Goal: Task Accomplishment & Management: Manage account settings

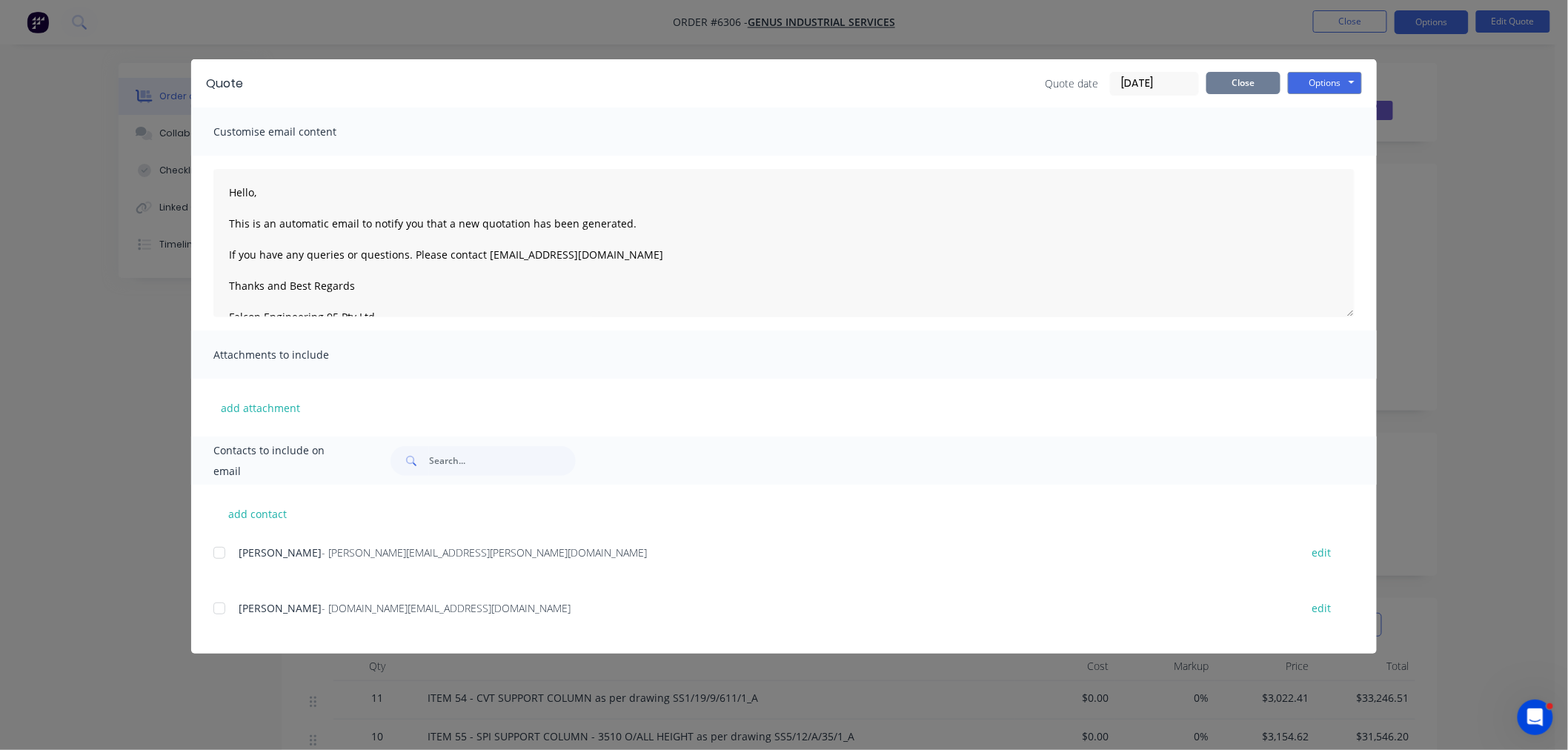
click at [1241, 90] on button "Close" at bounding box center [1244, 82] width 74 height 23
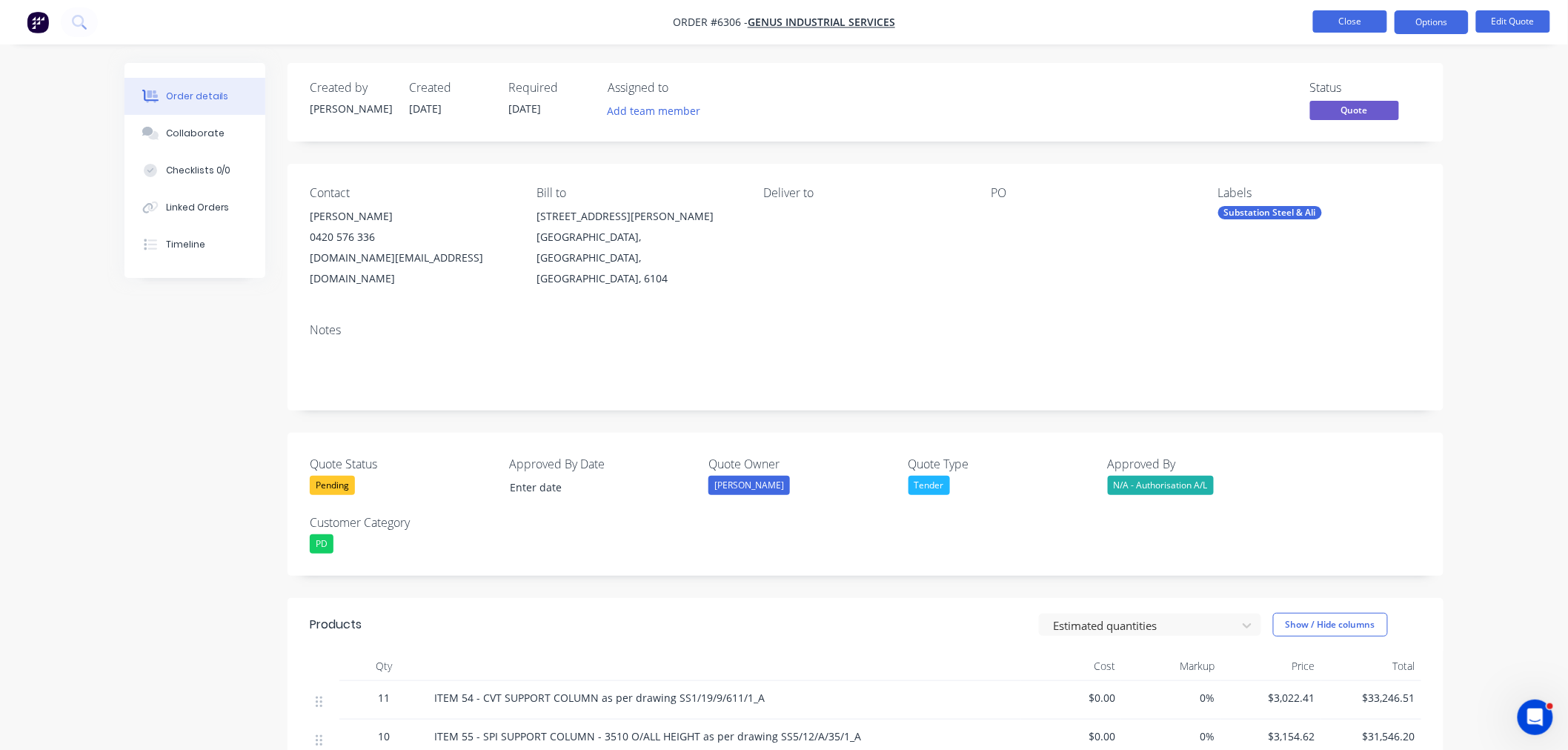
click at [1320, 20] on button "Close" at bounding box center [1351, 22] width 74 height 23
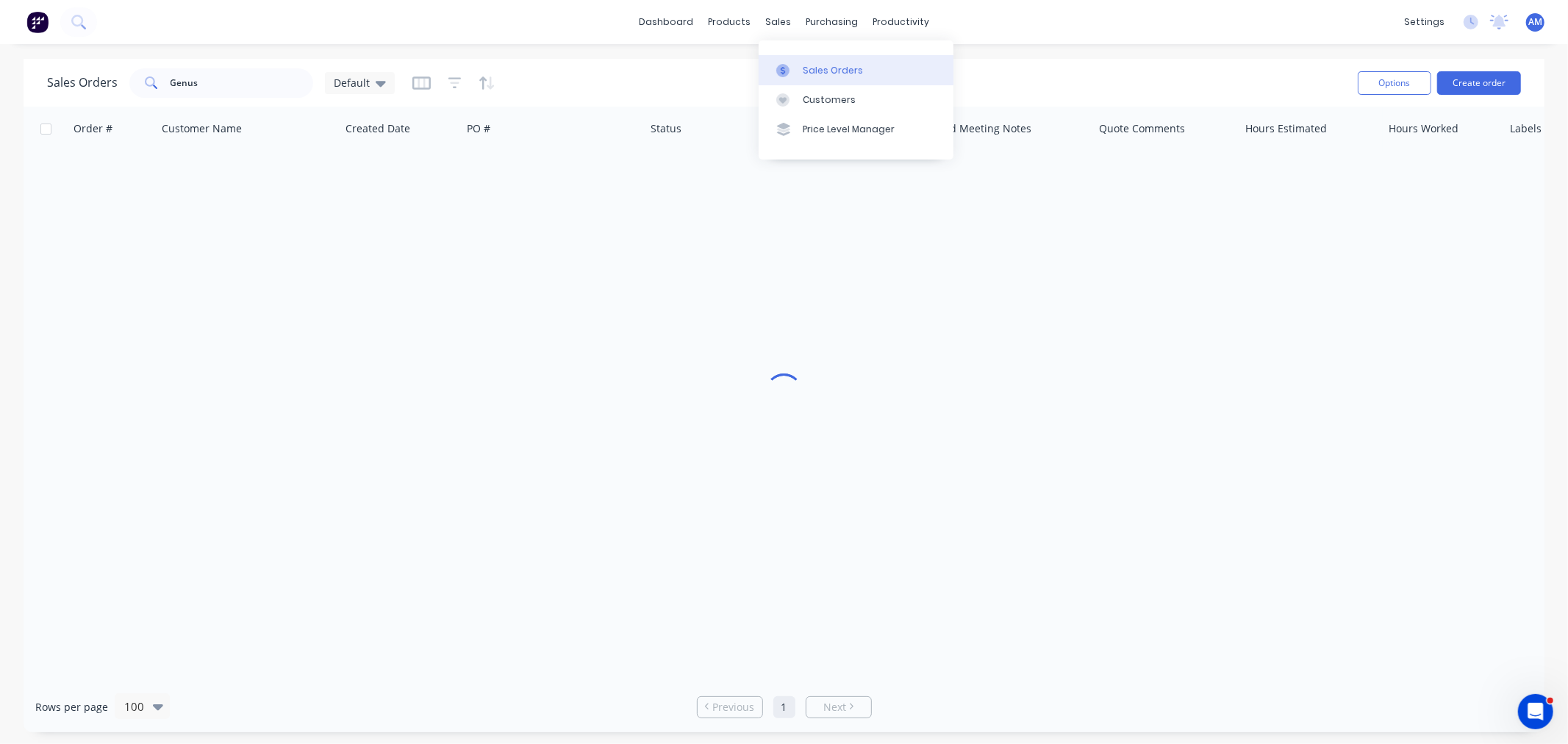
click at [802, 67] on div "Sales Orders" at bounding box center [833, 71] width 60 height 14
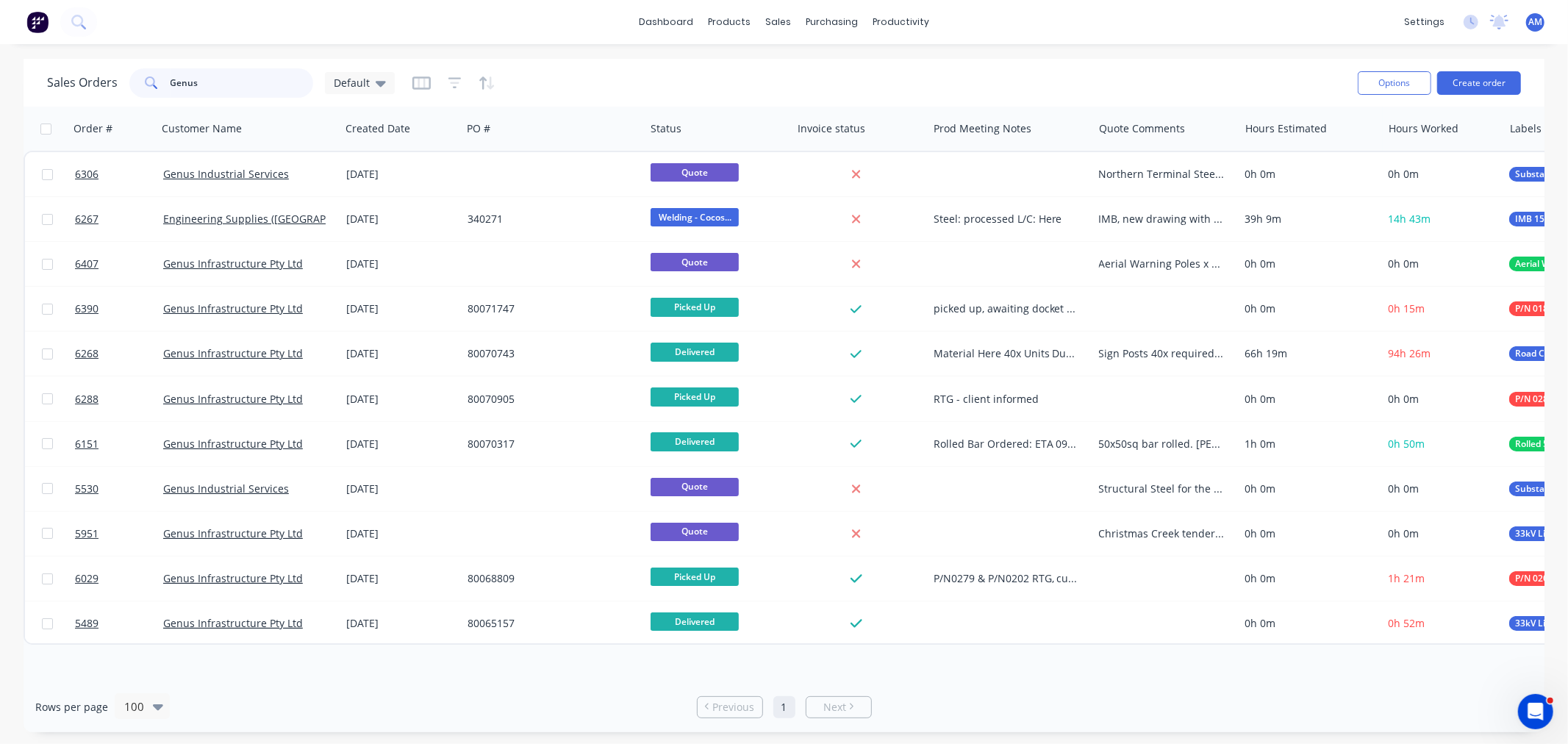
drag, startPoint x: 222, startPoint y: 84, endPoint x: 96, endPoint y: 91, distance: 126.2
click at [96, 91] on div "Sales Orders Genus Default" at bounding box center [221, 83] width 348 height 29
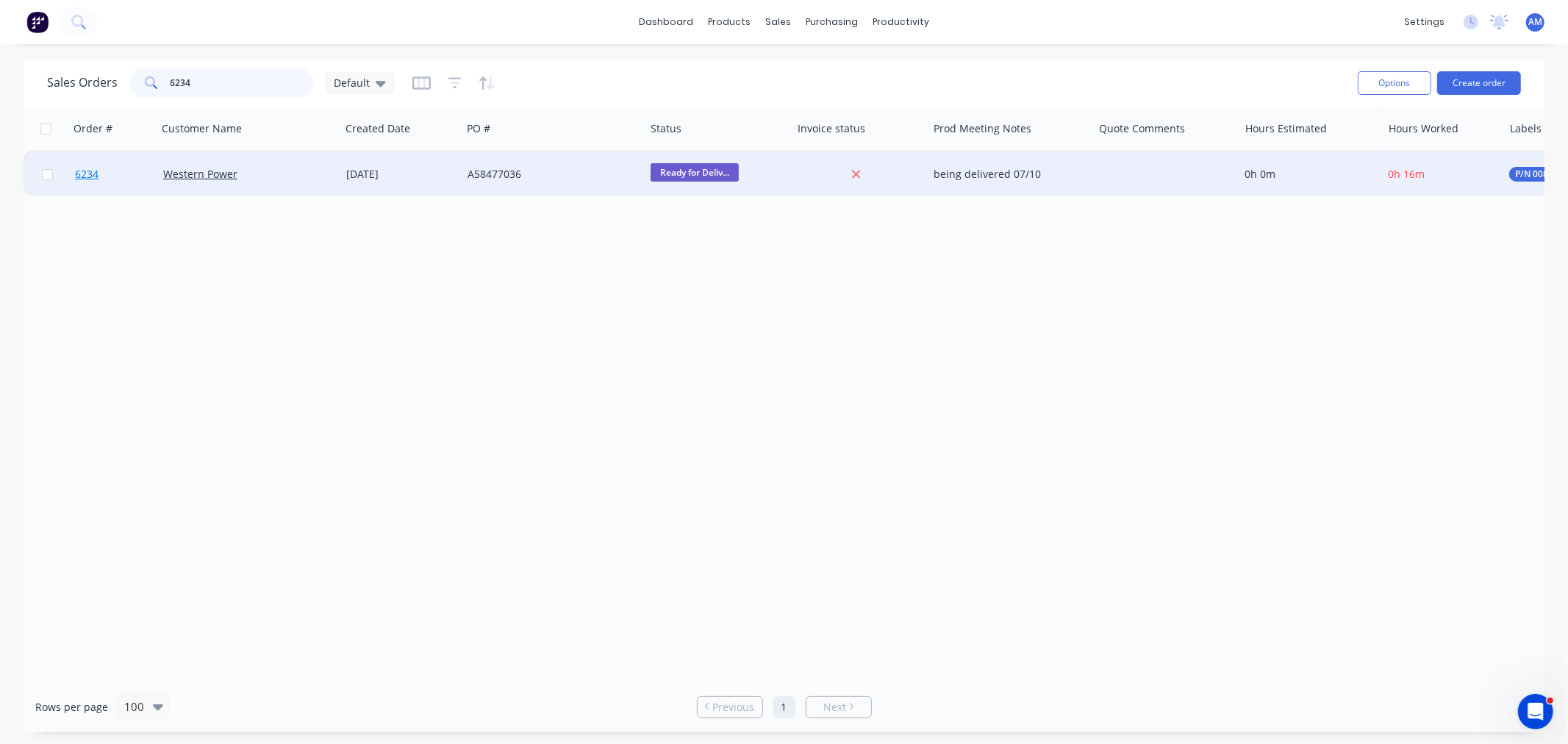
type input "6234"
click at [115, 160] on link "6234" at bounding box center [119, 174] width 88 height 44
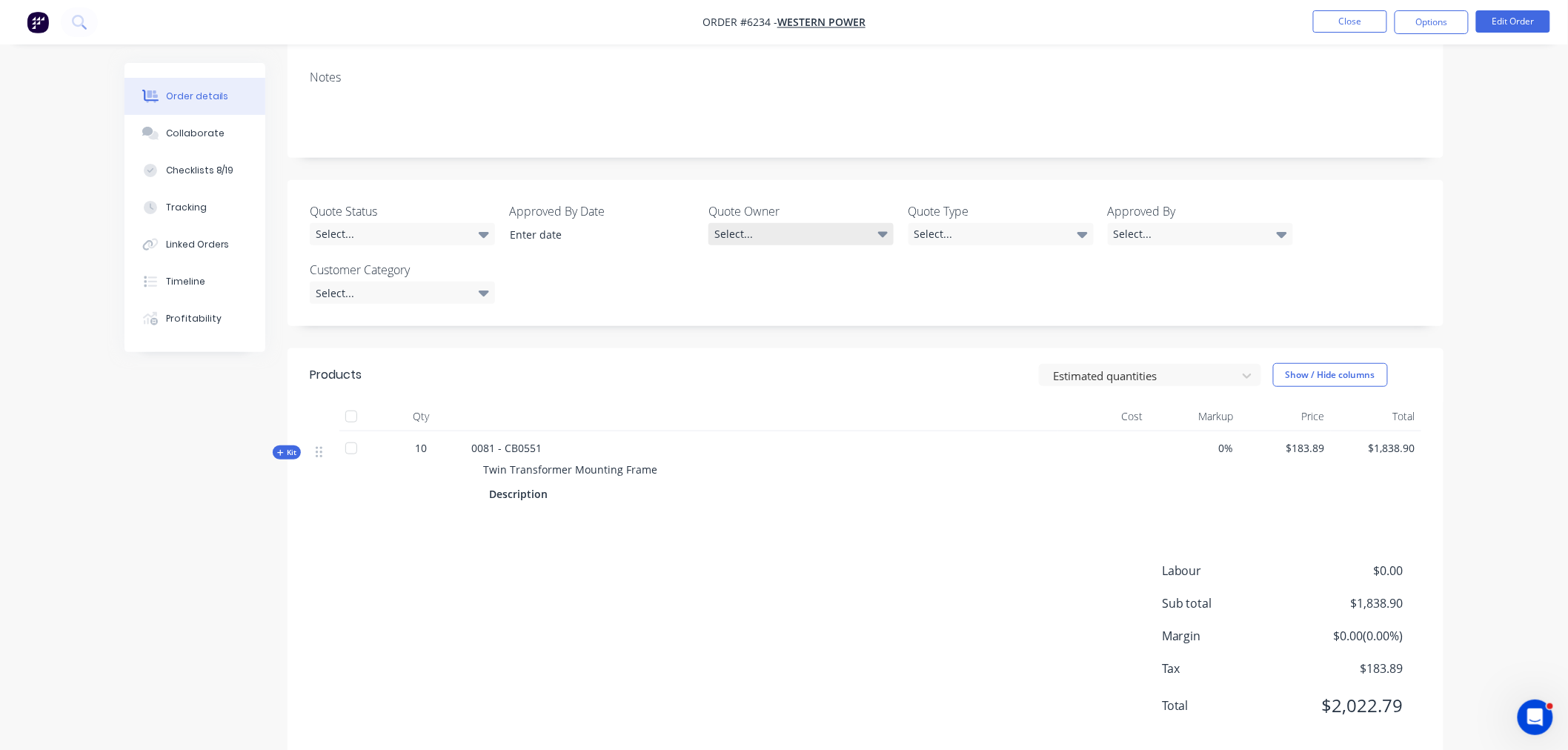
scroll to position [260, 0]
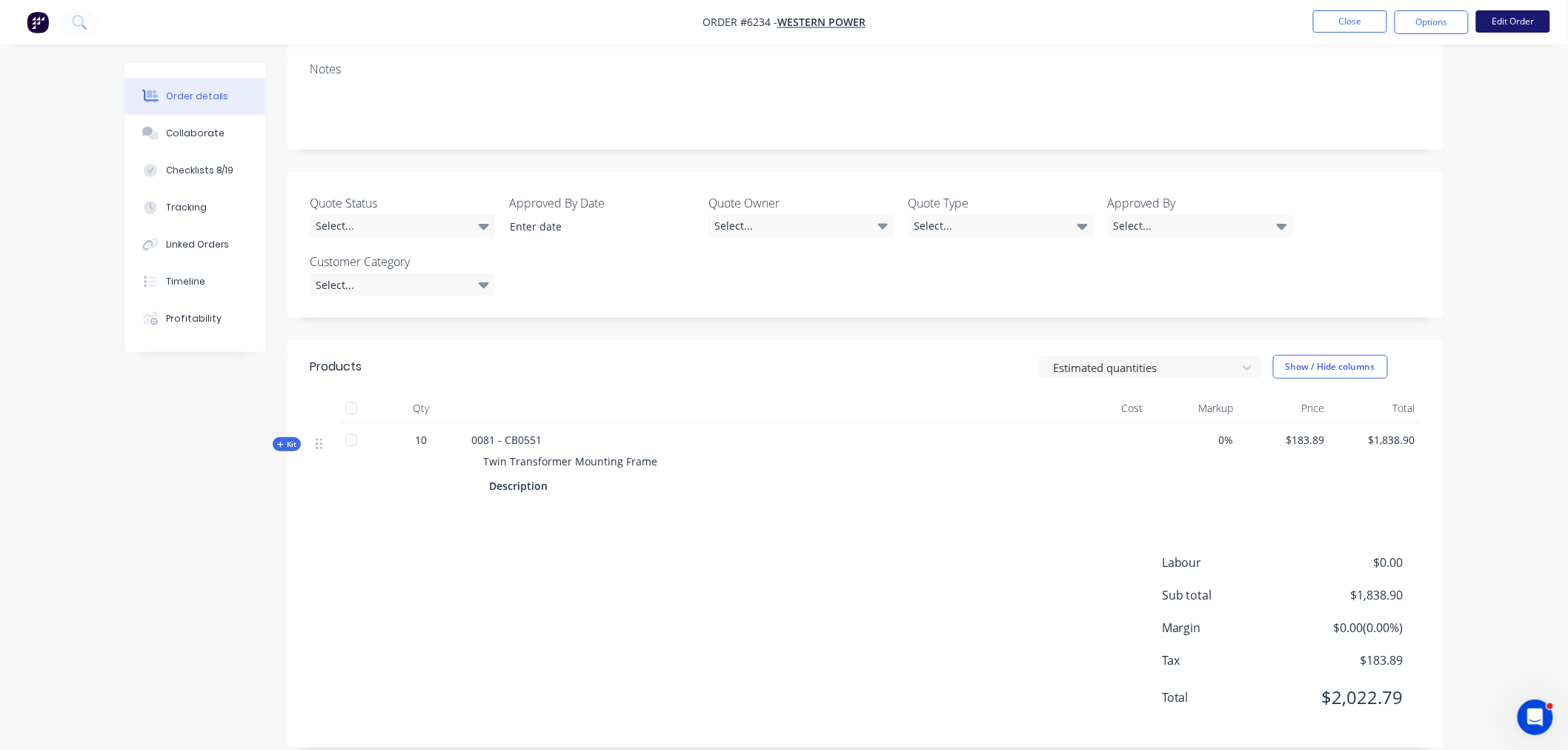
click at [1507, 23] on button "Edit Order" at bounding box center [1513, 22] width 74 height 23
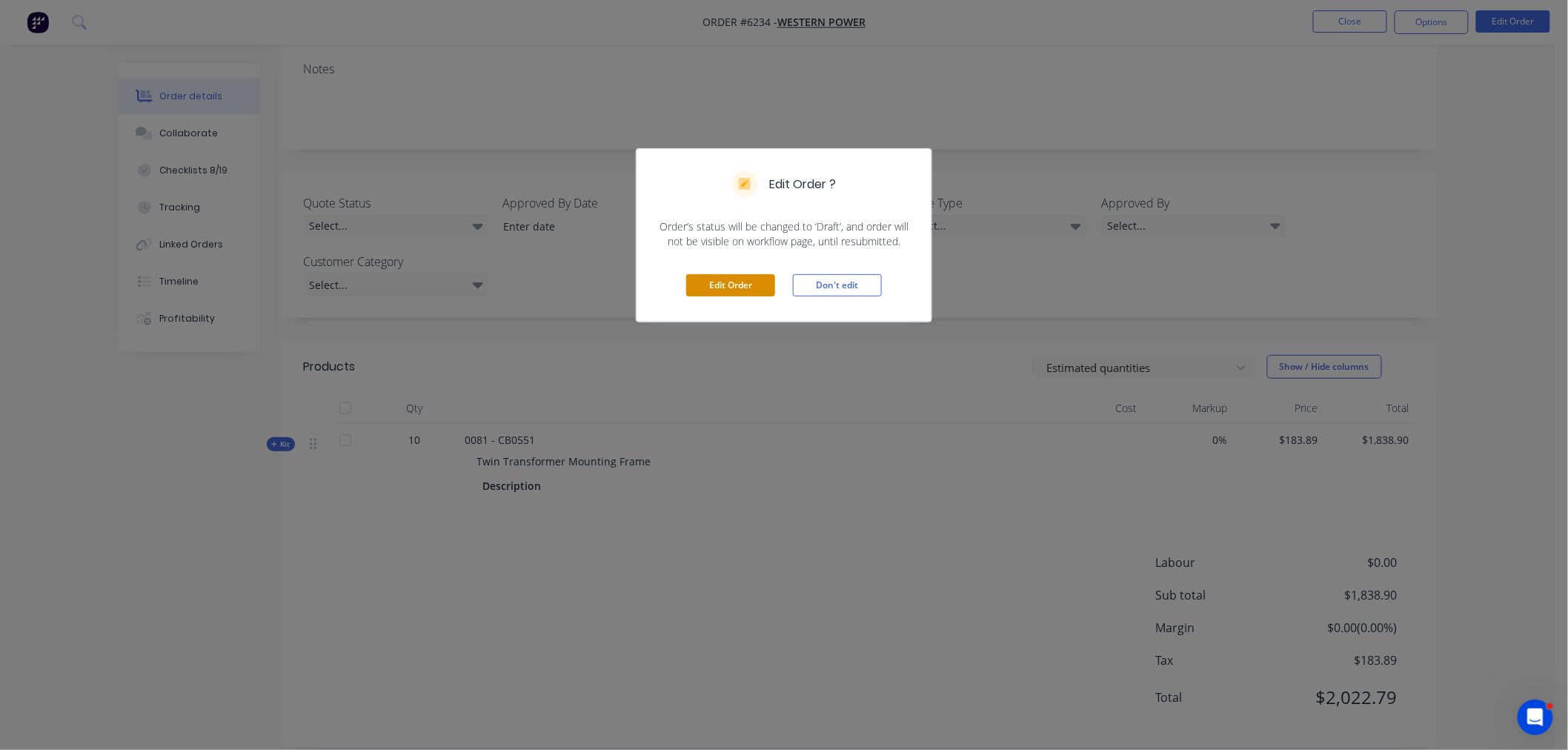
click at [744, 286] on button "Edit Order" at bounding box center [731, 285] width 89 height 23
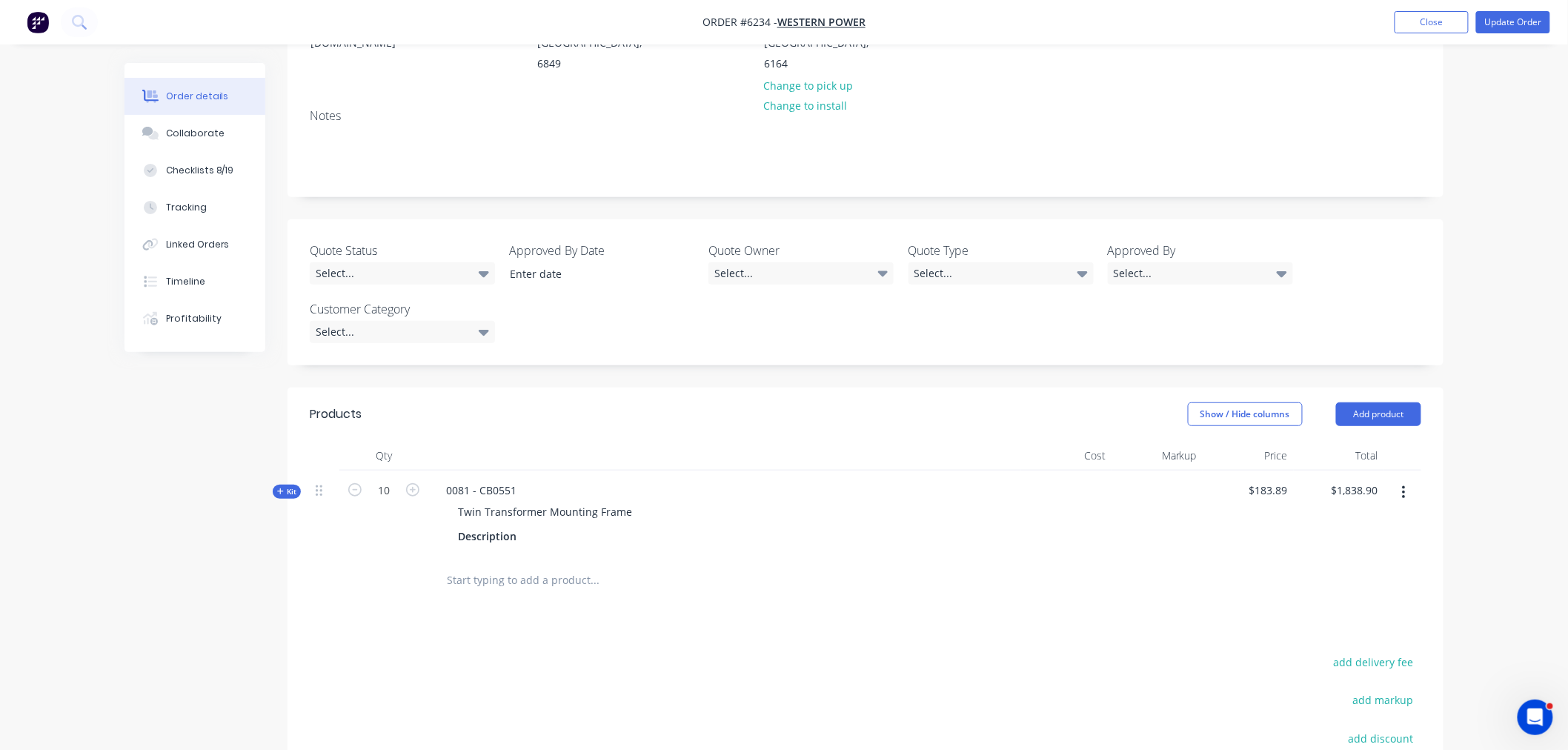
scroll to position [247, 0]
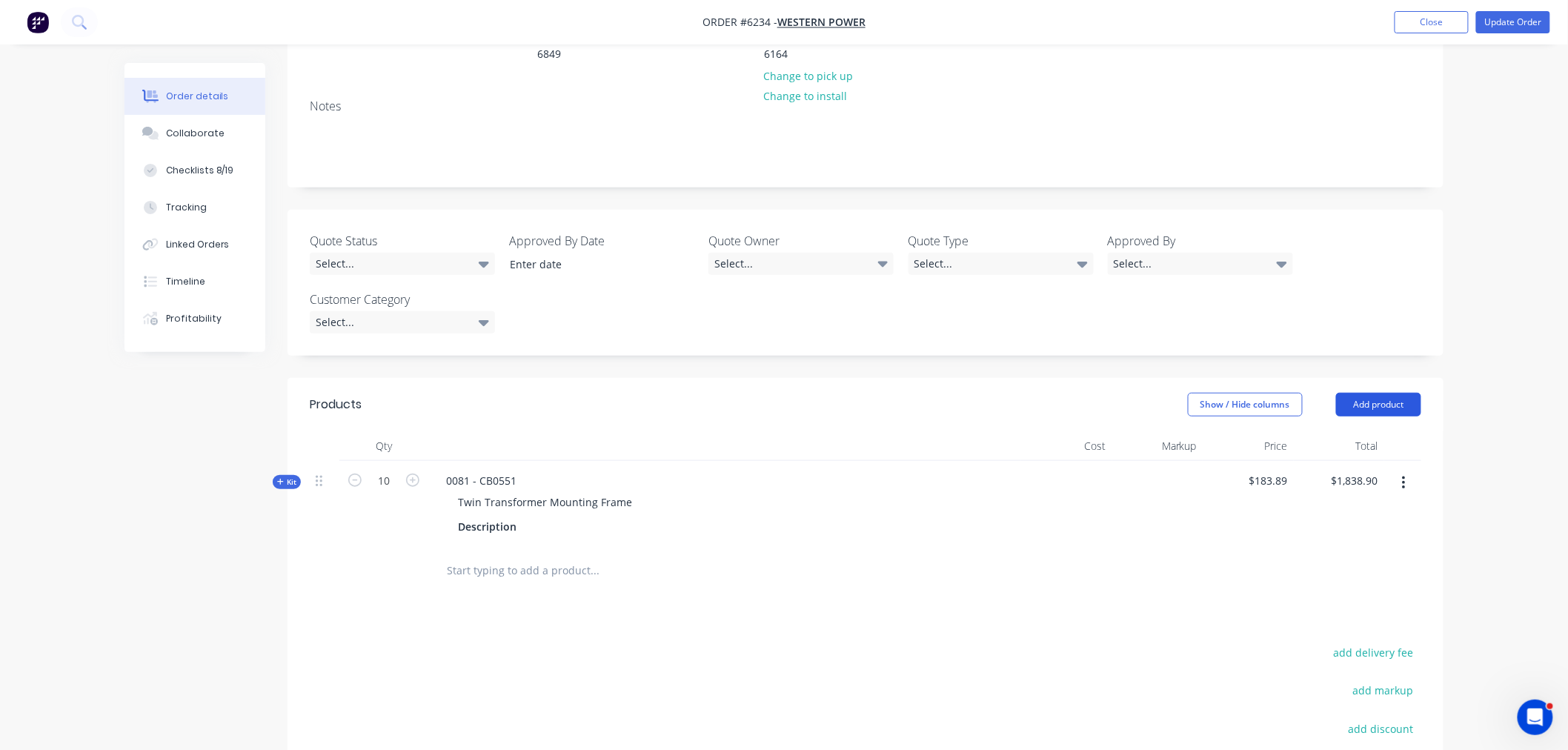
click at [1397, 393] on button "Add product" at bounding box center [1378, 404] width 85 height 23
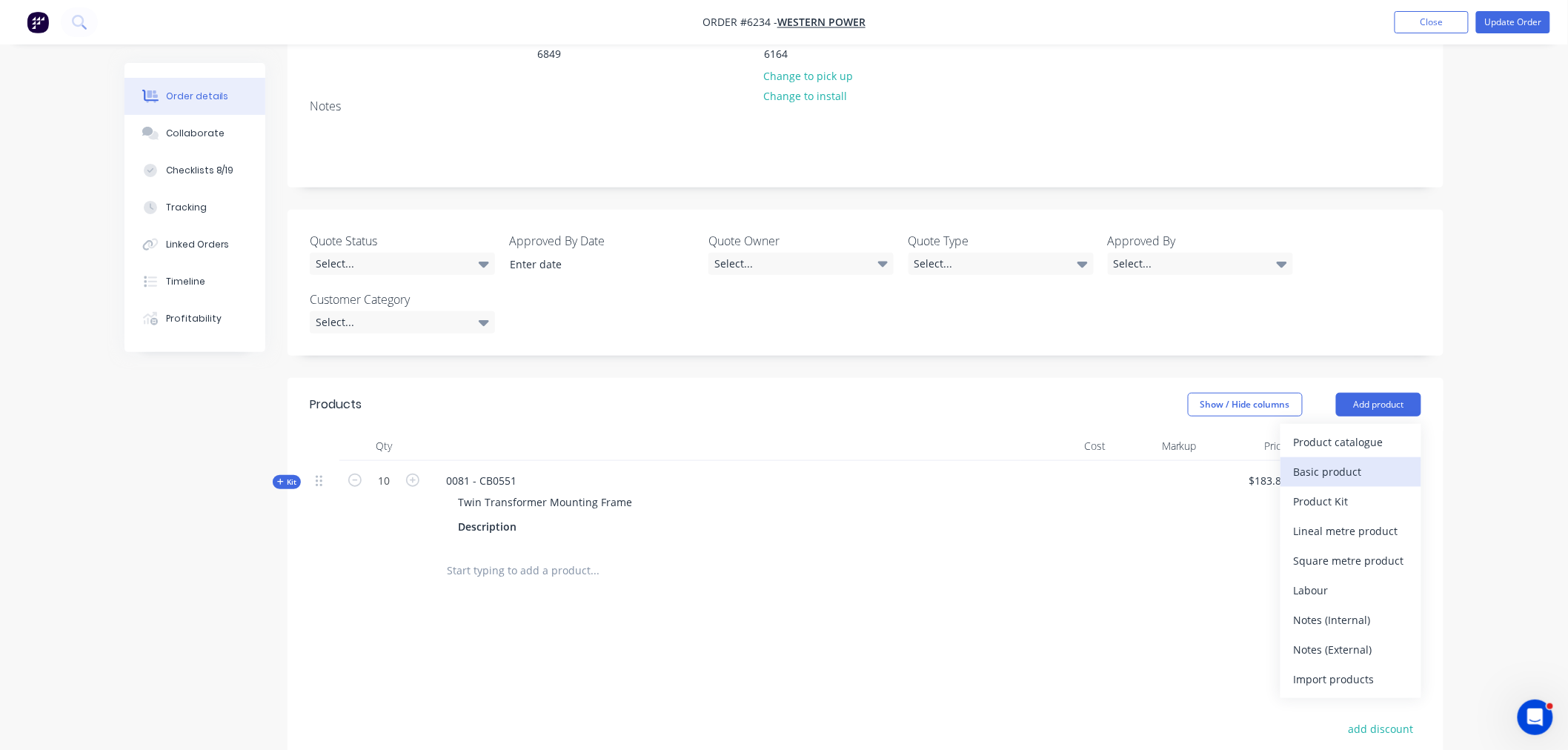
click at [1351, 461] on div "Basic product" at bounding box center [1351, 472] width 115 height 22
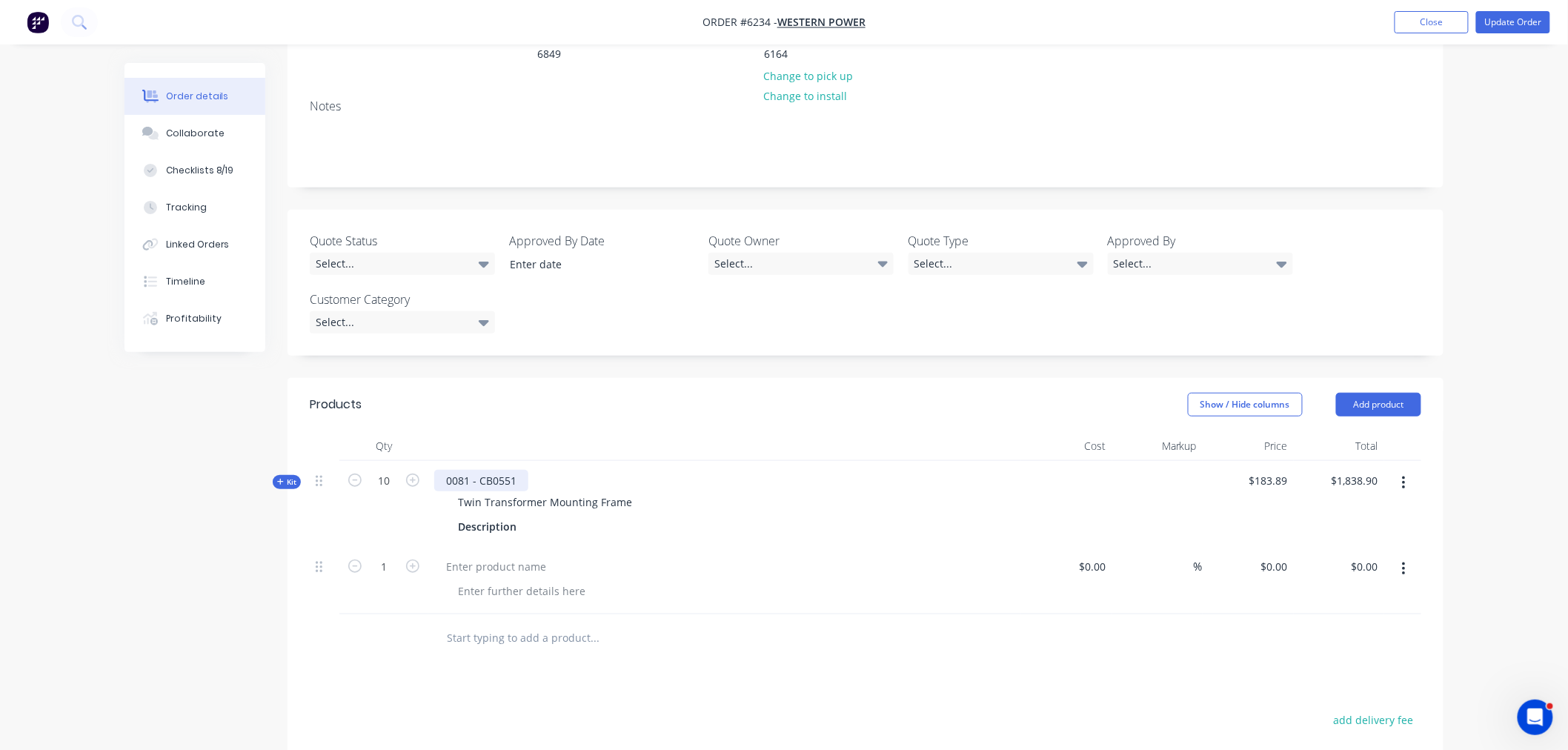
drag, startPoint x: 516, startPoint y: 440, endPoint x: 401, endPoint y: 452, distance: 115.6
click at [402, 461] on div "Kit 10 0081 - CB0551 Twin Transformer Mounting Frame Description $183.89 $183.8…" at bounding box center [865, 504] width 1112 height 86
copy div "0081 - CB0551"
click at [468, 556] on div at bounding box center [496, 567] width 123 height 22
click at [505, 556] on div at bounding box center [496, 567] width 123 height 22
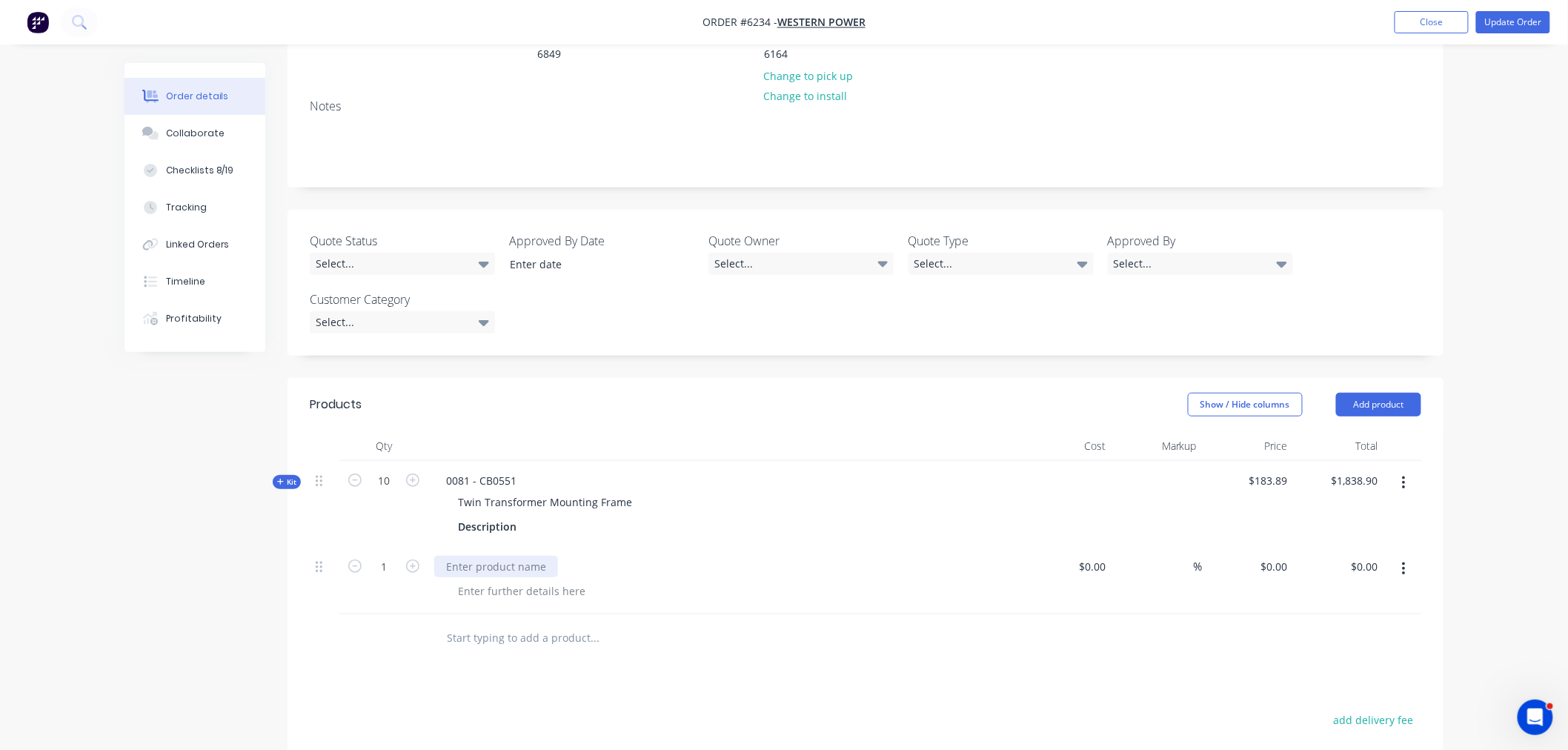
paste div
drag, startPoint x: 629, startPoint y: 459, endPoint x: 428, endPoint y: 470, distance: 201.3
click at [428, 470] on div "0081 - CB0551 Twin Transformer Mounting Frame Description" at bounding box center [724, 504] width 593 height 86
copy div "Twin Transformer Mounting Frame"
click at [478, 580] on div at bounding box center [522, 590] width 151 height 22
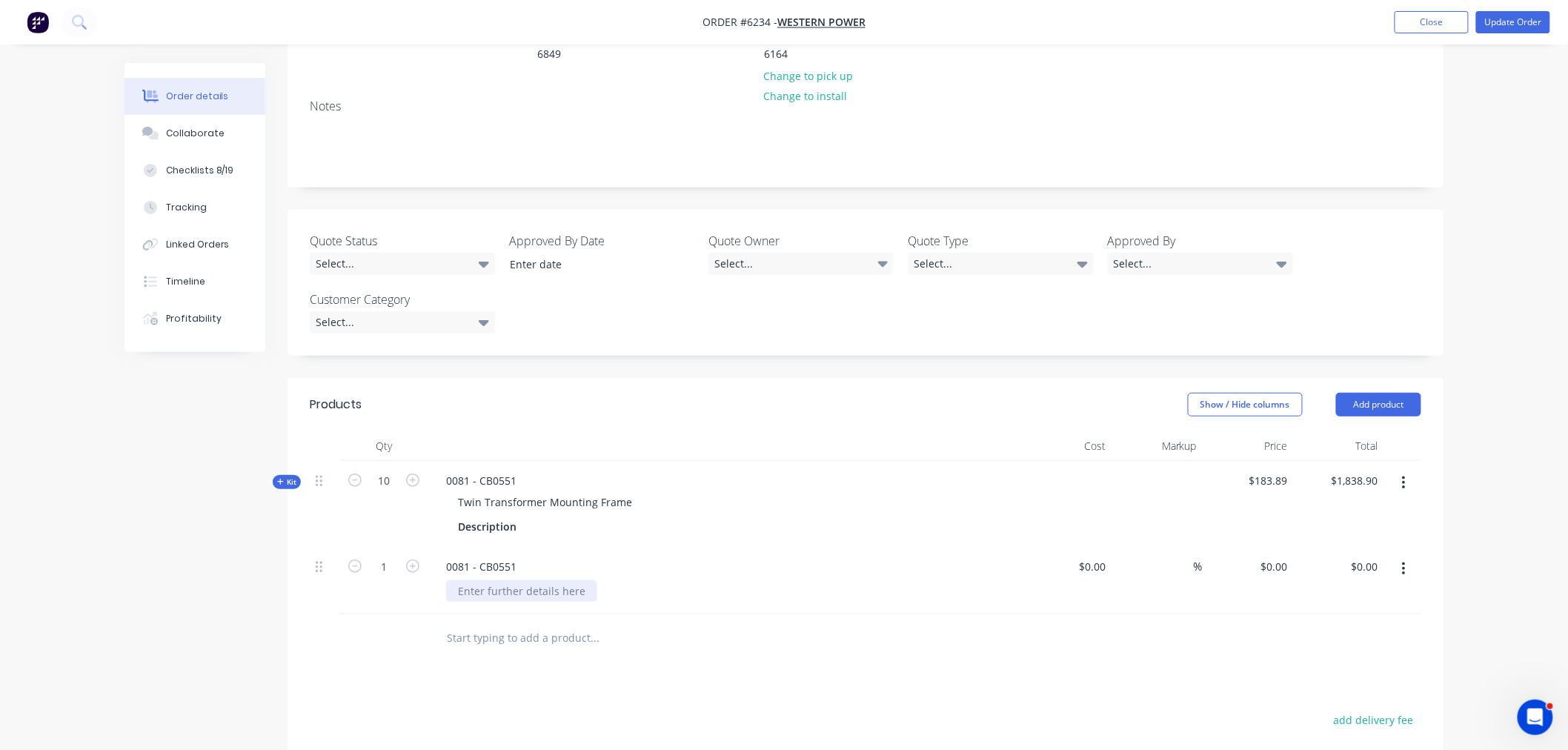
click at [478, 580] on div at bounding box center [522, 590] width 151 height 22
paste div
click at [391, 556] on input "1" at bounding box center [383, 567] width 38 height 23
type input "10"
click at [1274, 556] on div "0 $0.00" at bounding box center [1273, 567] width 40 height 22
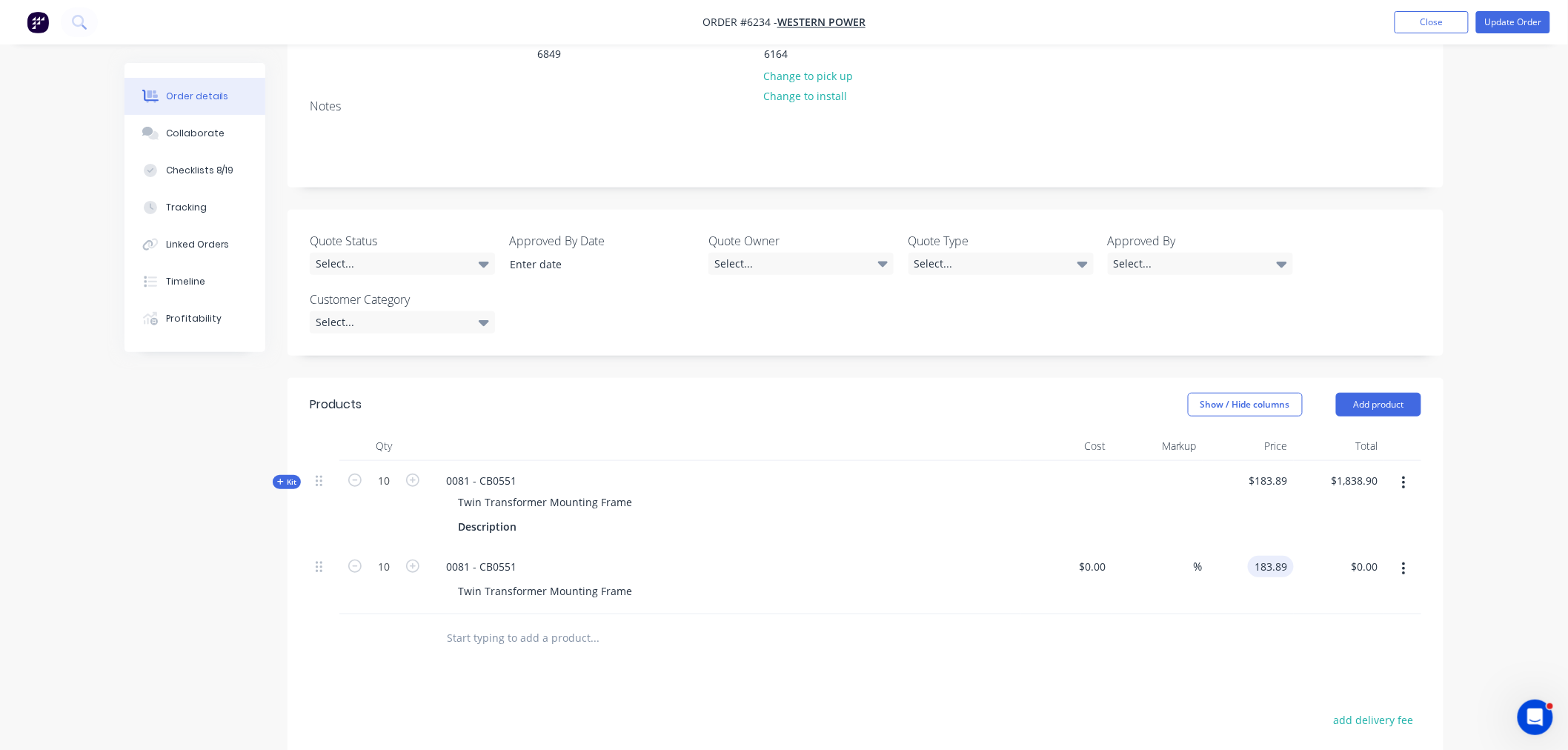
type input "$183.89"
type input "$1,838.90"
click at [1412, 470] on button "button" at bounding box center [1404, 483] width 35 height 26
click at [1339, 630] on div "Delete" at bounding box center [1351, 640] width 115 height 22
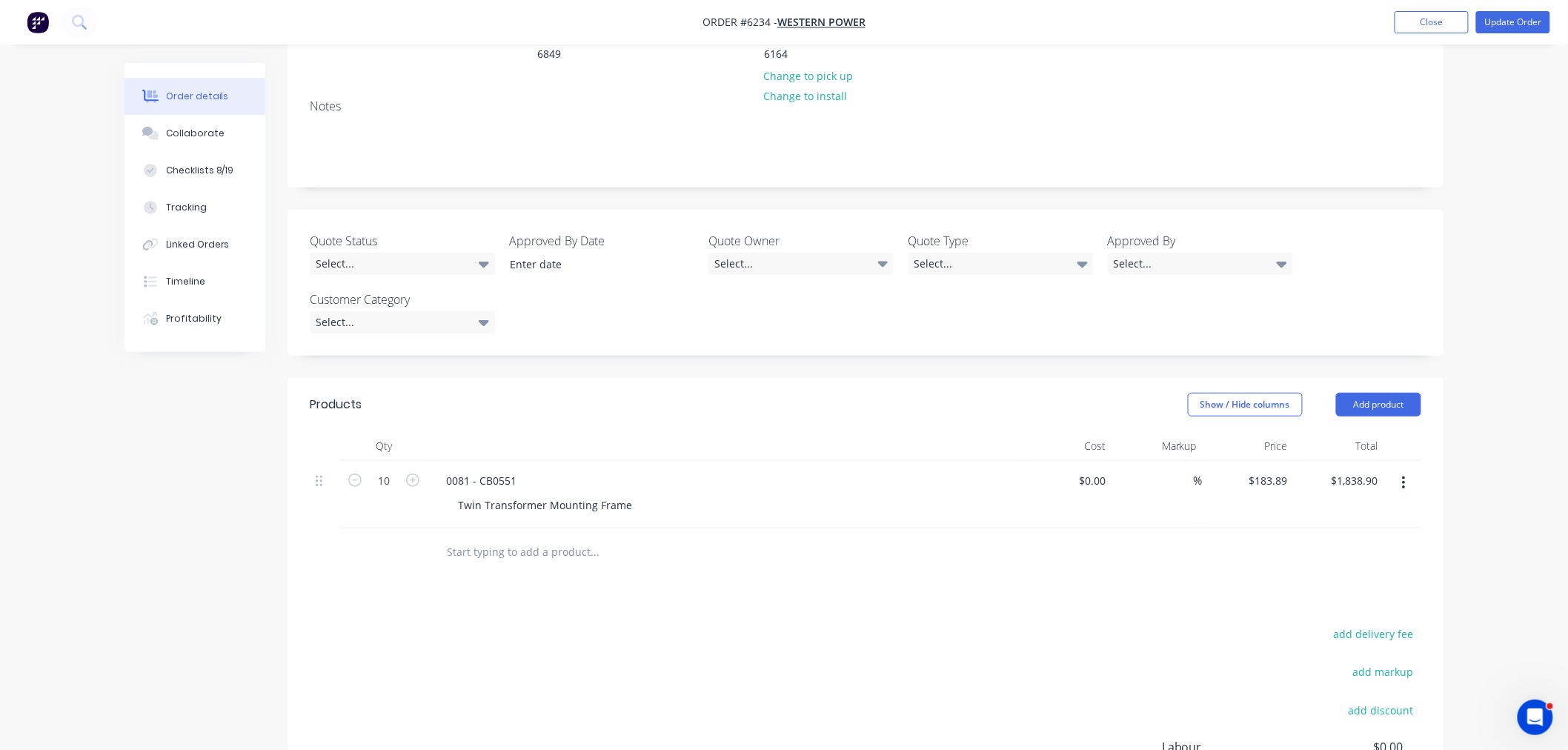
scroll to position [0, 0]
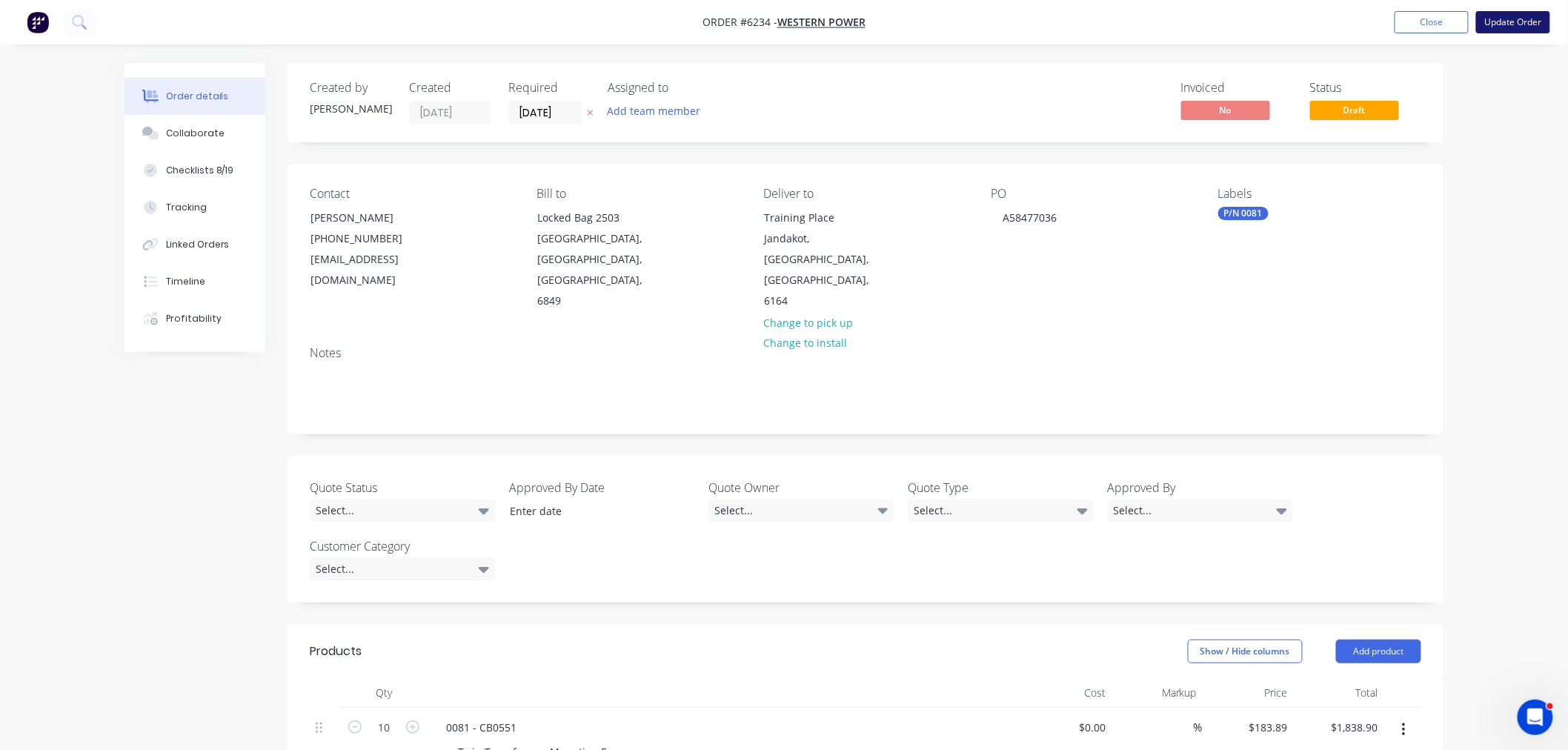
click at [1515, 24] on button "Update Order" at bounding box center [1513, 22] width 74 height 23
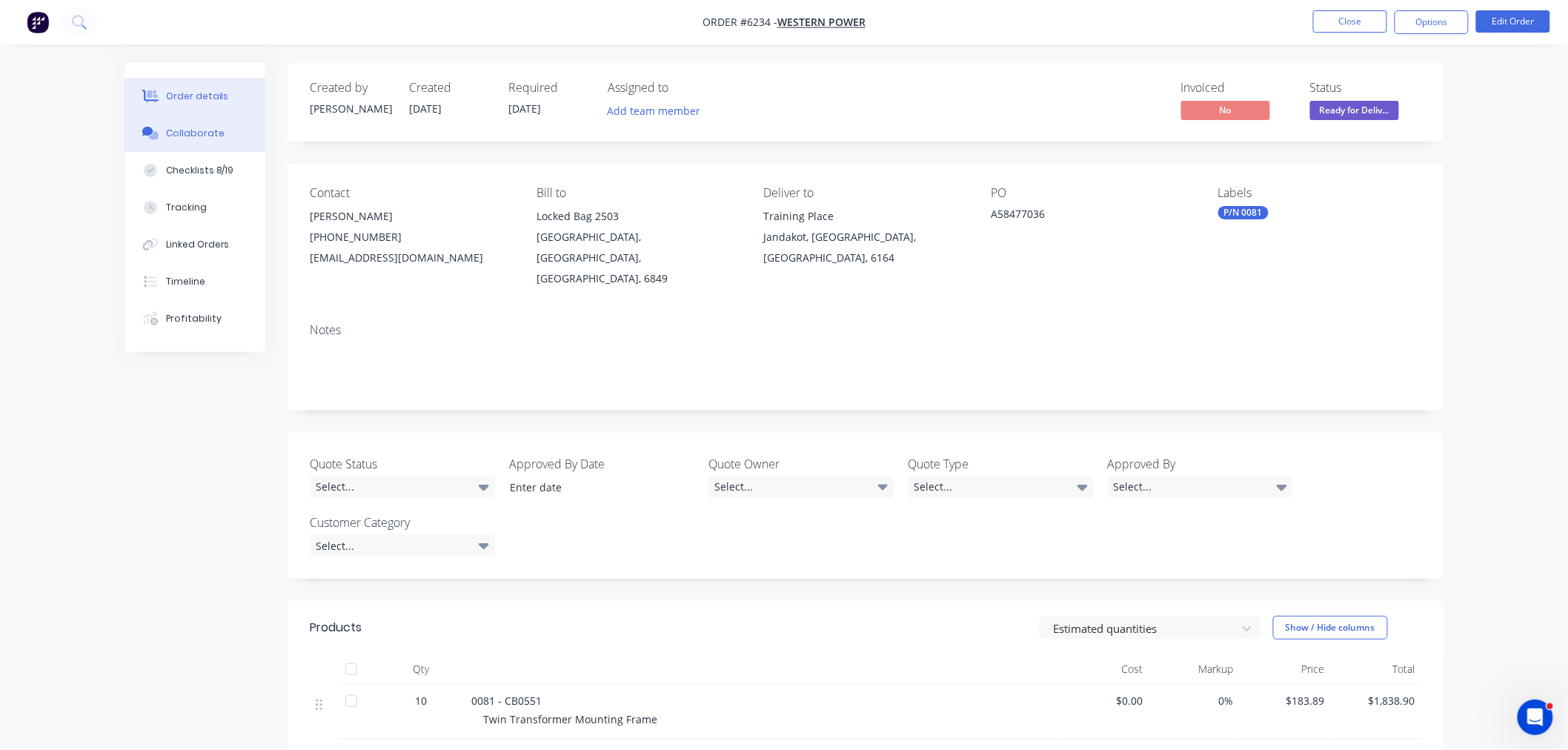
click at [203, 133] on div "Collaborate" at bounding box center [195, 133] width 59 height 14
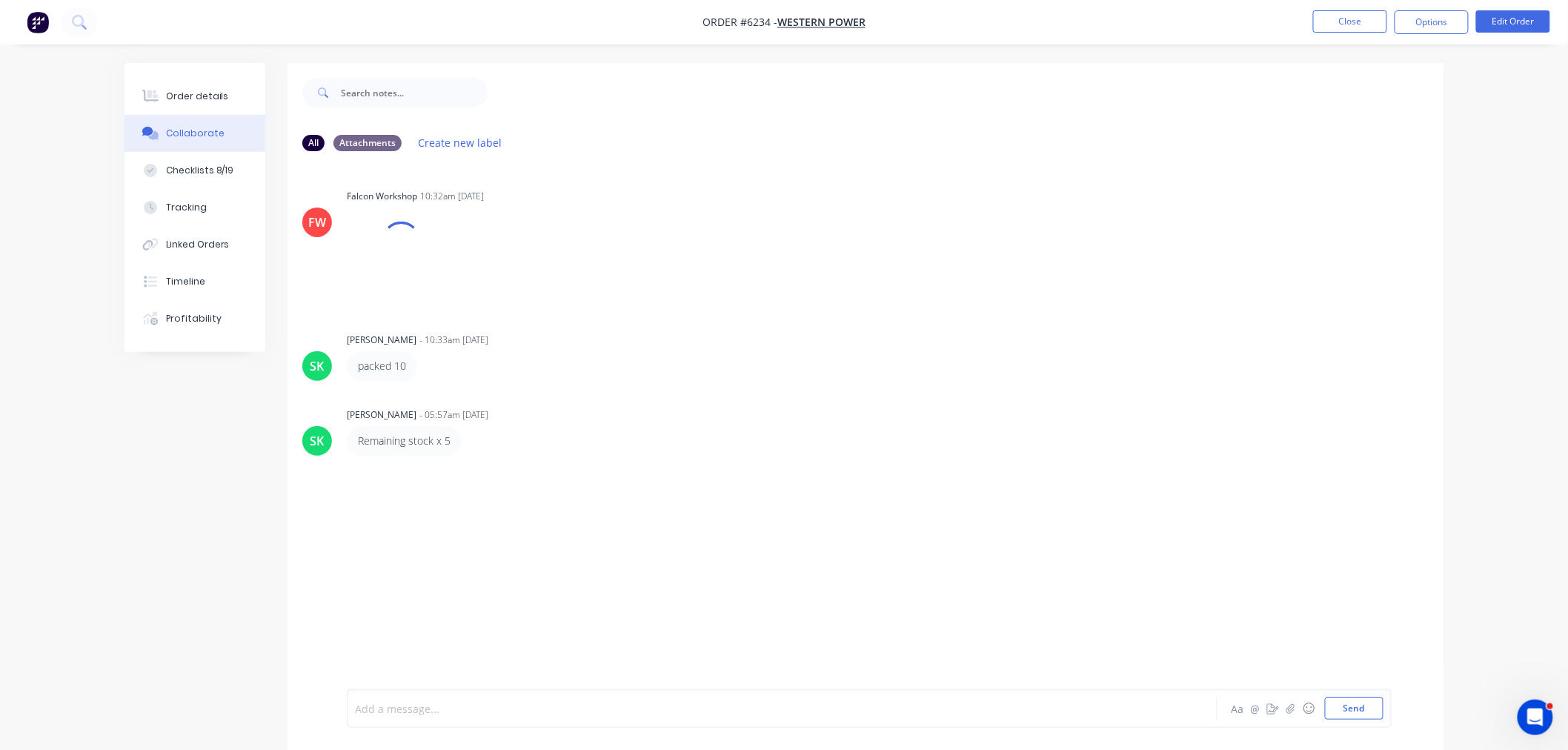
click at [440, 713] on div at bounding box center [740, 709] width 771 height 16
click at [461, 707] on span "Due to invoicing issue, P/N0081 kit line has been replaced with a "basic produc…" at bounding box center [557, 709] width 404 height 14
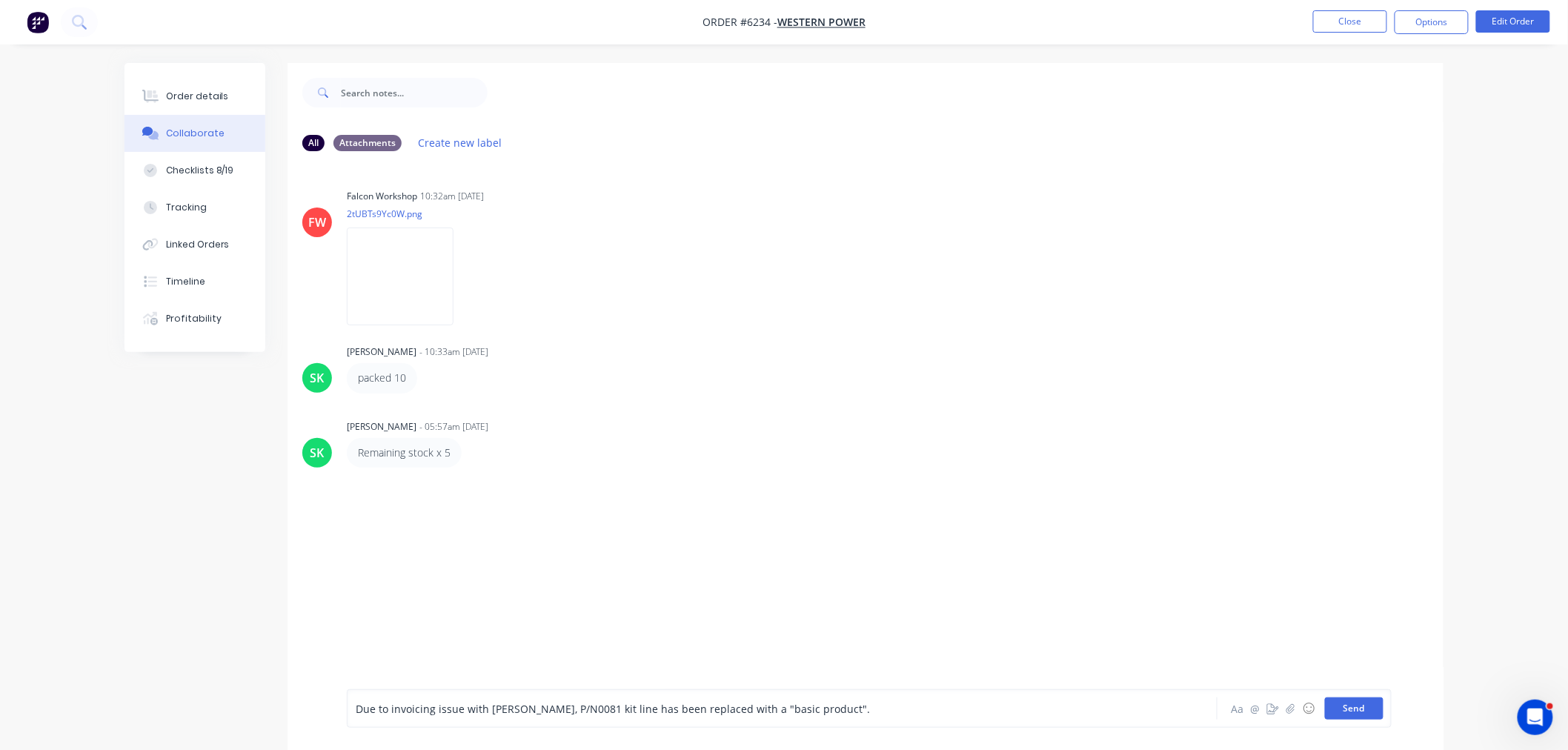
click at [1366, 710] on button "Send" at bounding box center [1354, 708] width 59 height 23
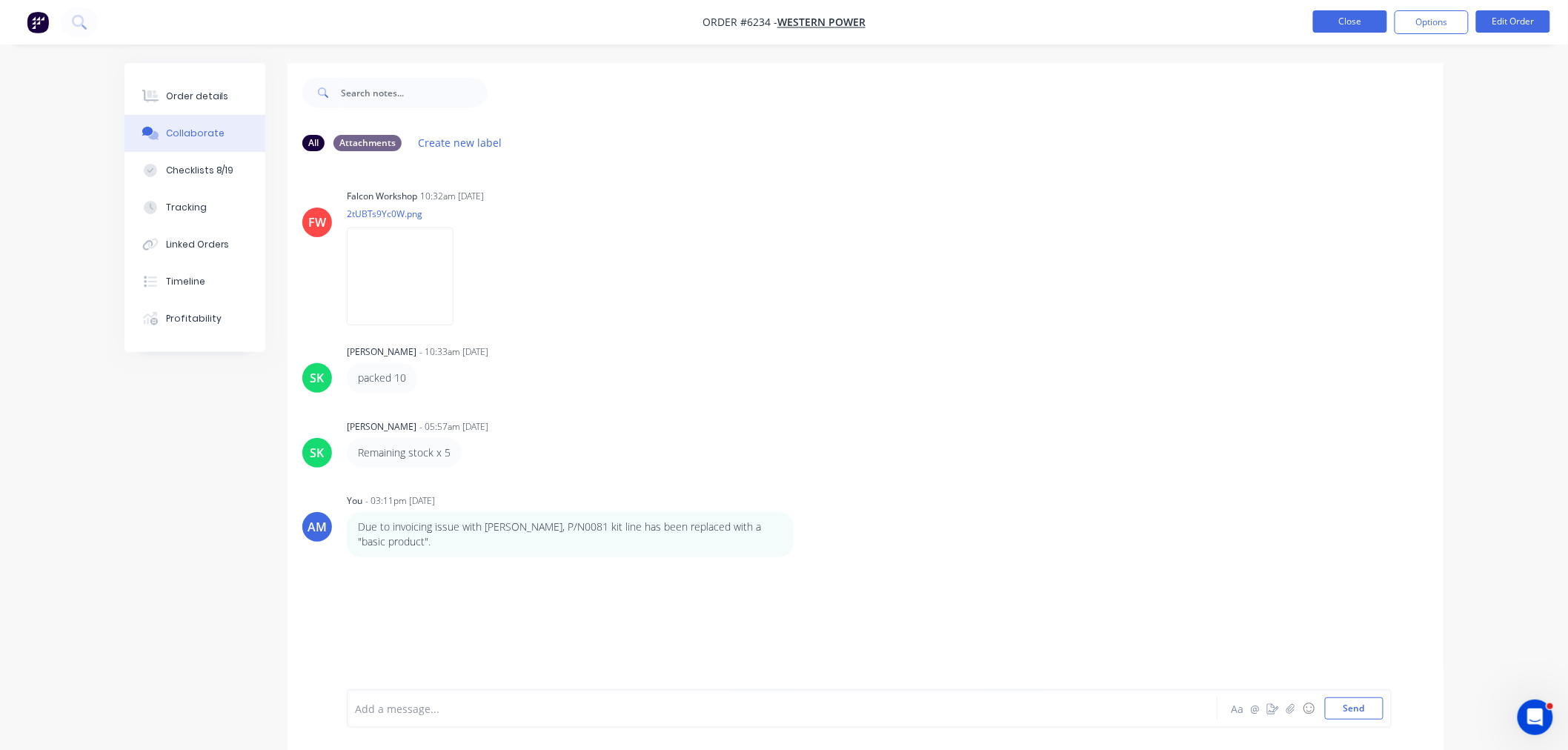
click at [1358, 31] on button "Close" at bounding box center [1351, 22] width 74 height 23
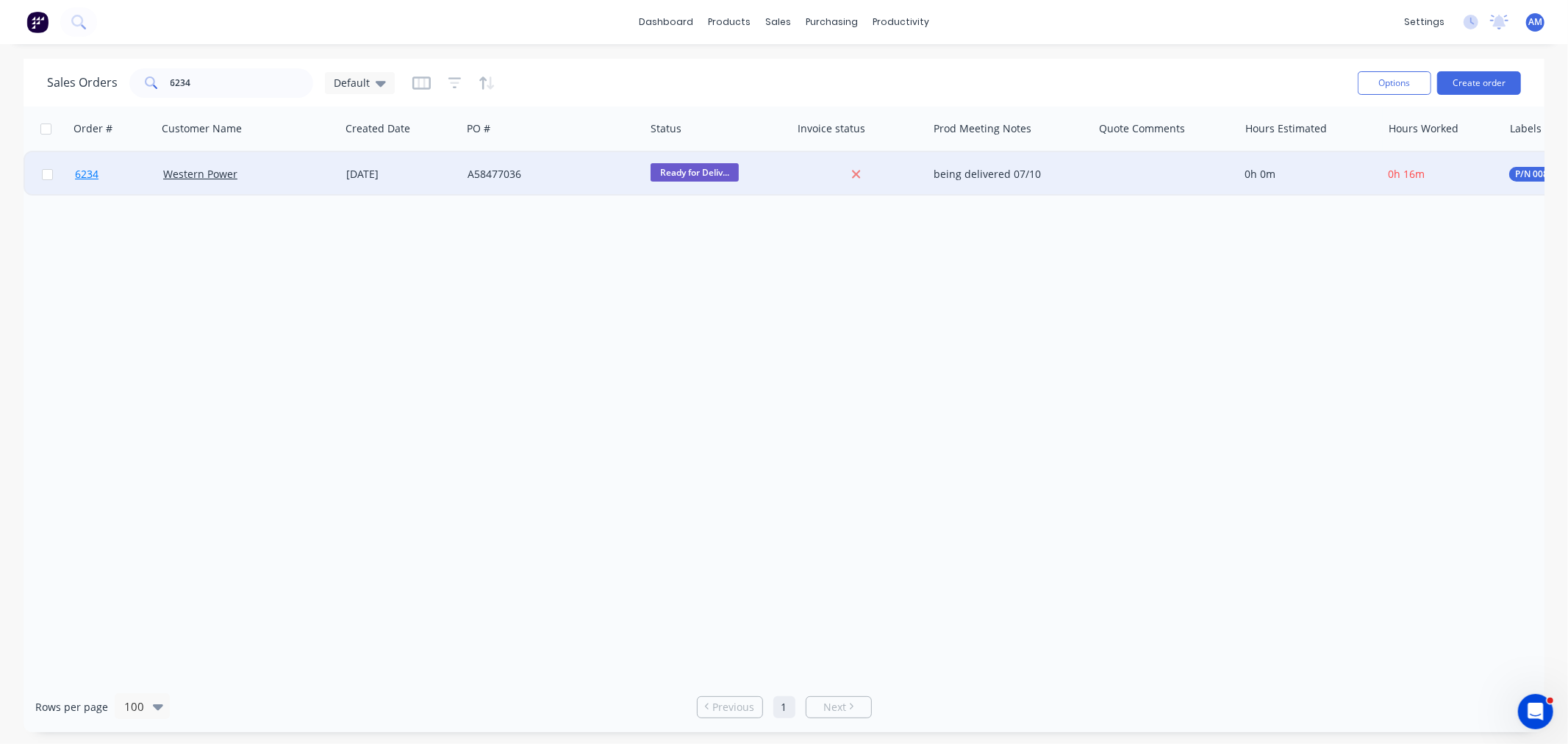
click at [135, 171] on link "6234" at bounding box center [119, 174] width 88 height 44
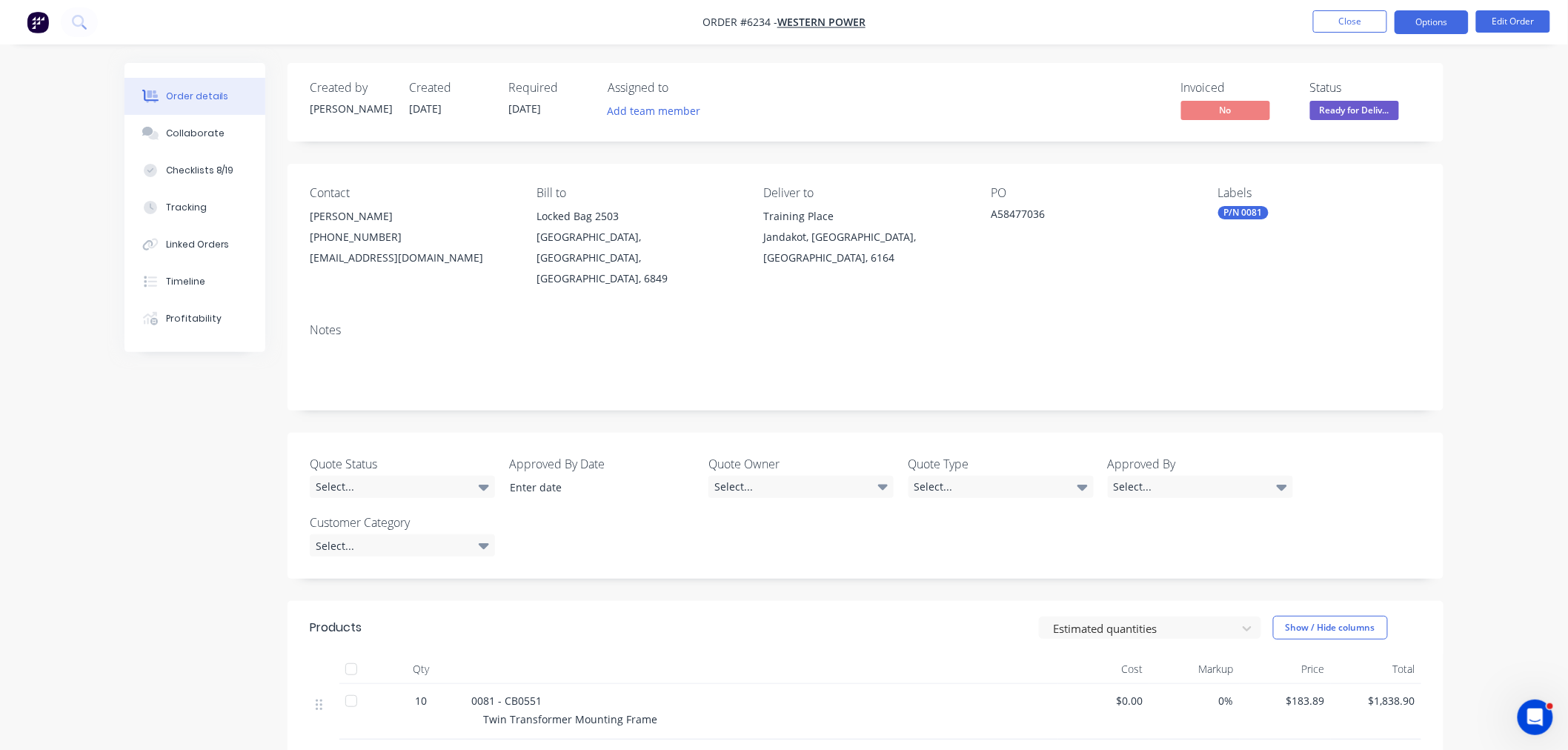
click at [1425, 20] on button "Options" at bounding box center [1432, 23] width 74 height 23
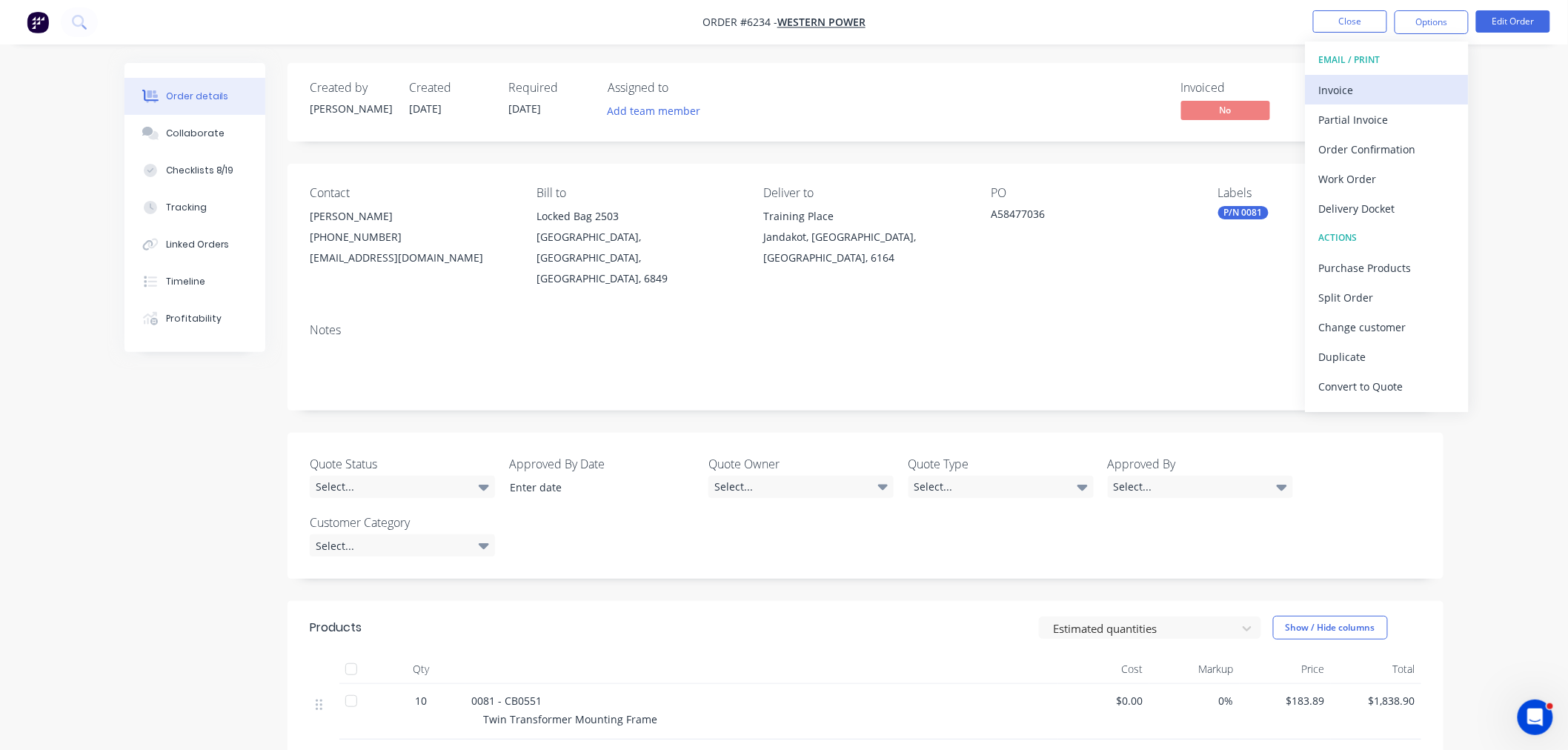
click at [1394, 90] on div "Invoice" at bounding box center [1387, 90] width 136 height 22
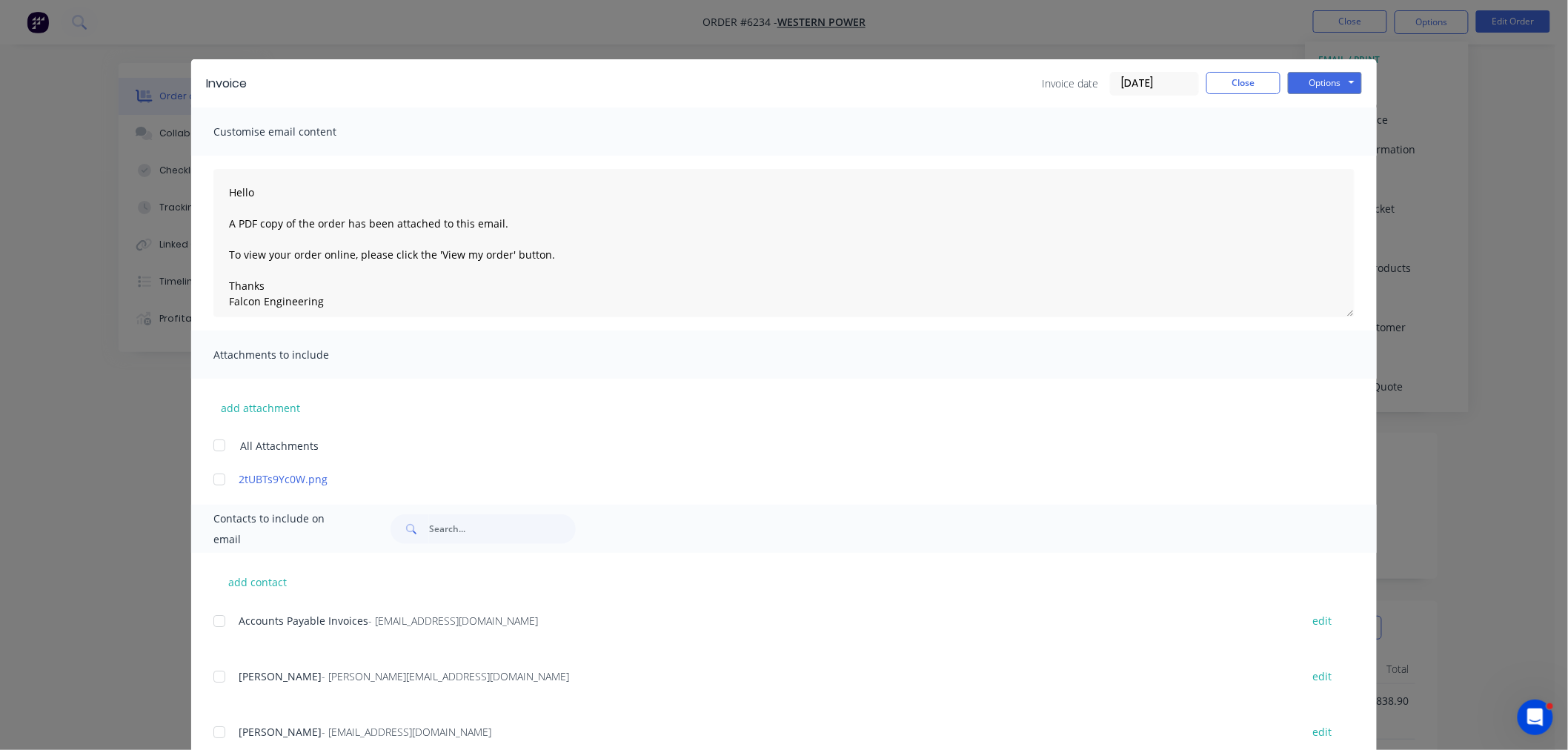
click at [214, 617] on div at bounding box center [219, 621] width 29 height 29
click at [1299, 76] on button "Options" at bounding box center [1325, 82] width 74 height 23
click at [1307, 154] on button "Email" at bounding box center [1335, 158] width 95 height 24
type textarea "Hello A PDF copy of the order has been attached to this email. To view your ord…"
click at [1233, 87] on button "Close" at bounding box center [1244, 82] width 74 height 23
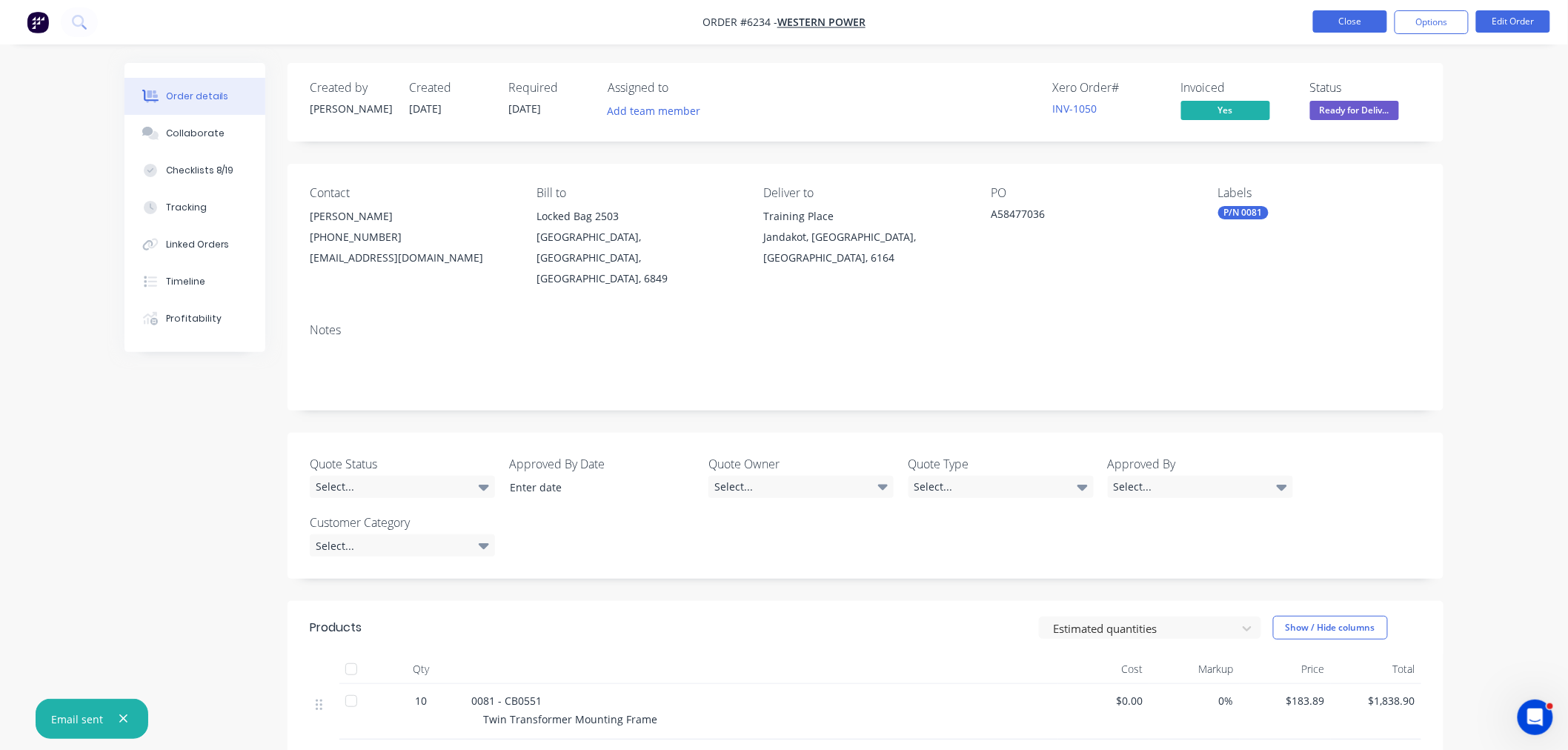
click at [1348, 17] on button "Close" at bounding box center [1351, 22] width 74 height 23
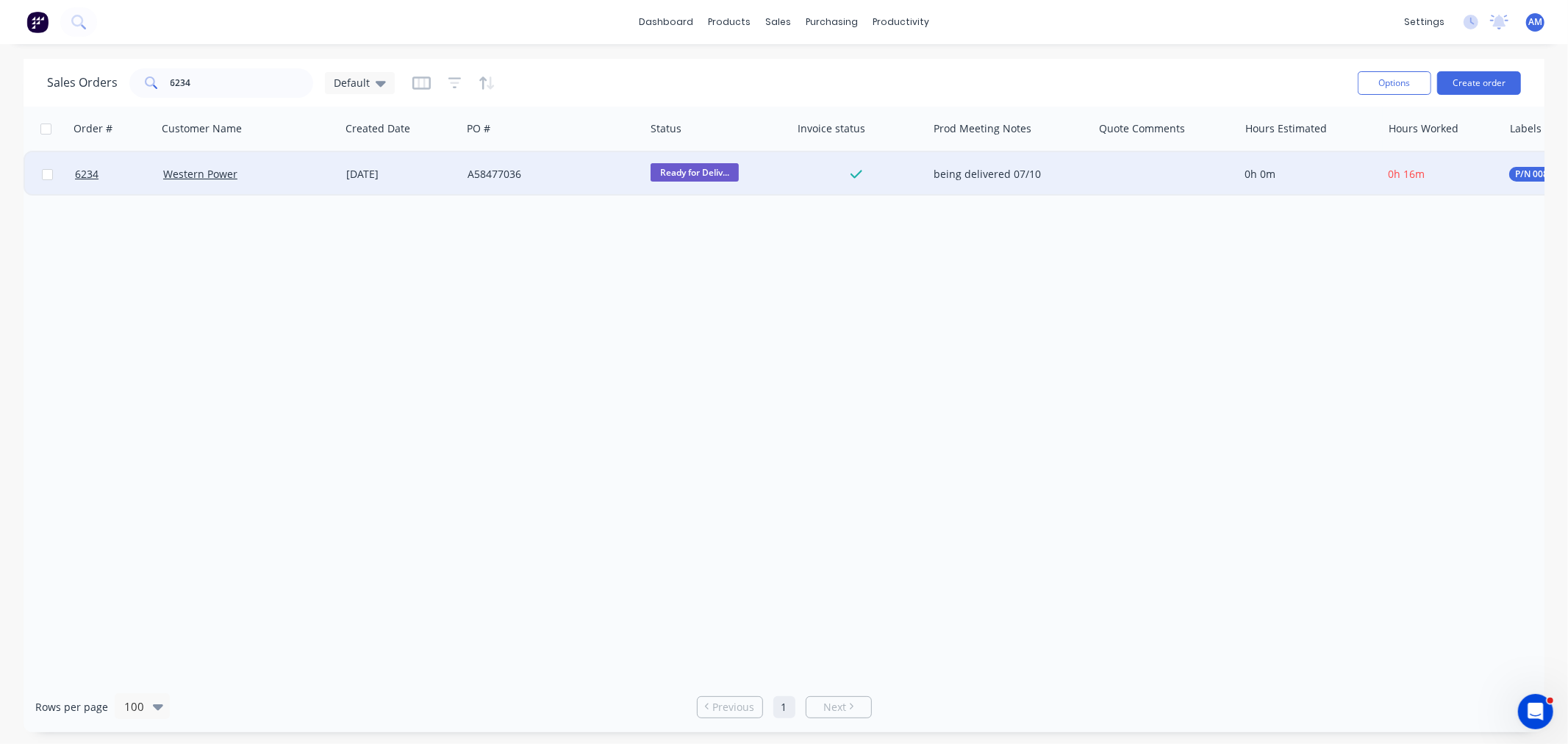
click at [691, 170] on span "Ready for Deliv..." at bounding box center [695, 172] width 88 height 18
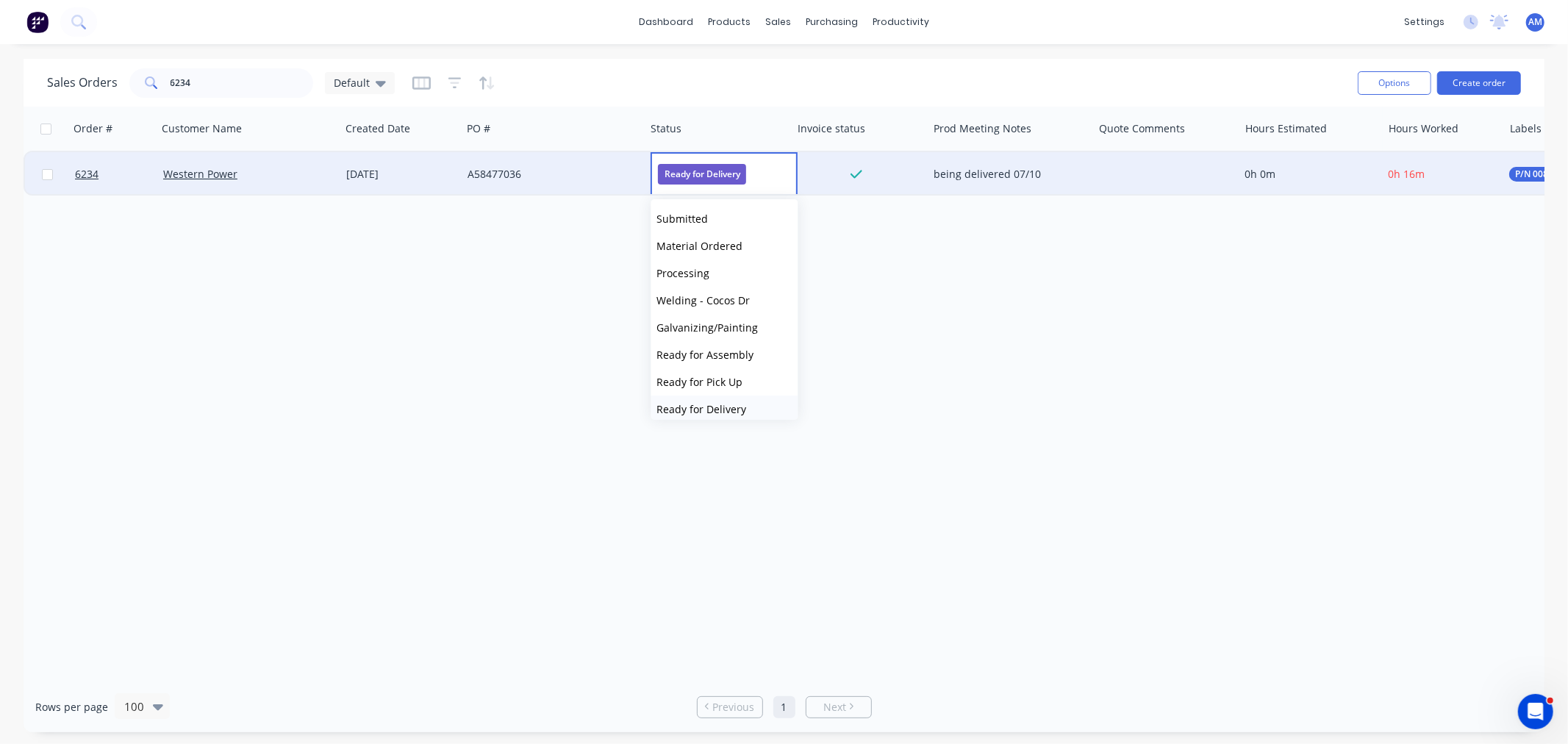
click at [701, 405] on span "Ready for Delivery" at bounding box center [701, 409] width 89 height 14
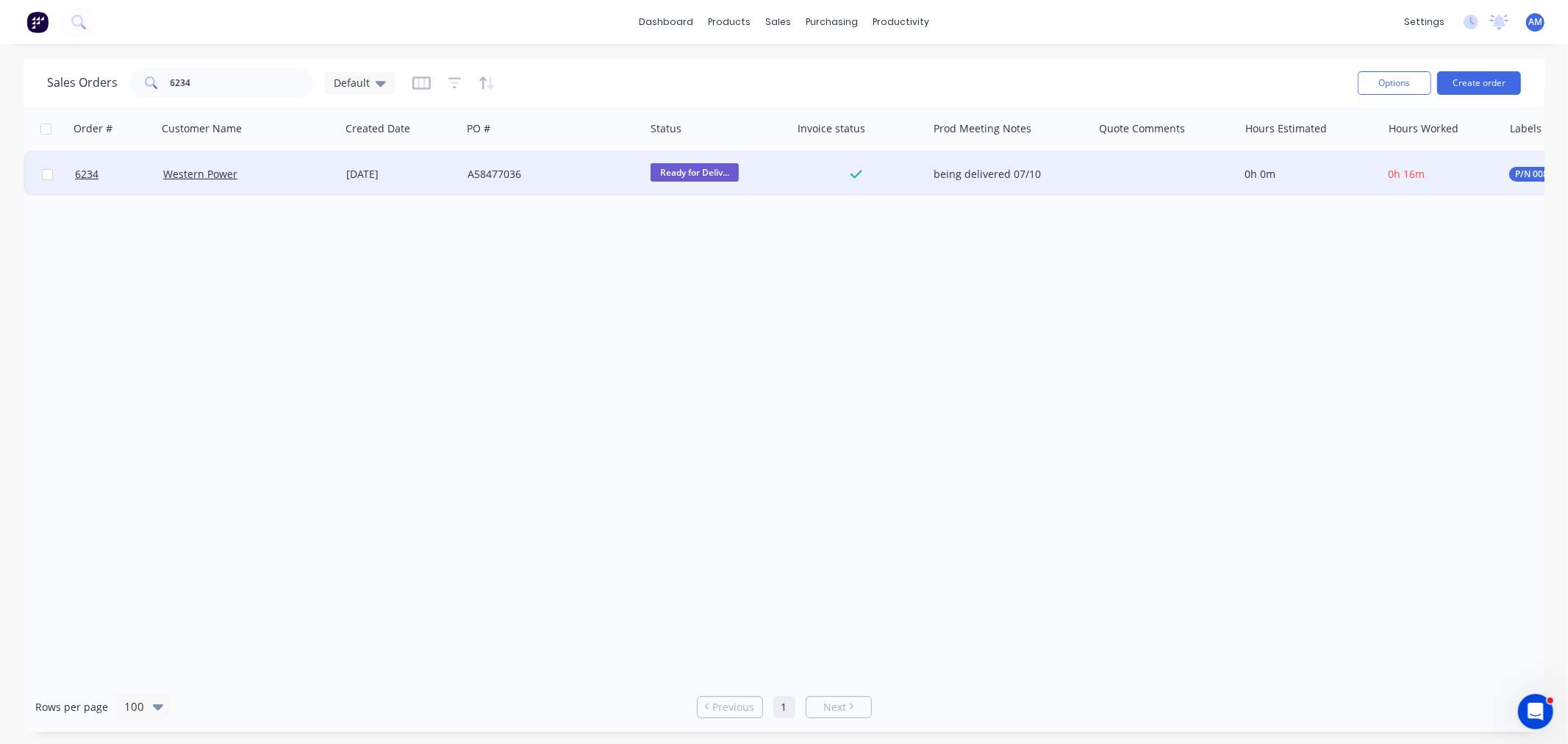
click at [693, 169] on span "Ready for Deliv..." at bounding box center [695, 172] width 88 height 18
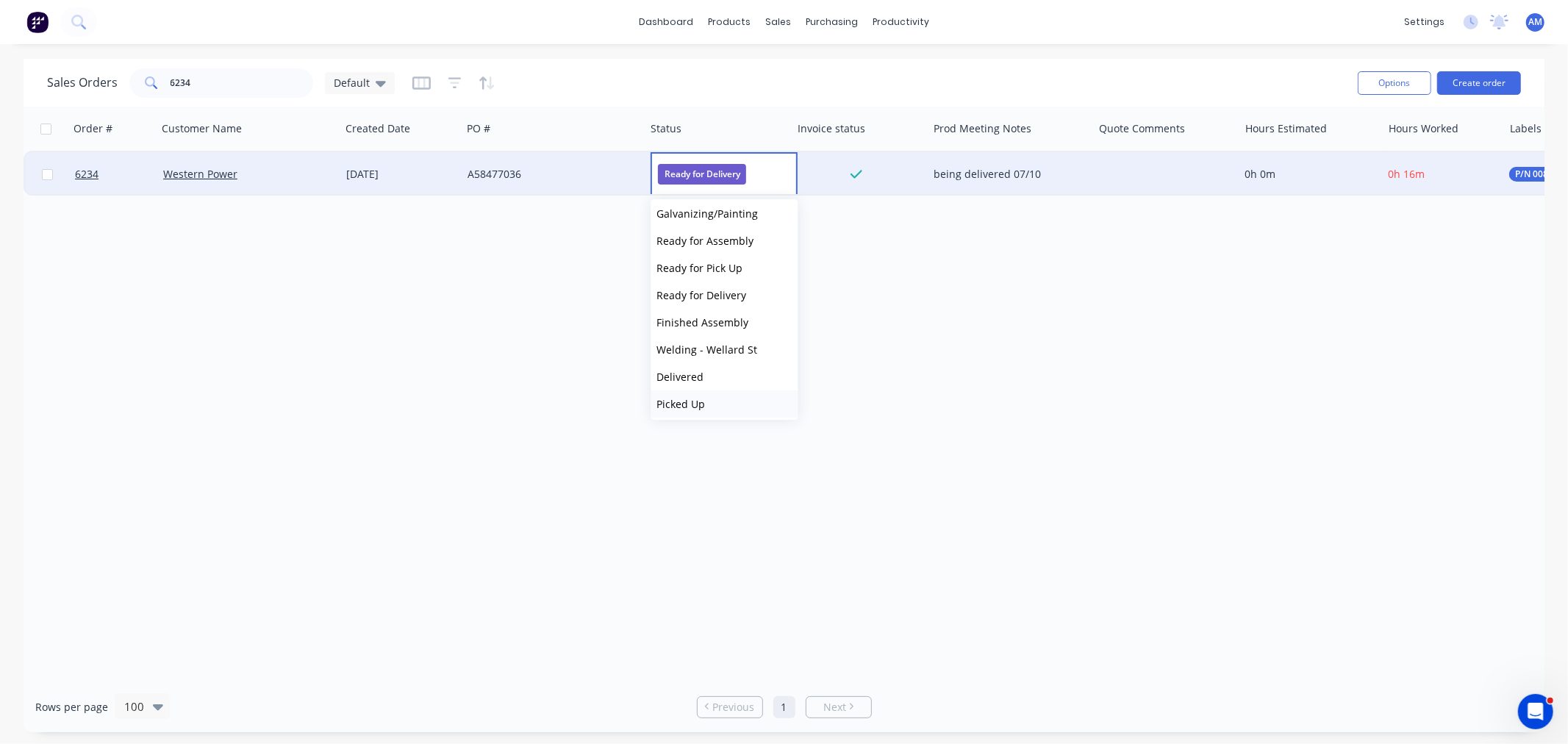
scroll to position [118, 0]
click at [694, 376] on span "Delivered" at bounding box center [680, 373] width 47 height 14
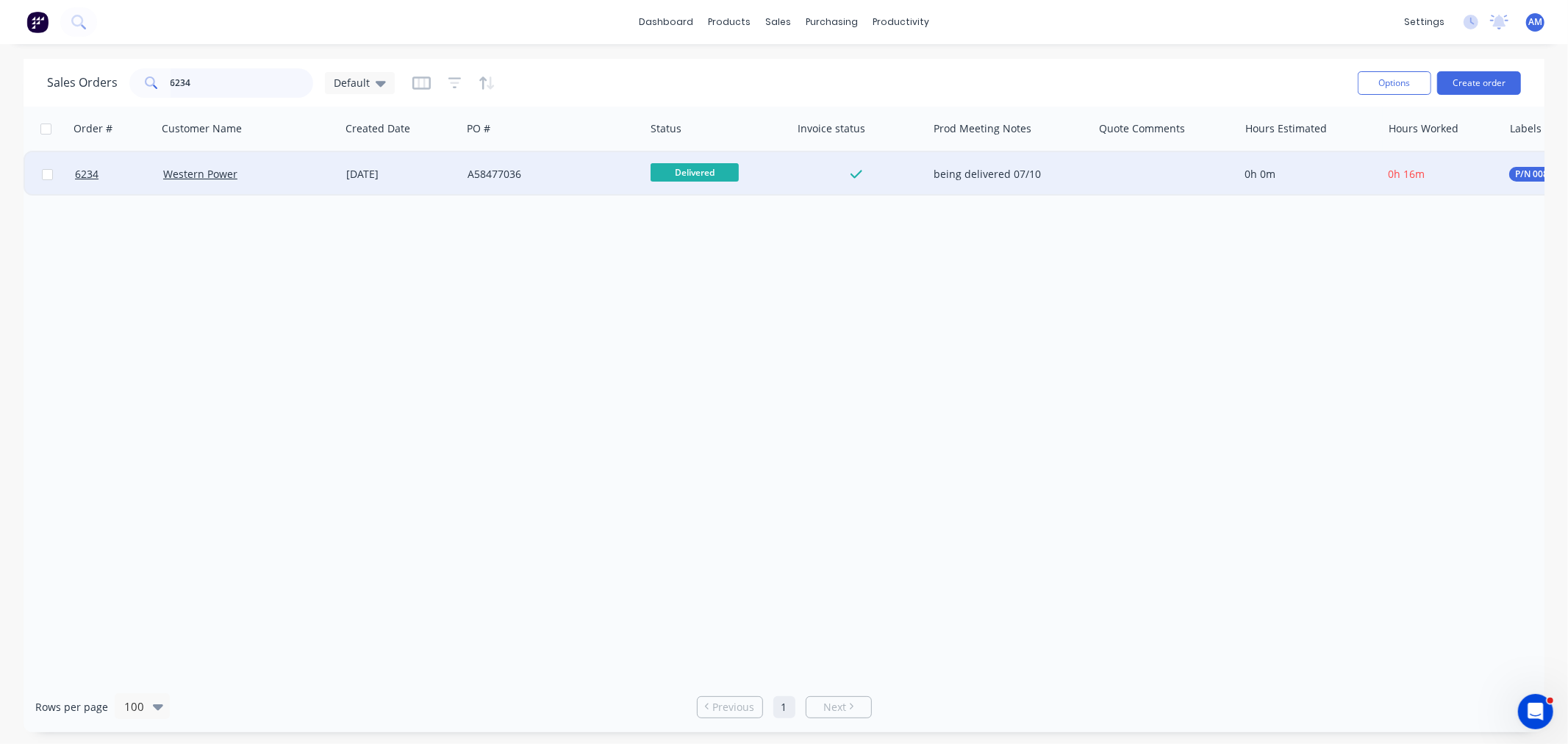
click at [219, 72] on input "6234" at bounding box center [243, 83] width 144 height 29
drag, startPoint x: 174, startPoint y: 86, endPoint x: 153, endPoint y: 103, distance: 27.0
click at [174, 86] on input "6234" at bounding box center [243, 83] width 144 height 29
type input "6356"
click at [119, 164] on link "6356" at bounding box center [119, 174] width 88 height 44
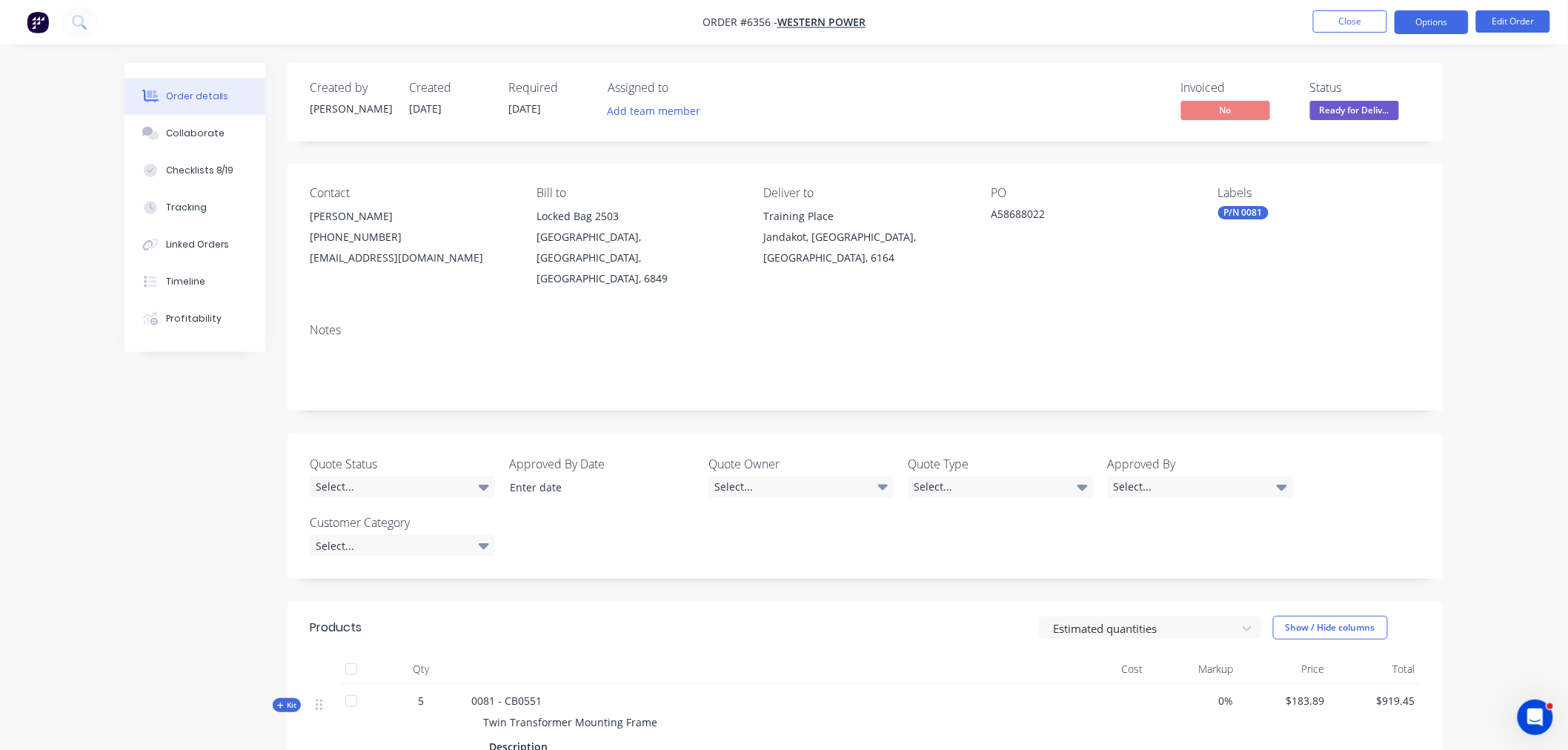
click at [1421, 25] on button "Options" at bounding box center [1432, 23] width 74 height 23
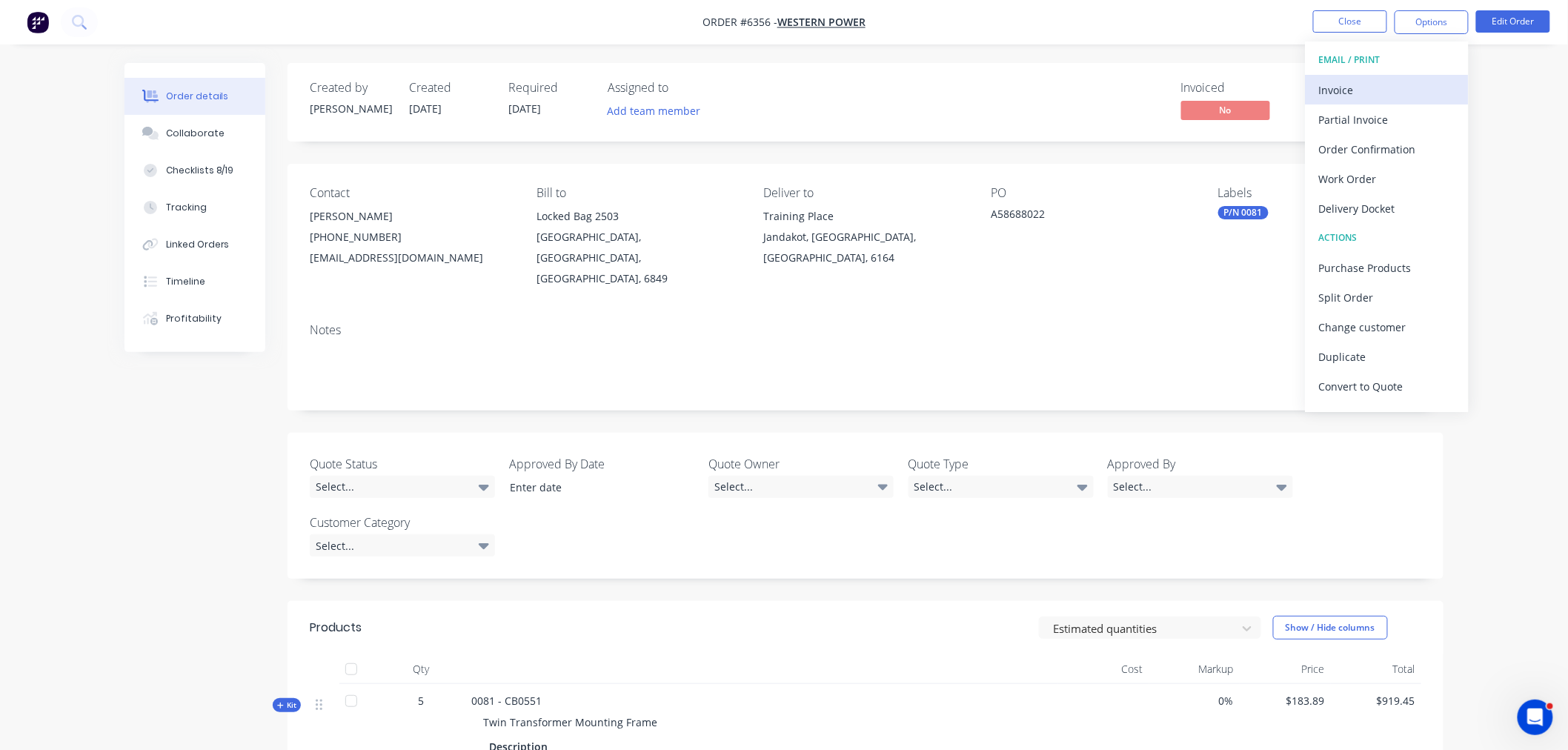
click at [1399, 80] on div "Invoice" at bounding box center [1387, 90] width 136 height 22
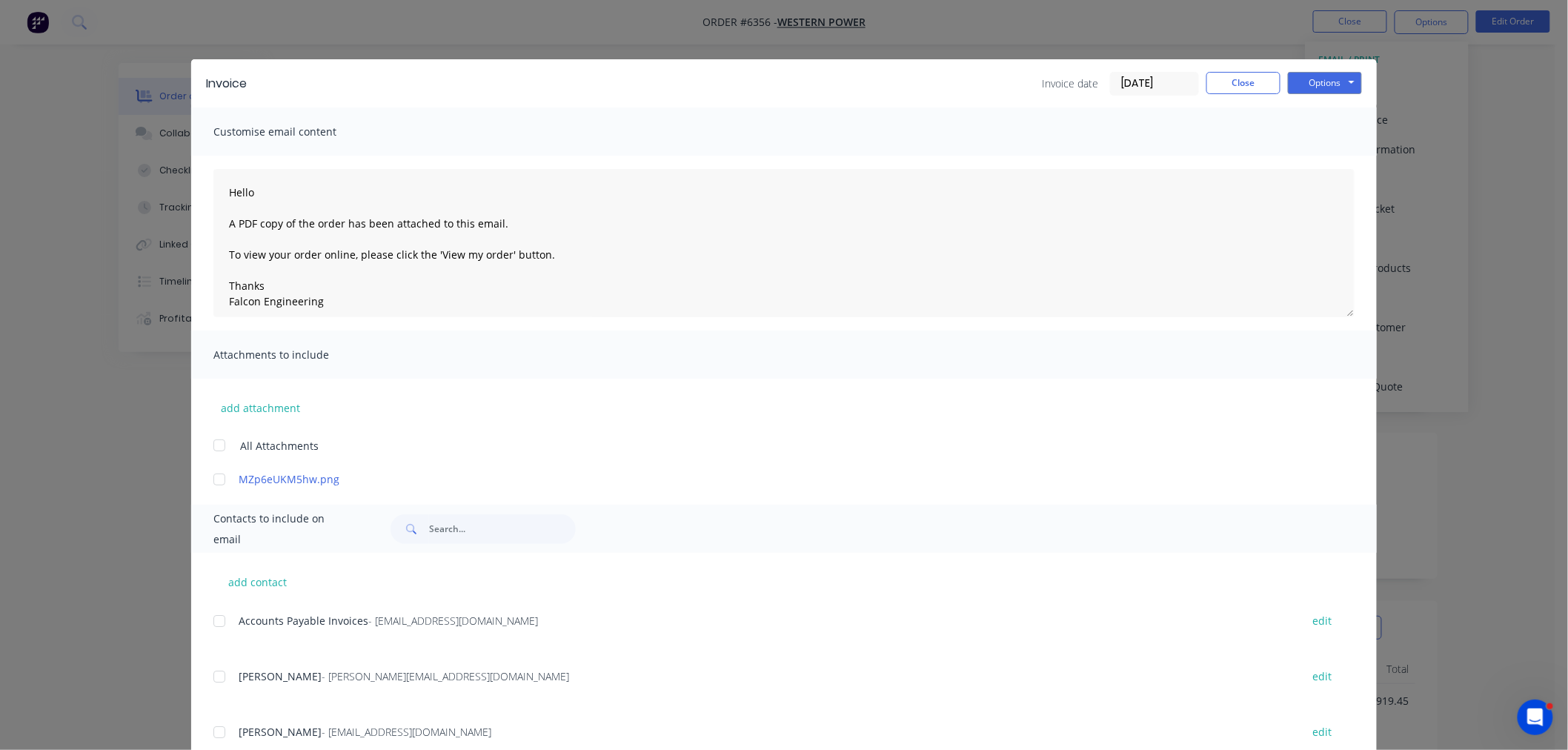
click at [212, 621] on div at bounding box center [219, 621] width 29 height 29
click at [1317, 78] on button "Options" at bounding box center [1325, 82] width 74 height 23
click at [1305, 145] on button "Print" at bounding box center [1335, 133] width 95 height 24
click at [1309, 83] on button "Options" at bounding box center [1325, 82] width 74 height 23
click at [213, 624] on div at bounding box center [219, 621] width 29 height 29
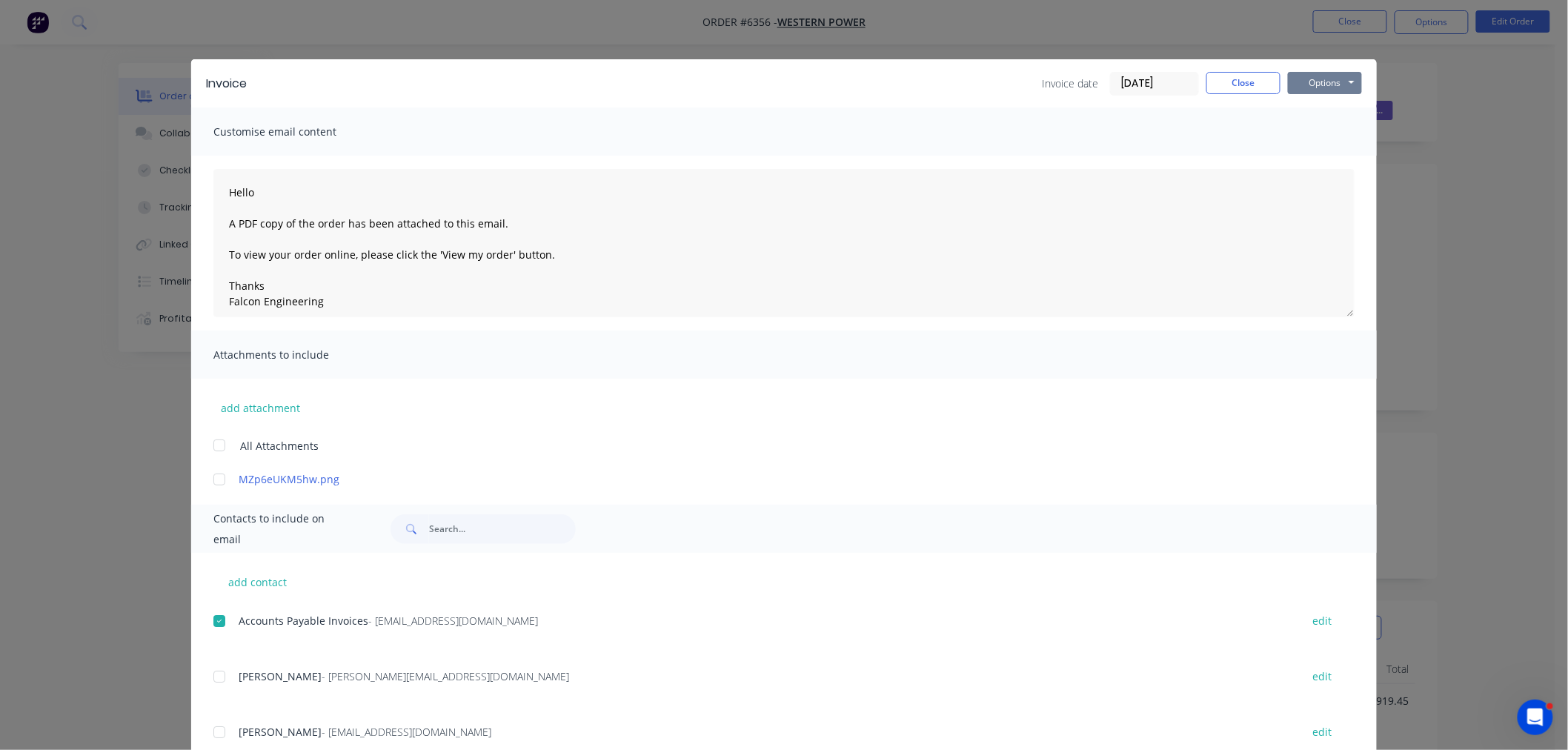
drag, startPoint x: 1313, startPoint y: 85, endPoint x: 1311, endPoint y: 93, distance: 8.2
click at [1312, 86] on button "Options" at bounding box center [1325, 82] width 74 height 23
click at [1311, 154] on button "Email" at bounding box center [1335, 158] width 95 height 24
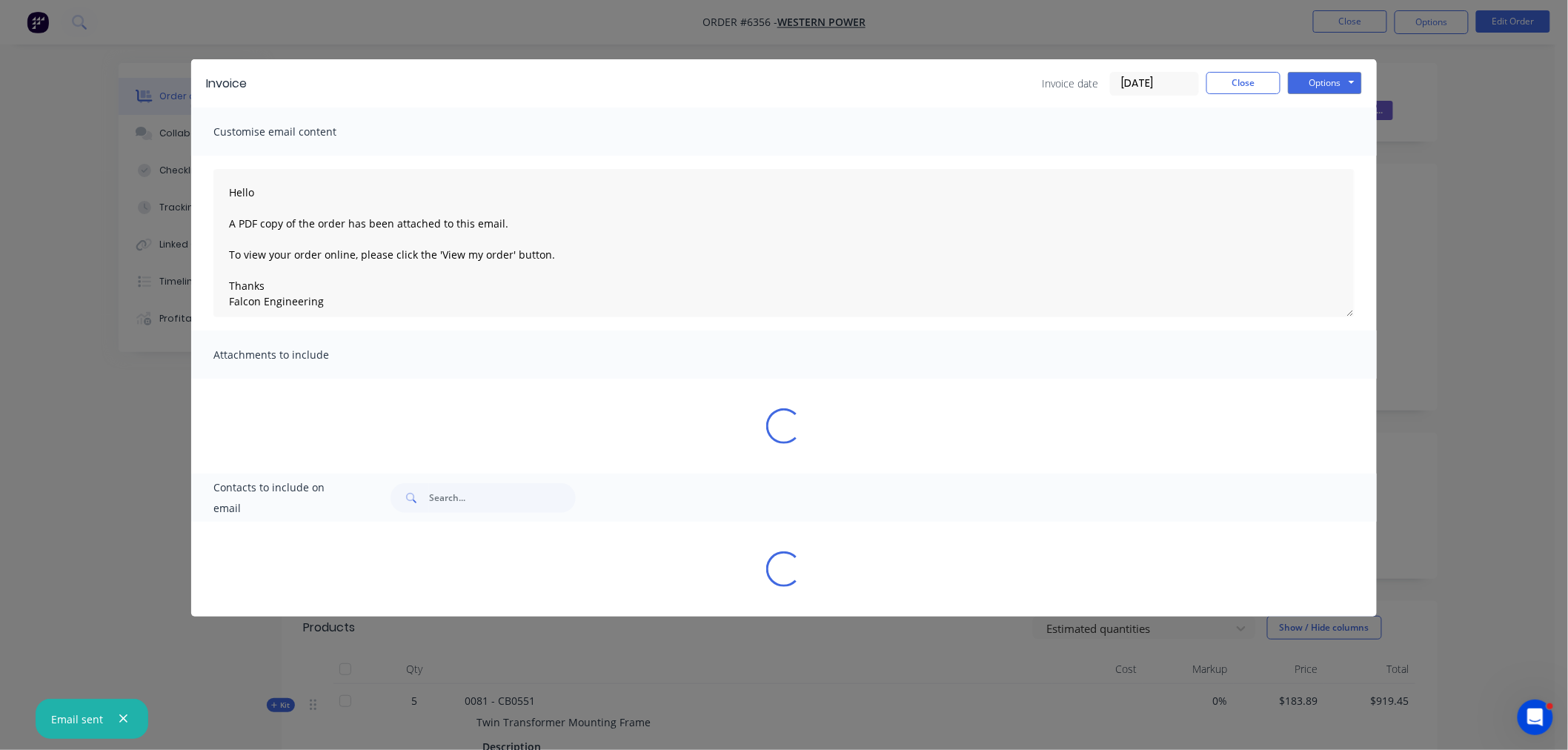
type textarea "Hello A PDF copy of the order has been attached to this email. To view your ord…"
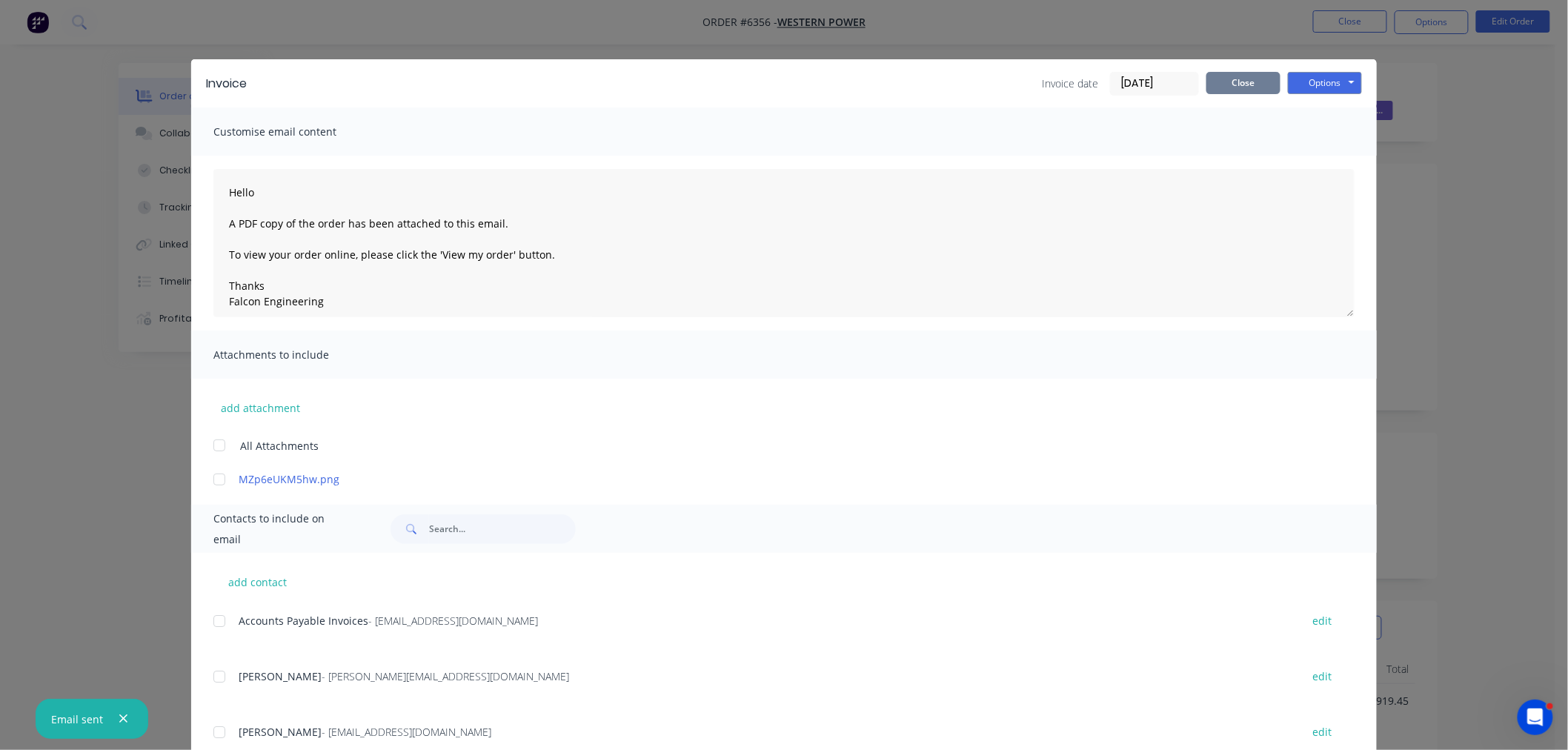
click at [1220, 87] on button "Close" at bounding box center [1244, 82] width 74 height 23
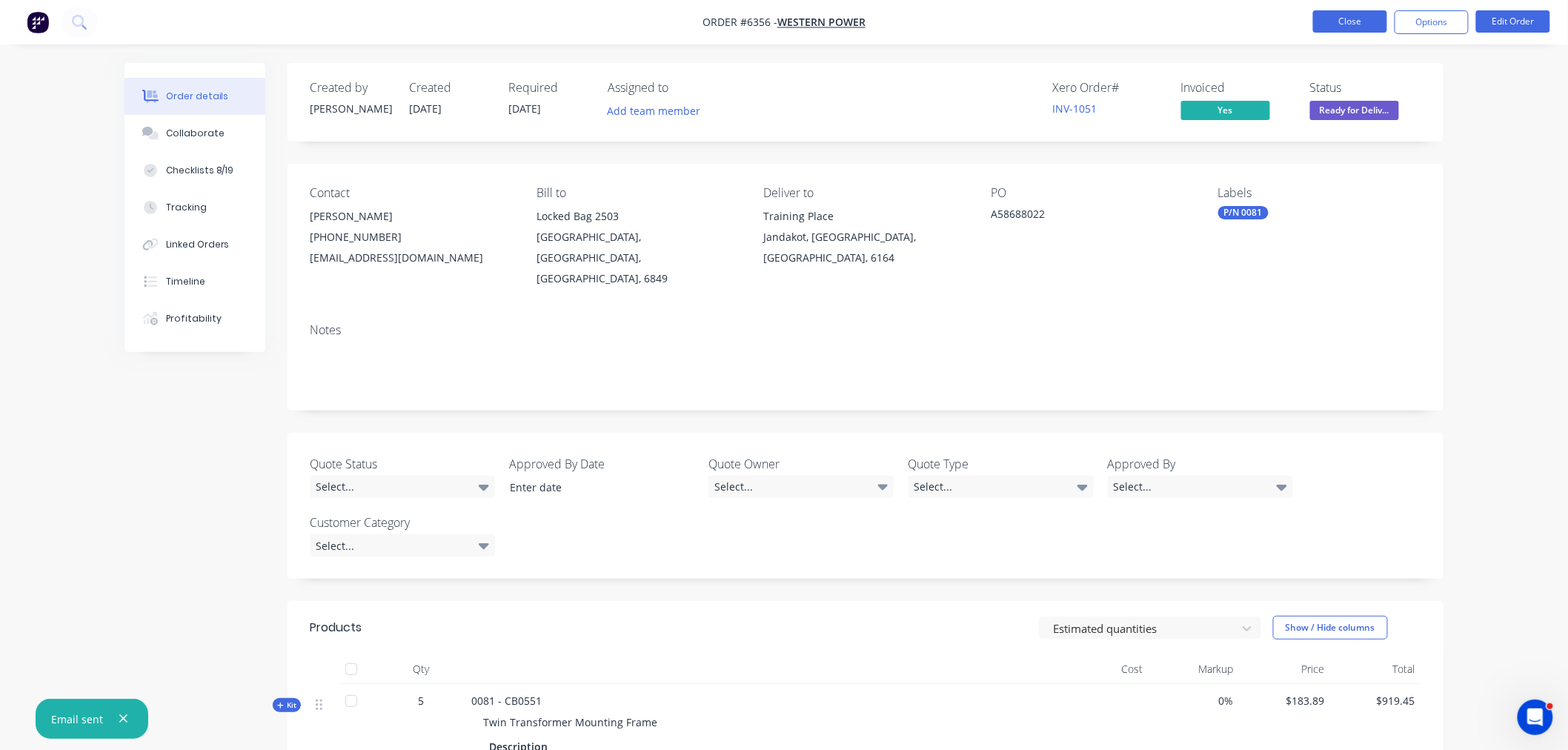
click at [1343, 20] on button "Close" at bounding box center [1351, 22] width 74 height 23
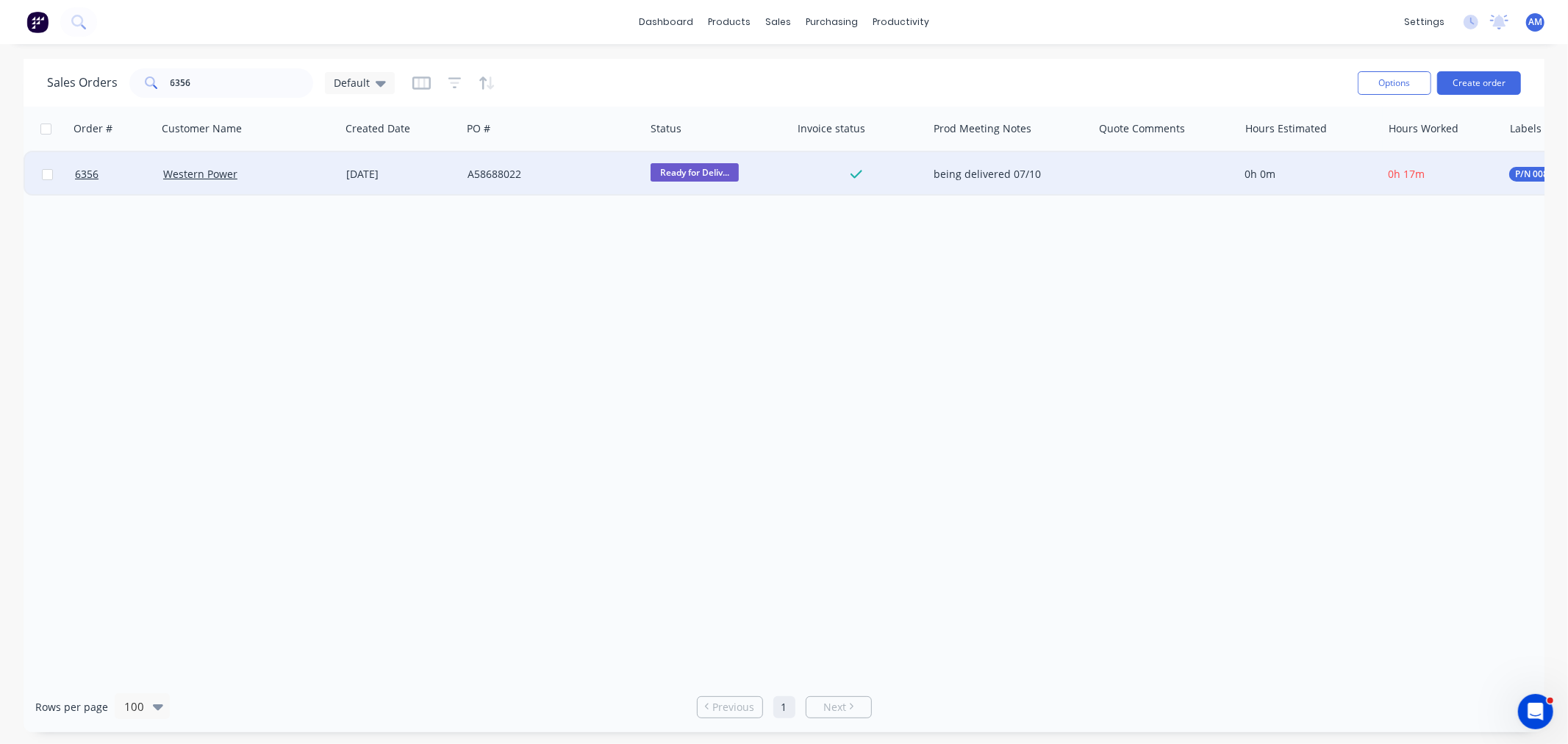
click at [733, 172] on span "Ready for Deliv..." at bounding box center [695, 172] width 88 height 18
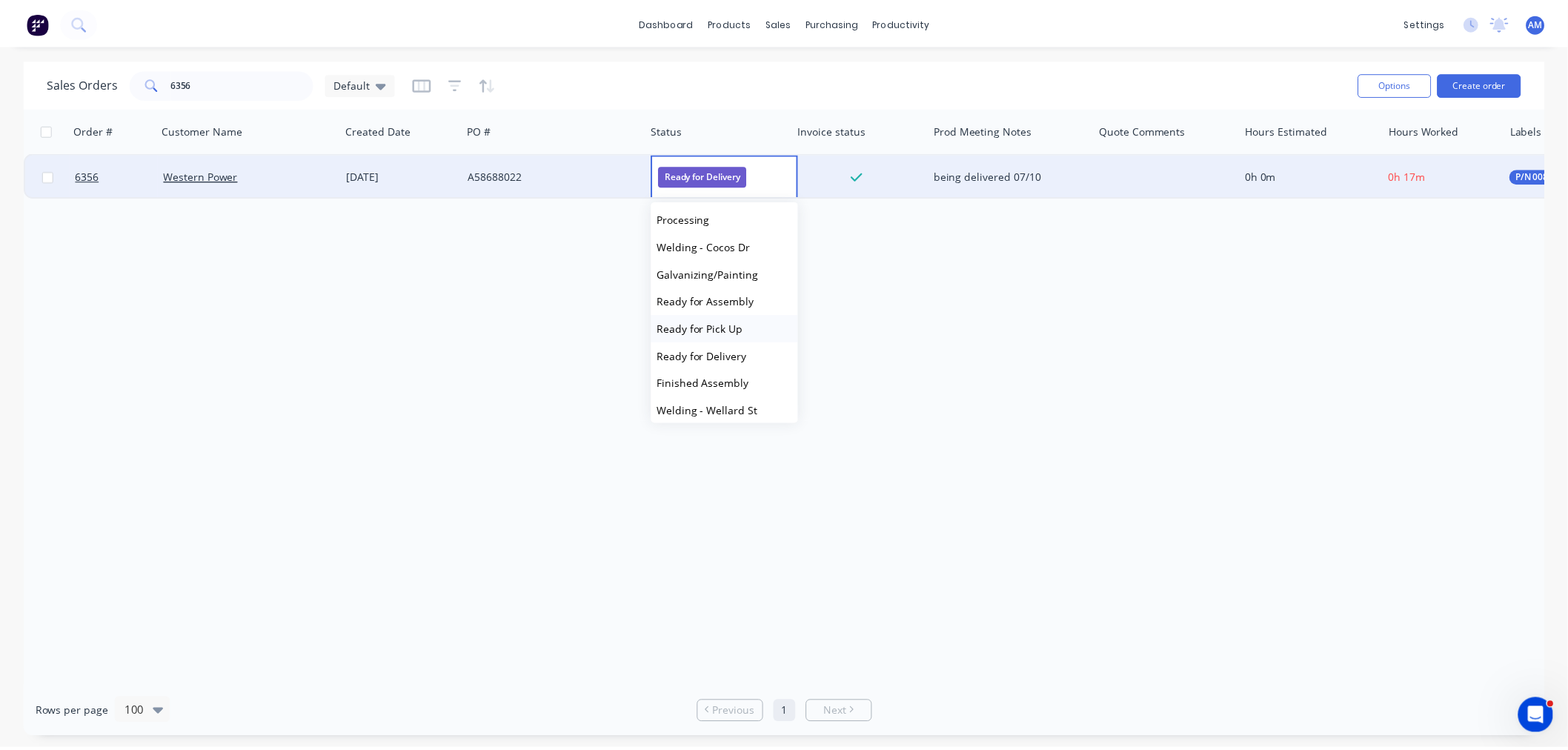
scroll to position [118, 0]
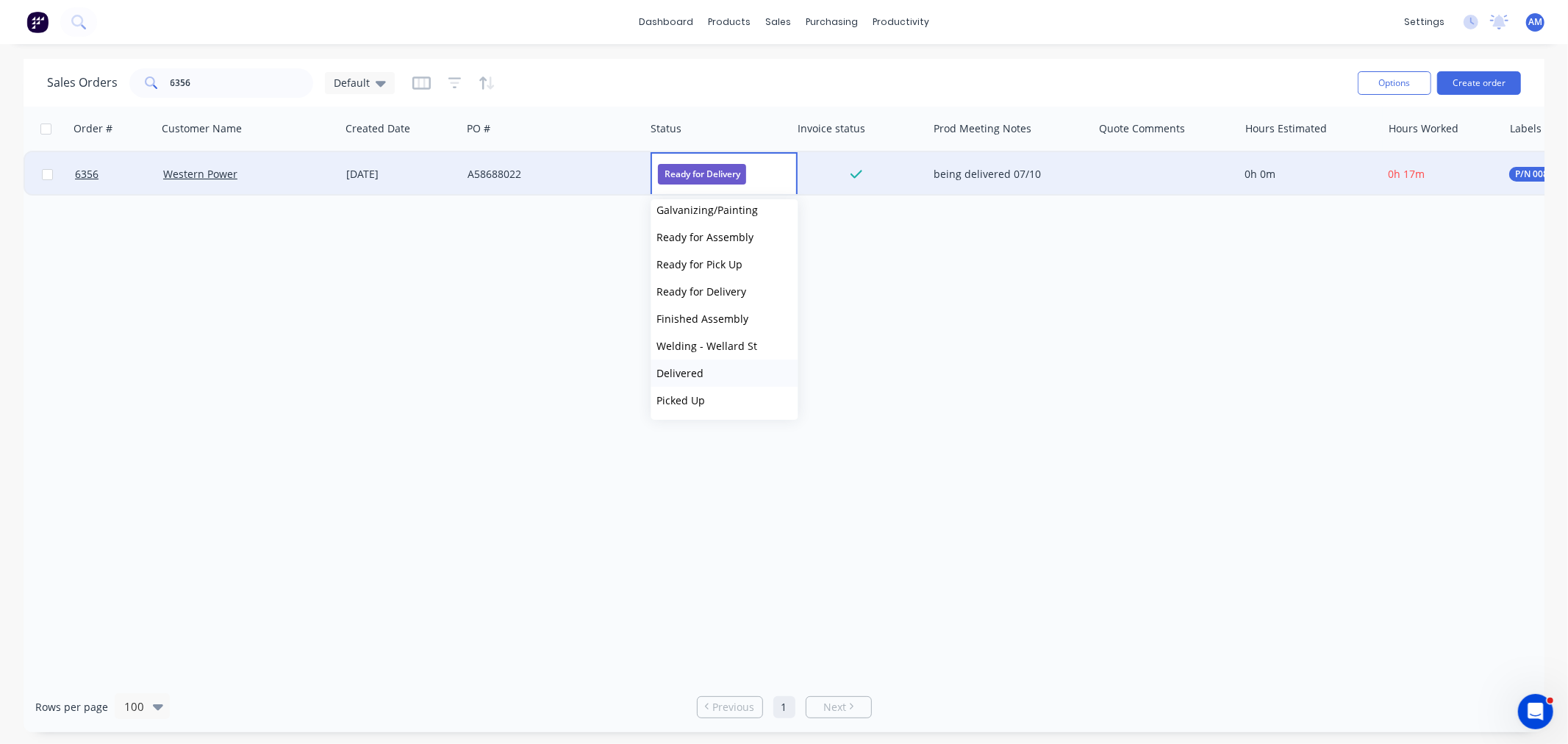
click at [714, 373] on button "Delivered" at bounding box center [724, 373] width 147 height 27
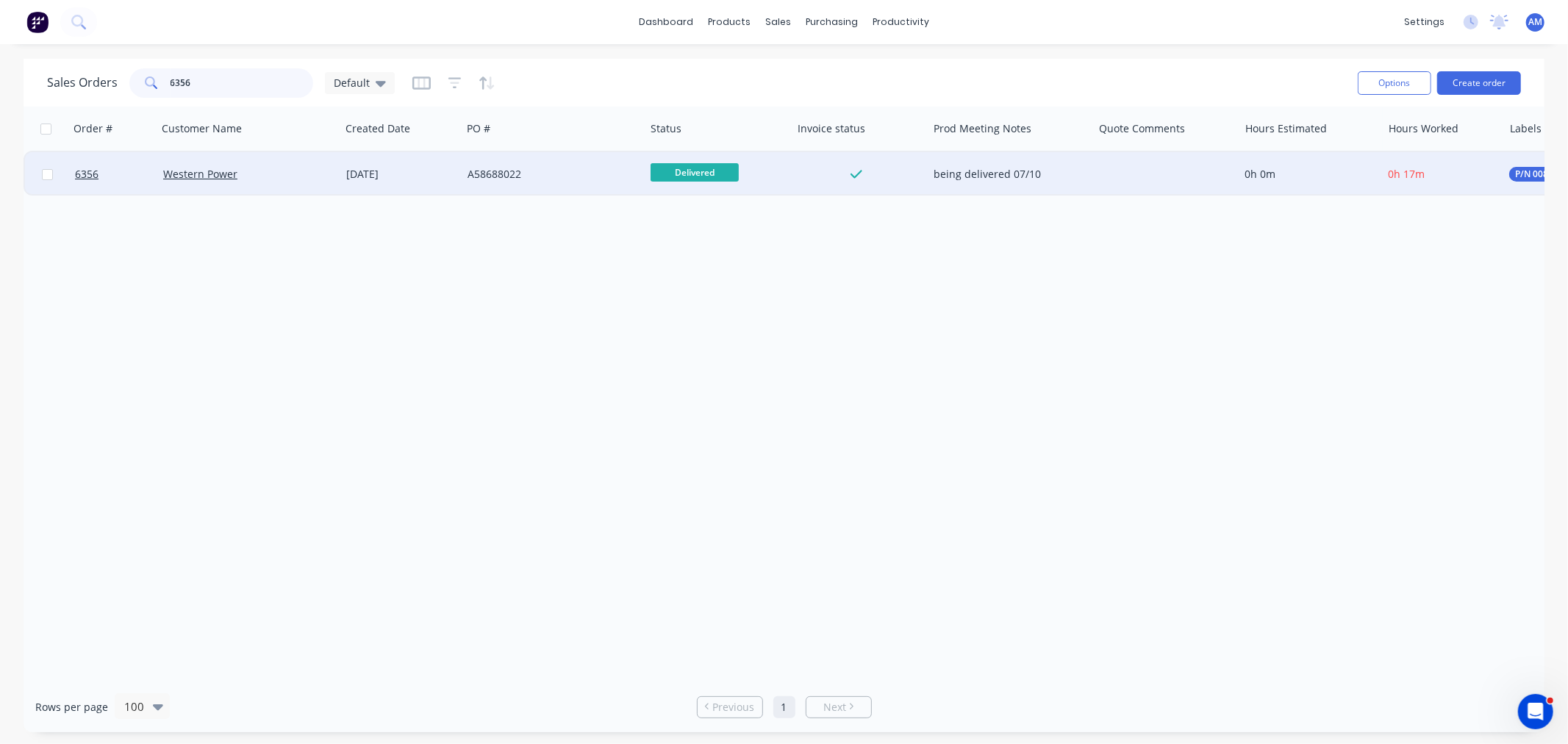
click at [215, 86] on input "6356" at bounding box center [243, 83] width 144 height 29
drag, startPoint x: 222, startPoint y: 78, endPoint x: 119, endPoint y: 85, distance: 103.2
click at [119, 85] on div "Sales Orders 6356 Default" at bounding box center [221, 83] width 348 height 29
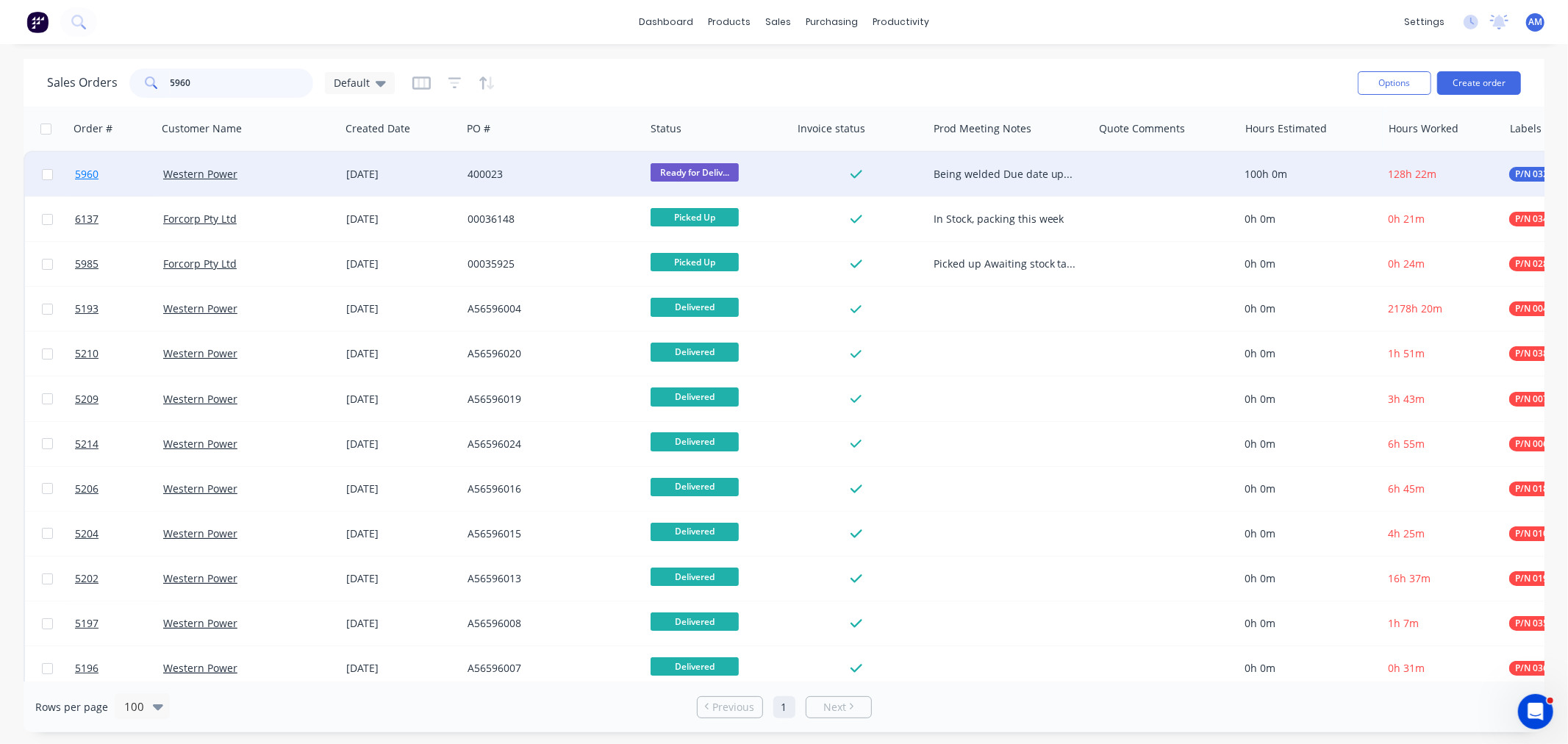
type input "5960"
click at [122, 175] on link "5960" at bounding box center [119, 174] width 88 height 44
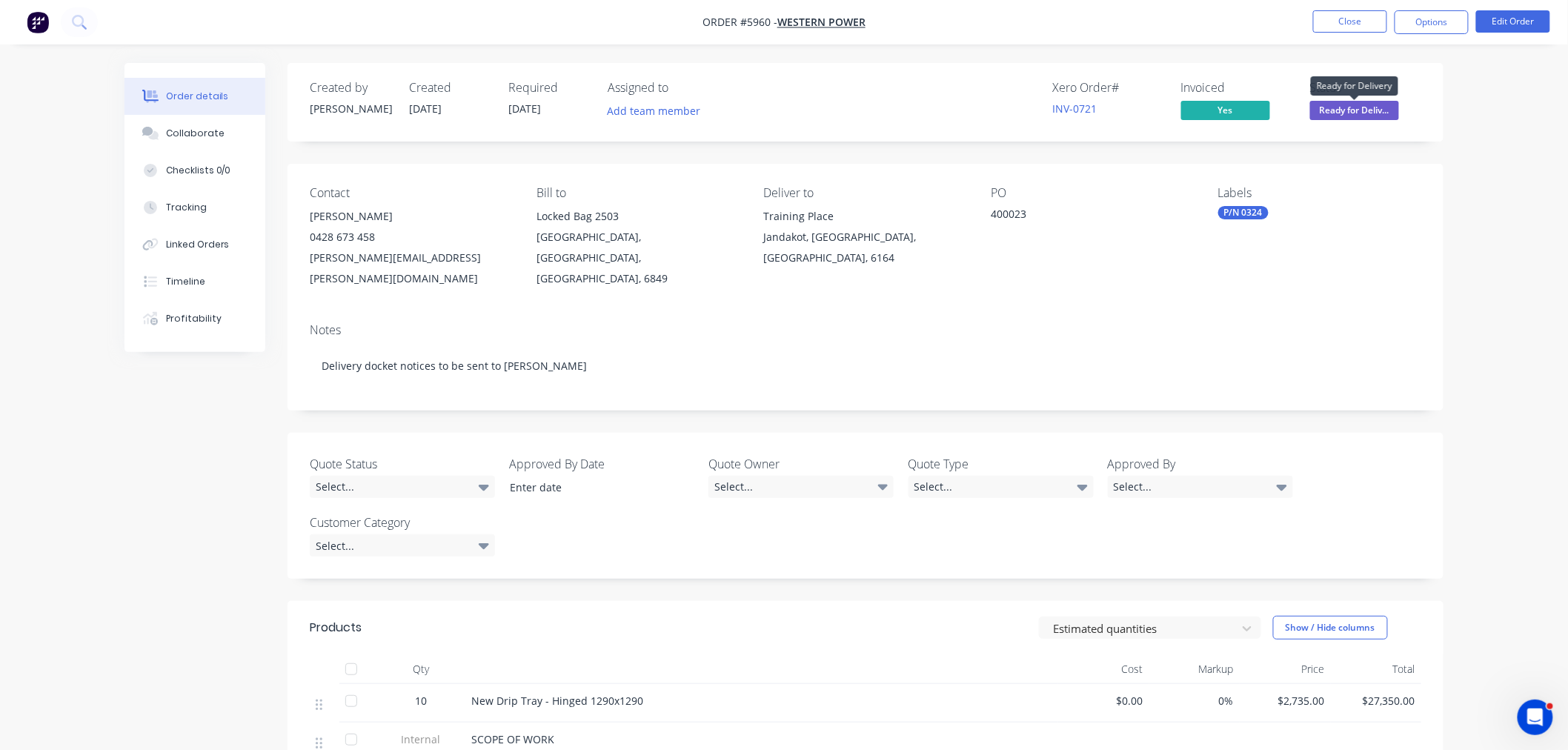
click at [1361, 106] on span "Ready for Deliv..." at bounding box center [1354, 110] width 89 height 19
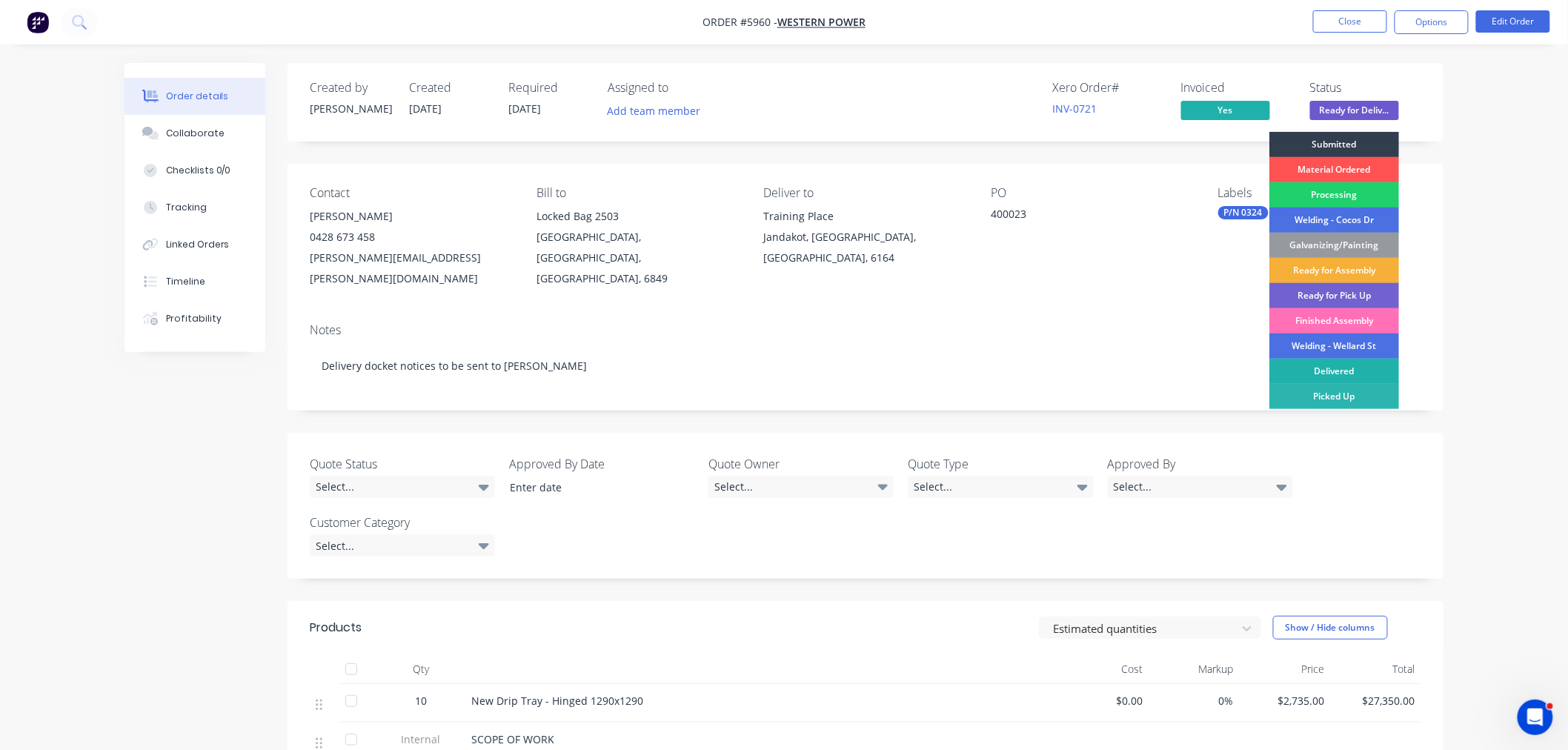
click at [1343, 364] on div "Delivered" at bounding box center [1334, 371] width 129 height 25
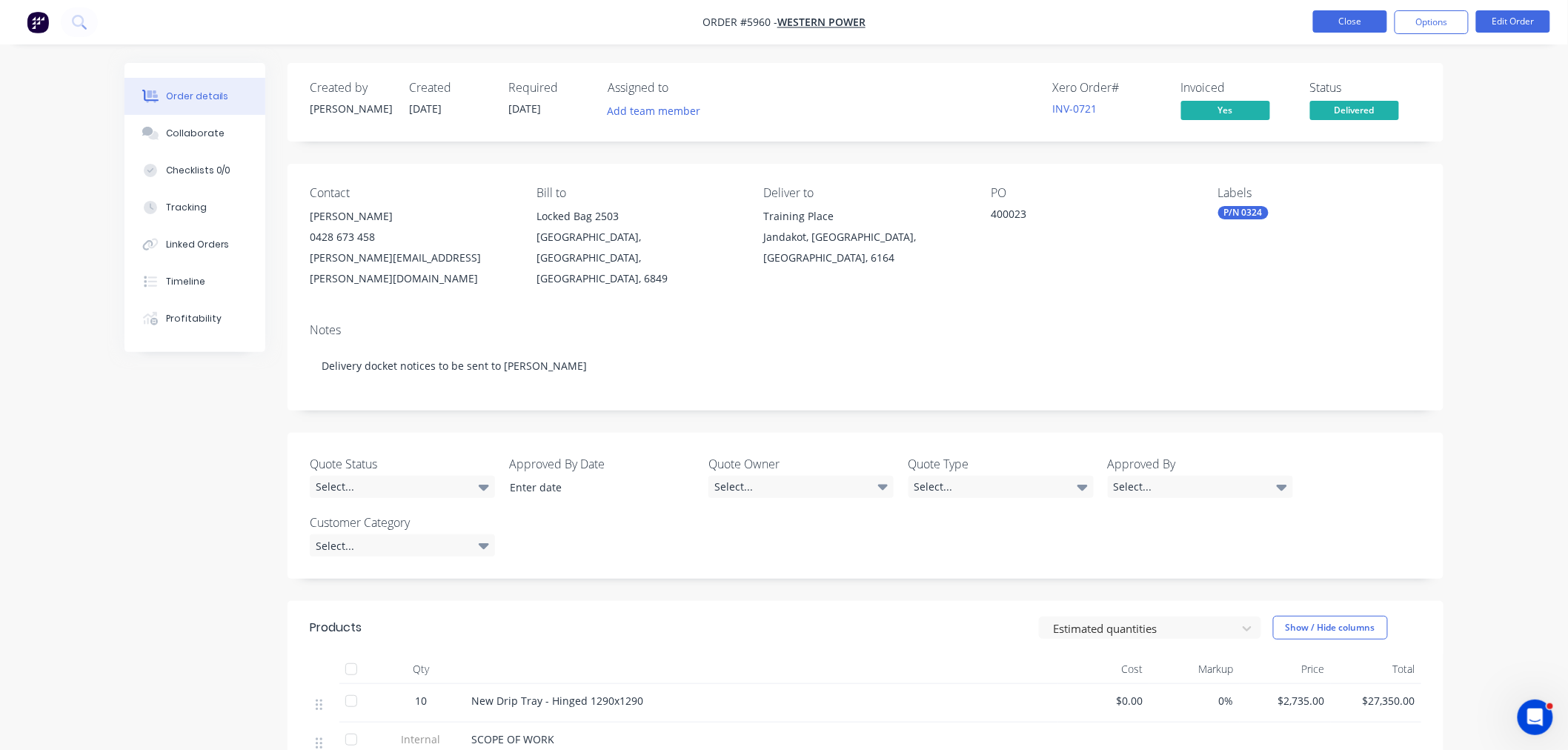
click at [1356, 23] on button "Close" at bounding box center [1351, 22] width 74 height 23
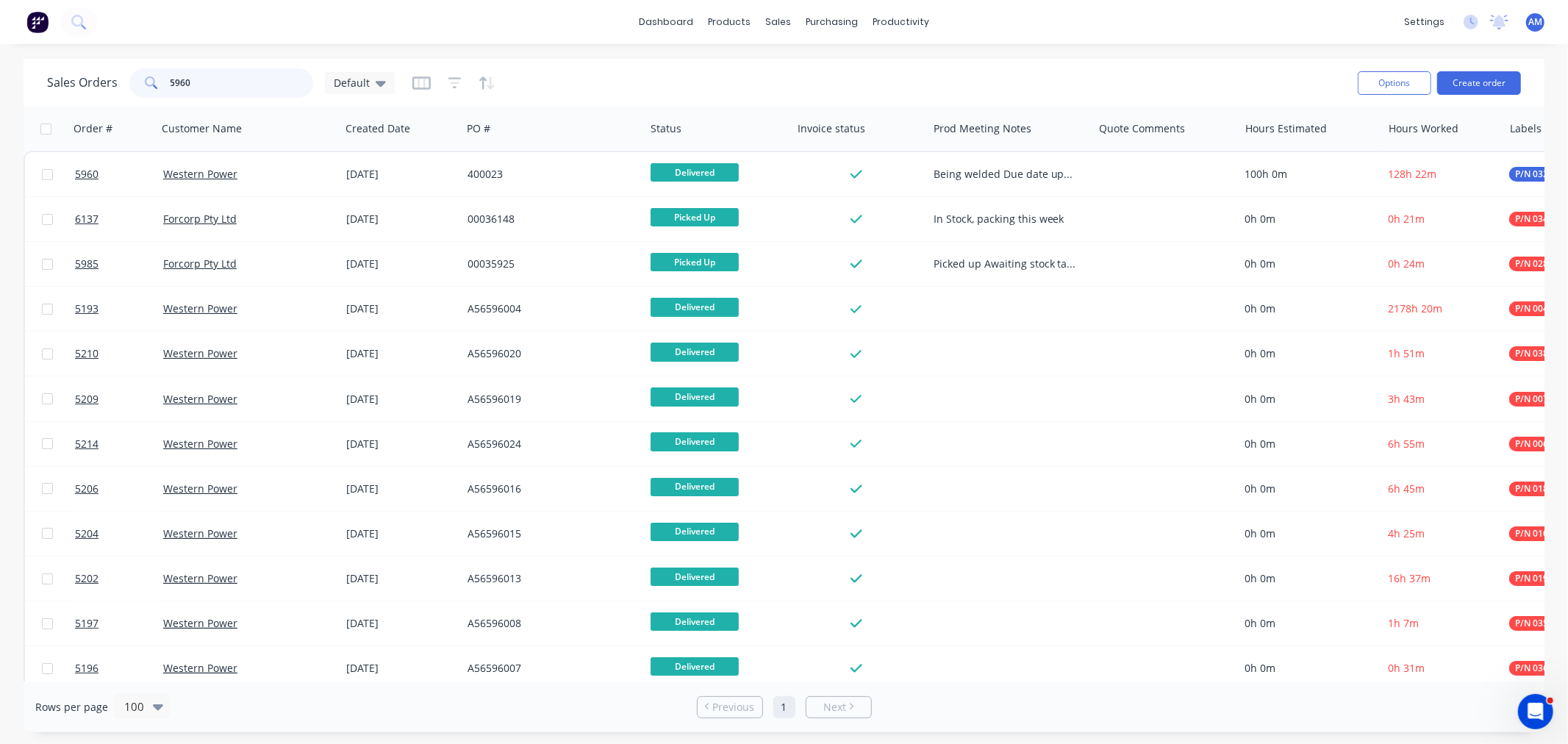
drag, startPoint x: 206, startPoint y: 84, endPoint x: 82, endPoint y: 77, distance: 124.2
click at [82, 77] on div "Sales Orders 5960 Default" at bounding box center [221, 83] width 348 height 29
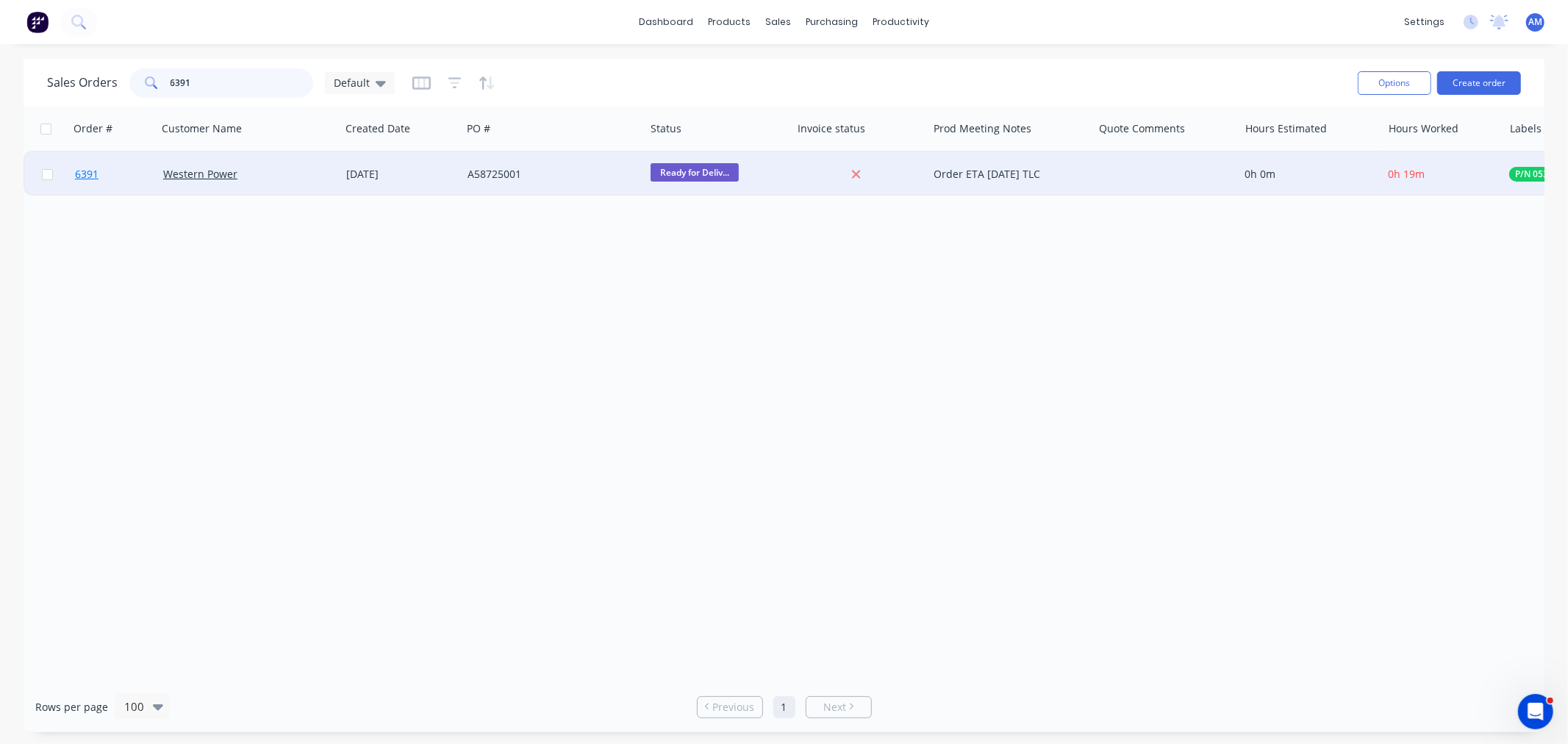
type input "6391"
click at [141, 175] on link "6391" at bounding box center [119, 174] width 88 height 44
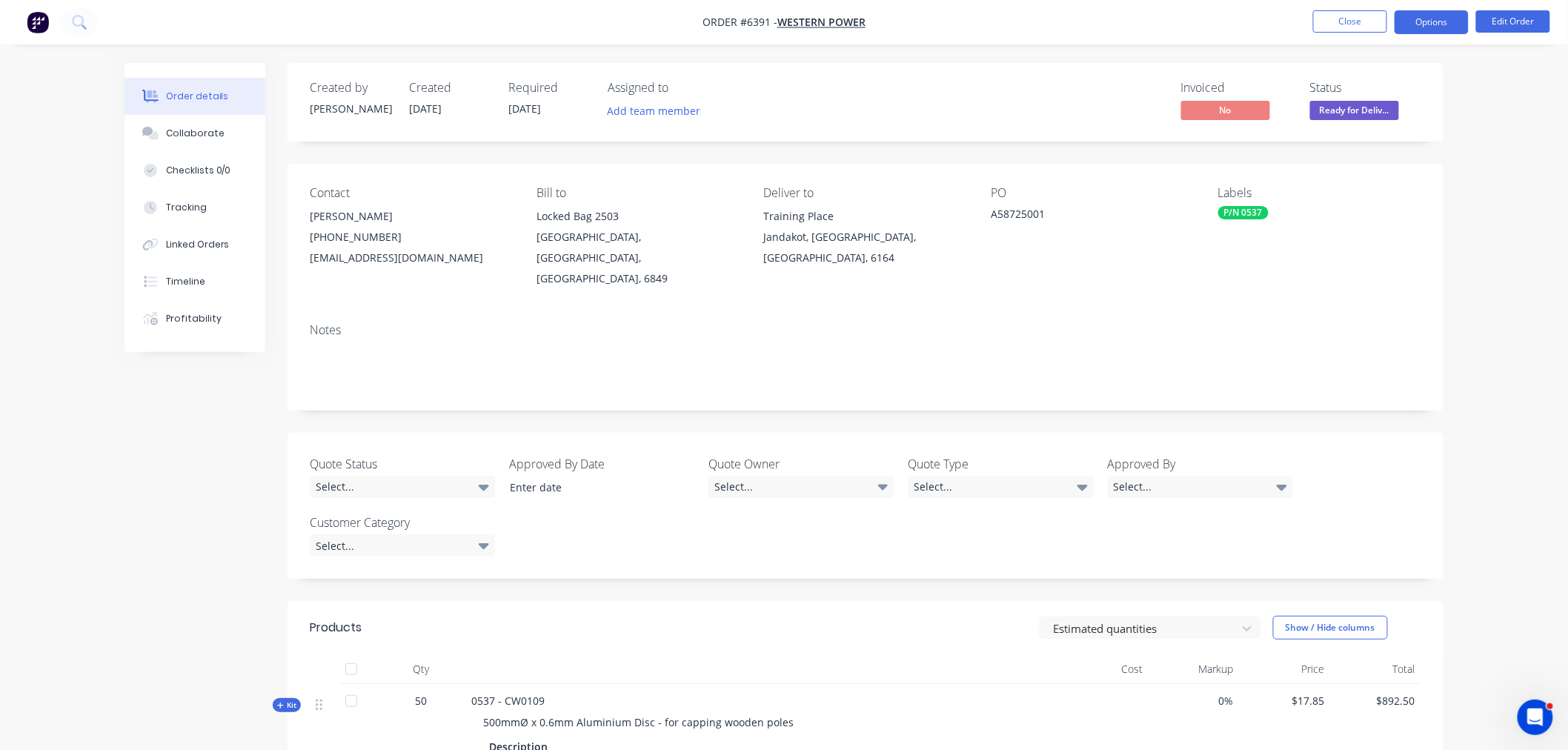
click at [1417, 18] on button "Options" at bounding box center [1432, 23] width 74 height 23
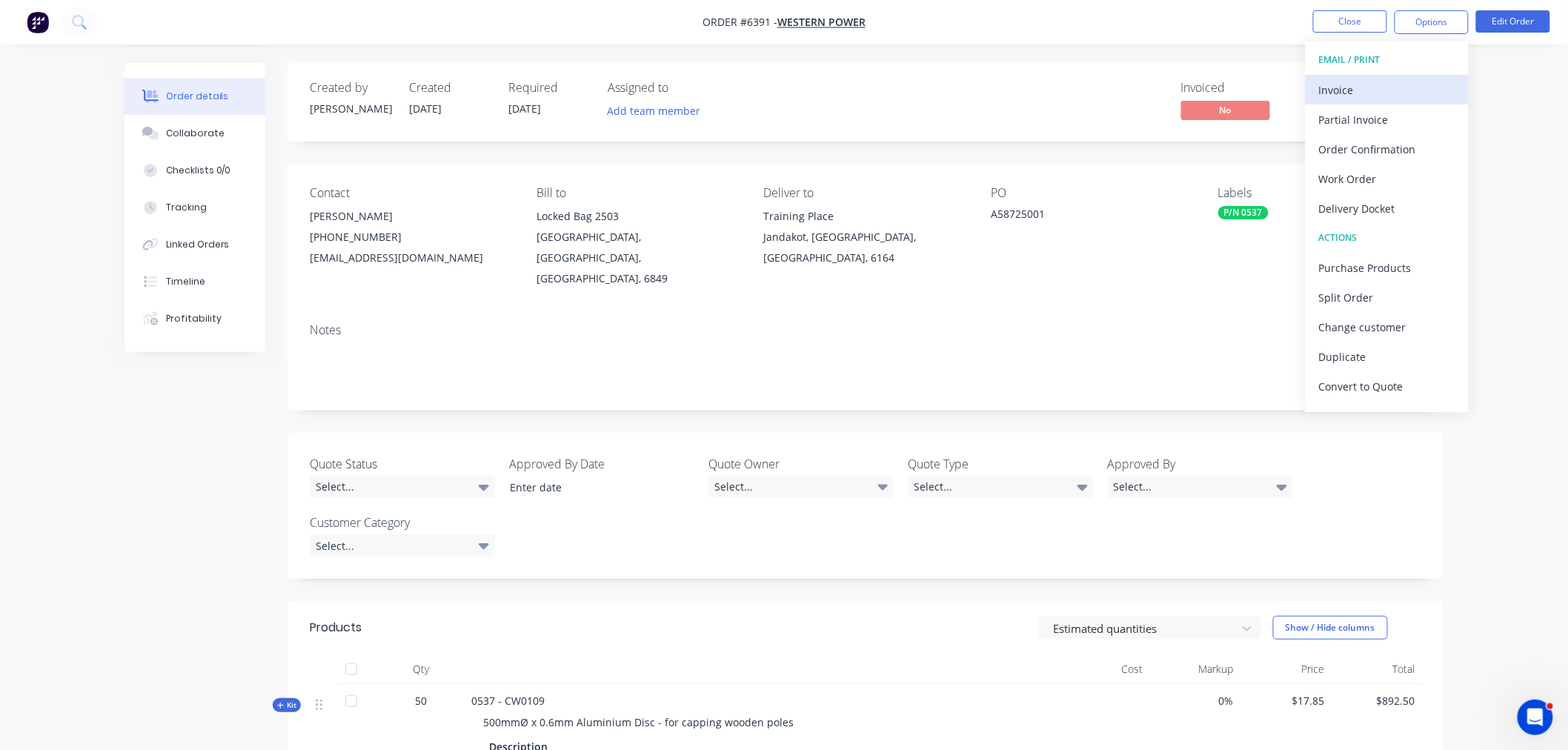
click at [1381, 81] on div "Invoice" at bounding box center [1387, 90] width 136 height 22
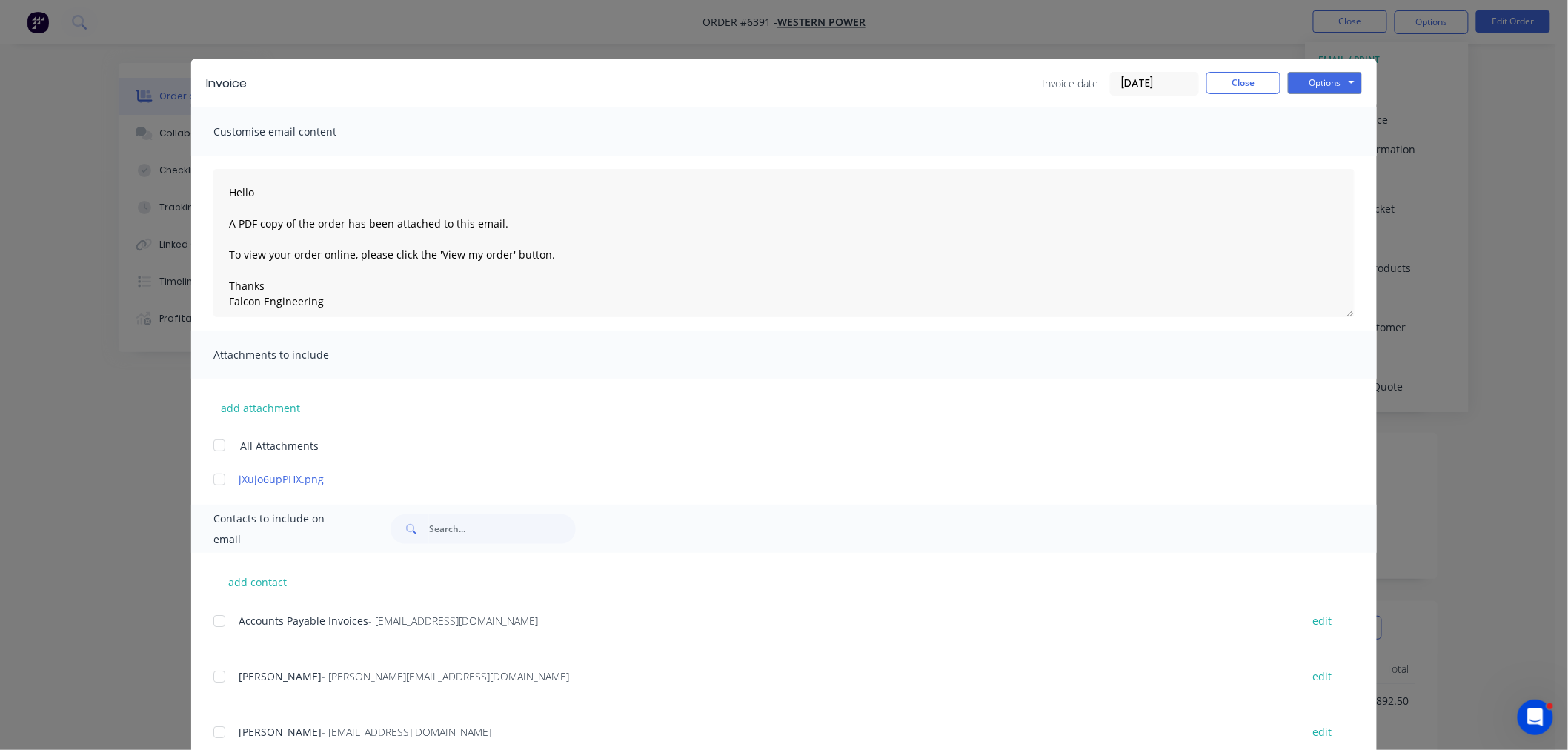
click at [212, 620] on div at bounding box center [219, 621] width 29 height 29
click at [1323, 86] on button "Options" at bounding box center [1325, 82] width 74 height 23
click at [1319, 157] on button "Email" at bounding box center [1335, 158] width 95 height 24
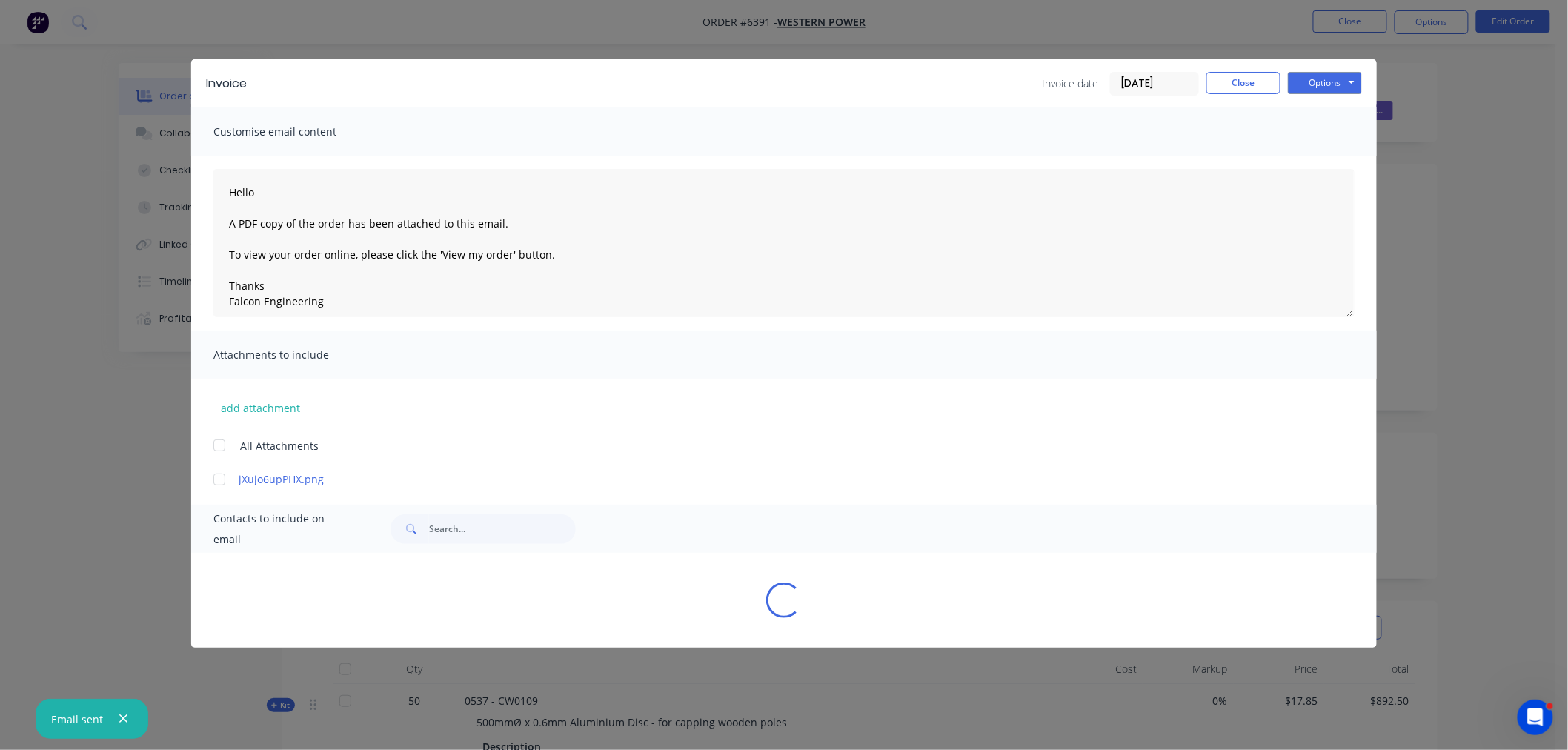
type textarea "Hello A PDF copy of the order has been attached to this email. To view your ord…"
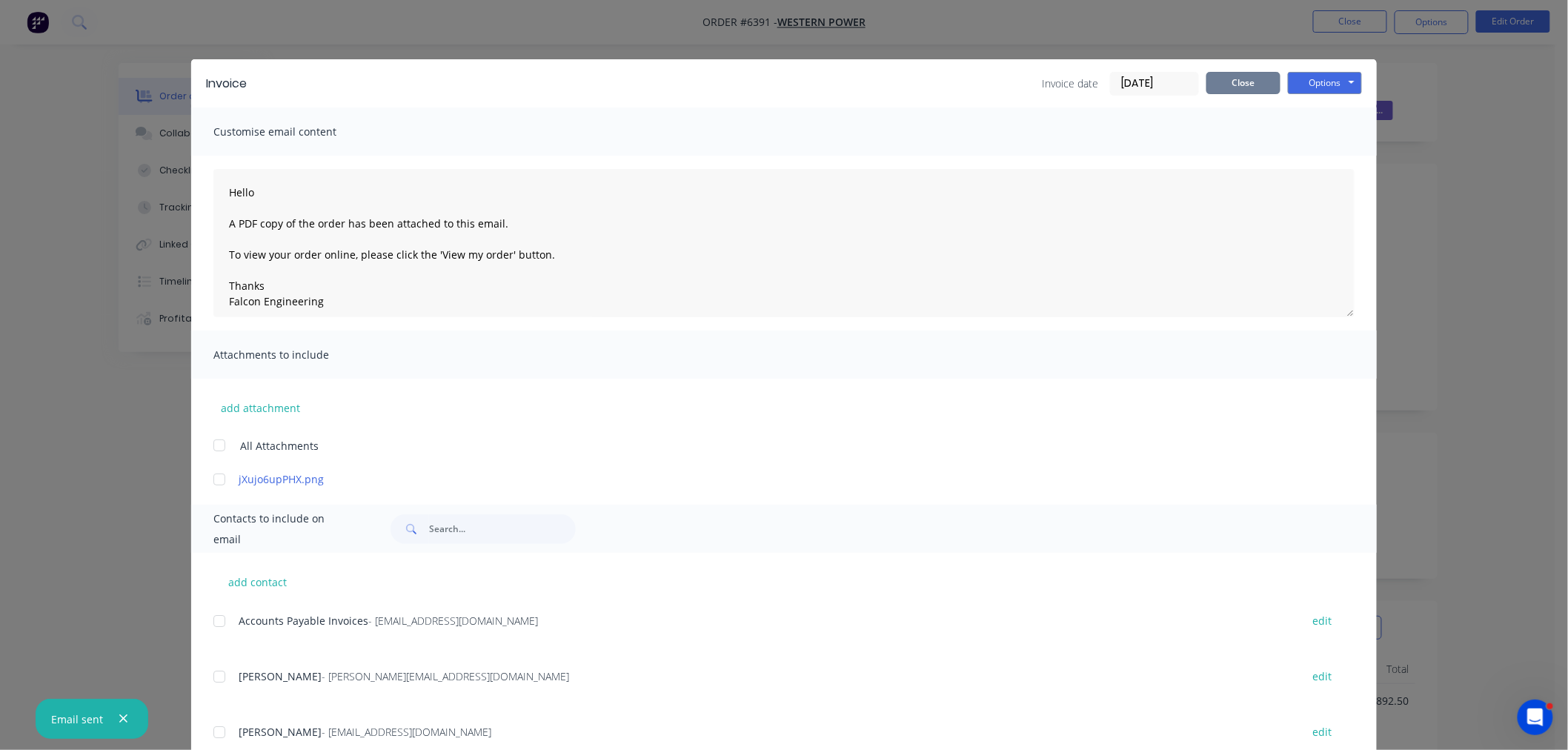
drag, startPoint x: 1246, startPoint y: 77, endPoint x: 1241, endPoint y: 83, distance: 7.8
click at [1245, 76] on button "Close" at bounding box center [1244, 82] width 74 height 23
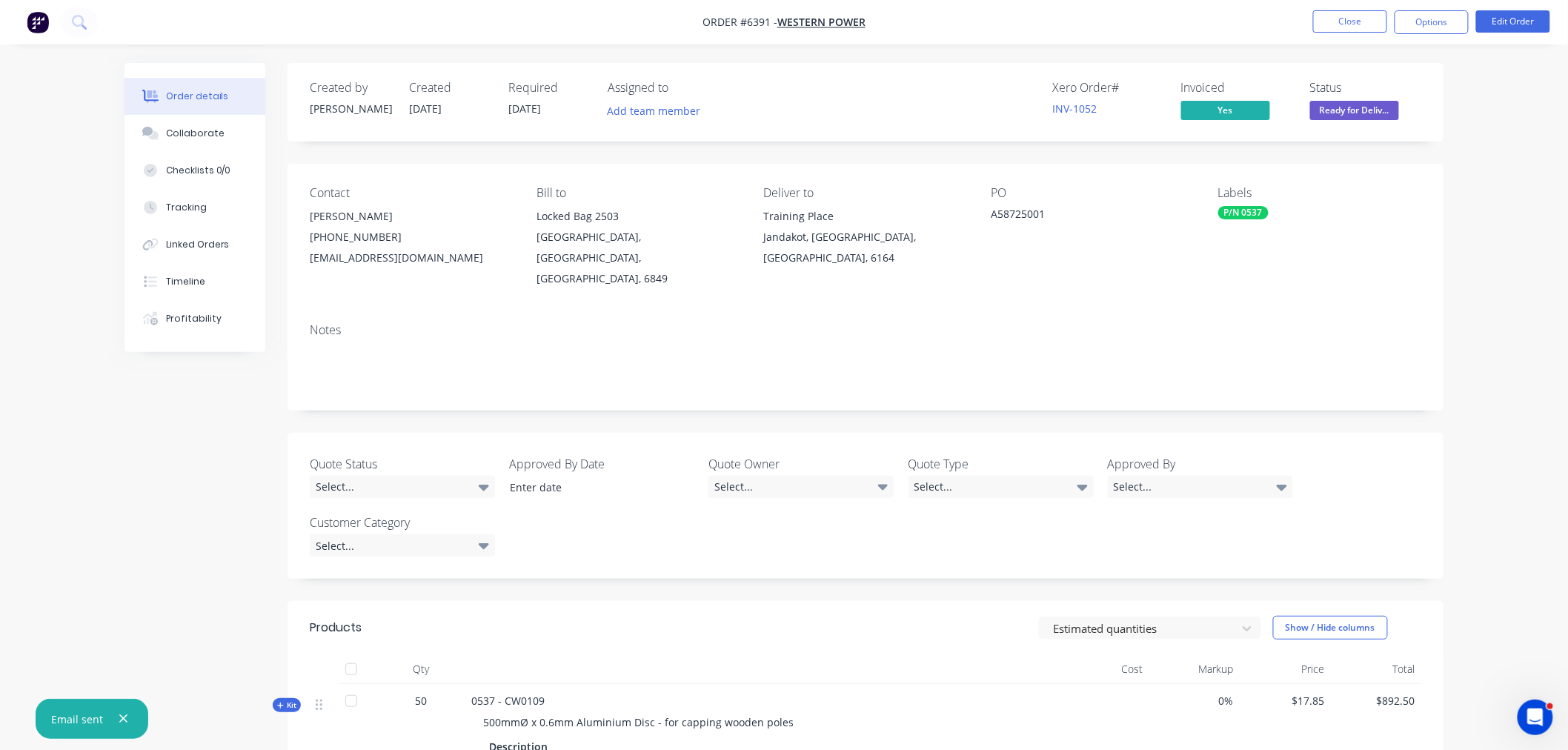
click at [1327, 6] on nav "Order #6391 - Western Power Close Options Edit Order" at bounding box center [784, 22] width 1568 height 44
click at [1326, 20] on button "Close" at bounding box center [1351, 22] width 74 height 23
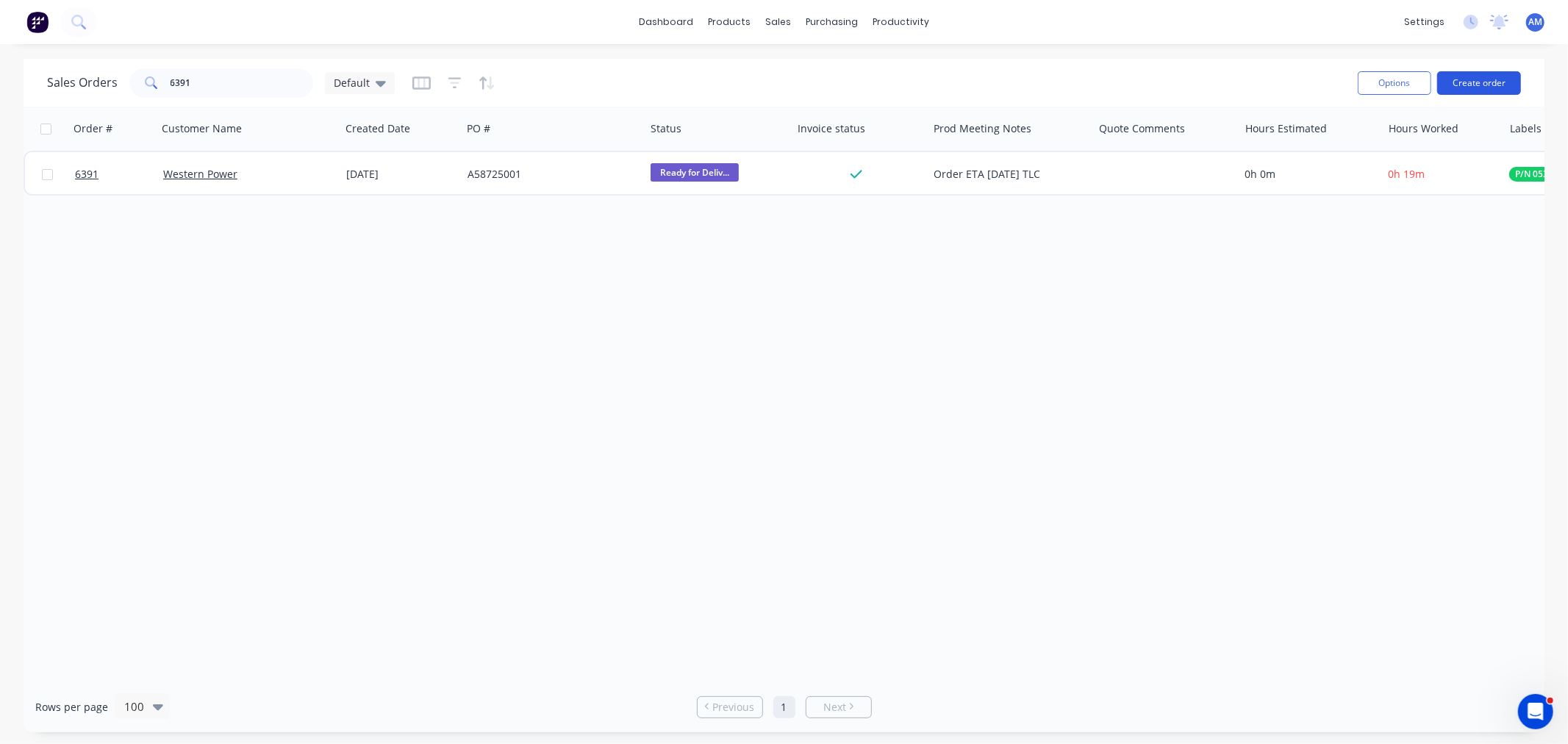
click at [1482, 82] on button "Create order" at bounding box center [1479, 83] width 84 height 23
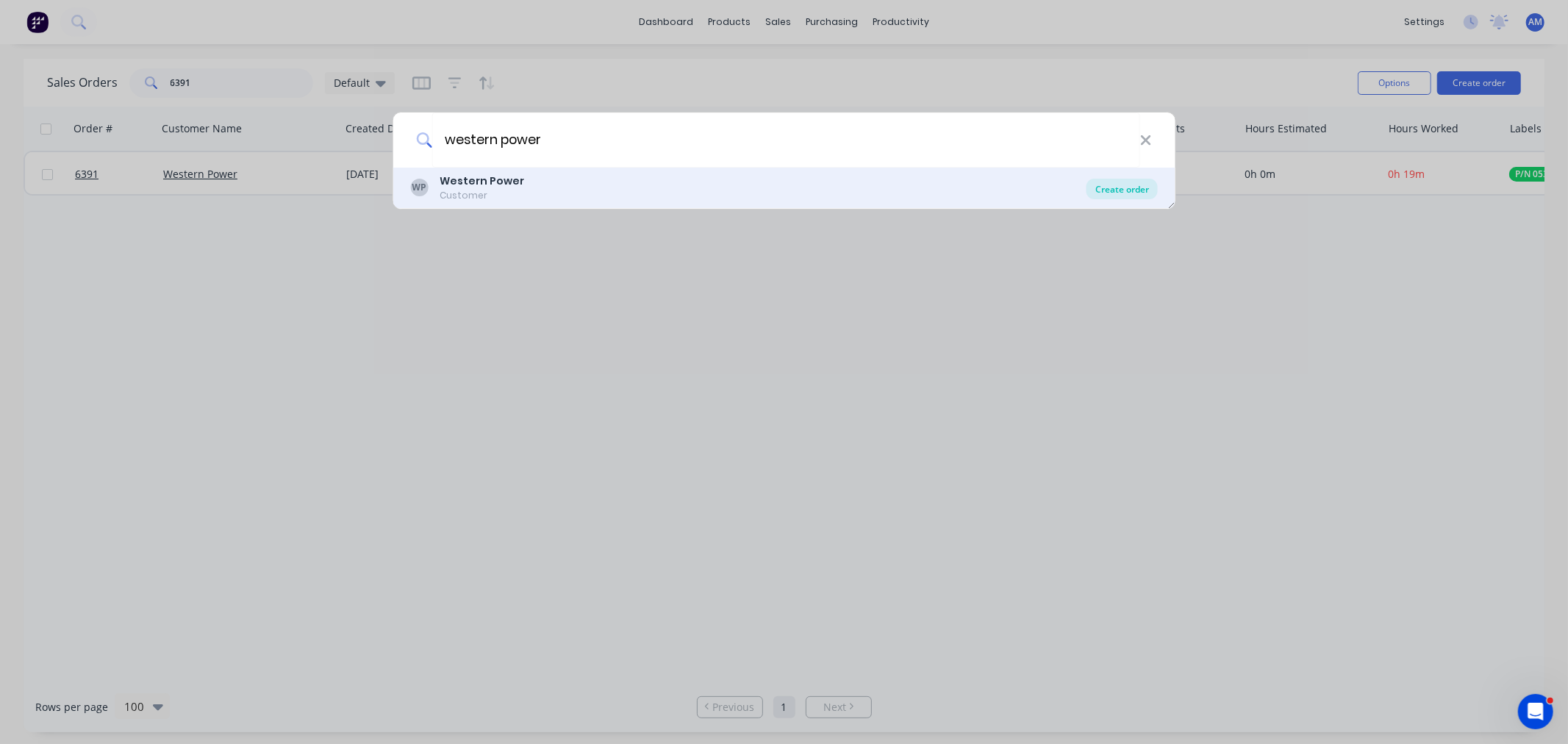
type input "western power"
click at [1129, 185] on div "Create order" at bounding box center [1121, 188] width 71 height 20
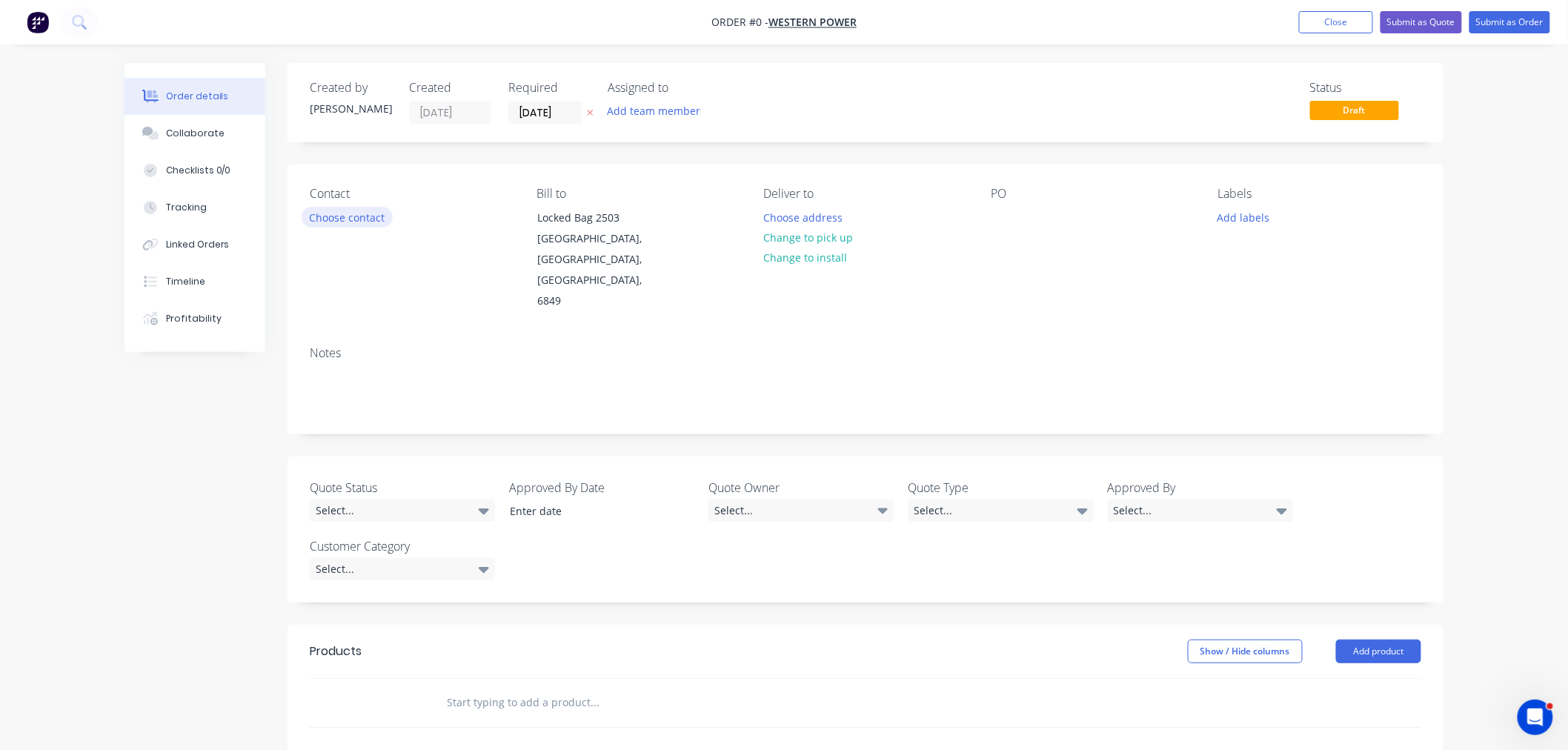
click at [351, 215] on button "Choose contact" at bounding box center [347, 216] width 91 height 20
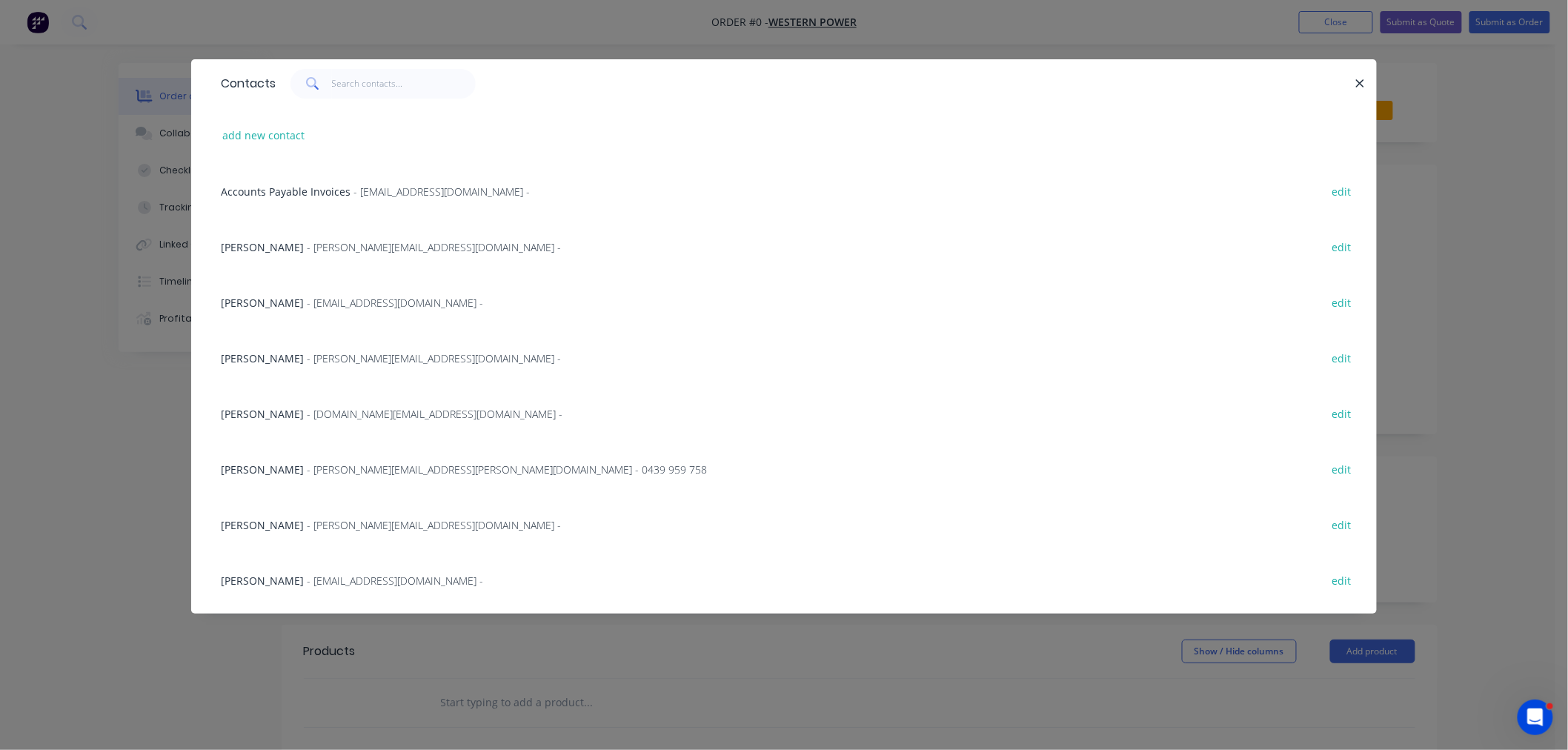
click at [307, 296] on span "- [EMAIL_ADDRESS][DOMAIN_NAME] -" at bounding box center [395, 303] width 176 height 14
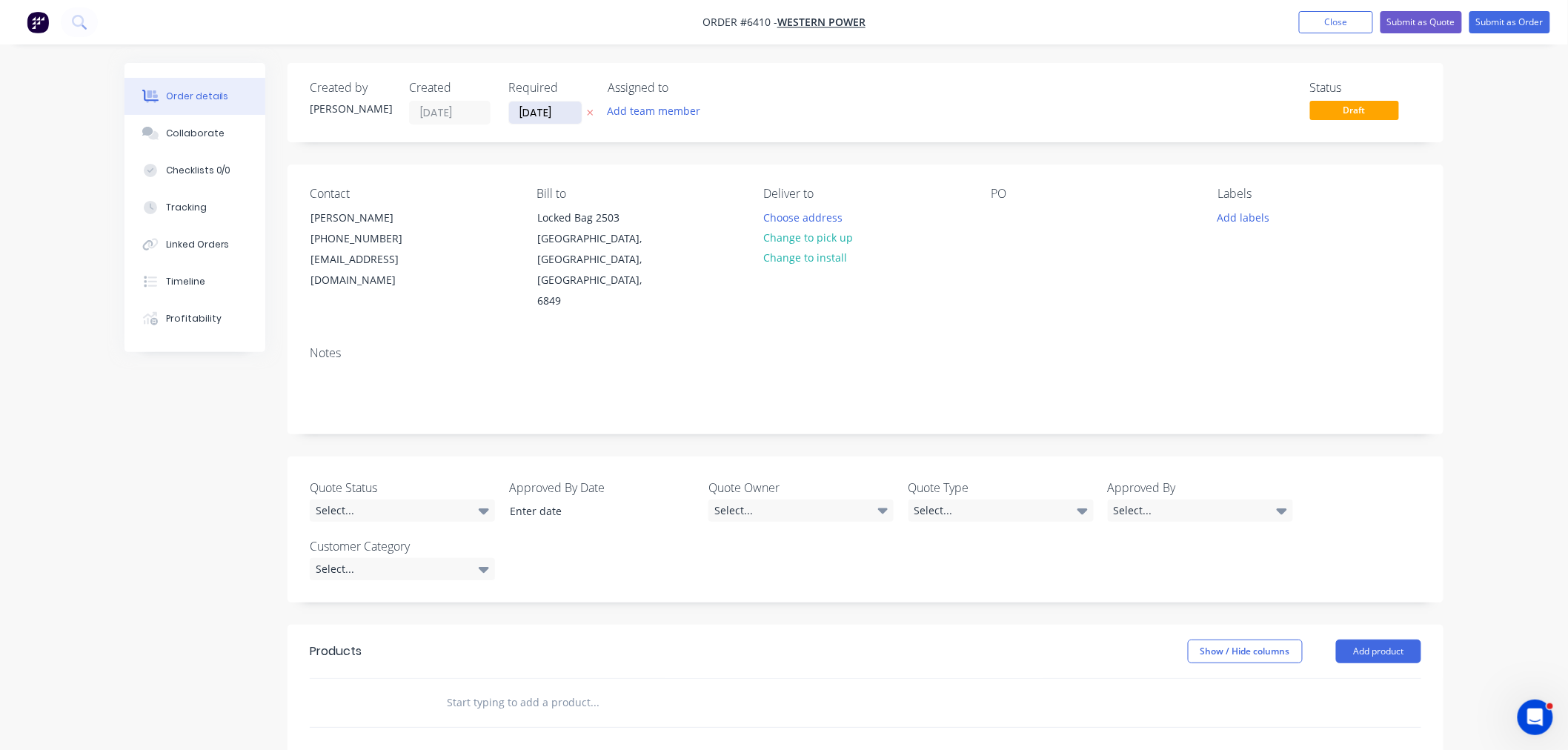
click at [552, 116] on input "[DATE]" at bounding box center [546, 113] width 72 height 23
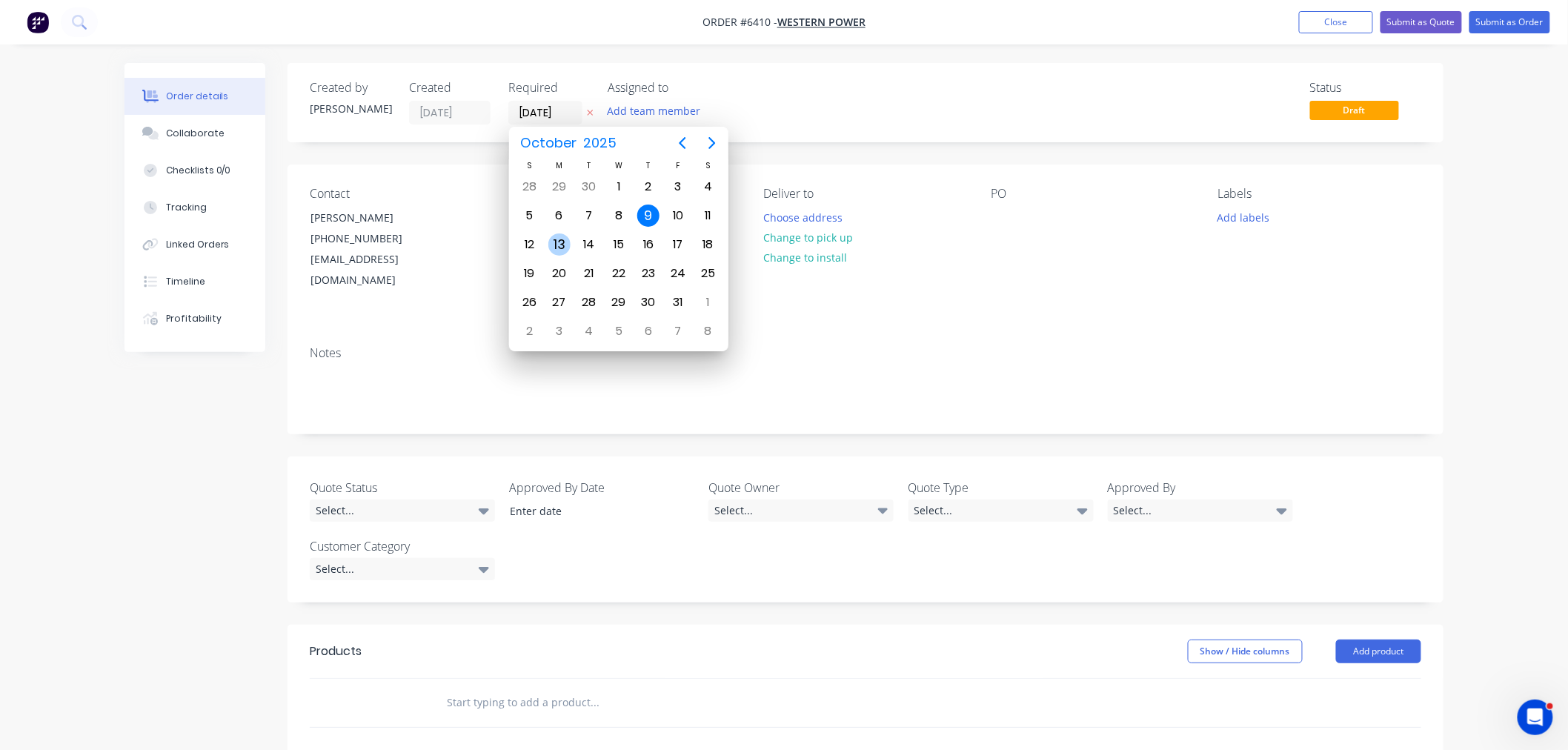
click at [560, 242] on div "13" at bounding box center [559, 244] width 23 height 23
type input "[DATE]"
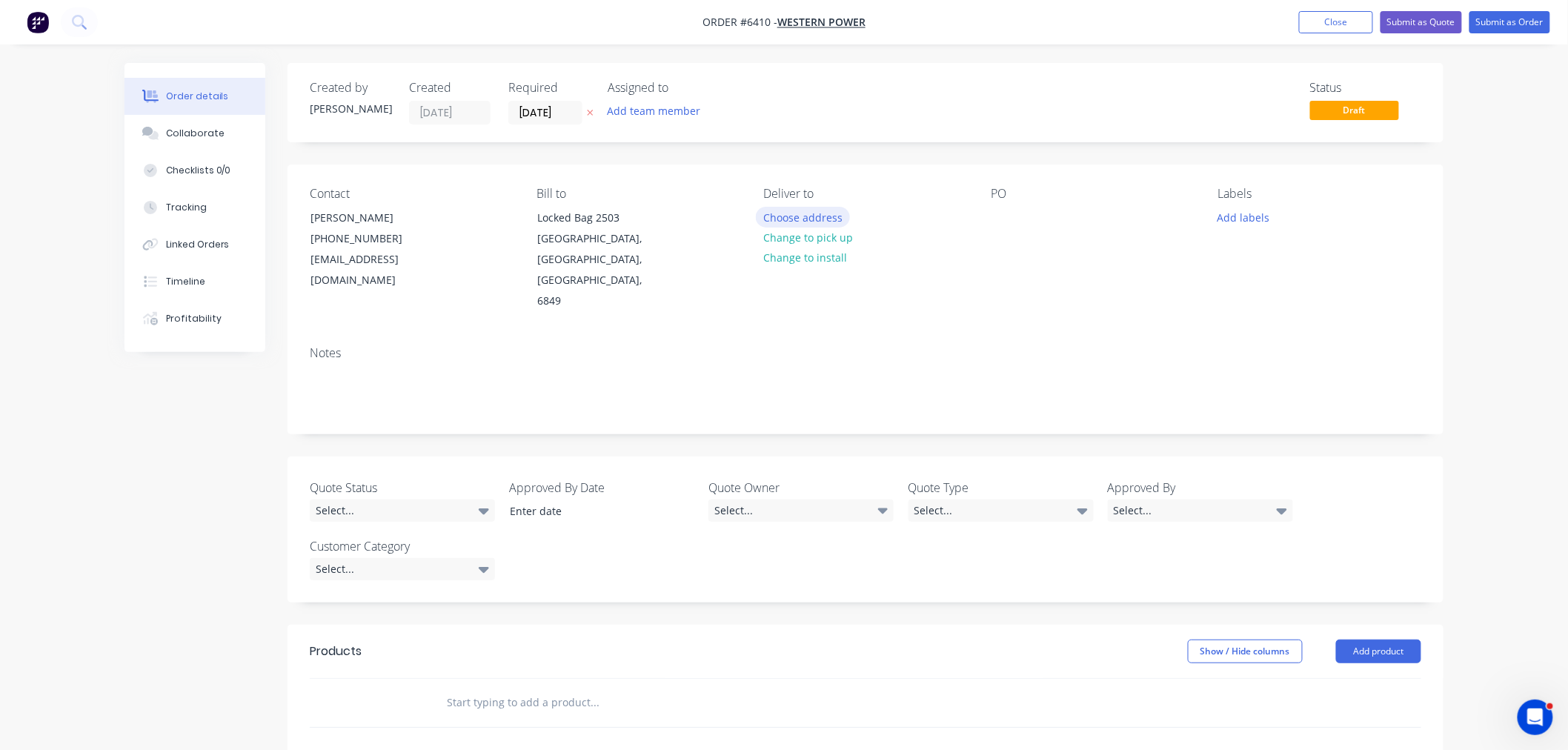
click at [809, 217] on button "Choose address" at bounding box center [803, 216] width 95 height 20
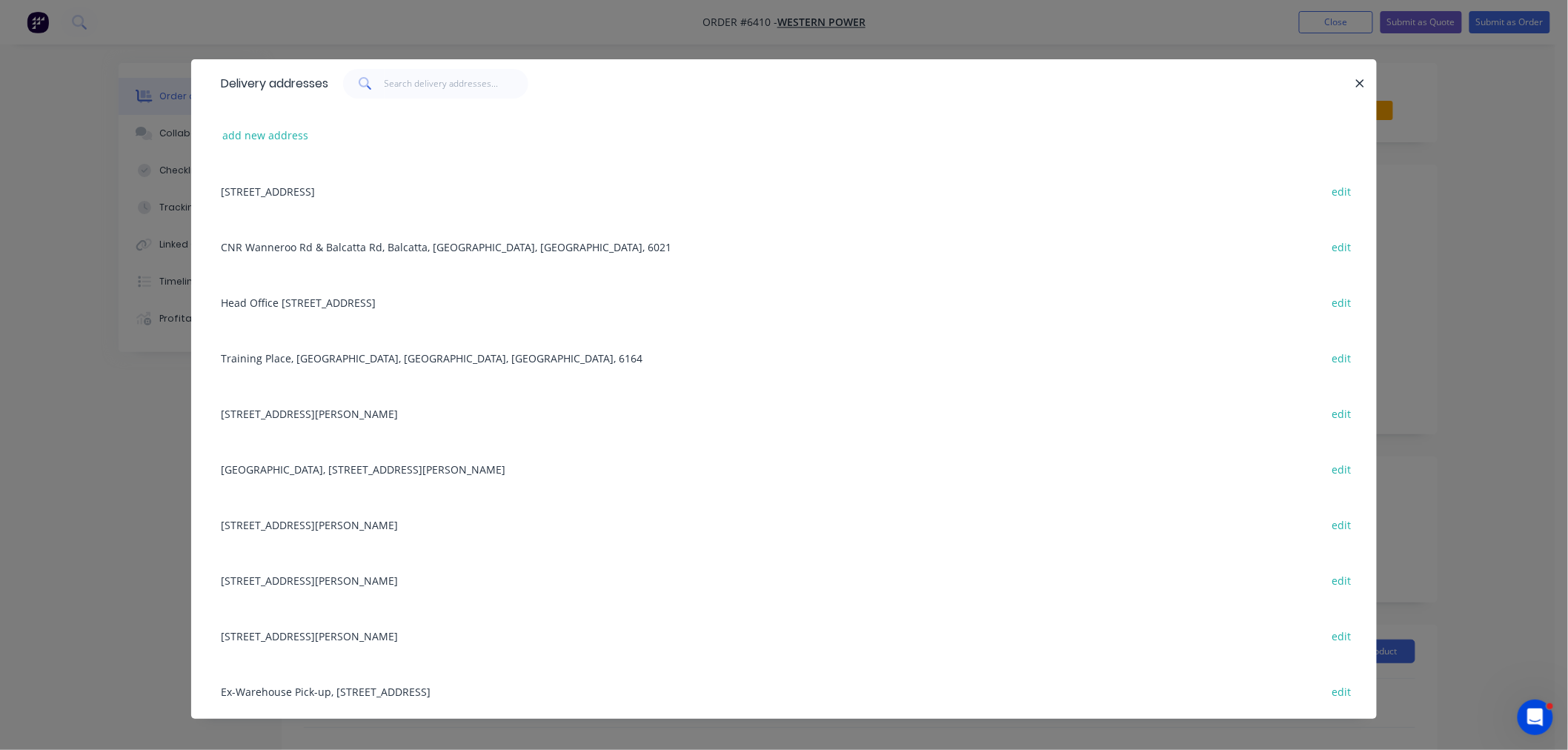
click at [327, 354] on div "Training Place, [GEOGRAPHIC_DATA], [GEOGRAPHIC_DATA], [GEOGRAPHIC_DATA], 6164 e…" at bounding box center [784, 357] width 1141 height 56
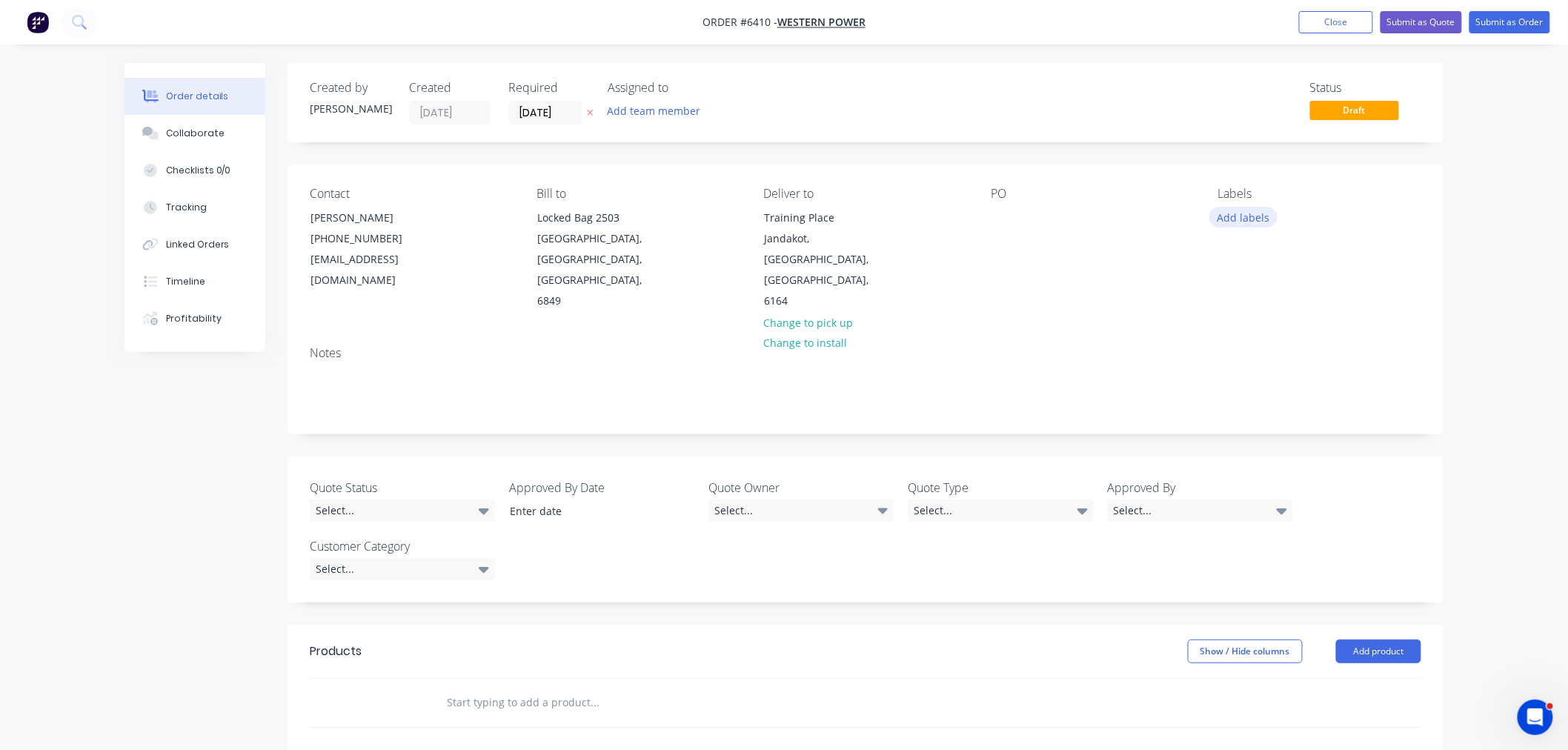
click at [1250, 216] on button "Add labels" at bounding box center [1244, 216] width 69 height 20
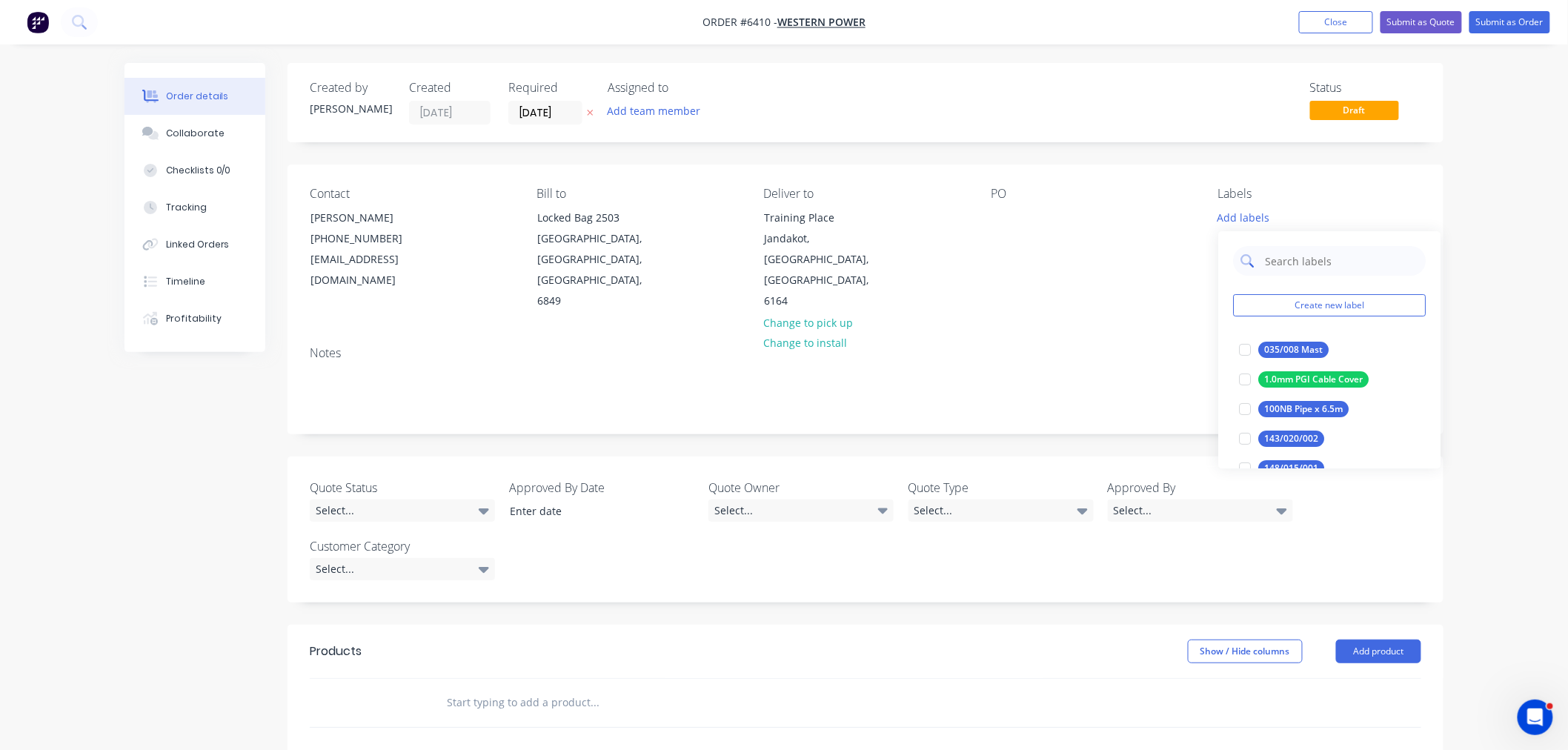
click at [1263, 258] on input "text" at bounding box center [1341, 260] width 155 height 29
type input "0211"
click at [1240, 350] on div at bounding box center [1245, 350] width 29 height 29
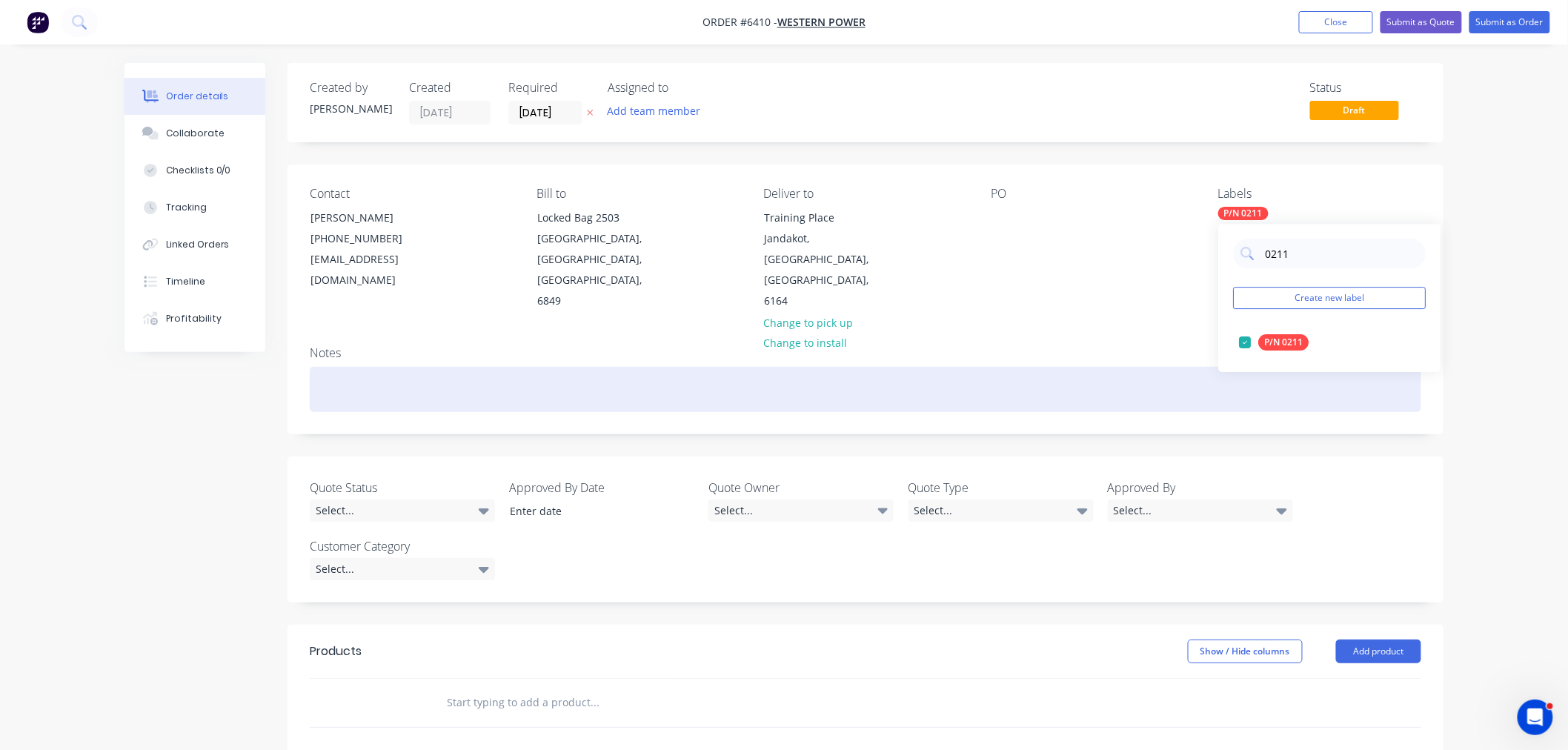
click at [1177, 367] on div at bounding box center [865, 390] width 1112 height 45
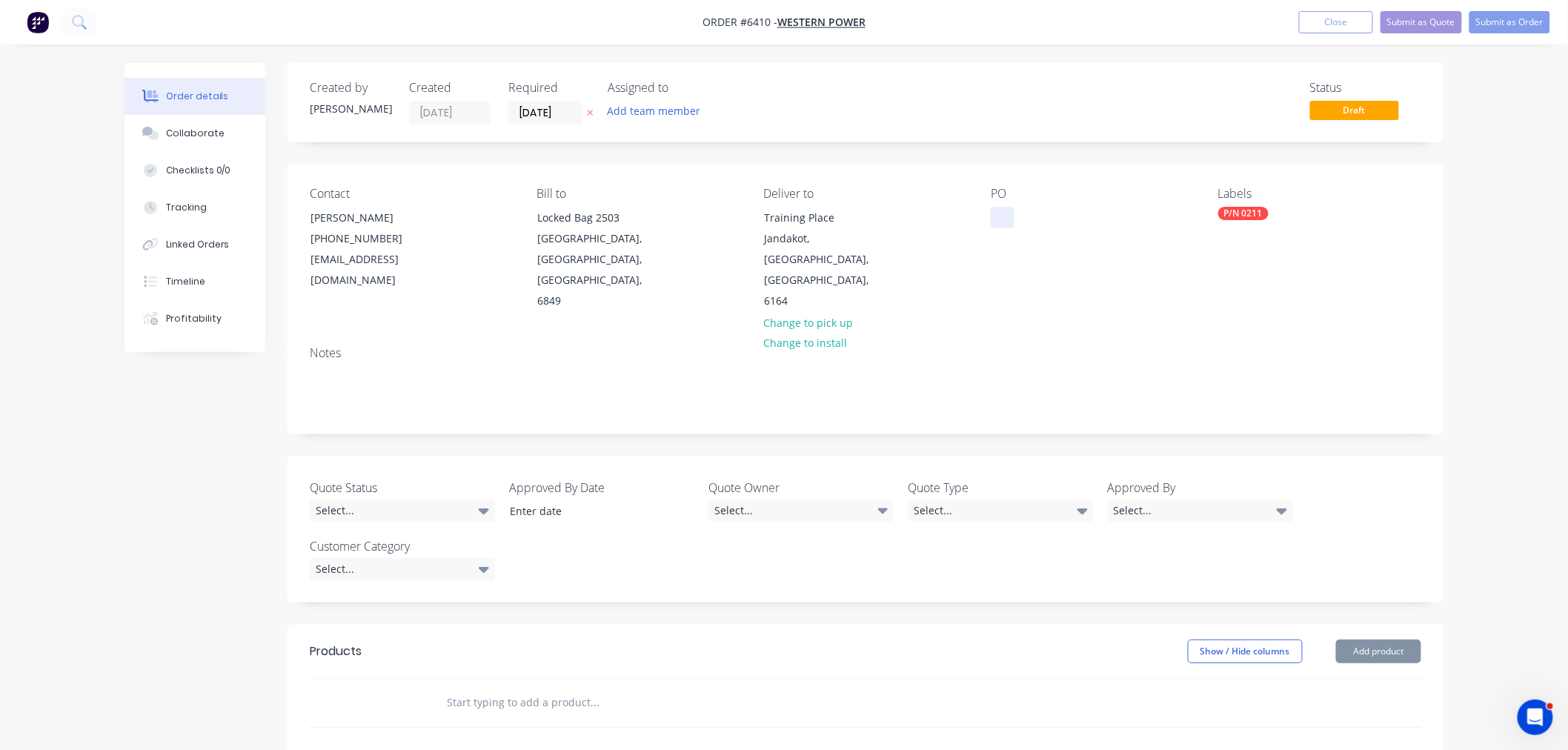
click at [994, 214] on div at bounding box center [1003, 217] width 24 height 22
click at [997, 213] on div at bounding box center [1003, 217] width 24 height 22
paste div
click at [467, 687] on input "text" at bounding box center [594, 702] width 297 height 29
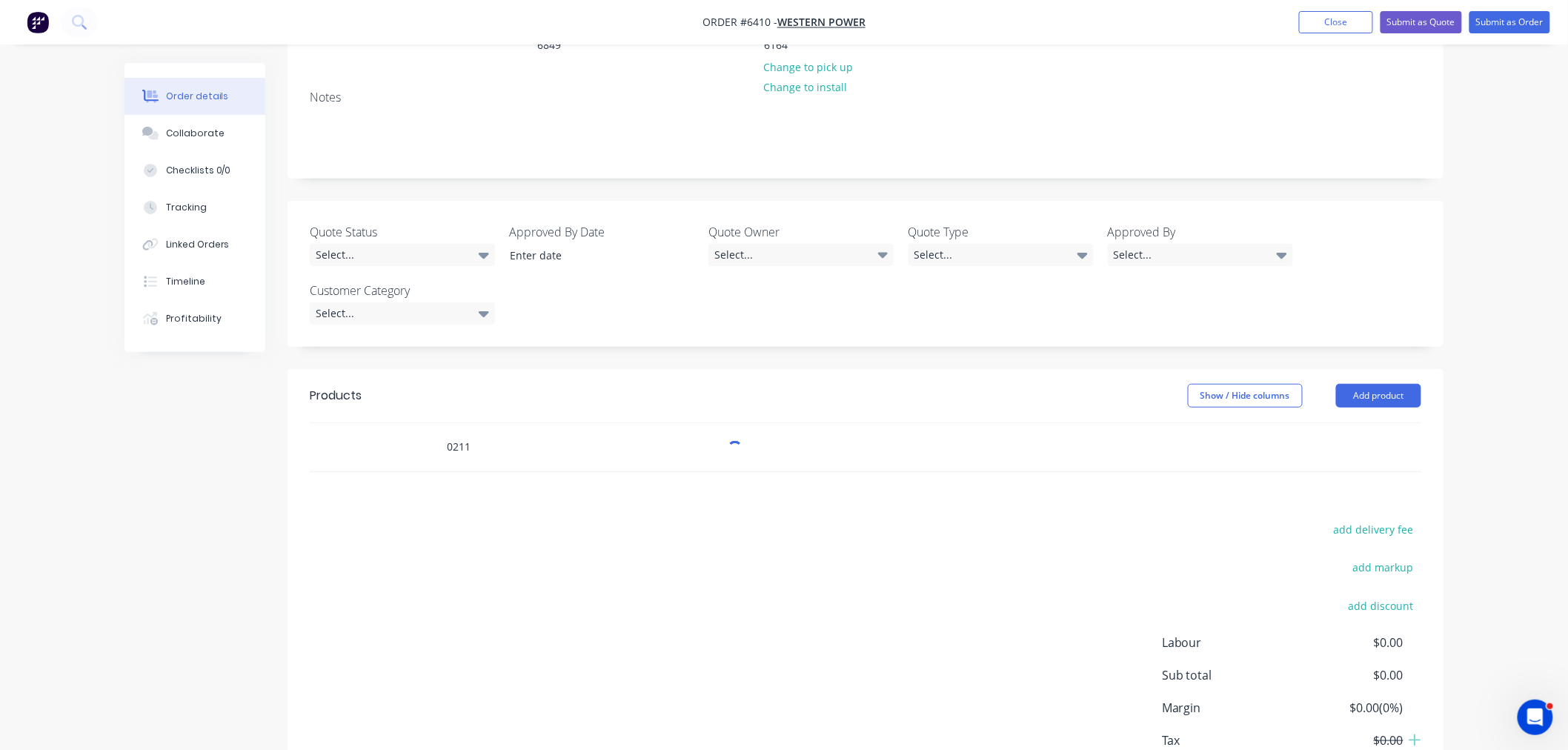
scroll to position [314, 0]
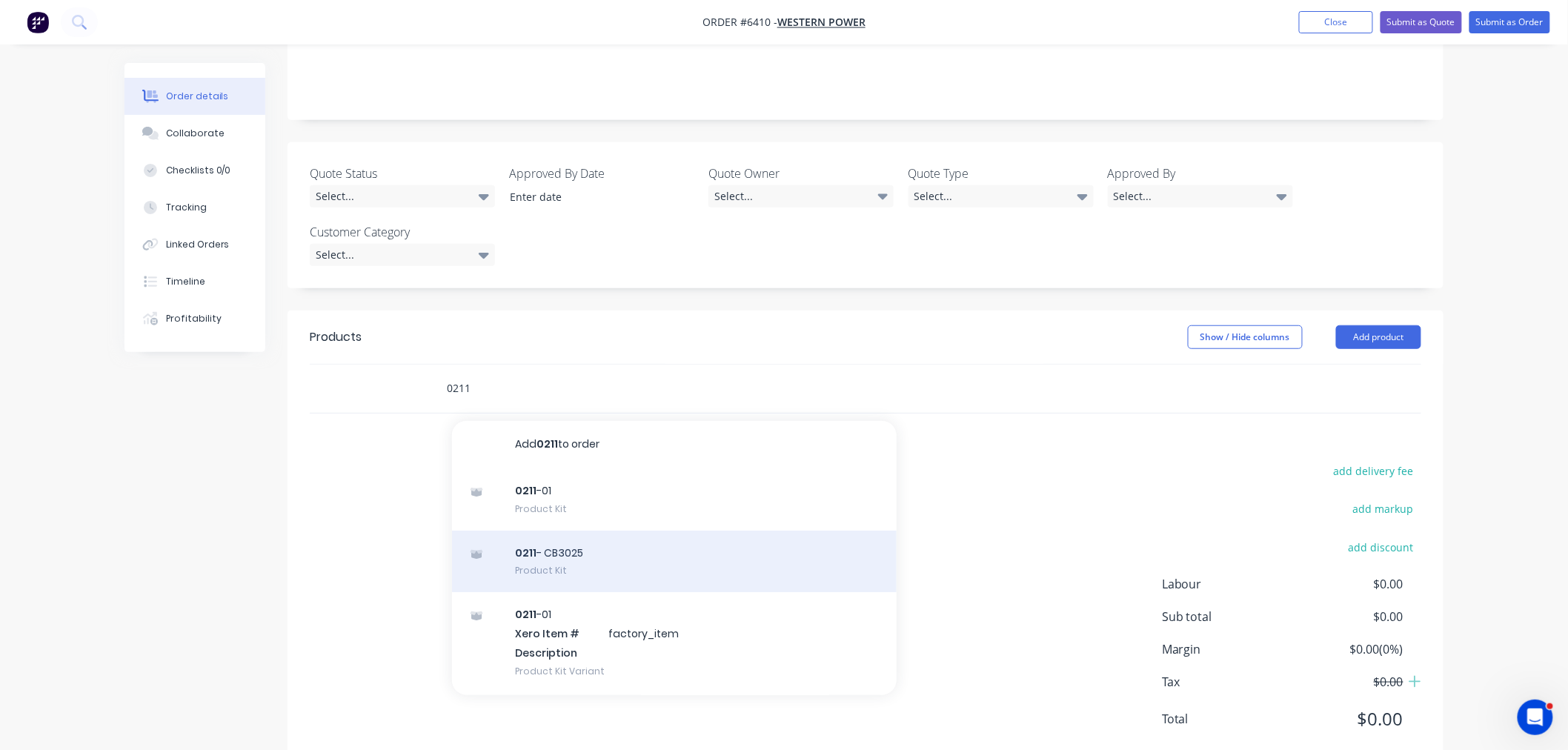
type input "0211"
click at [532, 531] on div "0211 - CB3025 Product Kit" at bounding box center [675, 562] width 445 height 63
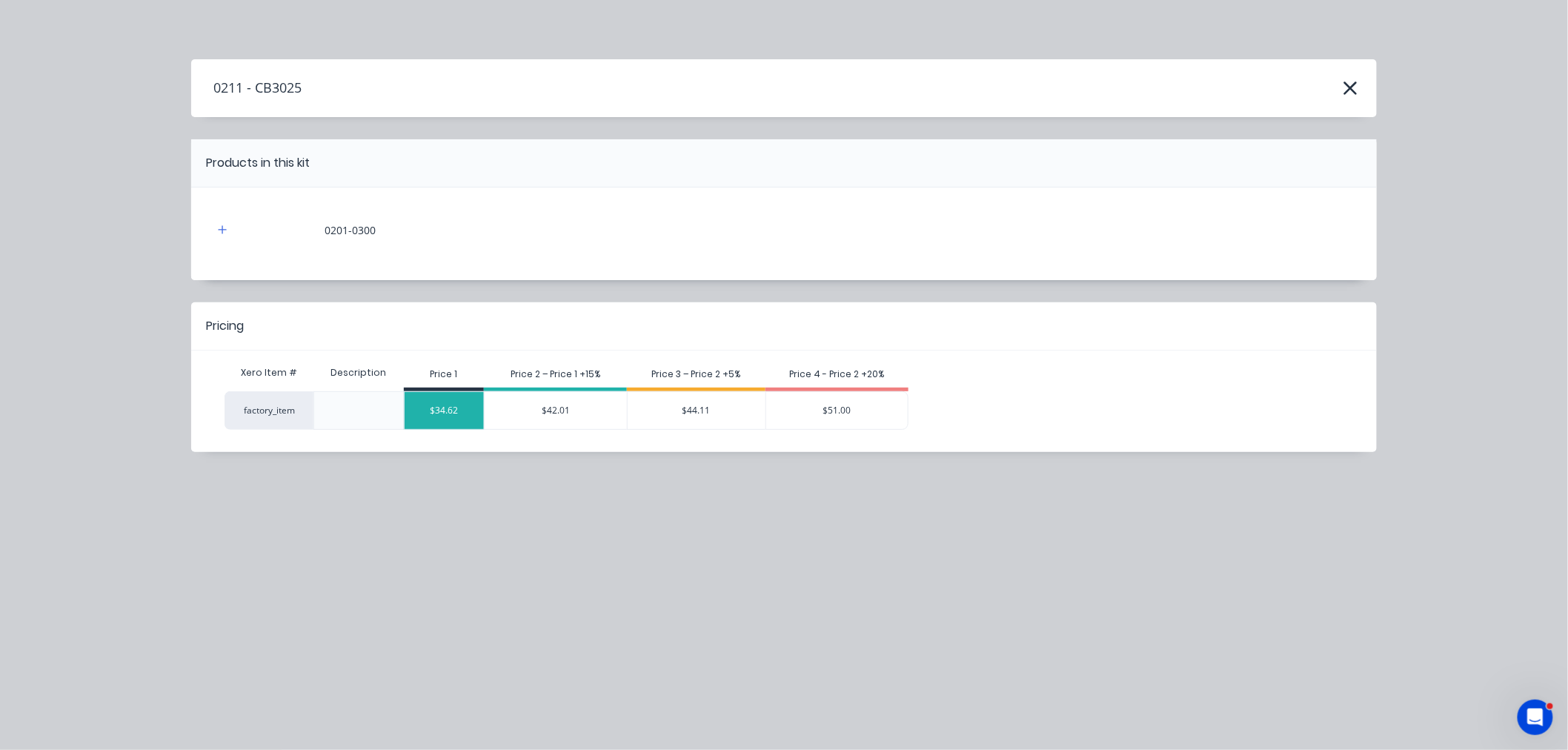
click at [455, 409] on div "$34.62" at bounding box center [445, 410] width 80 height 37
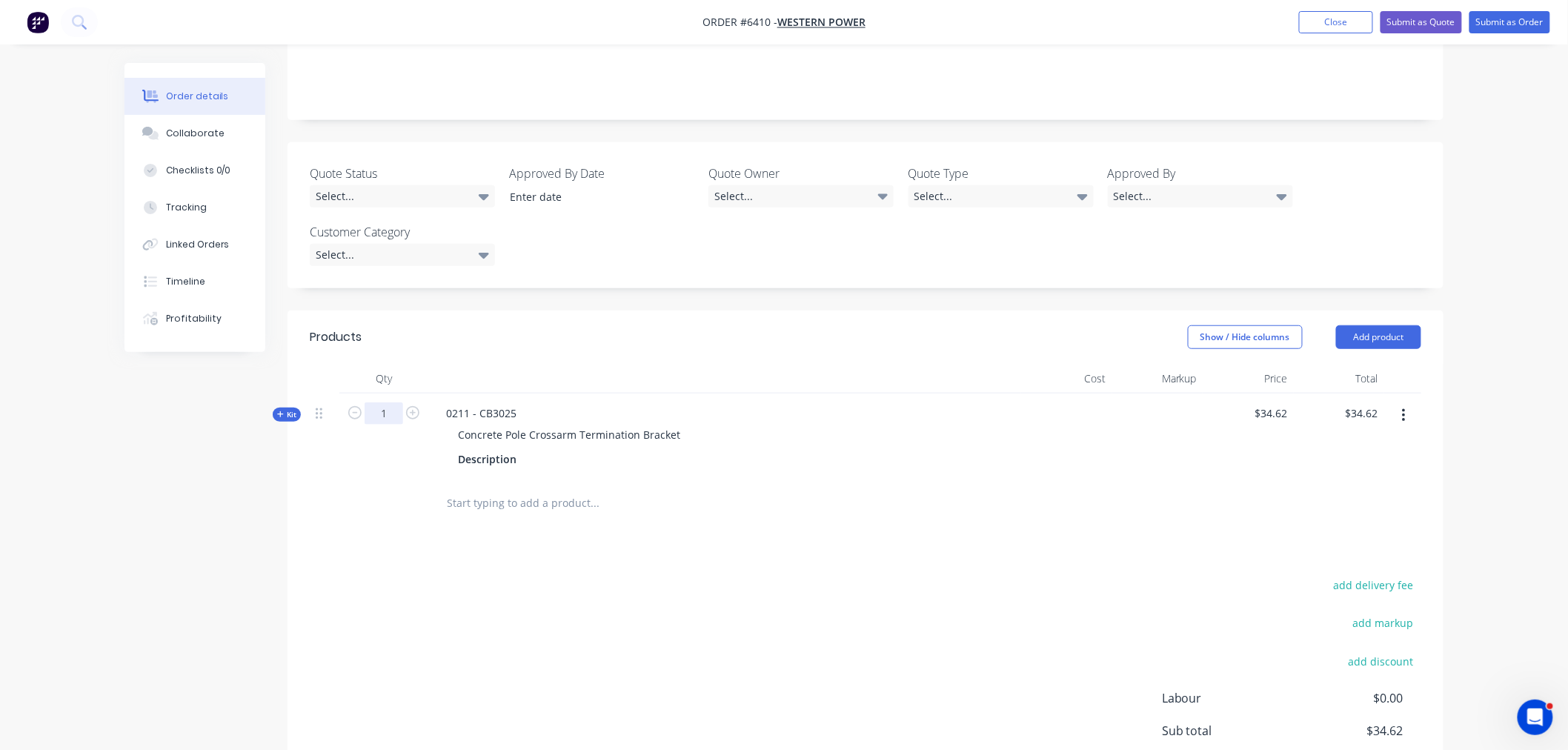
click at [395, 402] on input "1" at bounding box center [383, 413] width 38 height 23
type input "500"
type input "$17,310.00"
click at [679, 612] on div "add delivery fee add markup add discount Labour $0.00 Sub total $34.62 Margin $…" at bounding box center [865, 718] width 1112 height 286
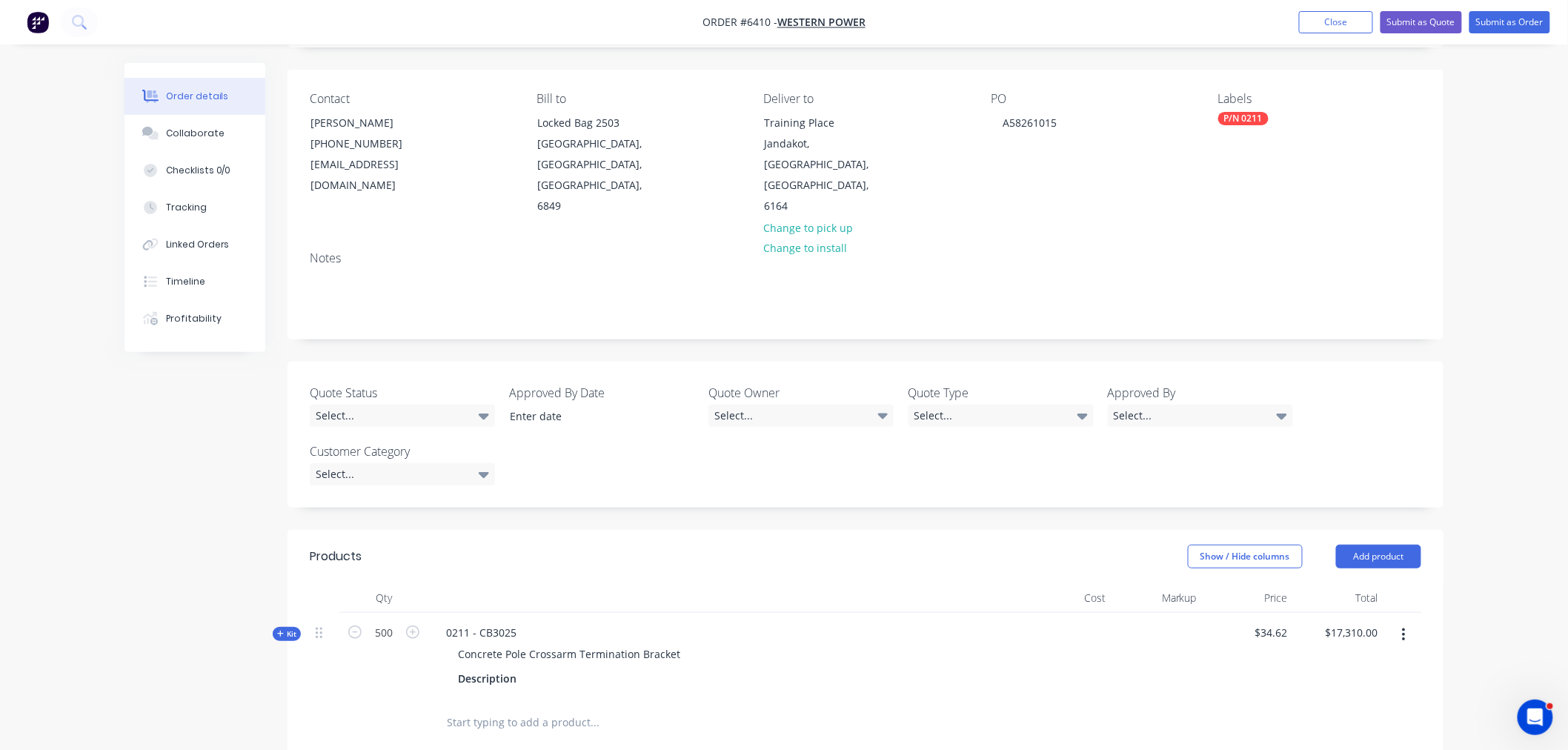
scroll to position [68, 0]
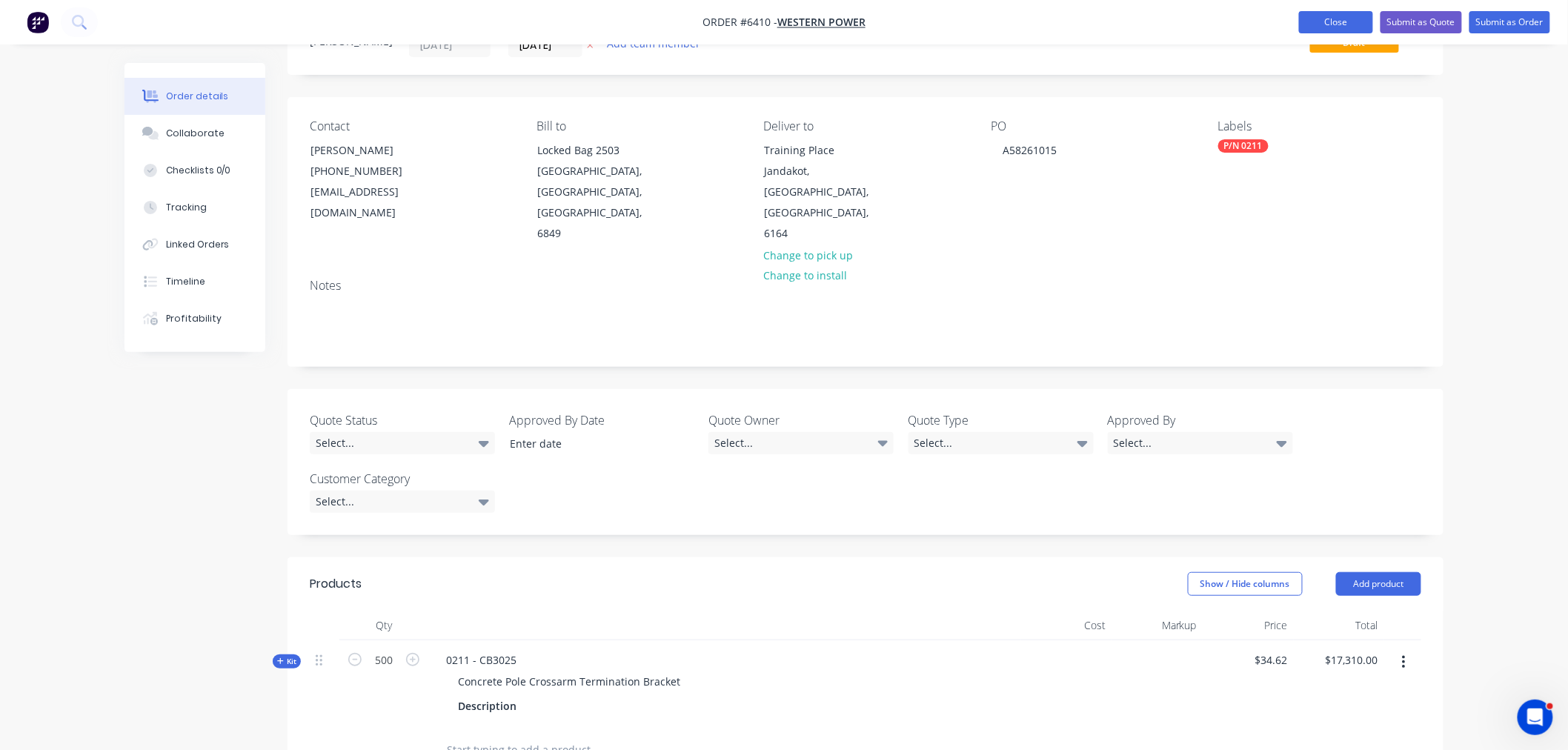
click at [1344, 25] on button "Close" at bounding box center [1336, 22] width 74 height 23
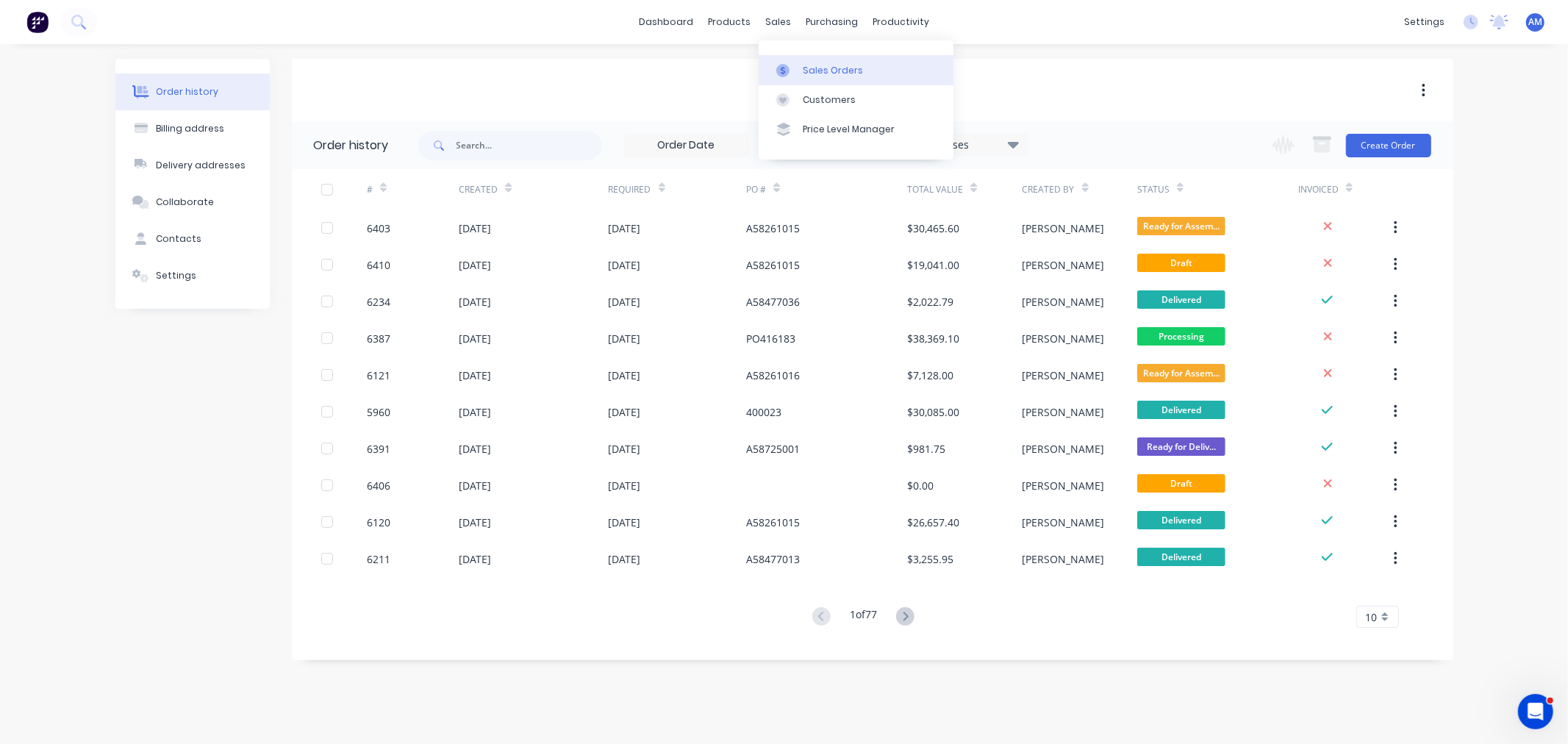
click at [812, 74] on div "Sales Orders" at bounding box center [833, 71] width 60 height 14
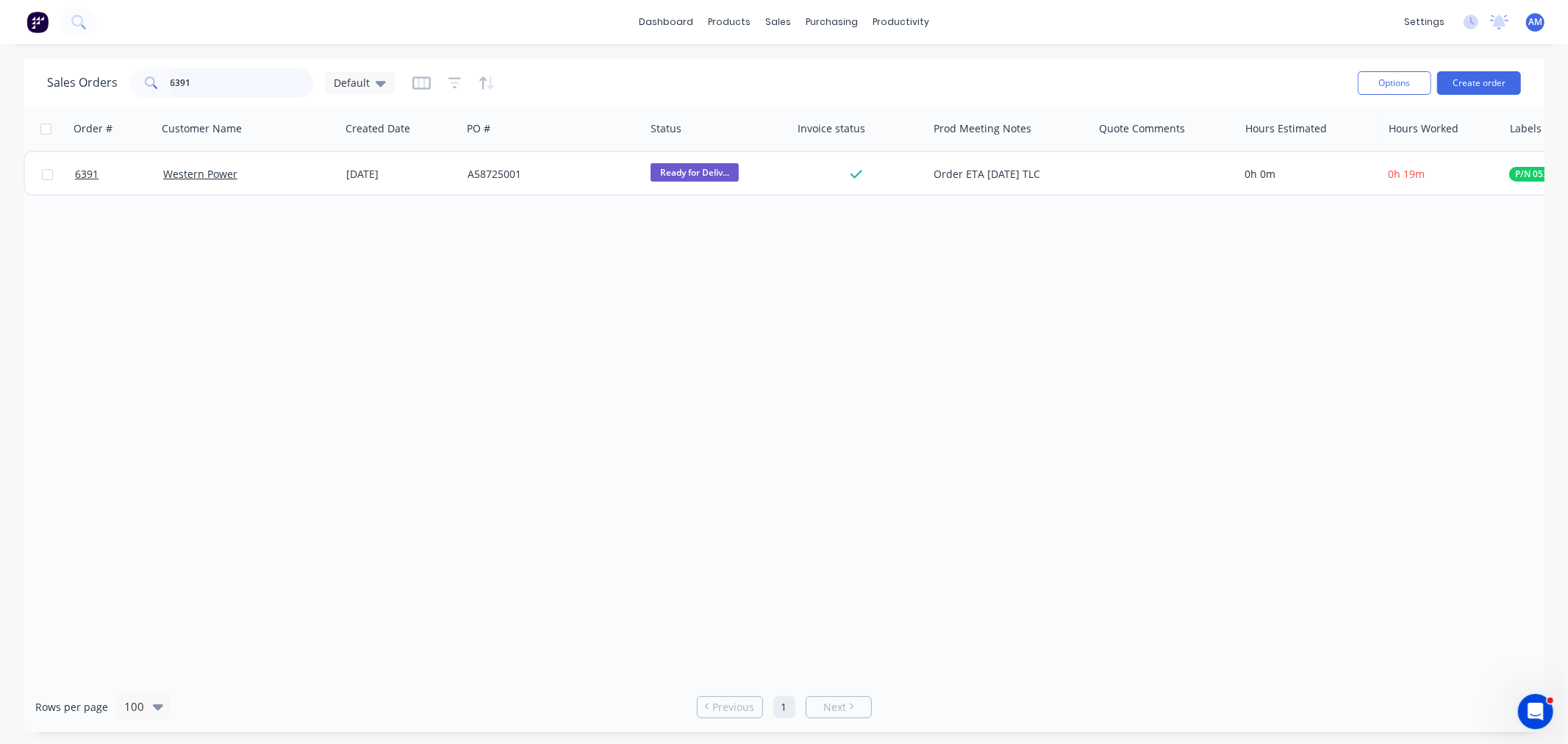
drag, startPoint x: 202, startPoint y: 78, endPoint x: 212, endPoint y: 82, distance: 10.8
click at [202, 78] on input "6391" at bounding box center [243, 83] width 144 height 29
drag, startPoint x: 212, startPoint y: 82, endPoint x: 157, endPoint y: 84, distance: 55.0
click at [157, 84] on div "6391" at bounding box center [221, 83] width 184 height 29
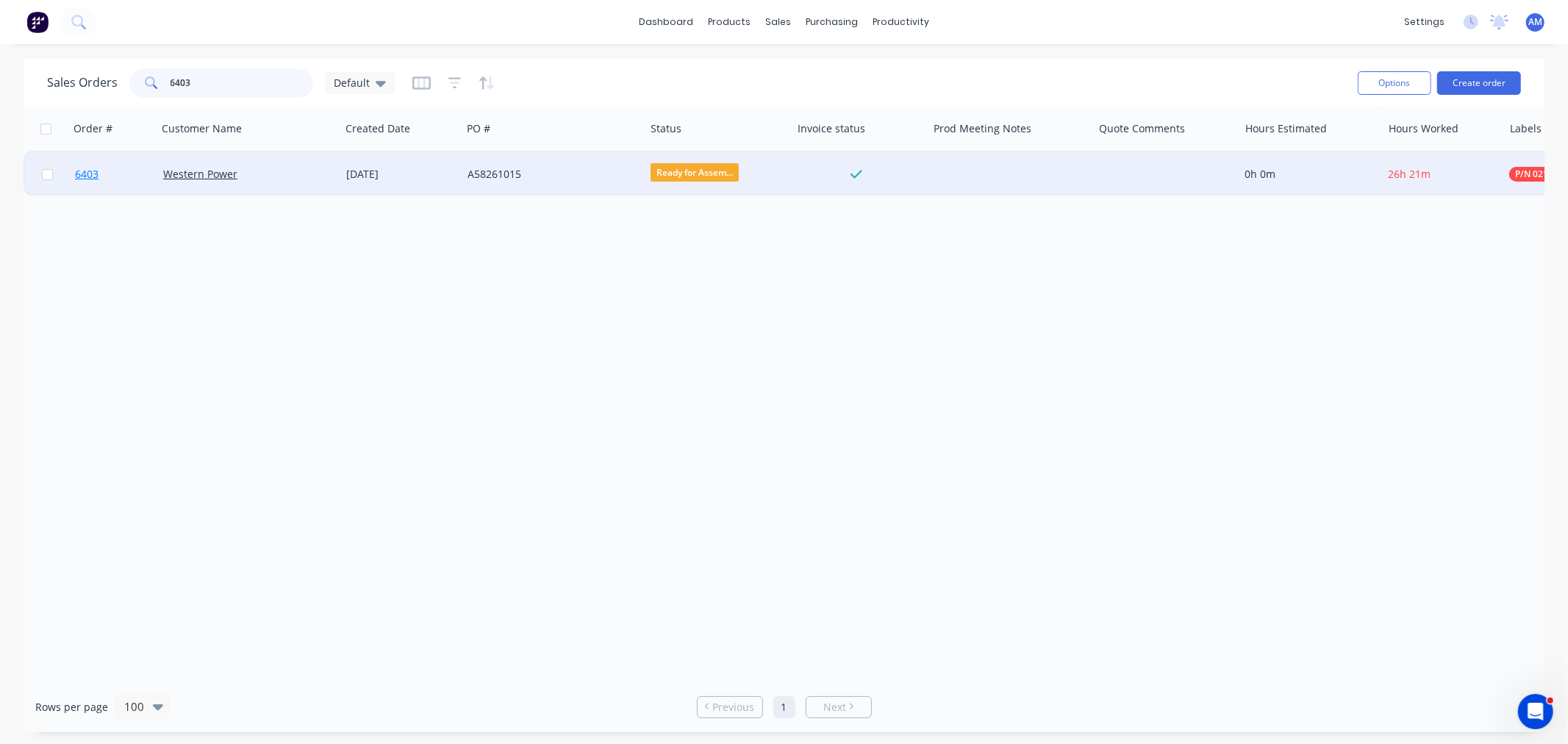
type input "6403"
click at [120, 172] on link "6403" at bounding box center [119, 174] width 88 height 44
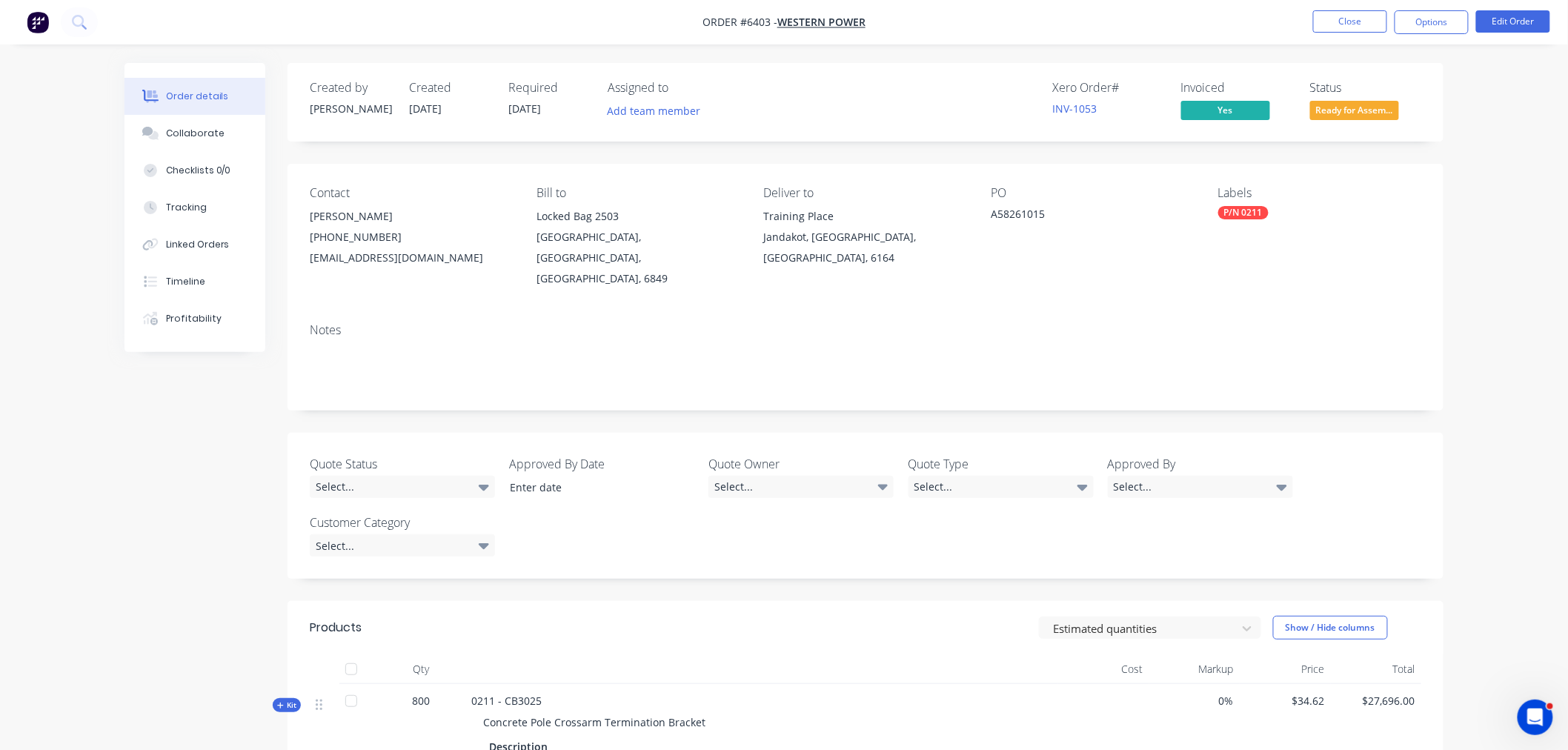
click at [1345, 108] on span "Ready for Assem..." at bounding box center [1354, 110] width 89 height 19
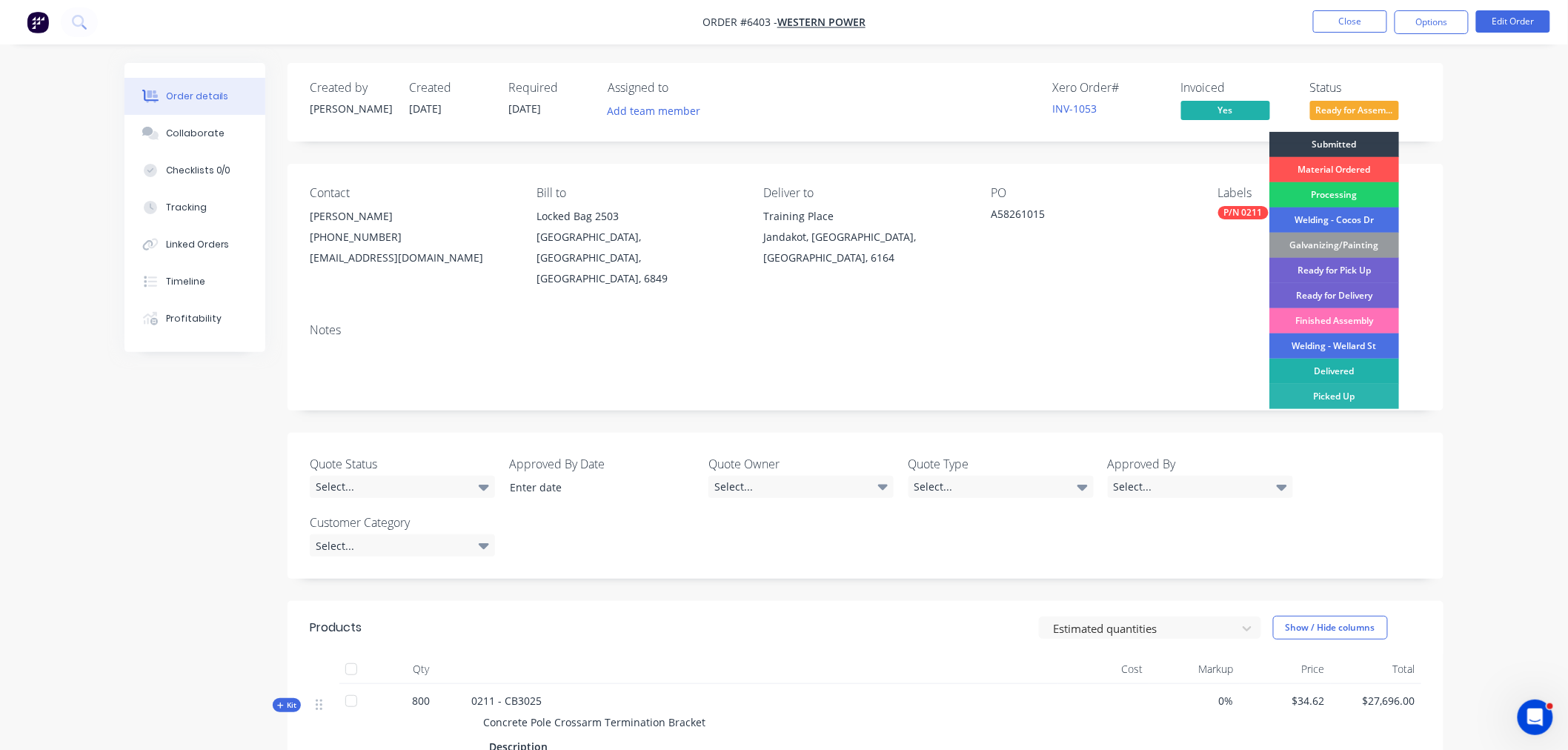
click at [1325, 370] on div "Delivered" at bounding box center [1334, 371] width 129 height 25
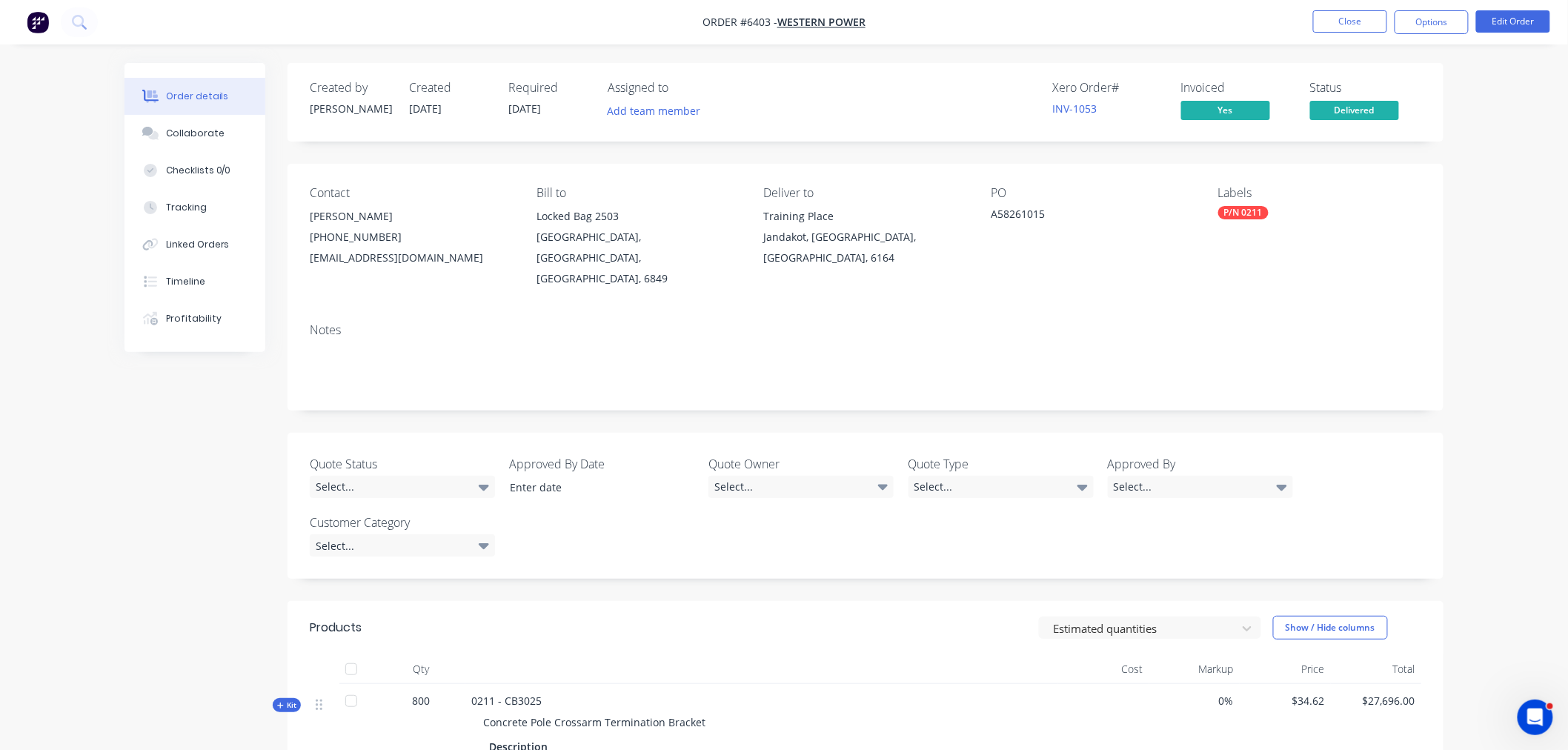
click at [1356, 3] on nav "Order #6403 - Western Power Close Options Edit Order" at bounding box center [784, 22] width 1568 height 44
click at [1354, 20] on button "Close" at bounding box center [1351, 22] width 74 height 23
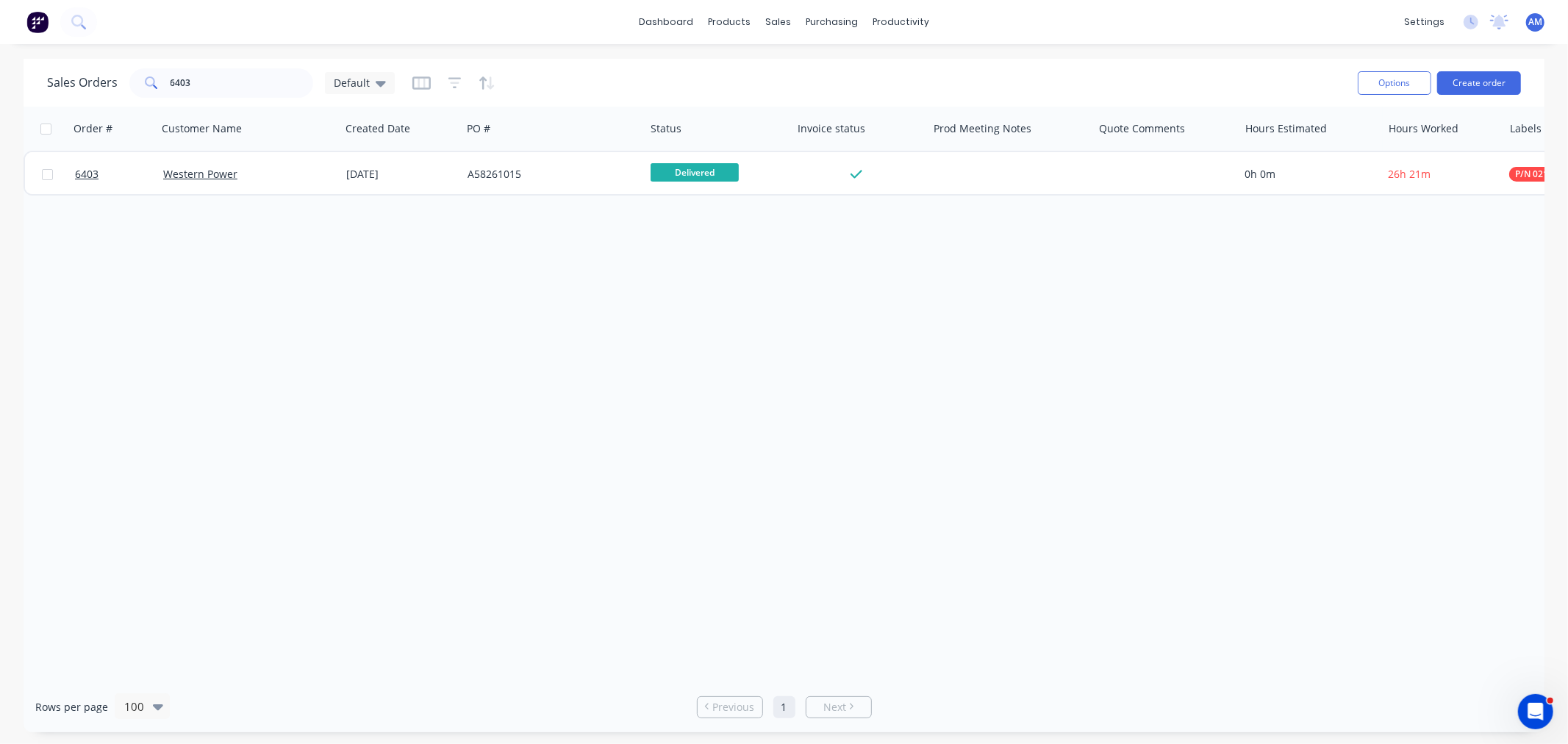
drag, startPoint x: 231, startPoint y: 100, endPoint x: 232, endPoint y: 84, distance: 16.0
click at [231, 92] on div "Sales Orders 6403 Default Options Create order" at bounding box center [784, 83] width 1521 height 48
drag, startPoint x: 187, startPoint y: 85, endPoint x: 154, endPoint y: 86, distance: 33.0
click at [166, 82] on div "6403" at bounding box center [221, 83] width 184 height 29
drag, startPoint x: 193, startPoint y: 86, endPoint x: 142, endPoint y: 82, distance: 51.2
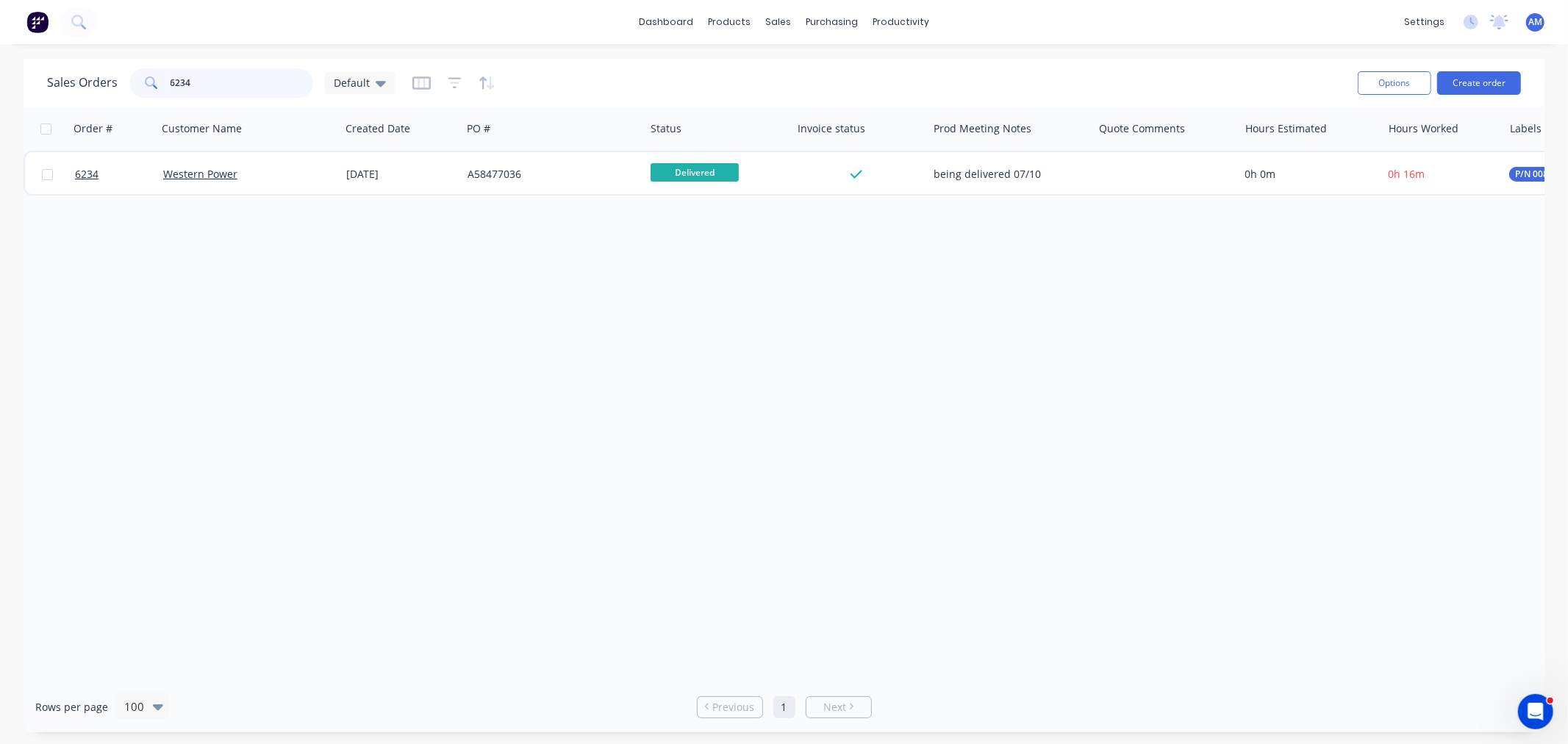
click at [142, 82] on div "6234" at bounding box center [221, 83] width 184 height 29
type input "6"
drag, startPoint x: 198, startPoint y: 83, endPoint x: 129, endPoint y: 78, distance: 69.2
click at [133, 79] on div "6356" at bounding box center [221, 83] width 184 height 29
drag, startPoint x: 201, startPoint y: 77, endPoint x: 123, endPoint y: 76, distance: 78.0
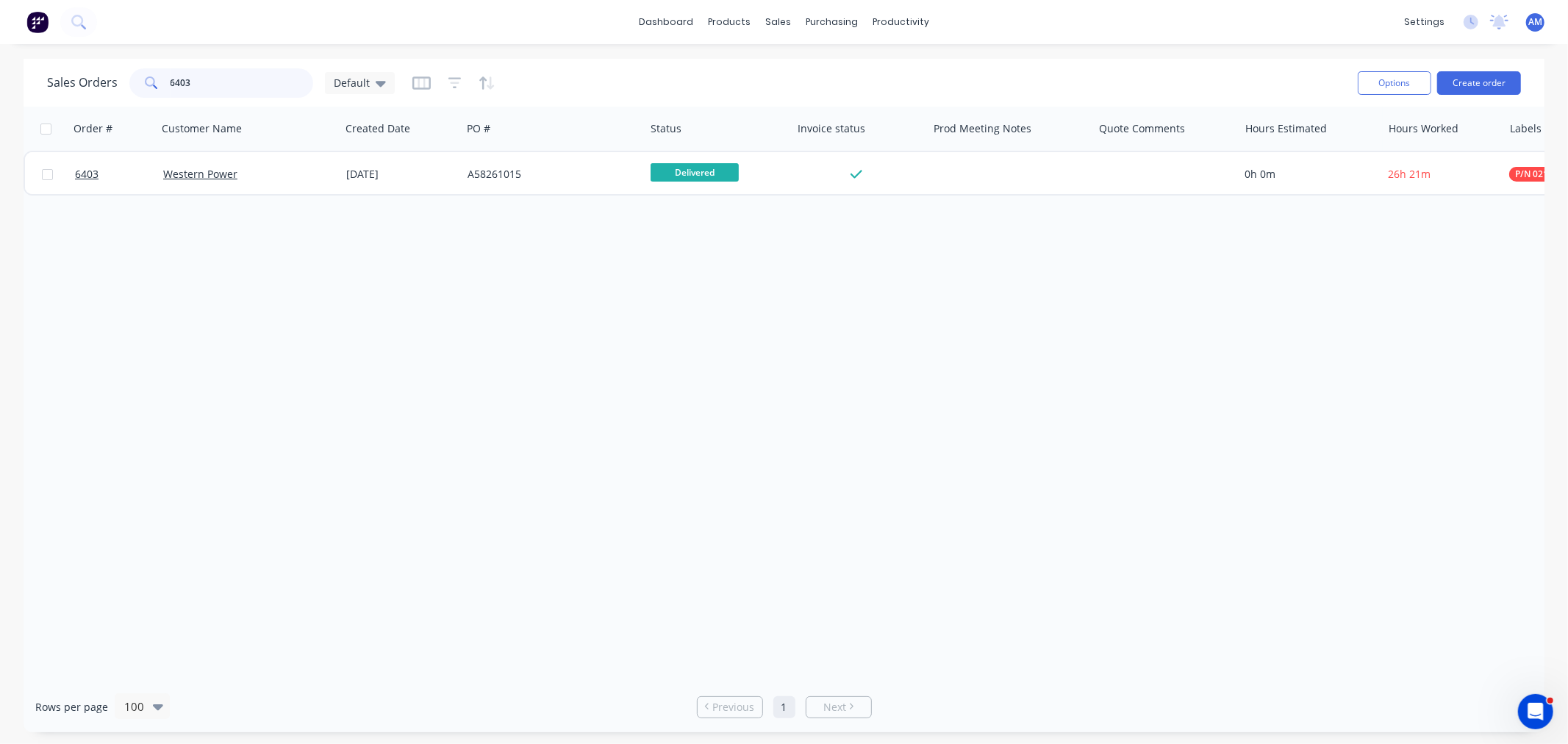
click at [123, 76] on div "Sales Orders 6403 Default" at bounding box center [221, 83] width 348 height 29
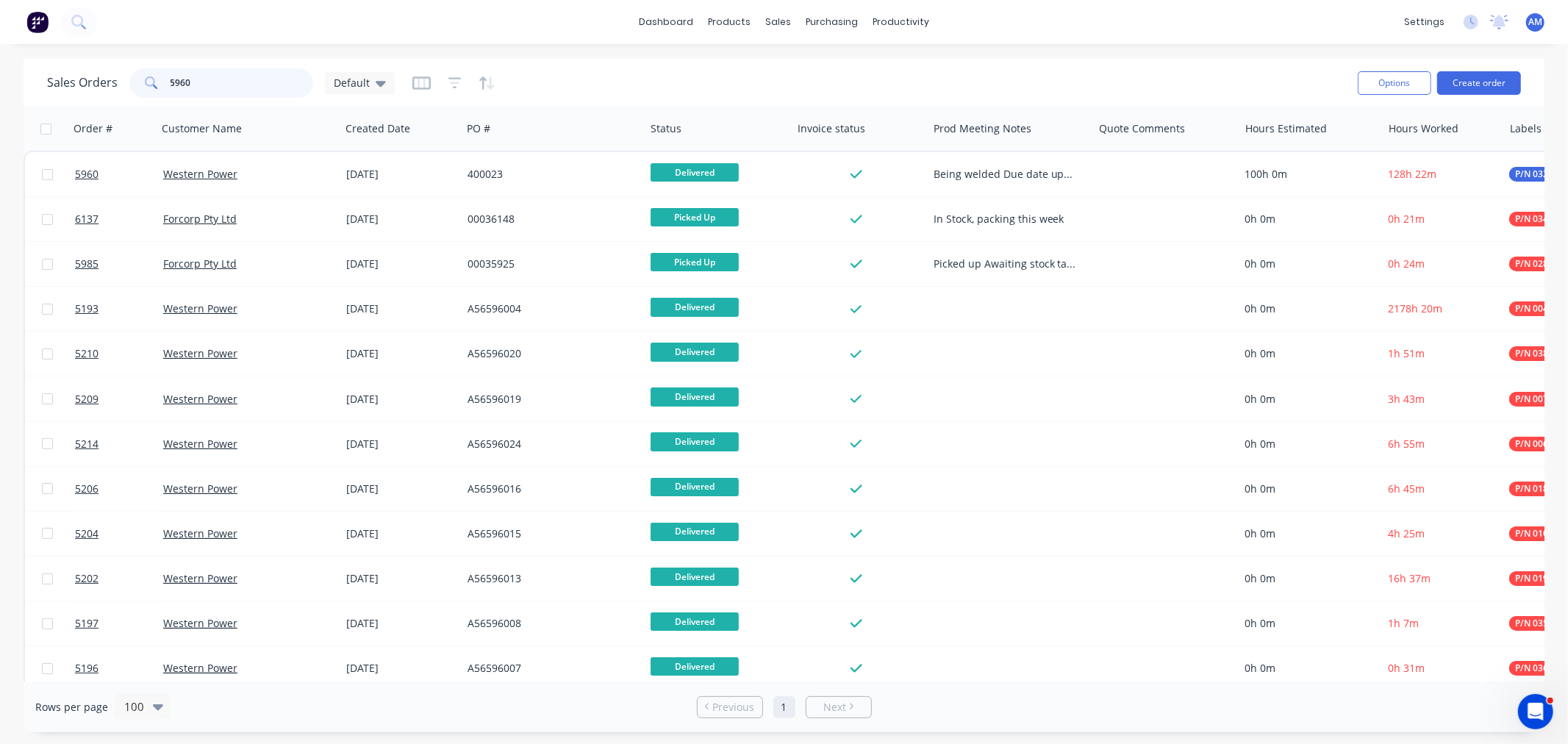
drag, startPoint x: 197, startPoint y: 81, endPoint x: 89, endPoint y: 82, distance: 108.0
click at [90, 78] on div "Sales Orders 5960 Default" at bounding box center [221, 83] width 348 height 29
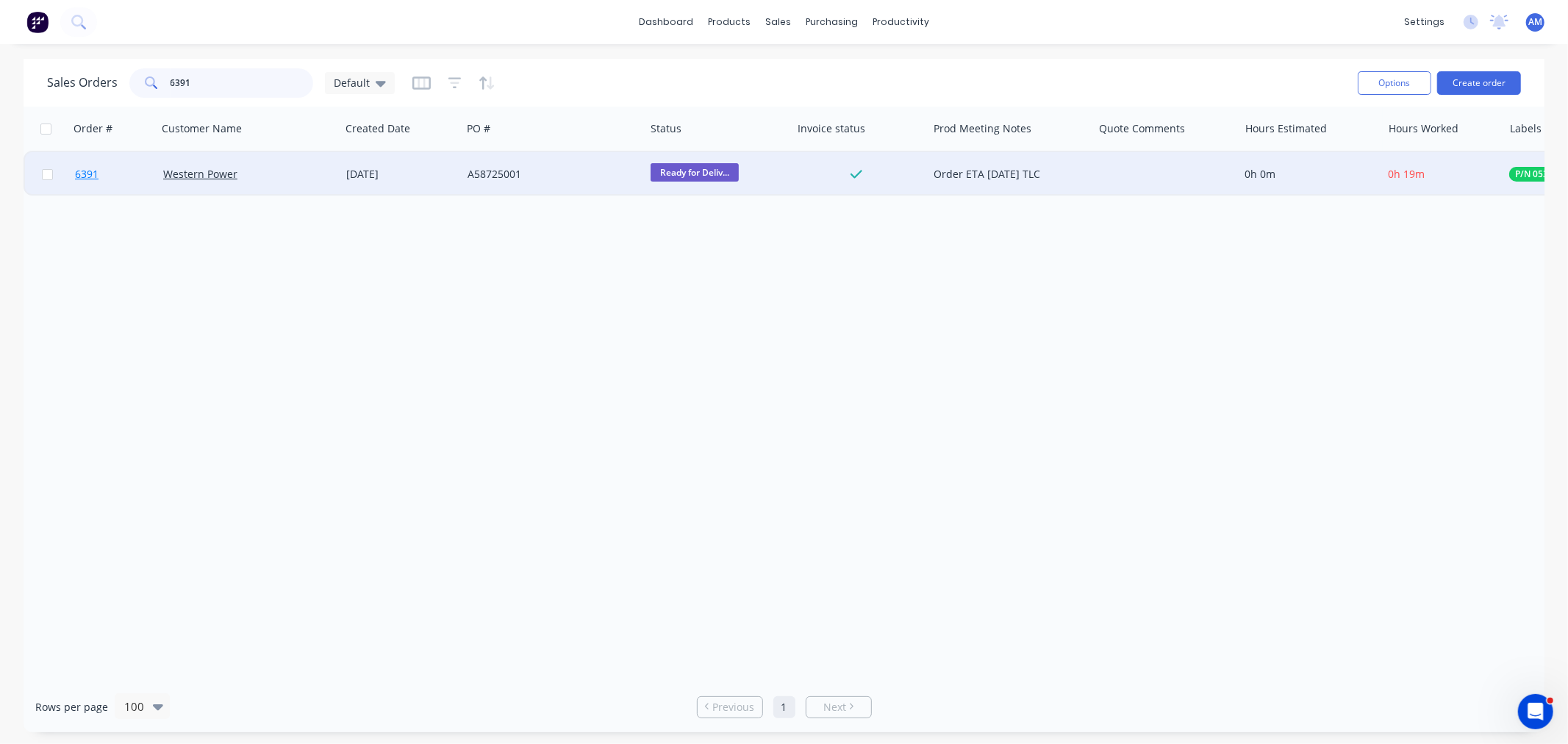
type input "6391"
click at [137, 170] on link "6391" at bounding box center [119, 174] width 88 height 44
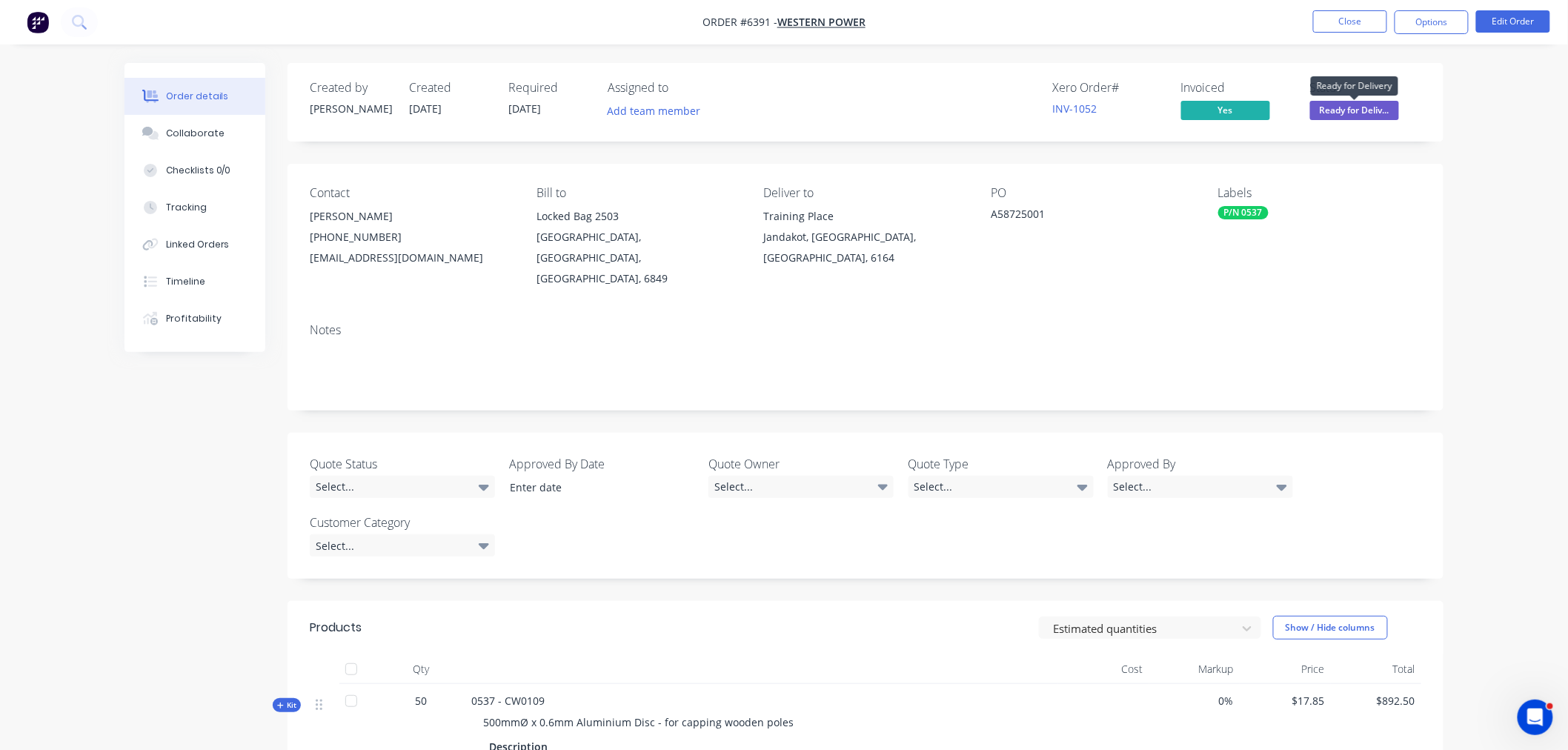
click at [1338, 112] on span "Ready for Deliv..." at bounding box center [1354, 110] width 89 height 19
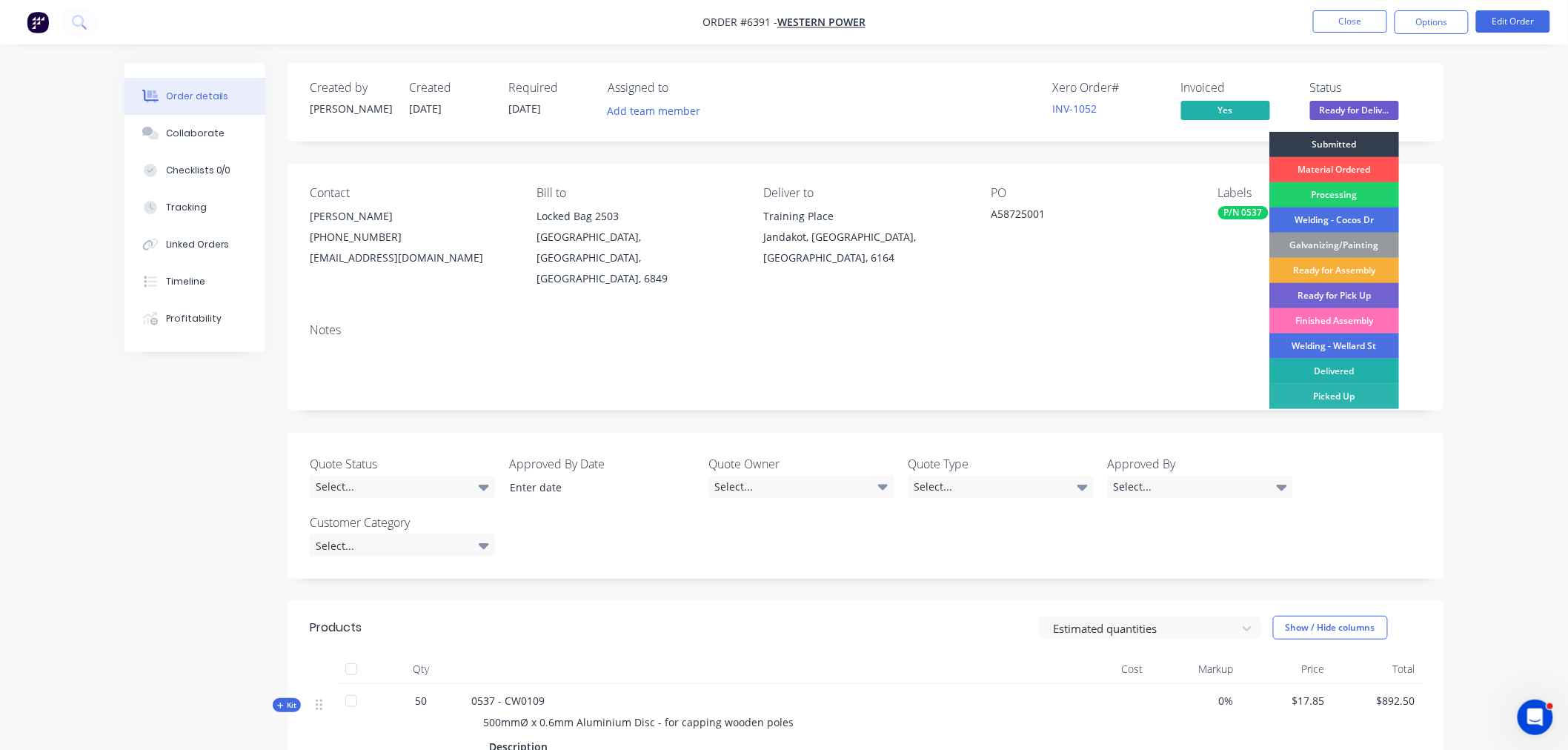
click at [1324, 366] on div "Delivered" at bounding box center [1334, 371] width 129 height 25
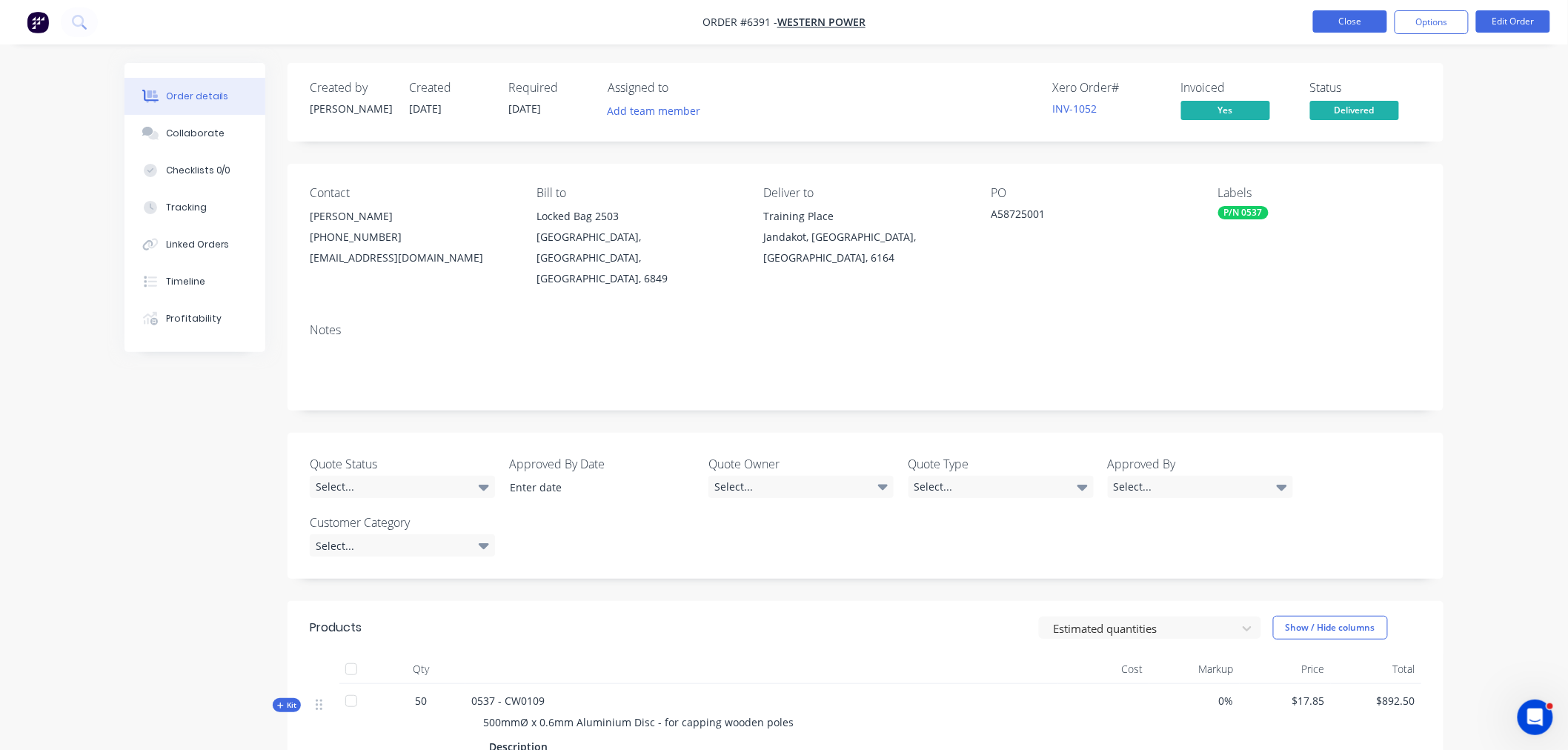
click at [1346, 23] on button "Close" at bounding box center [1351, 22] width 74 height 23
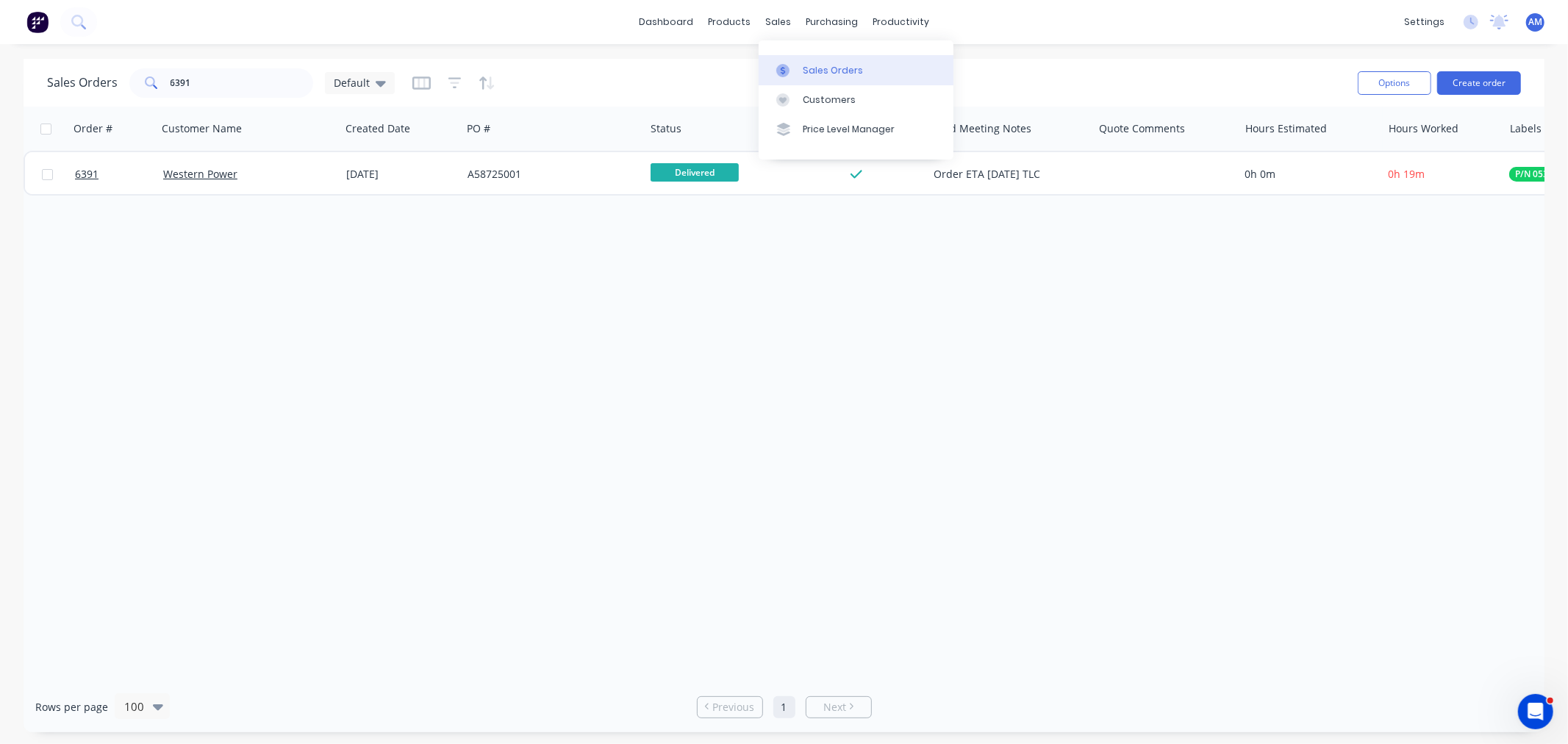
click at [811, 74] on div "Sales Orders" at bounding box center [833, 71] width 60 height 14
drag, startPoint x: 206, startPoint y: 83, endPoint x: -50, endPoint y: 96, distance: 256.3
click at [0, 96] on html "dashboard products sales purchasing productivity dashboard products Product Cat…" at bounding box center [784, 372] width 1568 height 744
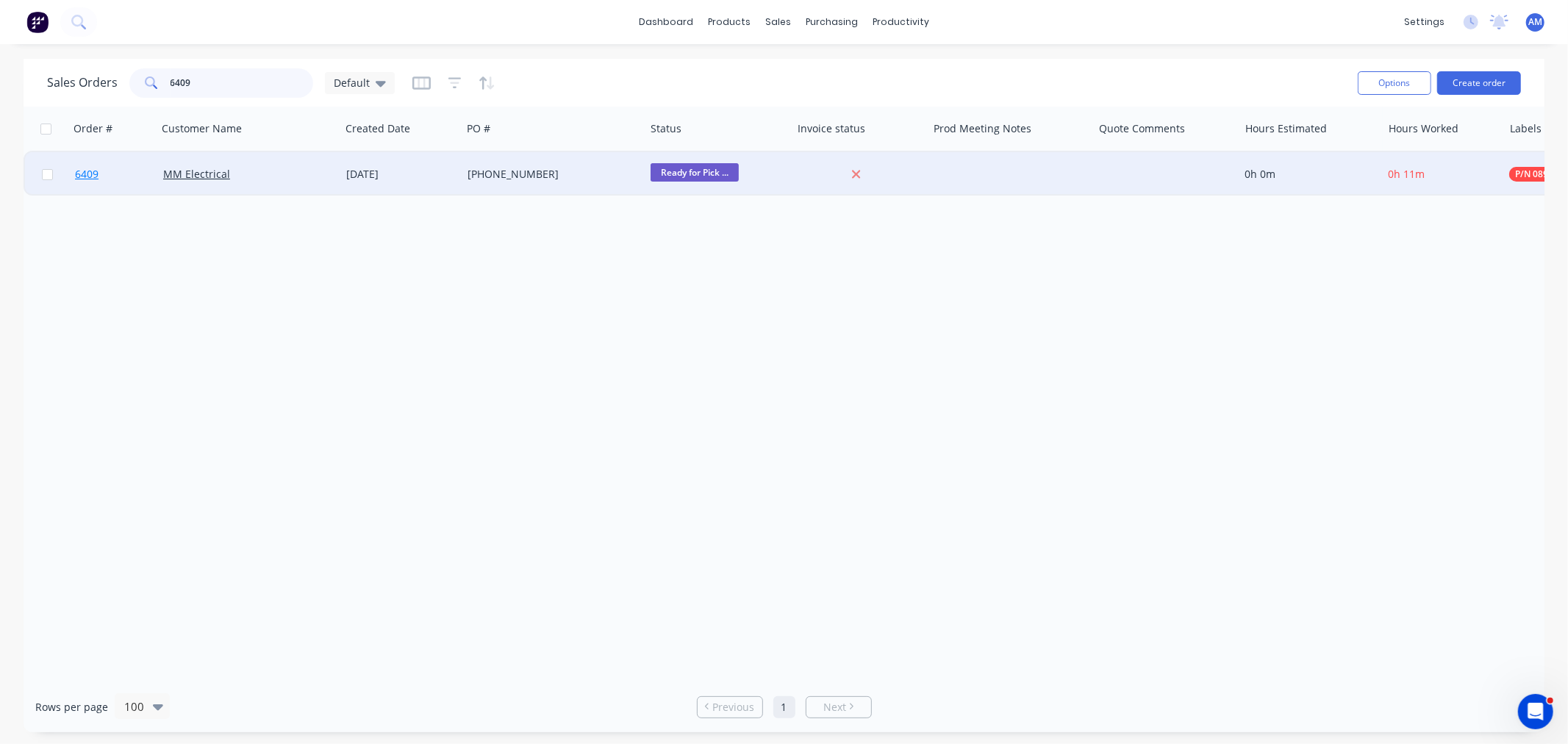
type input "6409"
click at [126, 171] on link "6409" at bounding box center [119, 174] width 88 height 44
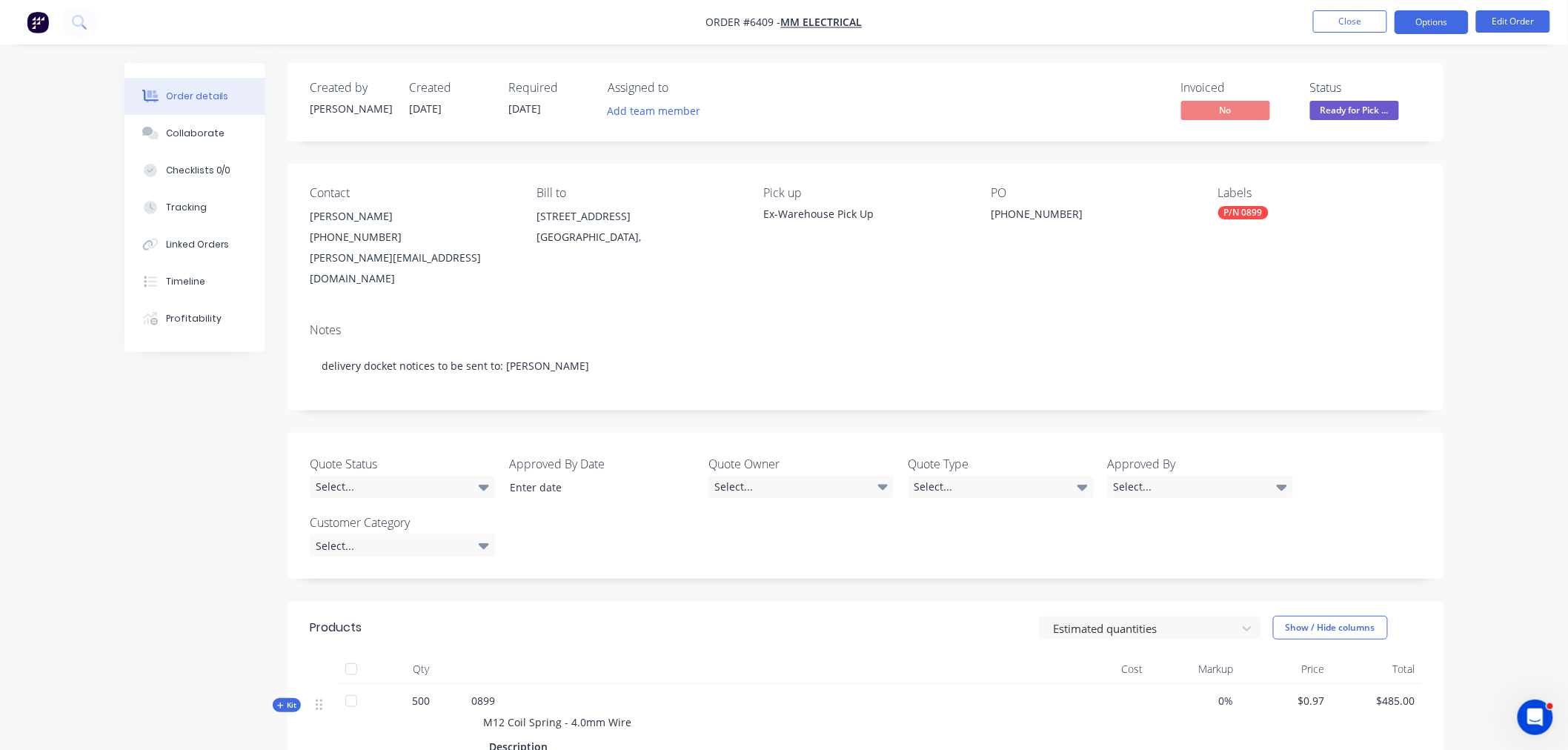
click at [1421, 25] on button "Options" at bounding box center [1432, 23] width 74 height 23
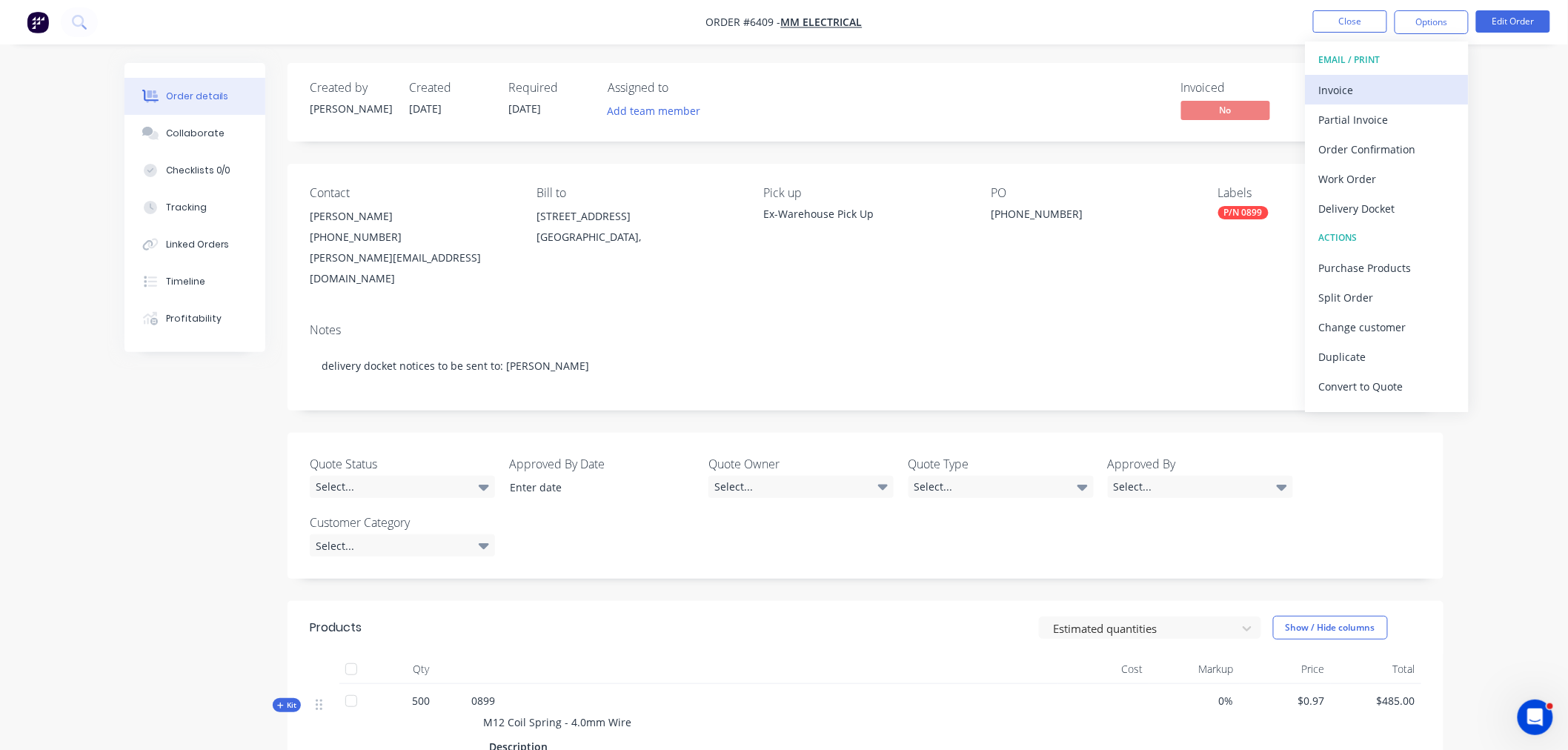
click at [1364, 84] on div "Invoice" at bounding box center [1387, 90] width 136 height 22
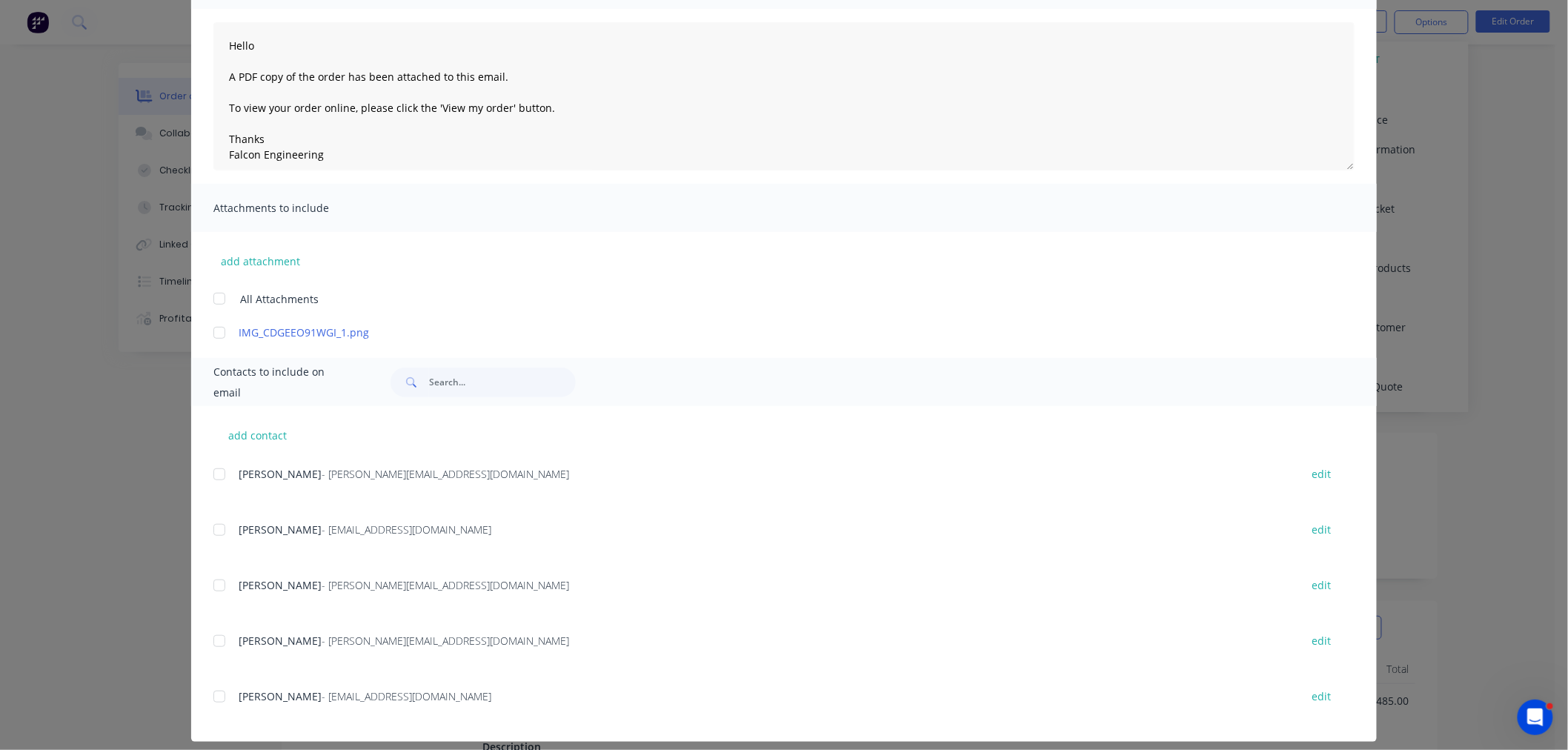
scroll to position [159, 0]
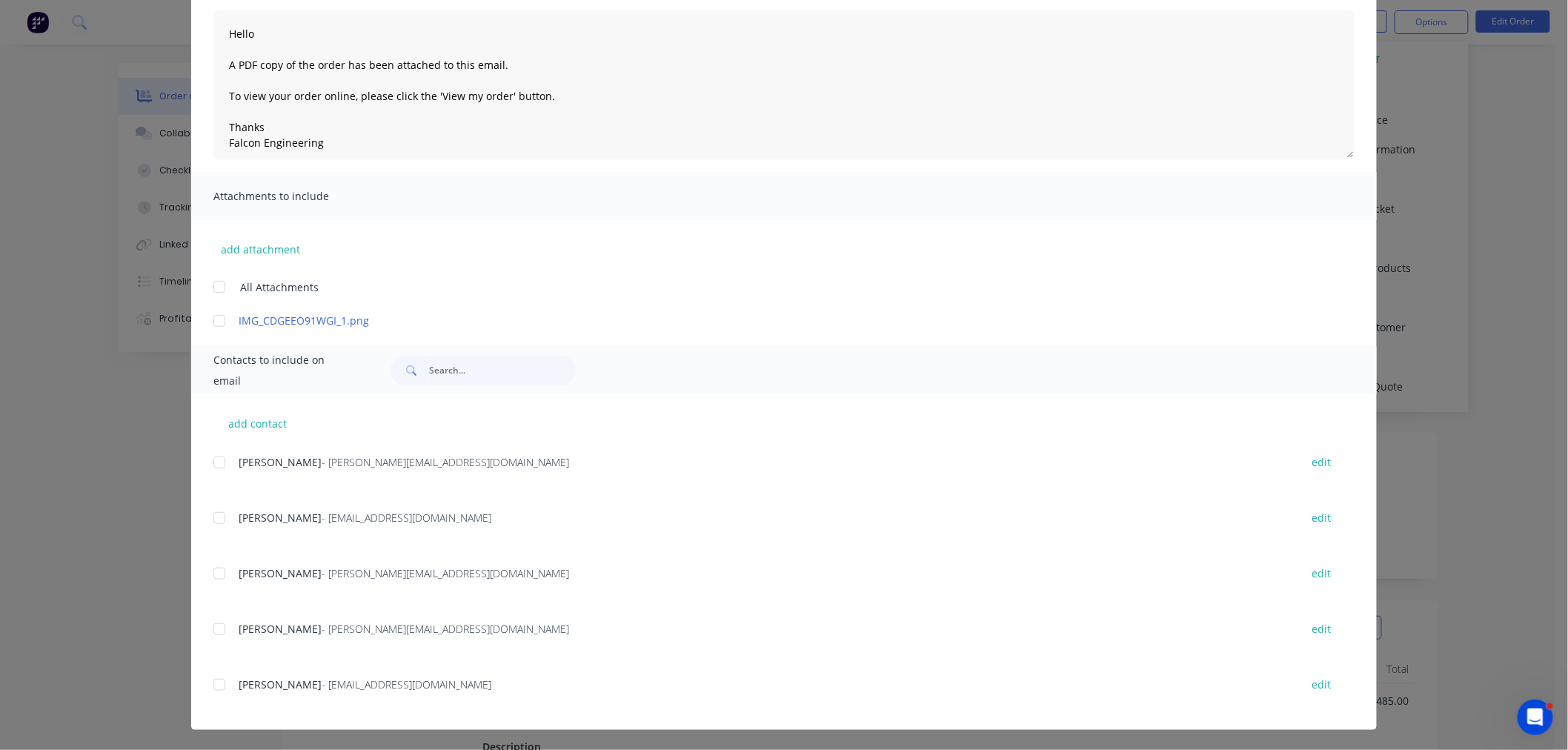
click at [208, 461] on div at bounding box center [219, 462] width 29 height 29
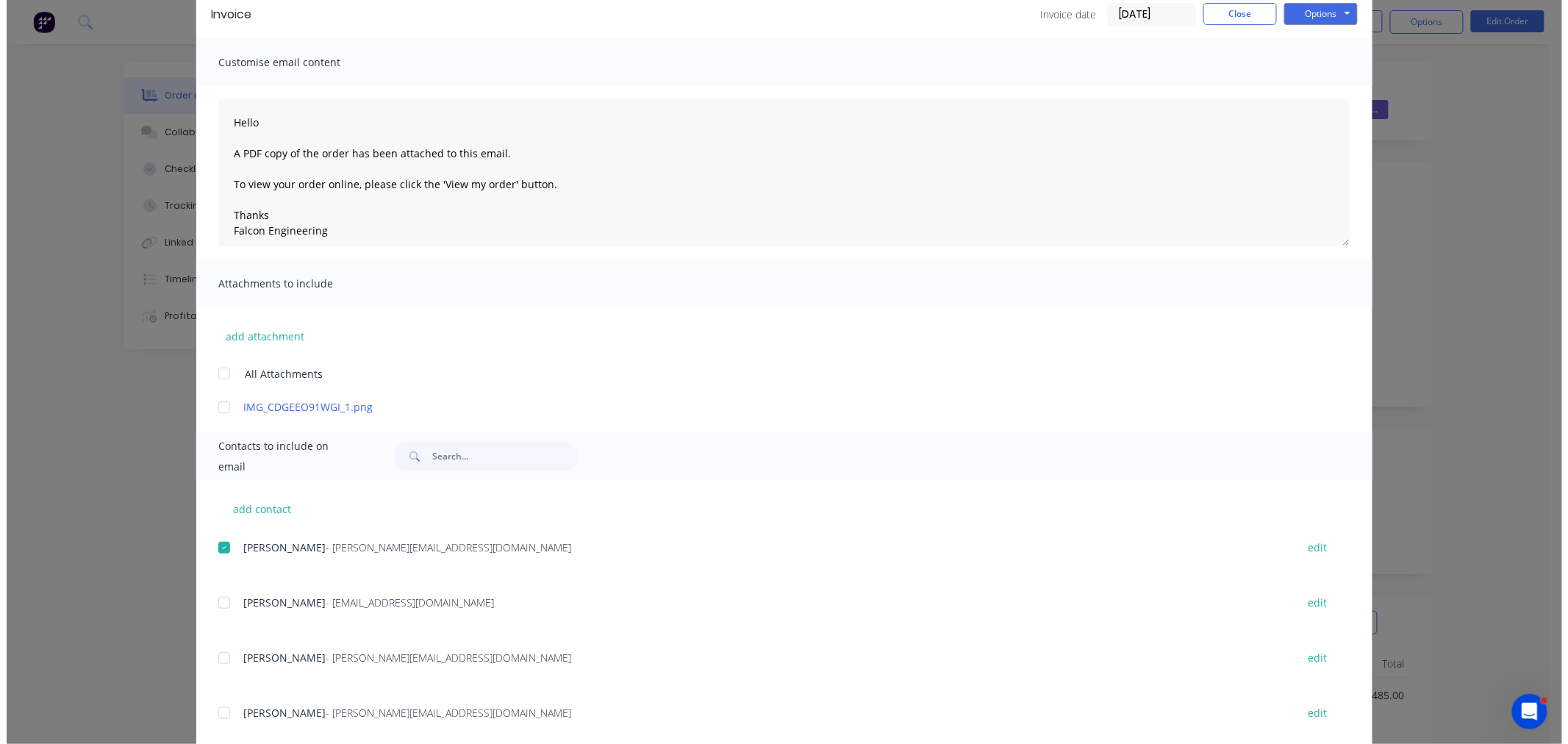
scroll to position [0, 0]
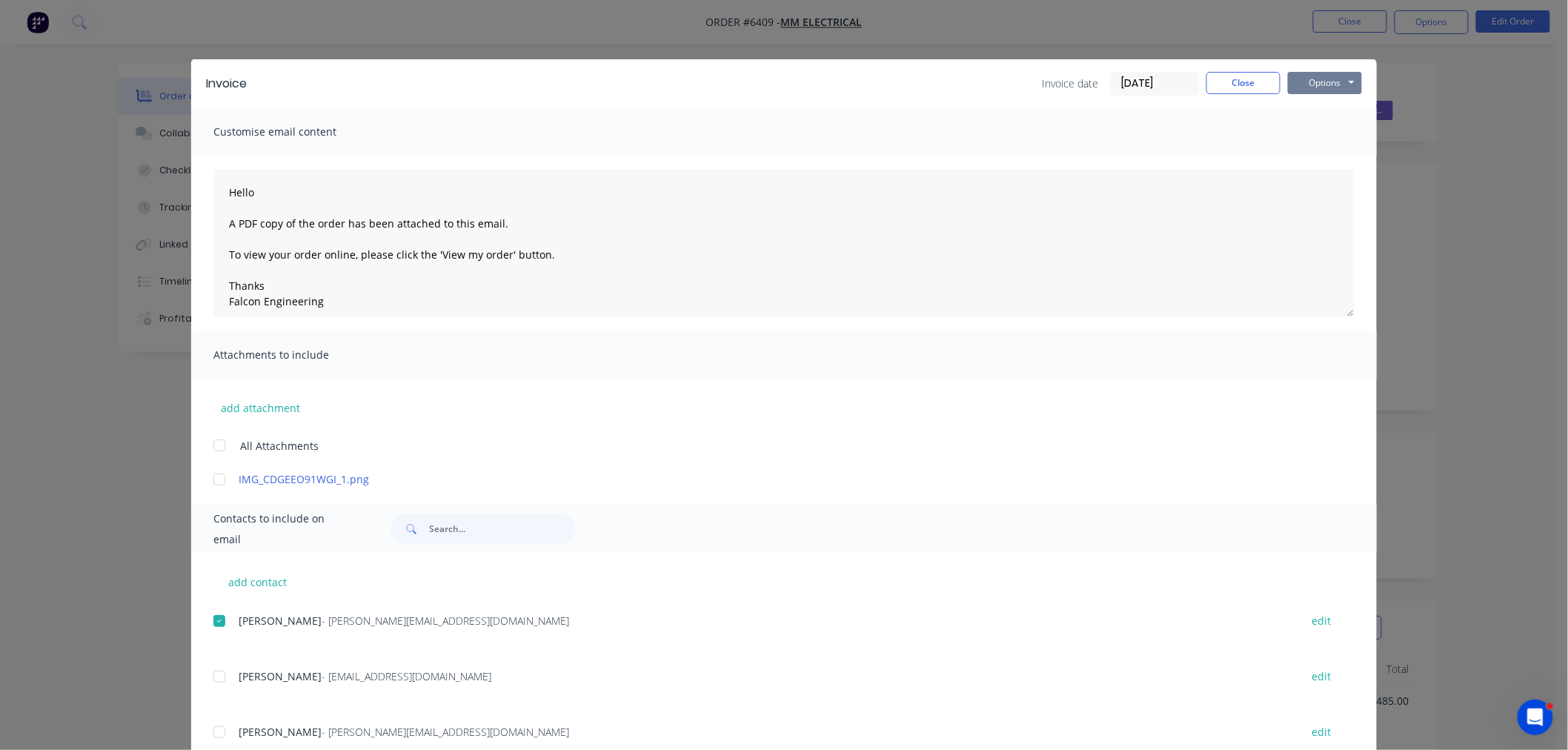
click at [1317, 84] on button "Options" at bounding box center [1325, 82] width 74 height 23
click at [1313, 164] on button "Email" at bounding box center [1335, 158] width 95 height 24
type textarea "Hello A PDF copy of the order has been attached to this email. To view your ord…"
click at [1238, 91] on button "Close" at bounding box center [1244, 82] width 74 height 23
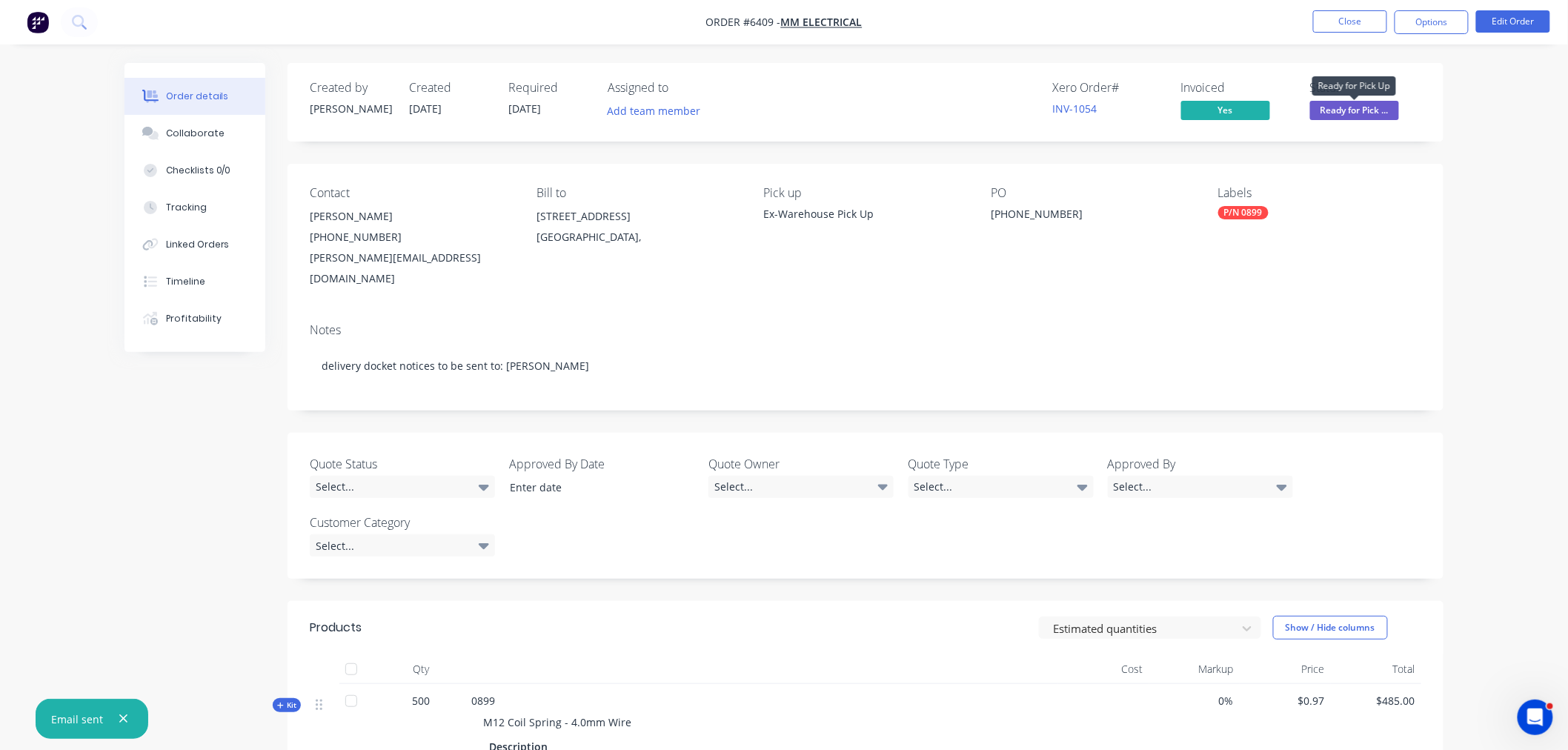
click at [1362, 109] on span "Ready for Pick ..." at bounding box center [1354, 110] width 89 height 19
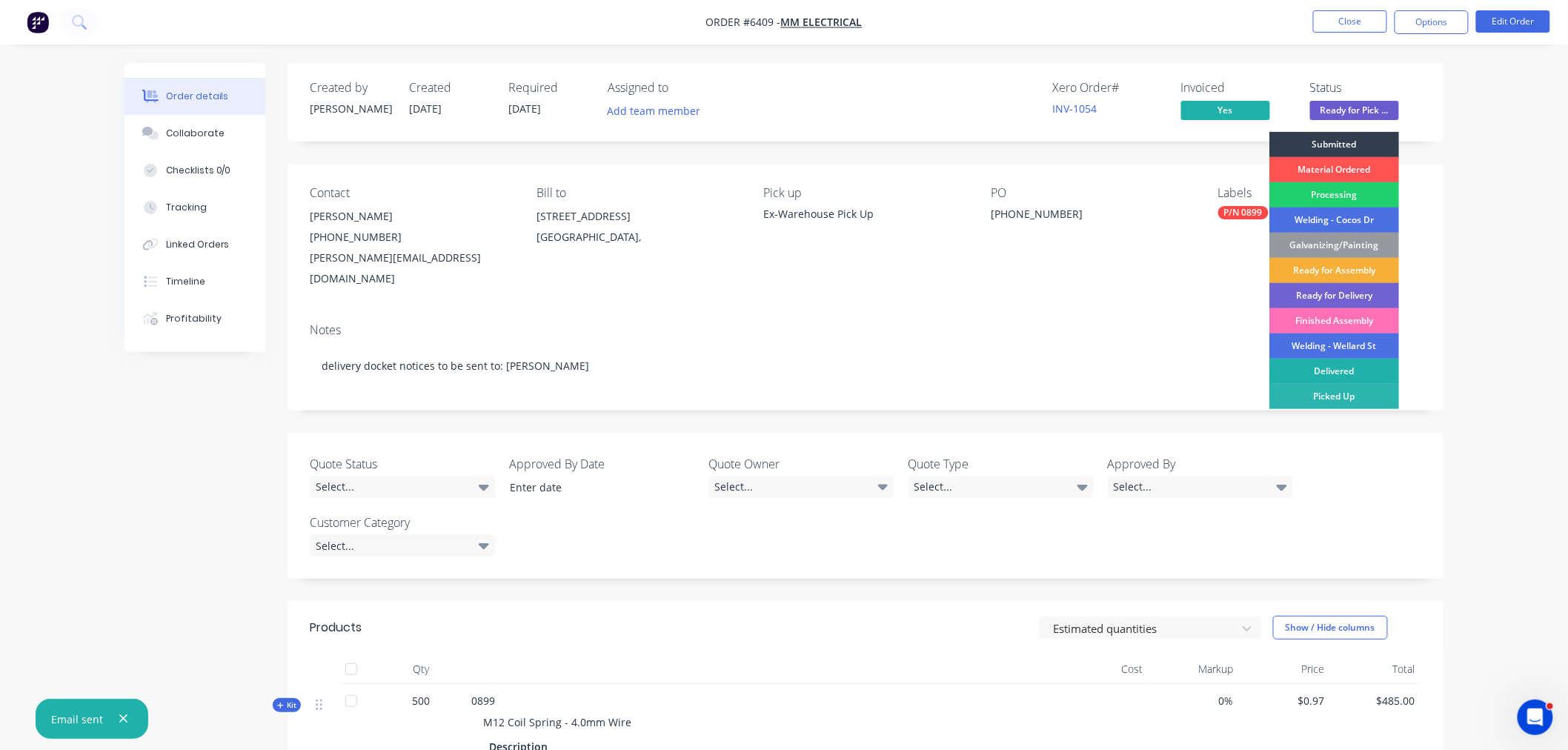
click at [1347, 364] on div "Delivered" at bounding box center [1334, 371] width 129 height 25
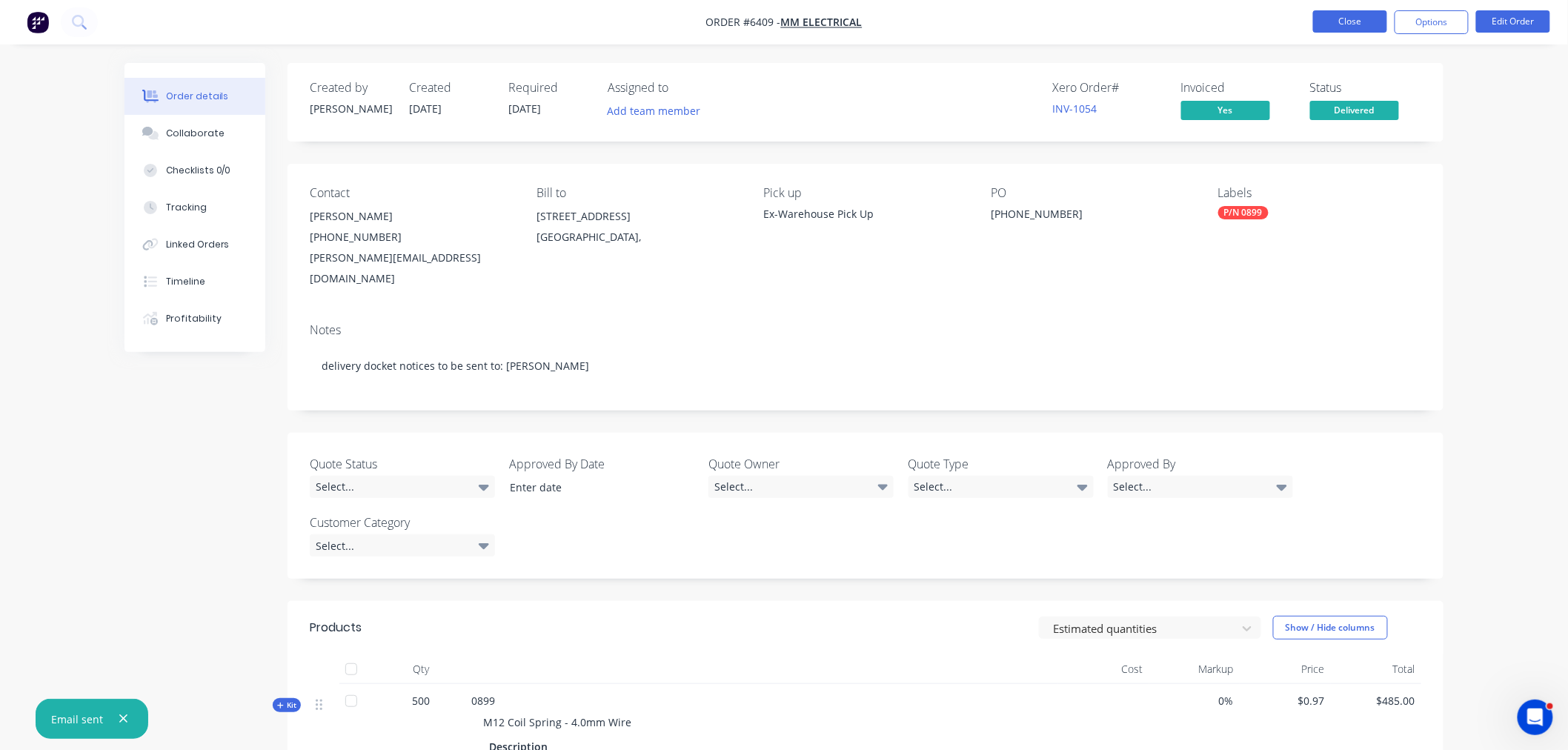
click at [1356, 16] on button "Close" at bounding box center [1351, 22] width 74 height 23
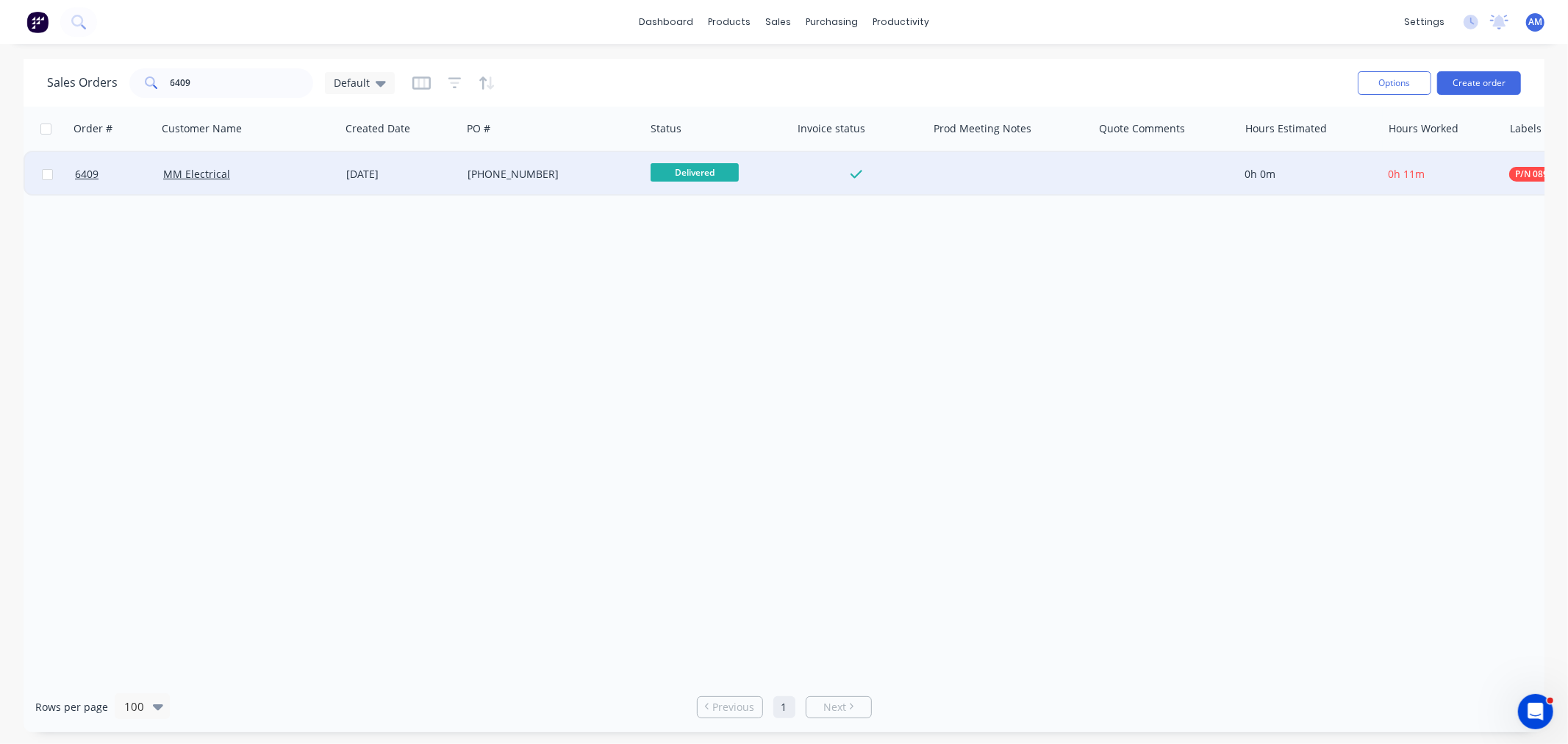
click at [685, 169] on span "Delivered" at bounding box center [695, 172] width 88 height 18
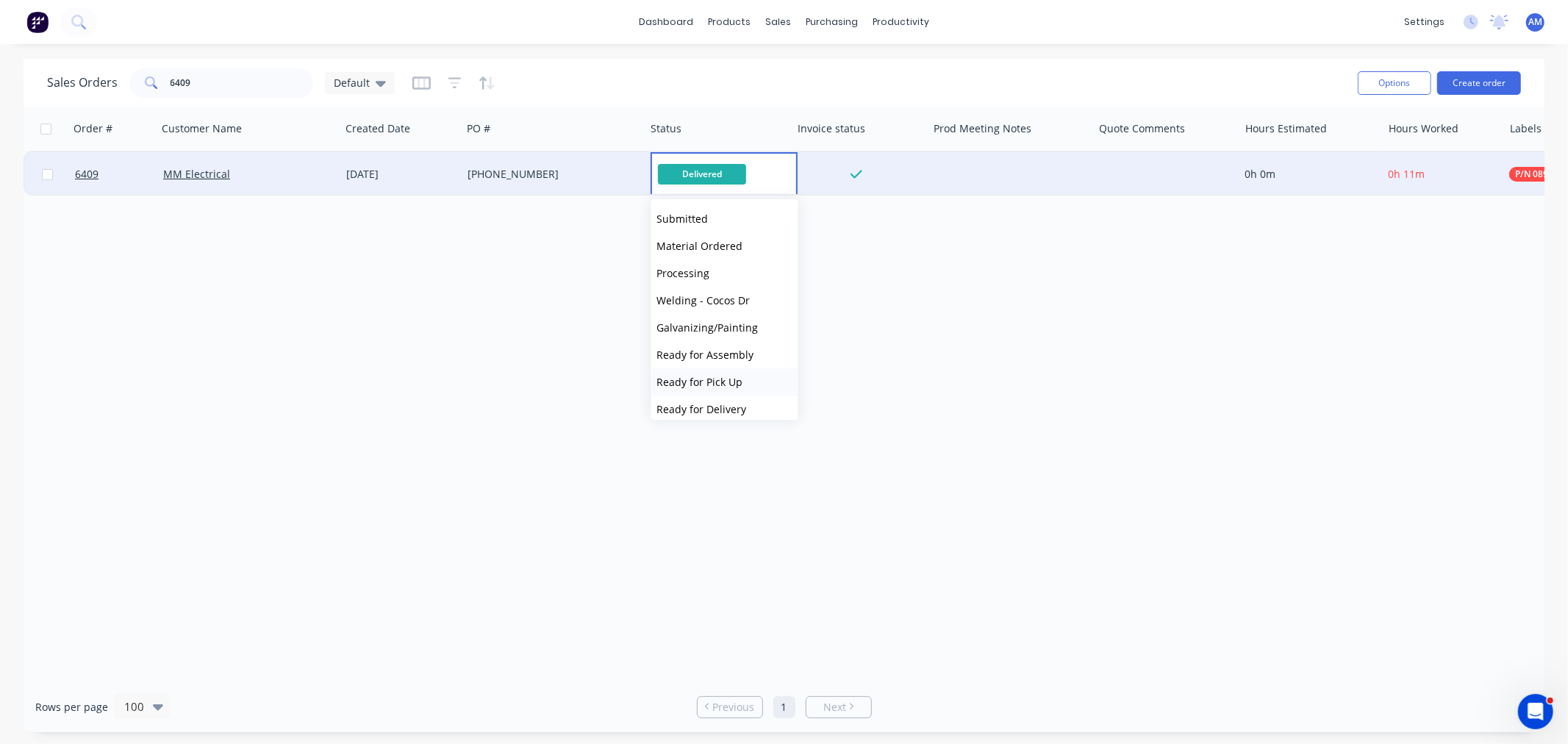
click at [718, 378] on span "Ready for Pick Up" at bounding box center [699, 382] width 86 height 14
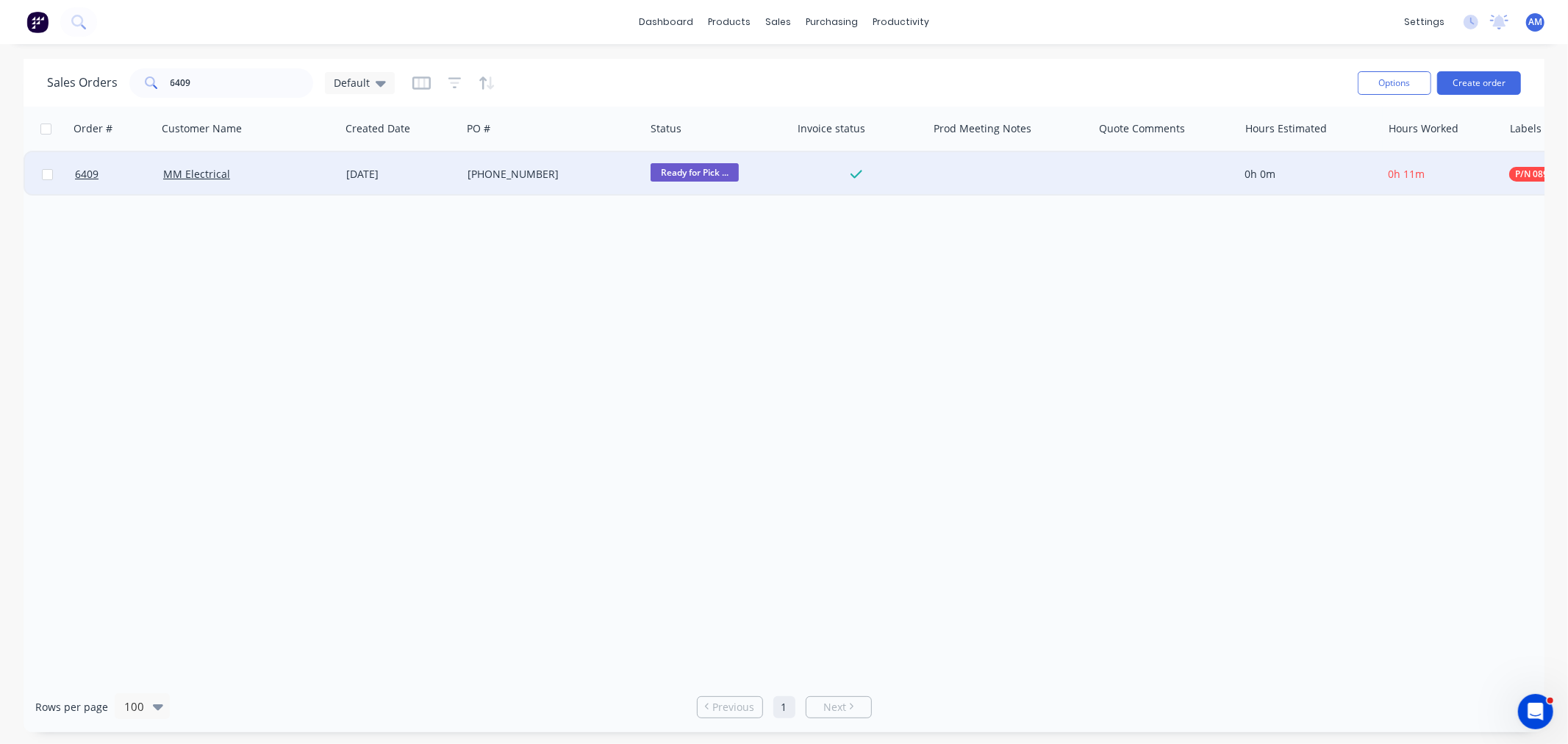
click at [696, 160] on div "Ready for Pick ..." at bounding box center [718, 174] width 147 height 44
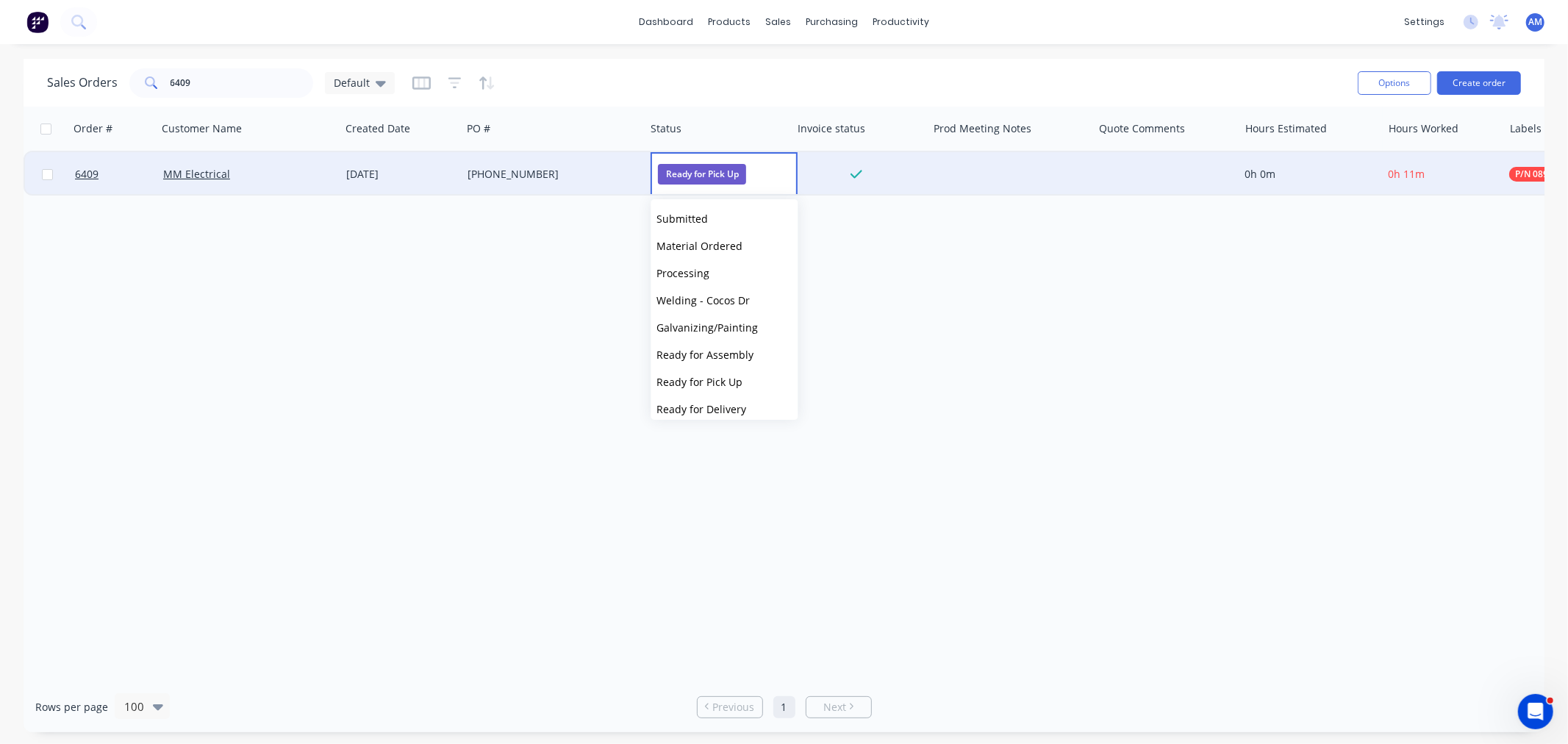
click at [697, 173] on span "Ready for Pick Up" at bounding box center [701, 174] width 88 height 19
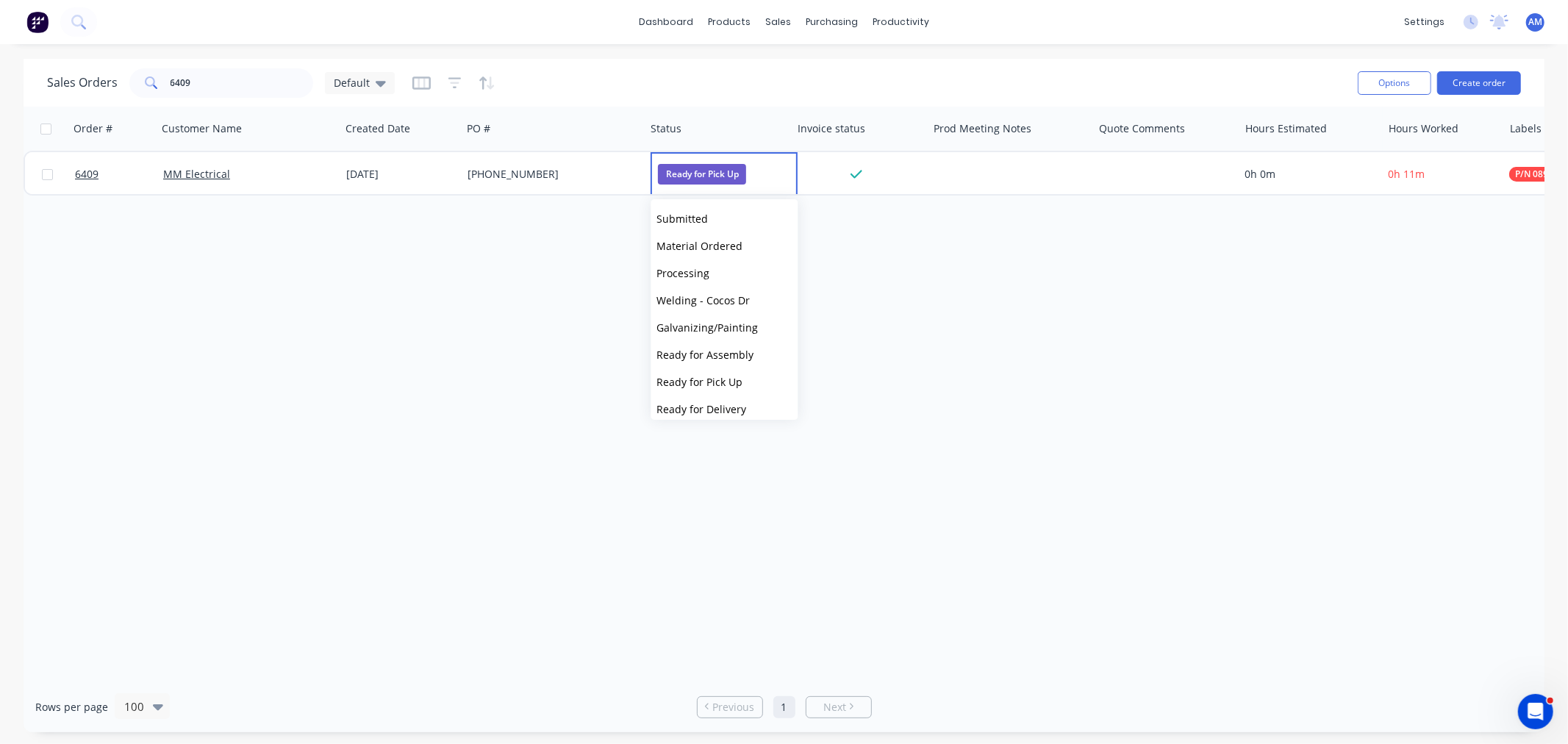
click at [854, 287] on div "Order # Customer Name Created Date PO # Status Invoice status Prod Meeting Note…" at bounding box center [784, 394] width 1521 height 575
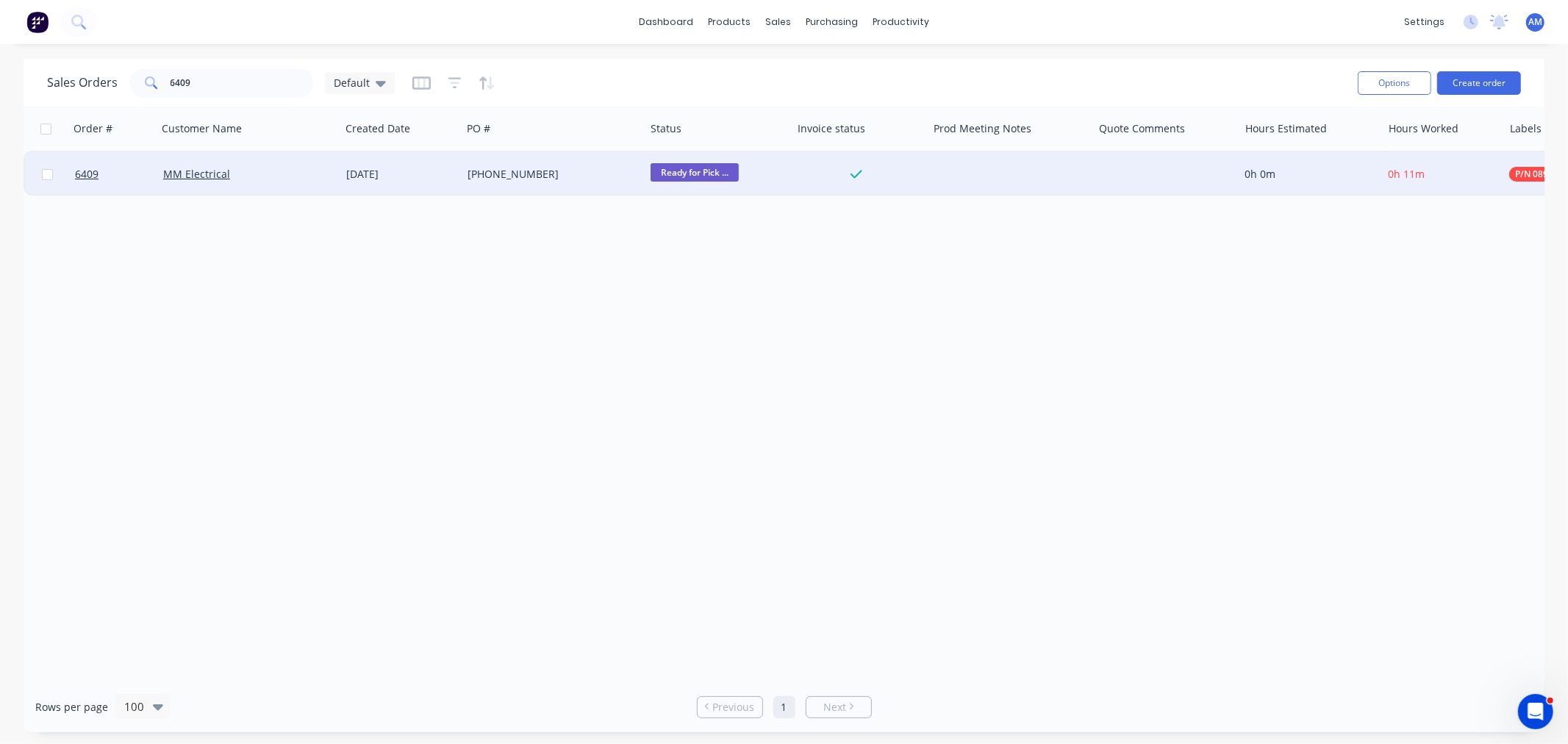
click at [721, 174] on span "Ready for Pick ..." at bounding box center [695, 172] width 88 height 18
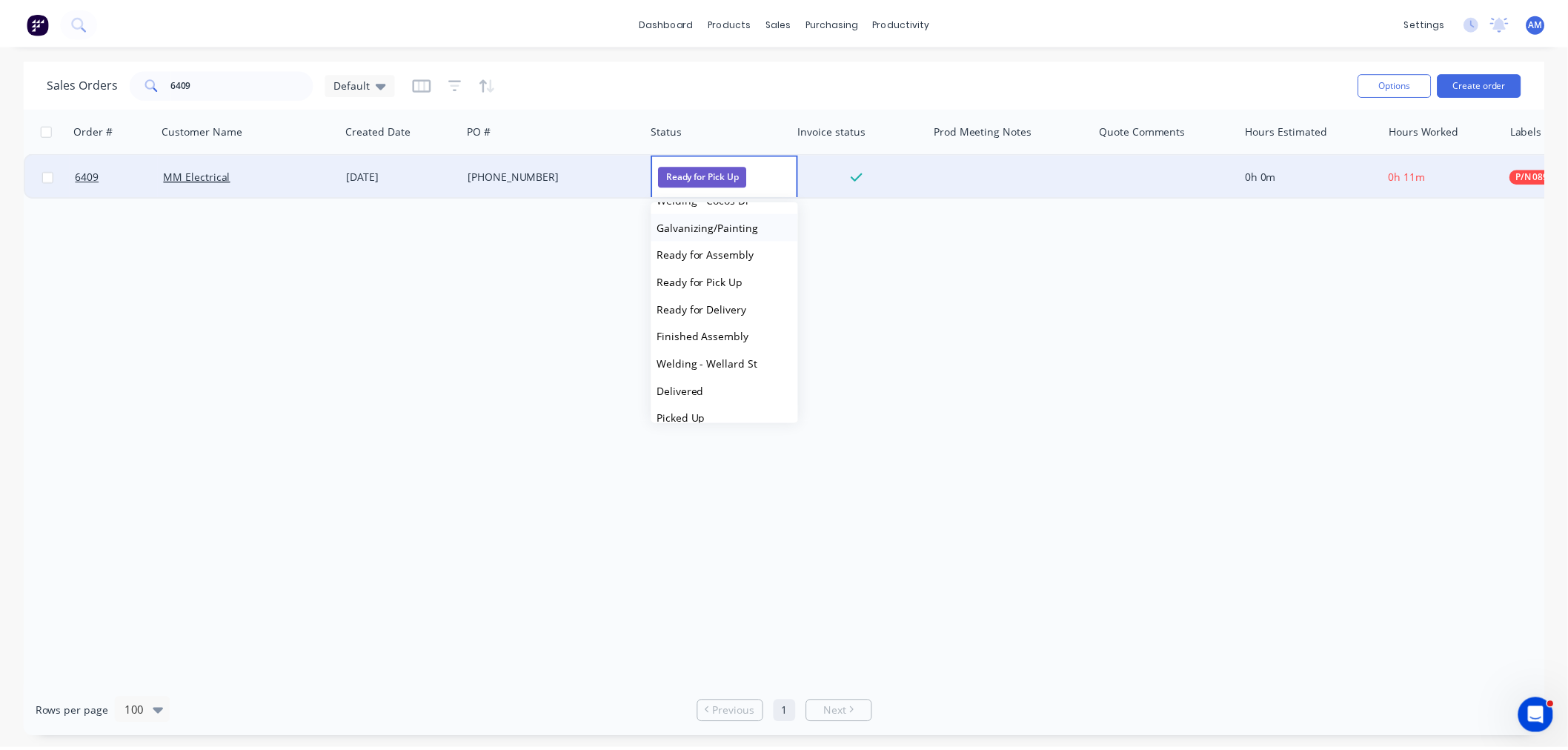
scroll to position [118, 0]
click at [681, 406] on span "Picked Up" at bounding box center [687, 403] width 49 height 14
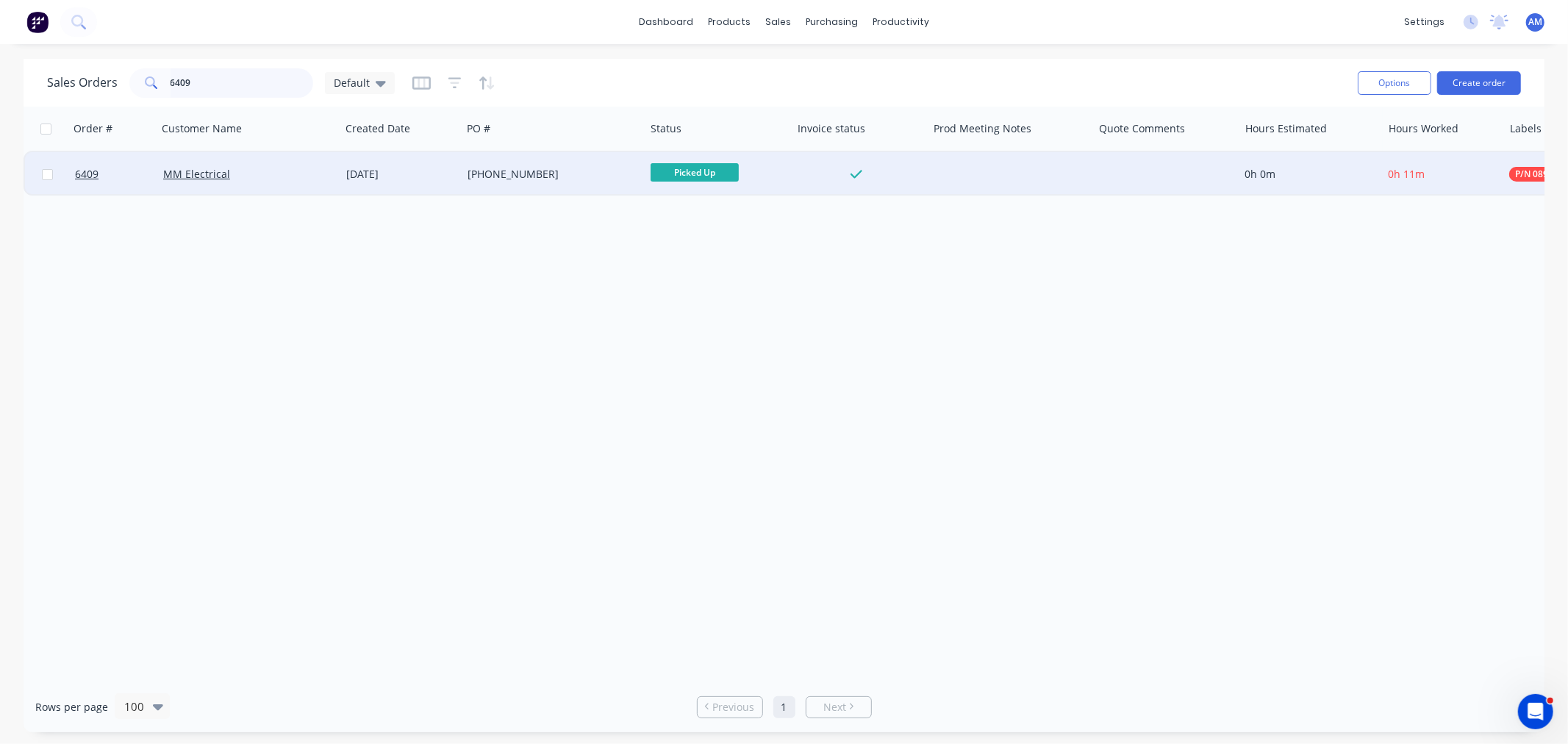
drag, startPoint x: 211, startPoint y: 77, endPoint x: 89, endPoint y: 79, distance: 122.0
click at [89, 79] on div "Sales Orders 6409 Default" at bounding box center [221, 83] width 348 height 29
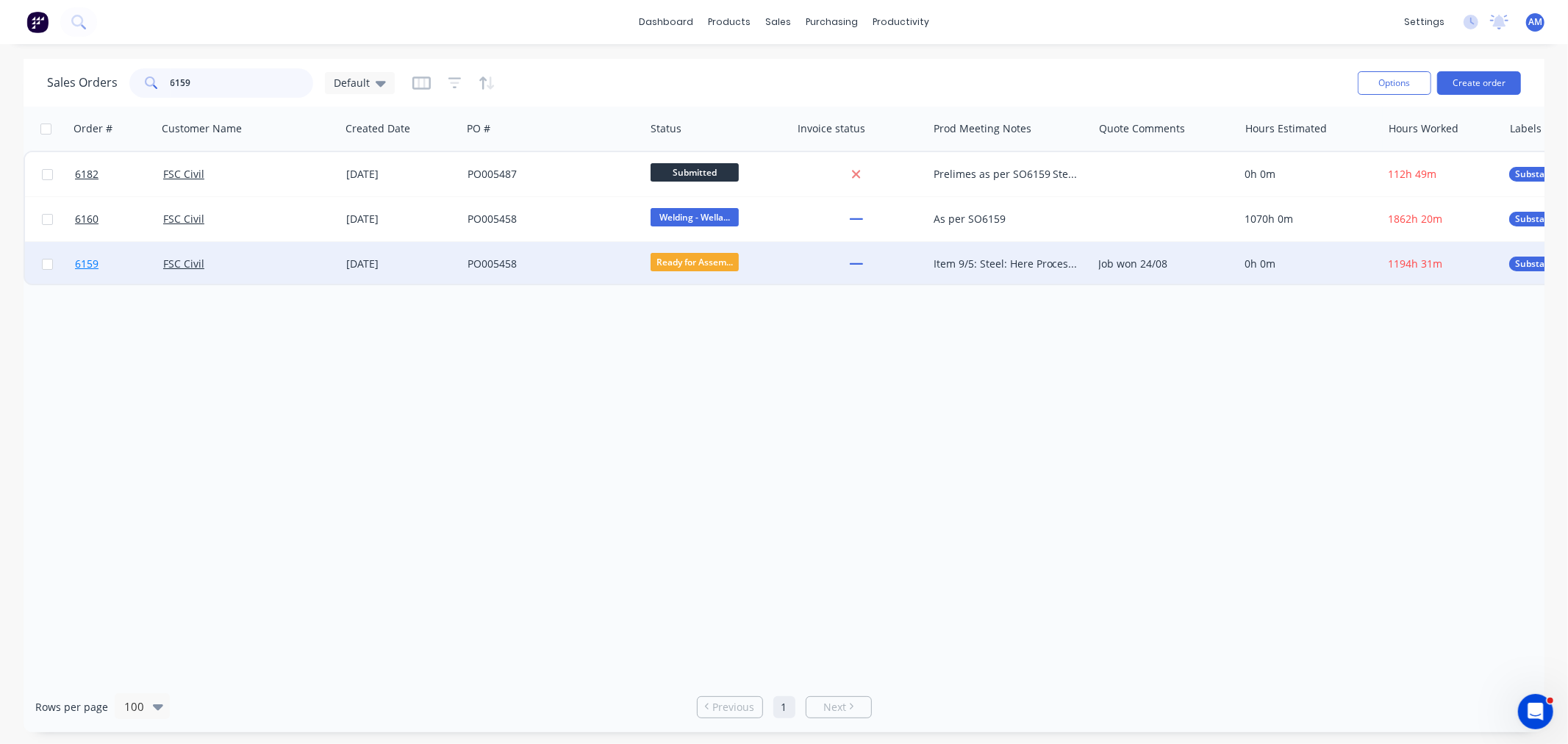
type input "6159"
click at [118, 263] on link "6159" at bounding box center [119, 263] width 88 height 44
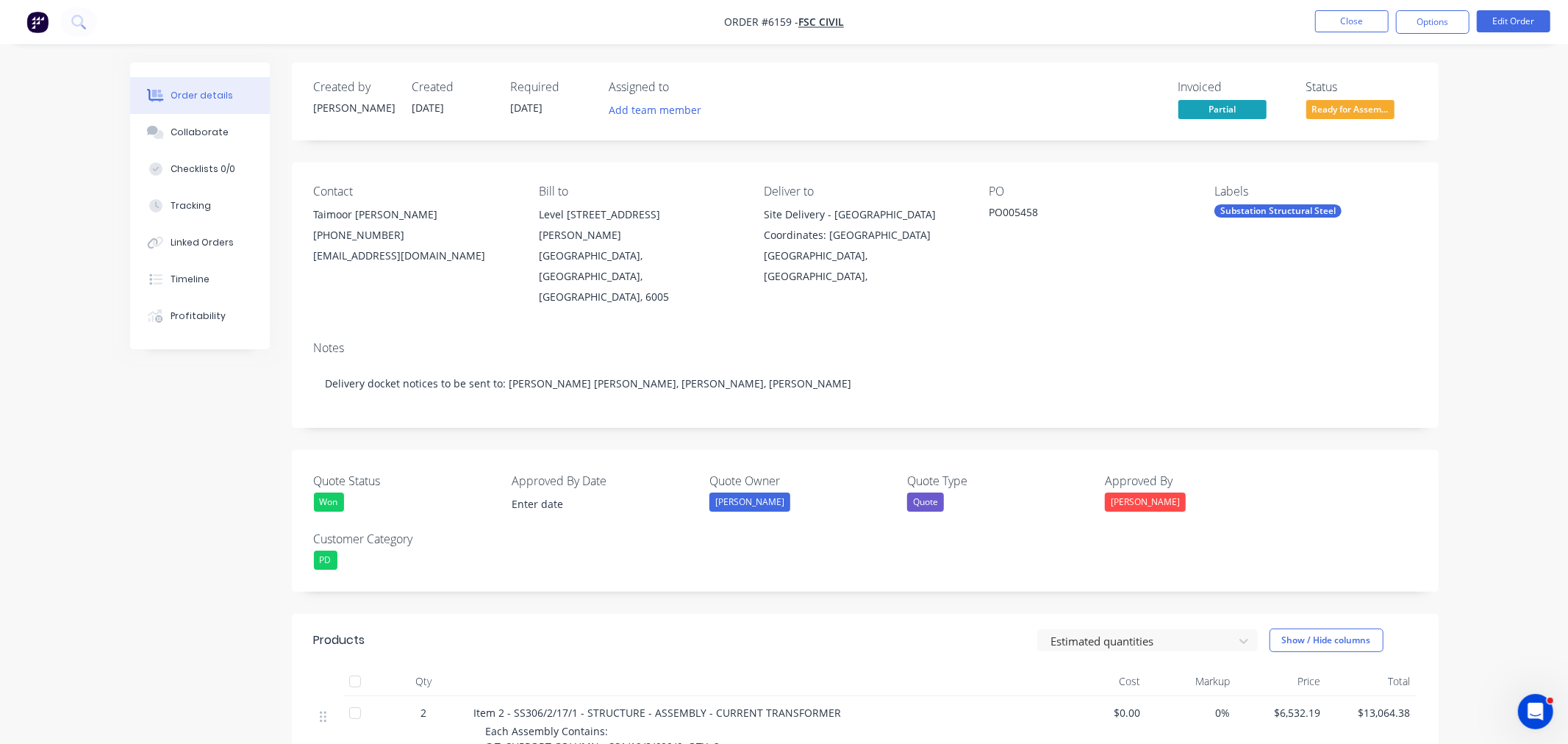
type input "[DATE]"
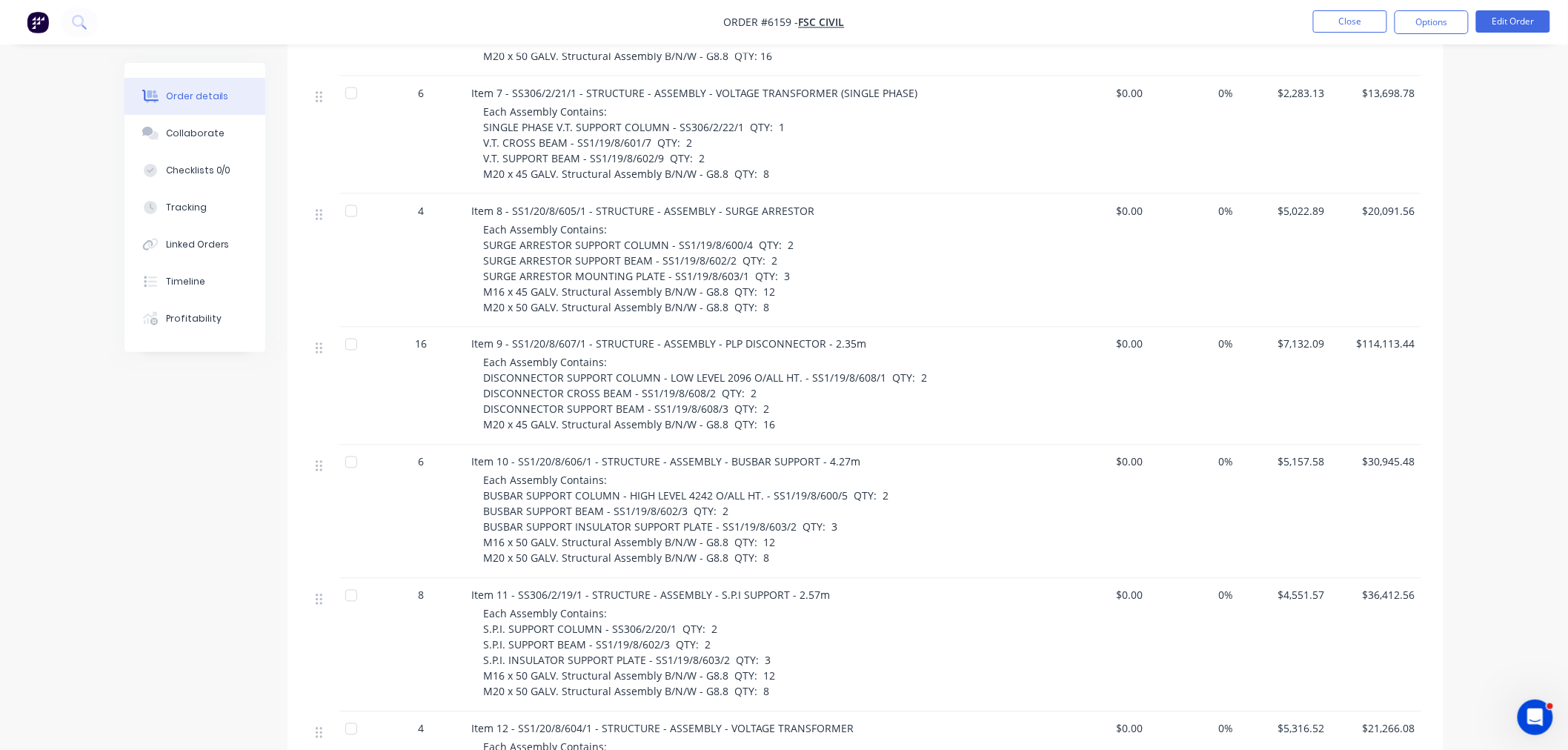
scroll to position [823, 0]
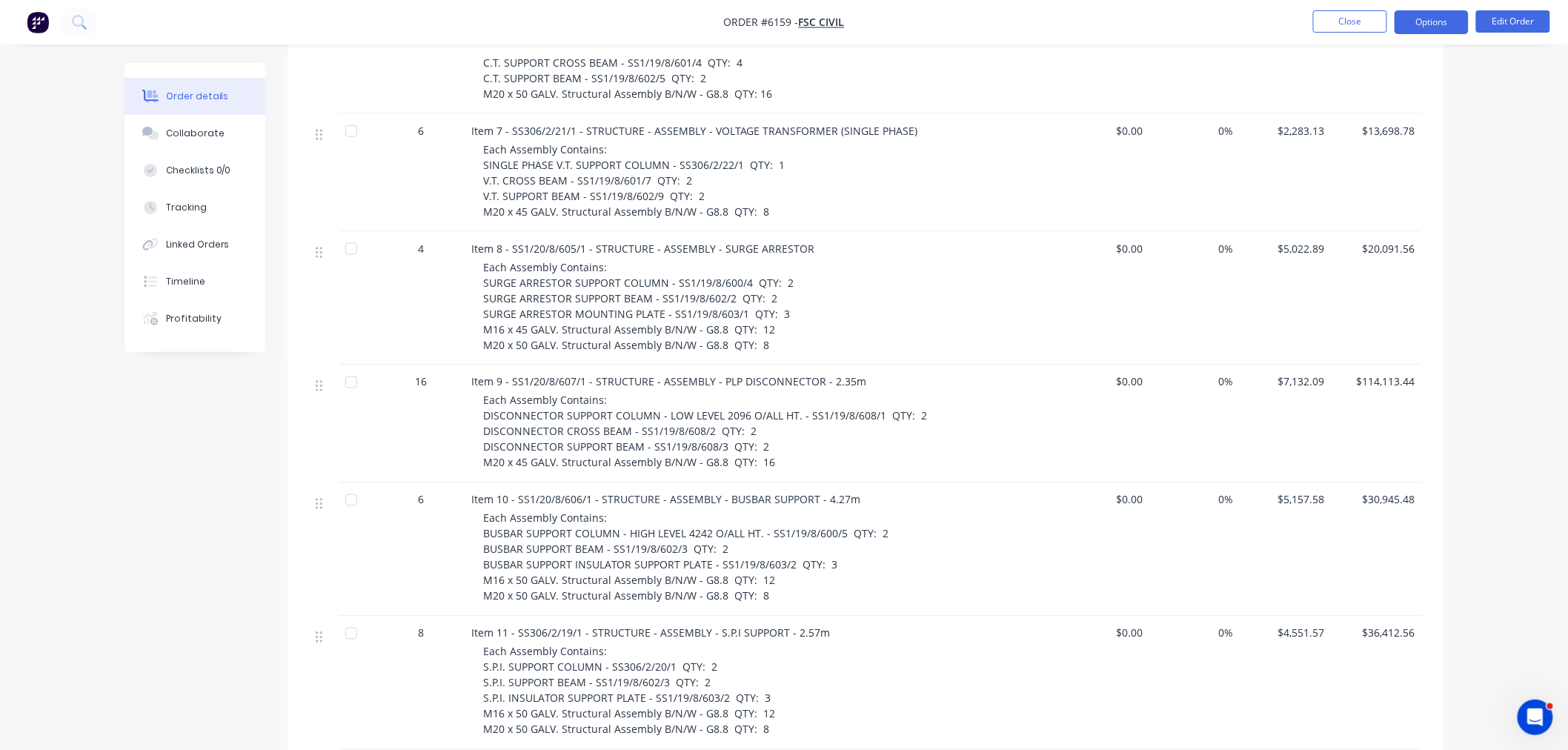
click at [1442, 23] on button "Options" at bounding box center [1432, 23] width 74 height 23
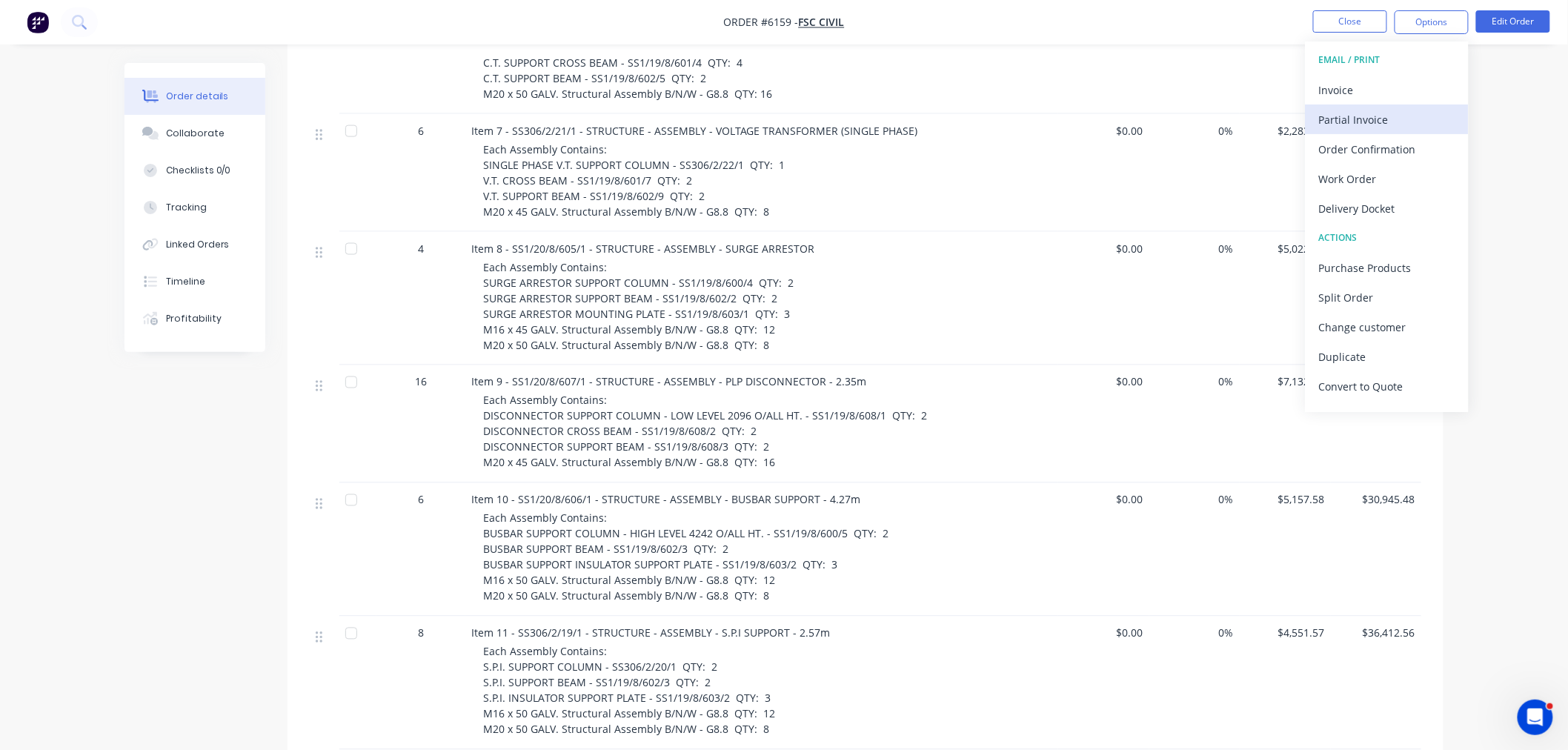
click at [1395, 115] on div "Partial Invoice" at bounding box center [1387, 119] width 136 height 22
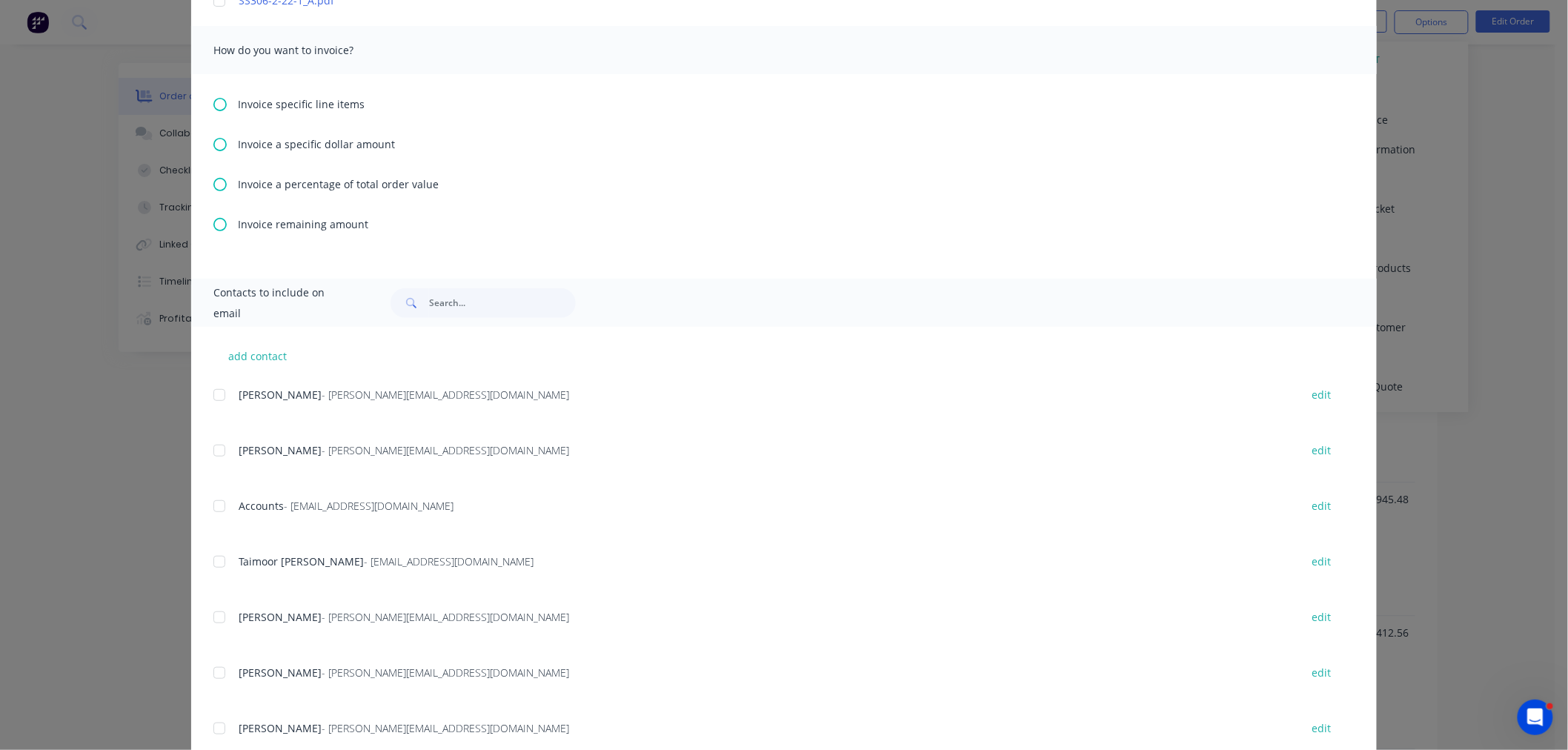
scroll to position [2440, 0]
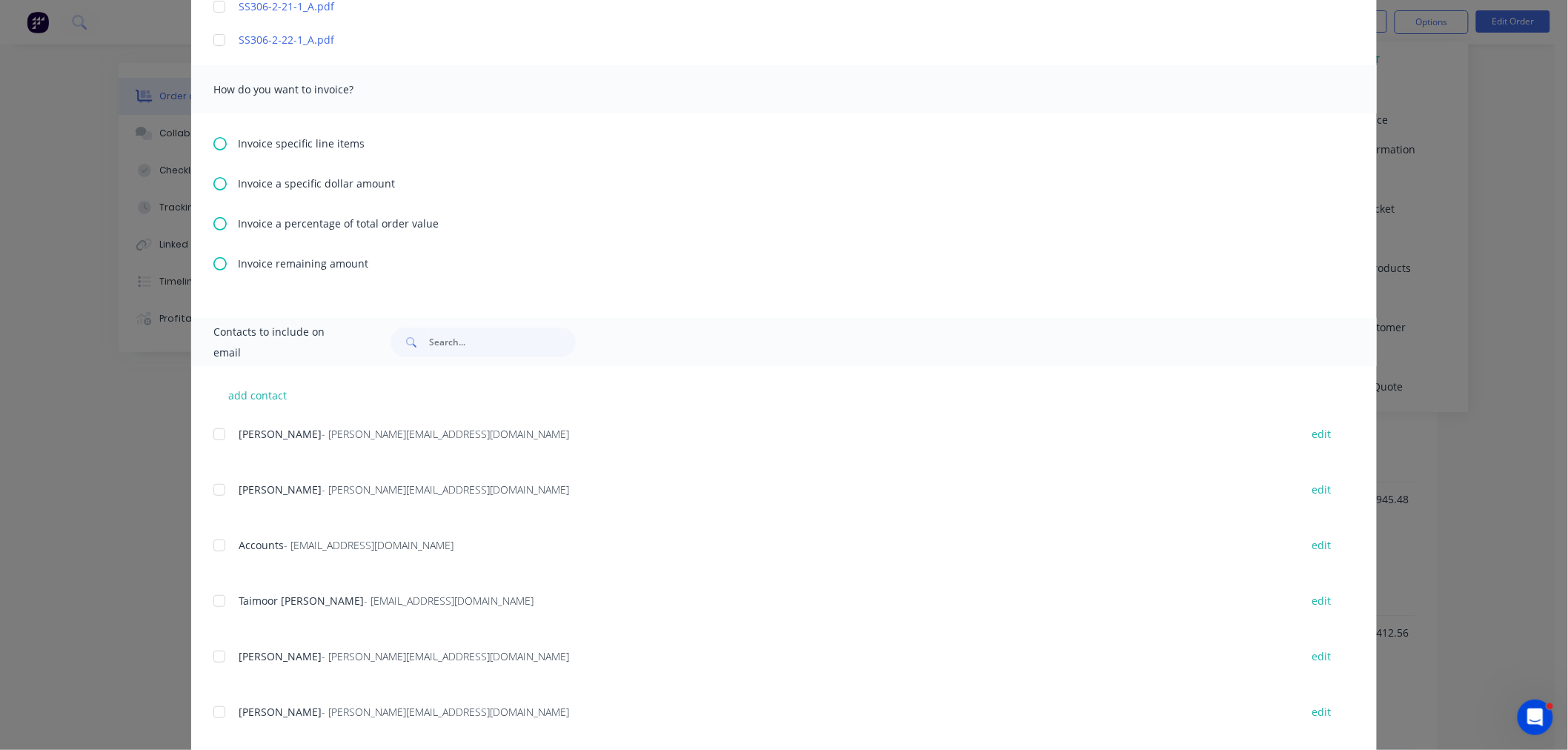
click at [214, 142] on icon at bounding box center [220, 144] width 14 height 14
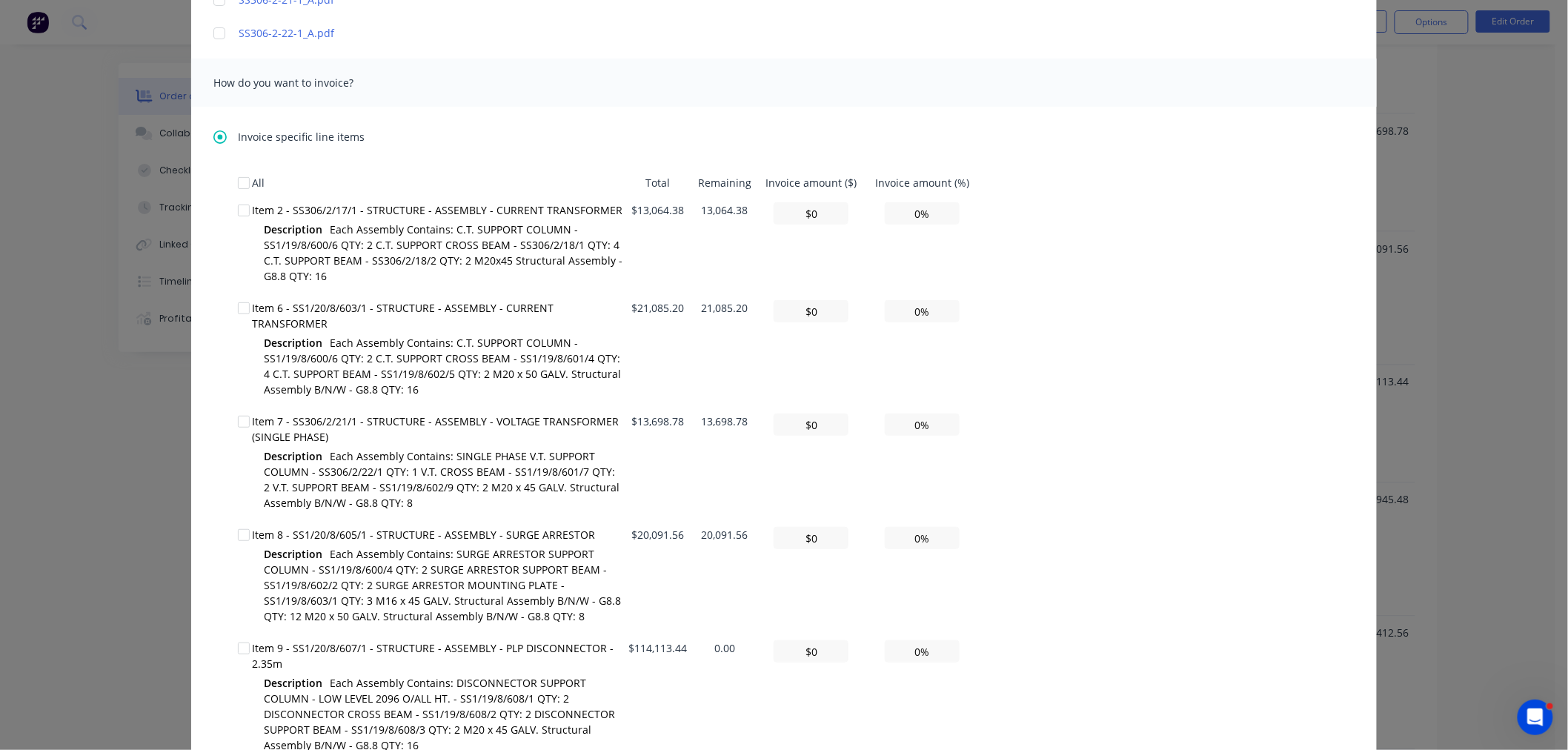
scroll to position [2469, 0]
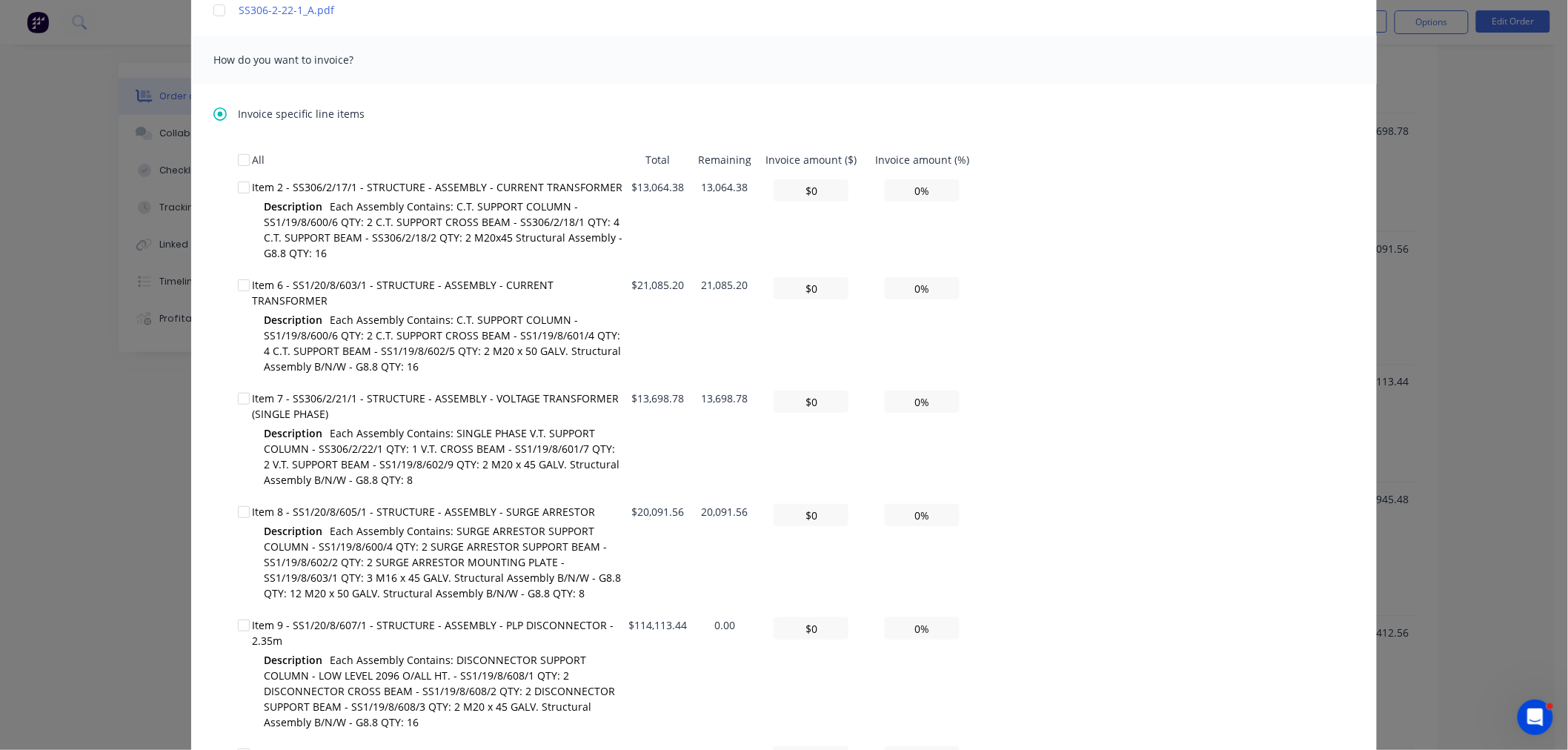
click at [239, 497] on div at bounding box center [244, 512] width 29 height 29
drag, startPoint x: 909, startPoint y: 494, endPoint x: 931, endPoint y: 497, distance: 22.2
click at [931, 504] on input "0%" at bounding box center [922, 515] width 74 height 23
type textarea "Hello A PDF copy of the order has been attached to this email. To view your ord…"
type input "$200.92"
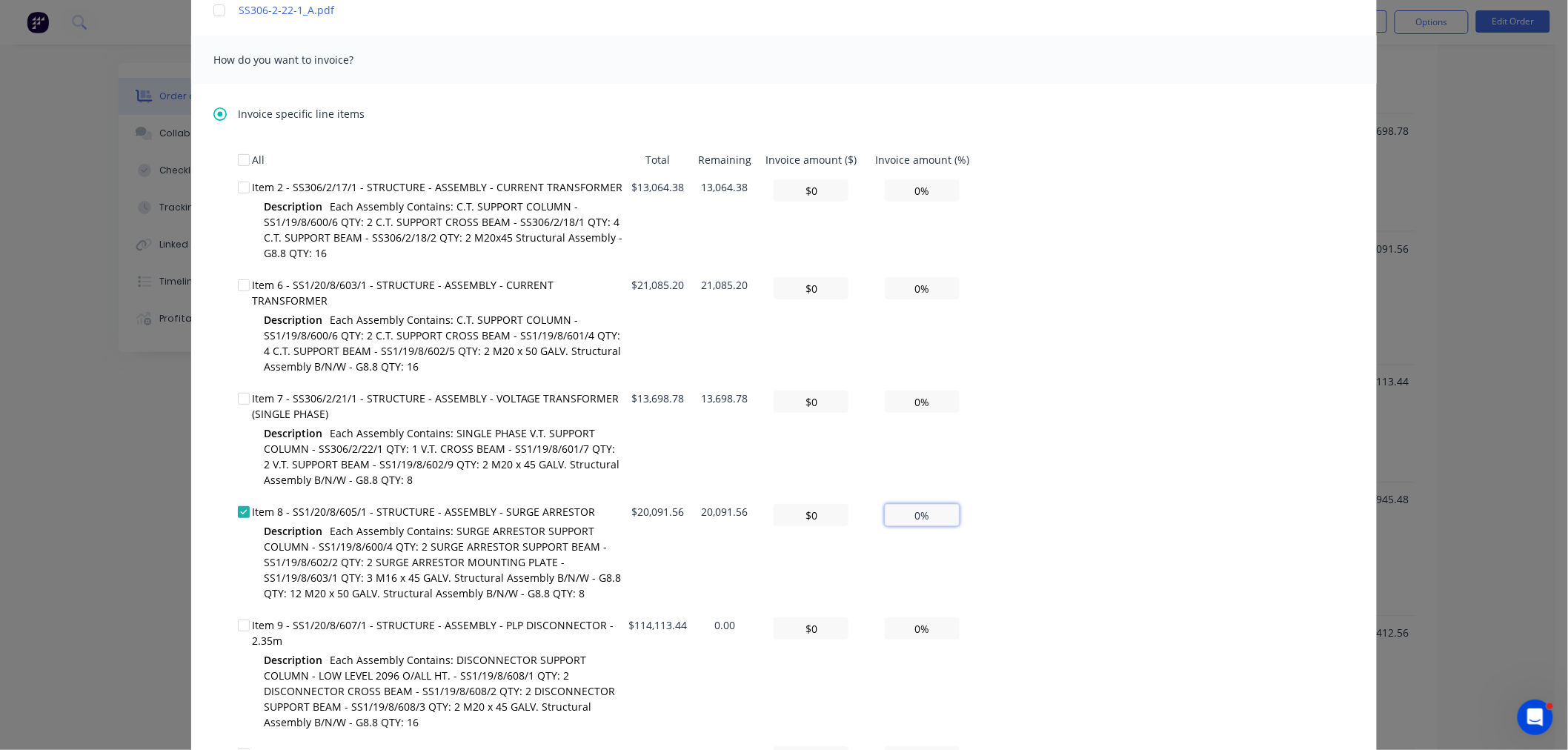
type input "1%"
type textarea "Hello A PDF copy of the order has been attached to this email. To view your ord…"
type input "$2,009.16"
type input "10%"
type textarea "Hello A PDF copy of the order has been attached to this email. To view your ord…"
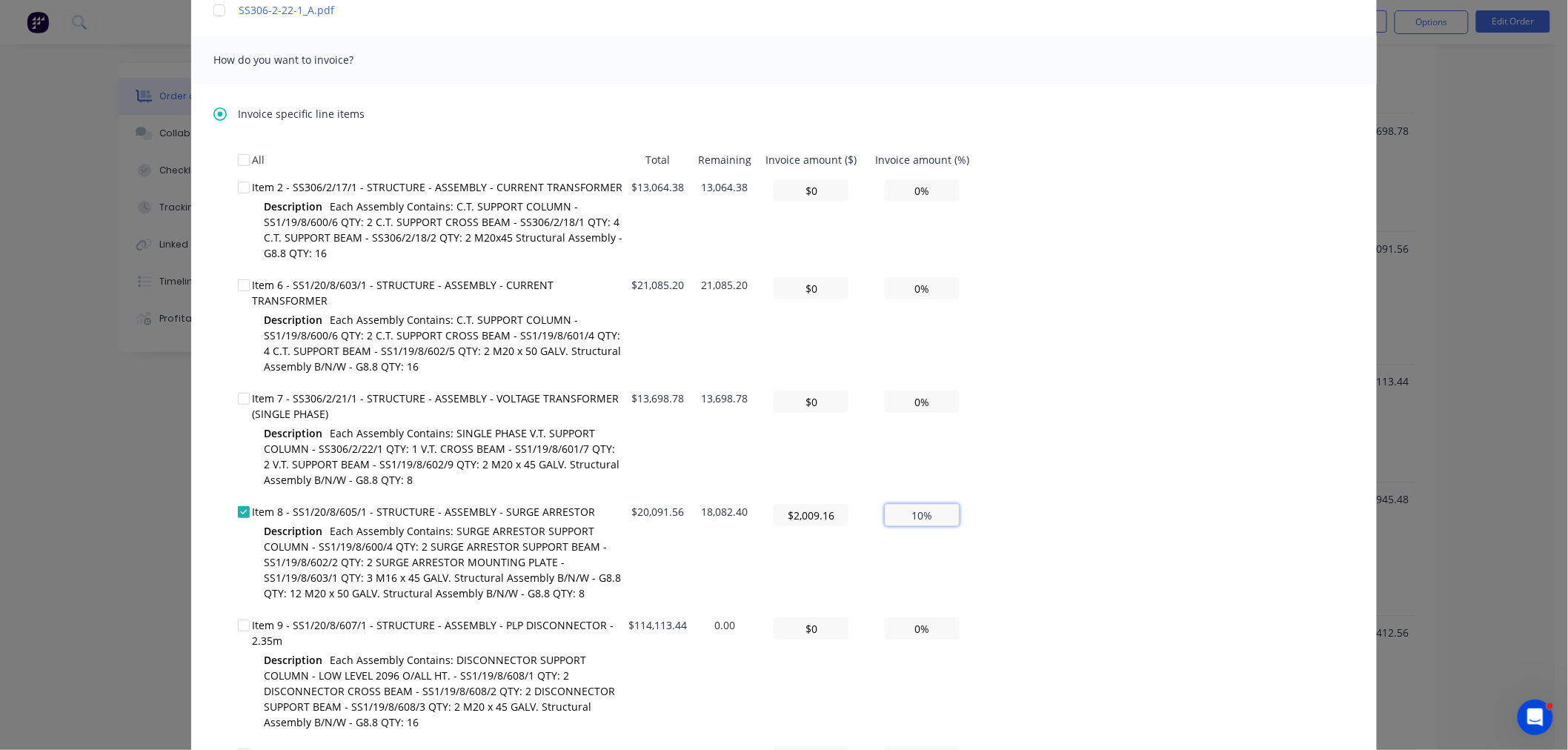
type input "$20,091.56"
type input "100%"
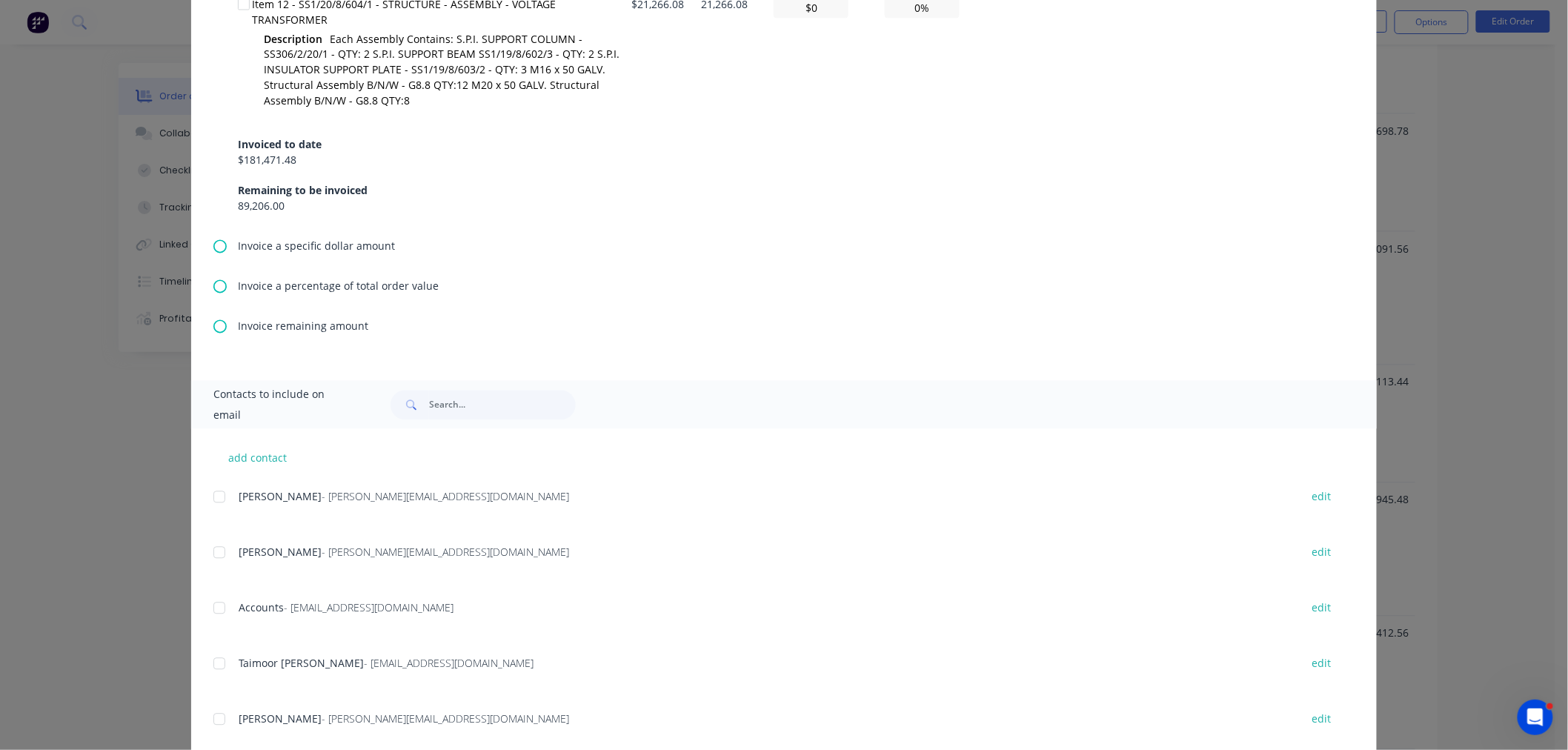
scroll to position [3590, 0]
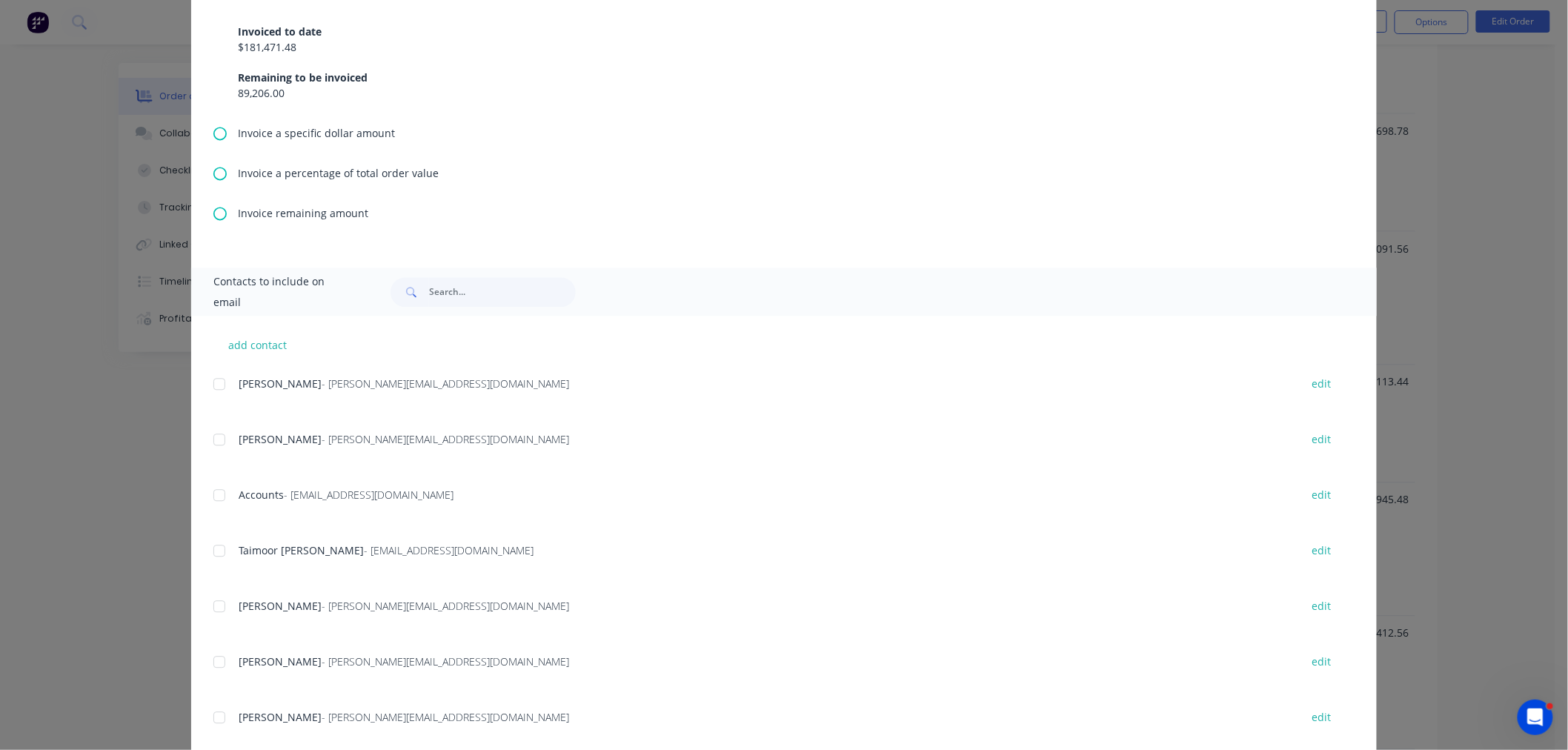
click at [213, 480] on div at bounding box center [219, 494] width 29 height 29
click at [212, 702] on div at bounding box center [219, 717] width 29 height 29
type textarea "Hello A PDF copy of the order has been attached to this email. To view your ord…"
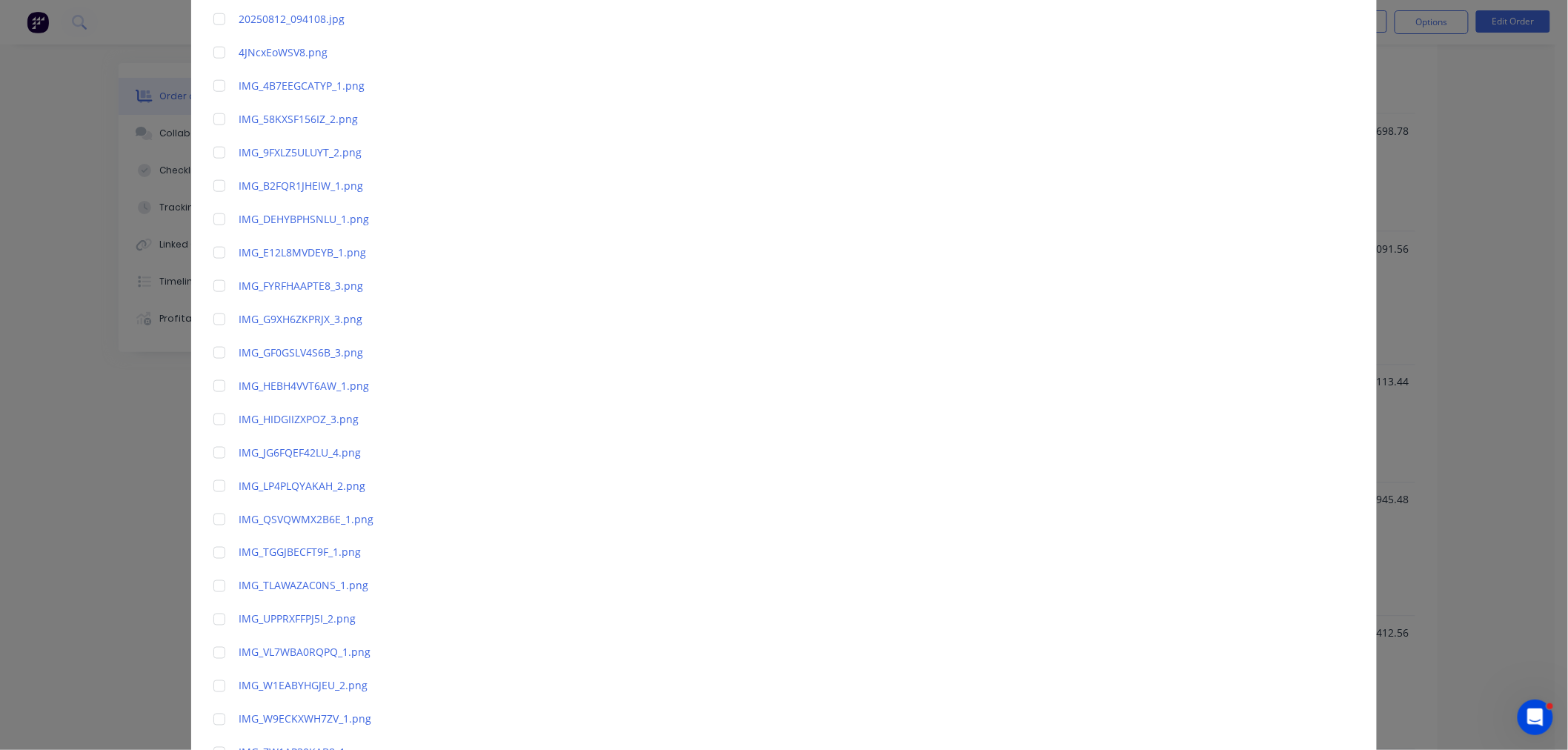
scroll to position [0, 0]
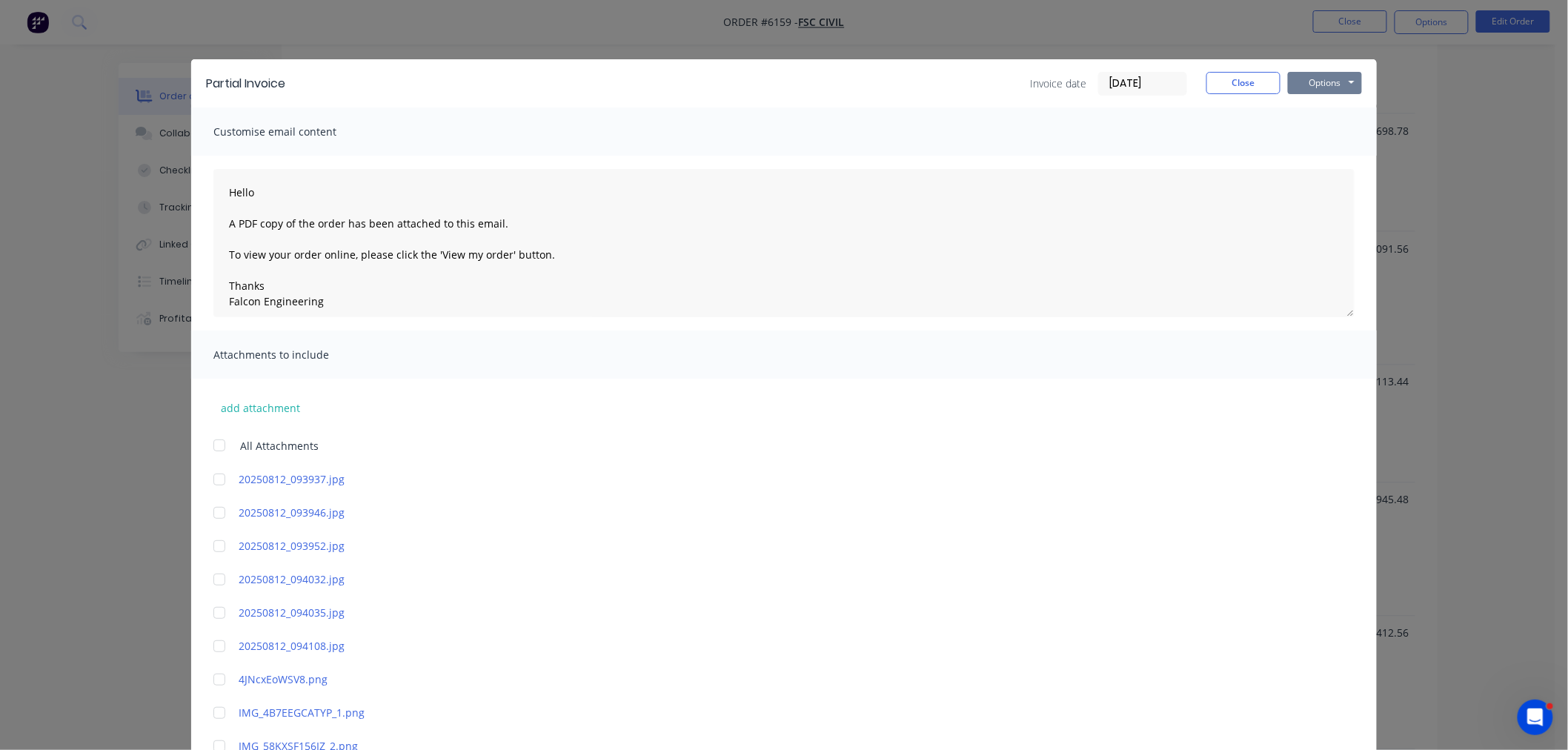
type input "100%"
click at [1338, 80] on button "Options" at bounding box center [1325, 82] width 74 height 23
type textarea "Hello A PDF copy of the order has been attached to this email. To view your ord…"
click at [1323, 151] on button "Email" at bounding box center [1335, 158] width 95 height 24
type textarea "Hello A PDF copy of the order has been attached to this email. To view your ord…"
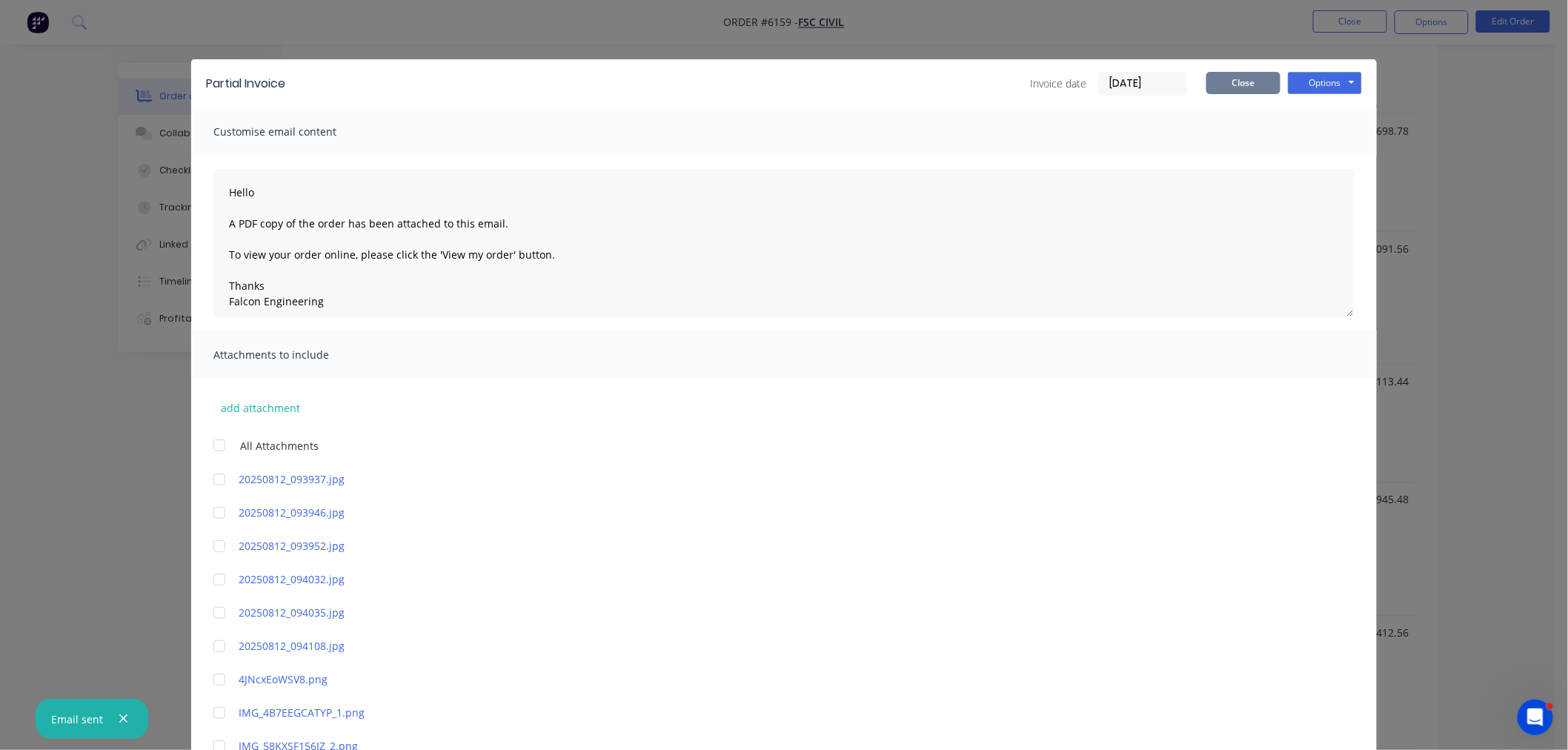
click at [1238, 84] on button "Close" at bounding box center [1244, 82] width 74 height 23
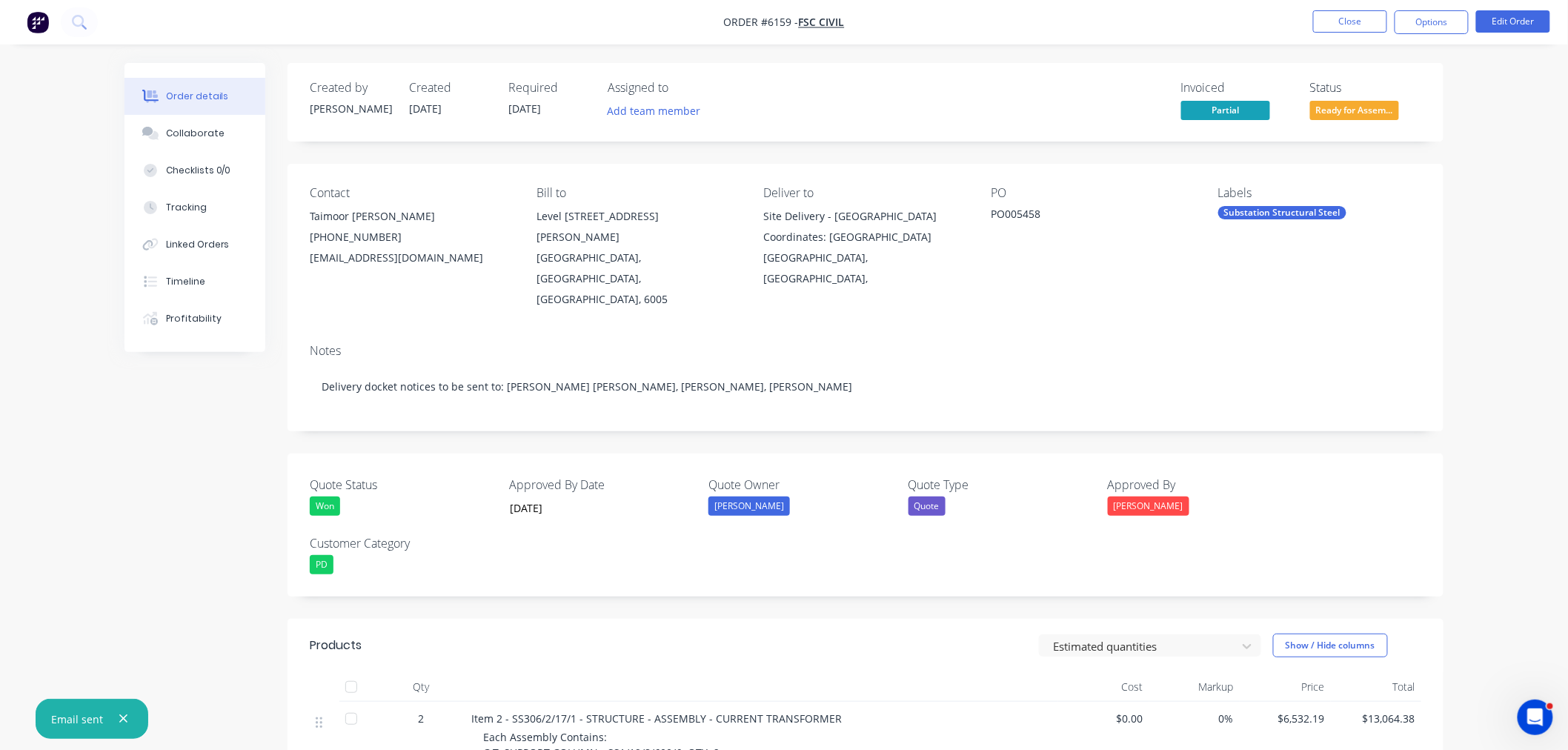
click at [1344, 23] on button "Close" at bounding box center [1351, 22] width 74 height 23
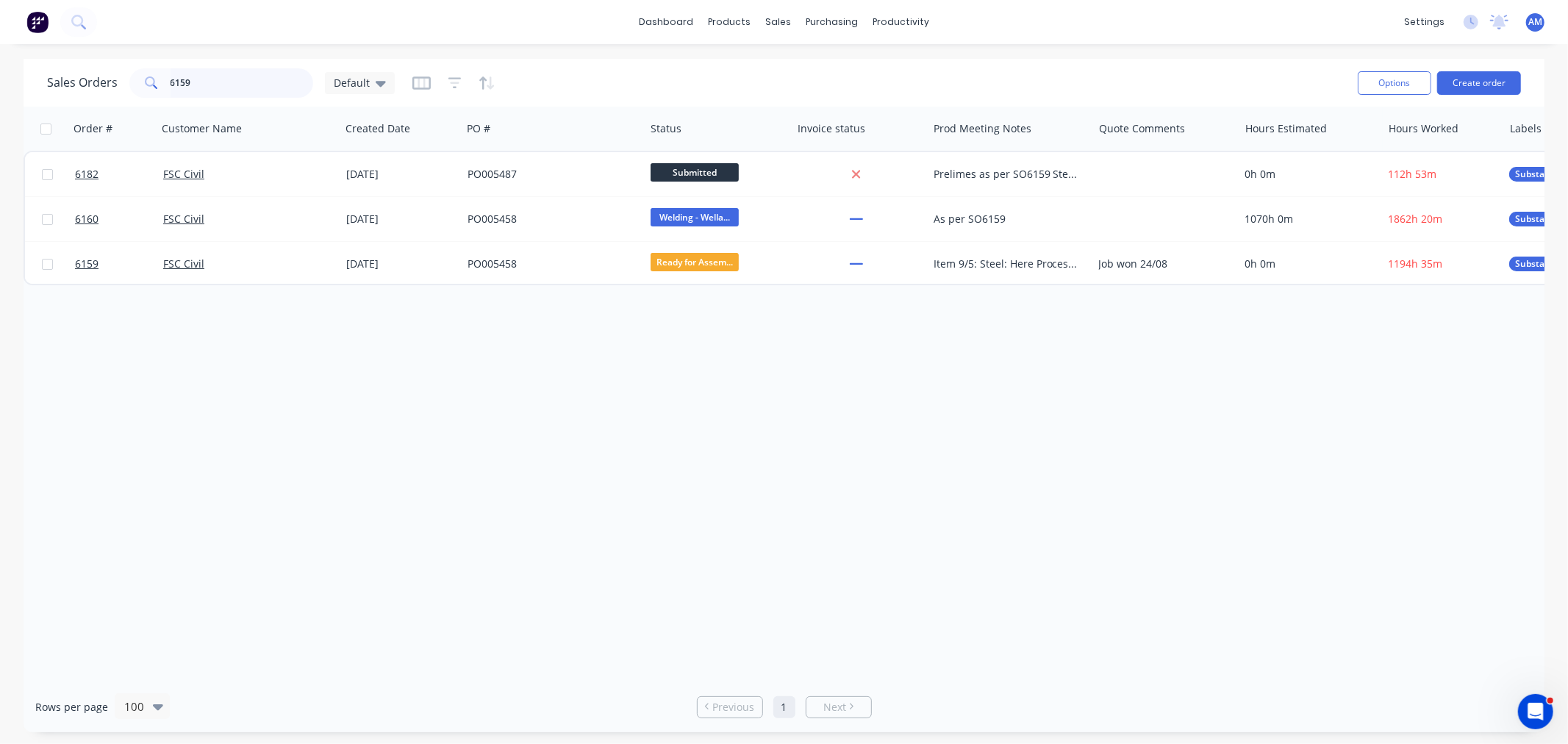
drag, startPoint x: 236, startPoint y: 84, endPoint x: 133, endPoint y: 84, distance: 103.0
click at [133, 84] on div "6159" at bounding box center [221, 83] width 184 height 29
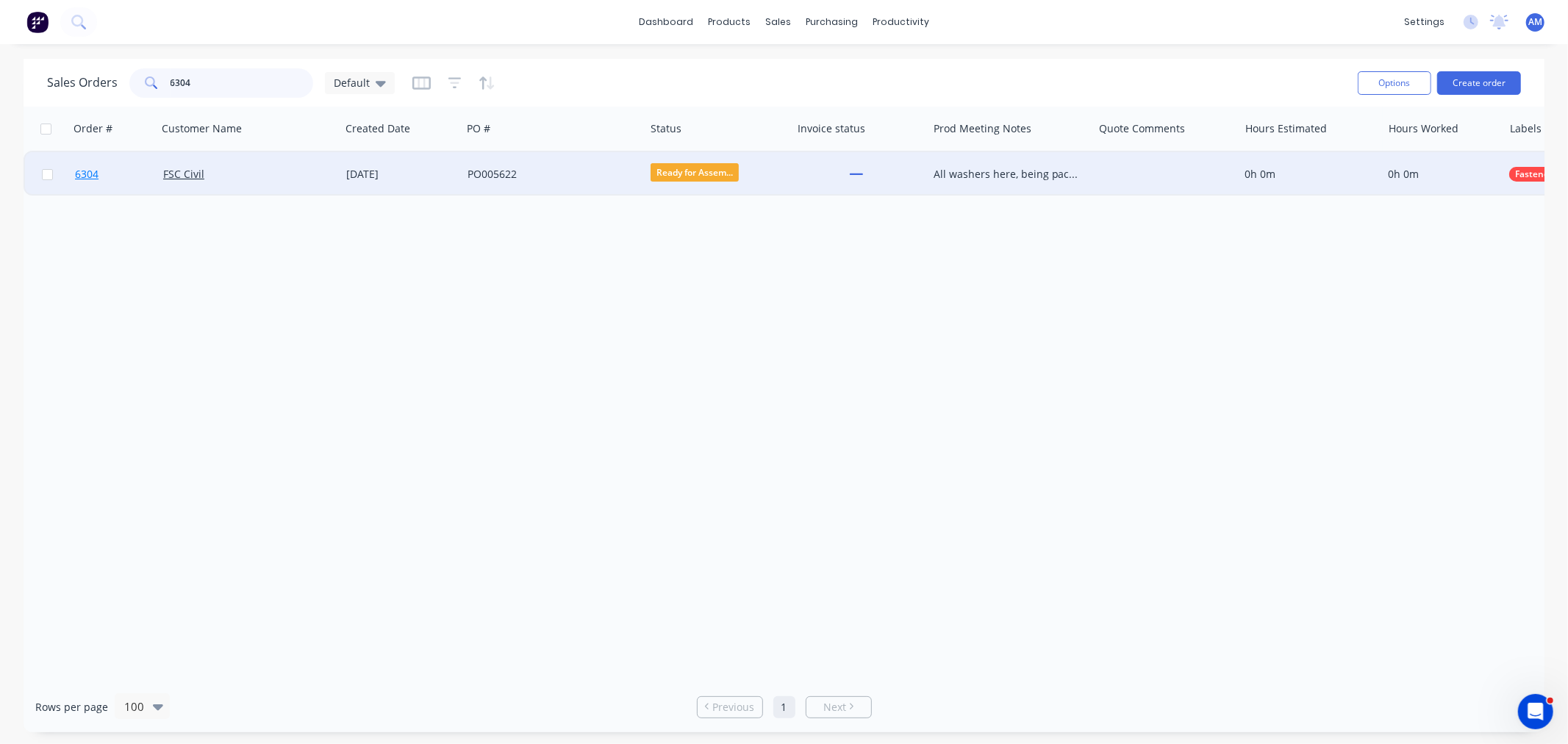
type input "6304"
click at [120, 180] on link "6304" at bounding box center [119, 174] width 88 height 44
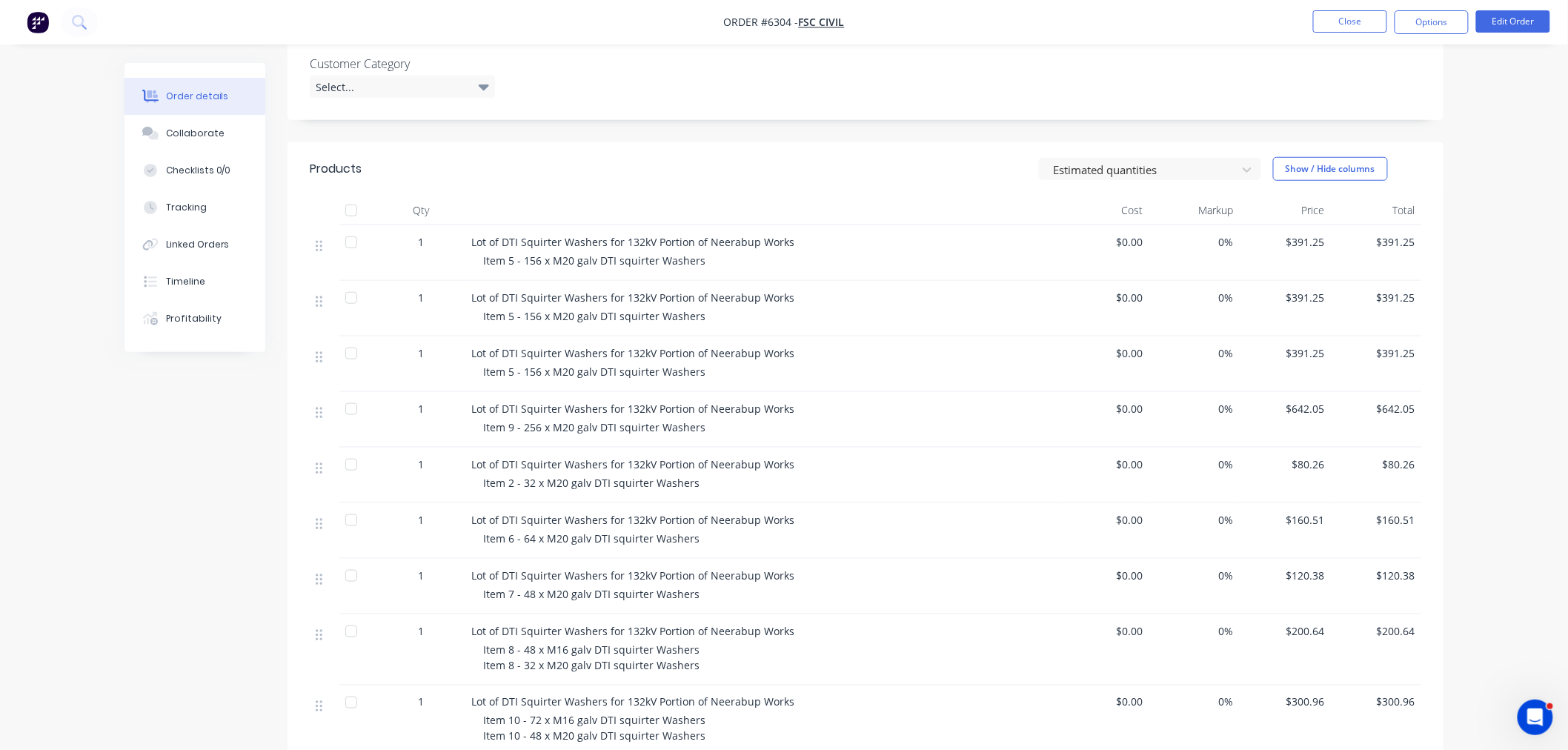
scroll to position [576, 0]
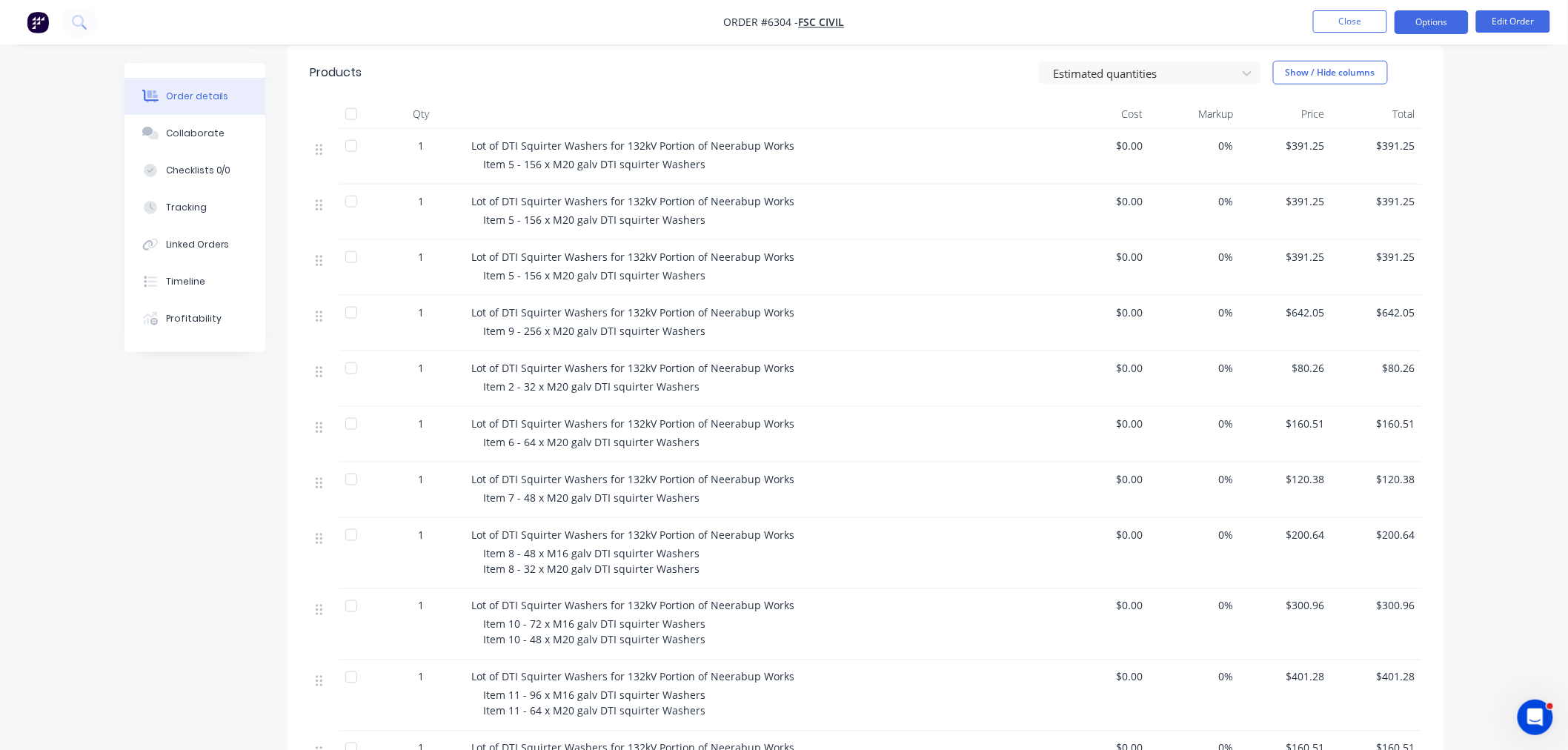
click at [1439, 23] on button "Options" at bounding box center [1432, 23] width 74 height 23
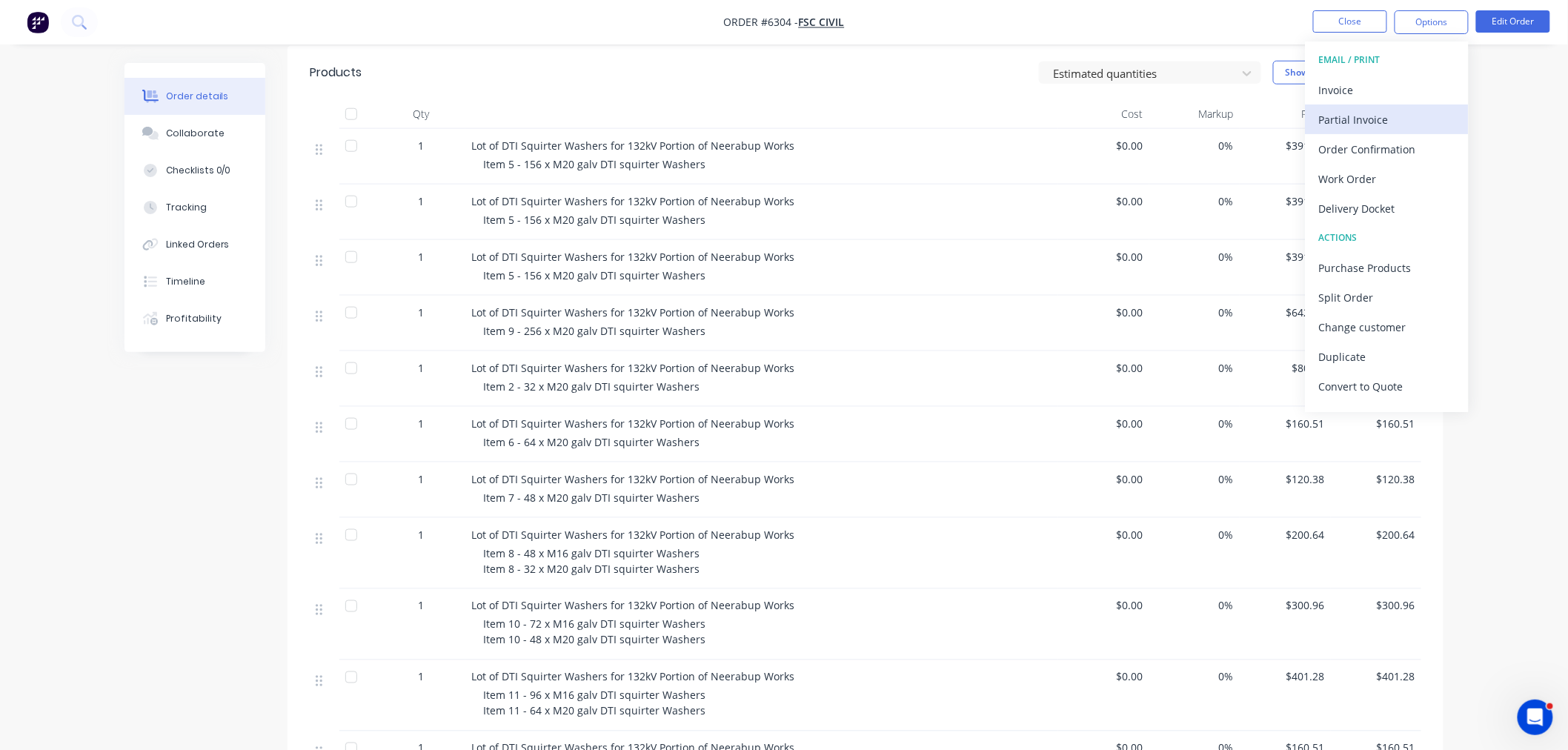
click at [1357, 117] on div "Partial Invoice" at bounding box center [1387, 119] width 136 height 22
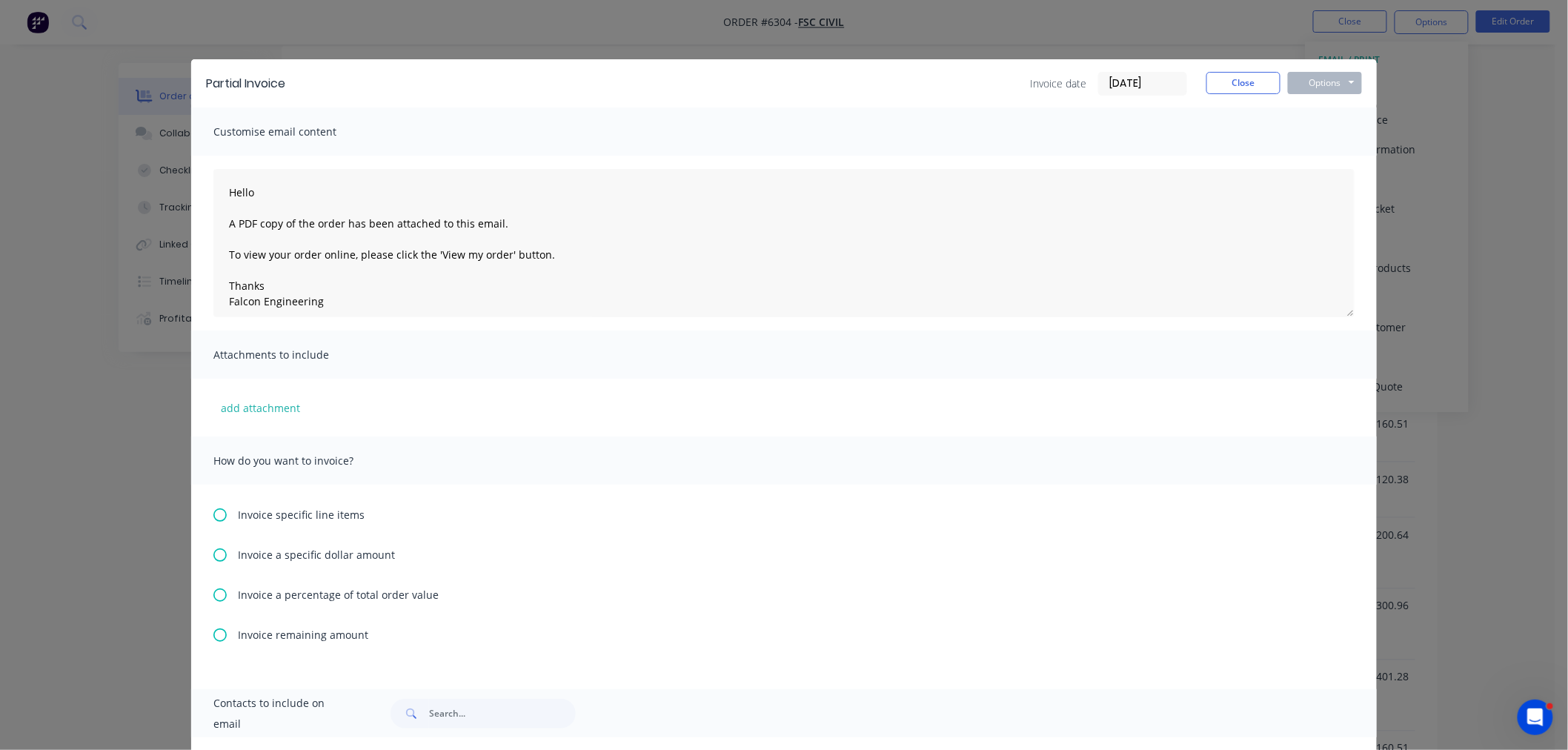
click at [312, 511] on span "Invoice specific line items" at bounding box center [301, 515] width 126 height 16
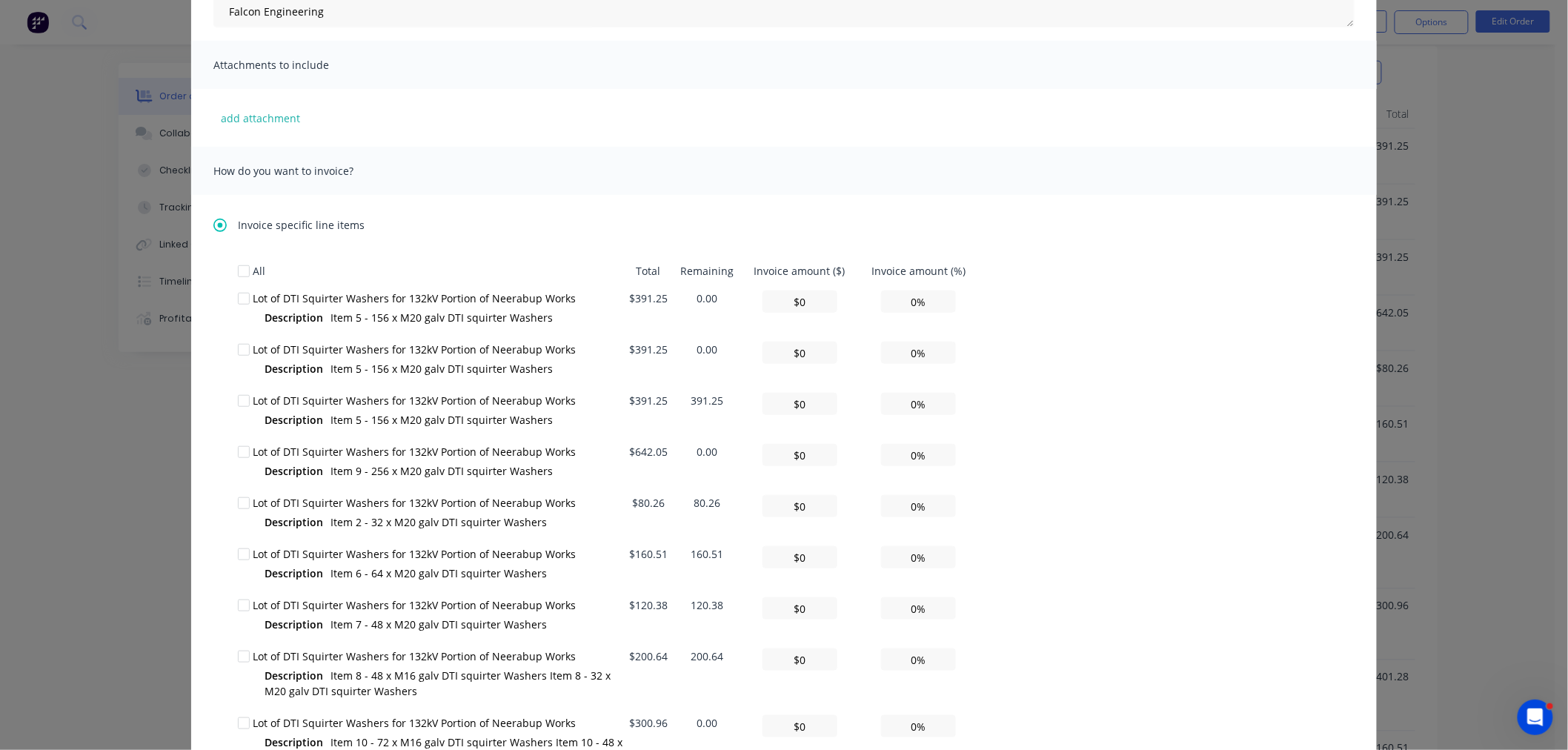
scroll to position [493, 0]
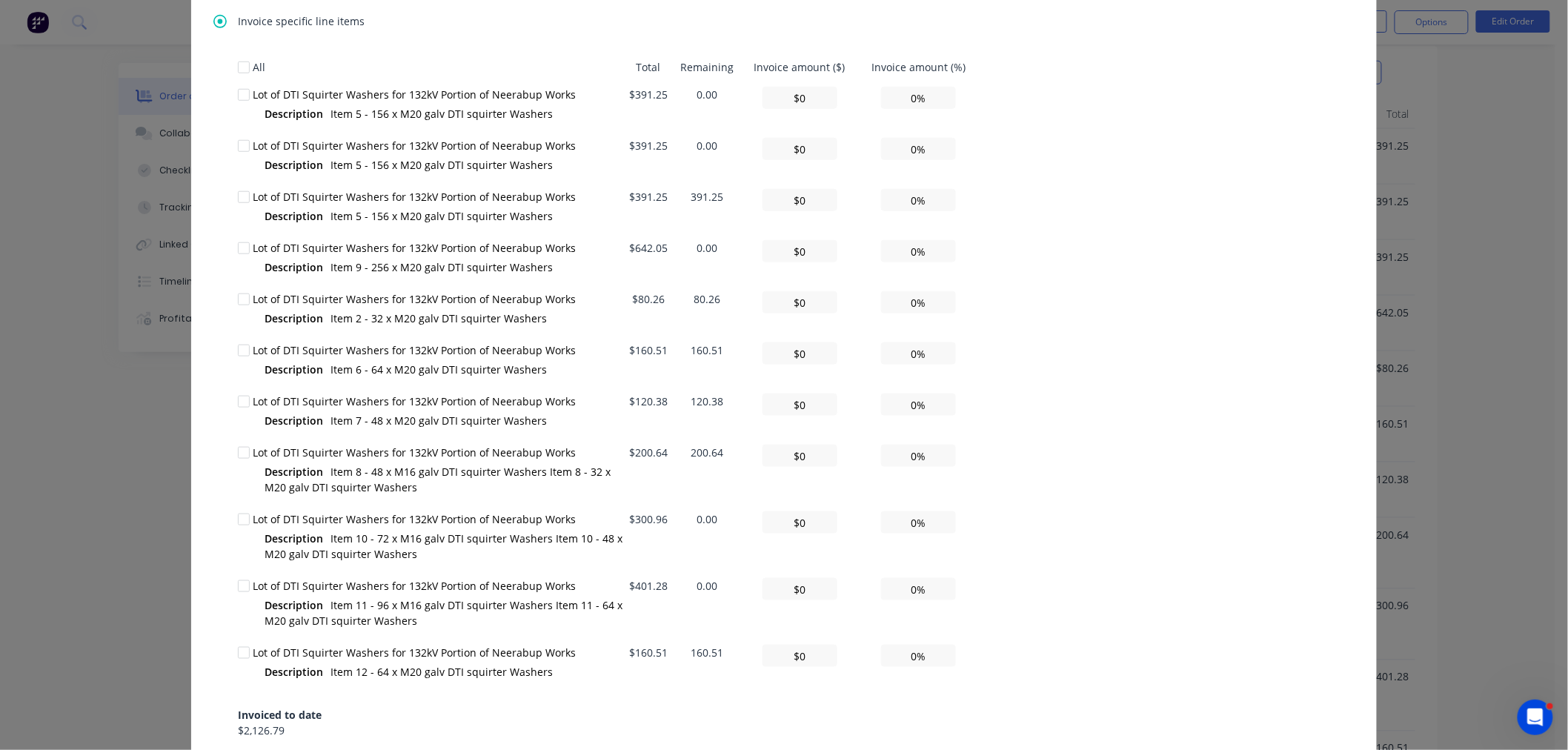
click at [242, 449] on div at bounding box center [244, 452] width 29 height 29
click at [909, 449] on input "0%" at bounding box center [919, 455] width 74 height 23
drag, startPoint x: 912, startPoint y: 452, endPoint x: 929, endPoint y: 452, distance: 17.0
click at [929, 452] on input "0%" at bounding box center [919, 455] width 74 height 23
type textarea "Hello A PDF copy of the order has been attached to this email. To view your ord…"
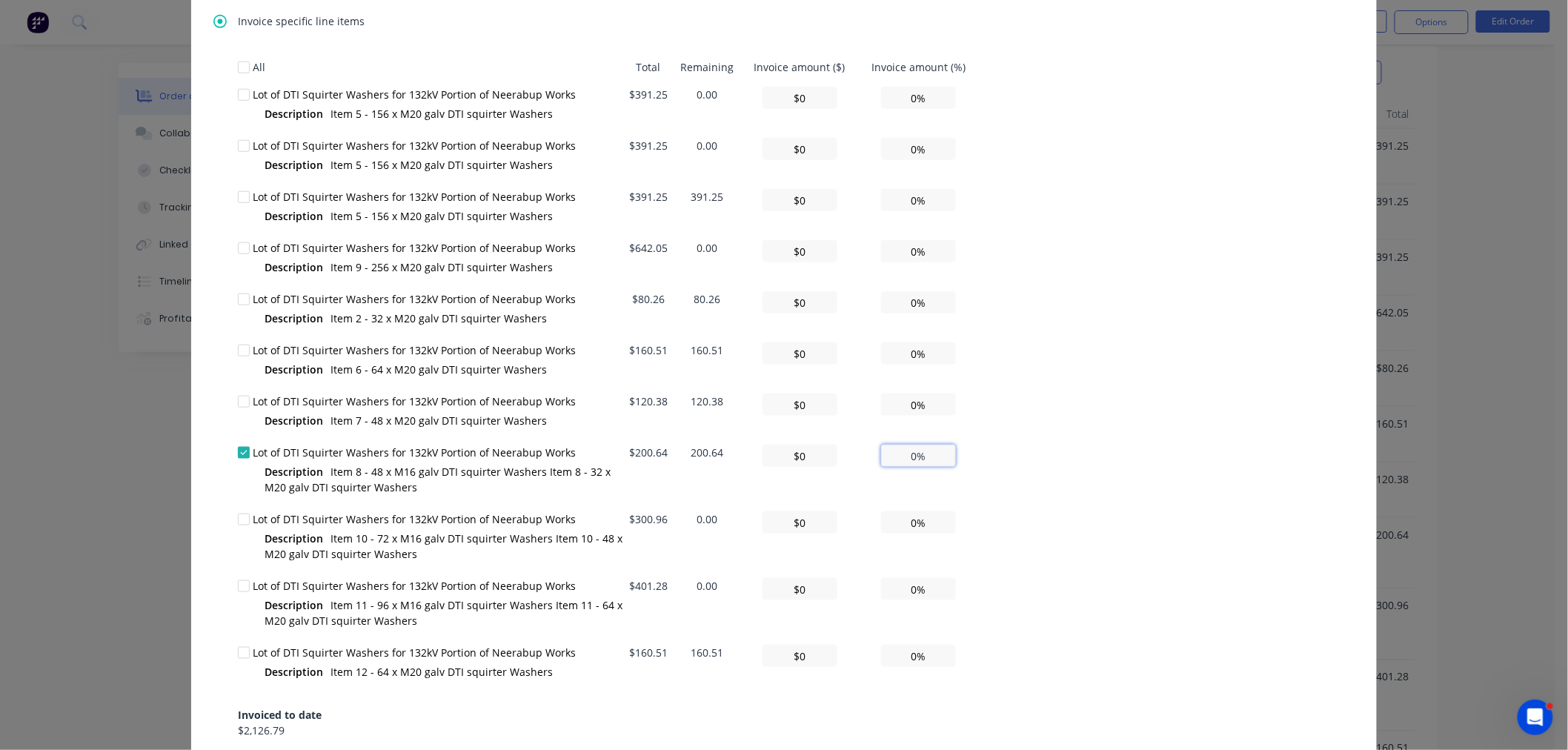
type input "$2.01"
type input "1%"
type textarea "Hello A PDF copy of the order has been attached to this email. To view your ord…"
type input "$20.06"
type input "10%"
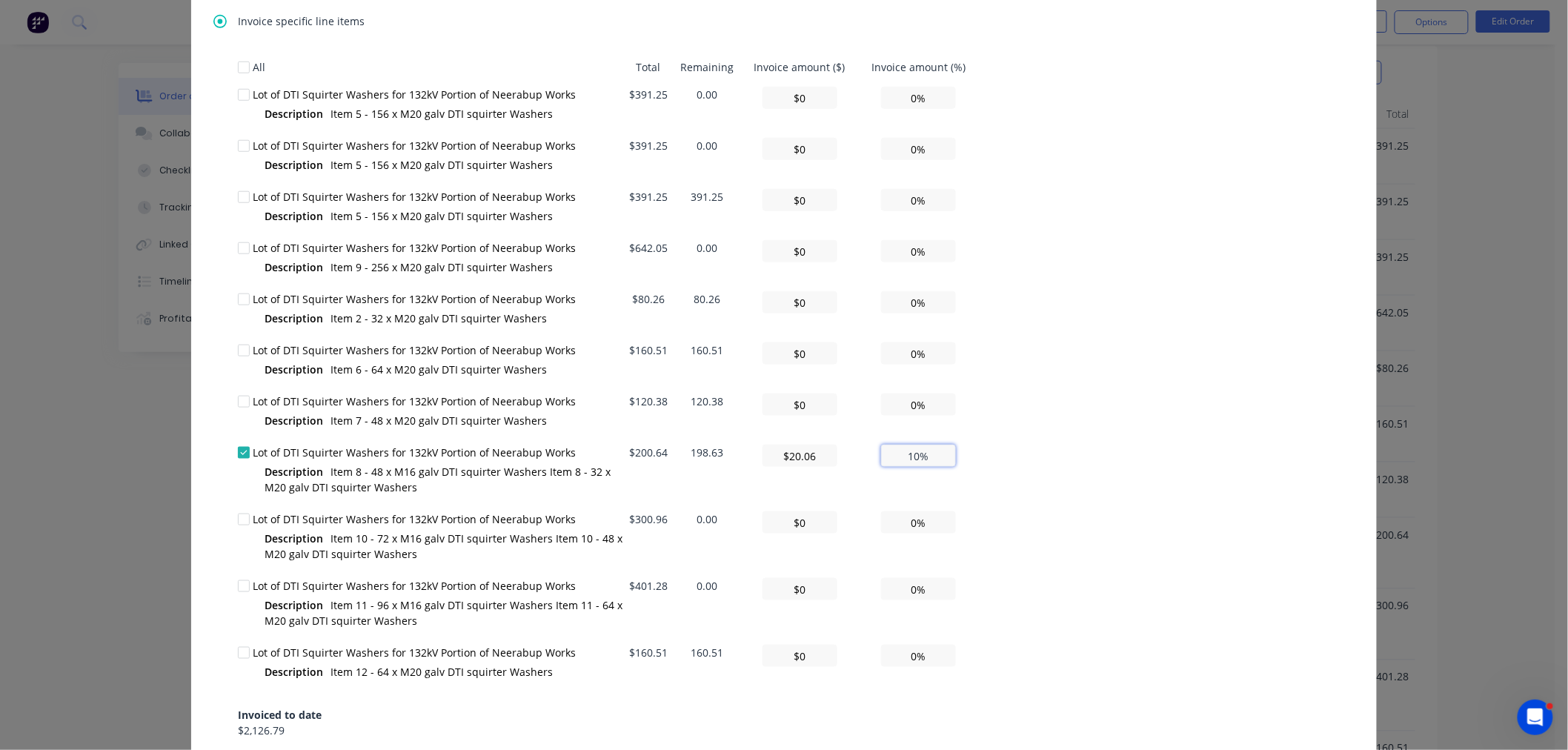
type textarea "Hello A PDF copy of the order has been attached to this email. To view your ord…"
type input "$200.64"
type input "100%"
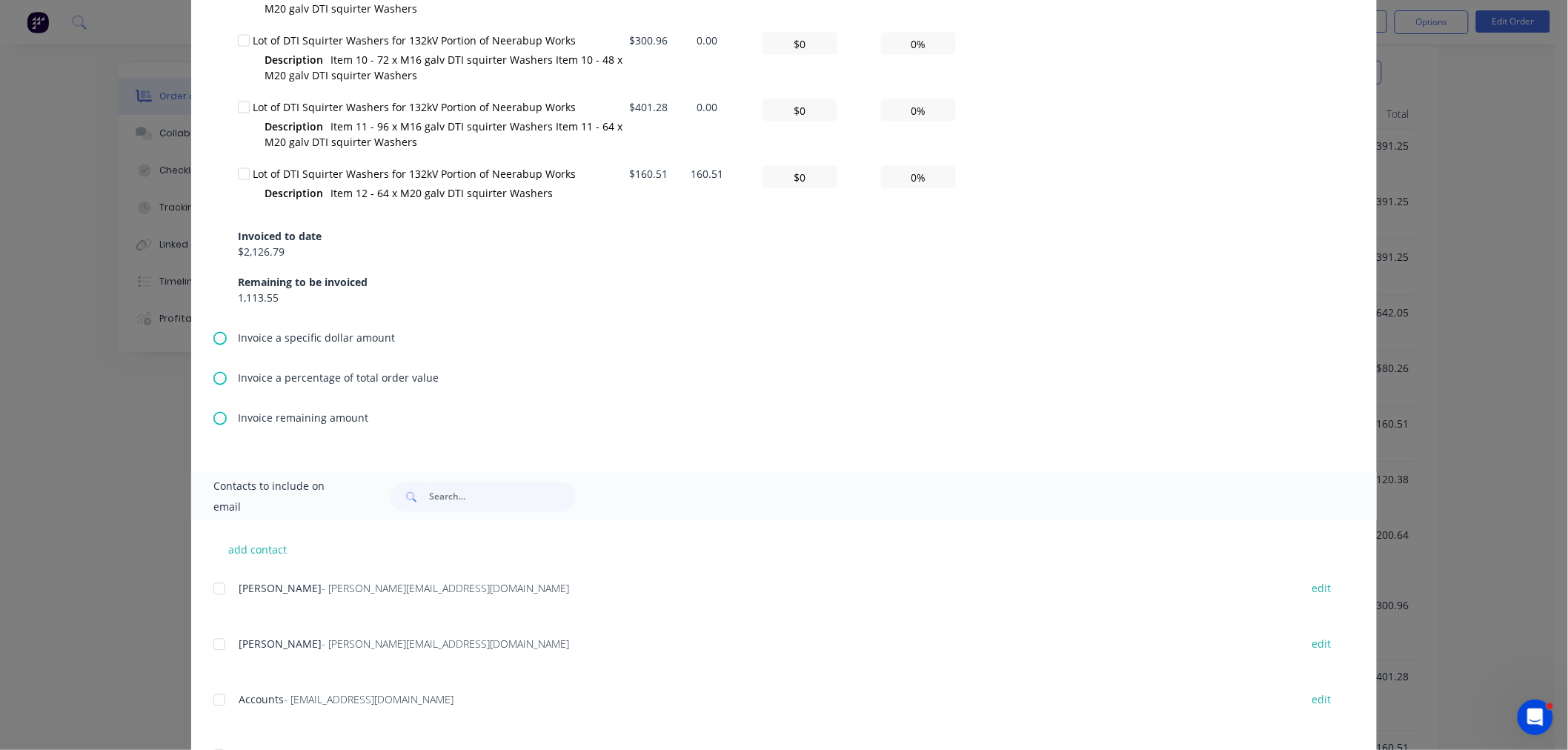
scroll to position [1070, 0]
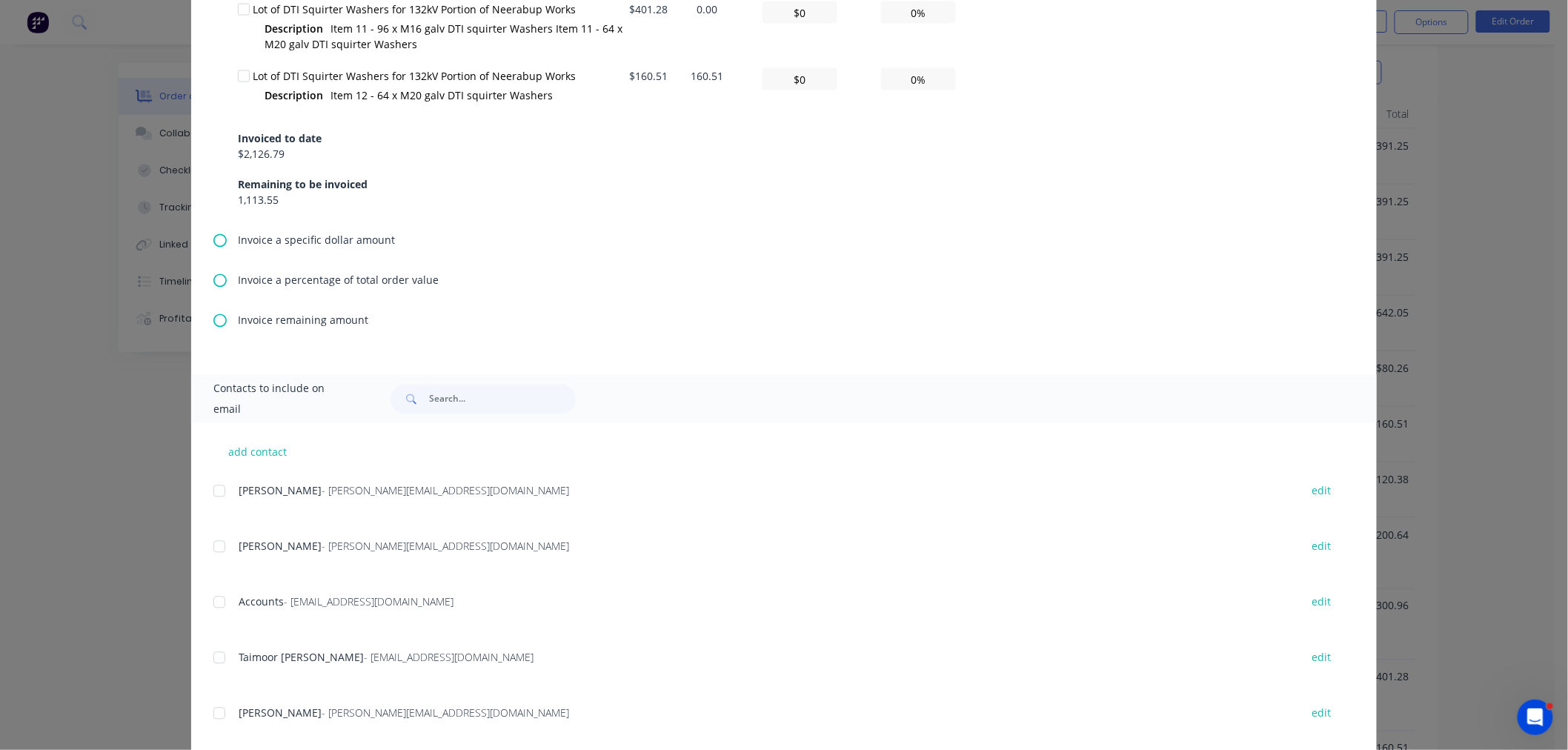
click at [212, 598] on div at bounding box center [219, 602] width 29 height 29
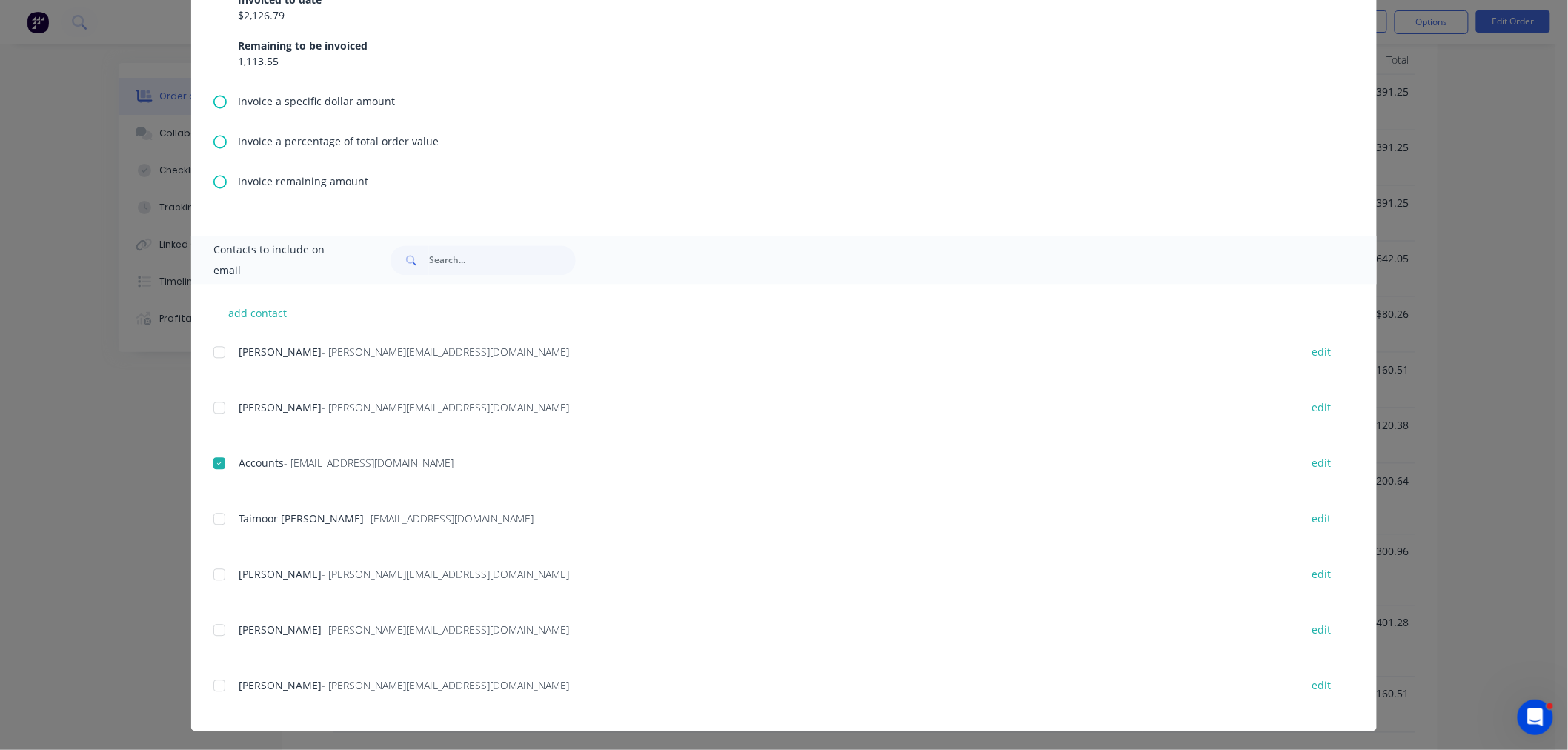
scroll to position [658, 0]
click at [213, 686] on div at bounding box center [219, 685] width 29 height 29
type textarea "Hello A PDF copy of the order has been attached to this email. To view your ord…"
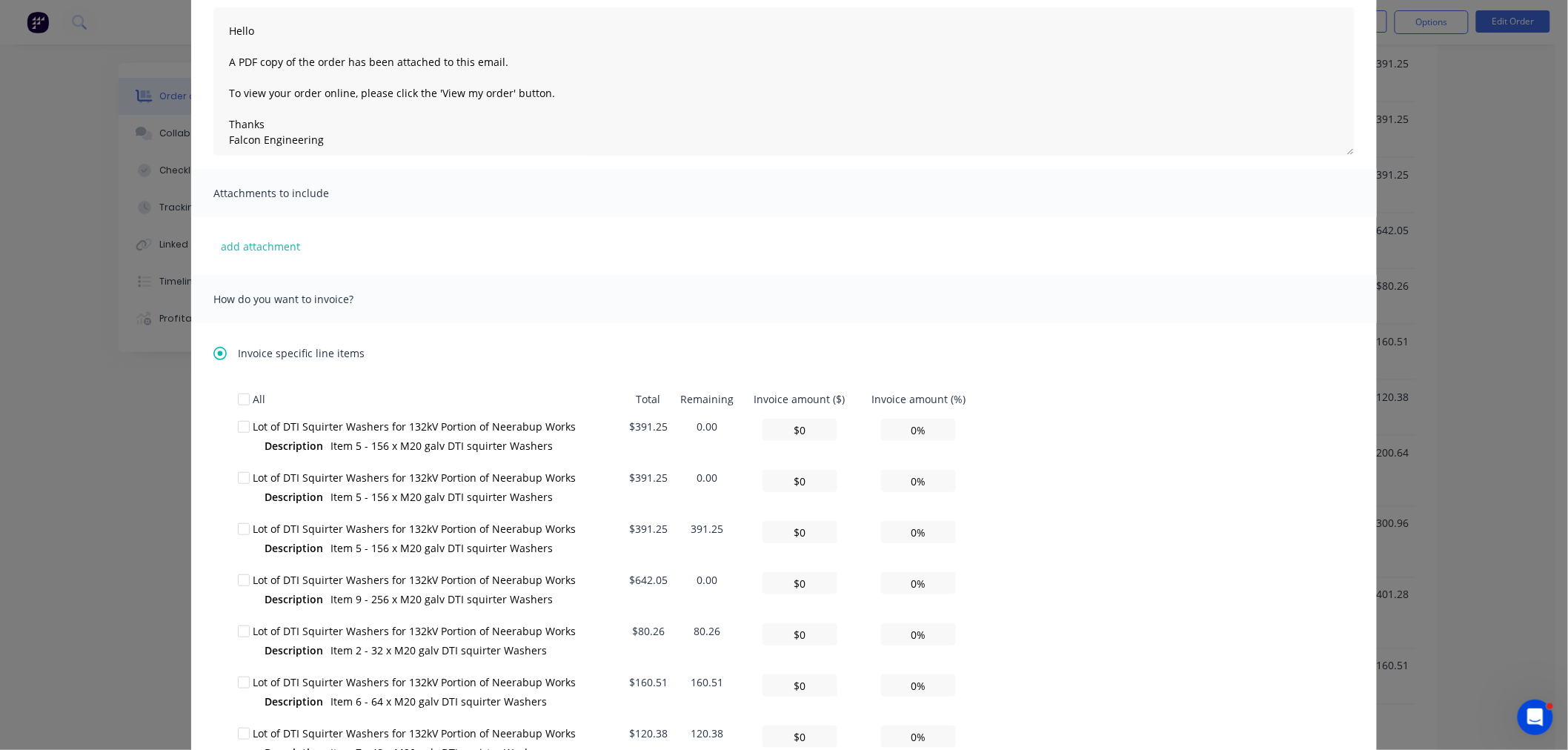
scroll to position [0, 0]
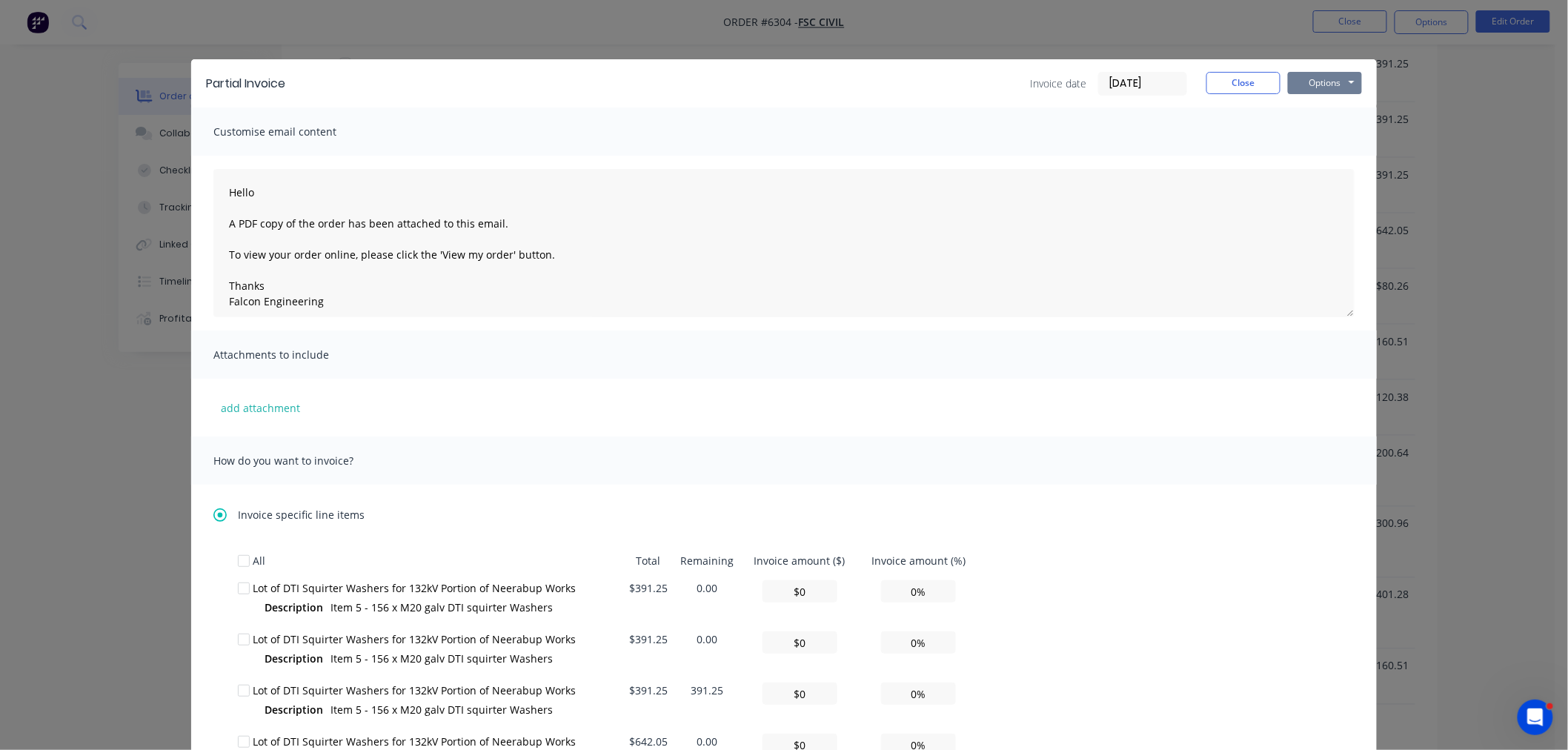
type input "100%"
click at [1354, 84] on button "Options" at bounding box center [1325, 82] width 74 height 23
type textarea "Hello A PDF copy of the order has been attached to this email. To view your ord…"
click at [1336, 156] on button "Email" at bounding box center [1335, 158] width 95 height 24
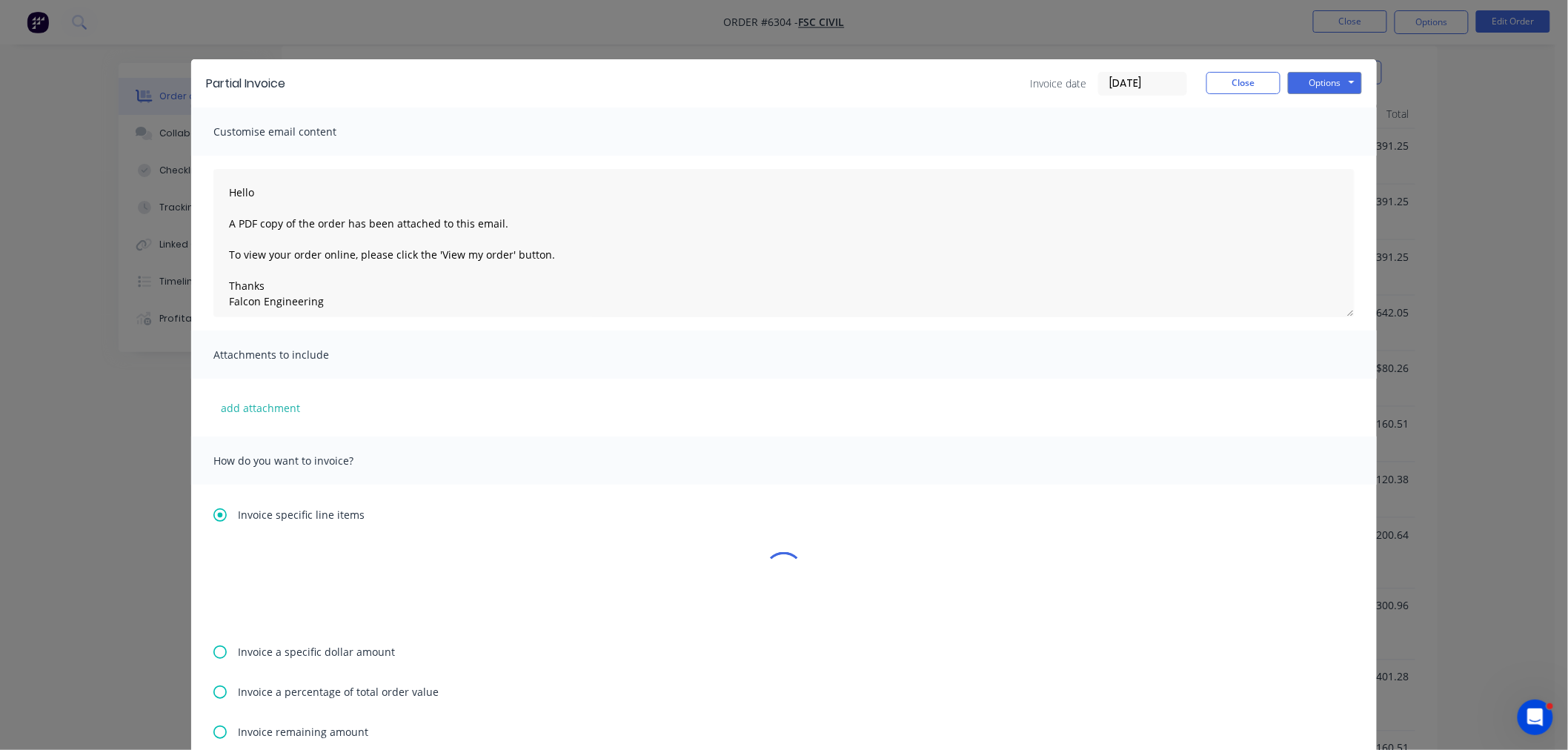
type textarea "Hello A PDF copy of the order has been attached to this email. To view your ord…"
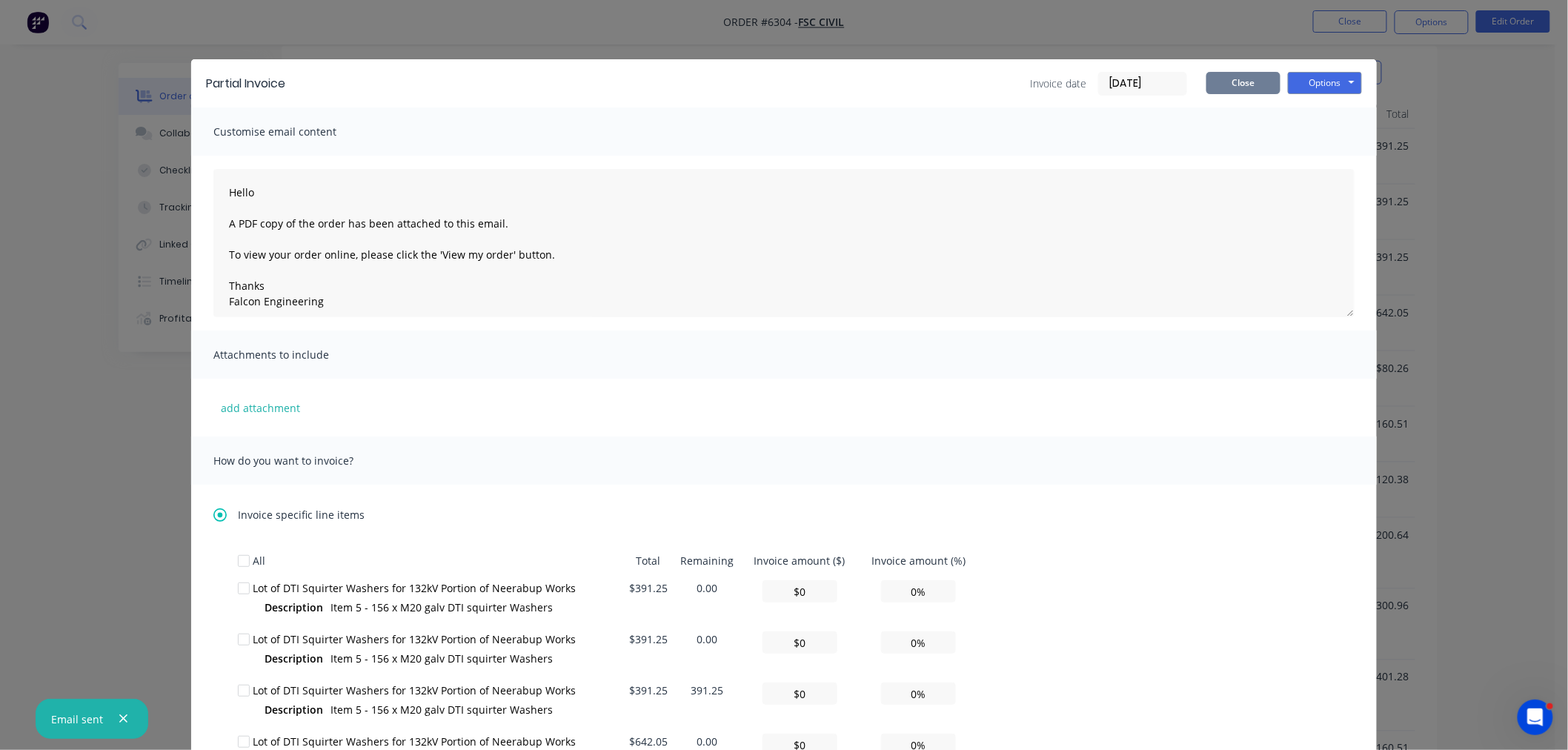
click at [1215, 80] on button "Close" at bounding box center [1244, 82] width 74 height 23
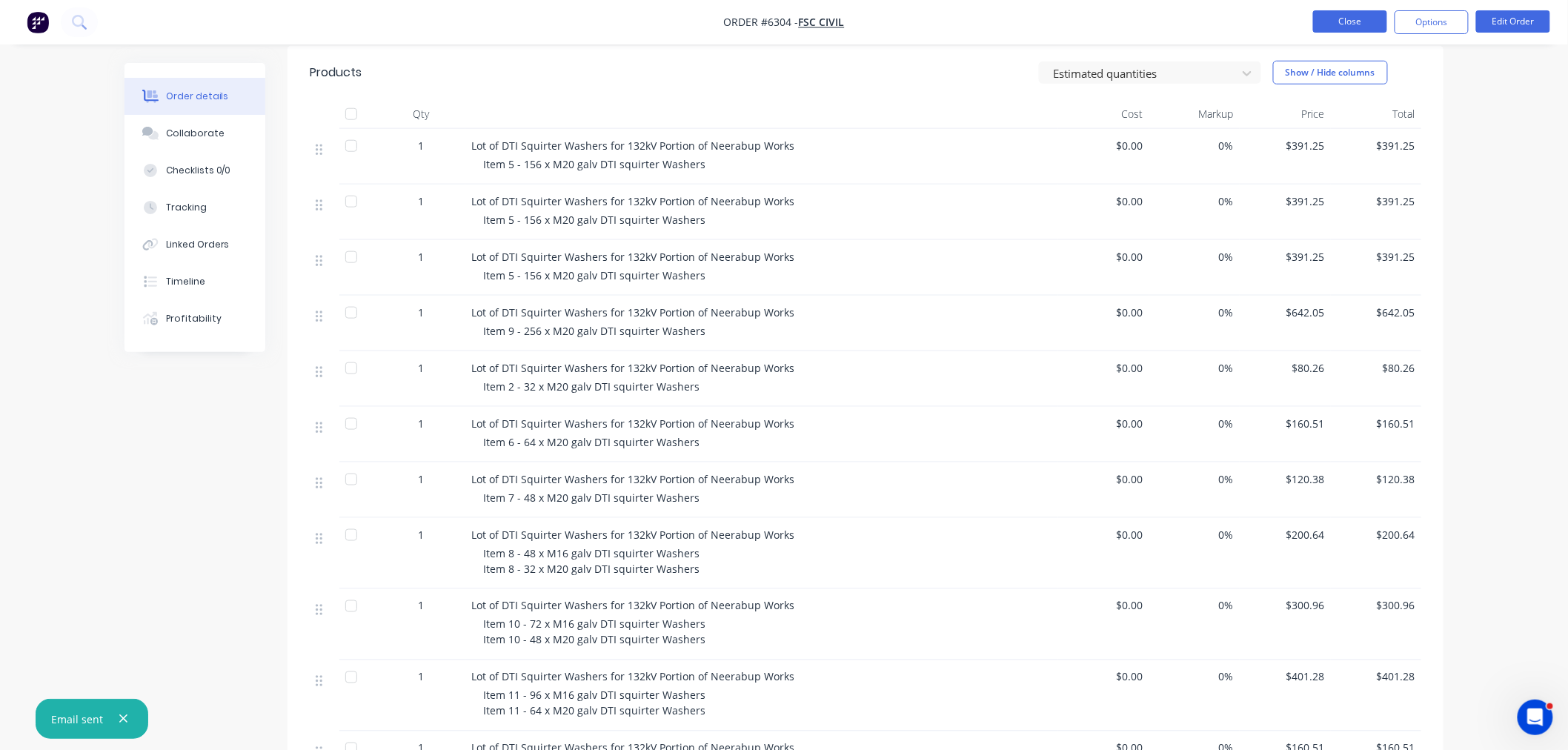
click at [1366, 14] on button "Close" at bounding box center [1351, 22] width 74 height 23
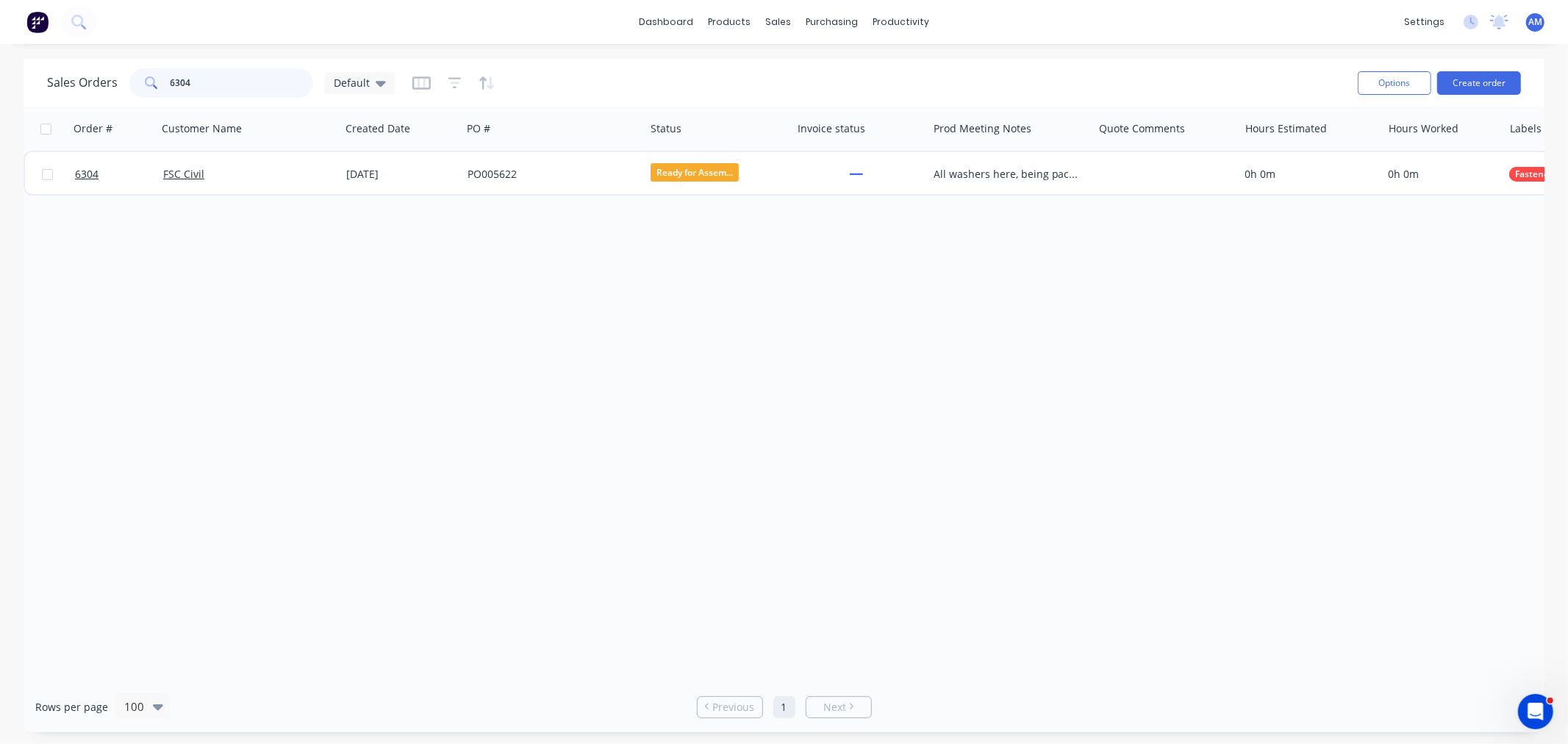
drag, startPoint x: 197, startPoint y: 81, endPoint x: 111, endPoint y: 92, distance: 86.7
click at [111, 92] on div "Sales Orders 6304 Default" at bounding box center [221, 83] width 348 height 29
type input "6156"
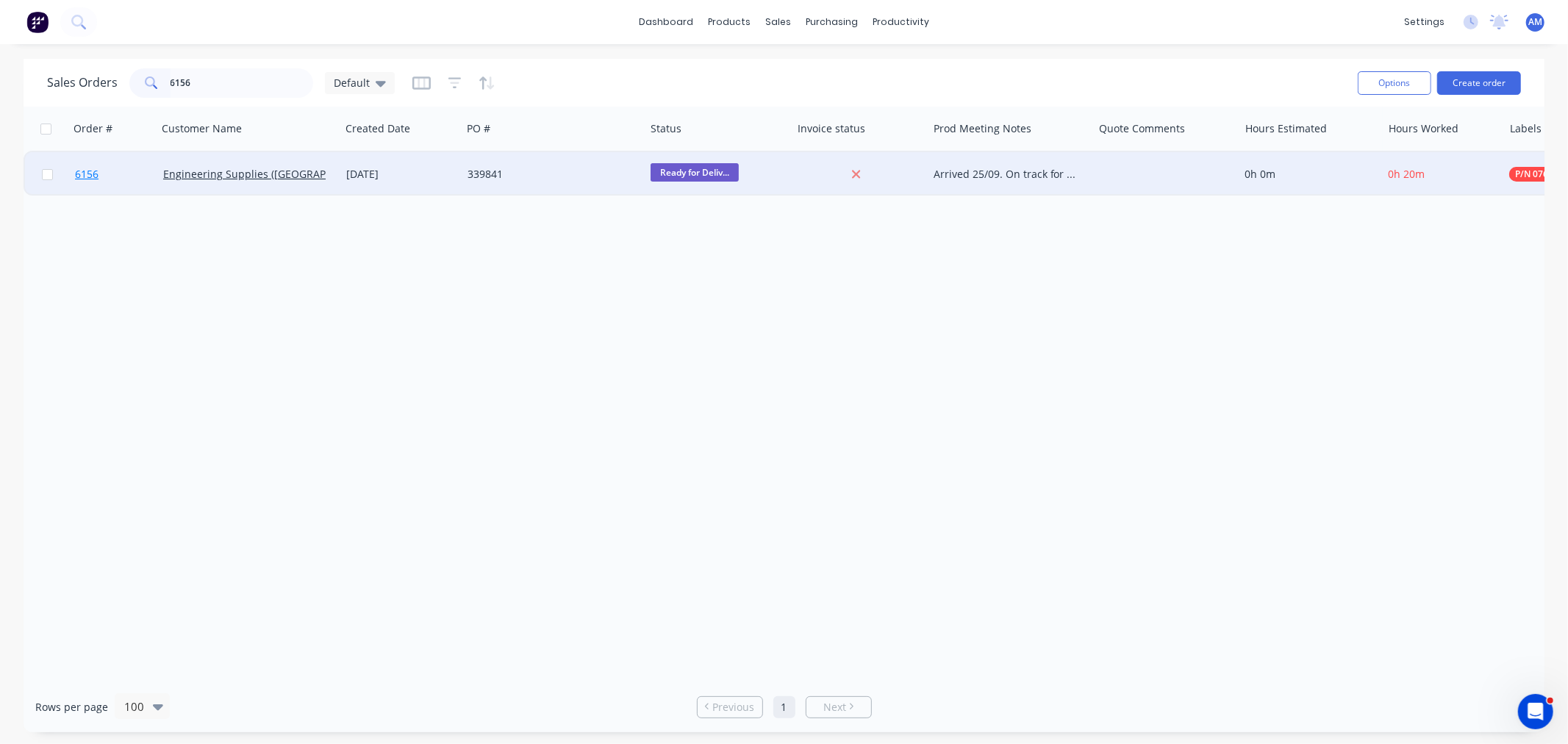
click at [121, 174] on link "6156" at bounding box center [119, 174] width 88 height 44
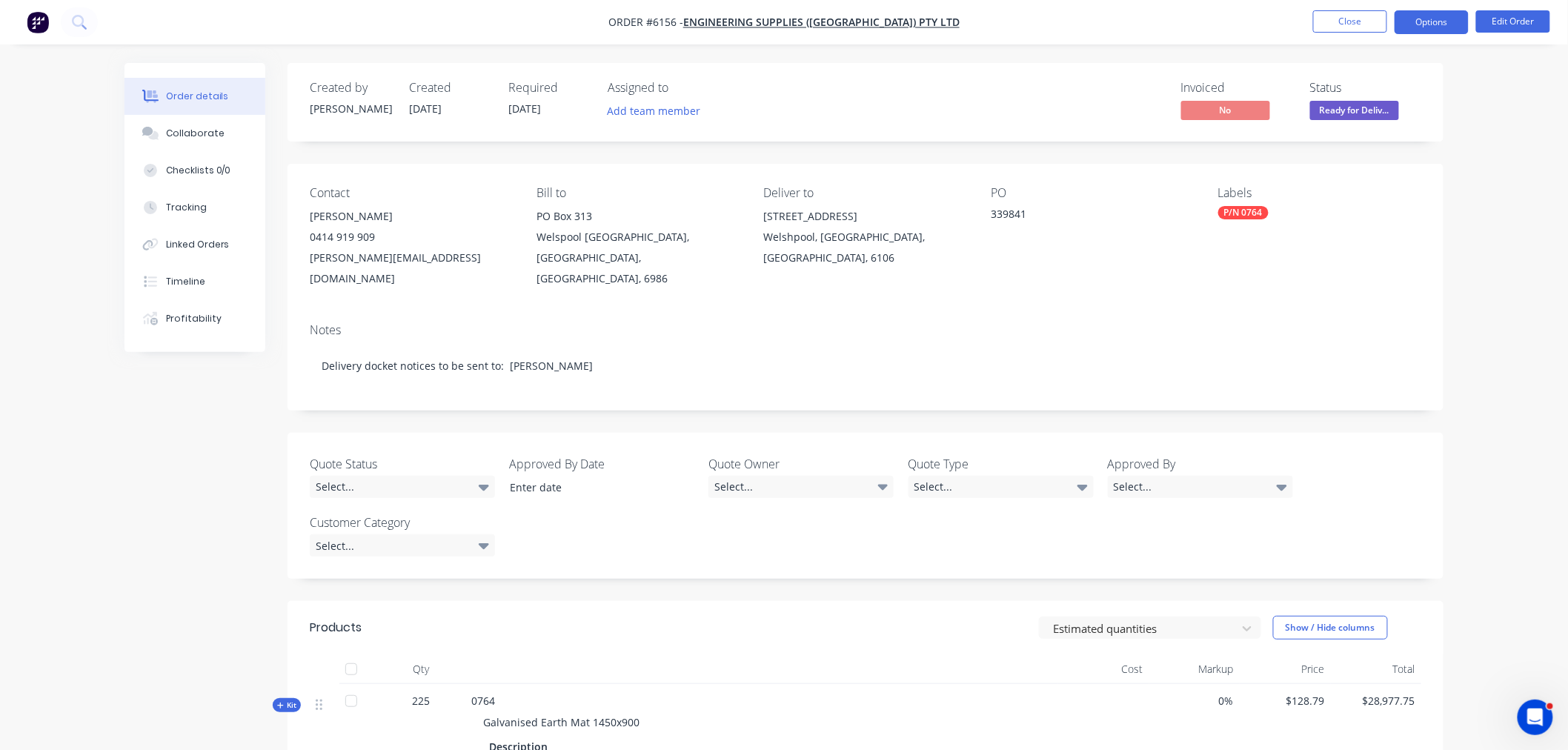
click at [1433, 17] on button "Options" at bounding box center [1432, 23] width 74 height 23
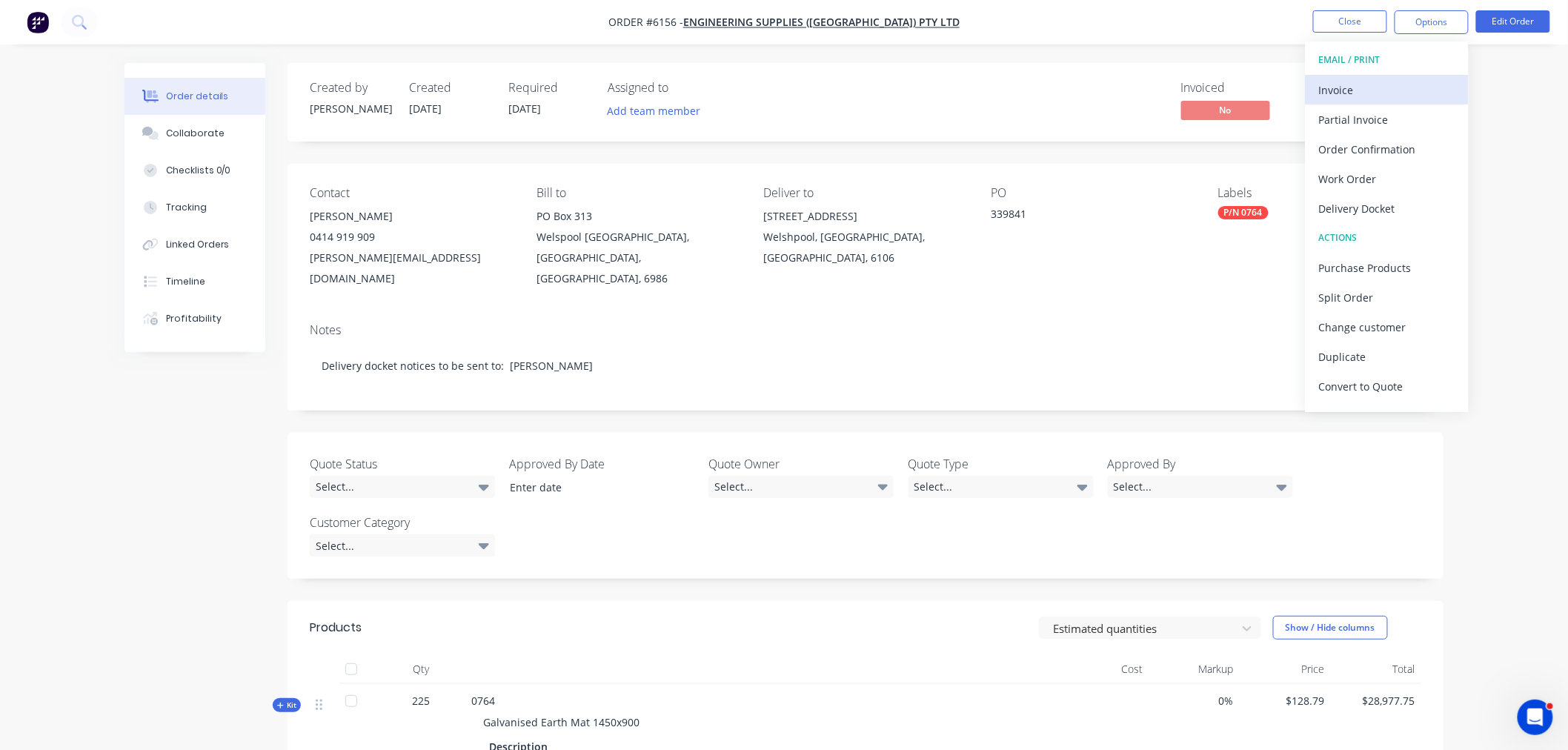
click at [1382, 79] on div "Invoice" at bounding box center [1387, 90] width 136 height 22
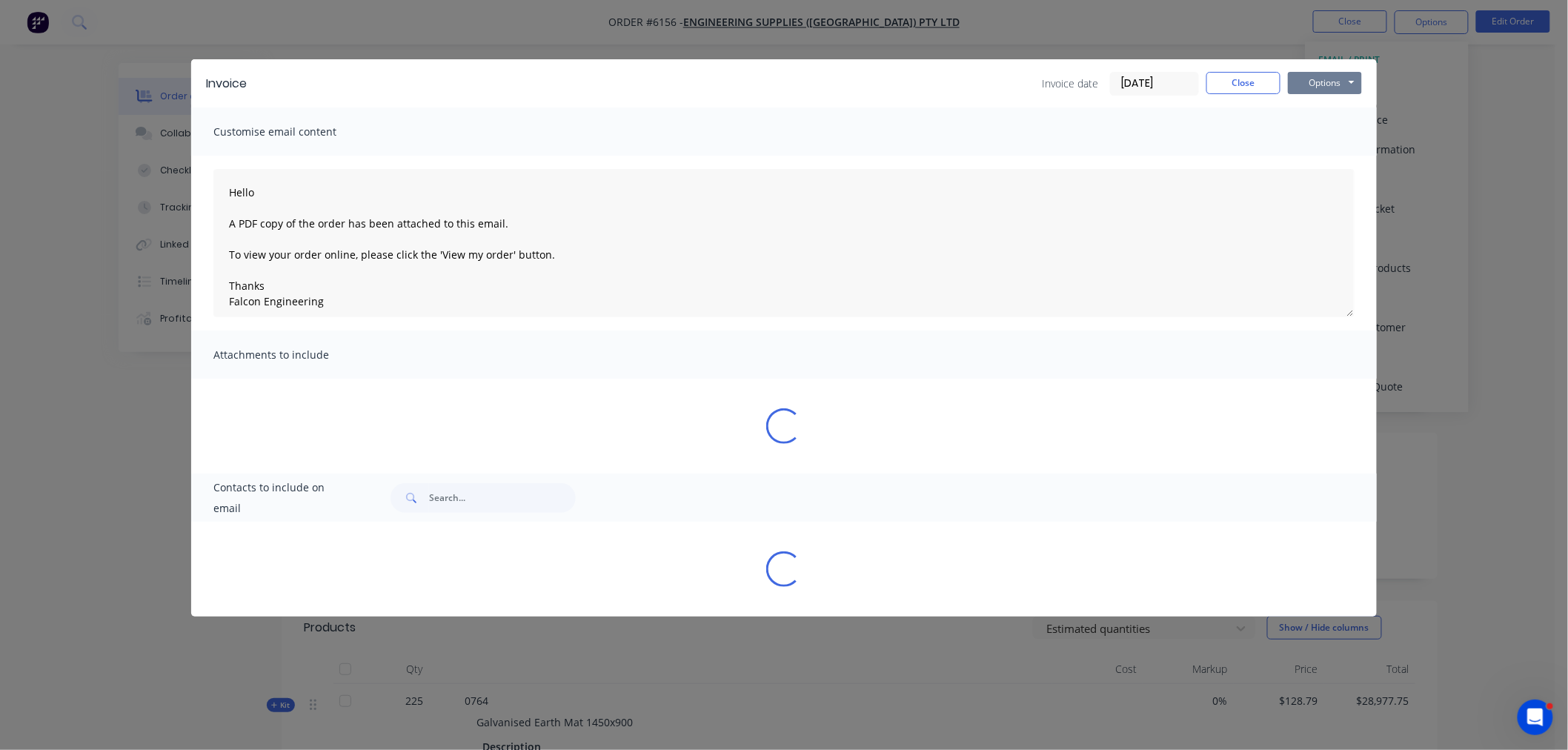
click at [1330, 81] on button "Options" at bounding box center [1325, 82] width 74 height 23
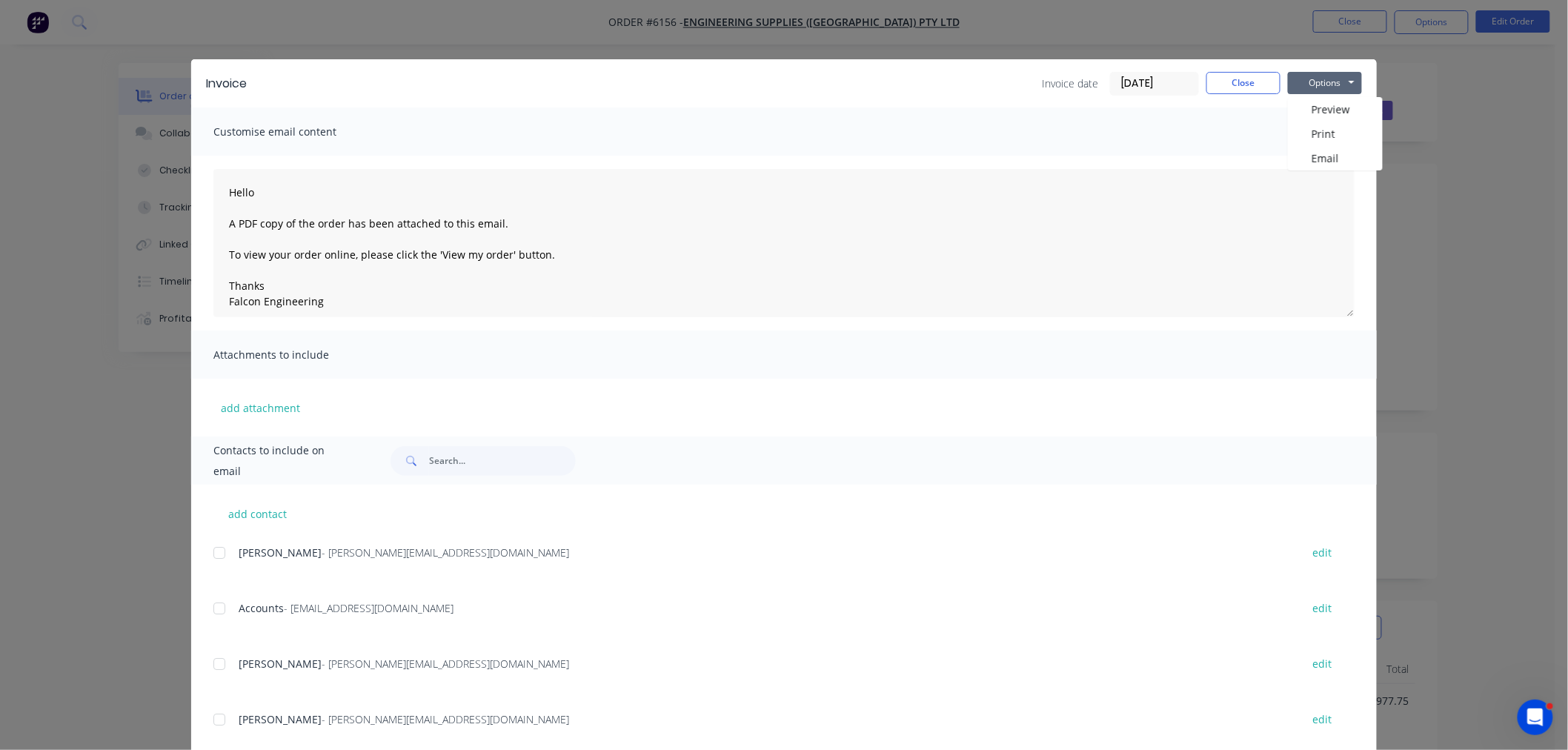
click at [214, 606] on div at bounding box center [219, 608] width 29 height 29
click at [1317, 86] on button "Options" at bounding box center [1325, 82] width 74 height 23
click at [1308, 156] on button "Email" at bounding box center [1335, 158] width 95 height 24
type textarea "Hello A PDF copy of the order has been attached to this email. To view your ord…"
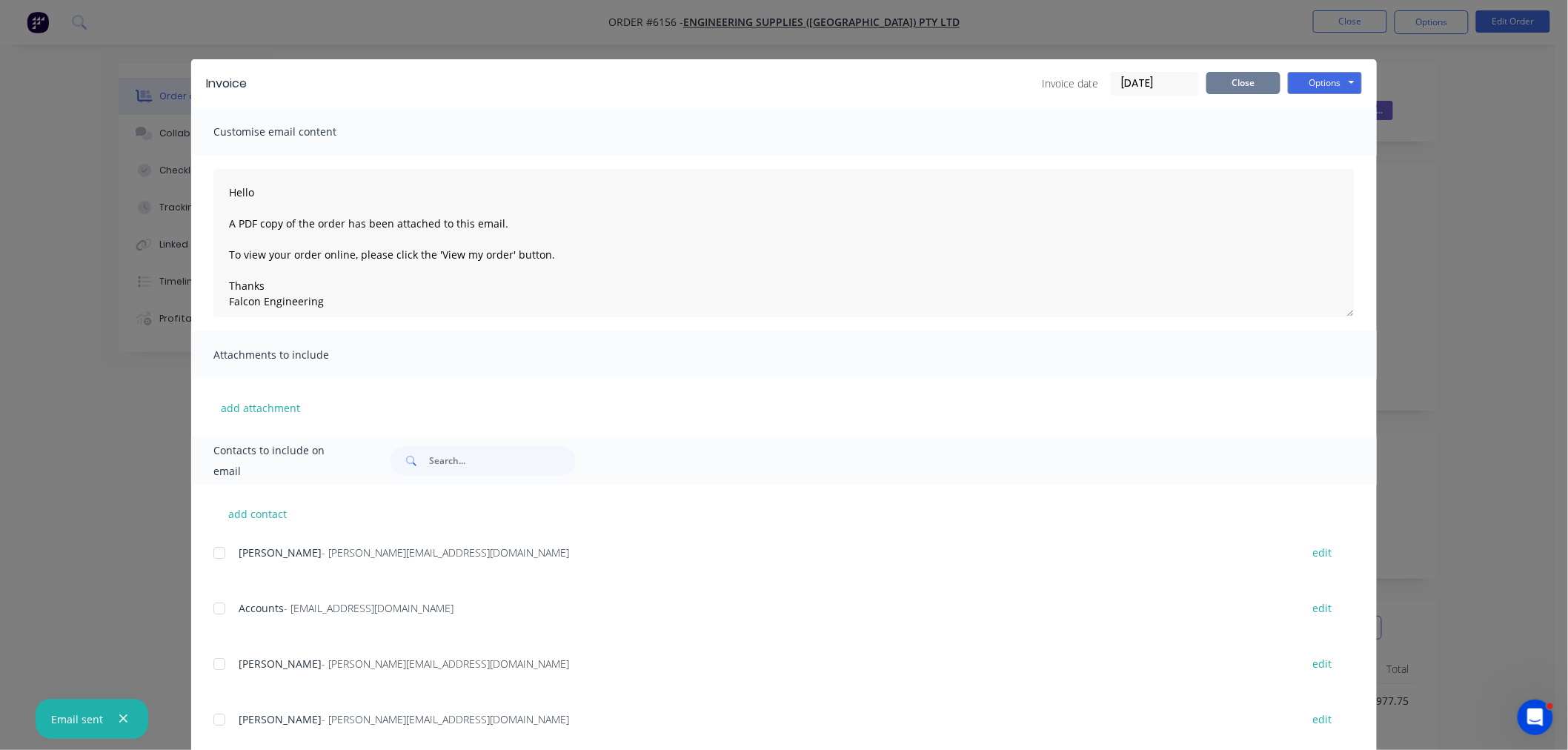
click at [1255, 76] on button "Close" at bounding box center [1244, 82] width 74 height 23
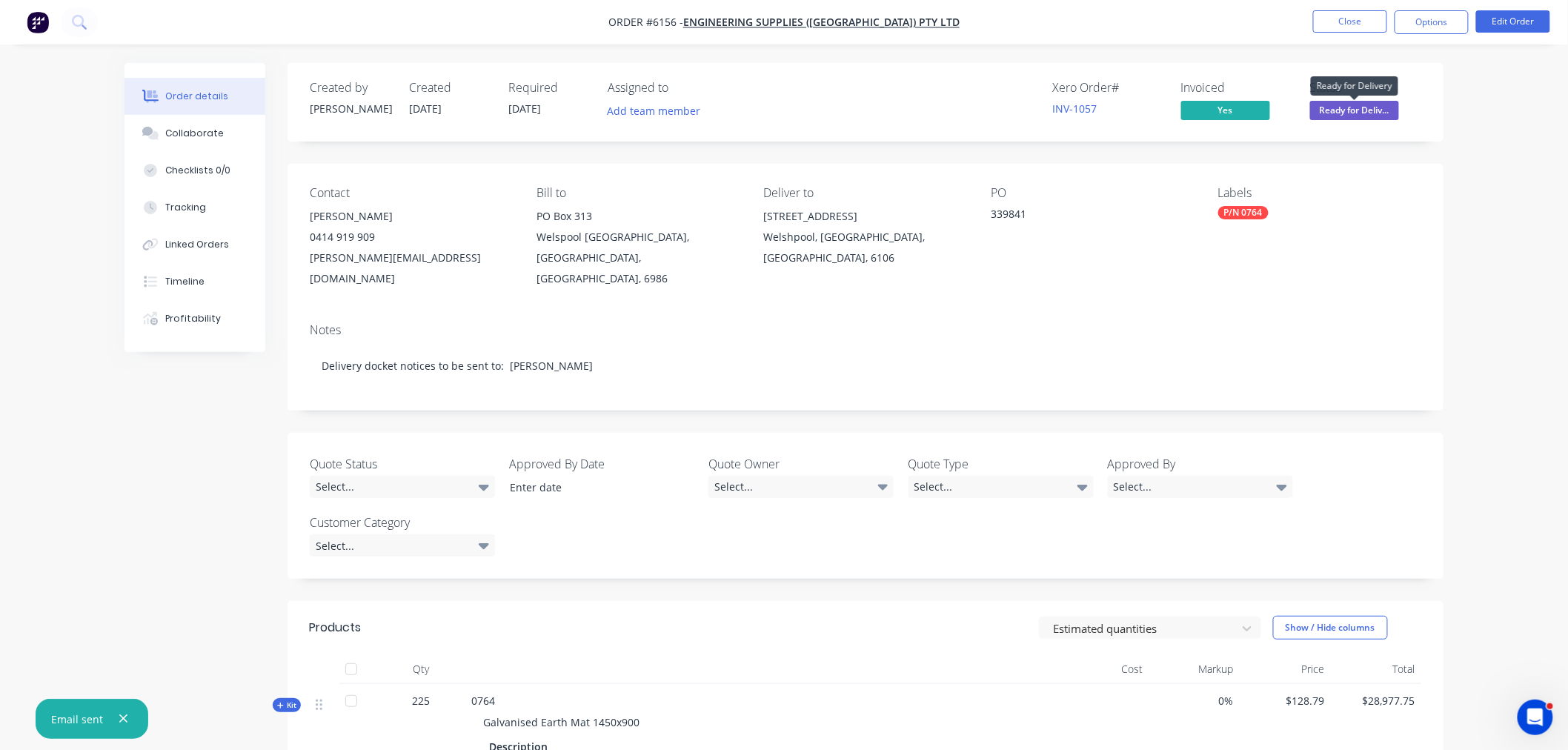
click at [1324, 106] on span "Ready for Deliv..." at bounding box center [1354, 110] width 89 height 19
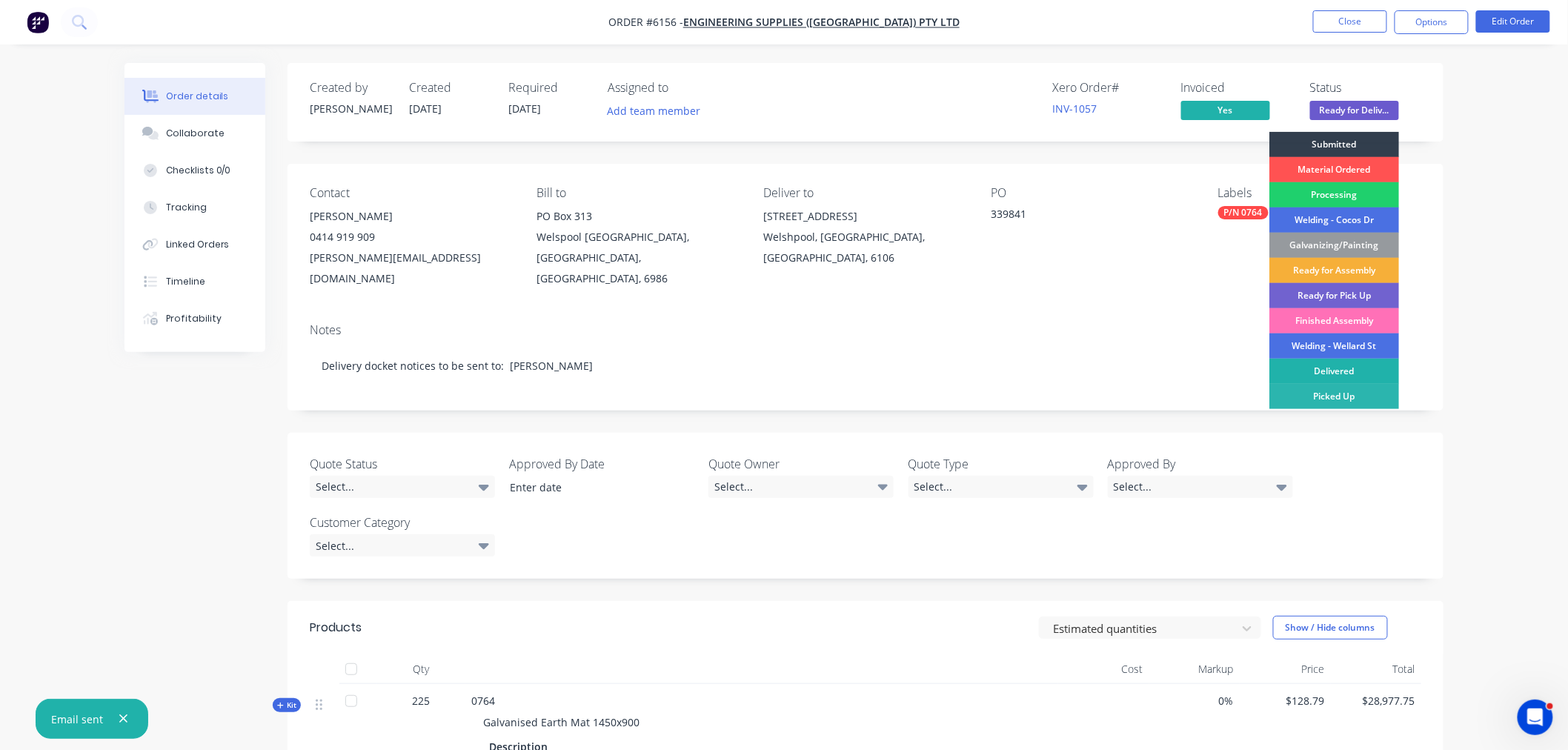
click at [1326, 367] on div "Delivered" at bounding box center [1334, 371] width 129 height 25
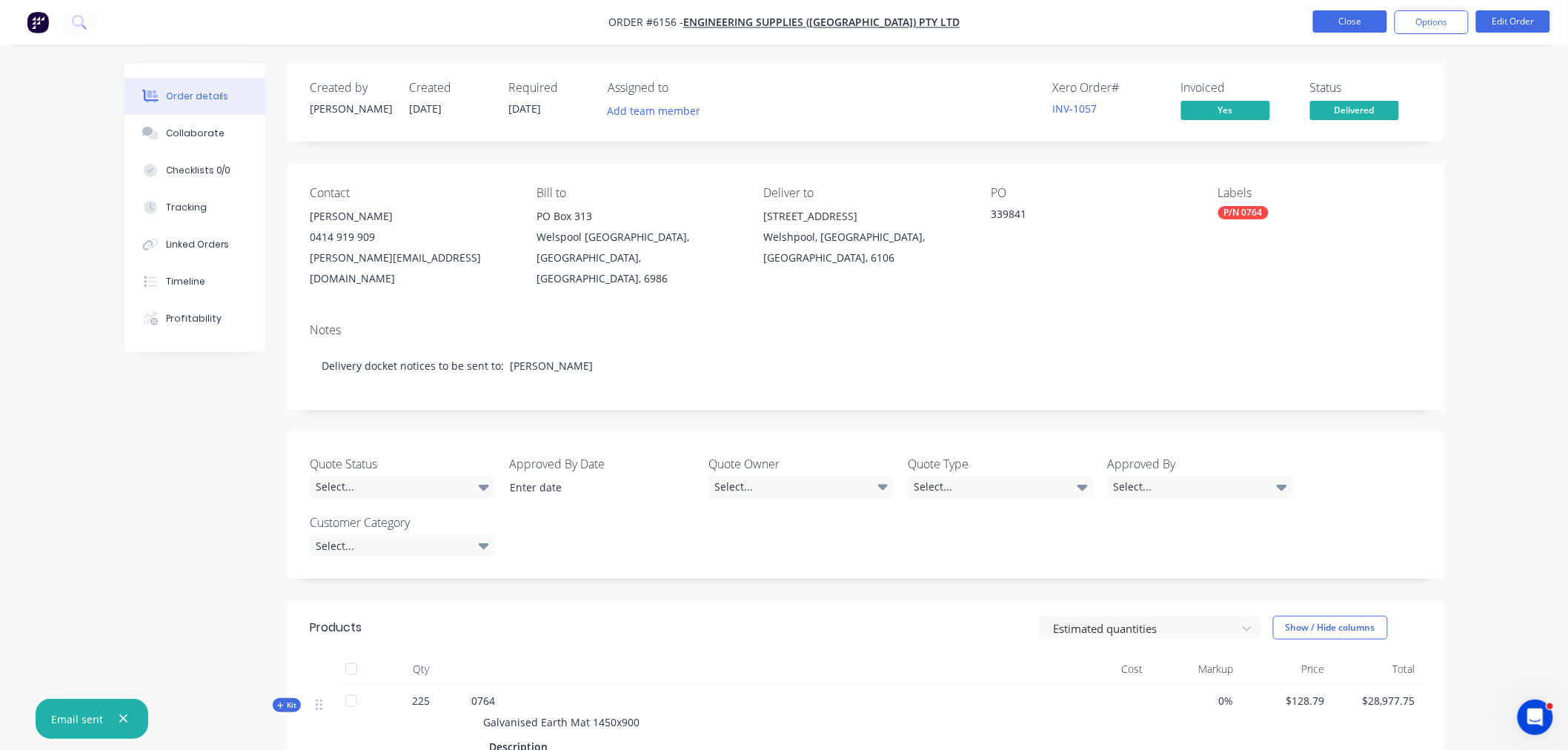
click at [1348, 20] on button "Close" at bounding box center [1351, 22] width 74 height 23
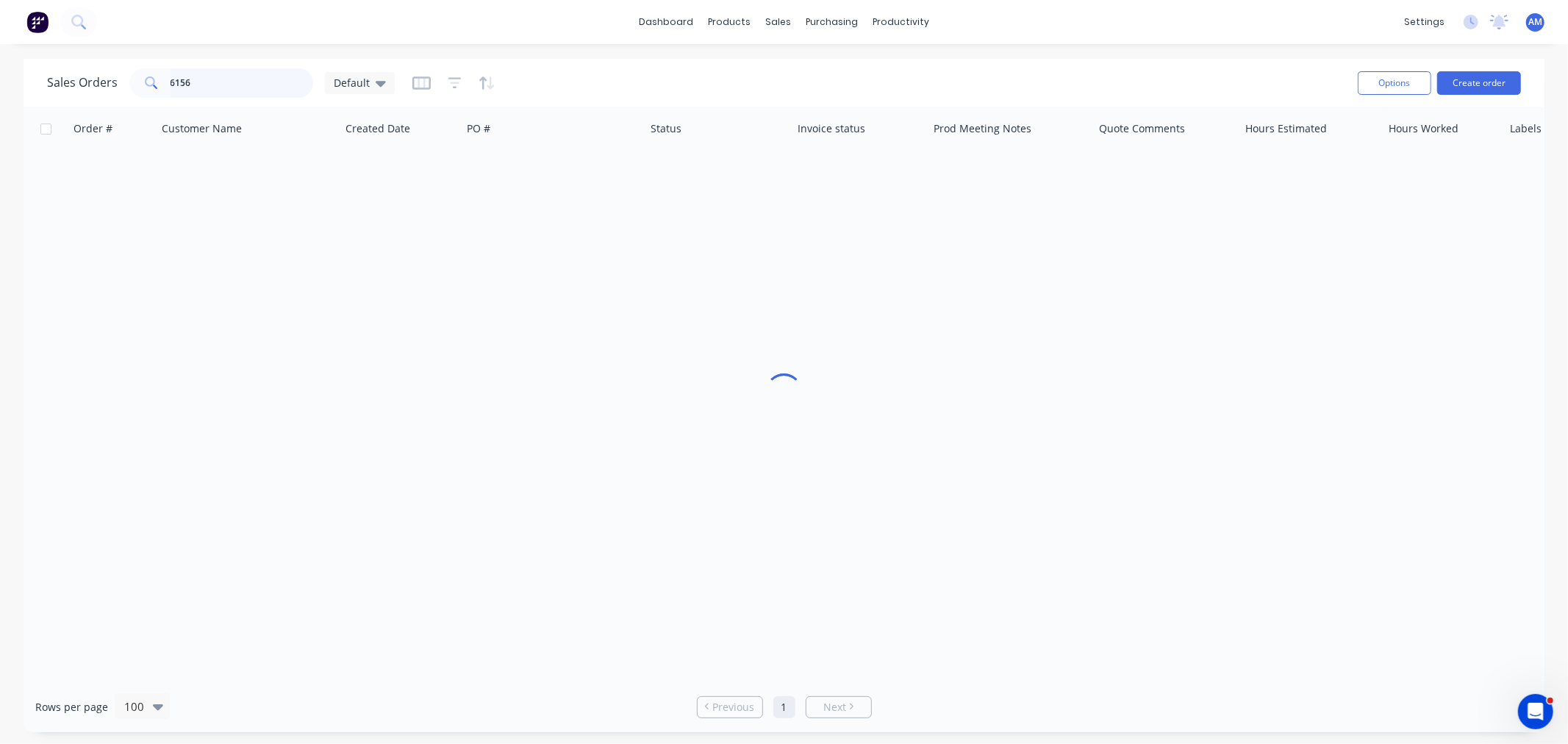
drag, startPoint x: 86, startPoint y: 83, endPoint x: 74, endPoint y: 83, distance: 12.0
click at [74, 83] on div "Sales Orders 6156 Default" at bounding box center [221, 83] width 348 height 29
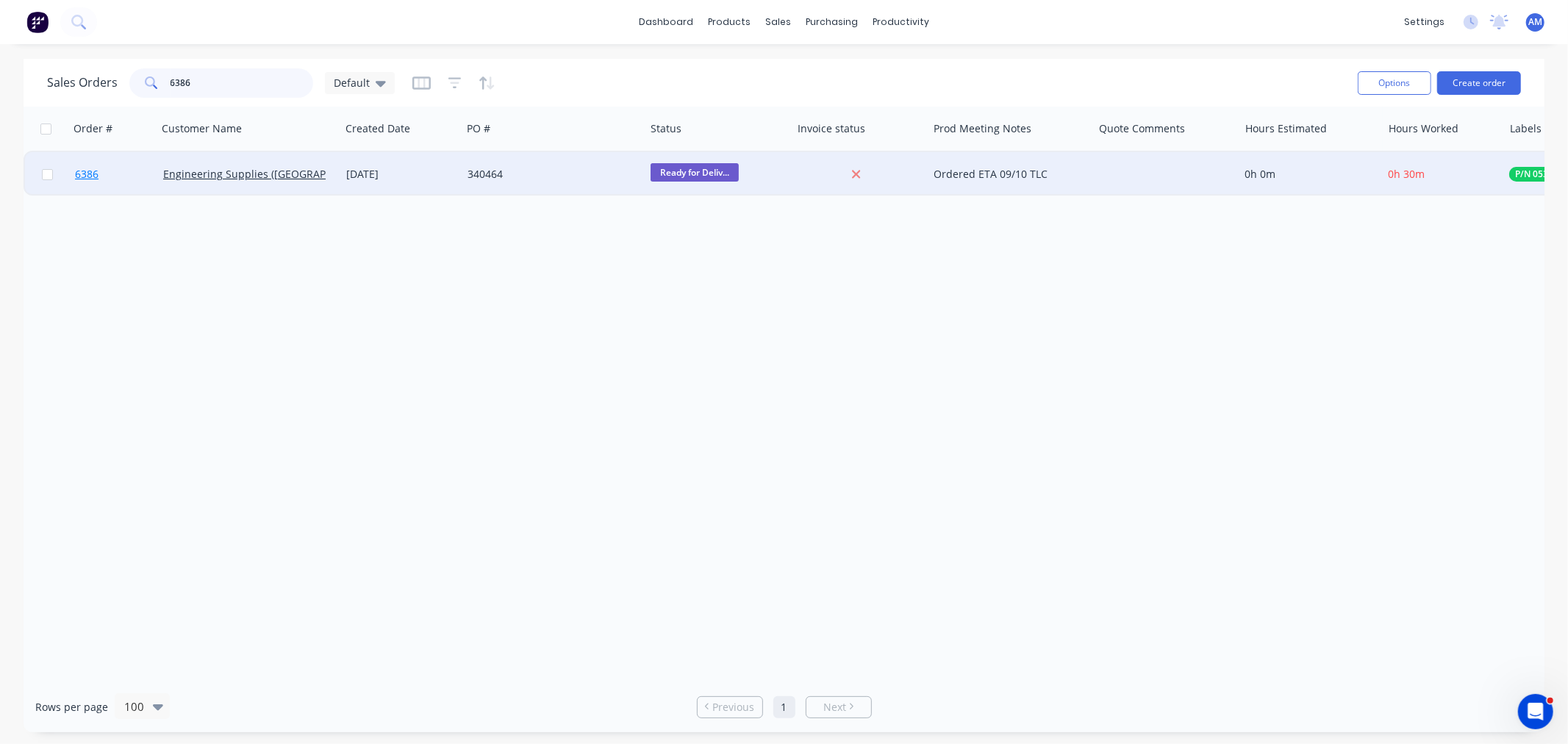
type input "6386"
click at [127, 171] on link "6386" at bounding box center [119, 174] width 88 height 44
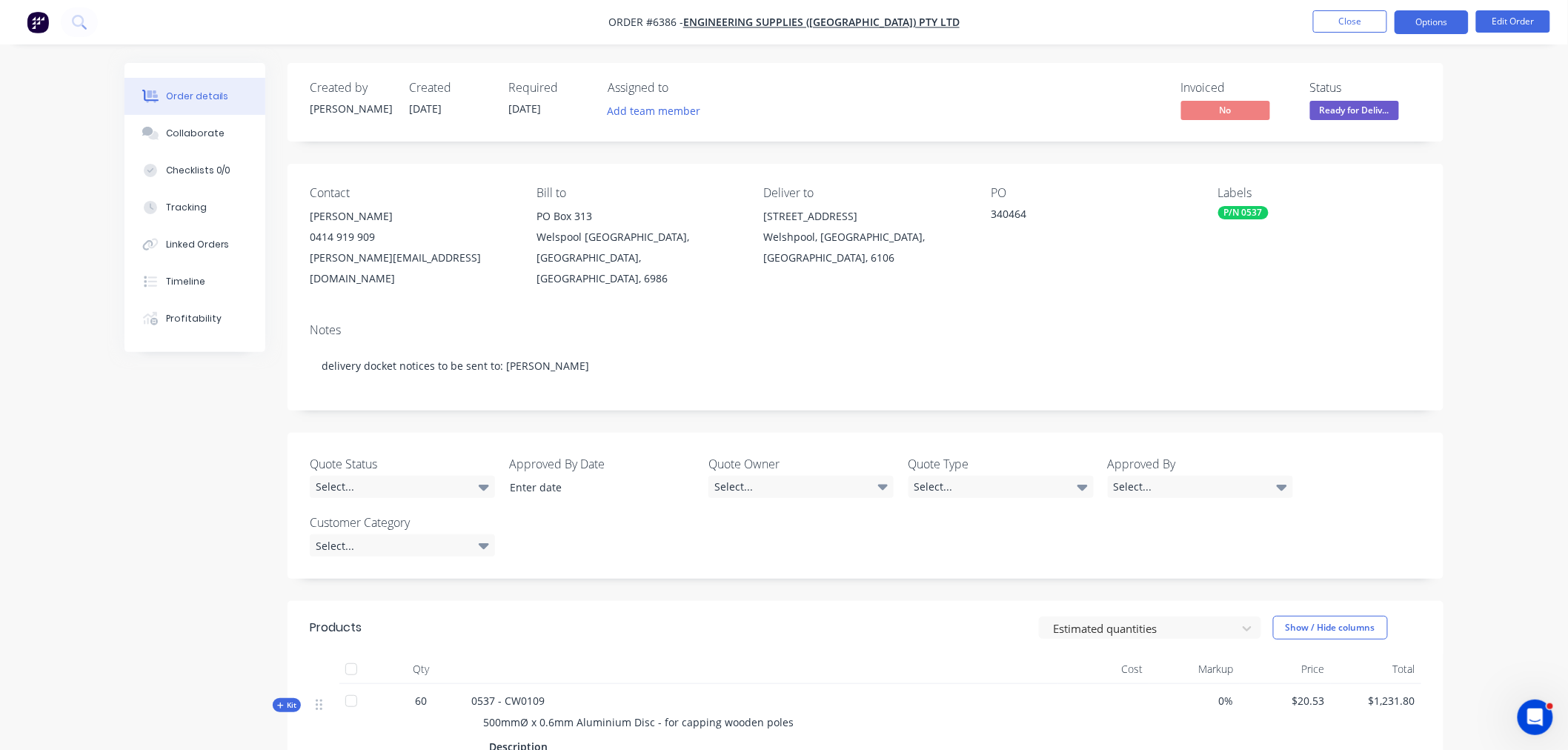
click at [1446, 20] on button "Options" at bounding box center [1432, 23] width 74 height 23
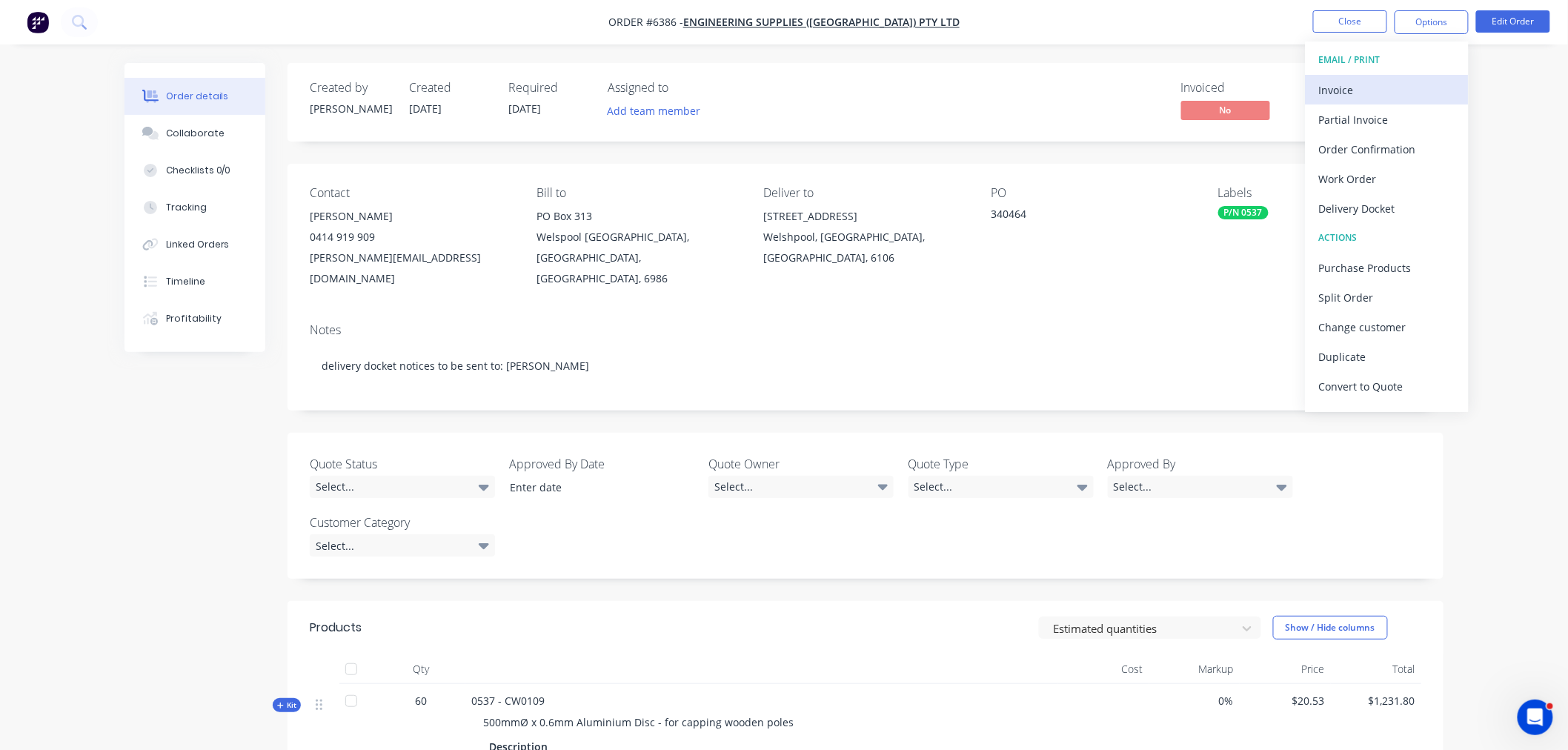
click at [1386, 92] on div "Invoice" at bounding box center [1387, 90] width 136 height 22
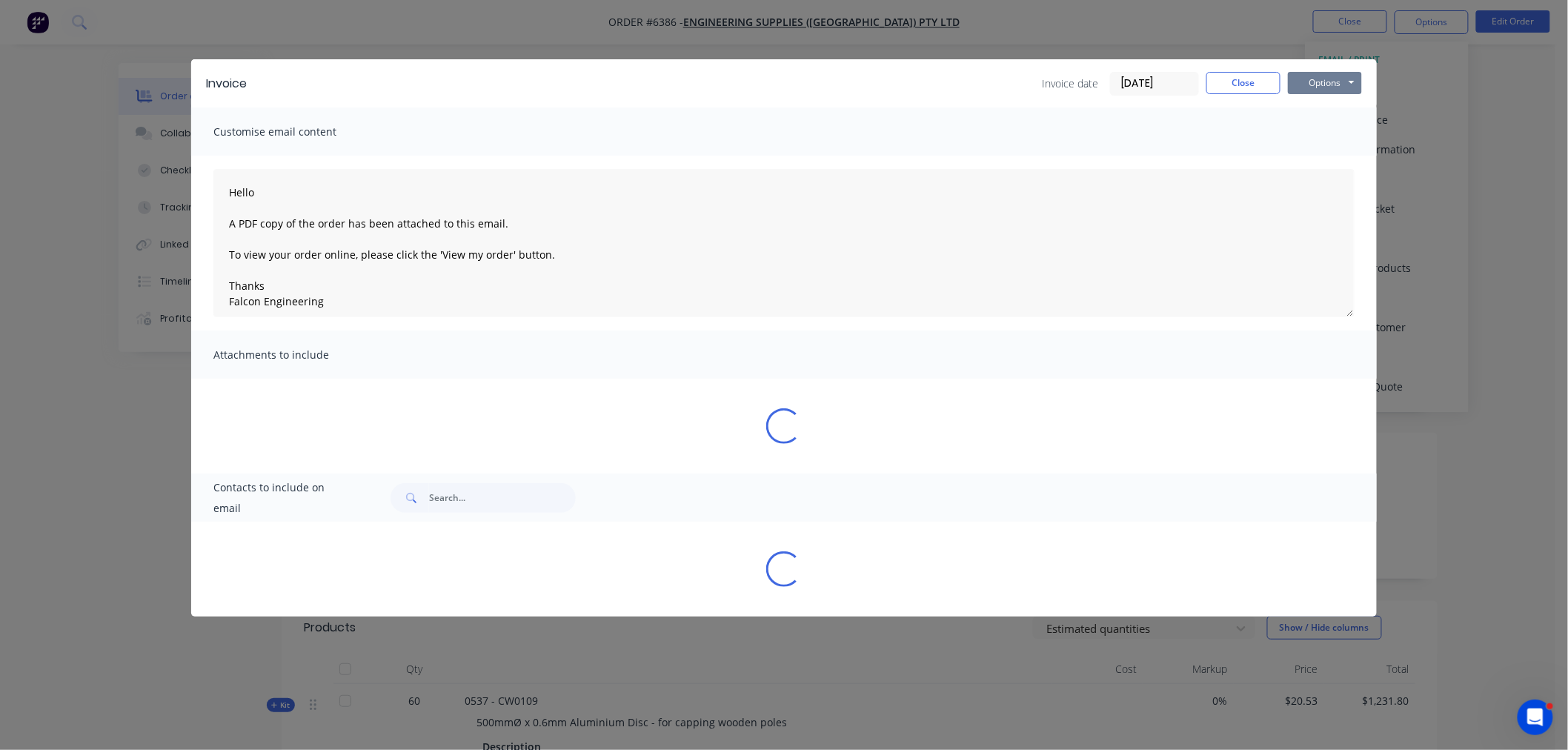
click at [1308, 86] on button "Options" at bounding box center [1325, 82] width 74 height 23
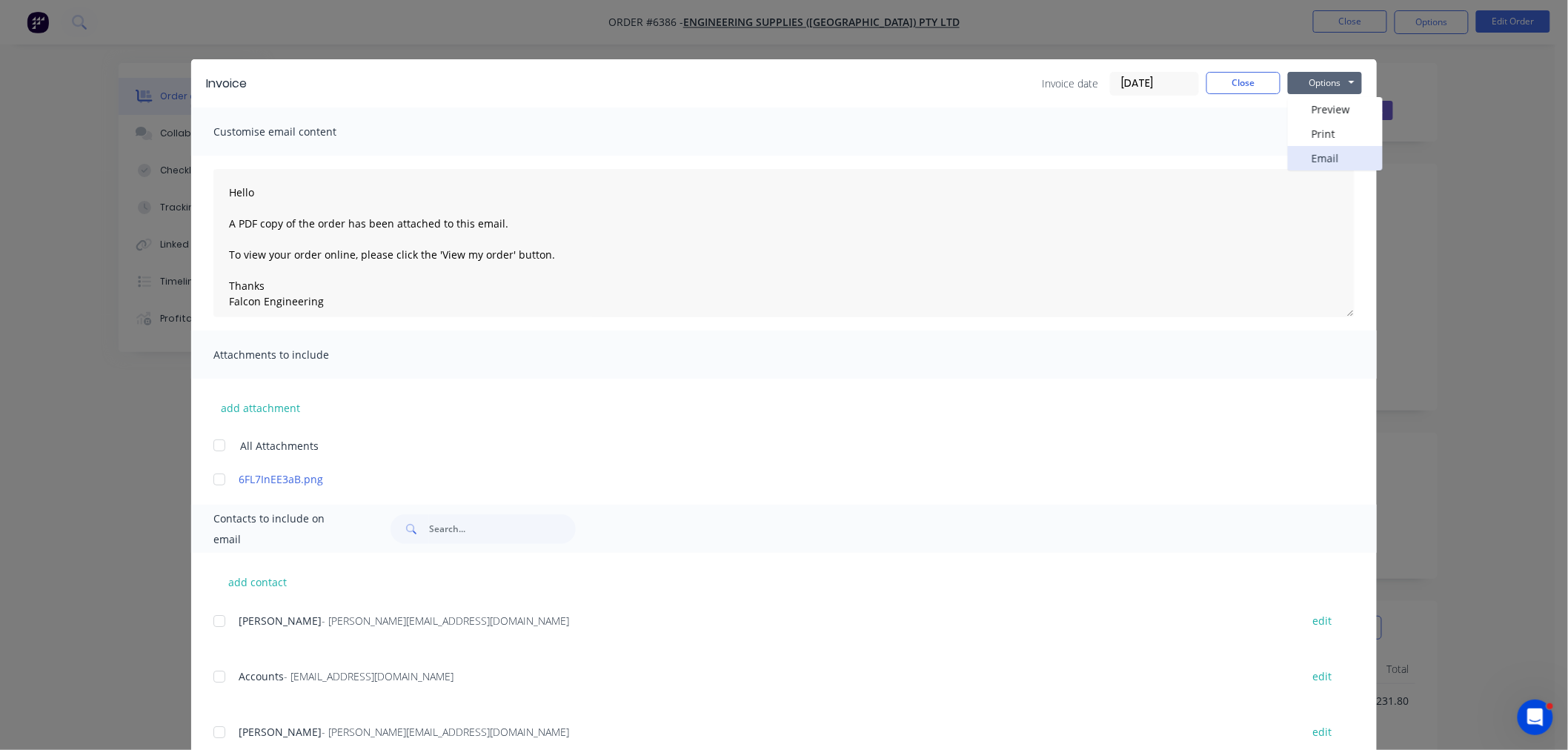
click at [1316, 151] on button "Email" at bounding box center [1335, 158] width 95 height 24
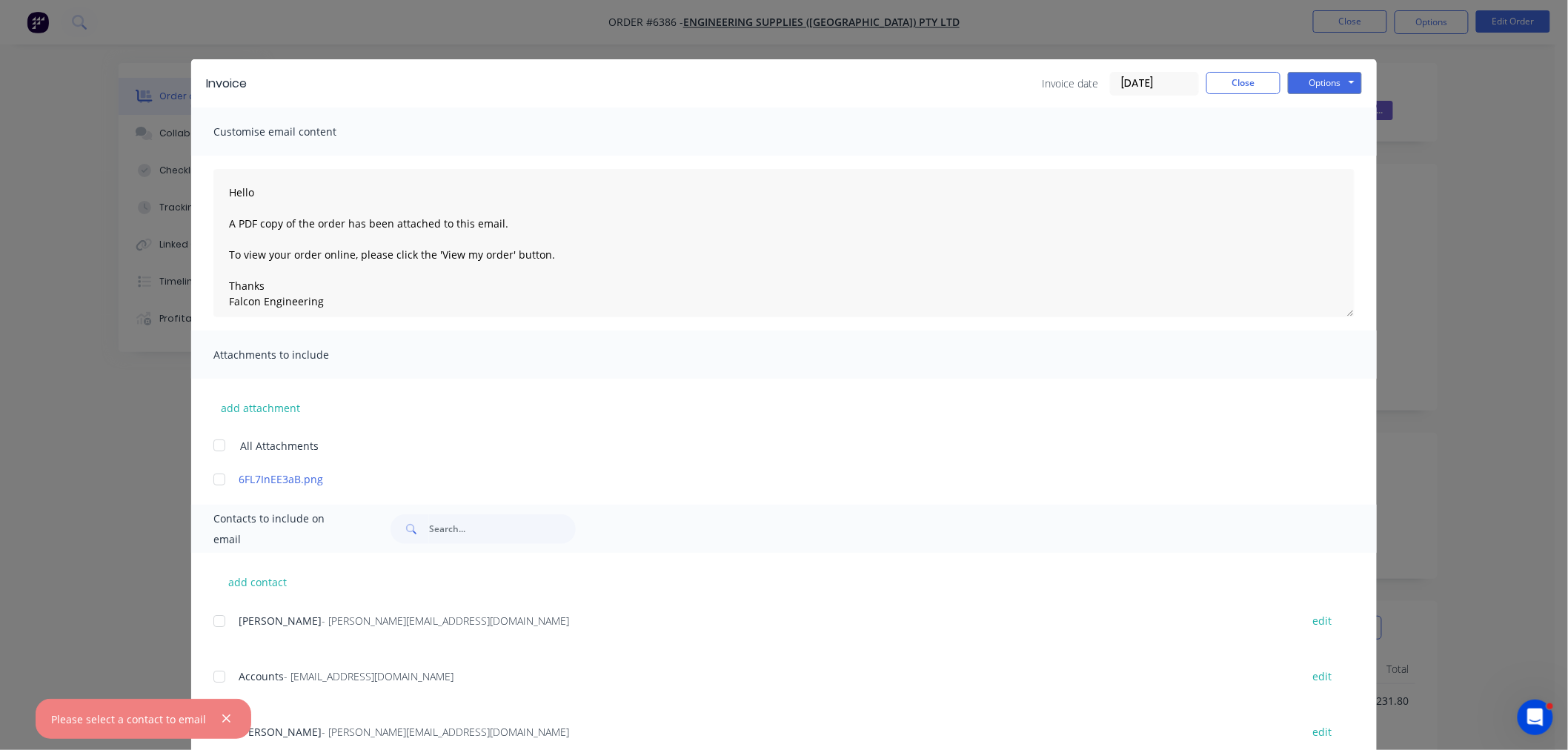
click at [214, 675] on div at bounding box center [219, 677] width 29 height 29
click at [1316, 77] on button "Options" at bounding box center [1325, 82] width 74 height 23
click at [1315, 154] on button "Email" at bounding box center [1335, 158] width 95 height 24
type textarea "Hello A PDF copy of the order has been attached to this email. To view your ord…"
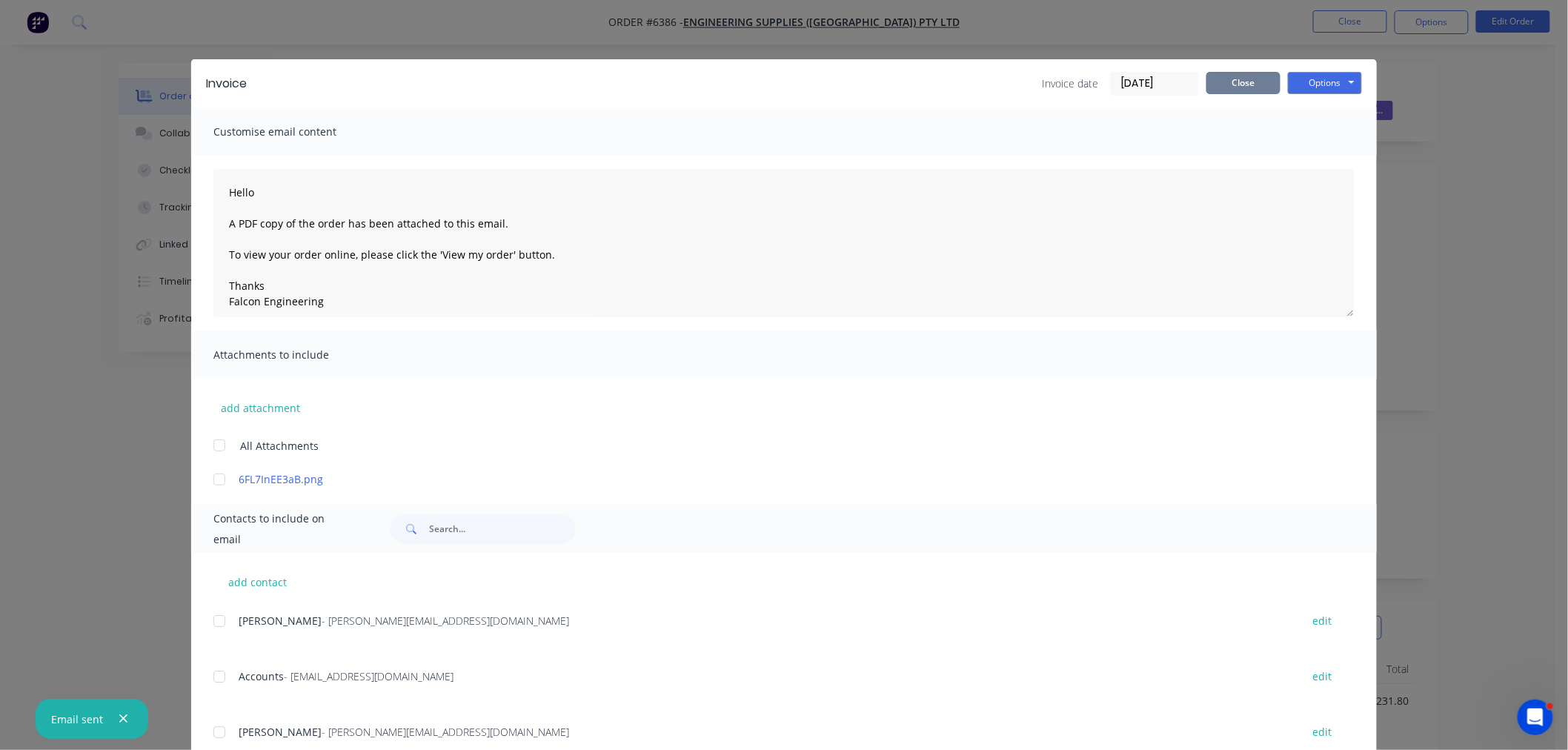
click at [1243, 83] on button "Close" at bounding box center [1244, 82] width 74 height 23
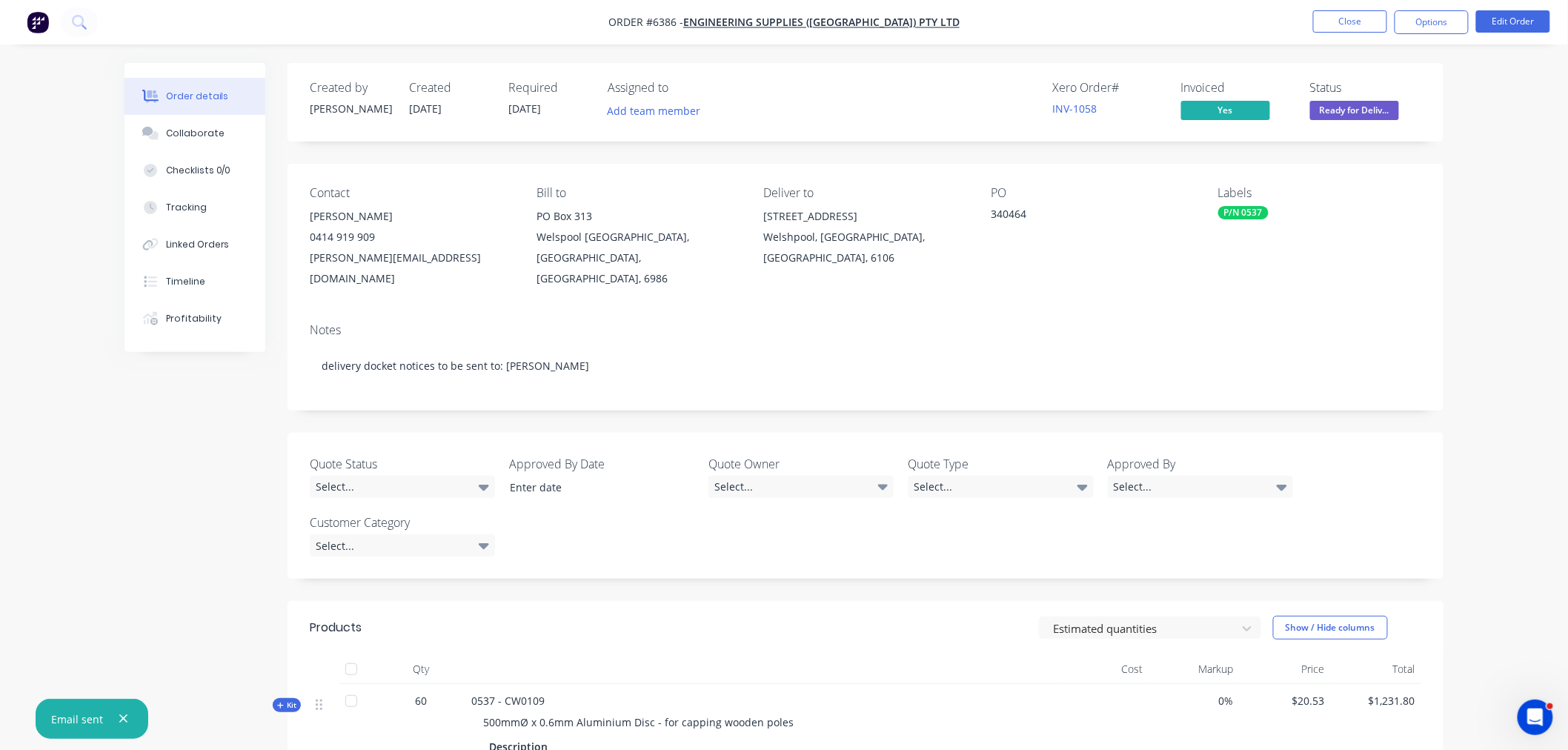
drag, startPoint x: 1347, startPoint y: 98, endPoint x: 1345, endPoint y: 120, distance: 22.1
click at [1347, 99] on div "Ready for Delivery" at bounding box center [1354, 86] width 87 height 29
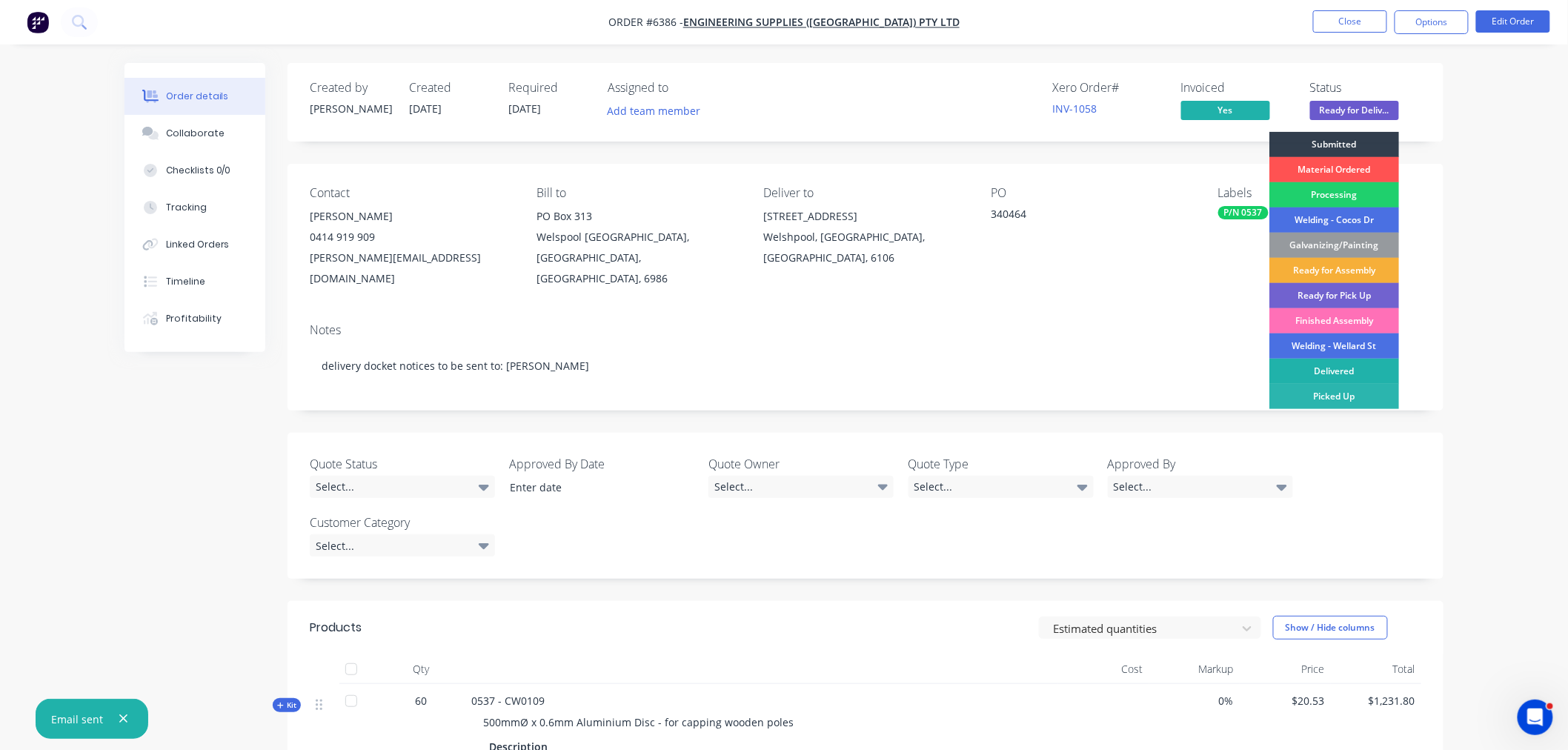
click at [1337, 374] on div "Delivered" at bounding box center [1334, 371] width 129 height 25
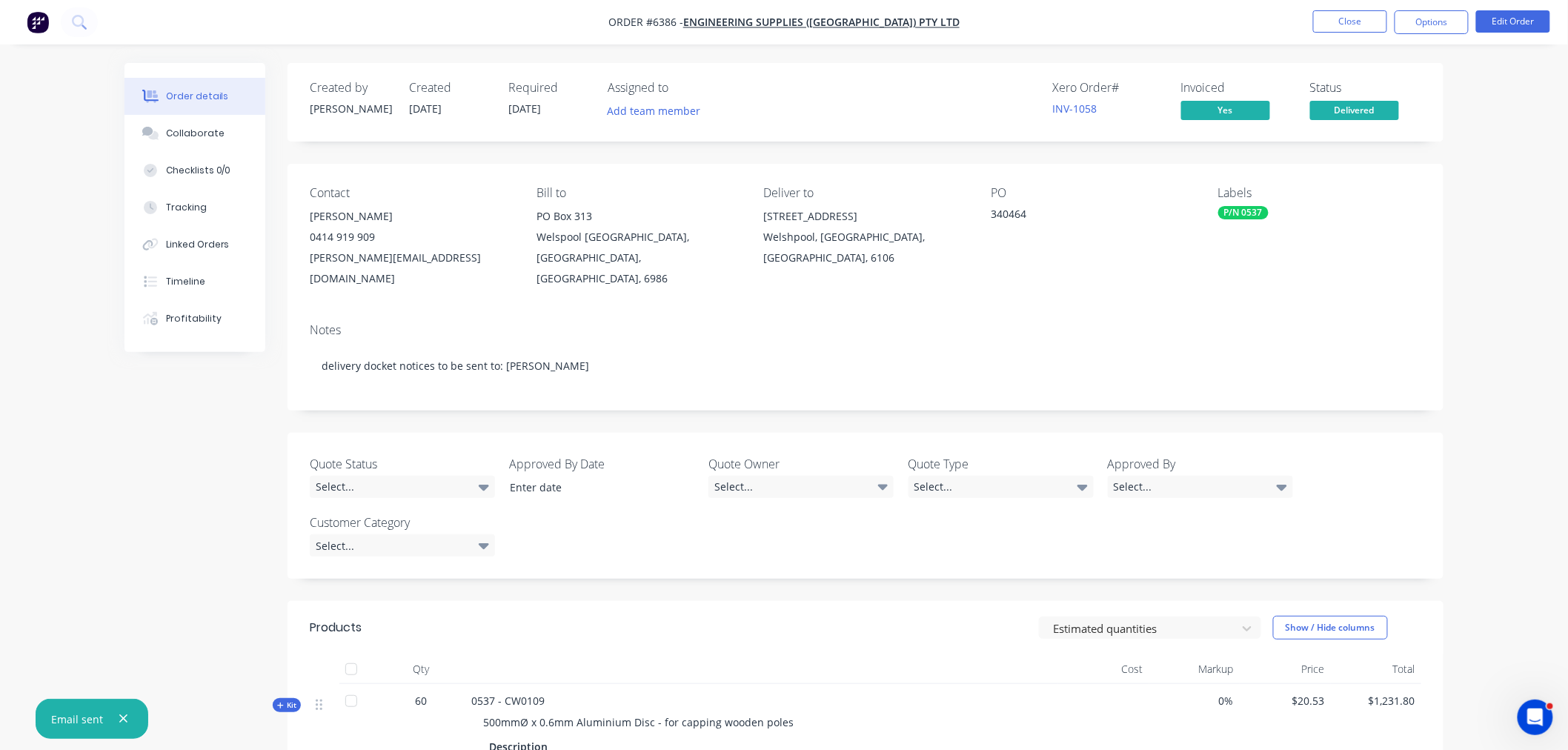
click at [1343, 9] on nav "Order #6386 - Engineering Supplies ([GEOGRAPHIC_DATA]) Pty Ltd Close Options Ed…" at bounding box center [784, 22] width 1568 height 44
click at [1336, 17] on button "Close" at bounding box center [1351, 22] width 74 height 23
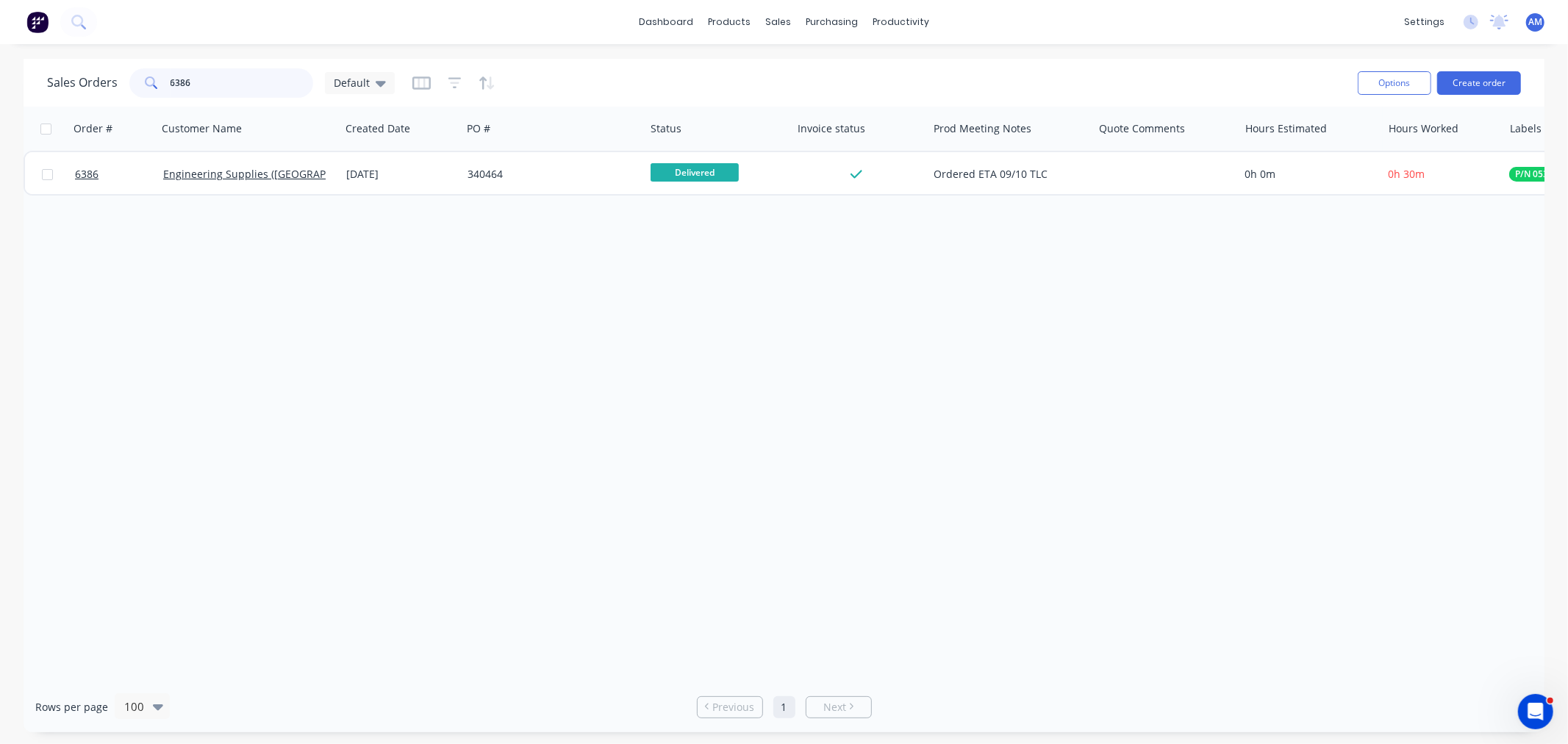
drag, startPoint x: 155, startPoint y: 81, endPoint x: 119, endPoint y: 80, distance: 36.0
click at [119, 80] on div "Sales Orders 6386 Default" at bounding box center [221, 83] width 348 height 29
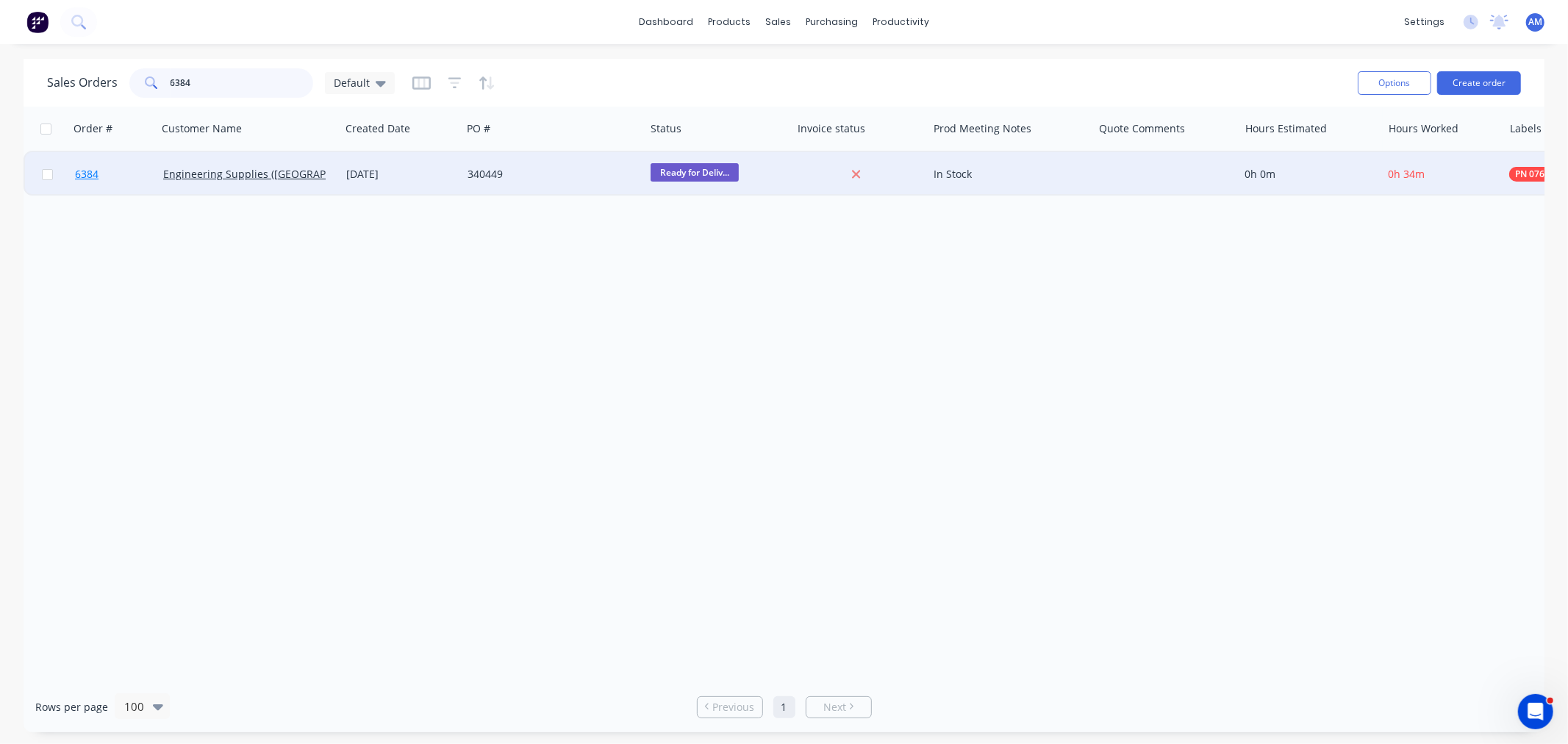
type input "6384"
click at [120, 173] on link "6384" at bounding box center [119, 174] width 88 height 44
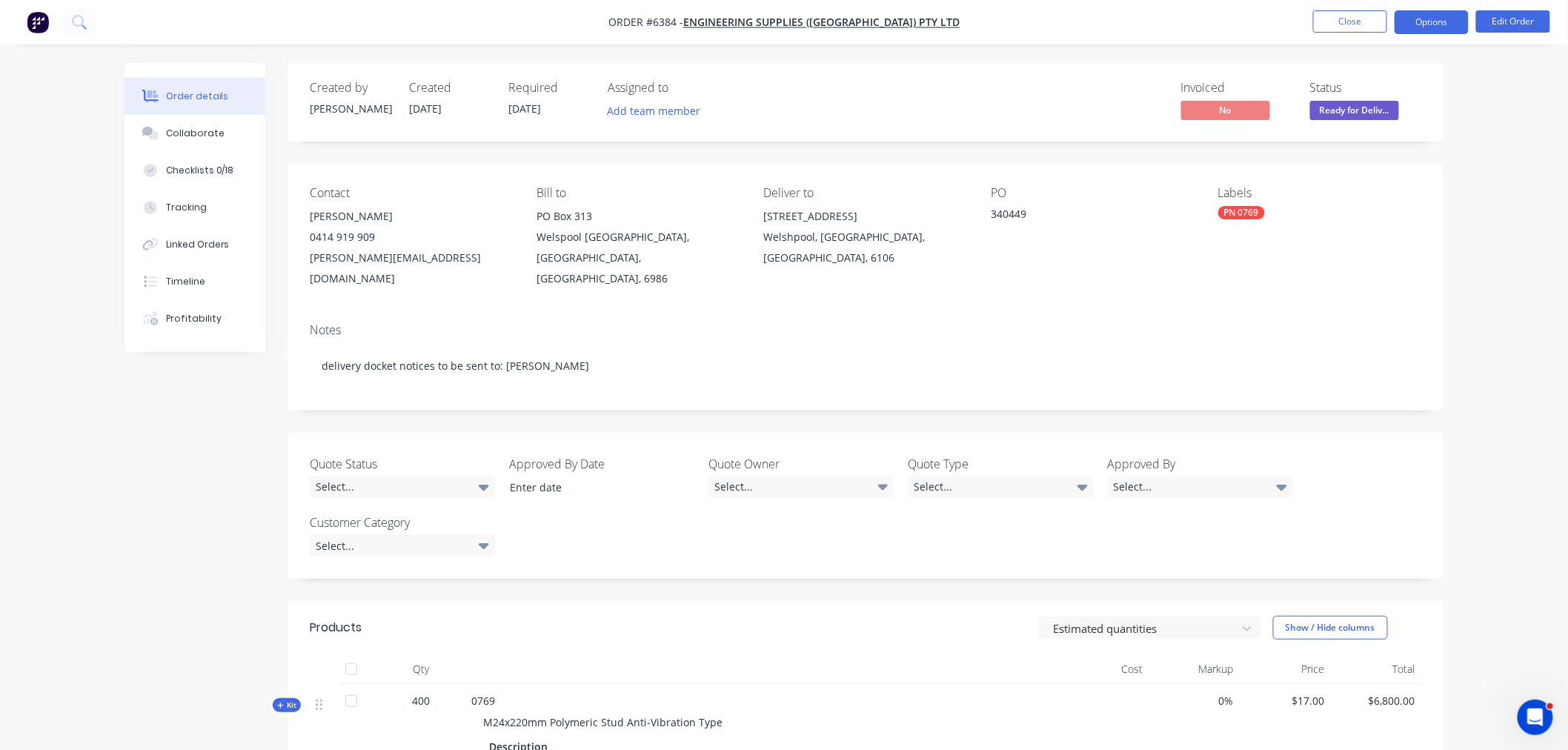
click at [1449, 16] on button "Options" at bounding box center [1432, 23] width 74 height 23
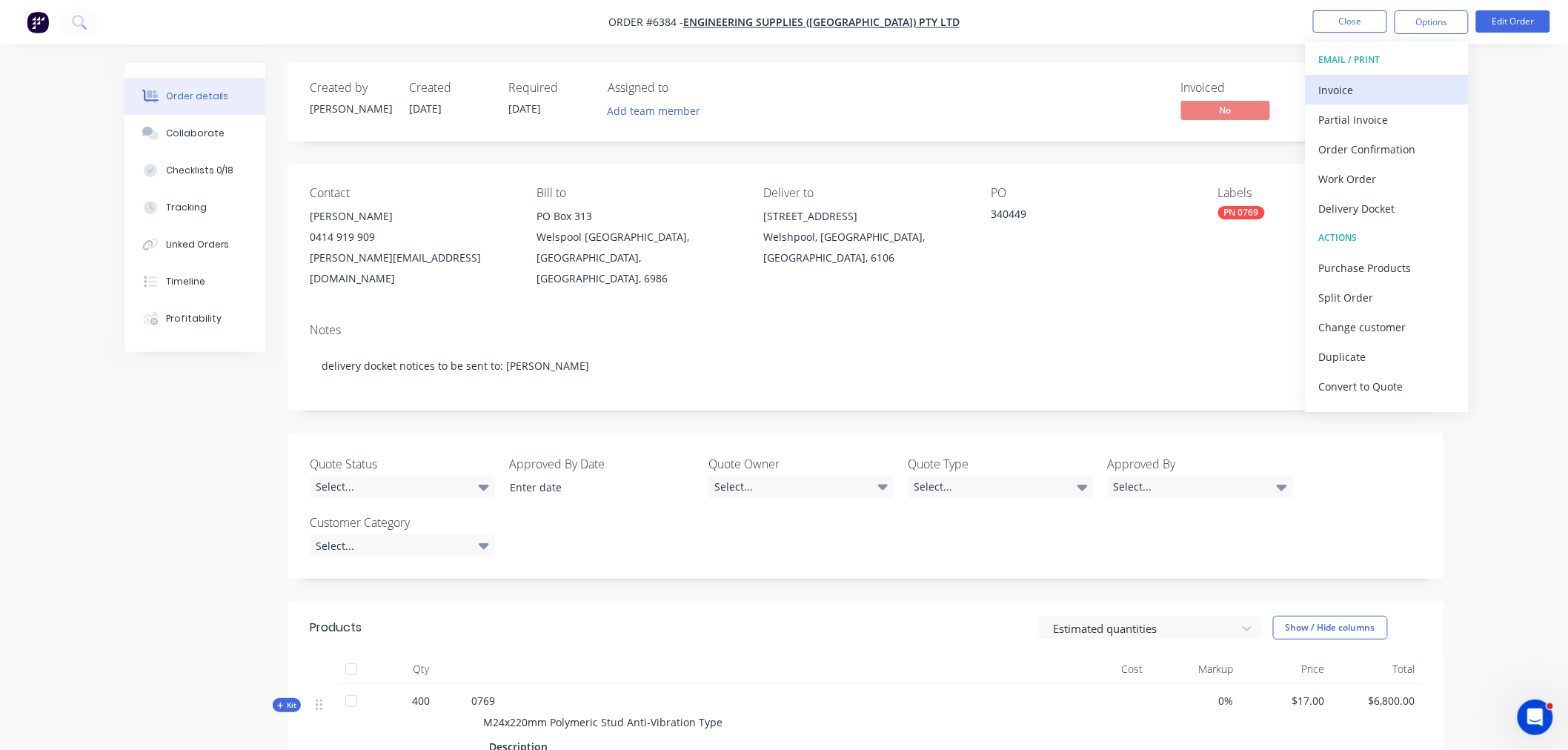
click at [1397, 90] on div "Invoice" at bounding box center [1387, 90] width 136 height 22
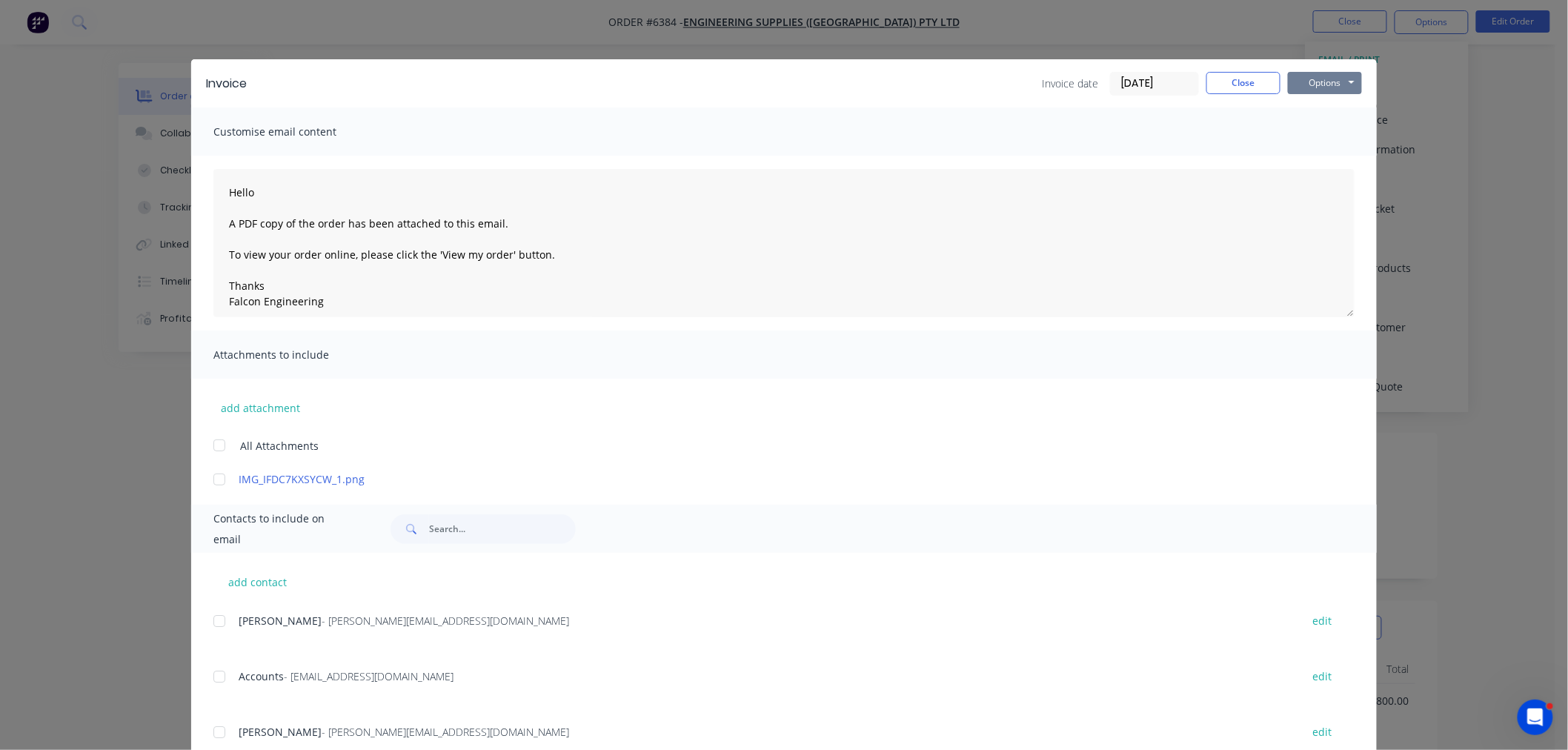
click at [1311, 82] on button "Options" at bounding box center [1325, 82] width 74 height 23
click at [1168, 187] on textarea "Hello A PDF copy of the order has been attached to this email. To view your ord…" at bounding box center [784, 243] width 1141 height 148
click at [212, 675] on div at bounding box center [219, 677] width 29 height 29
click at [1310, 84] on button "Options" at bounding box center [1325, 82] width 74 height 23
click at [1315, 160] on button "Email" at bounding box center [1335, 158] width 95 height 24
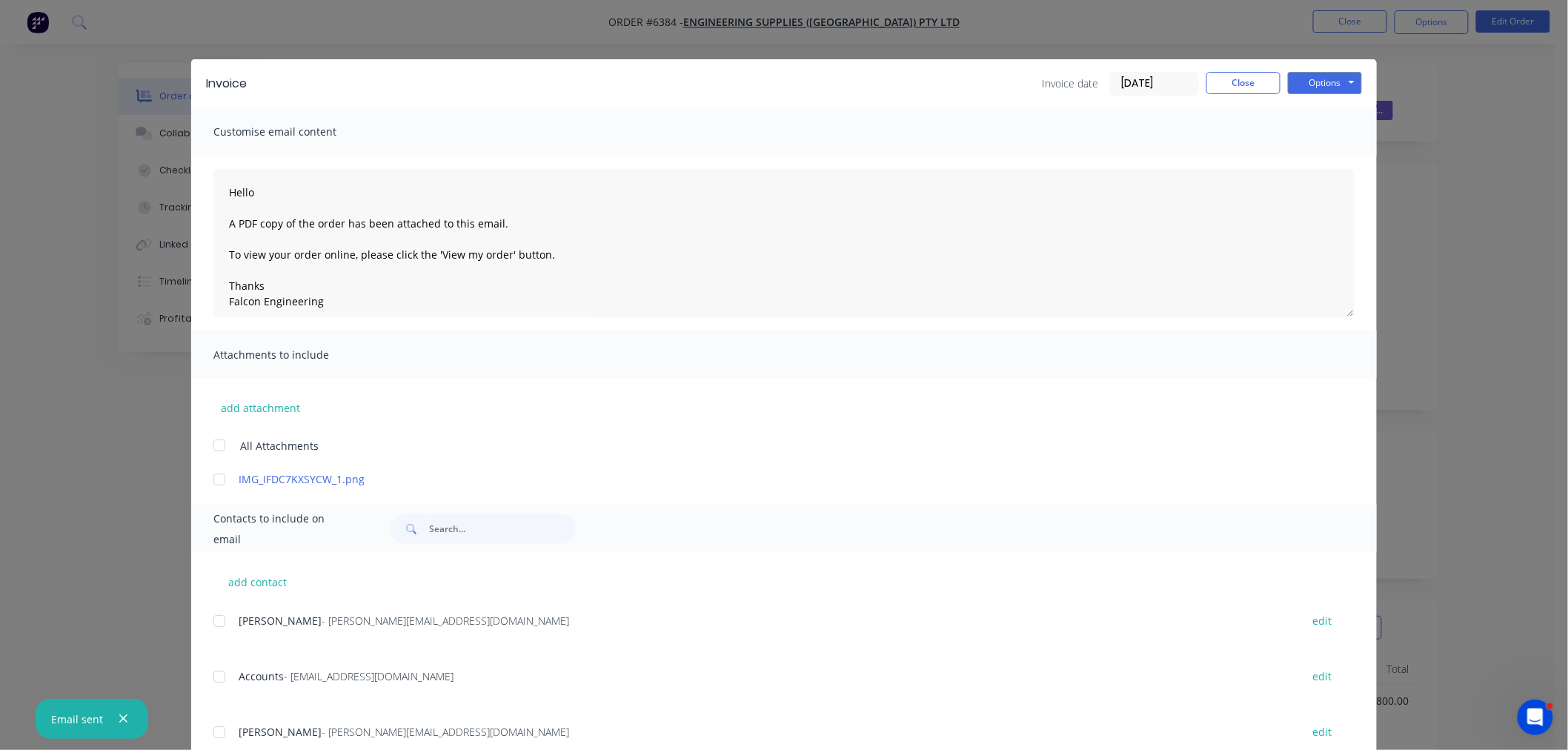
type textarea "Hello A PDF copy of the order has been attached to this email. To view your ord…"
click at [1259, 83] on button "Close" at bounding box center [1244, 82] width 74 height 23
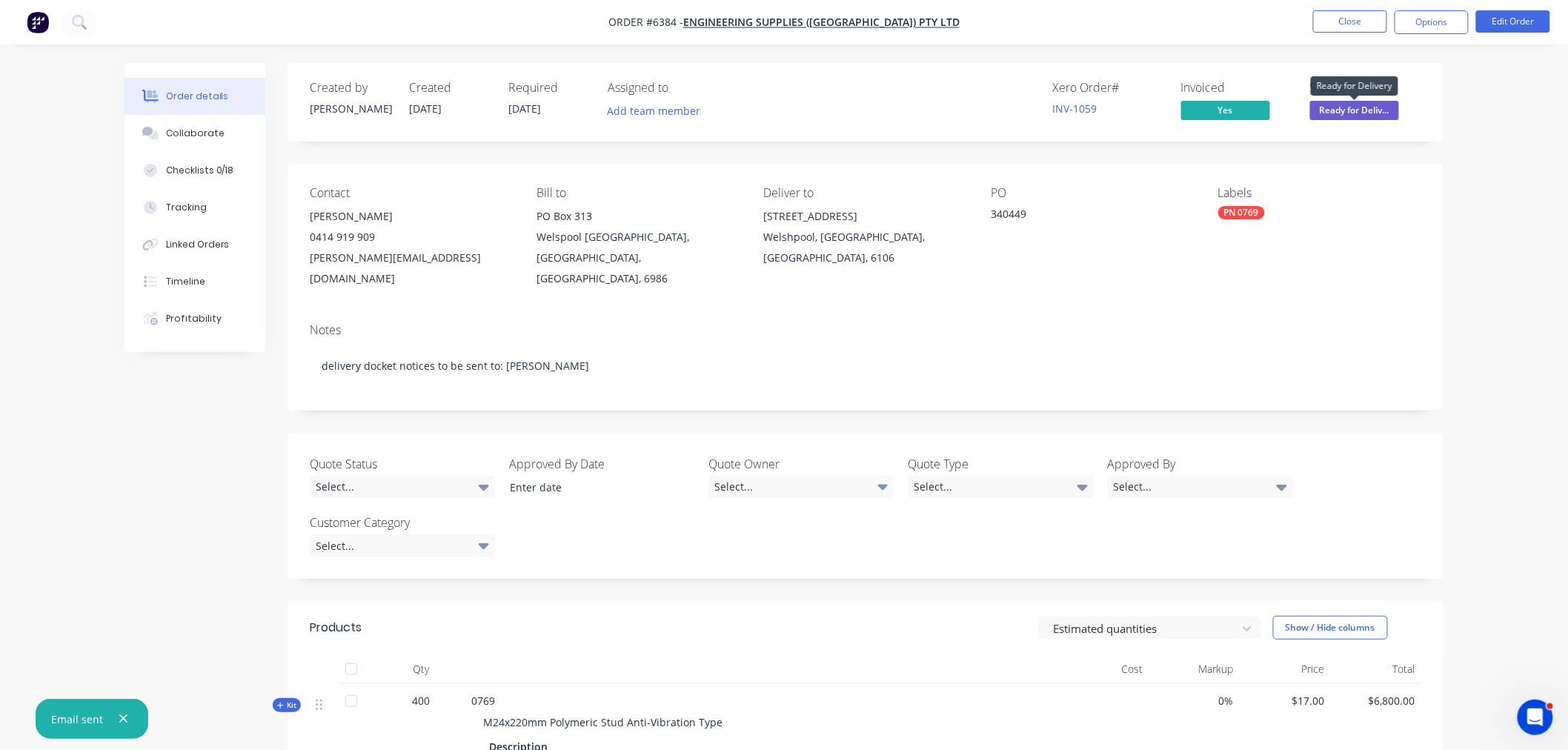
click at [1350, 112] on span "Ready for Deliv..." at bounding box center [1354, 110] width 89 height 19
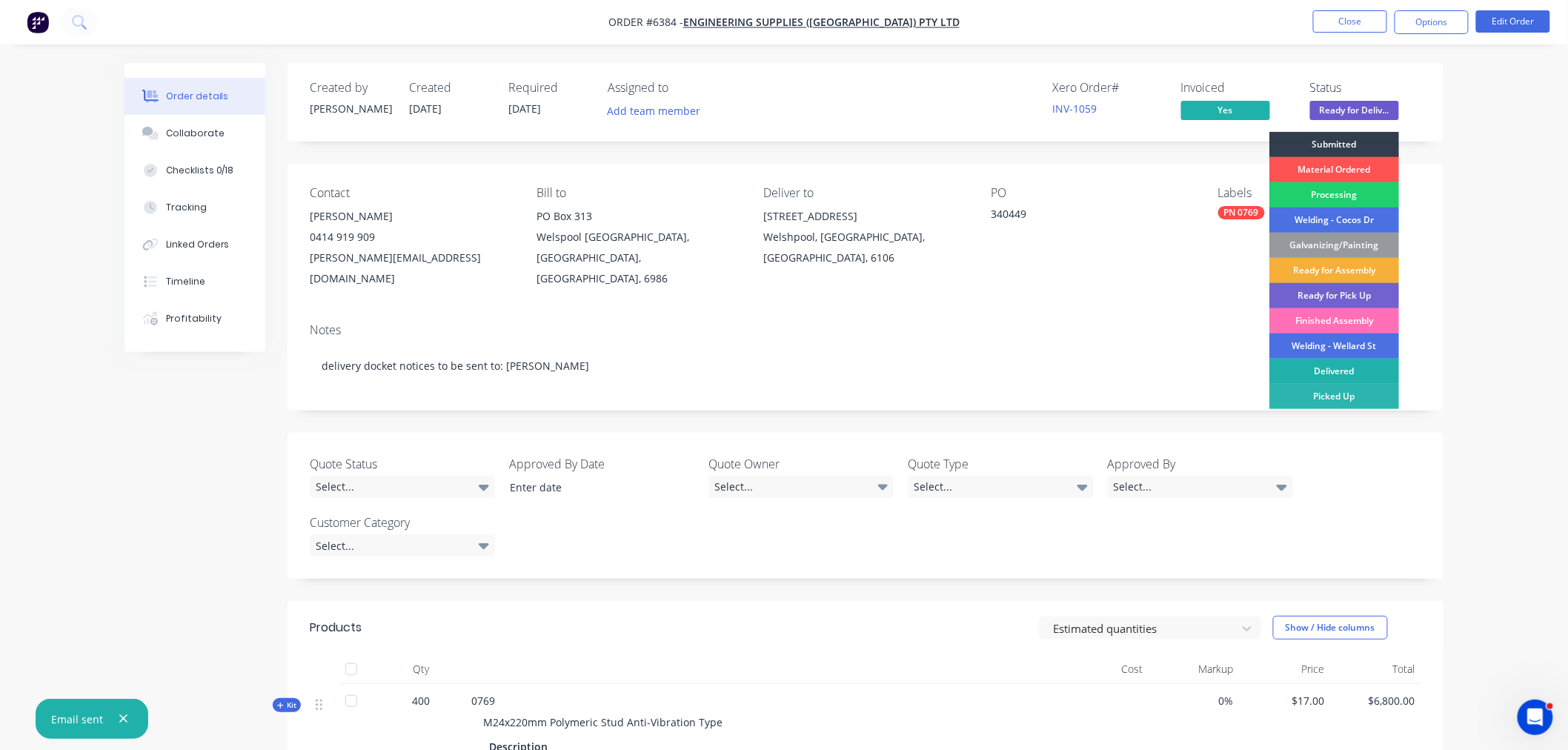
click at [1337, 364] on div "Delivered" at bounding box center [1334, 371] width 129 height 25
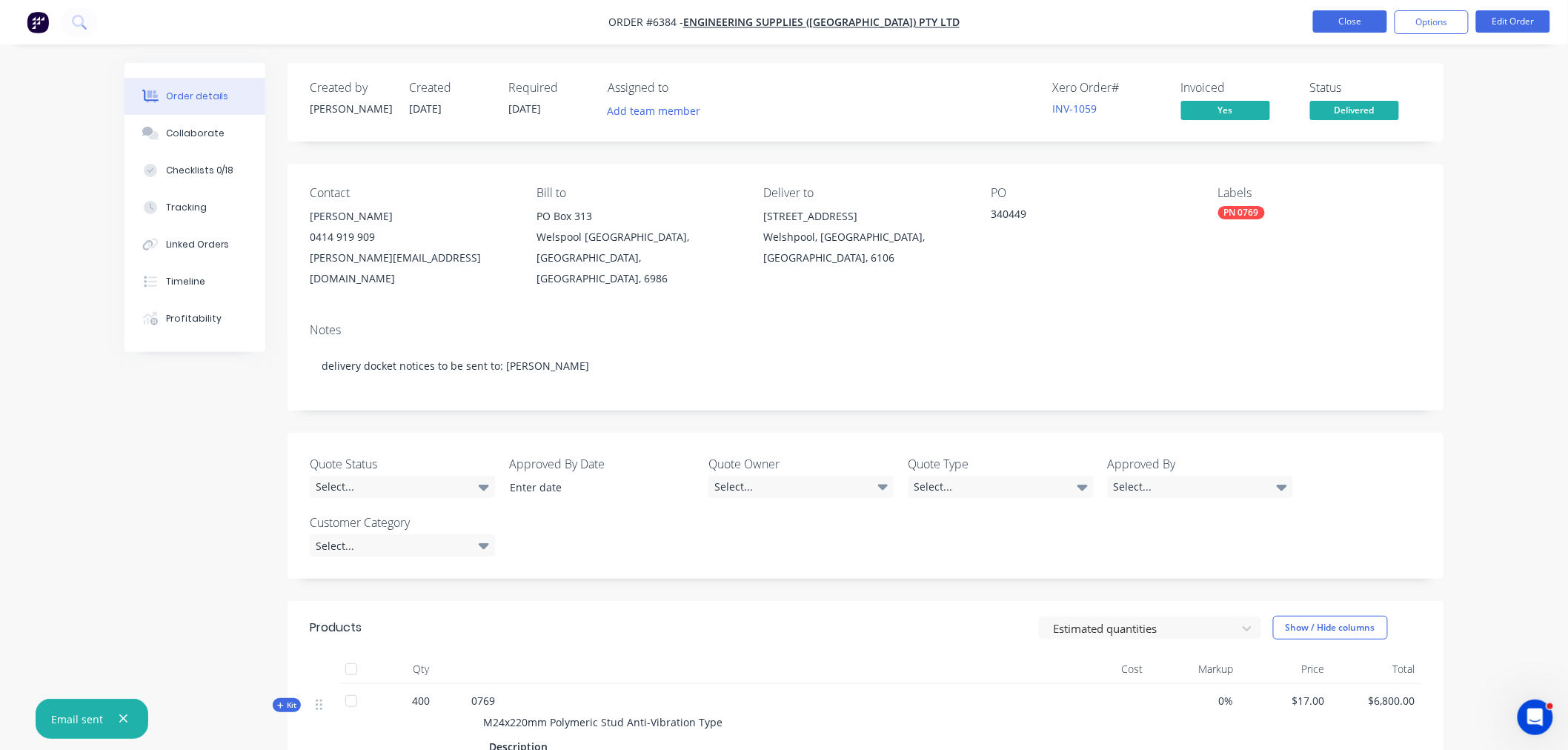
click at [1365, 25] on button "Close" at bounding box center [1351, 22] width 74 height 23
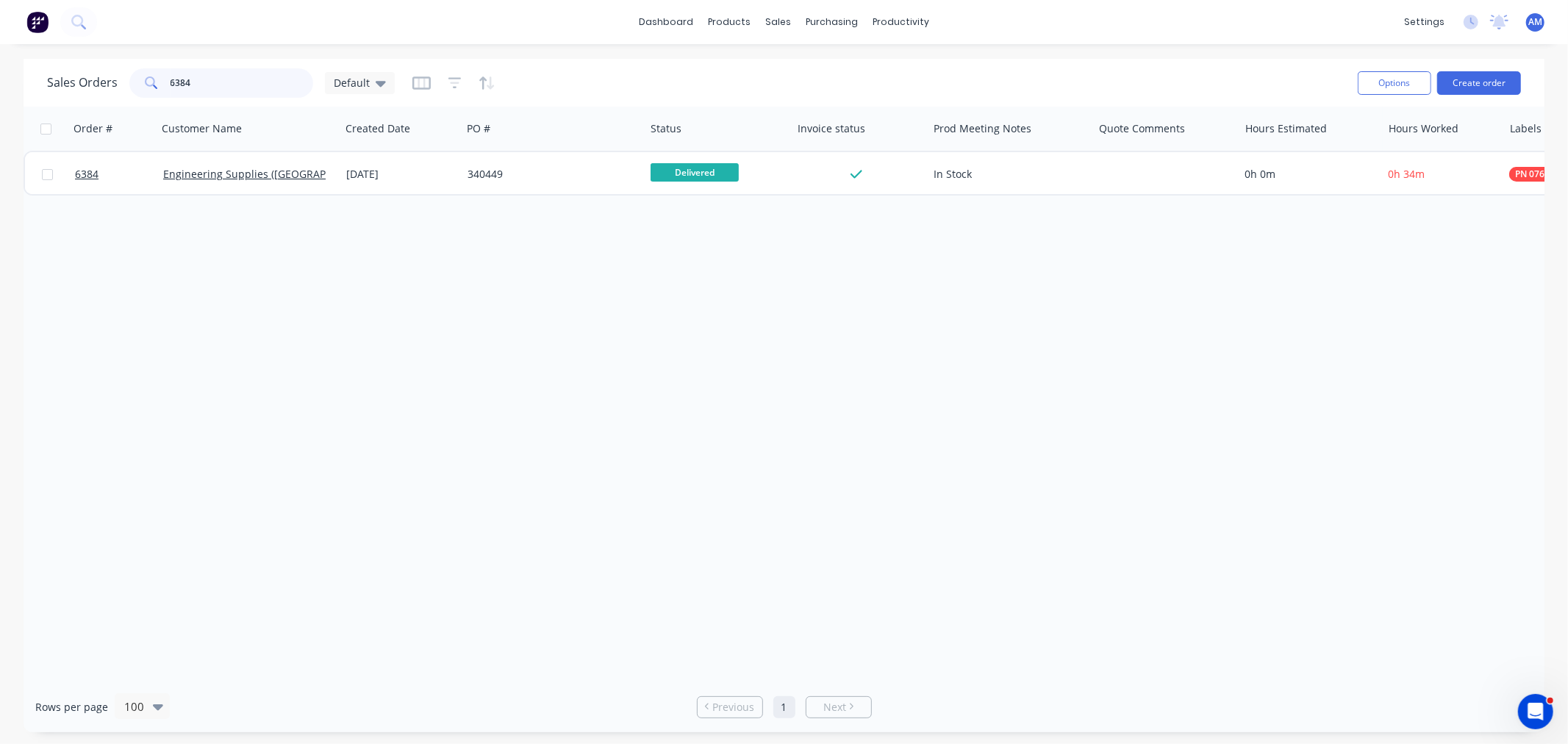
drag, startPoint x: 198, startPoint y: 86, endPoint x: 118, endPoint y: 80, distance: 80.2
click at [118, 80] on div "Sales Orders 6384 Default" at bounding box center [221, 83] width 348 height 29
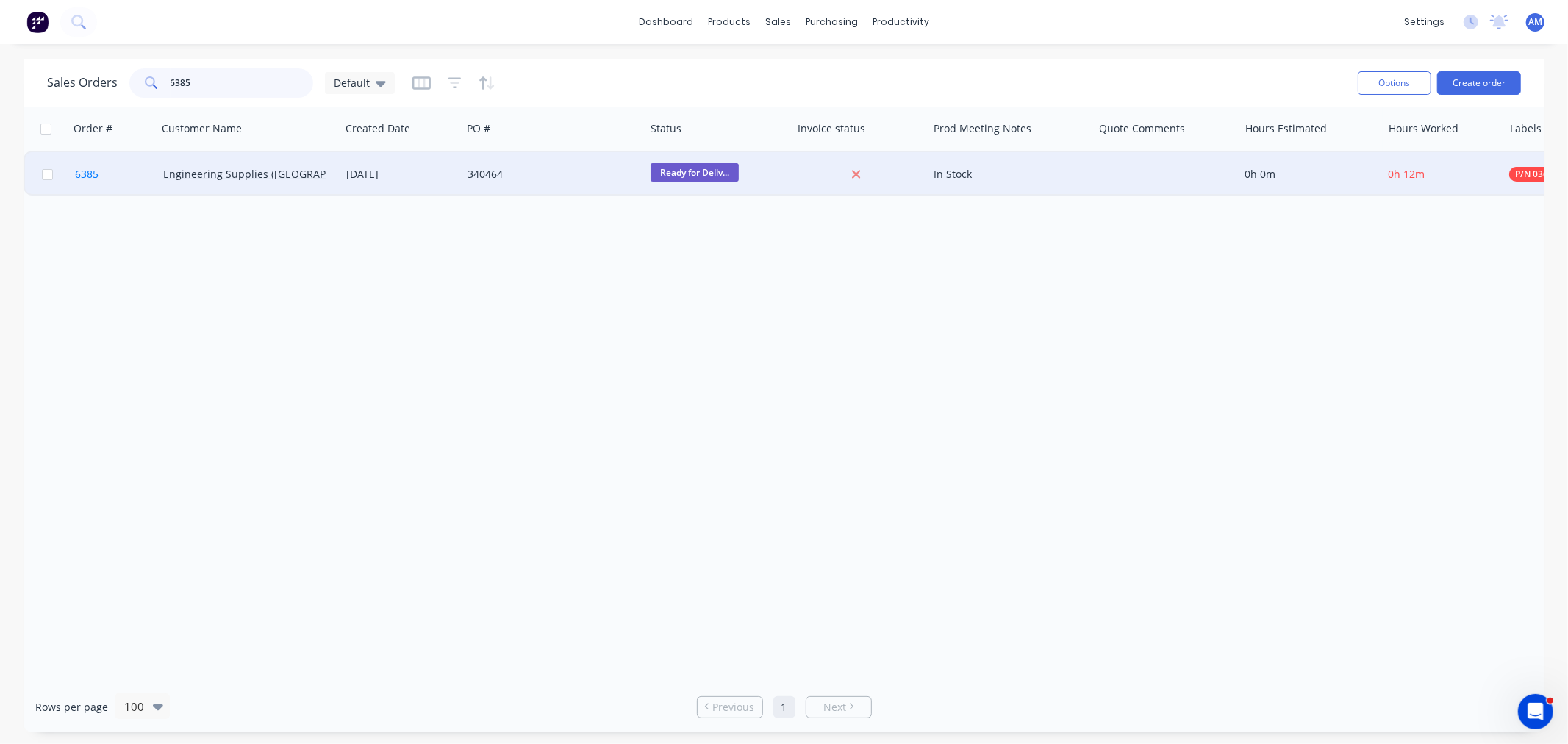
type input "6385"
click at [111, 173] on link "6385" at bounding box center [119, 174] width 88 height 44
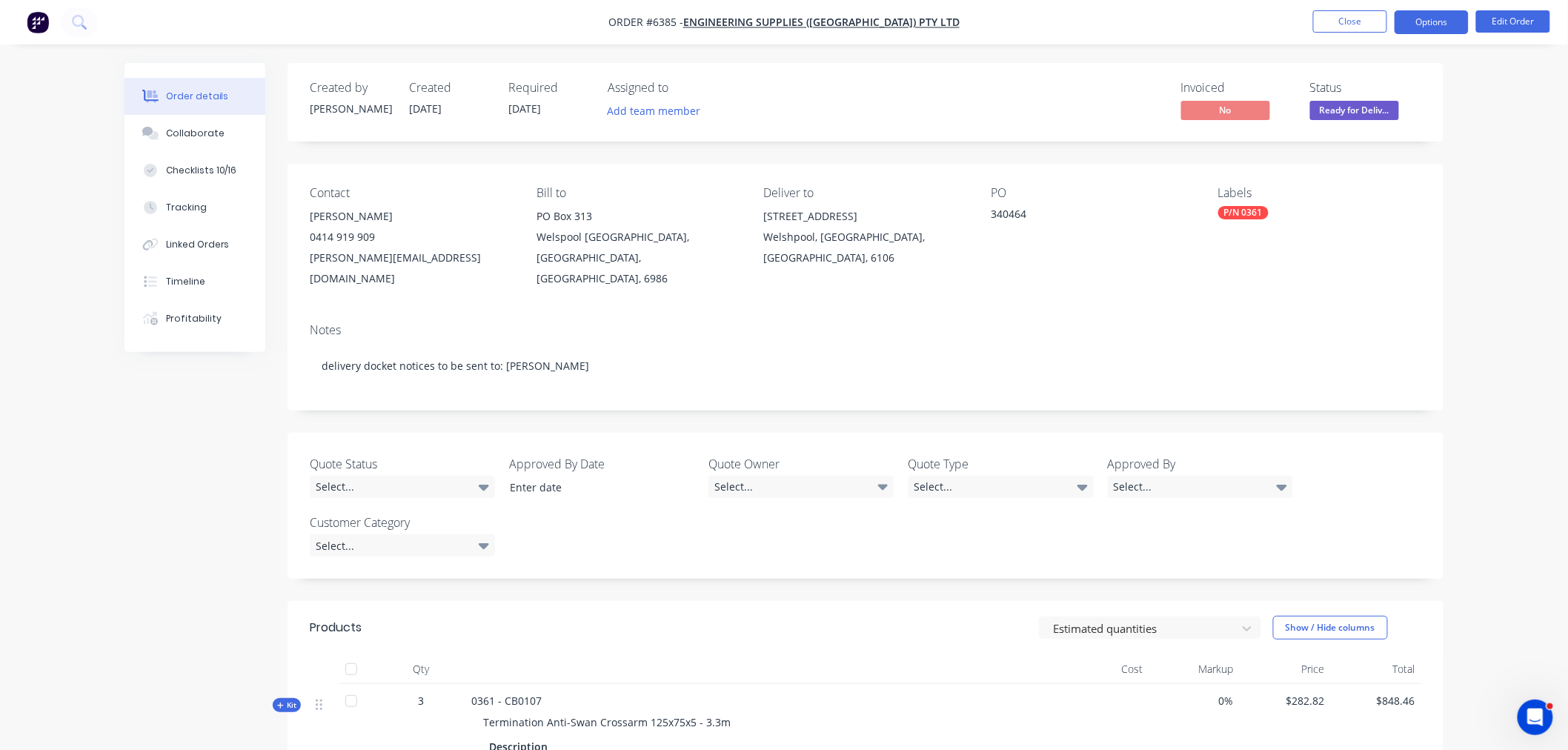
click at [1446, 21] on button "Options" at bounding box center [1432, 23] width 74 height 23
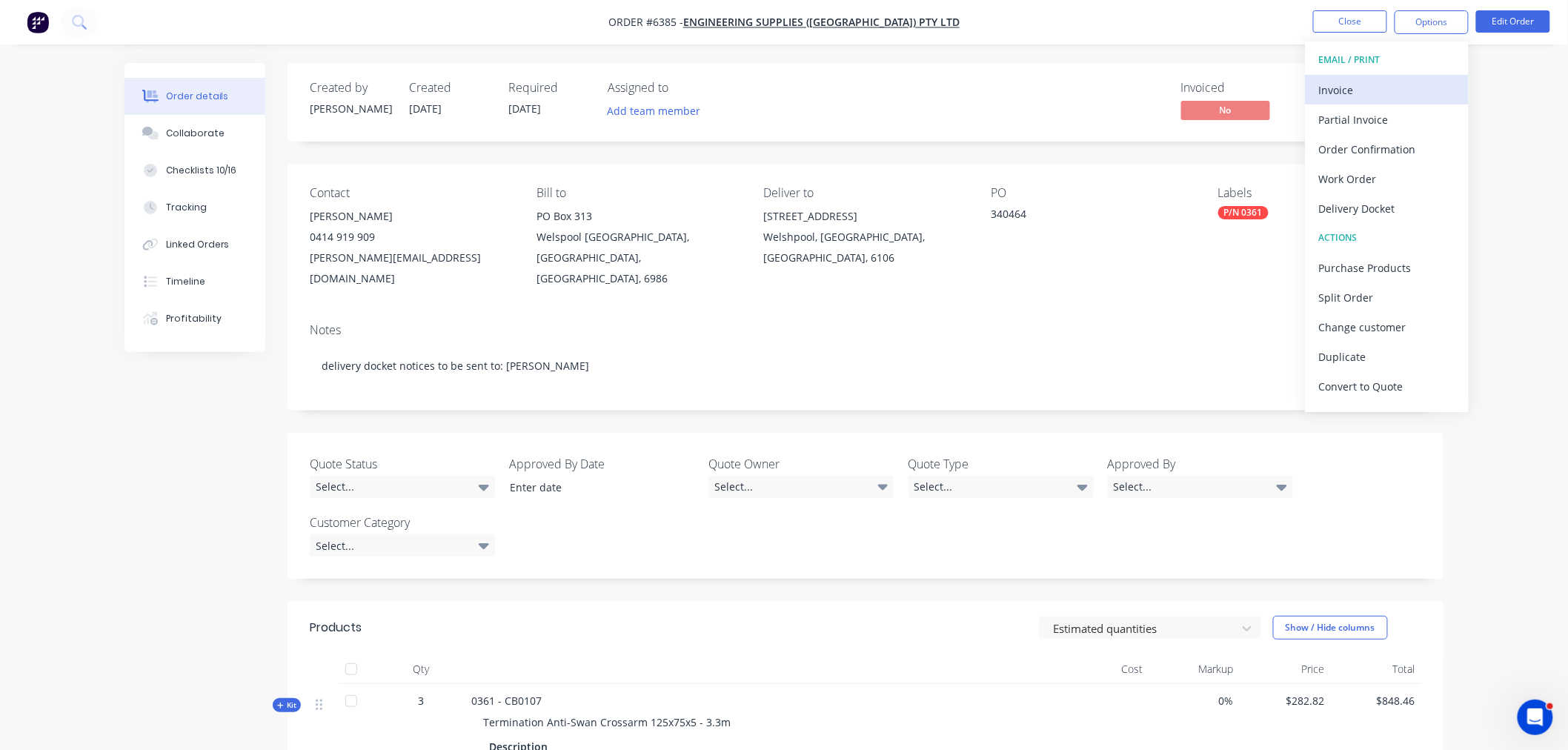
click at [1392, 86] on div "Invoice" at bounding box center [1387, 90] width 136 height 22
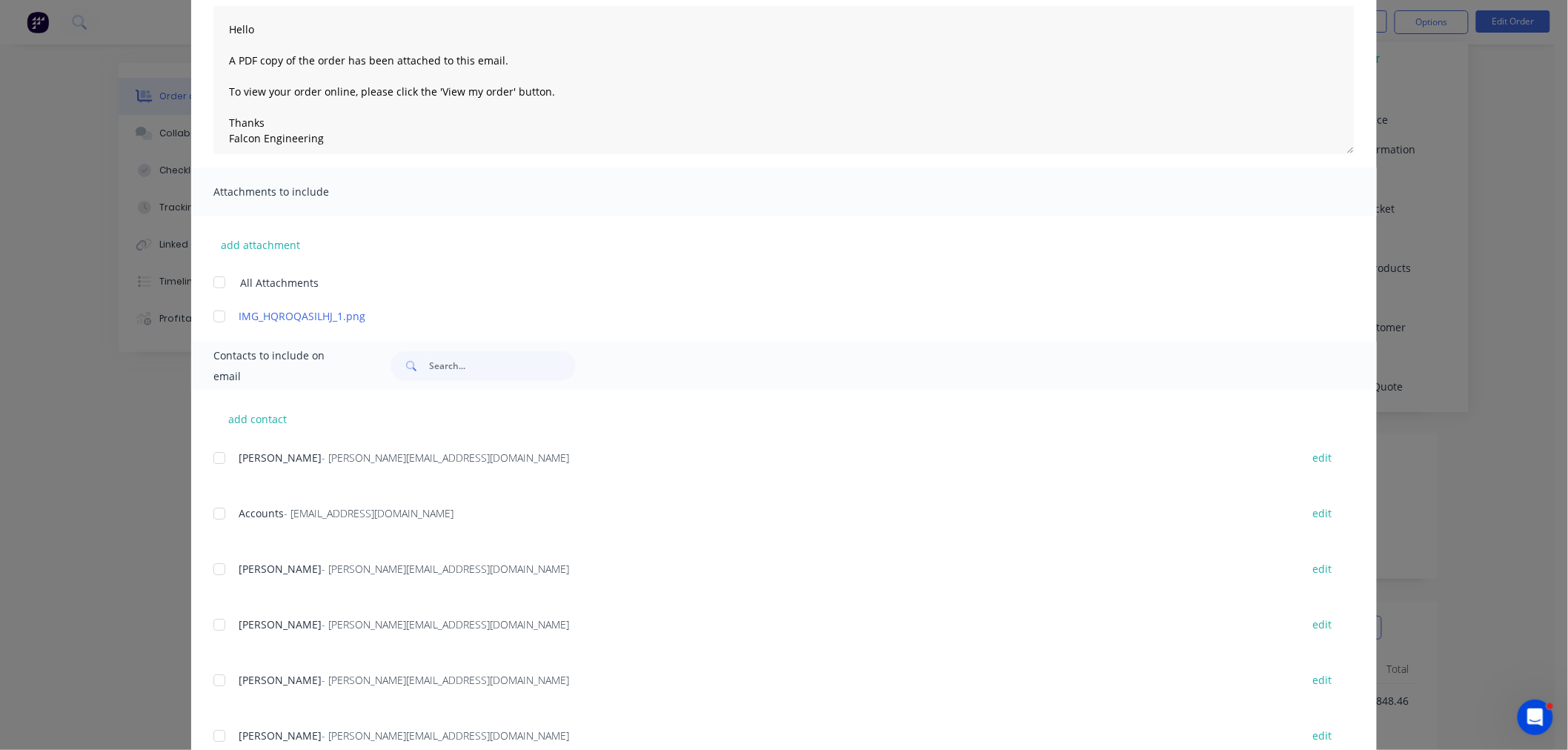
scroll to position [164, 0]
click at [215, 516] on div at bounding box center [219, 512] width 29 height 29
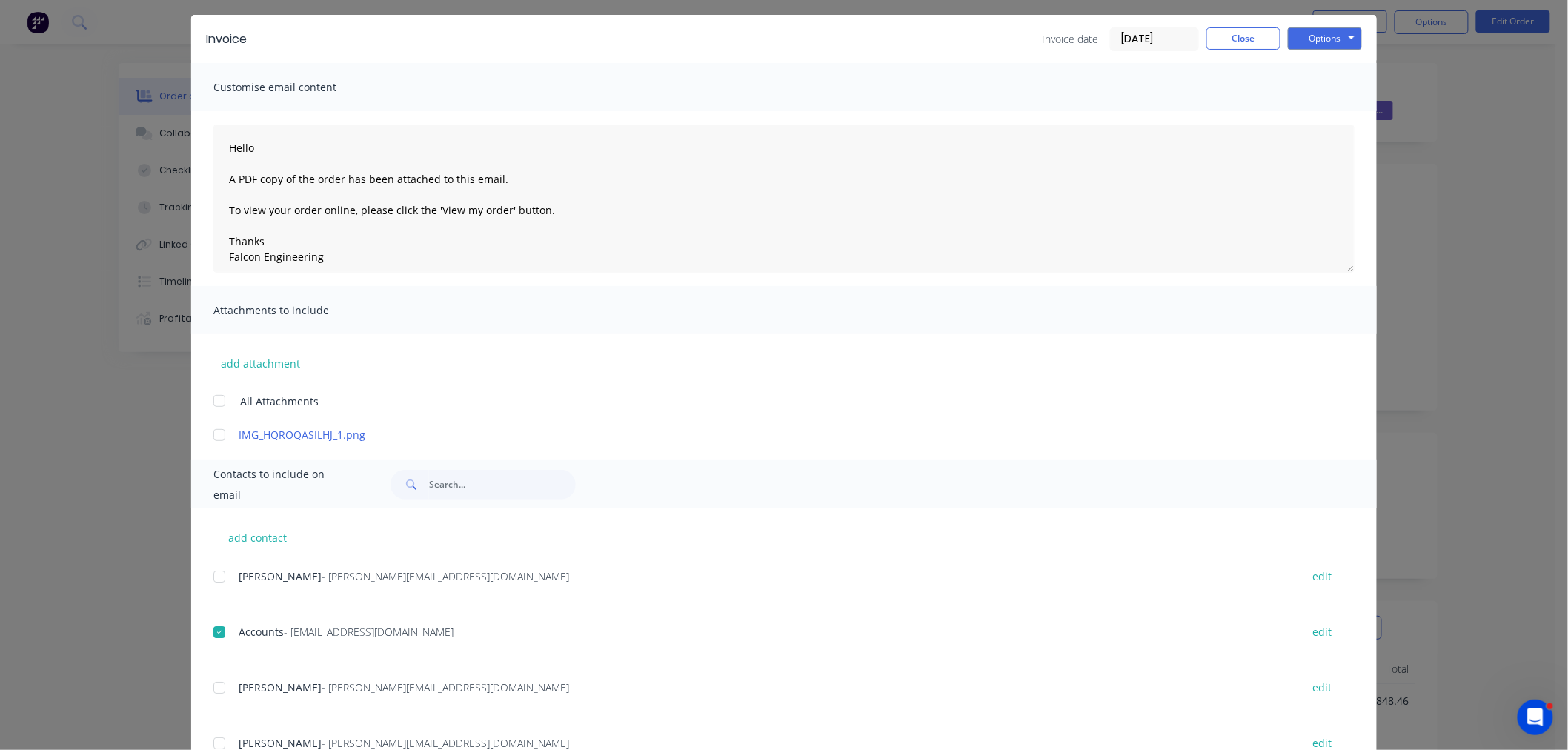
scroll to position [0, 0]
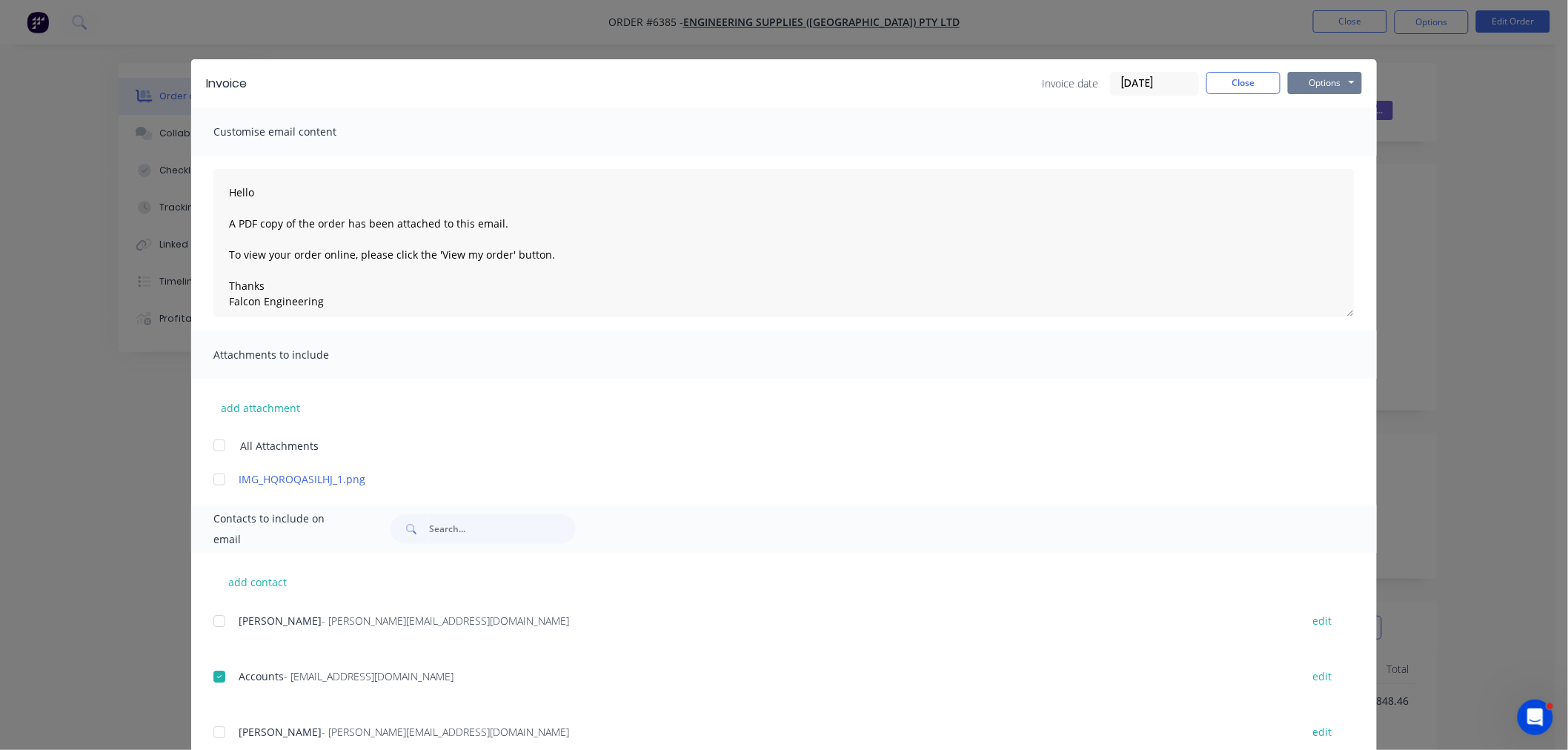
click at [1317, 76] on button "Options" at bounding box center [1325, 82] width 74 height 23
click at [1323, 150] on button "Email" at bounding box center [1335, 158] width 95 height 24
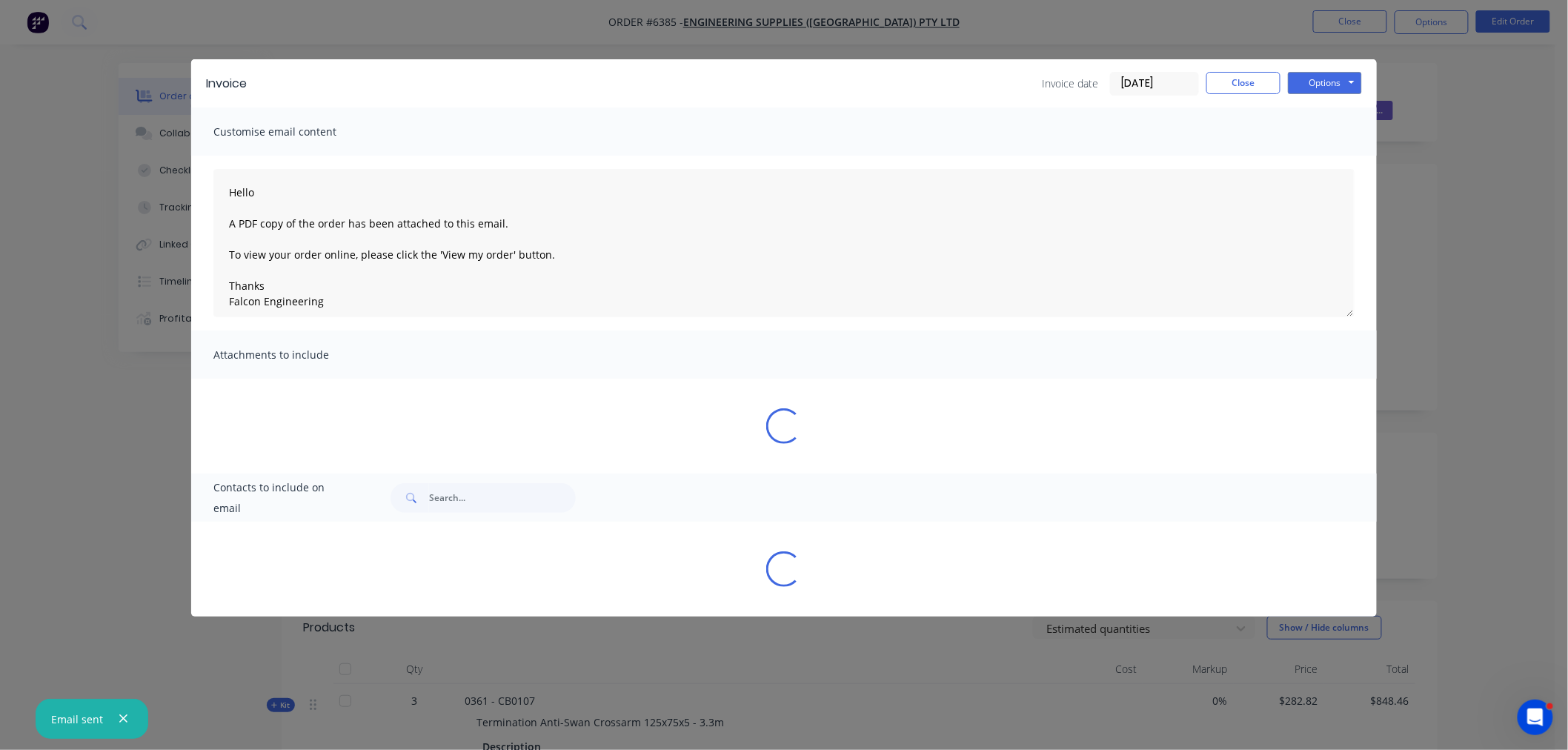
type textarea "Hello A PDF copy of the order has been attached to this email. To view your ord…"
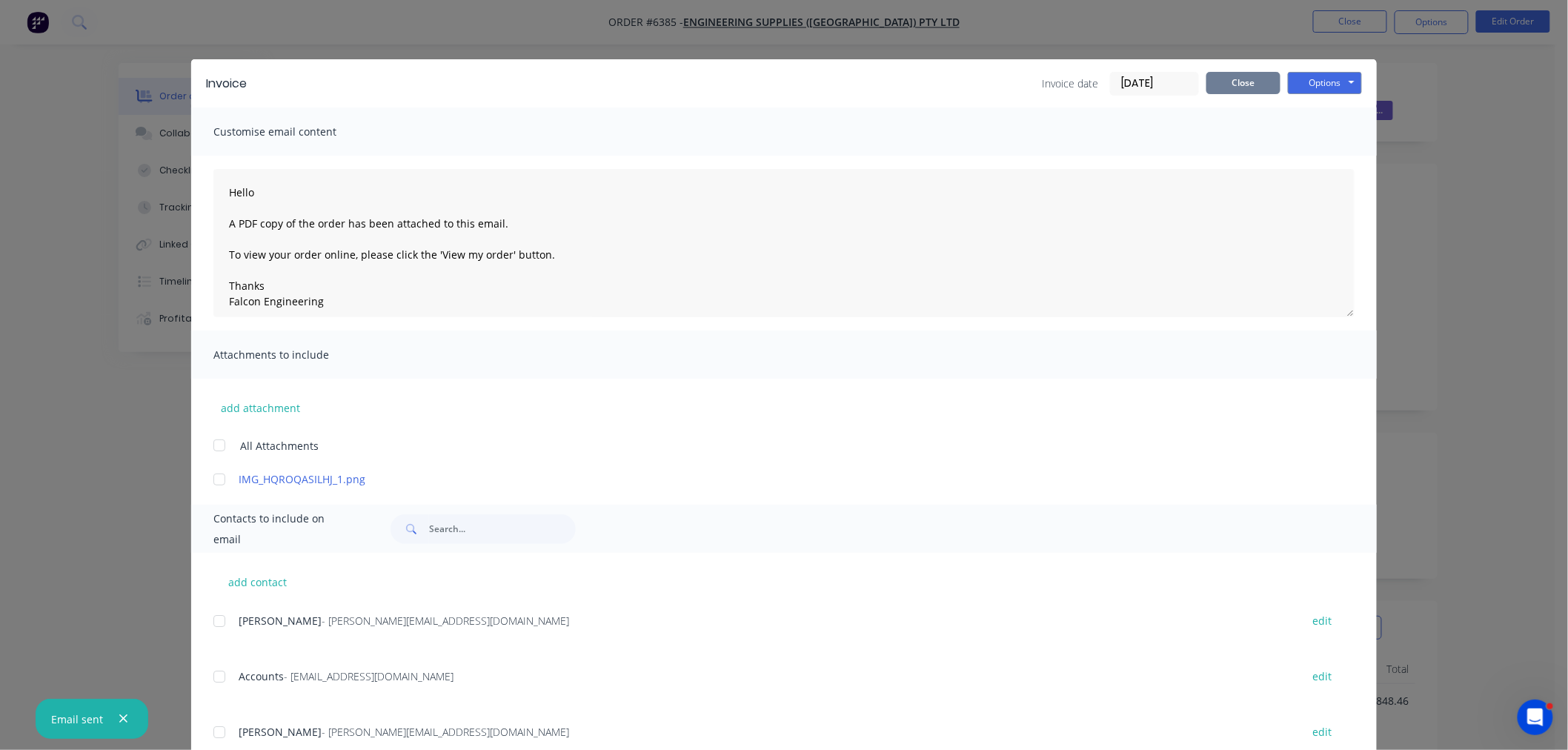
click at [1229, 82] on button "Close" at bounding box center [1244, 82] width 74 height 23
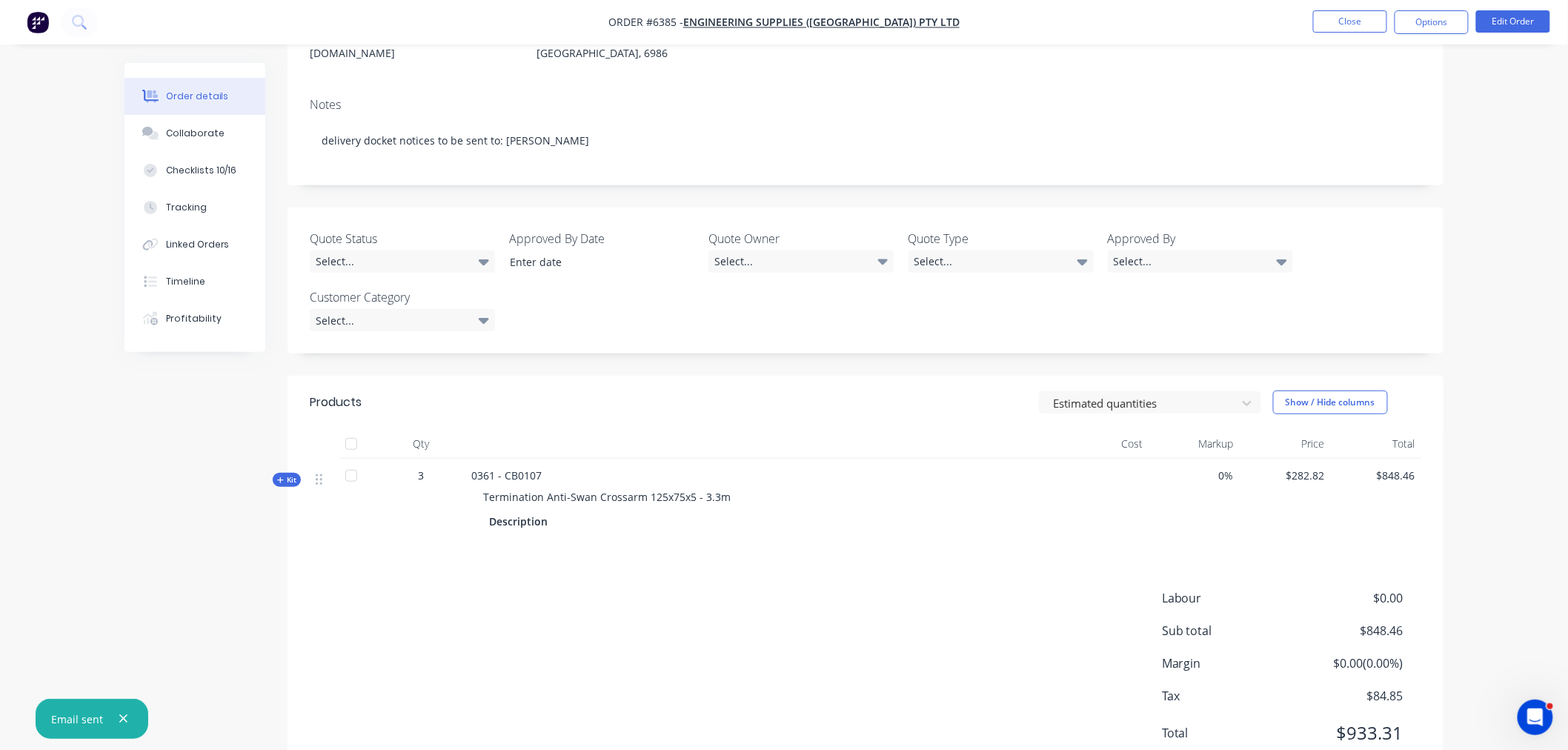
scroll to position [247, 0]
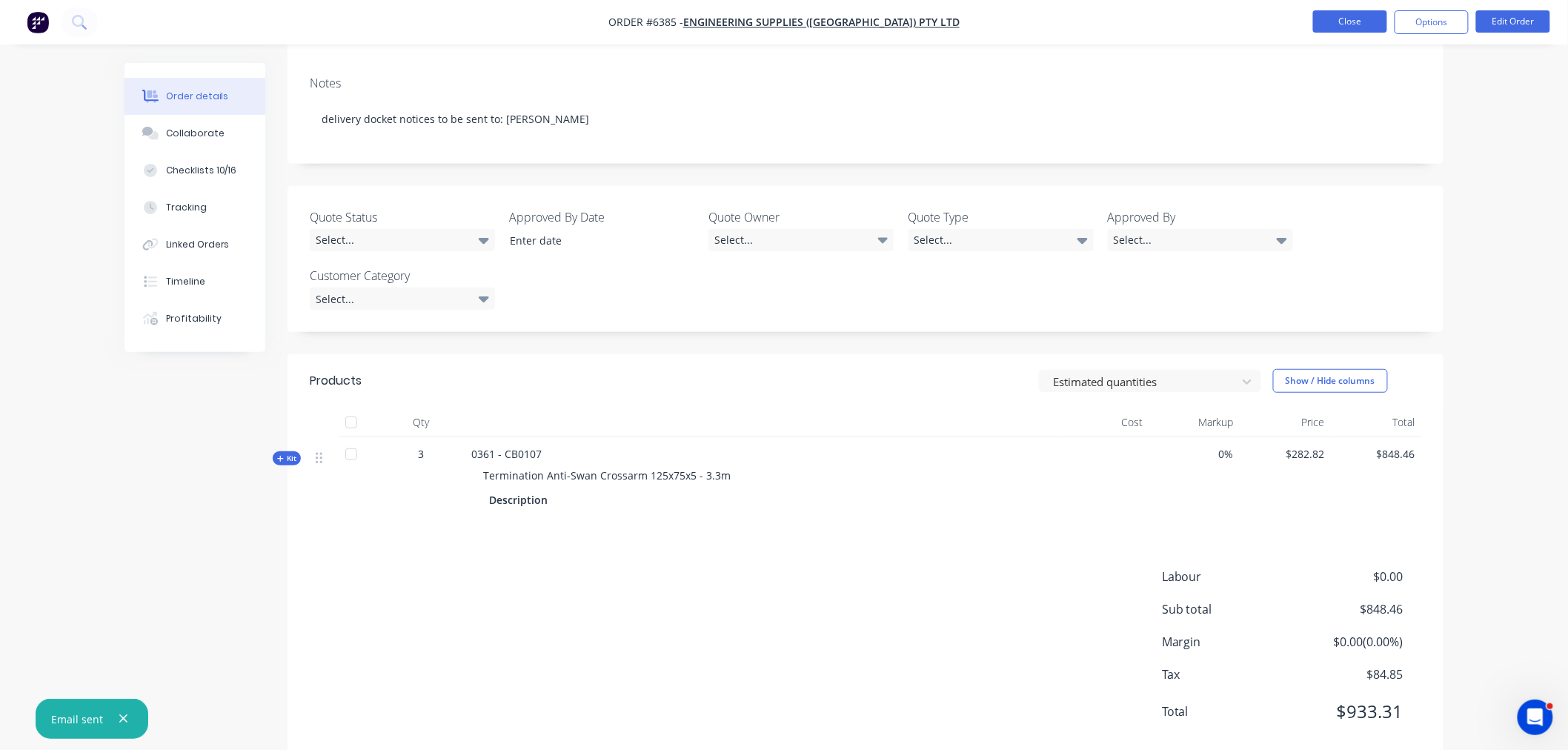
click at [1353, 21] on button "Close" at bounding box center [1351, 22] width 74 height 23
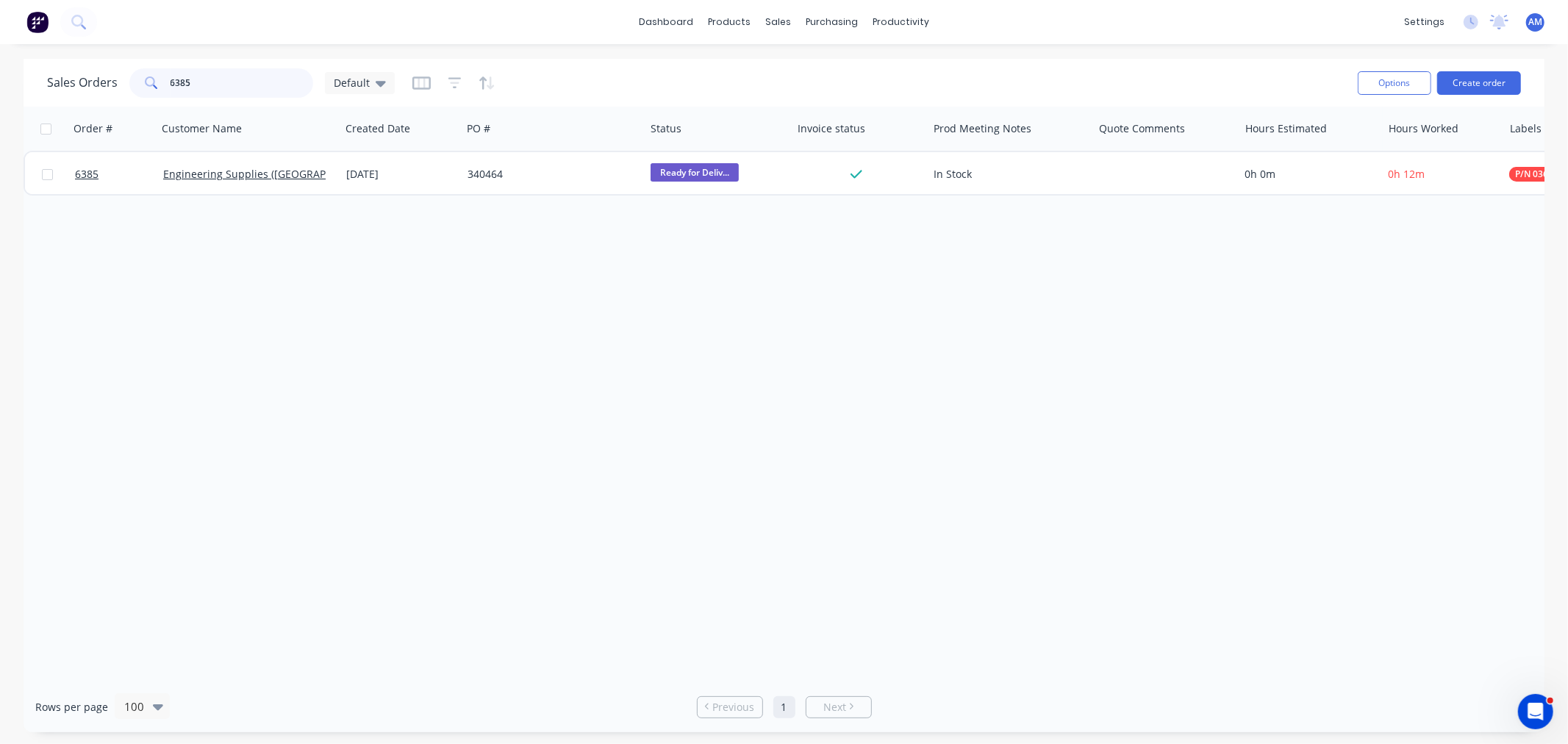
drag, startPoint x: 191, startPoint y: 78, endPoint x: 156, endPoint y: 79, distance: 35.0
click at [156, 79] on div "6385" at bounding box center [221, 83] width 184 height 29
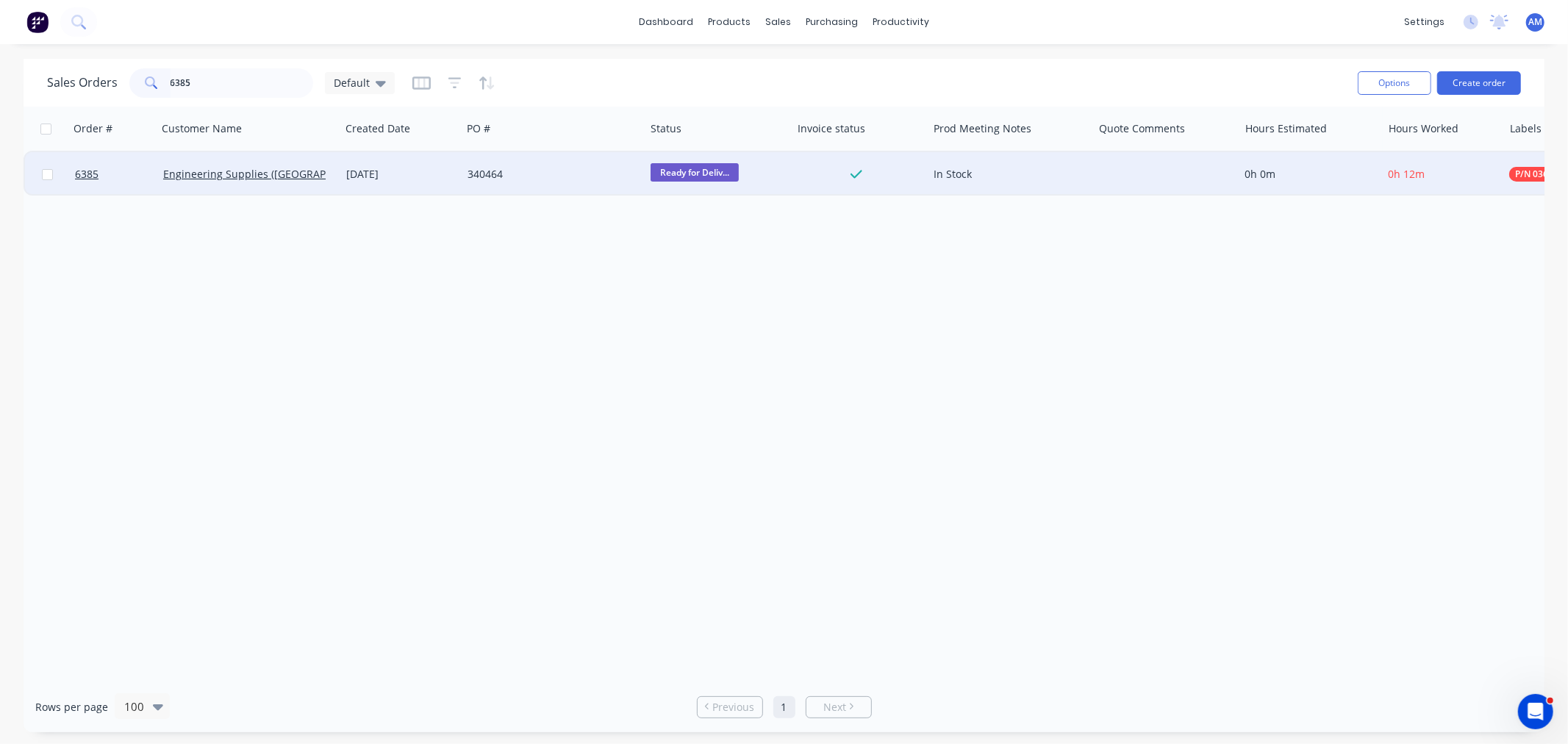
click at [686, 171] on span "Ready for Deliv..." at bounding box center [695, 172] width 88 height 18
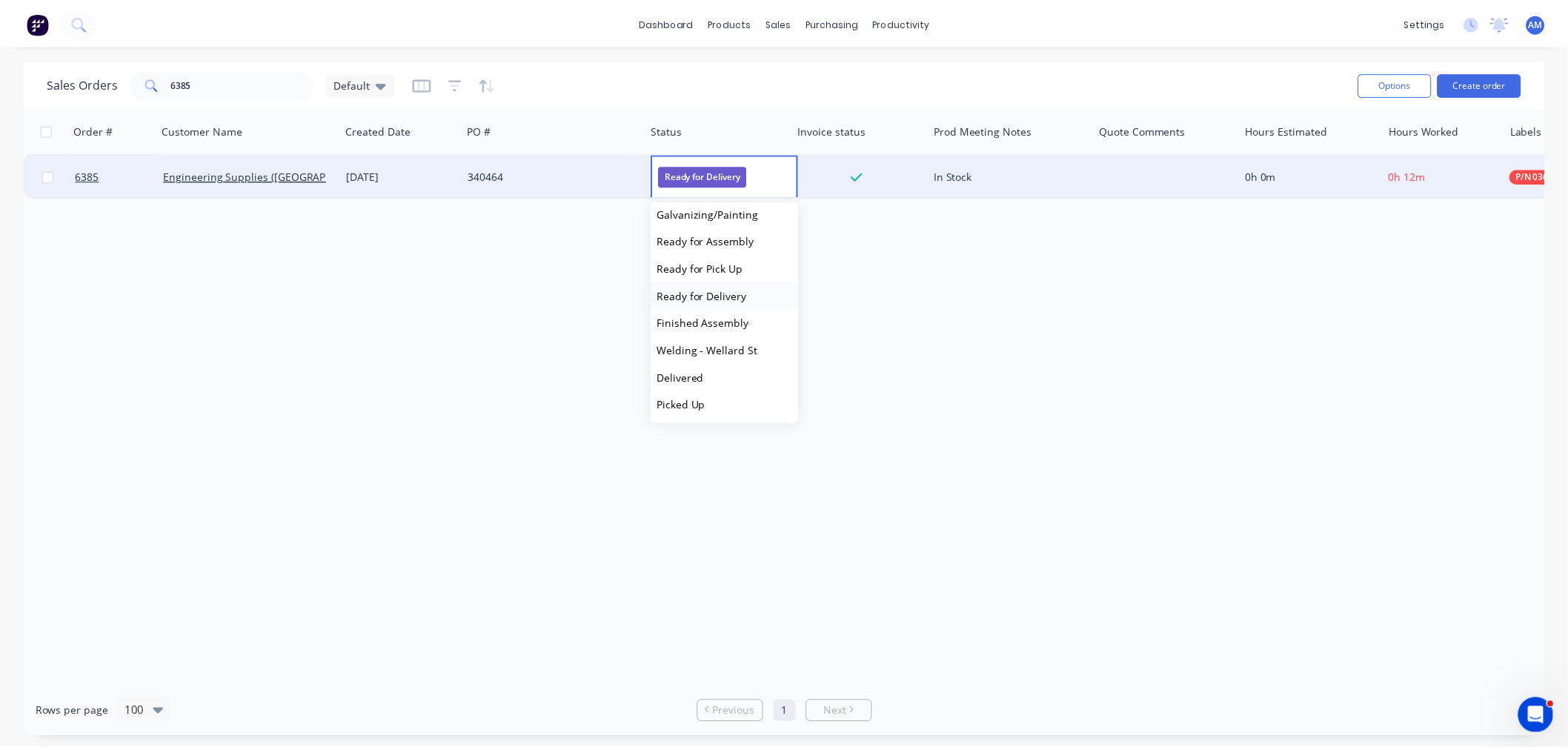
scroll to position [118, 0]
click at [704, 371] on span "Delivered" at bounding box center [686, 376] width 47 height 14
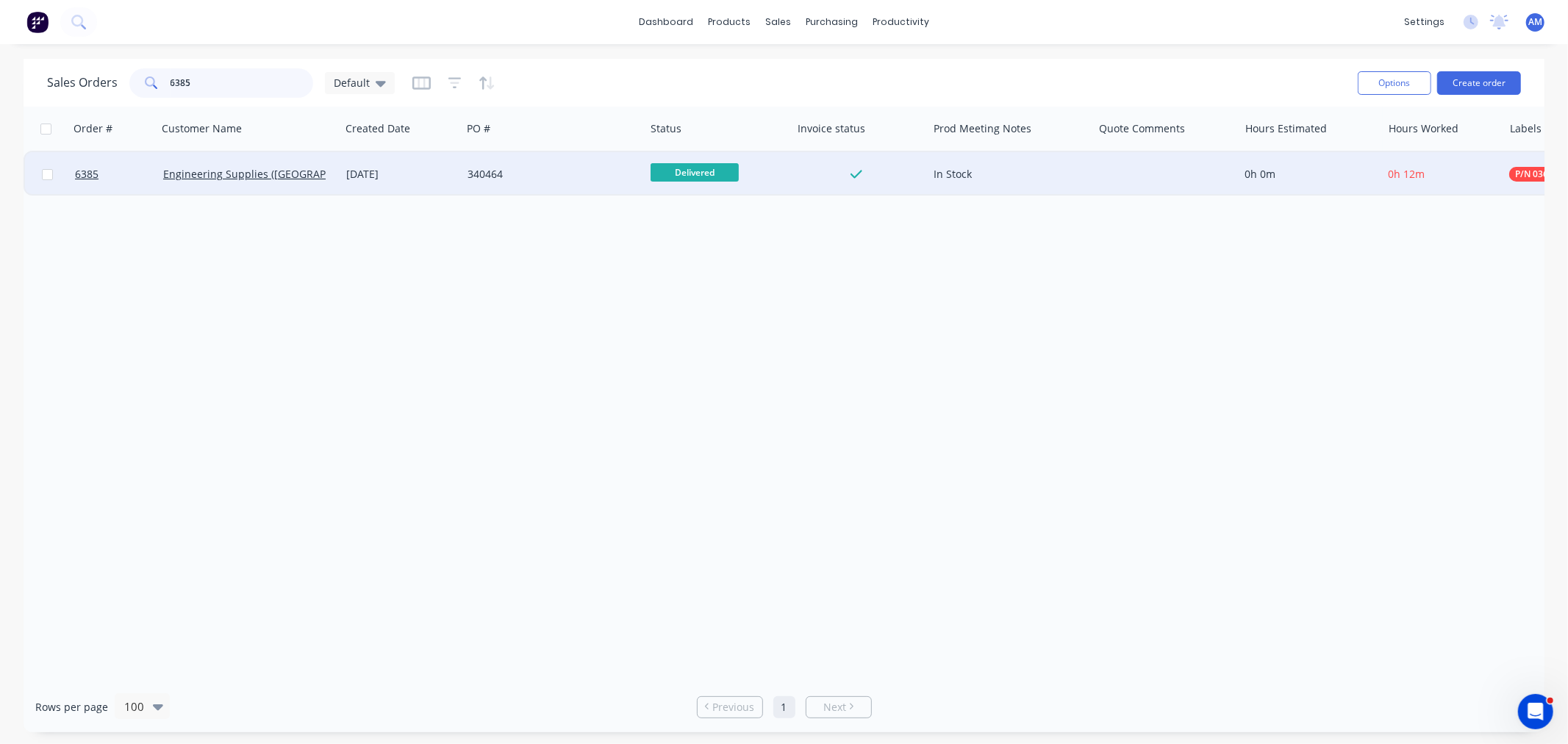
drag, startPoint x: 217, startPoint y: 85, endPoint x: 104, endPoint y: 82, distance: 113.0
click at [104, 82] on div "Sales Orders 6385 Default" at bounding box center [221, 83] width 348 height 29
type input "6401"
click at [119, 179] on link "6401" at bounding box center [119, 174] width 88 height 44
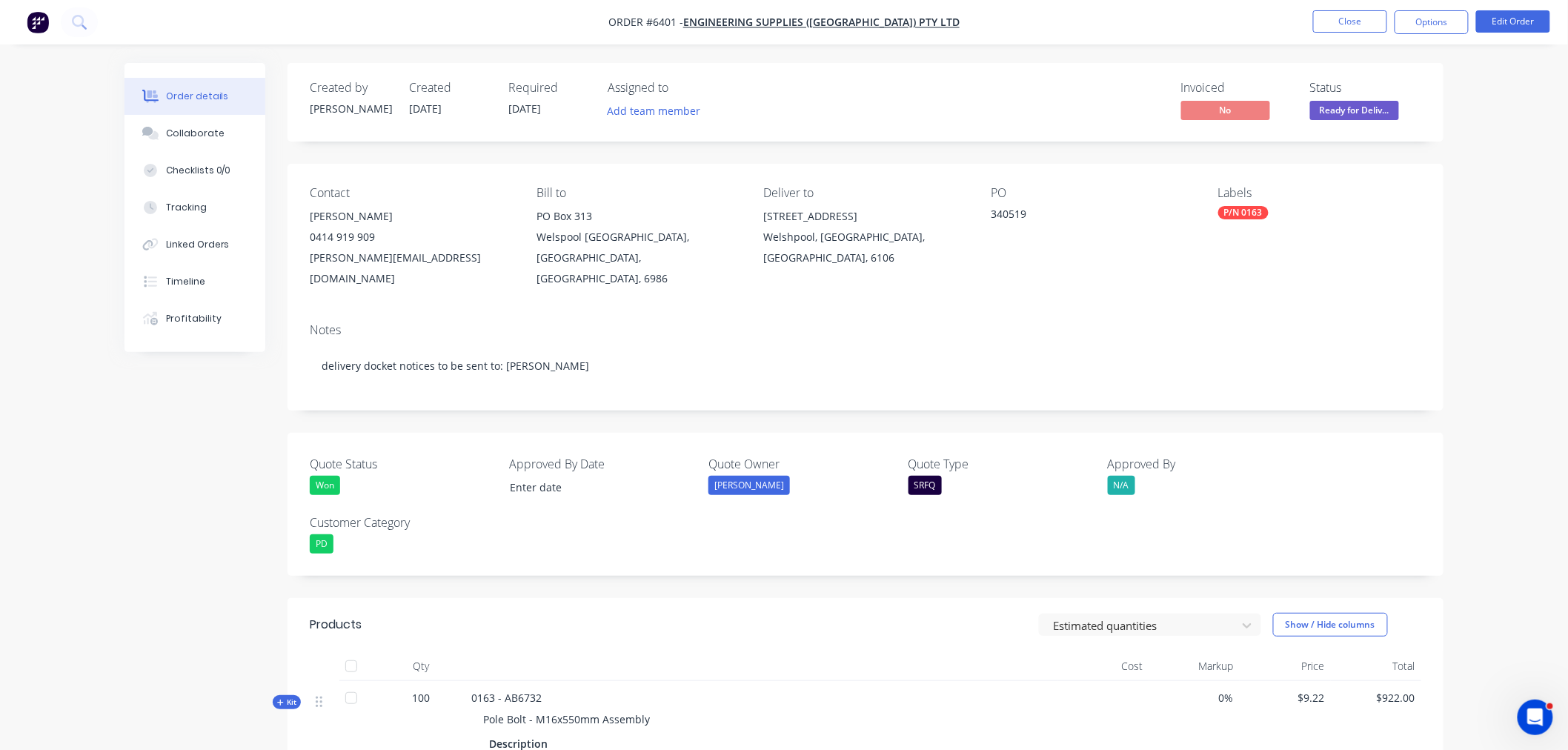
click at [1444, 9] on nav "Order #6401 - Engineering Supplies ([GEOGRAPHIC_DATA]) Pty Ltd Close Options Ed…" at bounding box center [784, 22] width 1568 height 44
click at [1442, 25] on button "Options" at bounding box center [1432, 23] width 74 height 23
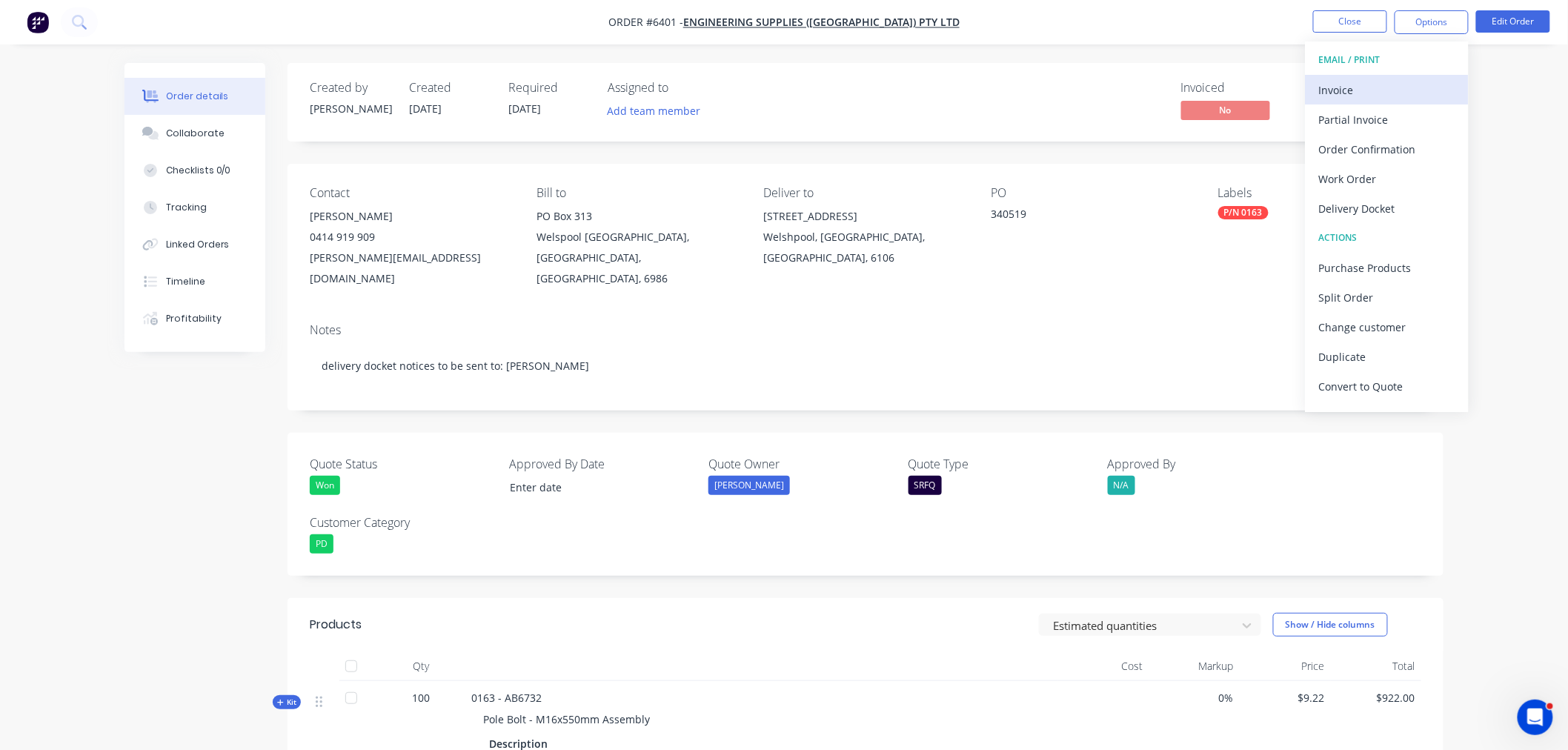
click at [1413, 84] on div "Invoice" at bounding box center [1387, 90] width 136 height 22
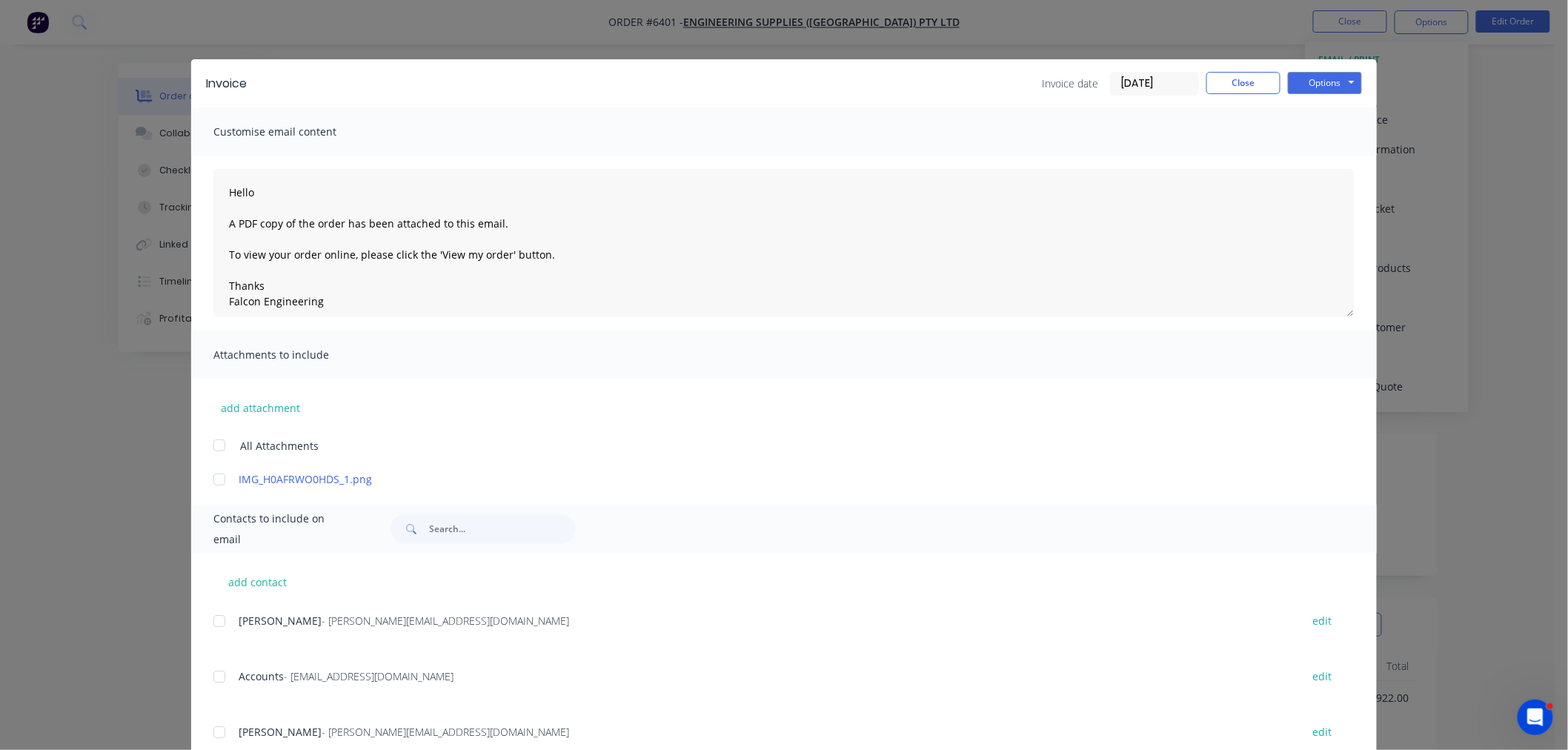
click at [214, 676] on div at bounding box center [219, 677] width 29 height 29
click at [1332, 80] on button "Options" at bounding box center [1325, 82] width 74 height 23
click at [1308, 156] on button "Email" at bounding box center [1335, 158] width 95 height 24
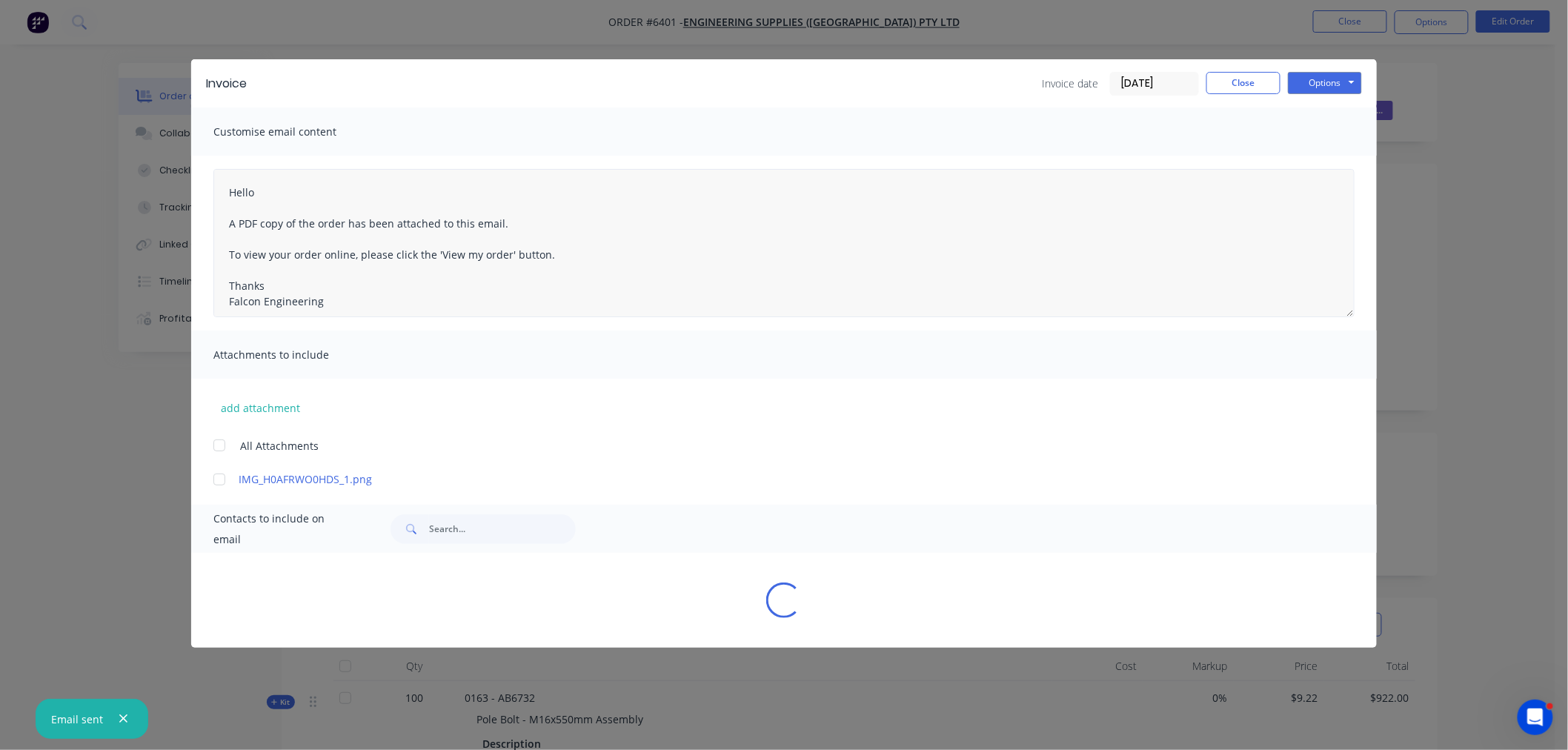
type textarea "Hello A PDF copy of the order has been attached to this email. To view your ord…"
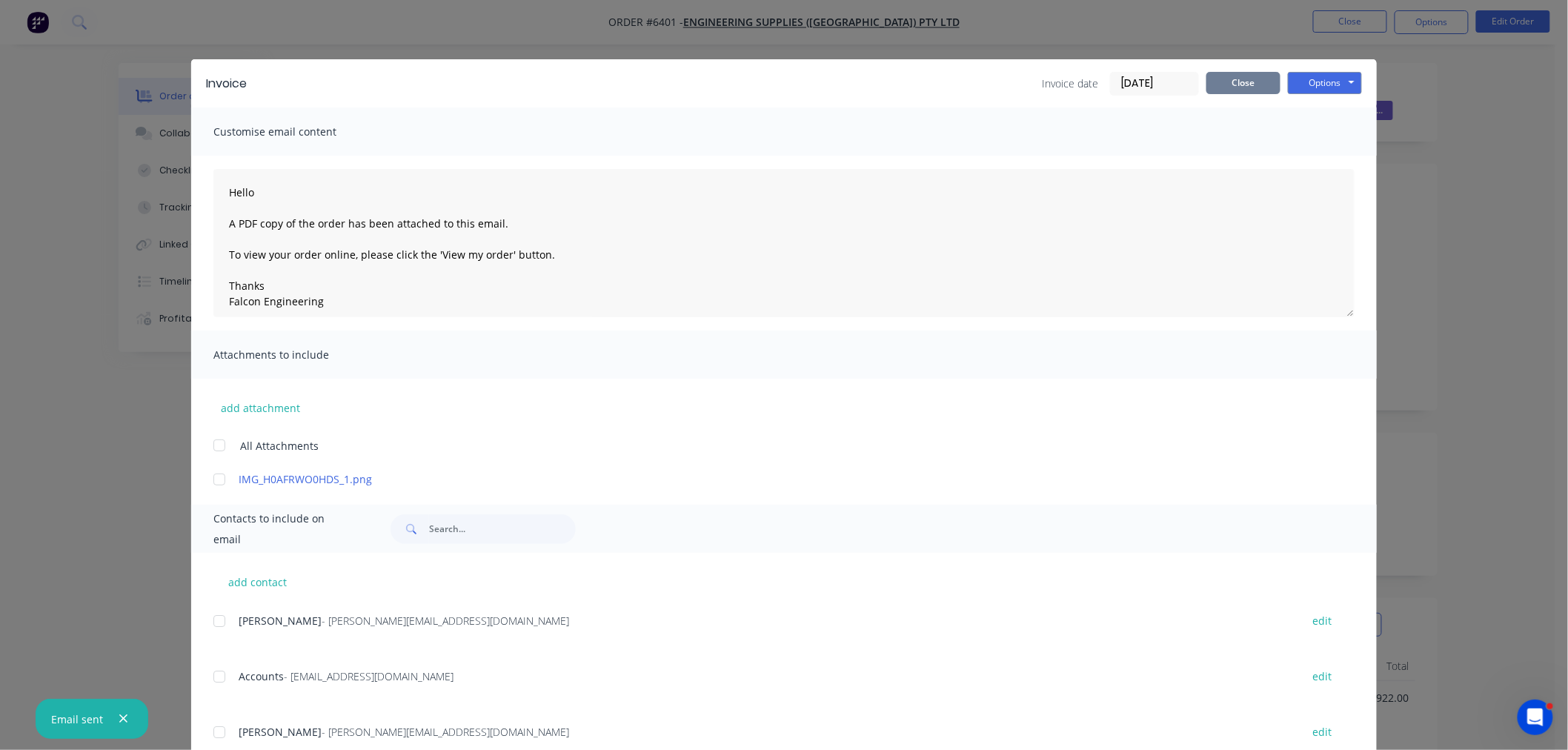
click at [1231, 77] on button "Close" at bounding box center [1244, 82] width 74 height 23
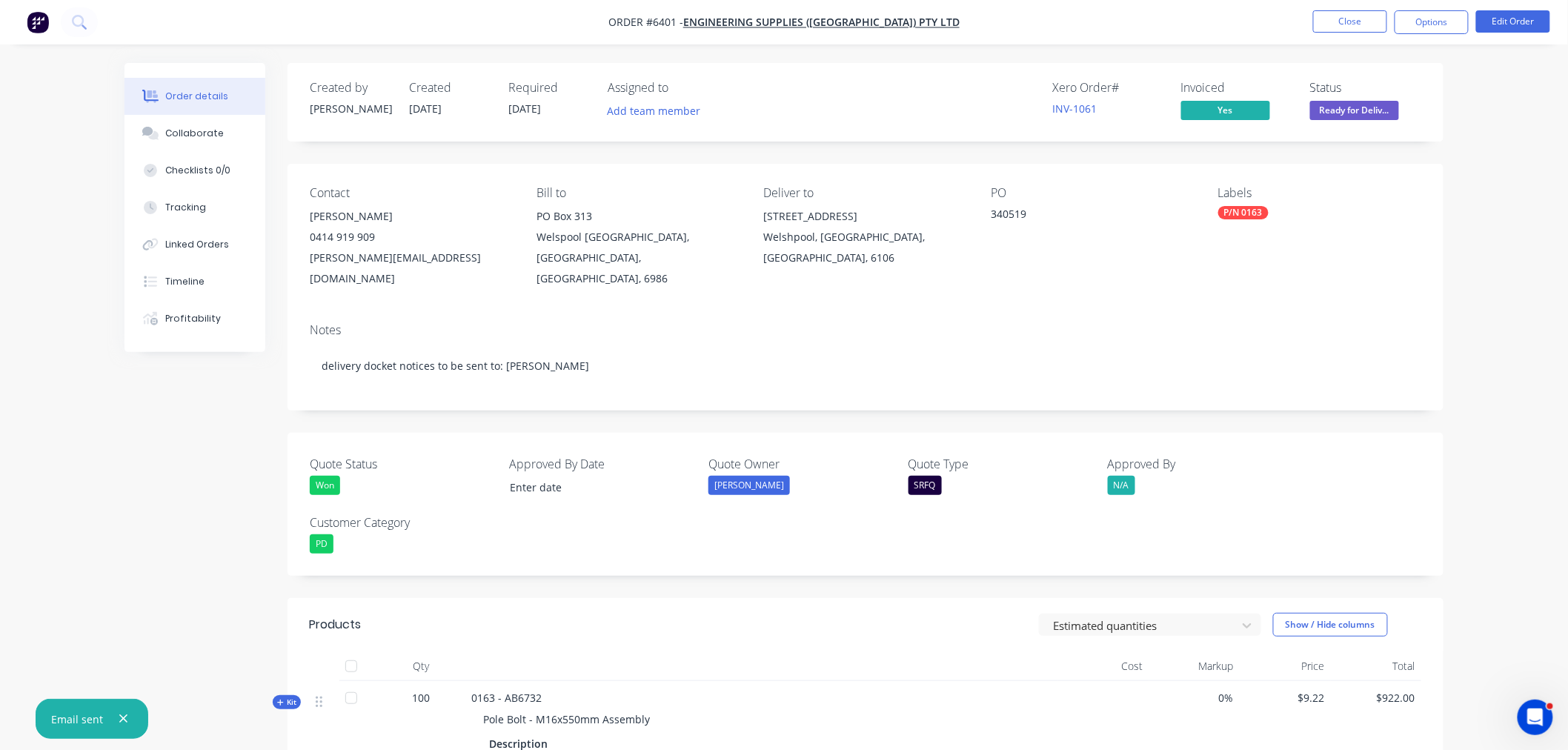
click at [1335, 106] on span "Ready for Deliv..." at bounding box center [1354, 110] width 89 height 19
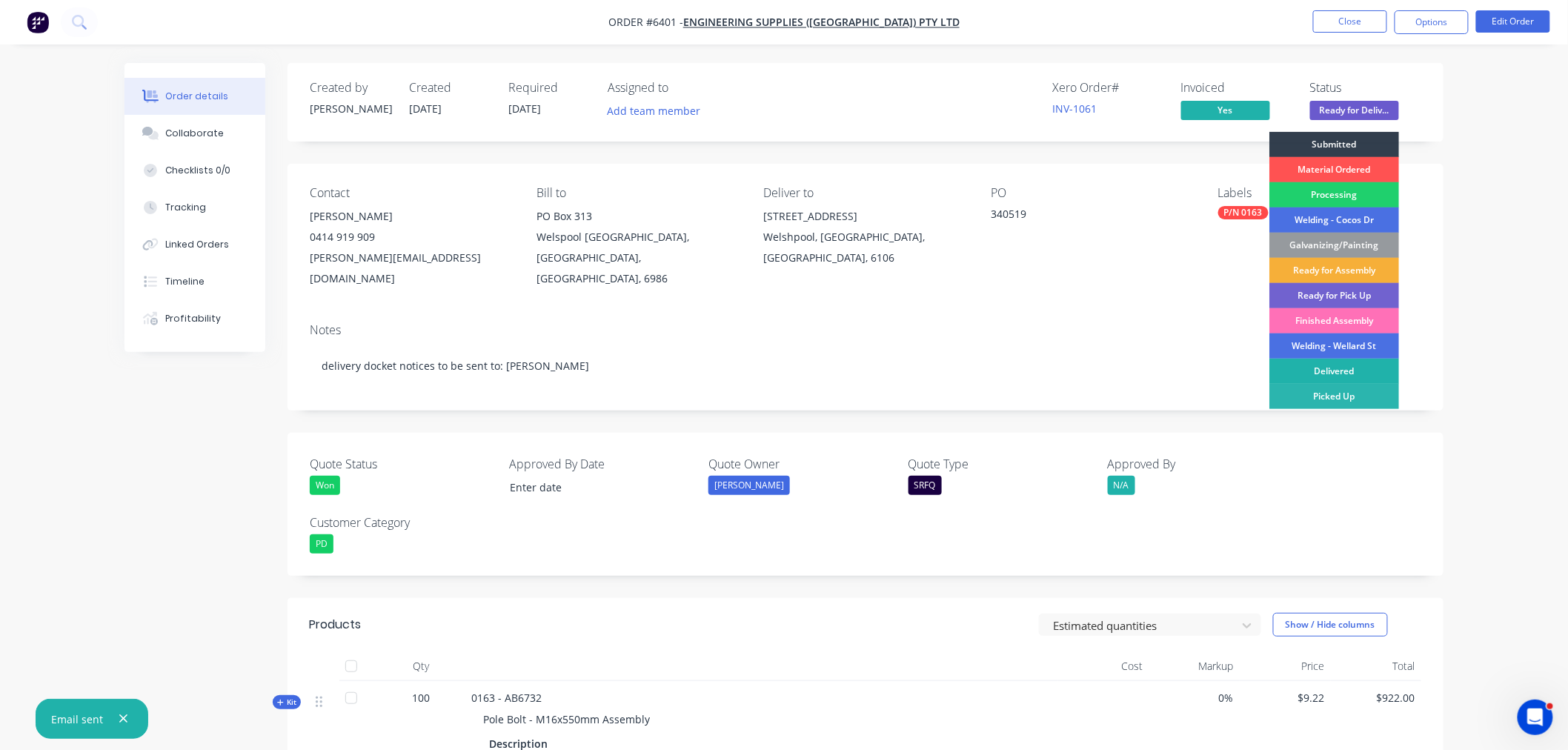
click at [1332, 367] on div "Delivered" at bounding box center [1334, 371] width 129 height 25
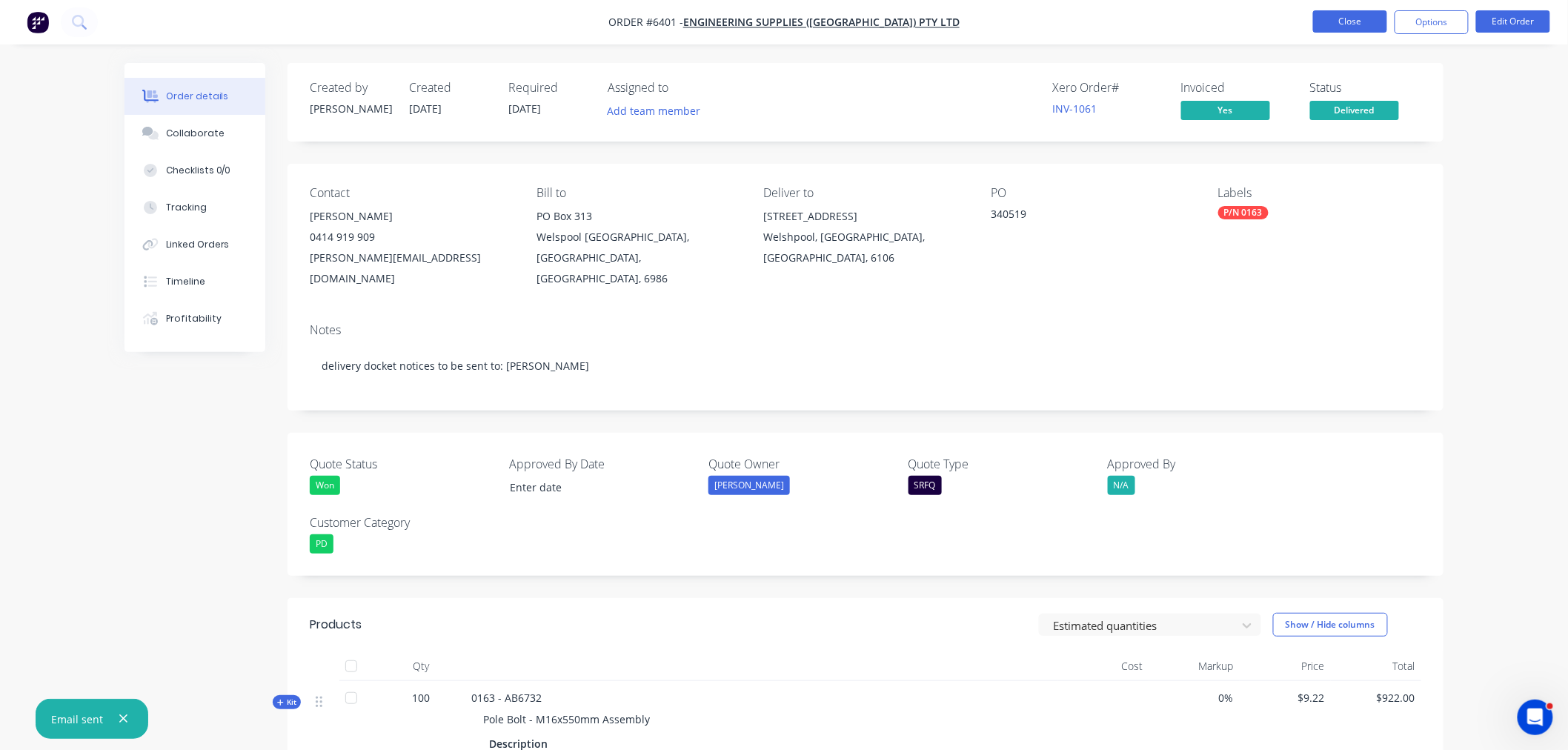
click at [1353, 23] on button "Close" at bounding box center [1351, 22] width 74 height 23
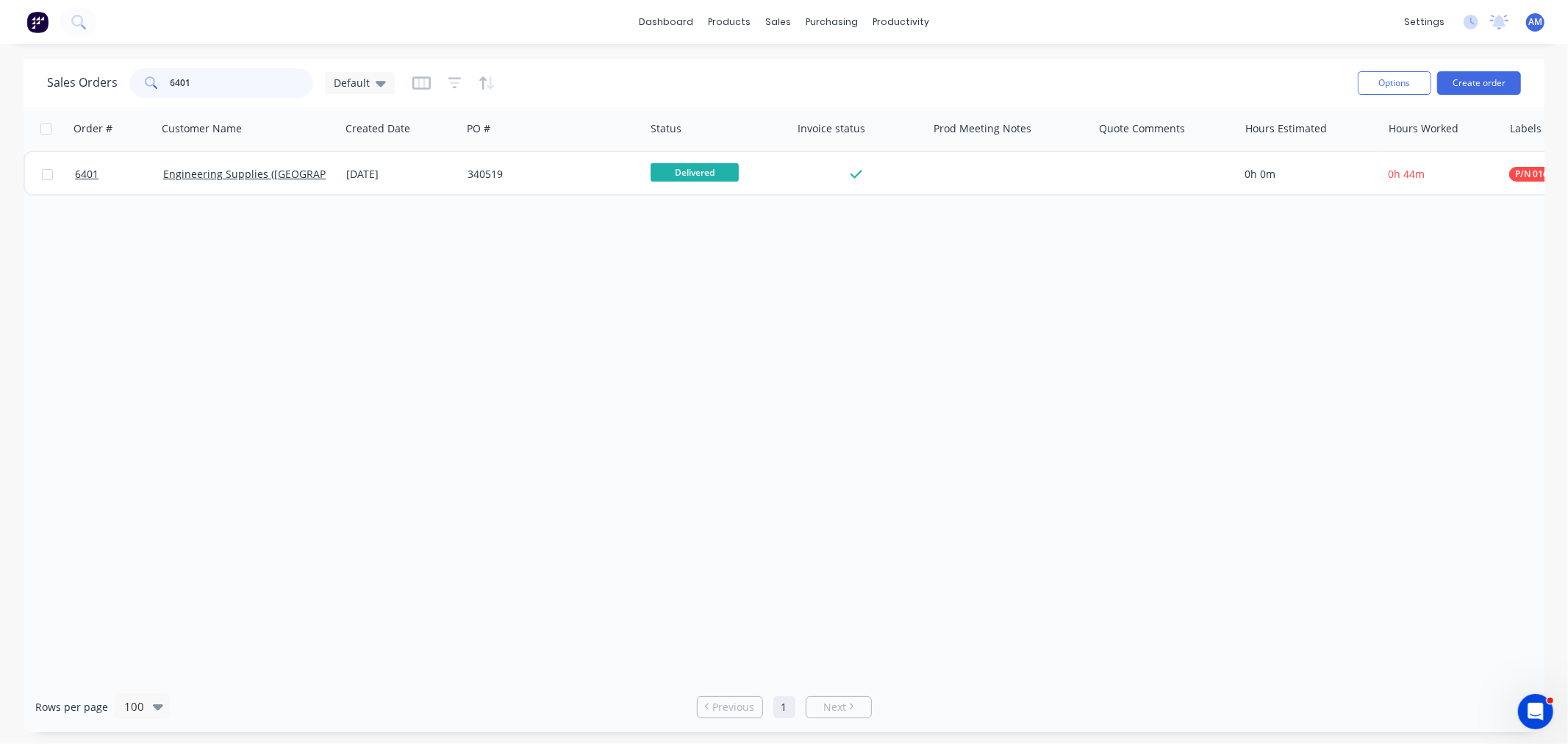
drag, startPoint x: 217, startPoint y: 85, endPoint x: 113, endPoint y: 88, distance: 104.0
click at [115, 88] on div "Sales Orders 6401 Default" at bounding box center [221, 83] width 348 height 29
type input "6396"
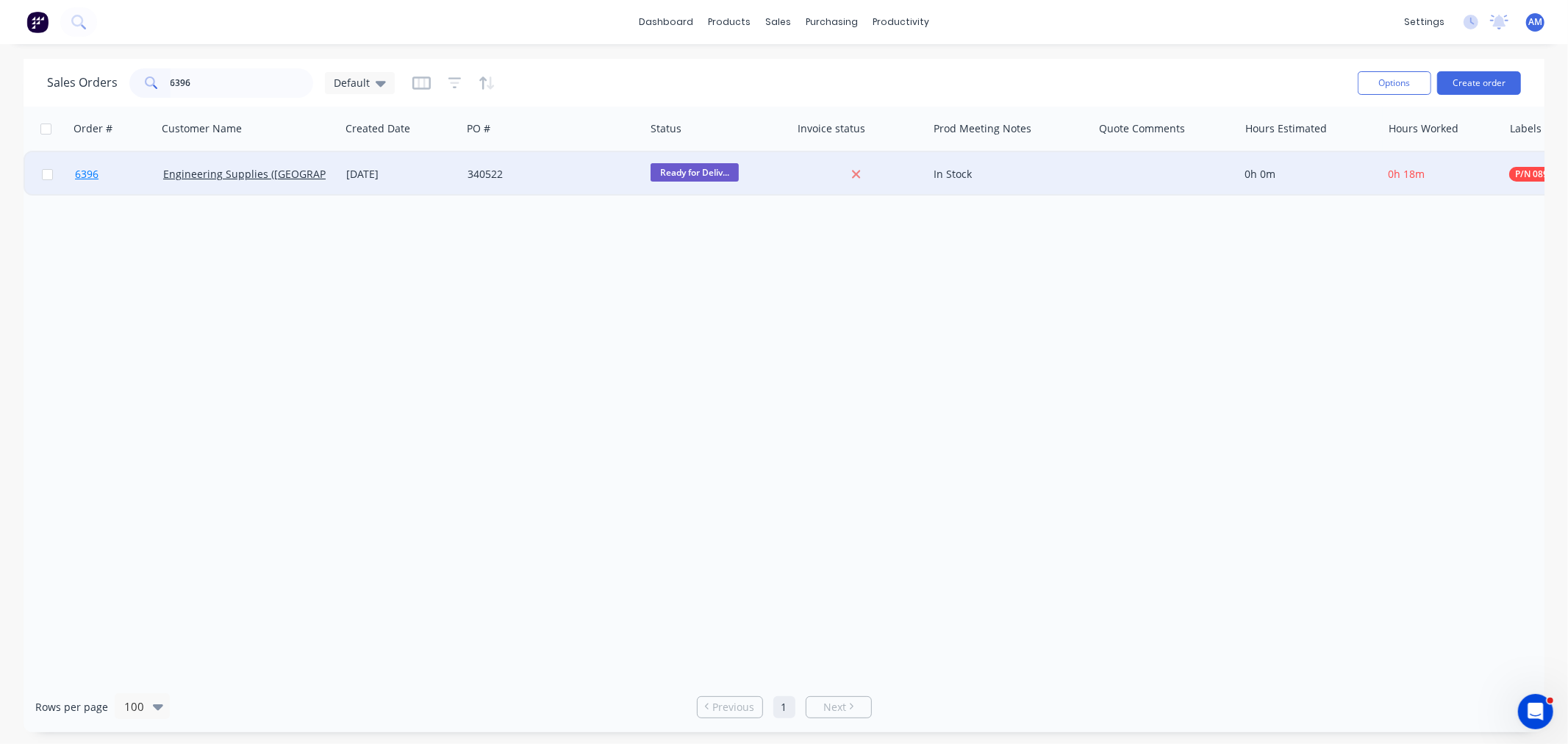
click at [123, 178] on link "6396" at bounding box center [119, 174] width 88 height 44
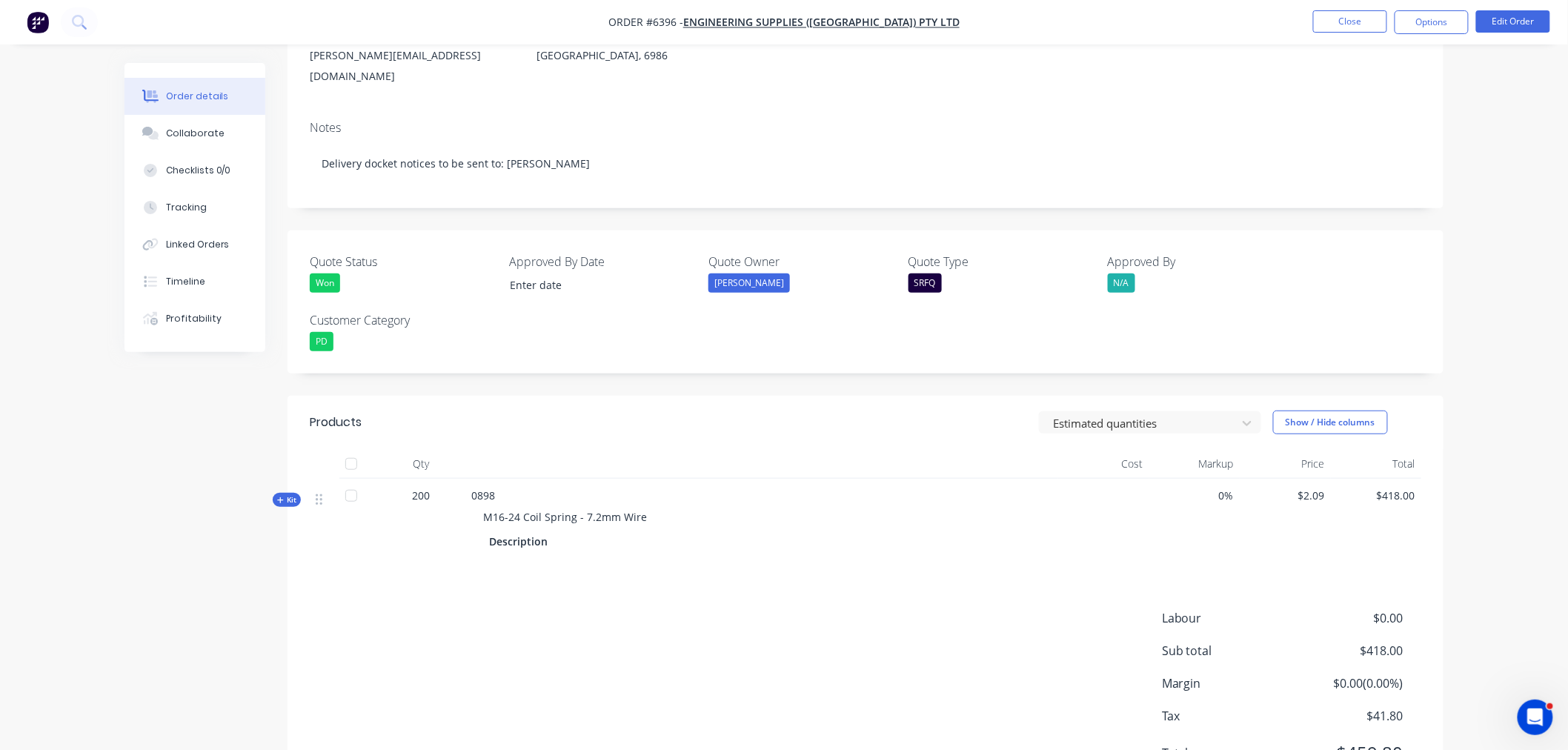
scroll to position [247, 0]
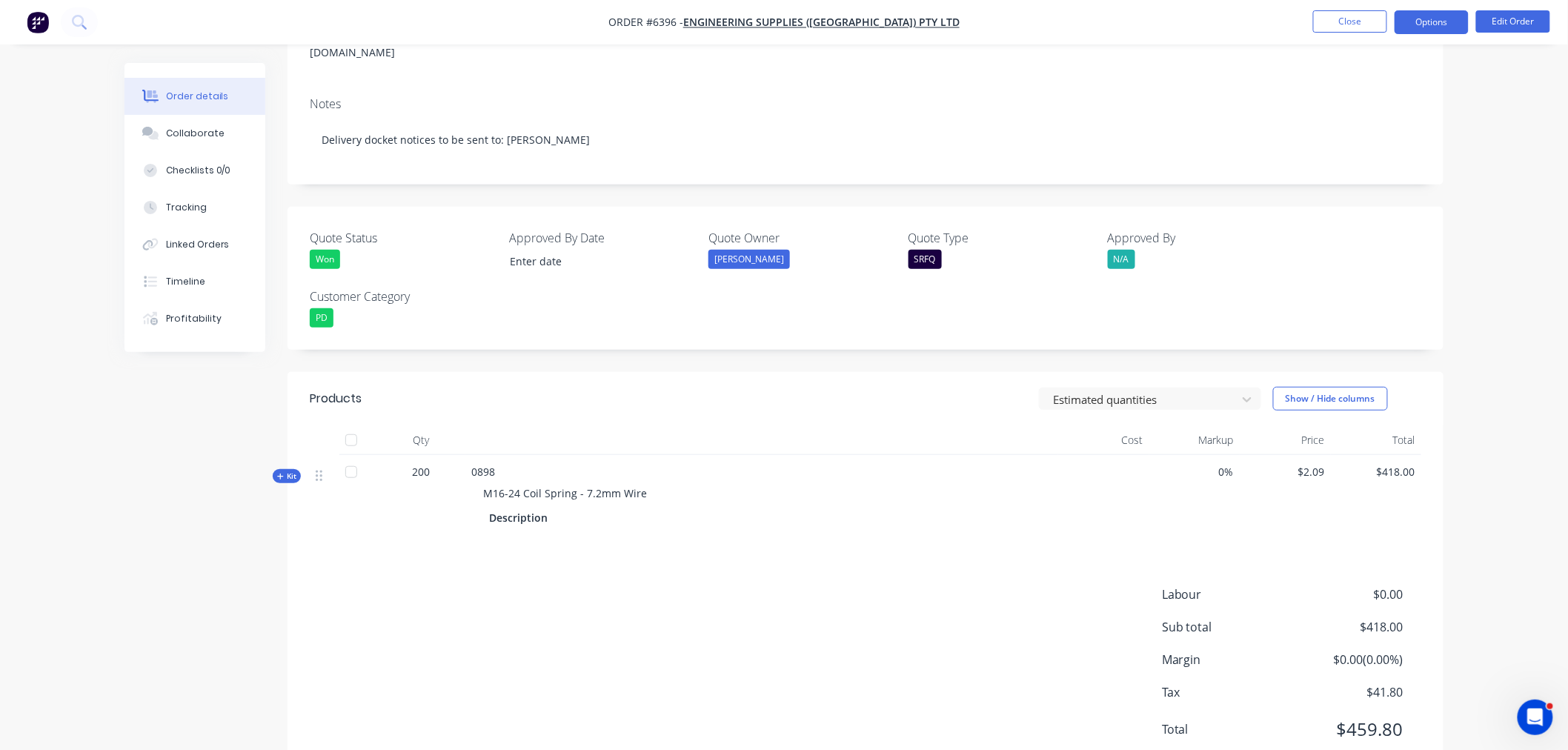
click at [1417, 23] on button "Options" at bounding box center [1432, 23] width 74 height 23
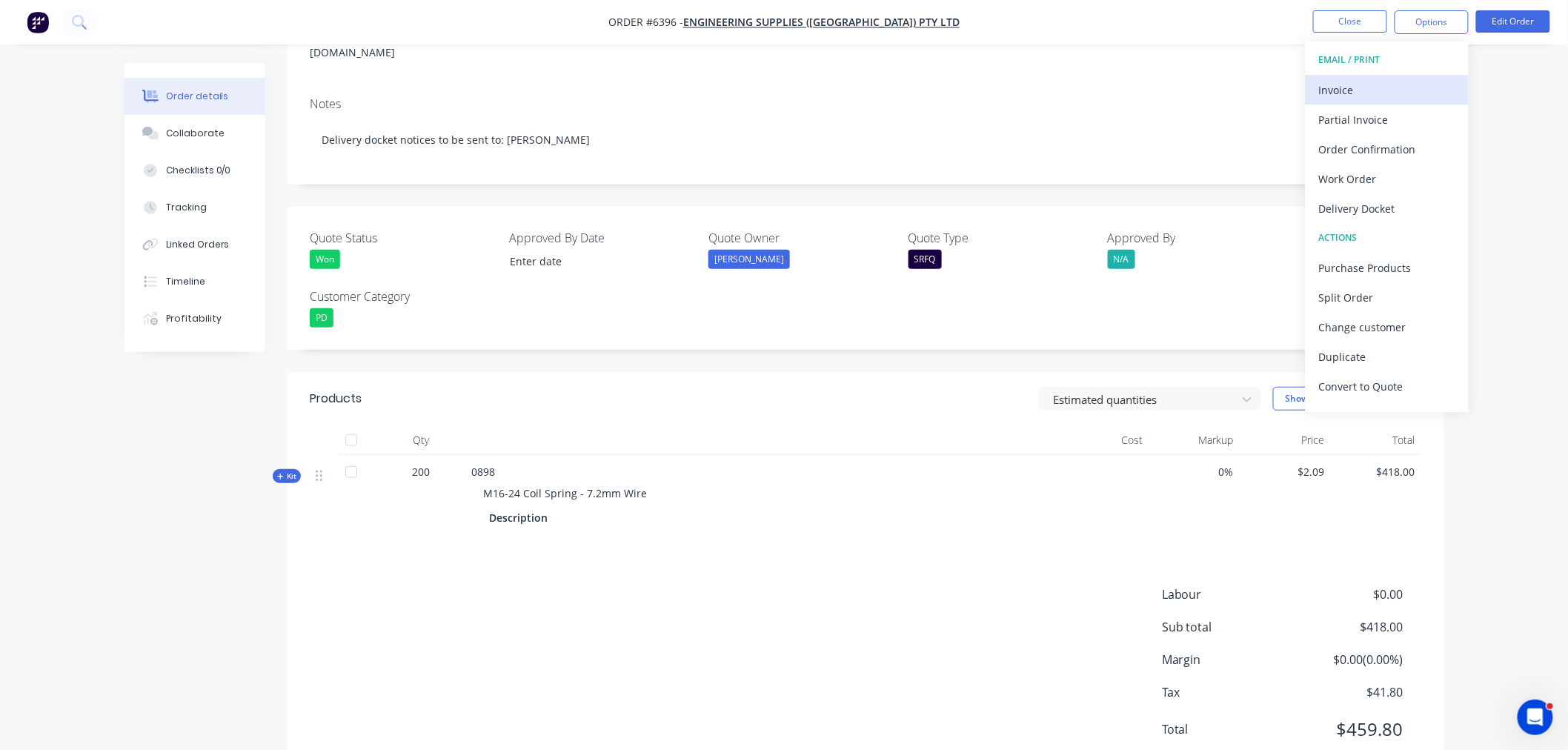
click at [1398, 83] on div "Invoice" at bounding box center [1387, 90] width 136 height 22
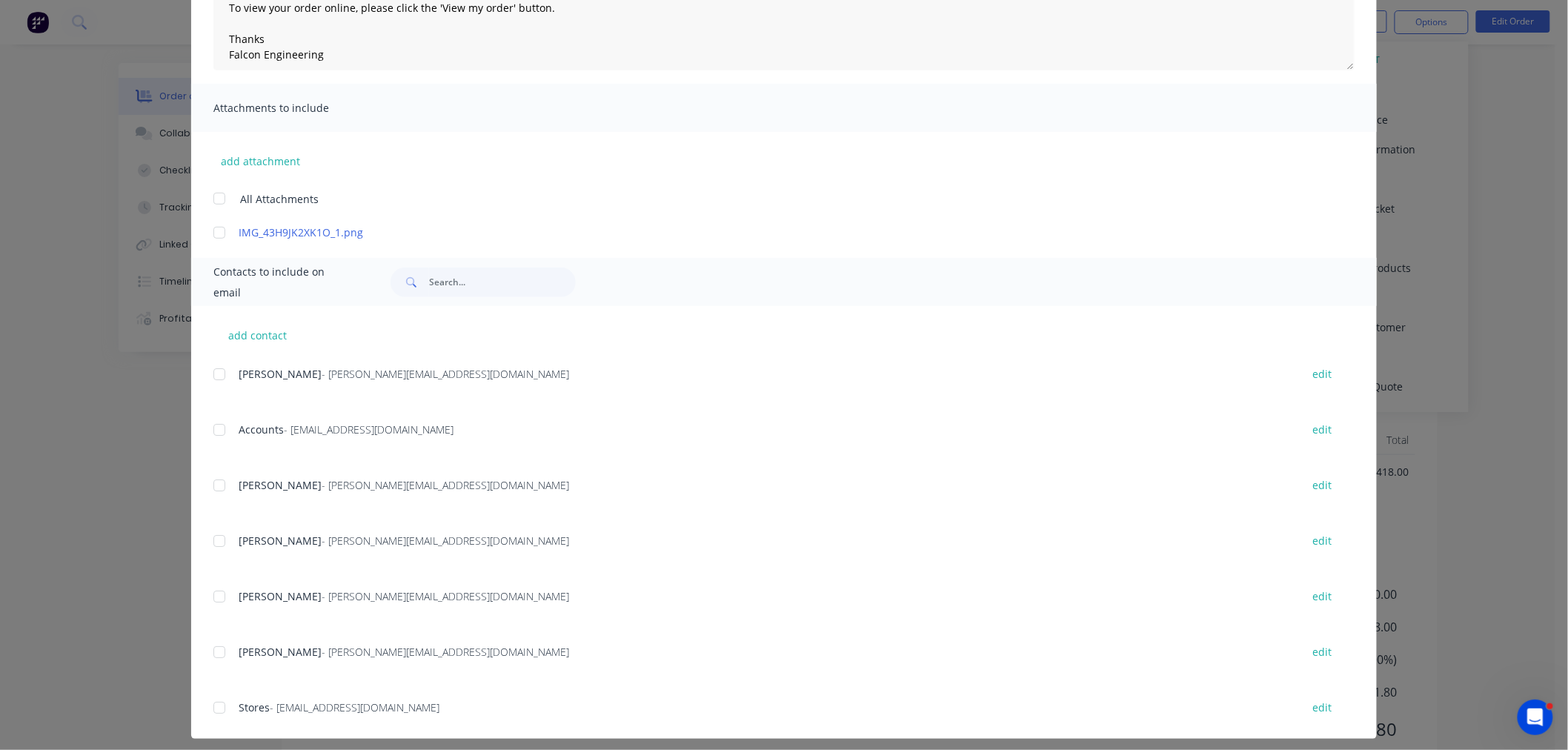
click at [215, 430] on div at bounding box center [219, 430] width 29 height 29
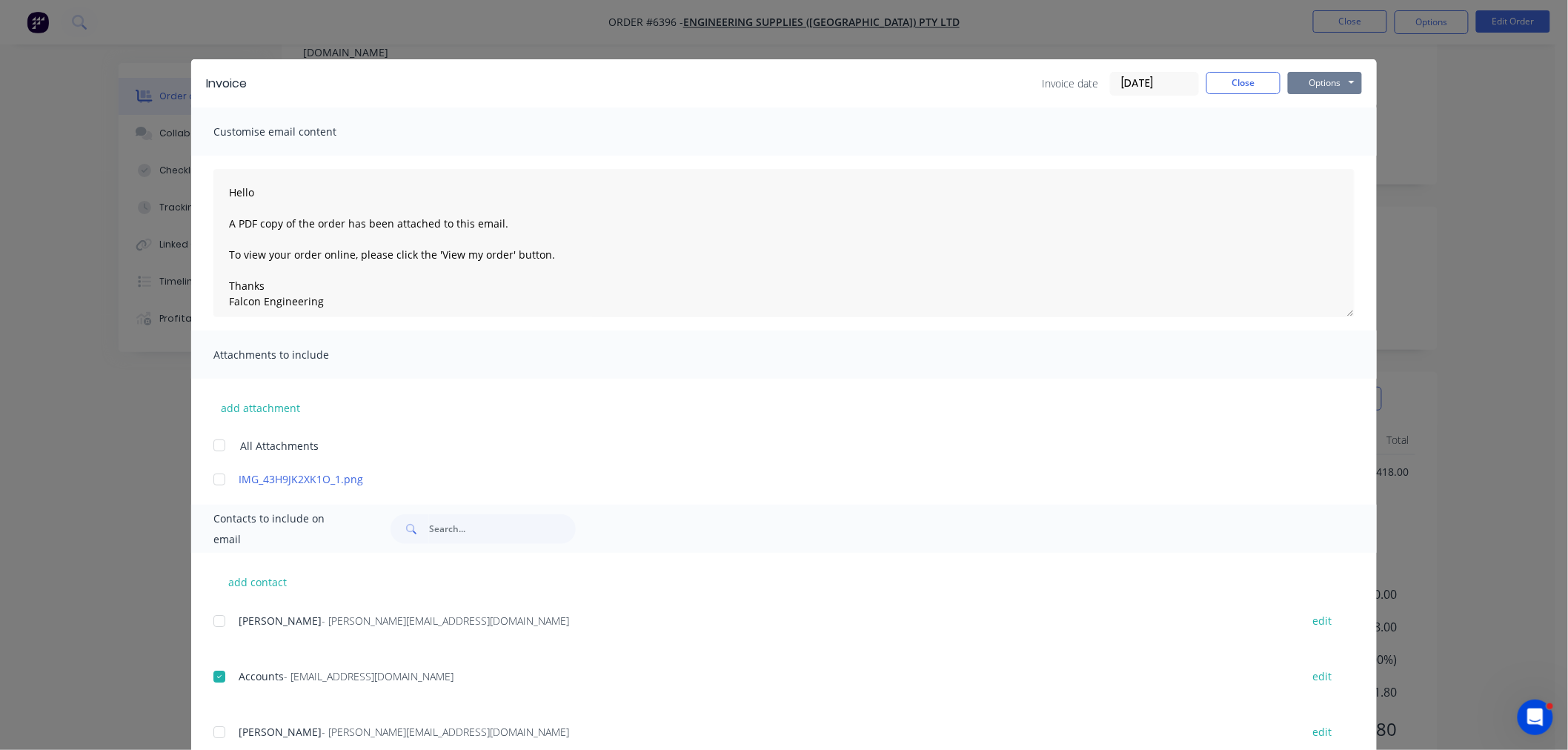
click at [1298, 84] on button "Options" at bounding box center [1325, 82] width 74 height 23
click at [1314, 158] on button "Email" at bounding box center [1335, 158] width 95 height 24
type textarea "Hello A PDF copy of the order has been attached to this email. To view your ord…"
click at [1256, 86] on button "Close" at bounding box center [1244, 82] width 74 height 23
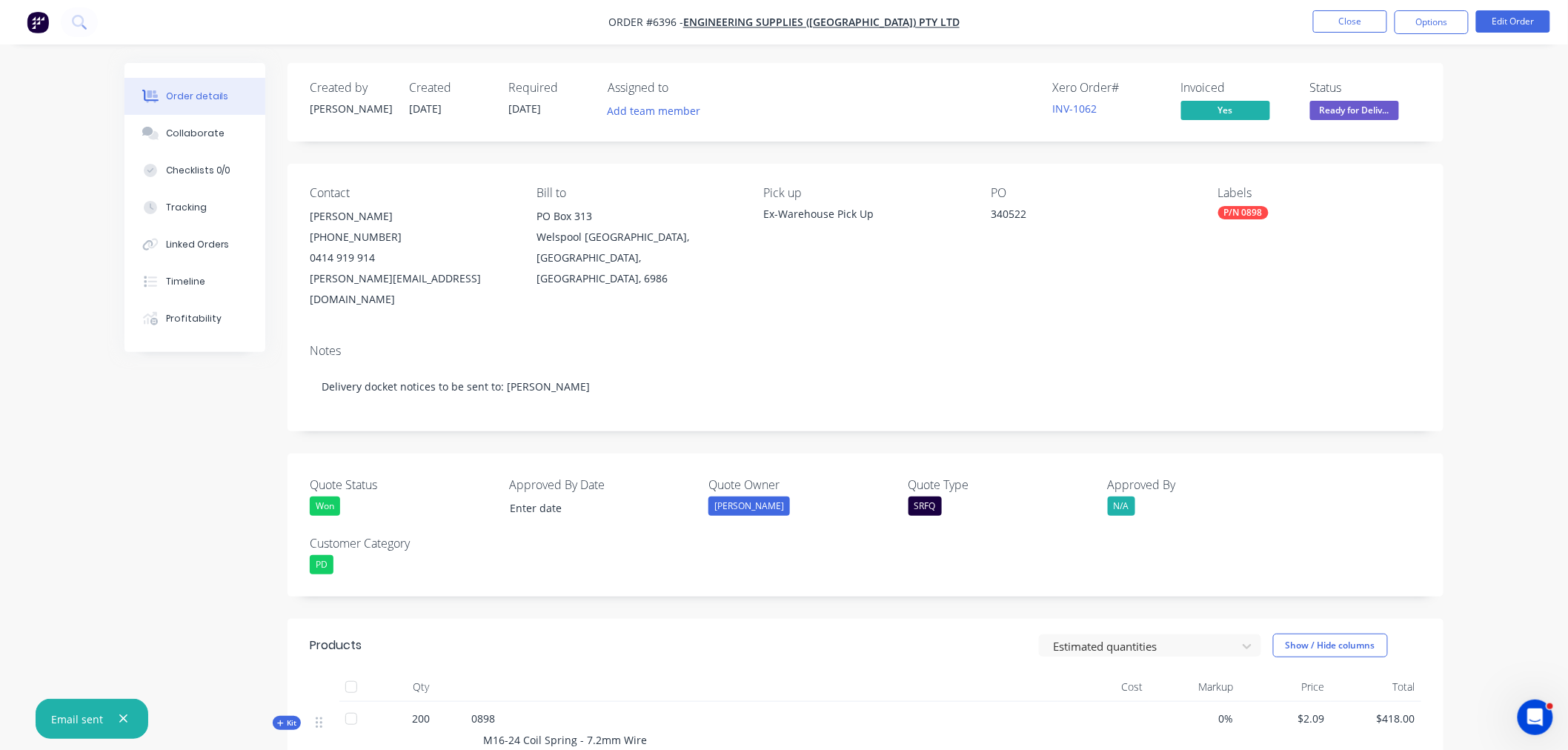
click at [1329, 110] on span "Ready for Deliv..." at bounding box center [1354, 110] width 89 height 19
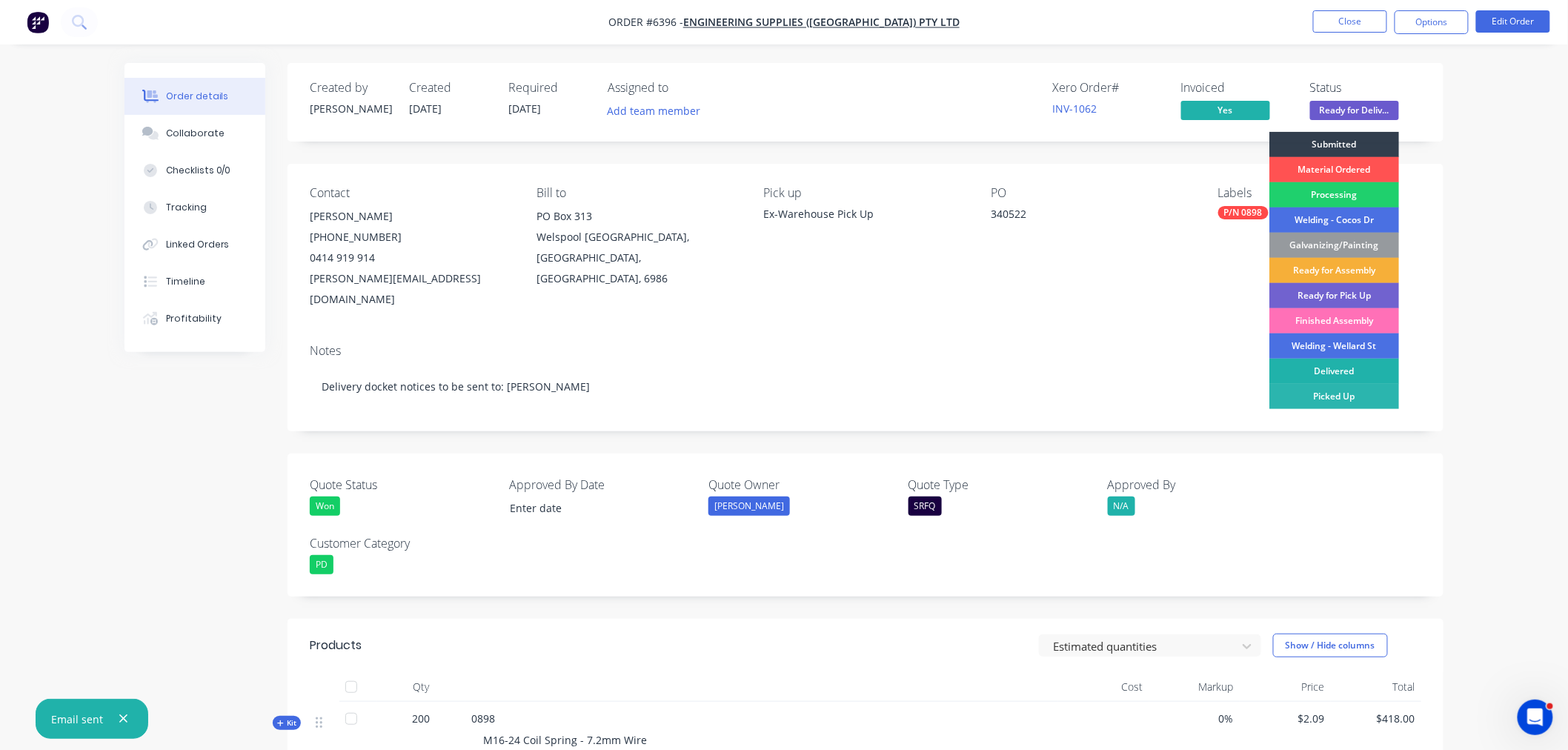
click at [1317, 370] on div "Delivered" at bounding box center [1334, 371] width 129 height 25
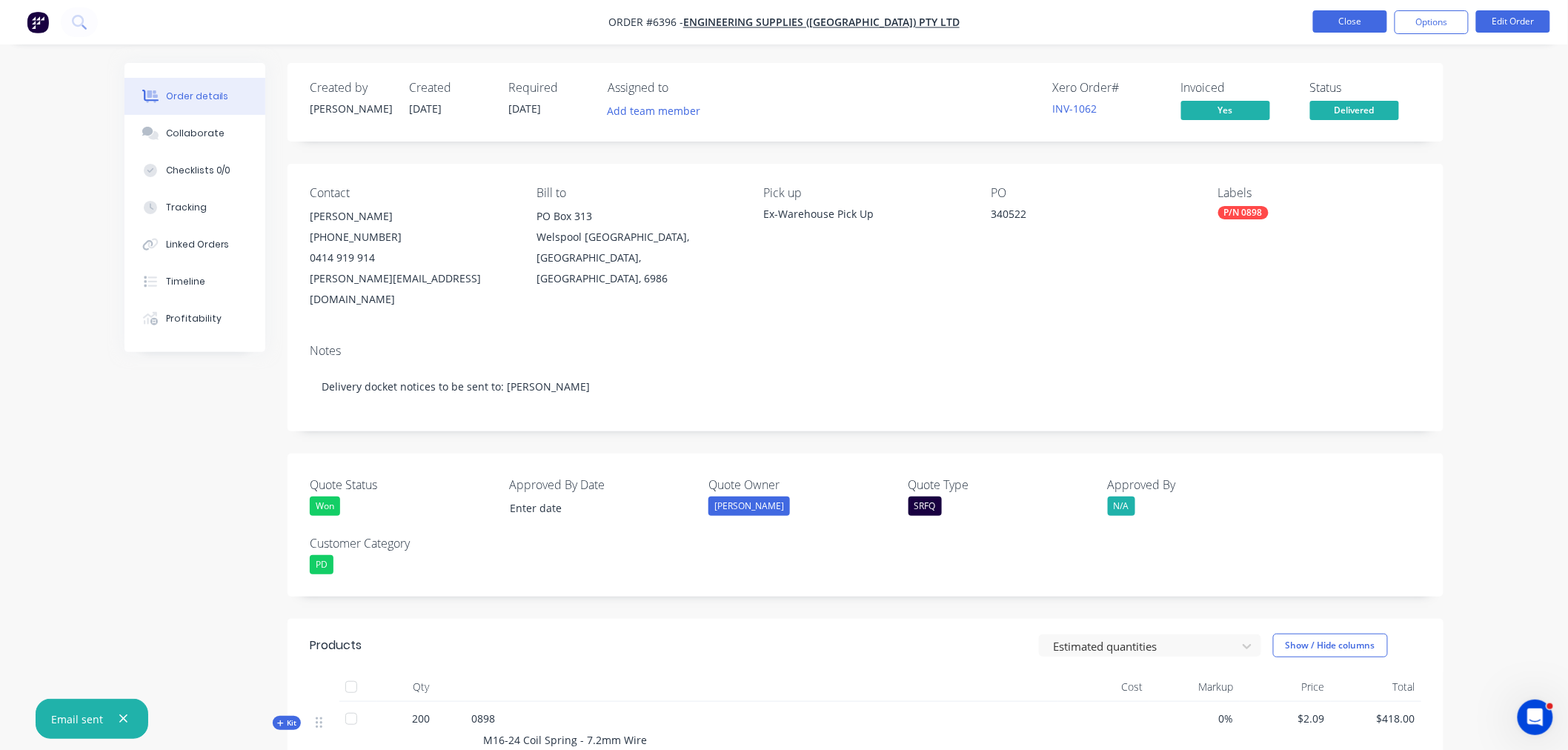
click at [1344, 19] on button "Close" at bounding box center [1351, 22] width 74 height 23
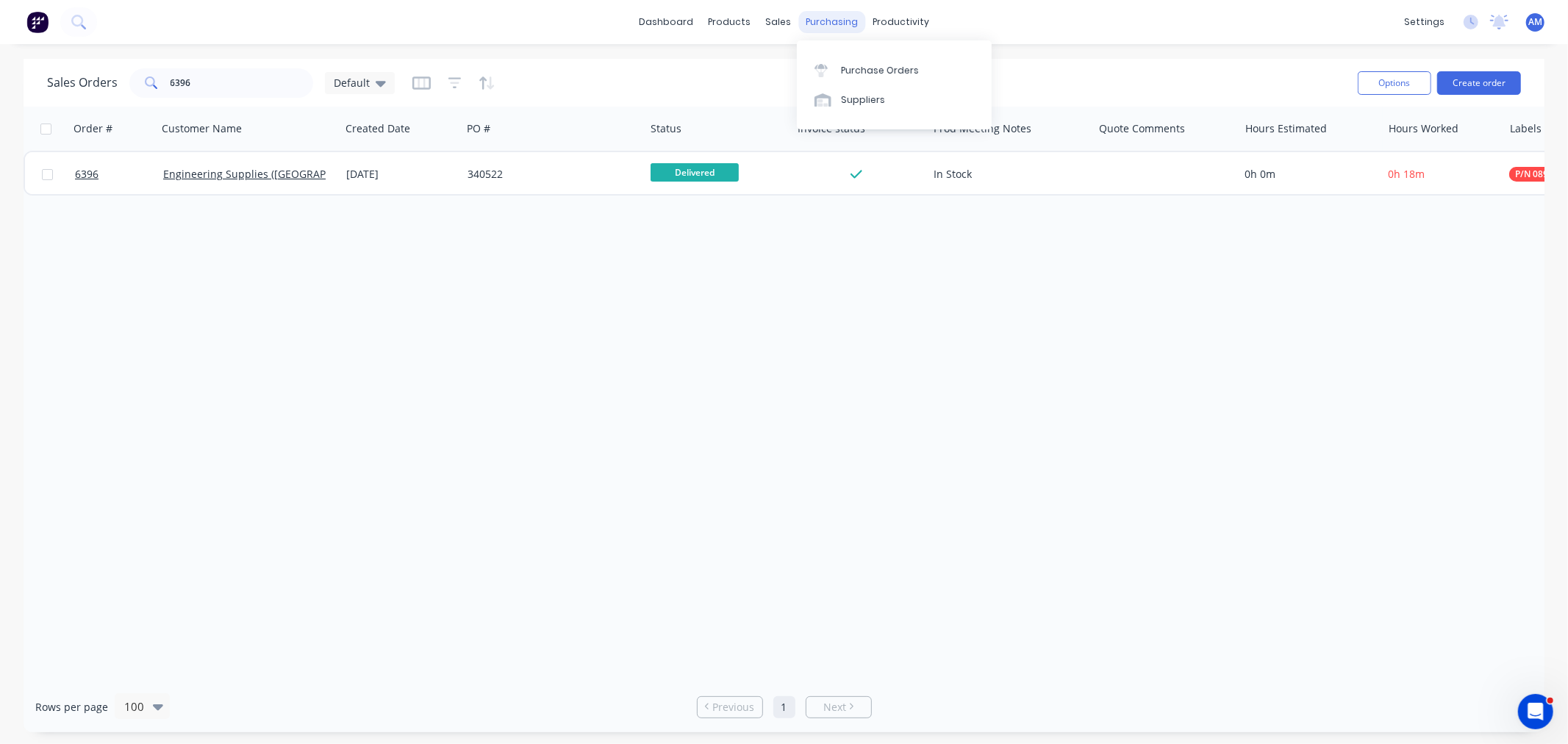
click at [833, 10] on div "dashboard products sales purchasing productivity dashboard products Product Cat…" at bounding box center [784, 21] width 1568 height 44
click at [859, 85] on link "Suppliers" at bounding box center [894, 100] width 195 height 29
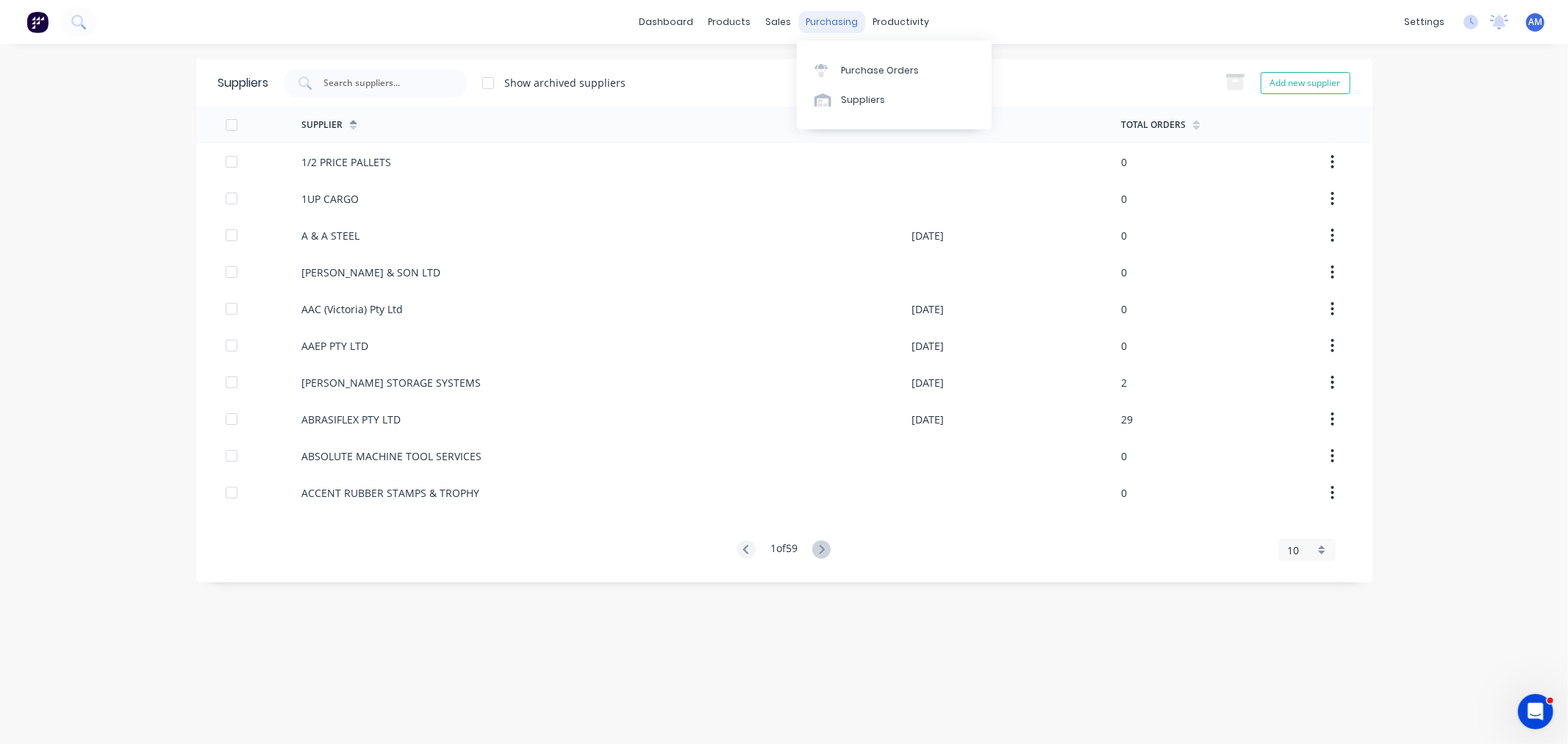
click at [827, 22] on div "purchasing" at bounding box center [832, 21] width 67 height 22
click at [846, 66] on div "Purchase Orders" at bounding box center [880, 71] width 78 height 14
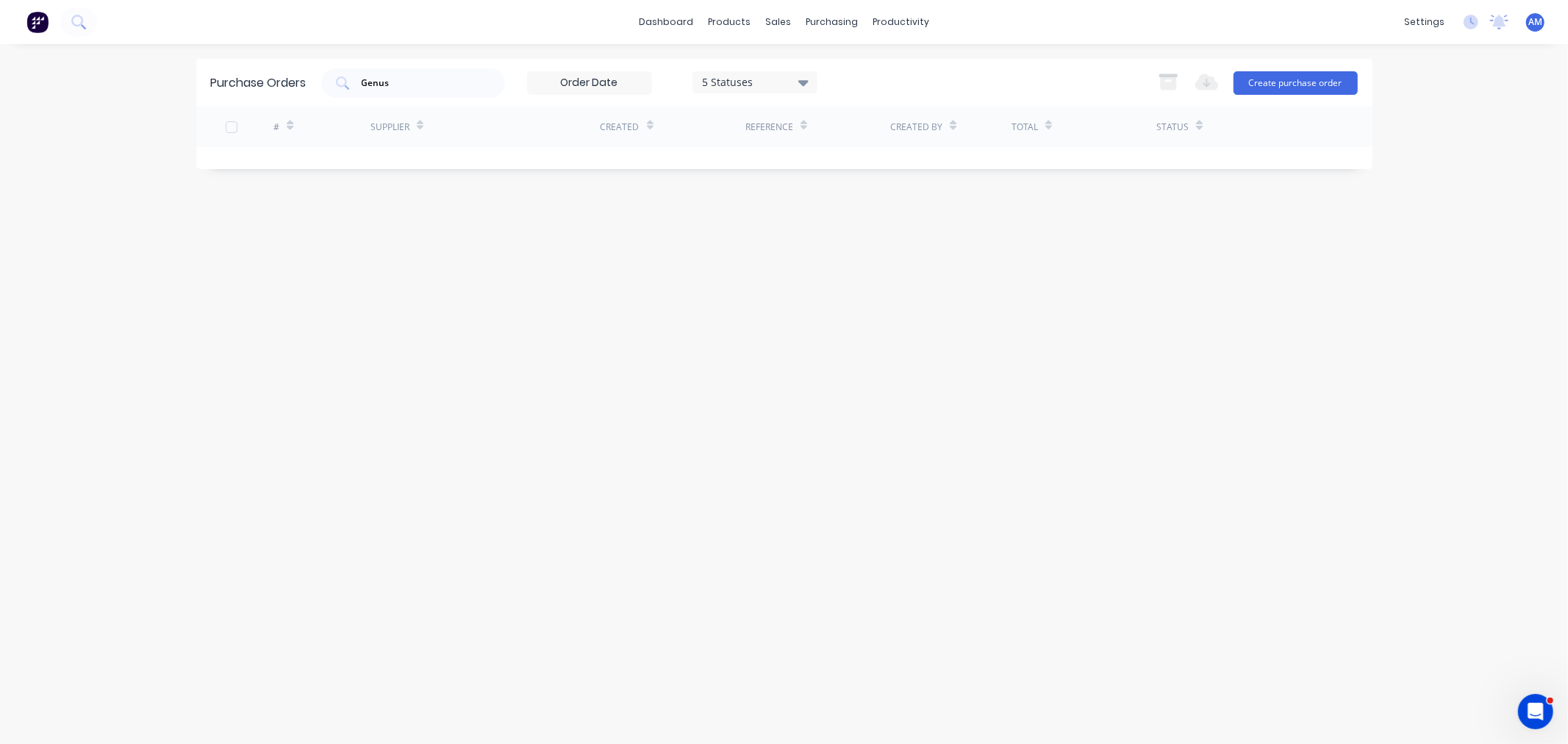
drag, startPoint x: 343, startPoint y: 75, endPoint x: 320, endPoint y: 77, distance: 23.1
click at [320, 77] on div "Purchase Orders Genus 5 Statuses 5 Statuses Export to Excel (XLSX) Create purch…" at bounding box center [784, 83] width 1176 height 48
drag, startPoint x: 395, startPoint y: 71, endPoint x: 336, endPoint y: 85, distance: 60.6
click at [336, 85] on div "MKA" at bounding box center [413, 83] width 184 height 29
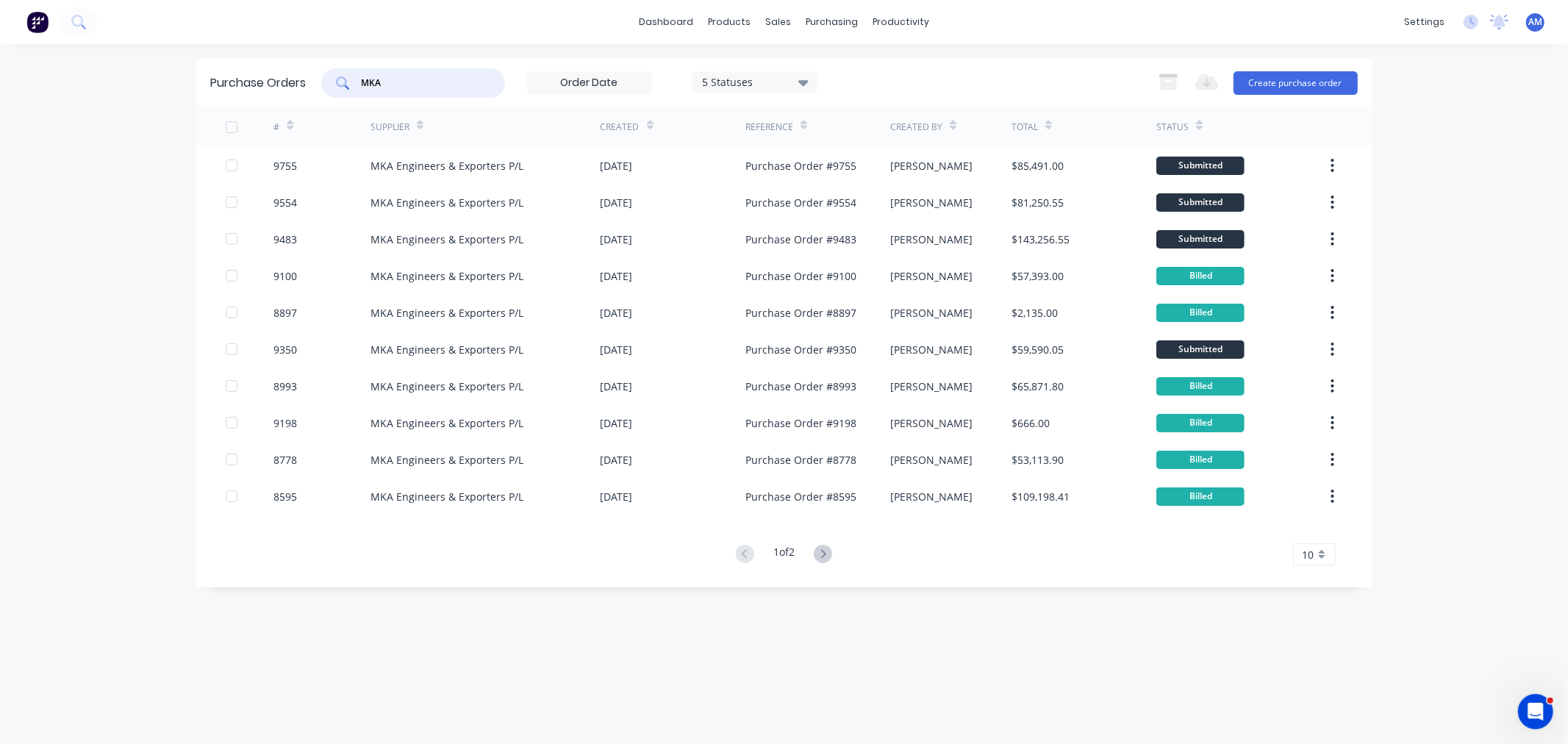
drag, startPoint x: 414, startPoint y: 77, endPoint x: 363, endPoint y: 81, distance: 51.2
click at [364, 81] on input "MKA" at bounding box center [422, 83] width 122 height 15
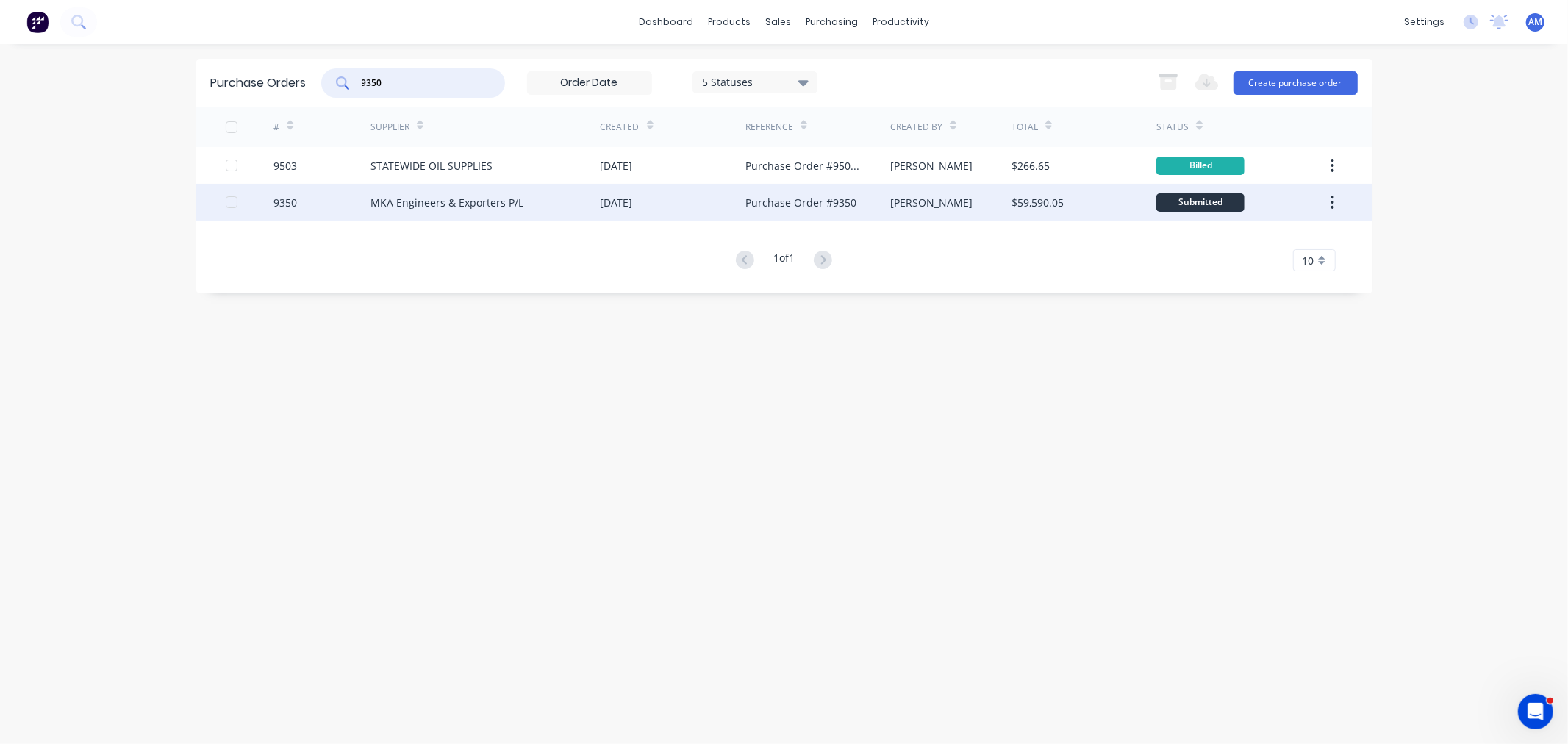
type input "9350"
click at [321, 202] on div "9350" at bounding box center [322, 202] width 97 height 37
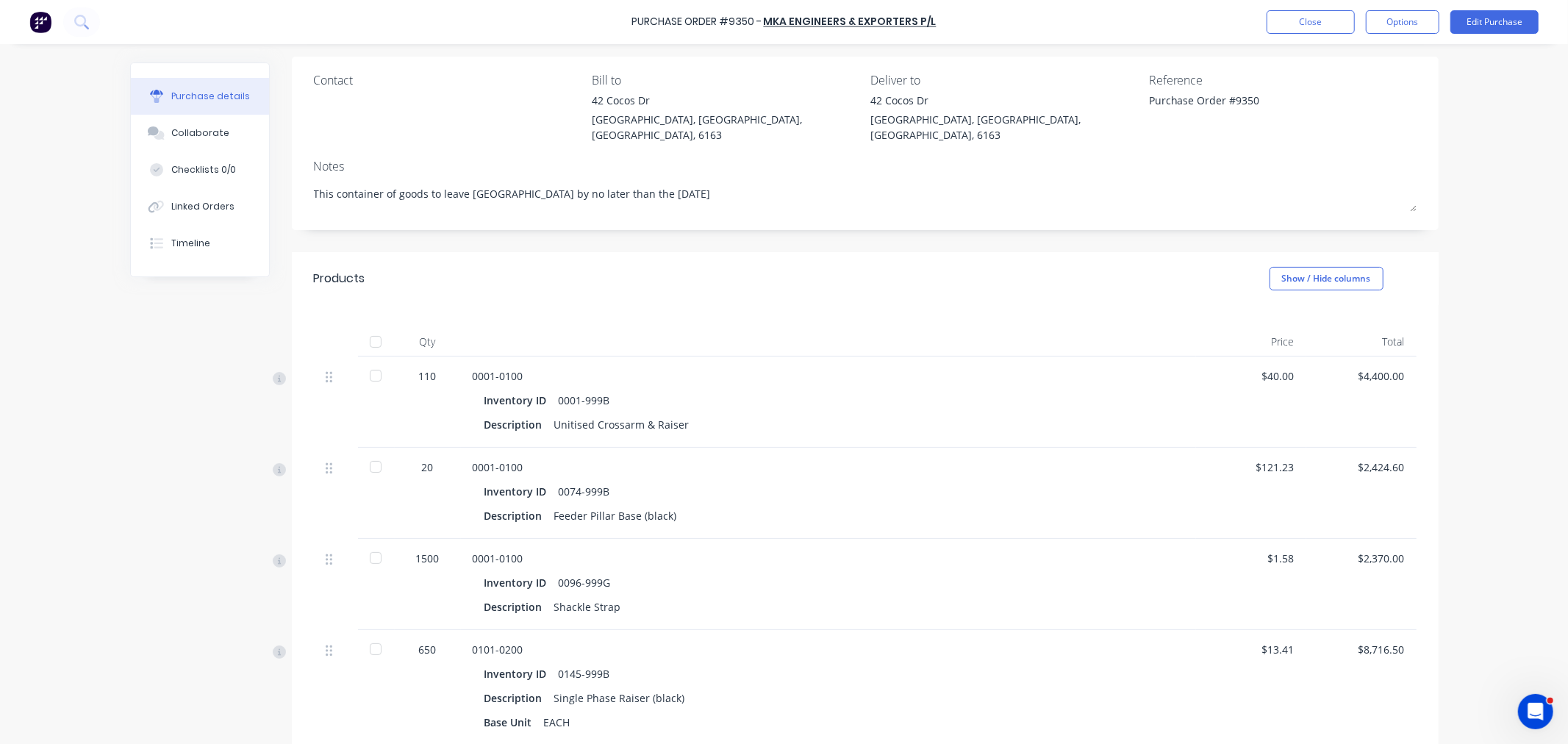
scroll to position [82, 0]
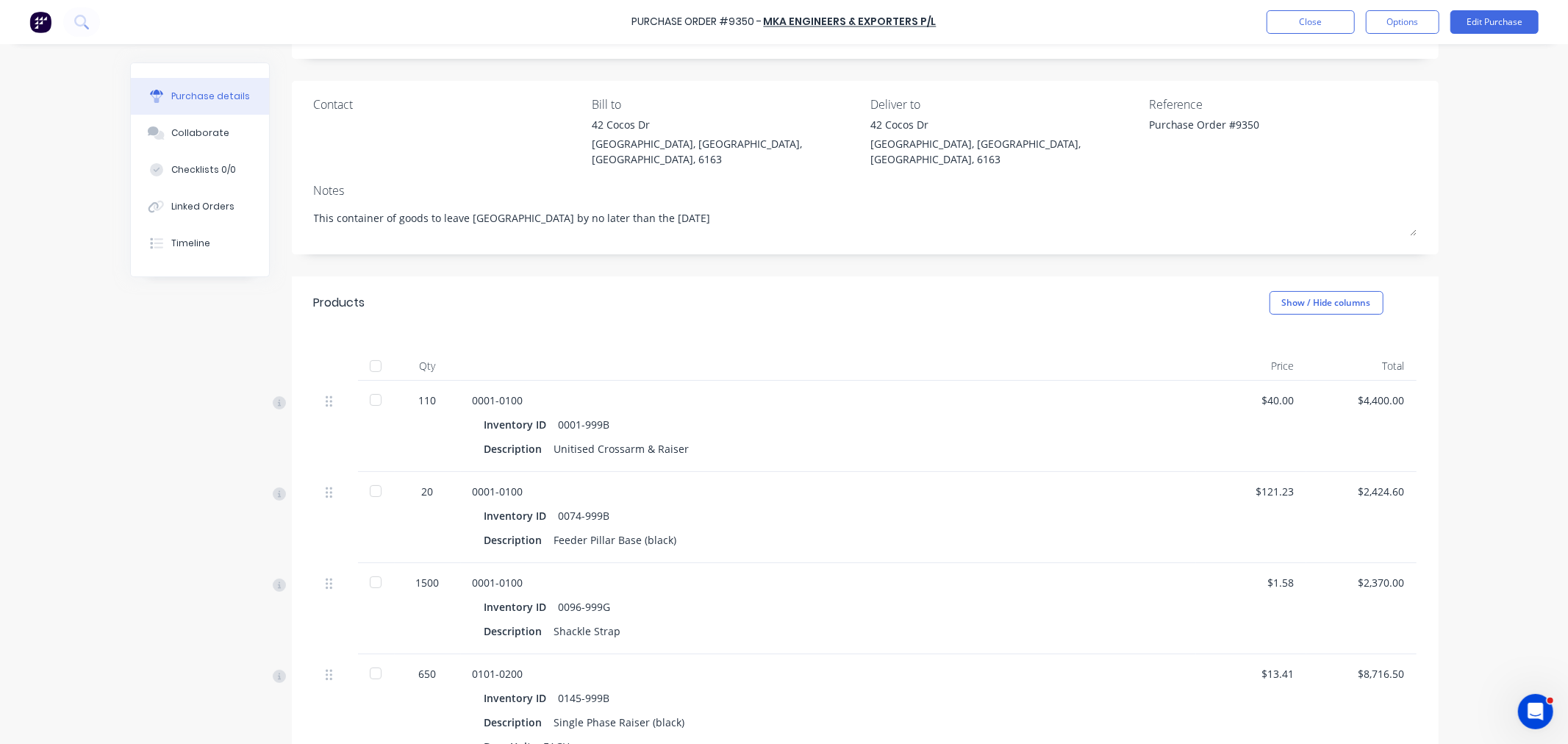
click at [368, 352] on div at bounding box center [376, 366] width 29 height 29
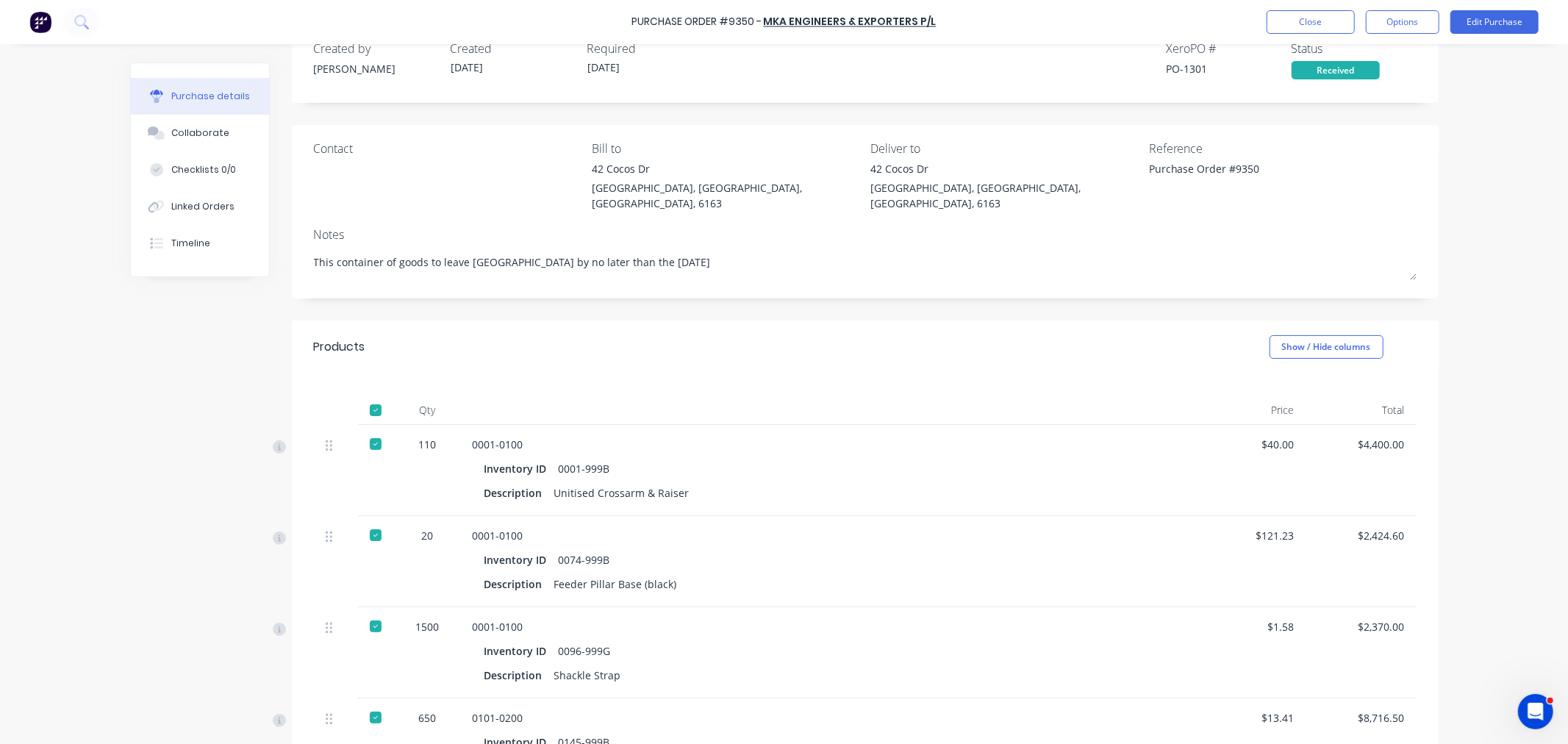
scroll to position [0, 0]
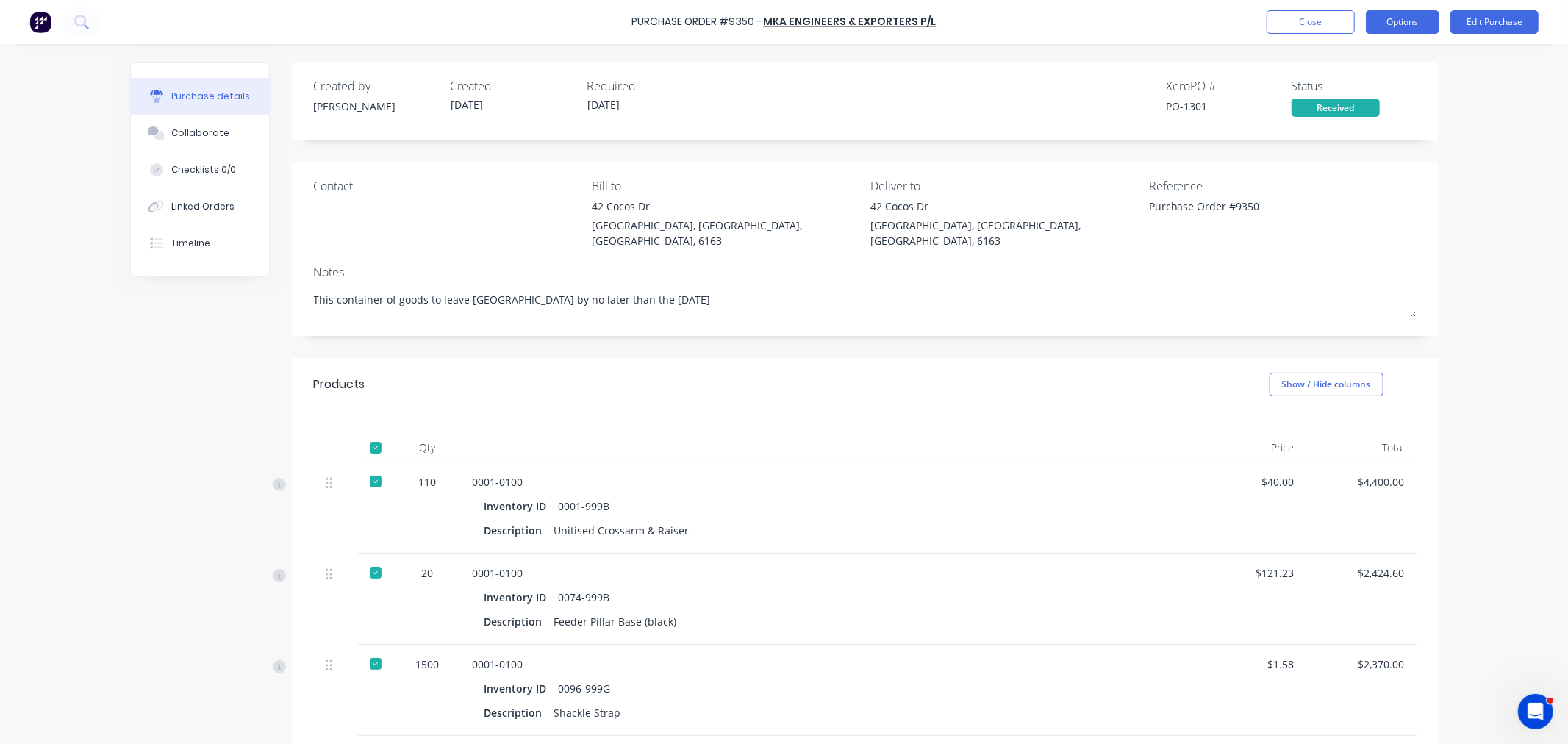
click at [1382, 18] on button "Options" at bounding box center [1403, 22] width 74 height 23
click at [1370, 88] on div "Convert to Bill" at bounding box center [1369, 89] width 114 height 21
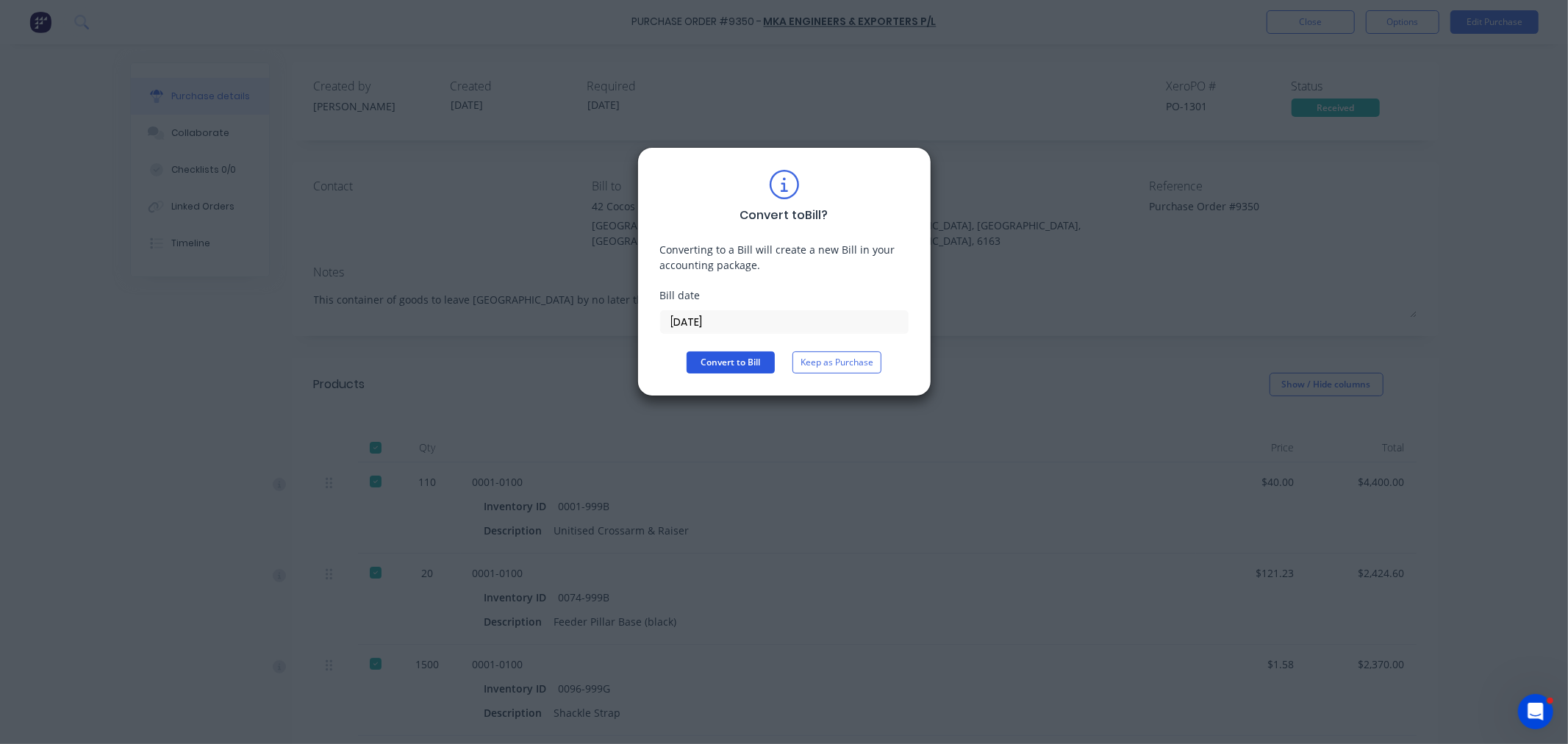
click at [768, 365] on button "Convert to Bill" at bounding box center [731, 362] width 88 height 22
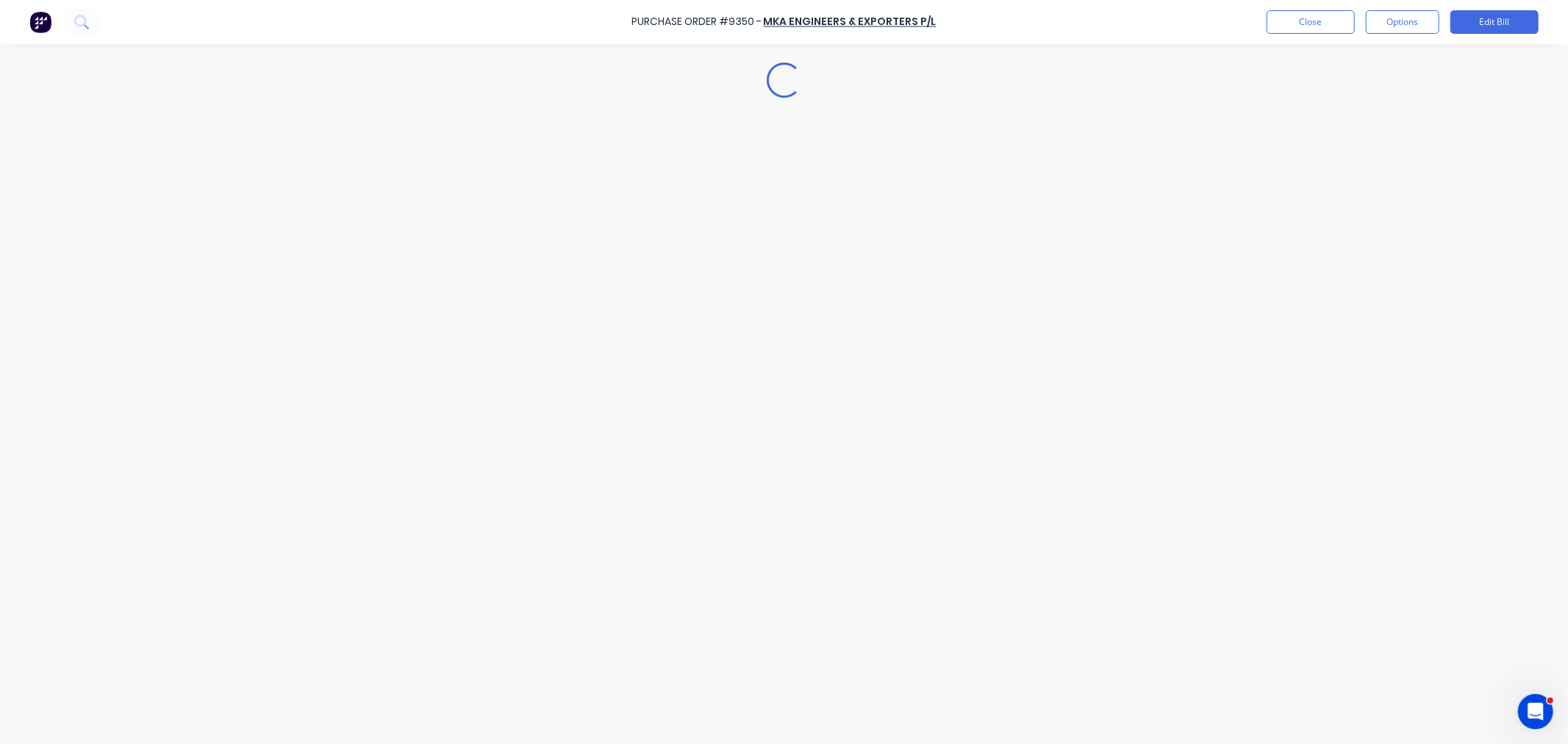
type textarea "x"
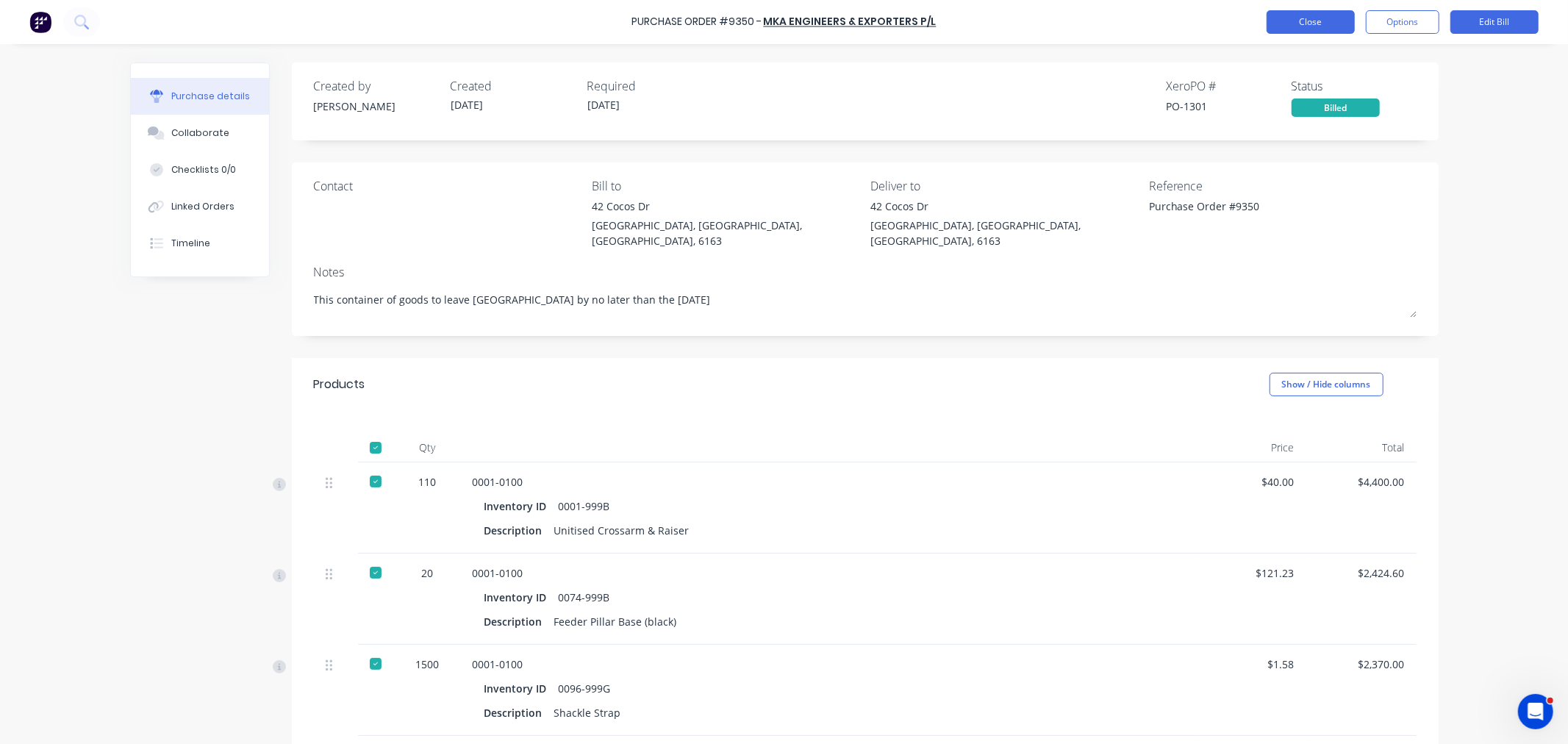
click at [1297, 24] on button "Close" at bounding box center [1311, 22] width 88 height 23
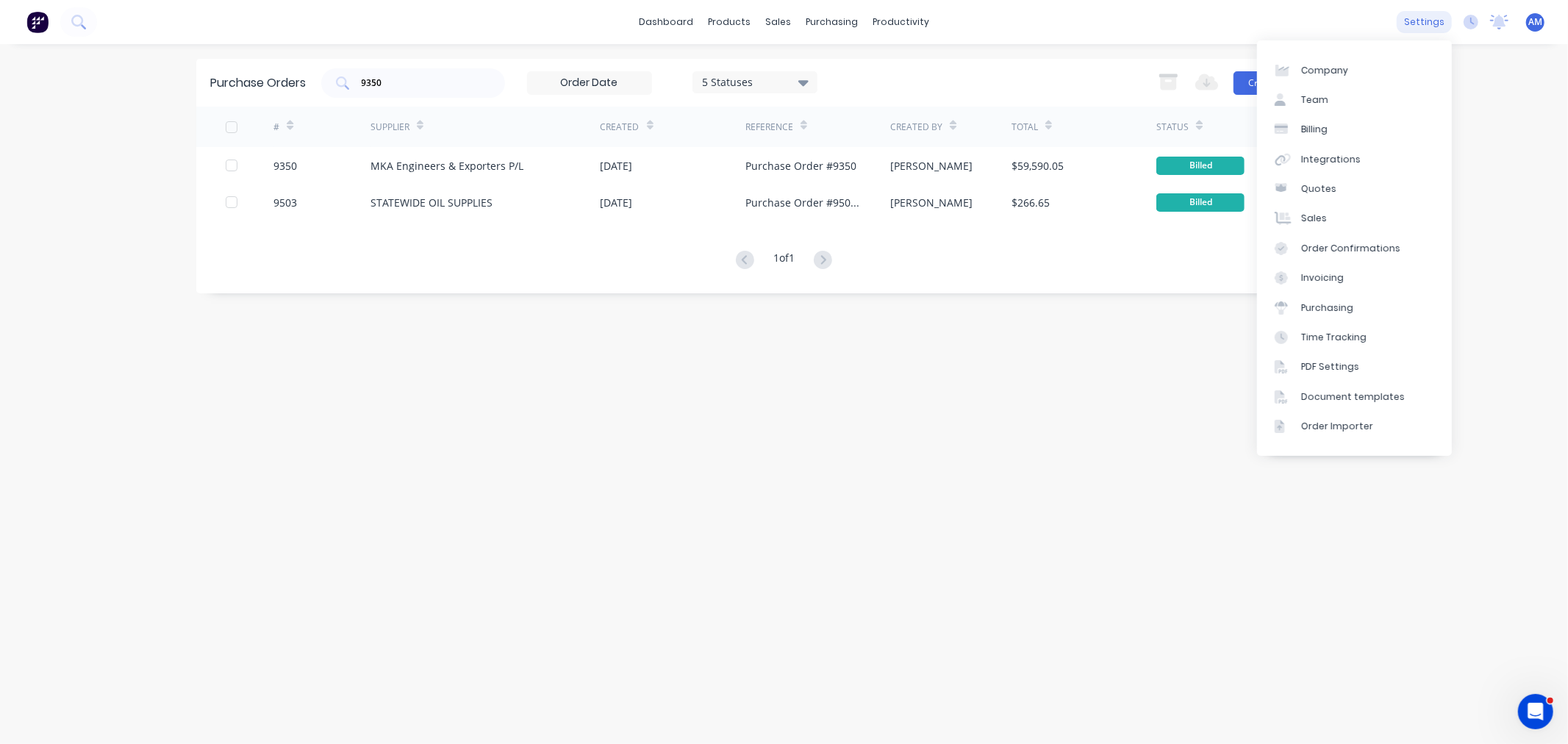
click at [1421, 22] on div "settings" at bounding box center [1424, 21] width 55 height 22
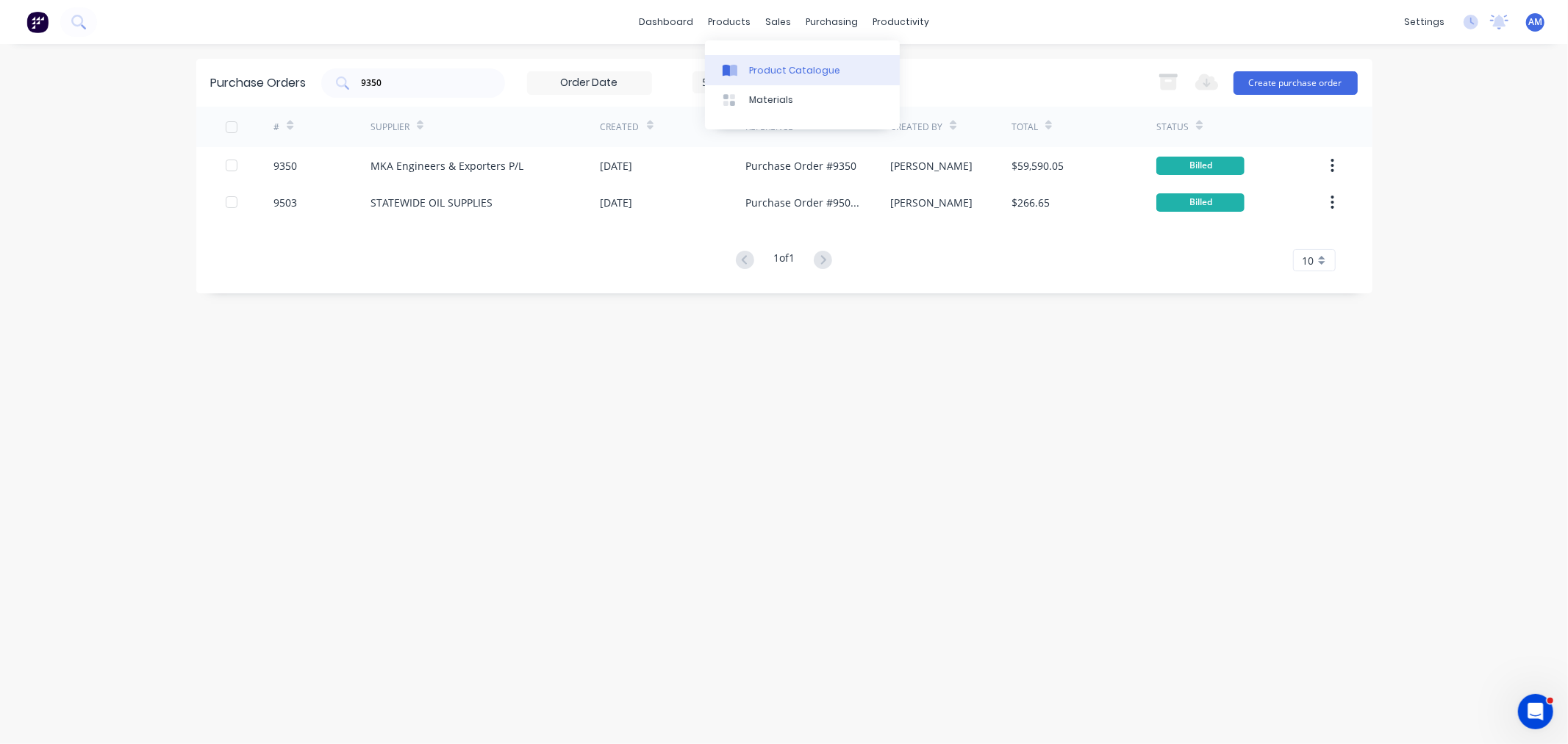
click at [755, 66] on div "Product Catalogue" at bounding box center [795, 71] width 91 height 14
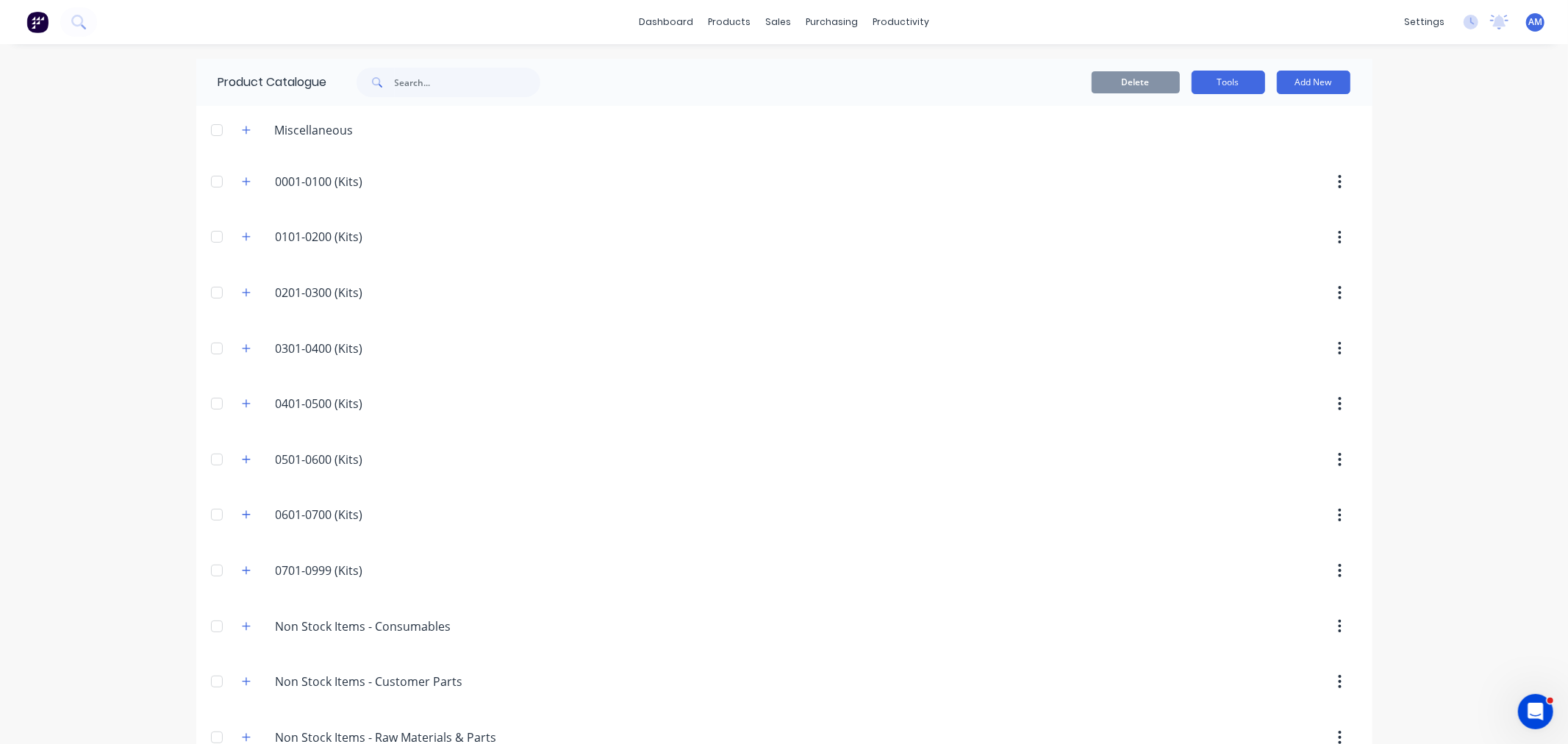
click at [1197, 79] on button "Tools" at bounding box center [1229, 83] width 74 height 23
click at [1182, 146] on div "Stocktake" at bounding box center [1195, 150] width 114 height 21
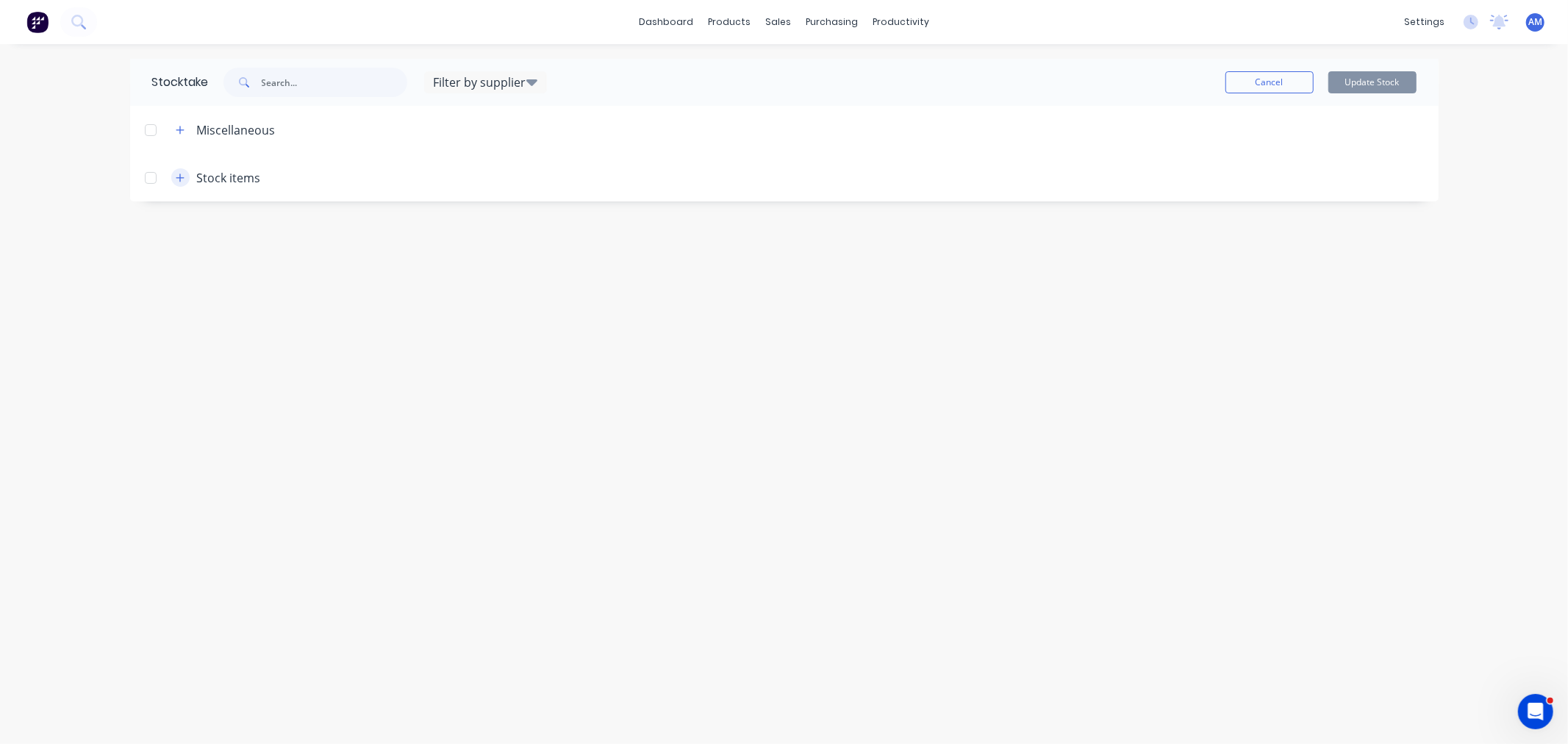
click at [182, 179] on icon "button" at bounding box center [180, 178] width 9 height 11
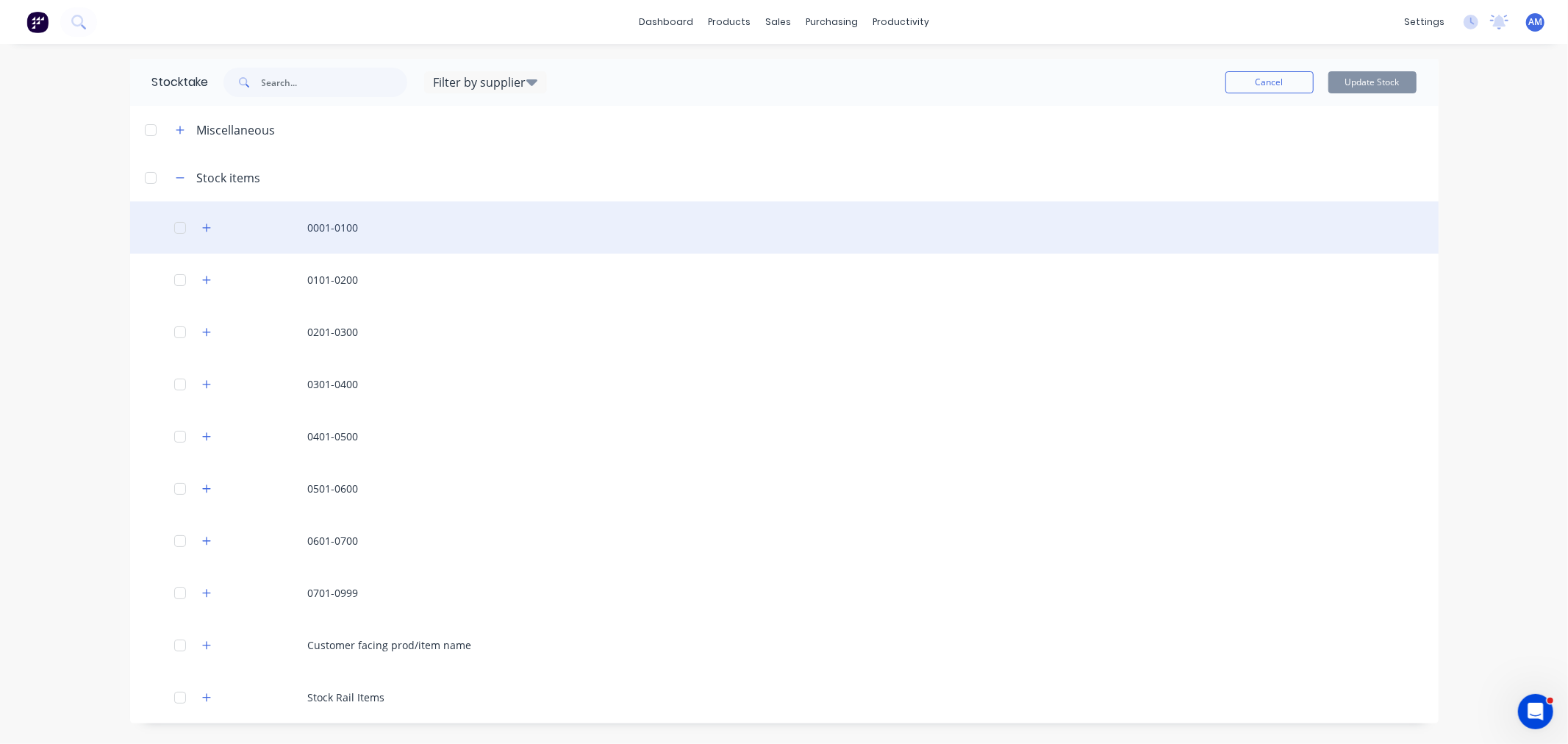
click at [211, 228] on button "button" at bounding box center [207, 227] width 18 height 18
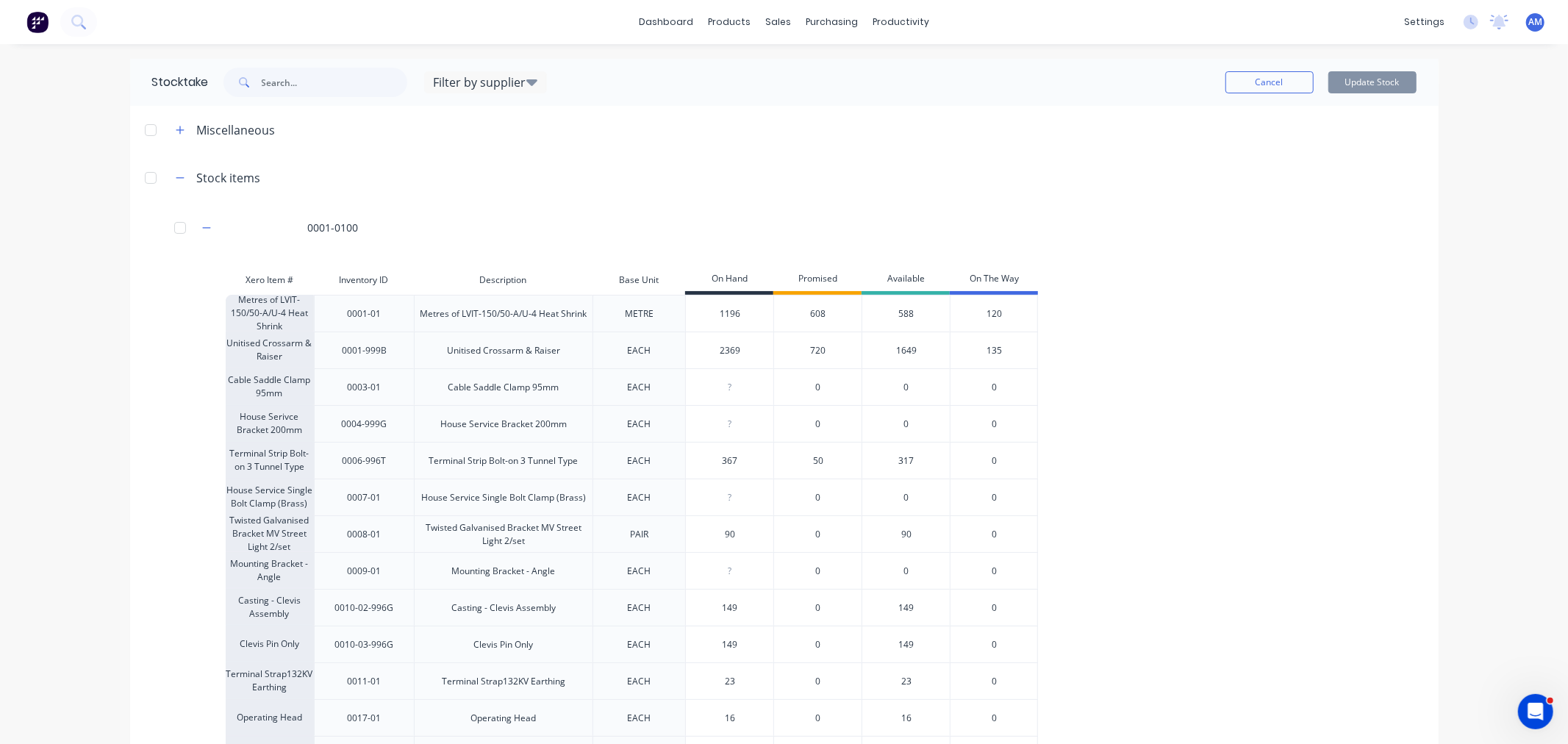
drag, startPoint x: 736, startPoint y: 349, endPoint x: 715, endPoint y: 349, distance: 21.0
click at [715, 349] on input "2369" at bounding box center [730, 351] width 87 height 14
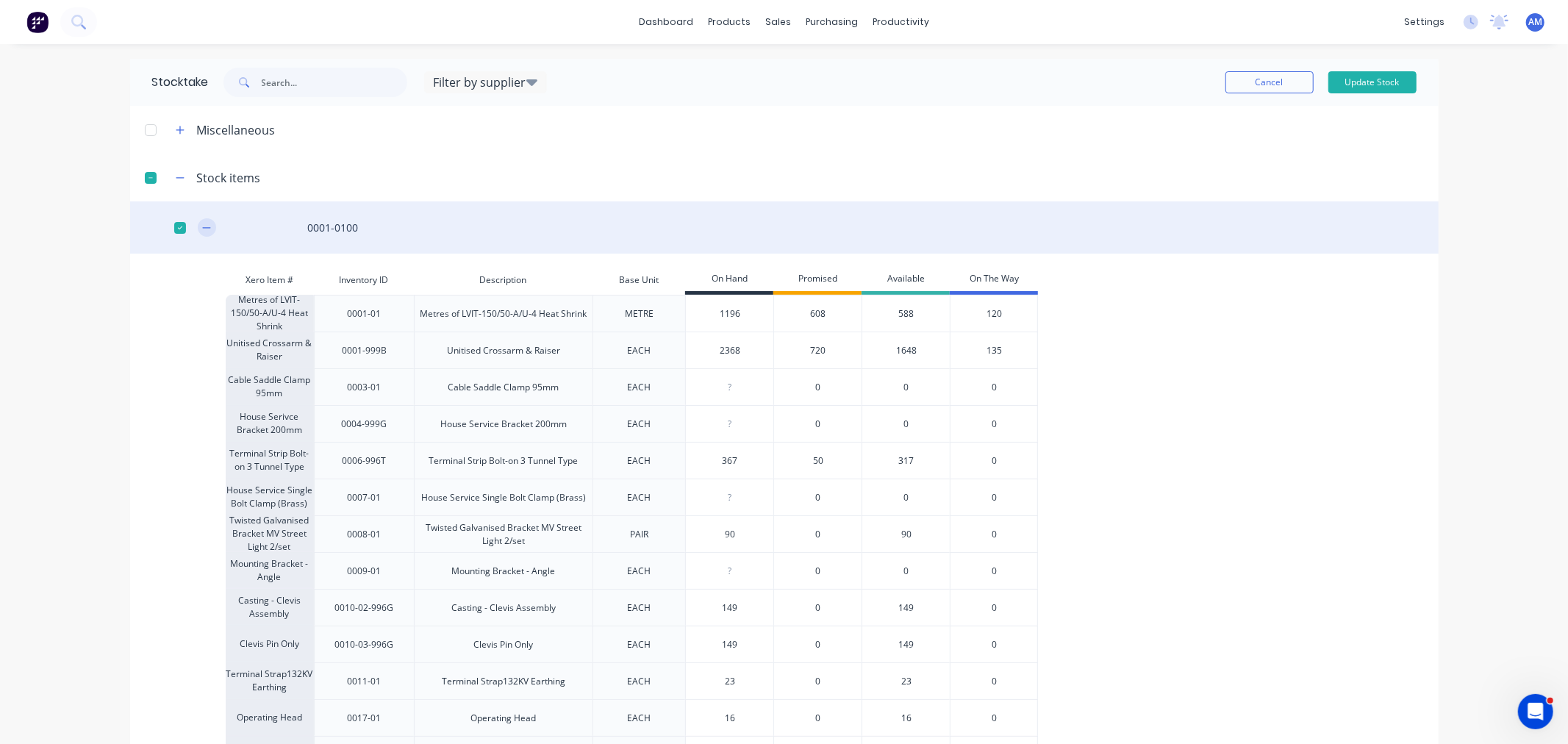
type input "2368"
click at [204, 228] on icon "button" at bounding box center [206, 227] width 9 height 11
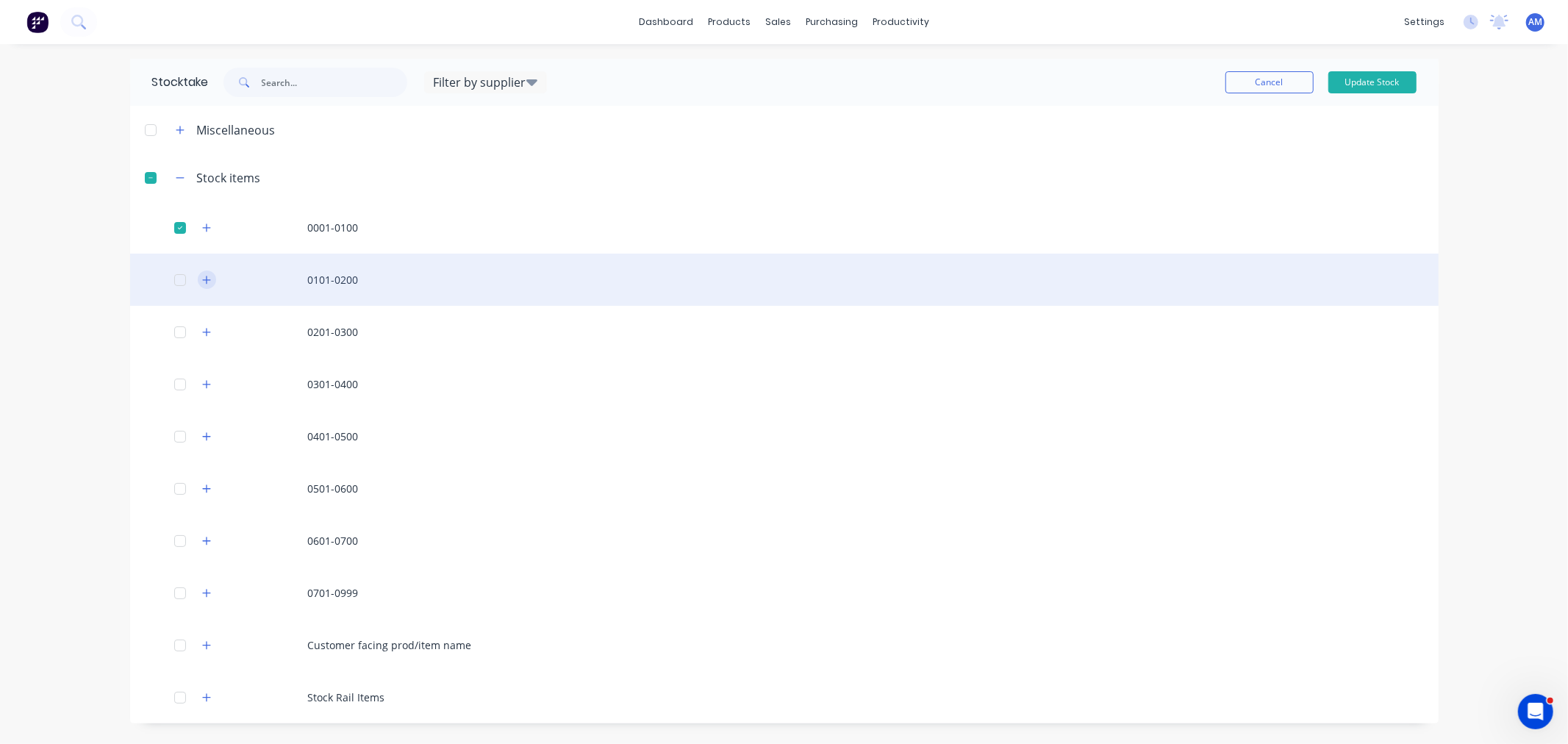
click at [209, 276] on icon "button" at bounding box center [206, 280] width 9 height 11
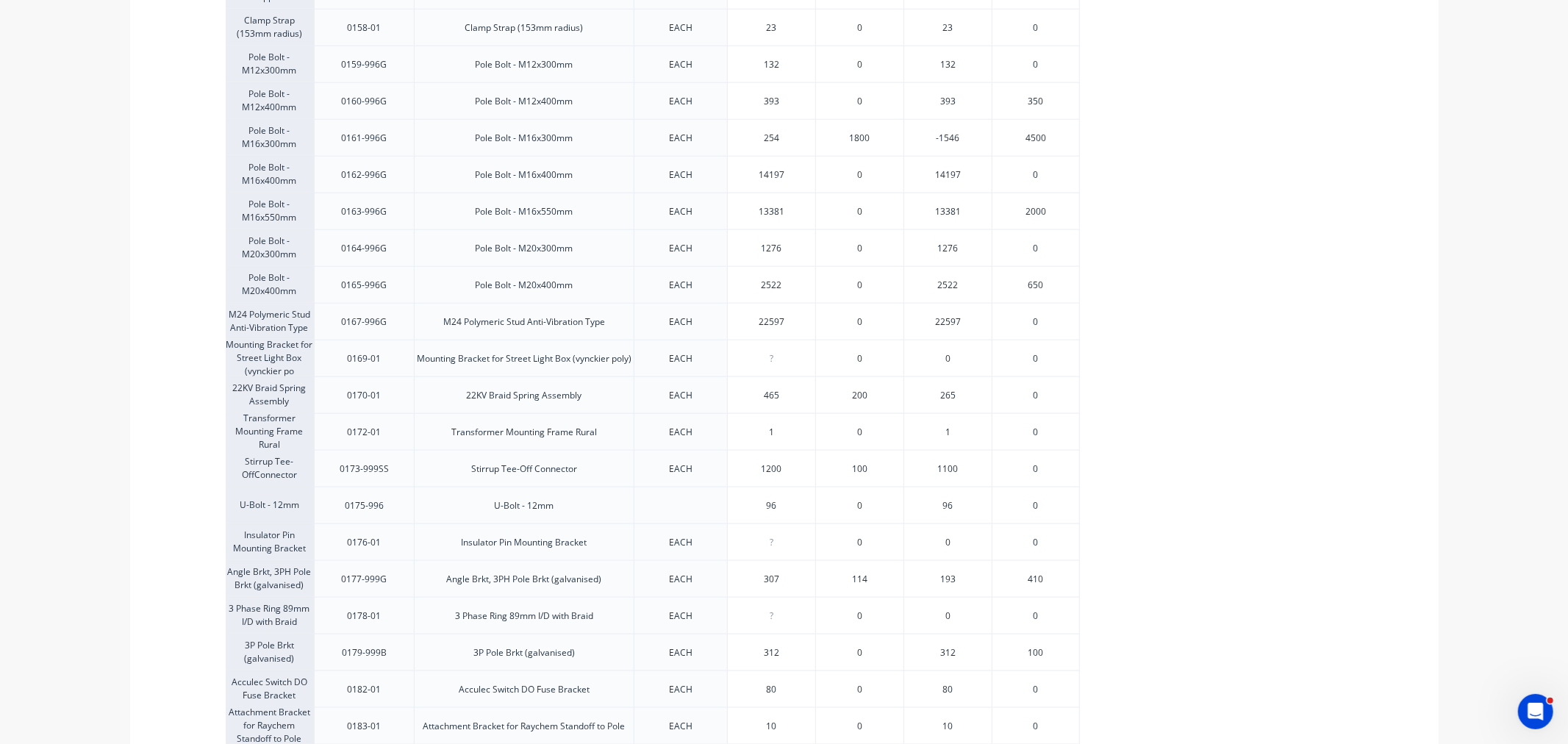
scroll to position [1551, 0]
drag, startPoint x: 778, startPoint y: 467, endPoint x: 742, endPoint y: 466, distance: 36.0
click at [742, 466] on input "1200" at bounding box center [771, 468] width 87 height 14
type input "1199"
click at [1244, 525] on div "Streetlight Mounting Bracket 0101-01 Streetlight Mounting Bracket EACH 5 0 5 0 …" at bounding box center [771, 63] width 1092 height 2536
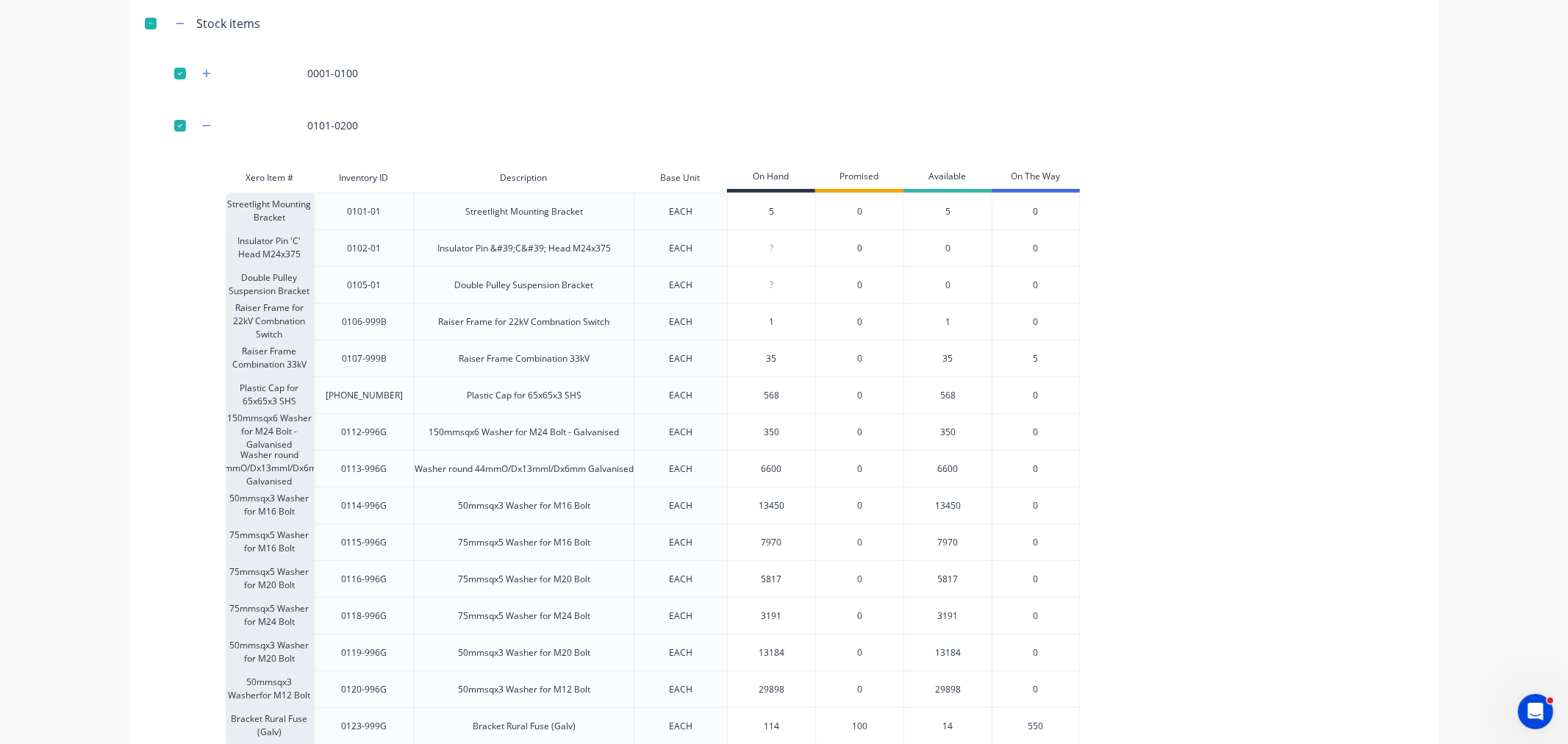
scroll to position [0, 0]
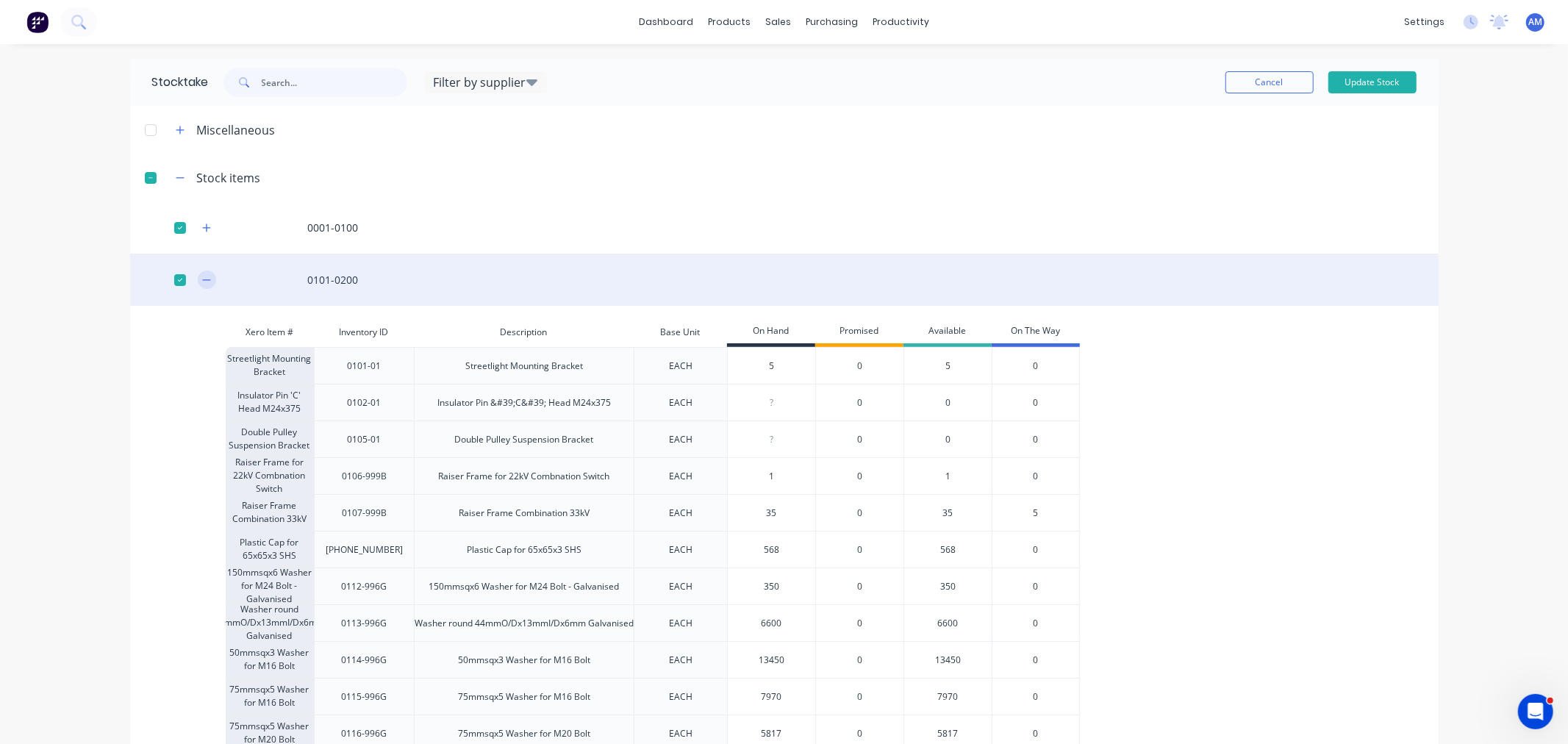
click at [198, 280] on button "button" at bounding box center [207, 279] width 18 height 18
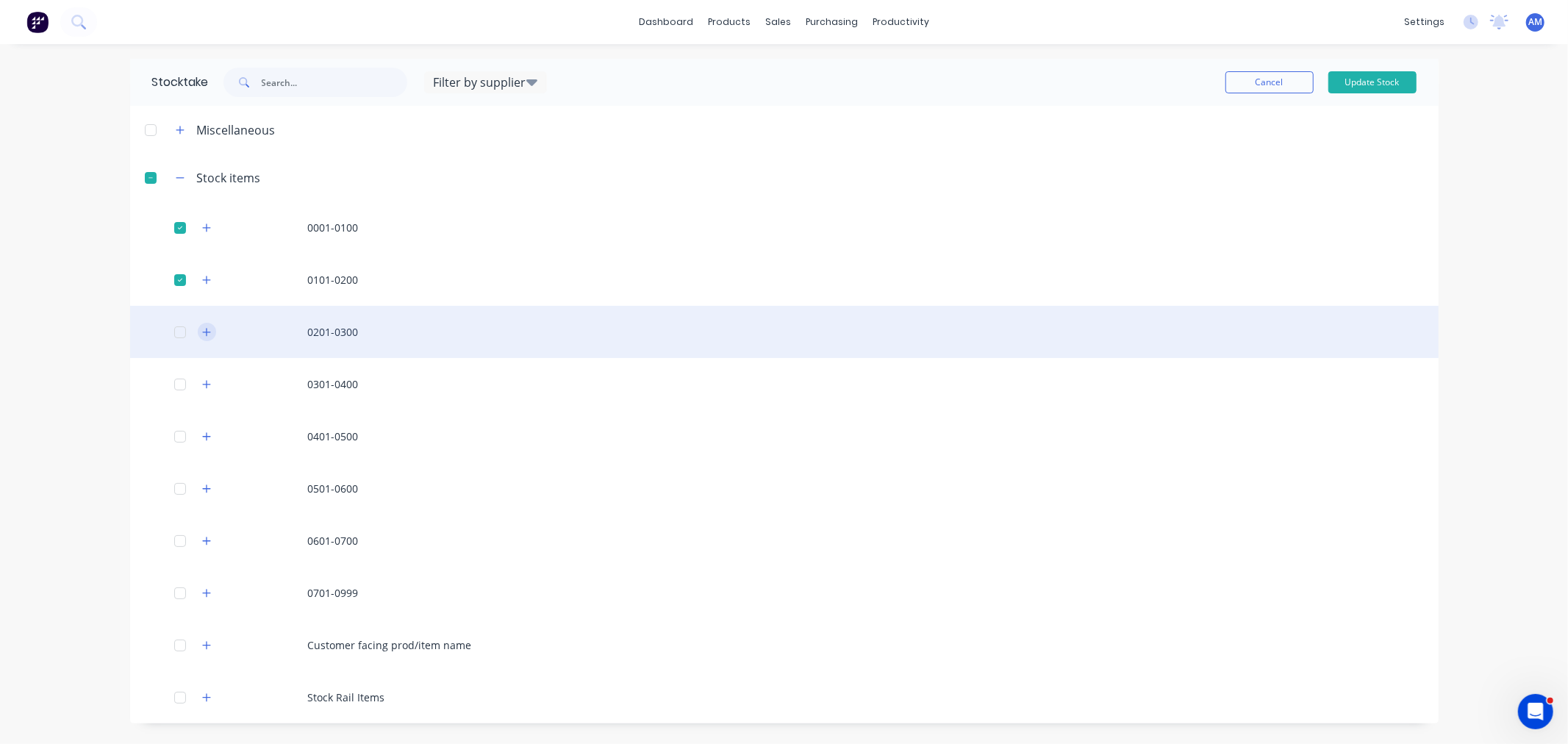
click at [208, 331] on icon "button" at bounding box center [206, 332] width 9 height 11
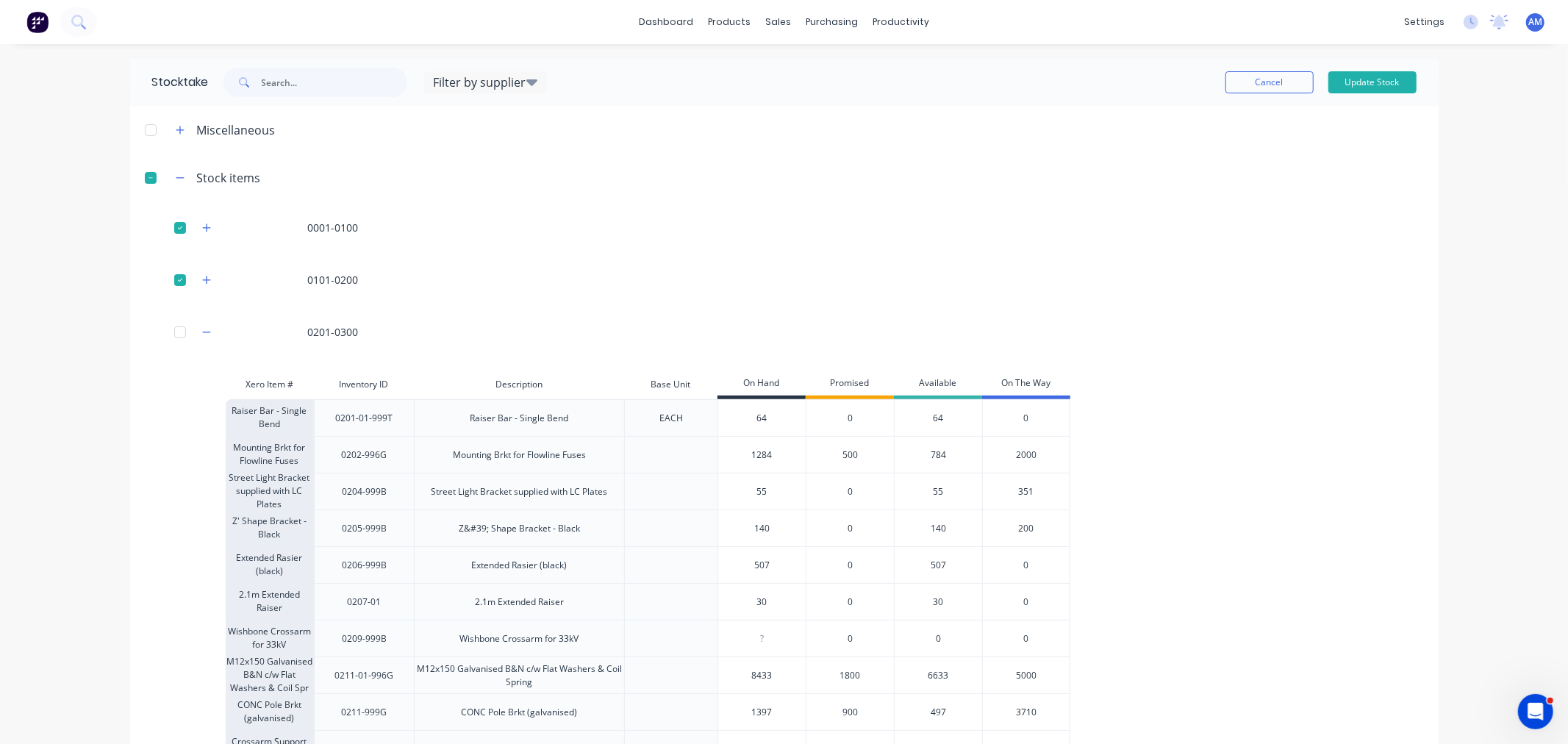
drag, startPoint x: 743, startPoint y: 490, endPoint x: 718, endPoint y: 490, distance: 25.0
click at [718, 490] on input "55" at bounding box center [762, 491] width 87 height 14
type input "54"
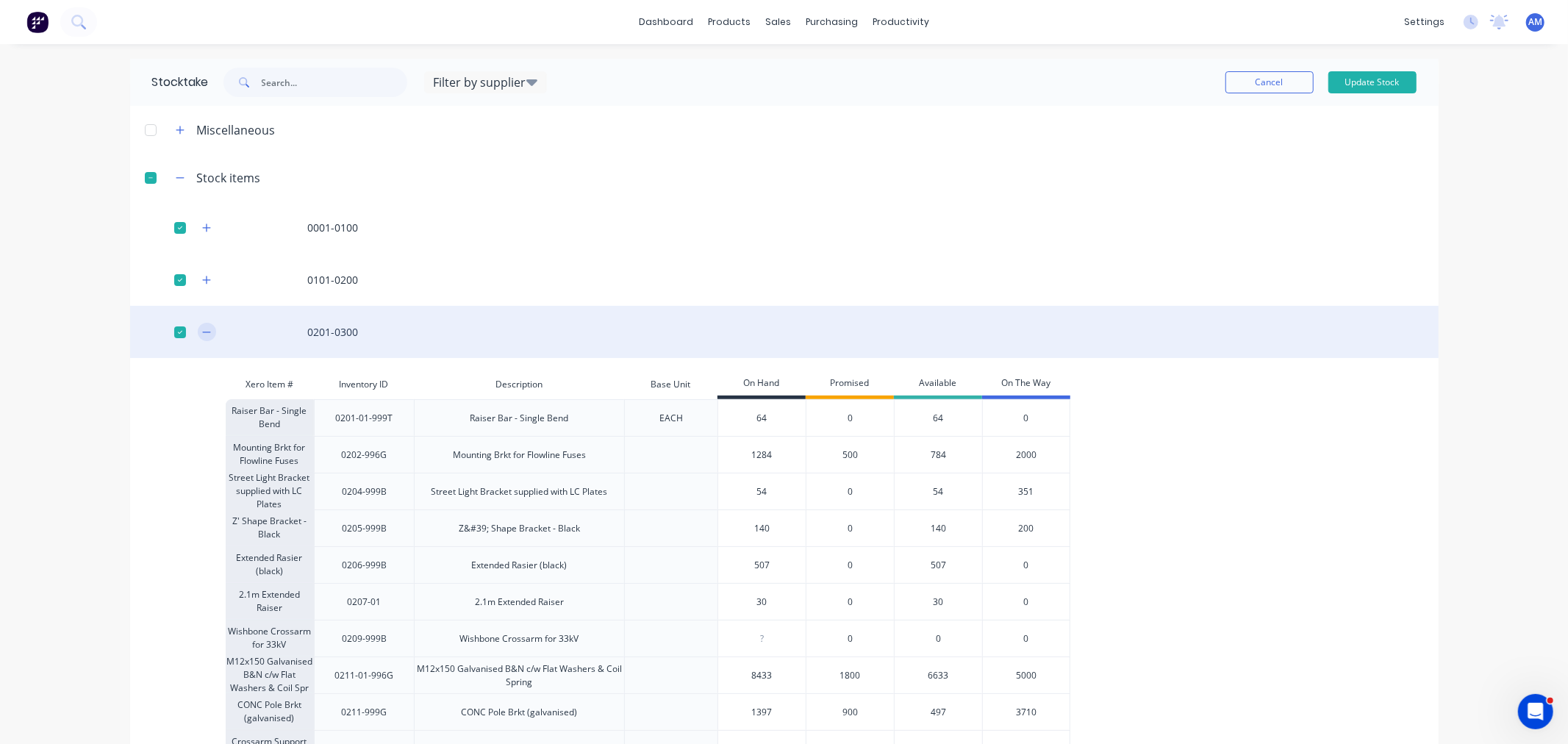
click at [202, 331] on icon "button" at bounding box center [206, 331] width 8 height 1
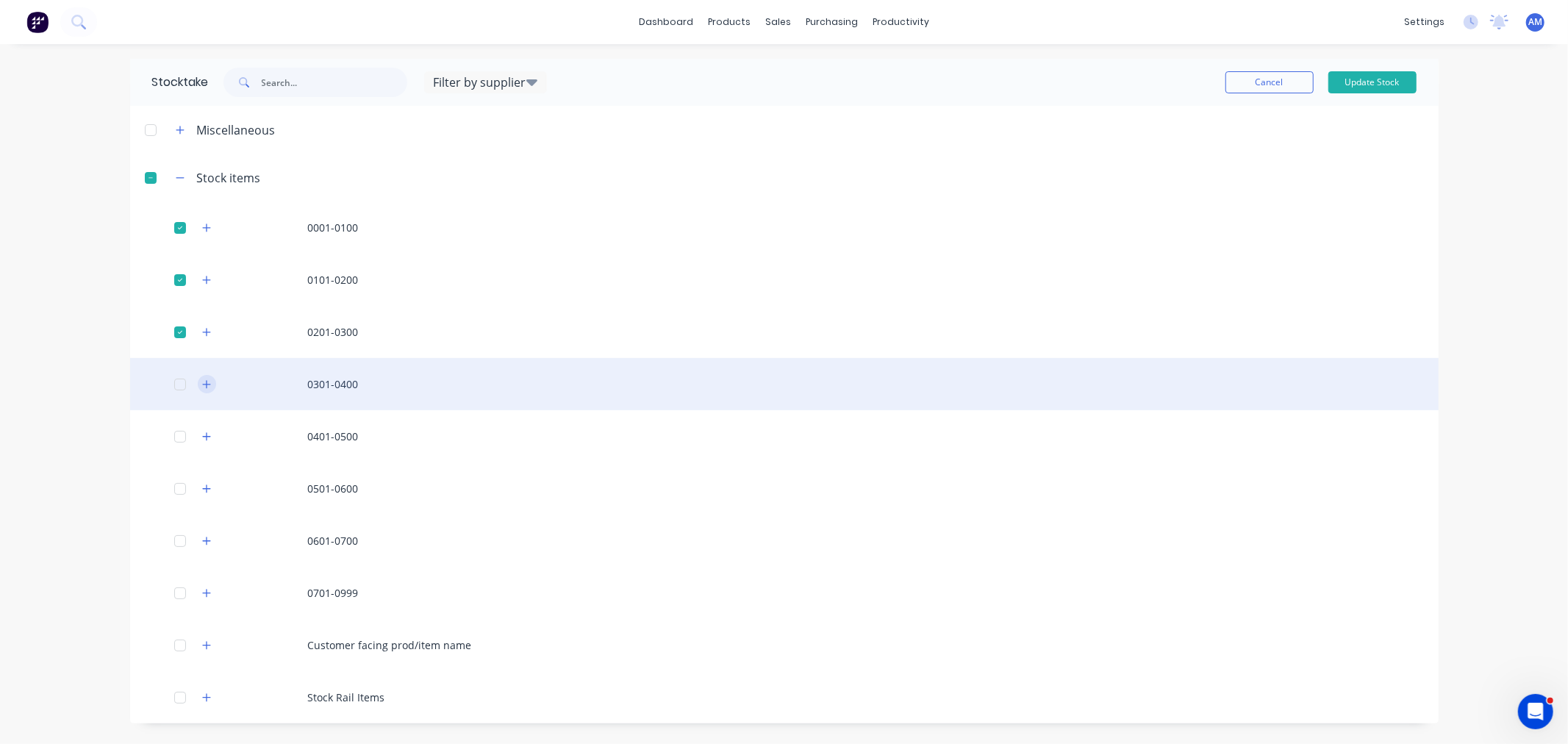
click at [207, 386] on icon "button" at bounding box center [206, 384] width 8 height 8
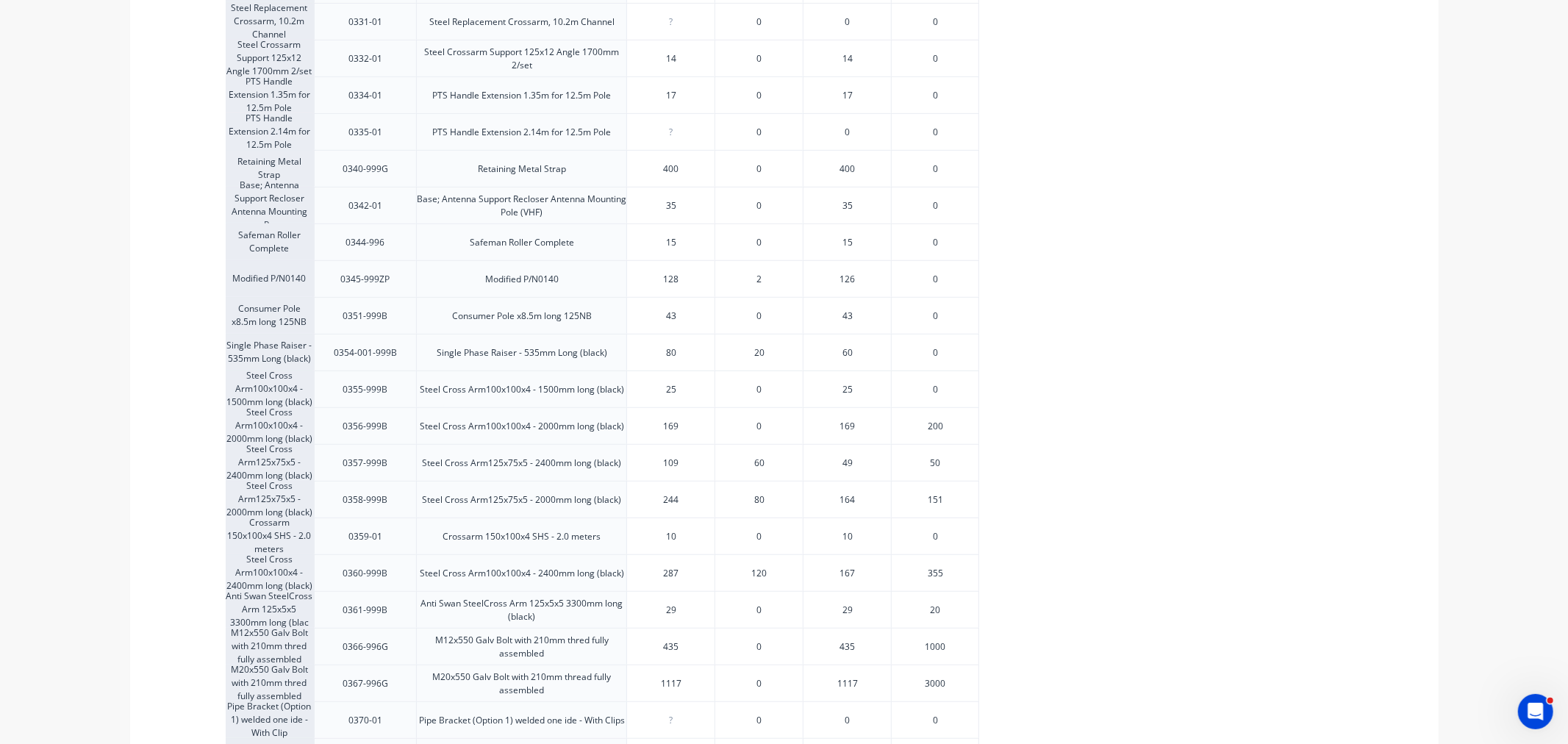
scroll to position [735, 0]
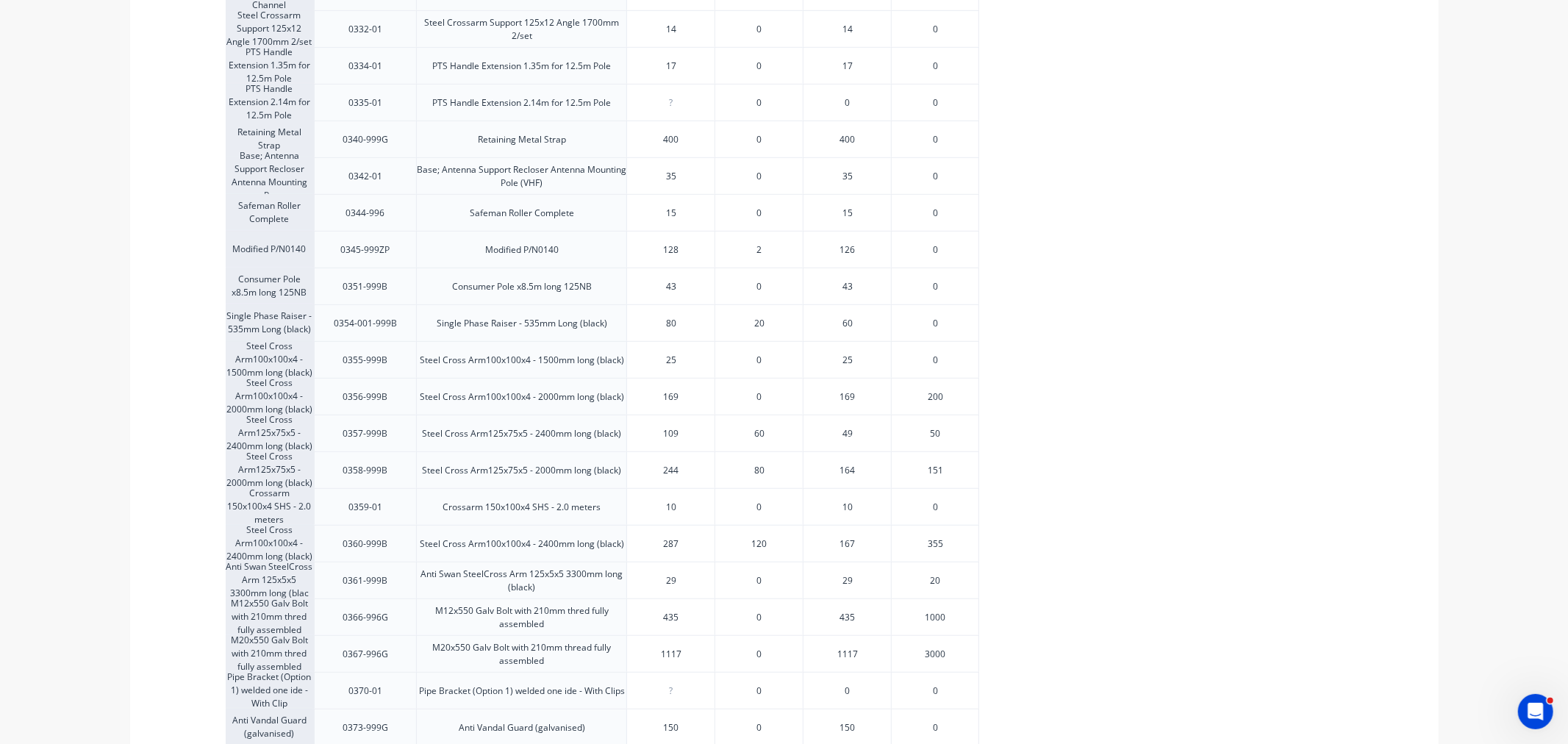
drag, startPoint x: 675, startPoint y: 544, endPoint x: 606, endPoint y: 540, distance: 69.1
click at [606, 540] on div "Steel Cross Arm100x100x4 - 2400mm long (black) 0360-999B Steel Cross Arm100x100…" at bounding box center [602, 543] width 754 height 37
type input "286"
click at [1074, 585] on div "Cable 'U' Clamp for U/G Cable 0318-01 Cable &#39;U&#39; Clamp for U/G Cable 15 …" at bounding box center [771, 341] width 1092 height 1249
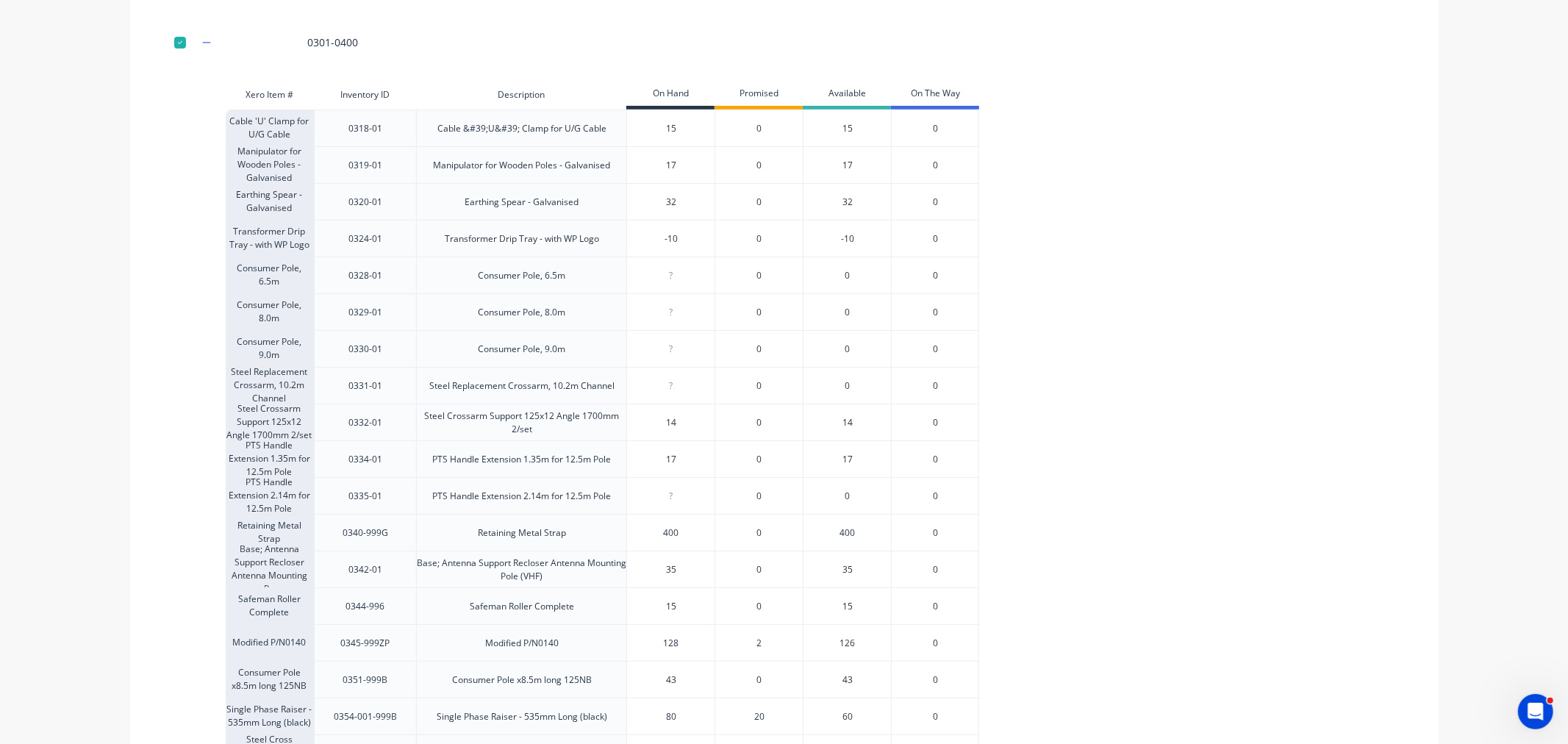
scroll to position [0, 0]
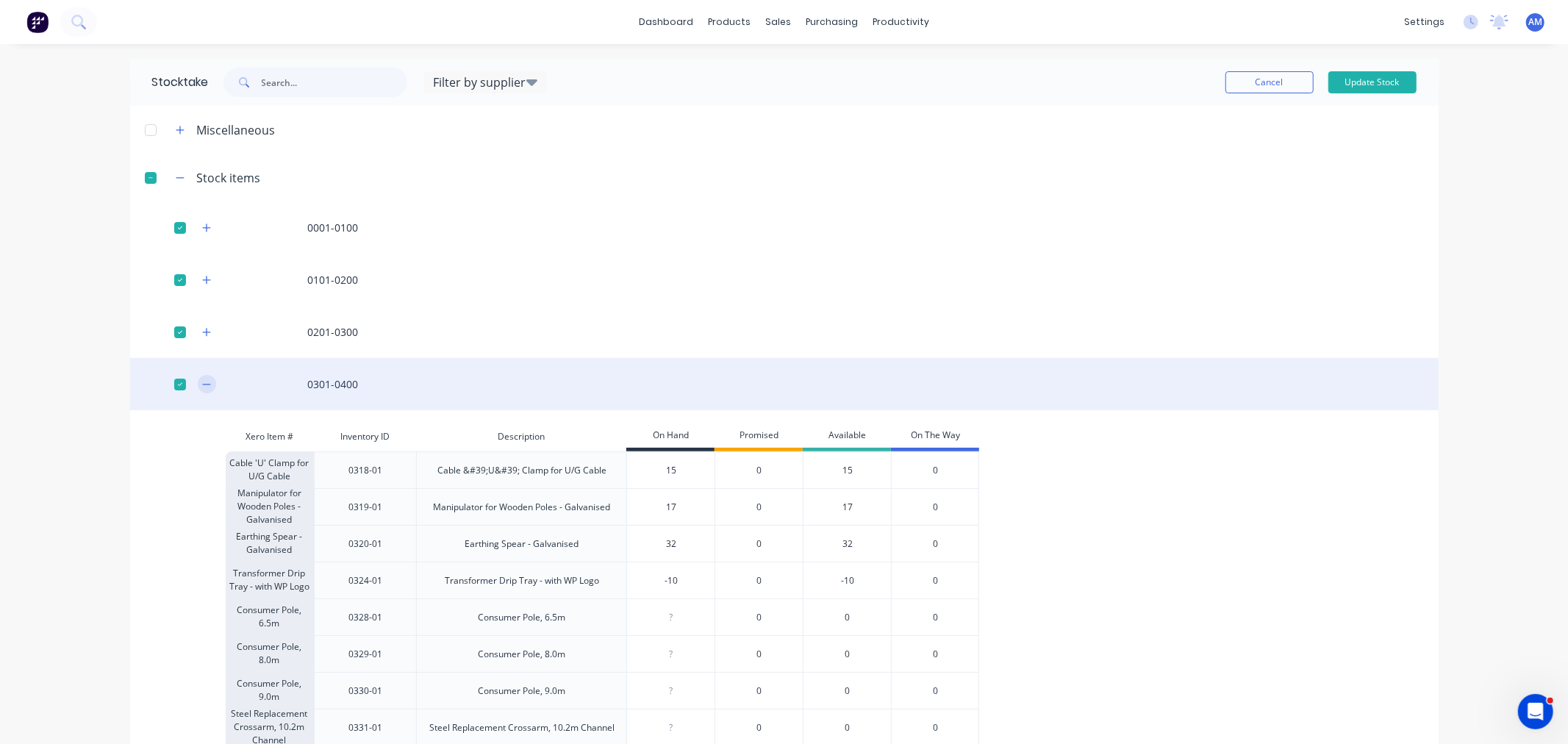
click at [198, 380] on button "button" at bounding box center [207, 384] width 18 height 18
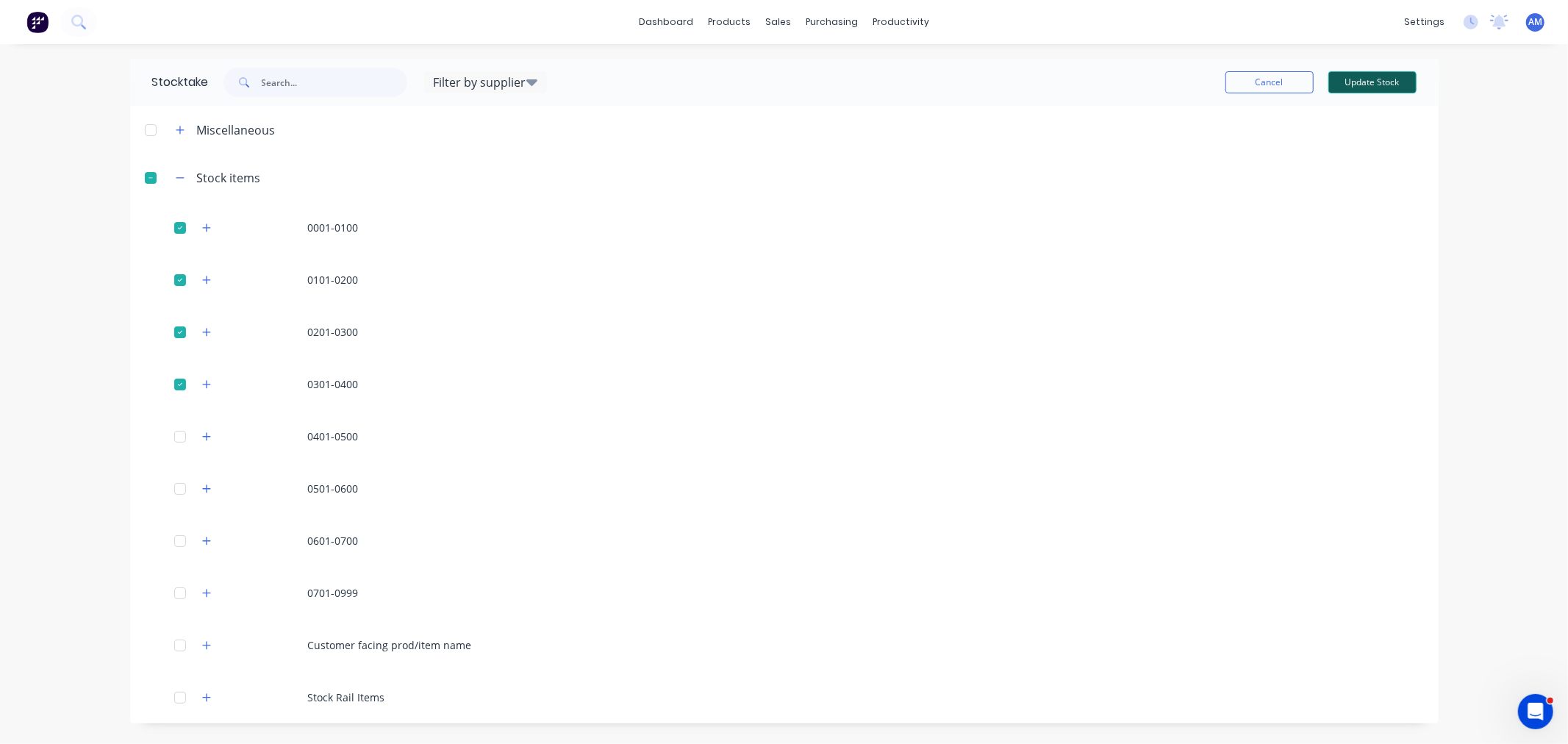
click at [1387, 85] on button "Update Stock" at bounding box center [1372, 82] width 88 height 22
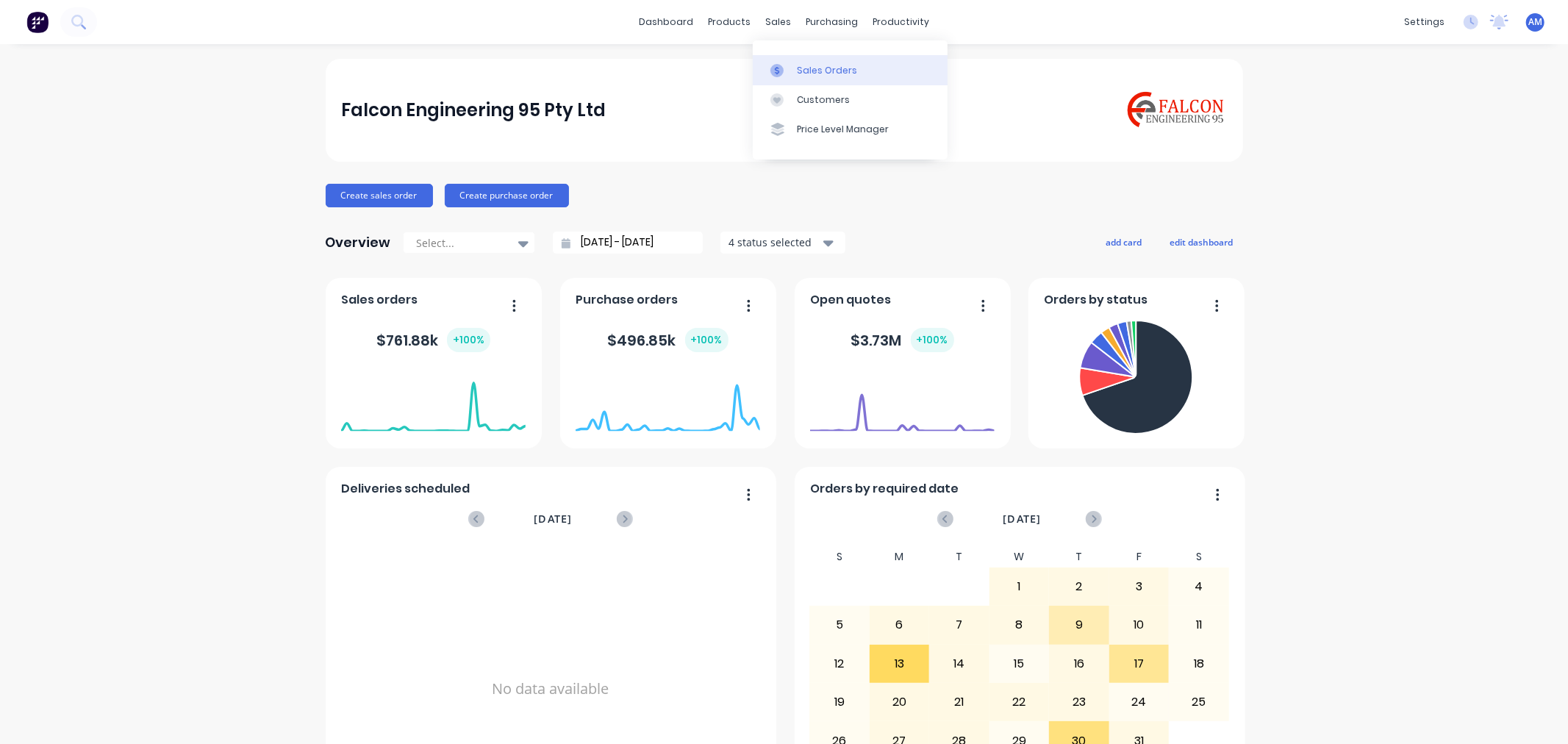
click at [810, 68] on div "Sales Orders" at bounding box center [827, 71] width 60 height 14
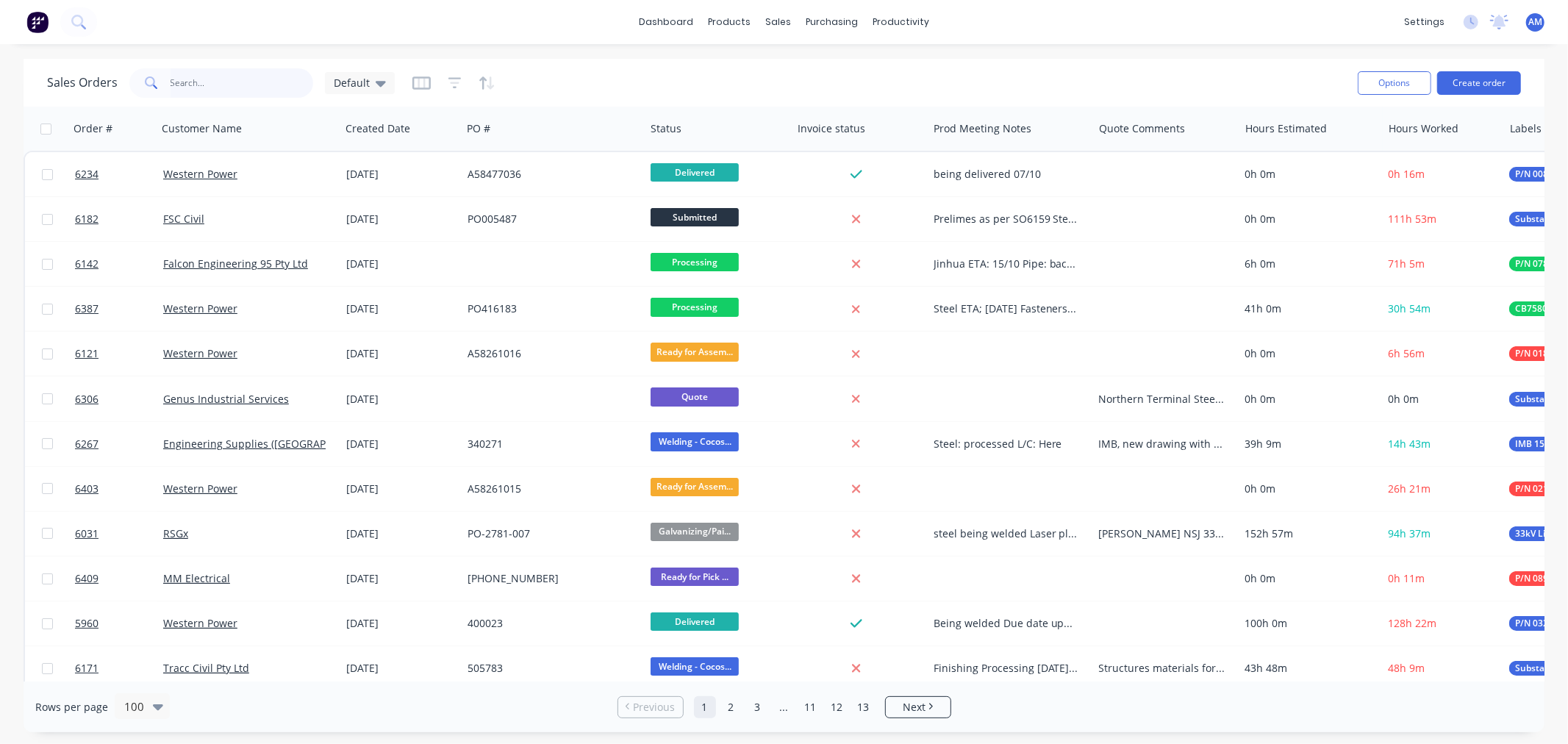
click at [202, 82] on input "text" at bounding box center [243, 83] width 144 height 29
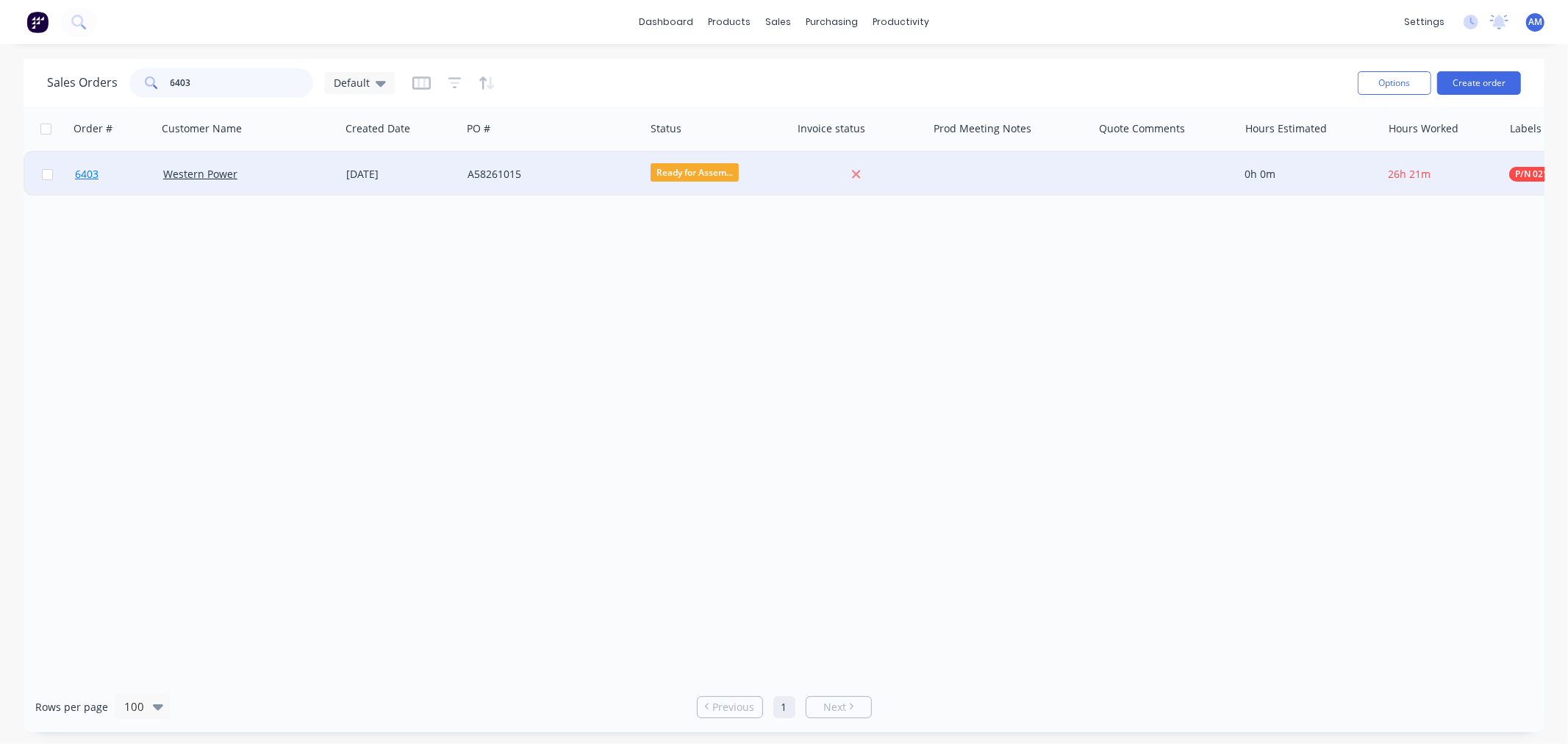
type input "6403"
click at [122, 177] on link "6403" at bounding box center [119, 174] width 88 height 44
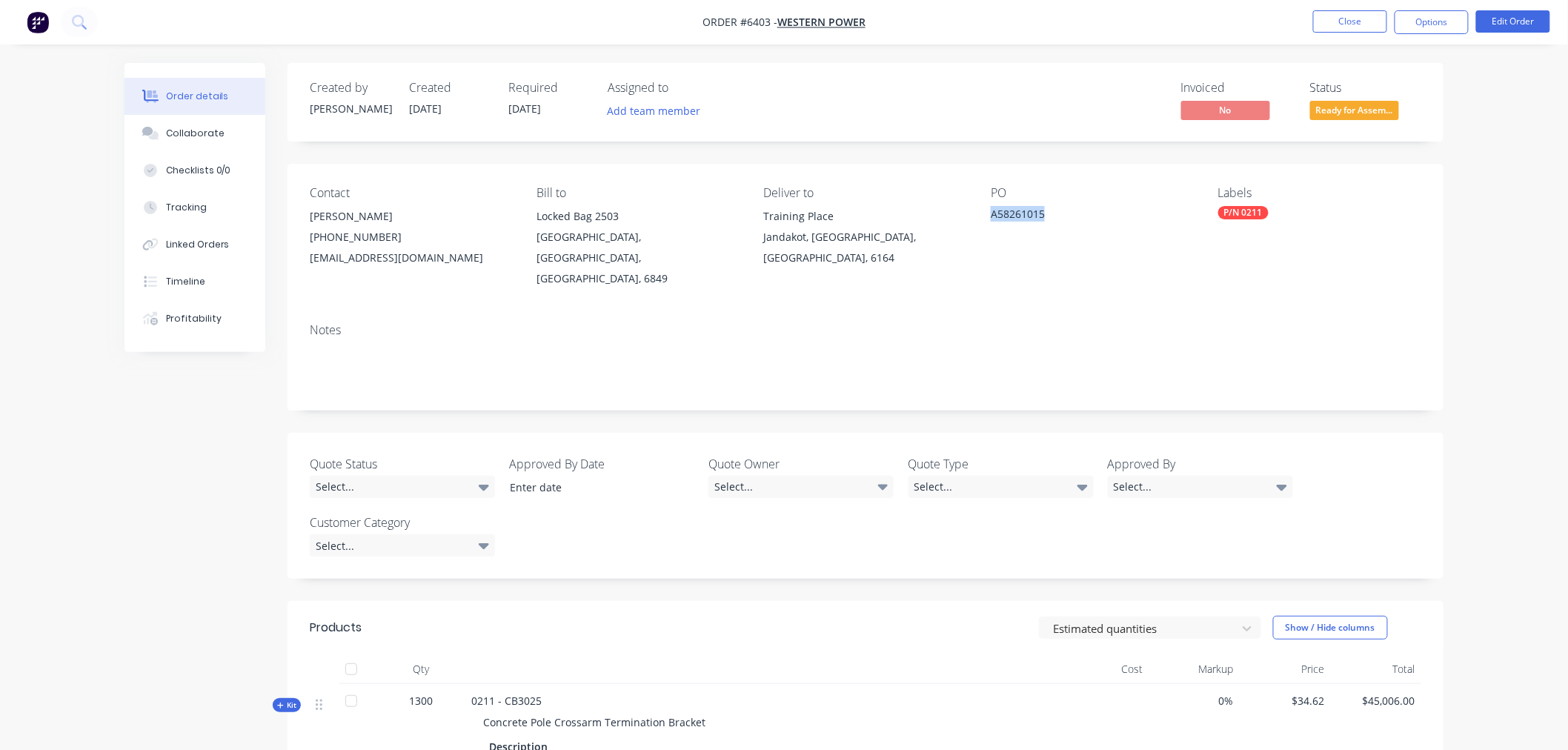
drag, startPoint x: 1043, startPoint y: 214, endPoint x: 989, endPoint y: 211, distance: 54.1
click at [989, 211] on div "Contact Brandon Klein (08) 9411 7786 bklein@westernpower.com.au Bill to Locked …" at bounding box center [866, 237] width 1156 height 148
copy div "A58261015"
click at [1506, 19] on button "Edit Order" at bounding box center [1513, 22] width 74 height 23
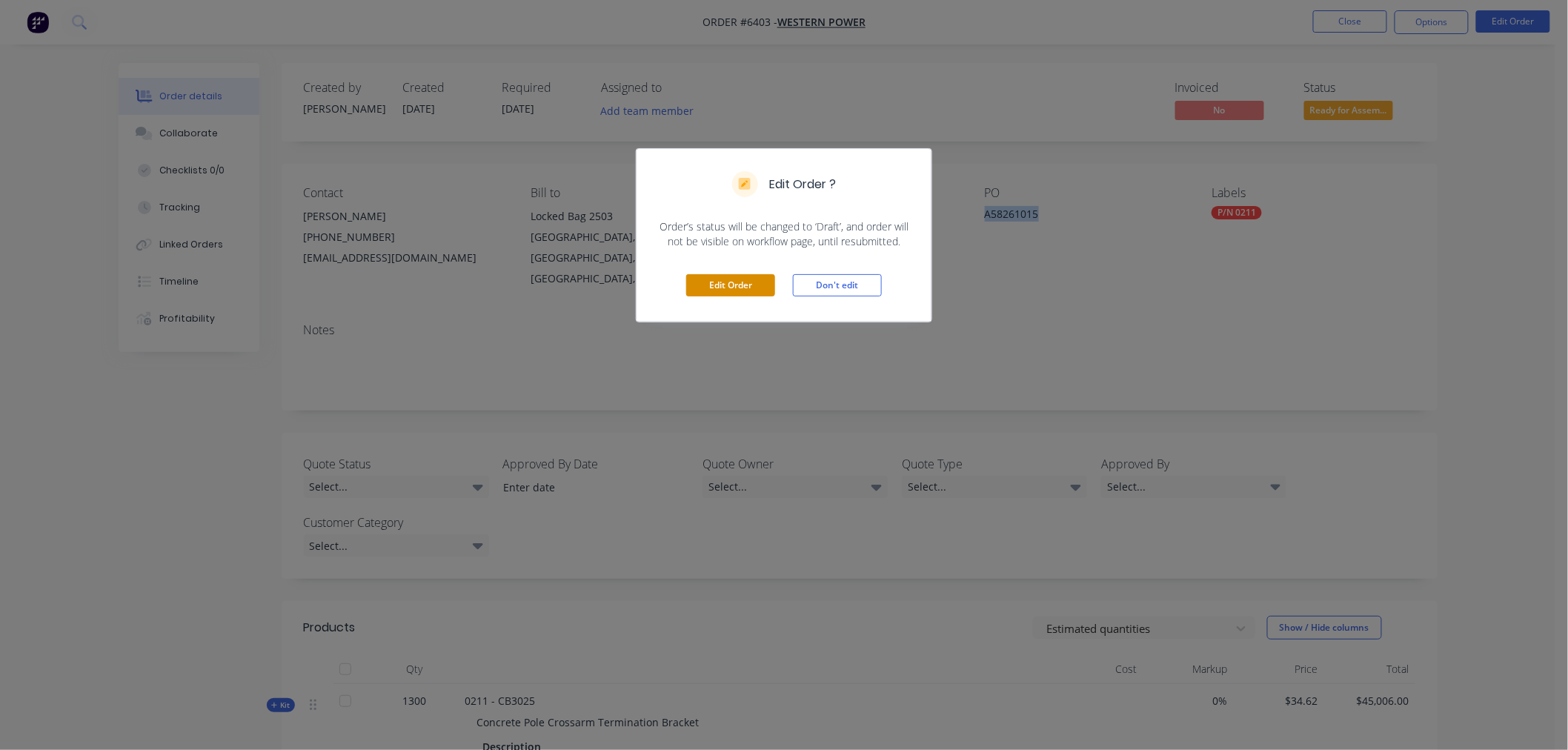
click at [715, 280] on button "Edit Order" at bounding box center [731, 285] width 89 height 23
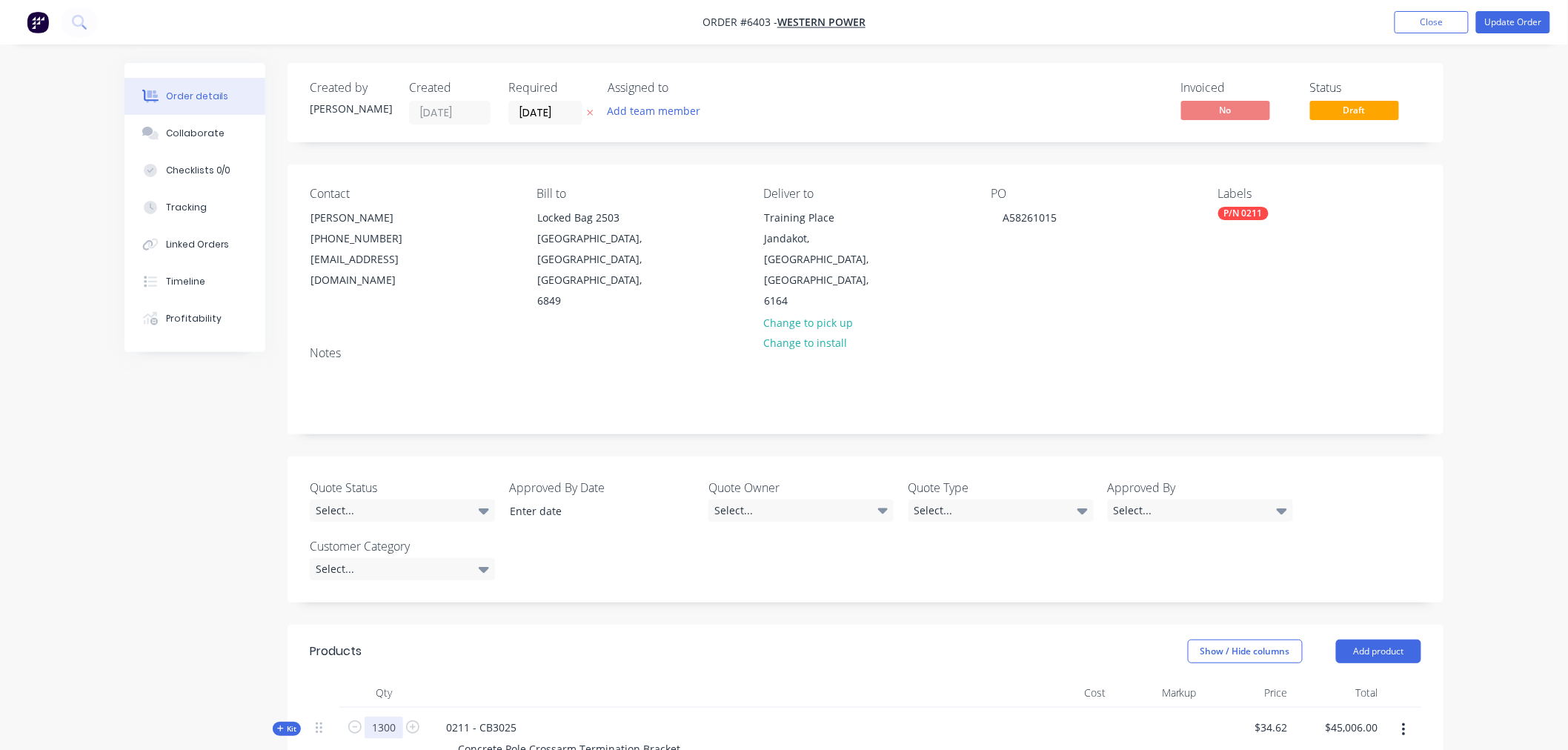
click at [382, 717] on input "1300" at bounding box center [383, 727] width 38 height 23
type input "800"
type input "$27,696.00"
click at [1543, 23] on button "Update Order" at bounding box center [1513, 22] width 74 height 23
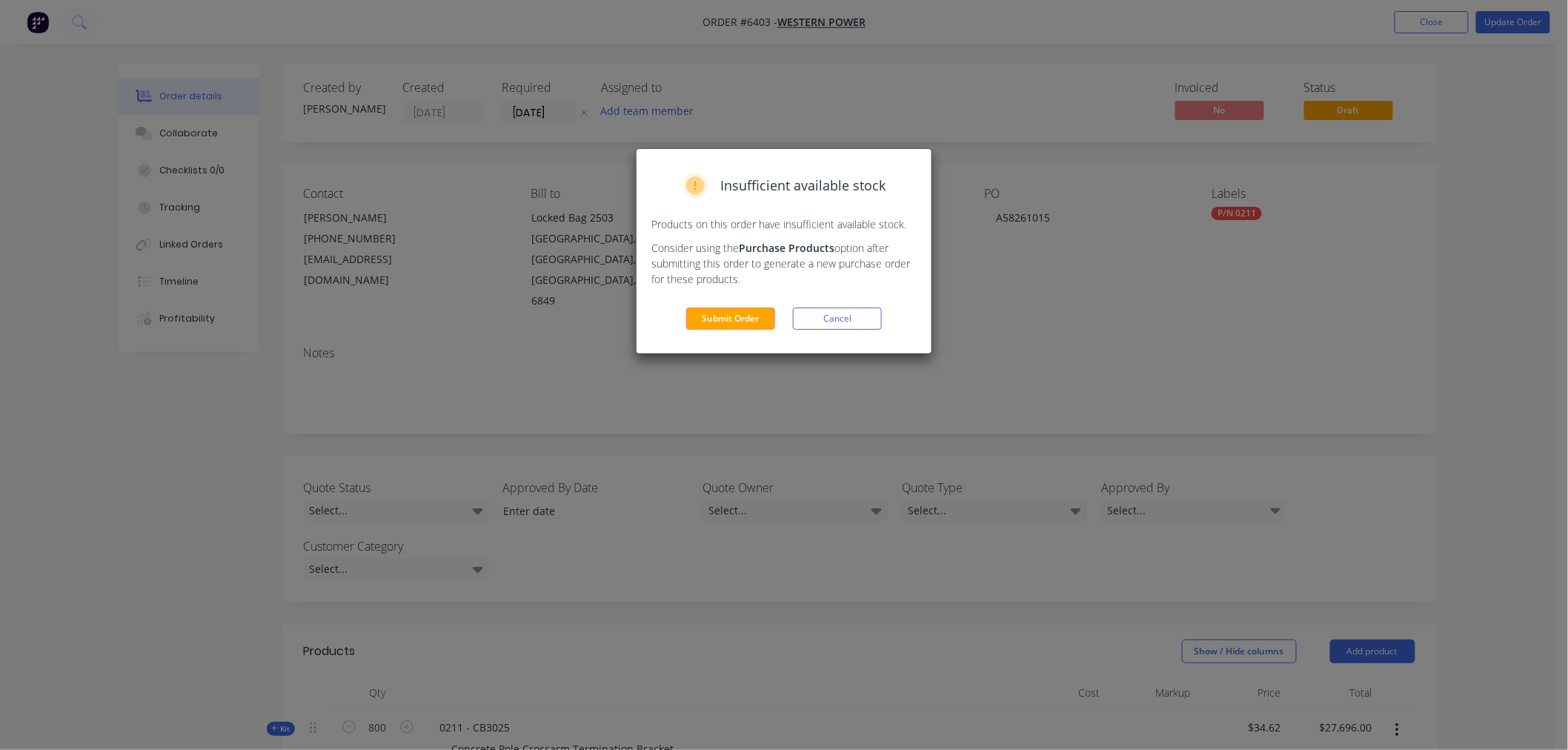
click at [738, 331] on div "Insufficient available stock Products on this order have insufficient available…" at bounding box center [784, 251] width 295 height 205
click at [736, 315] on button "Submit Order" at bounding box center [731, 318] width 89 height 23
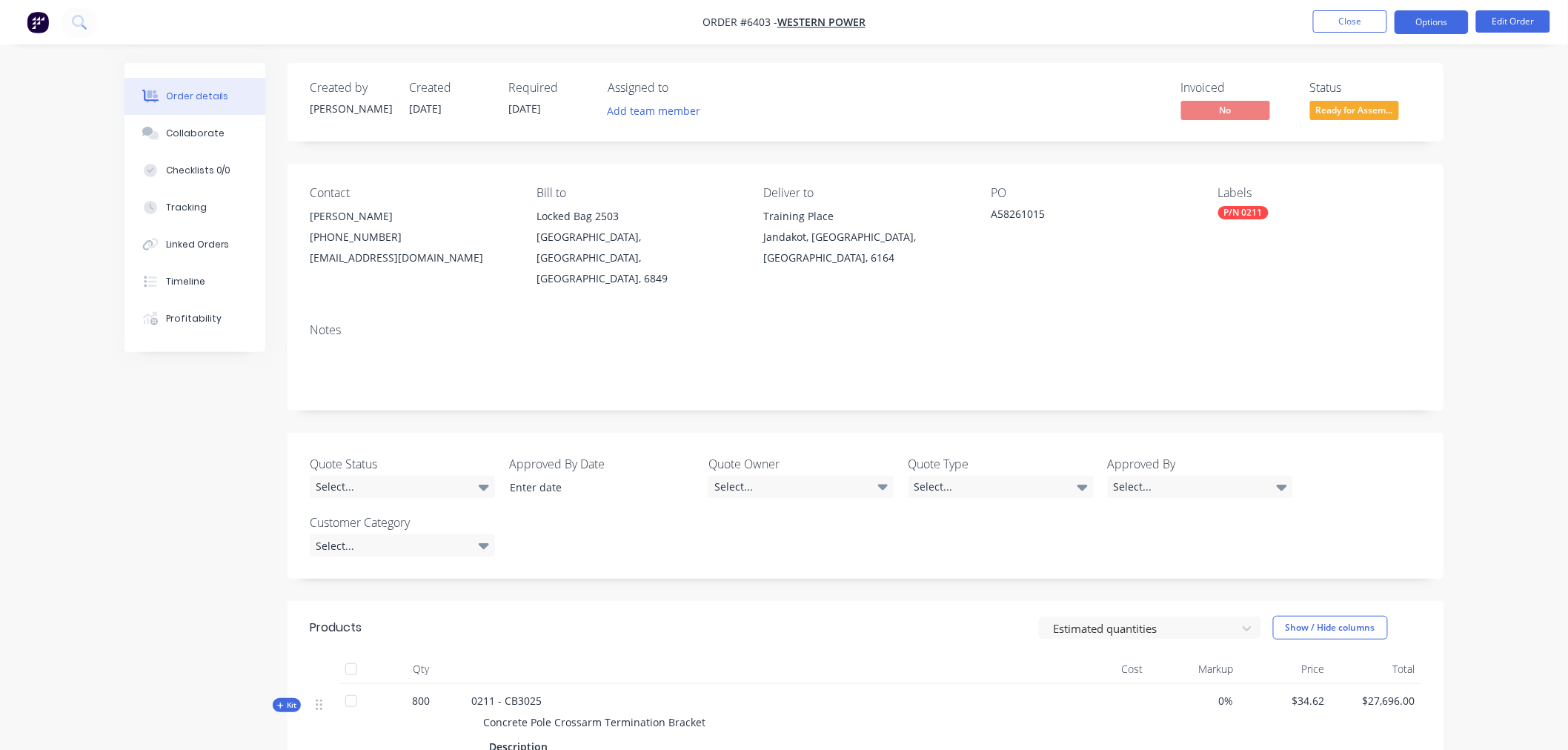
click at [1420, 18] on button "Options" at bounding box center [1432, 23] width 74 height 23
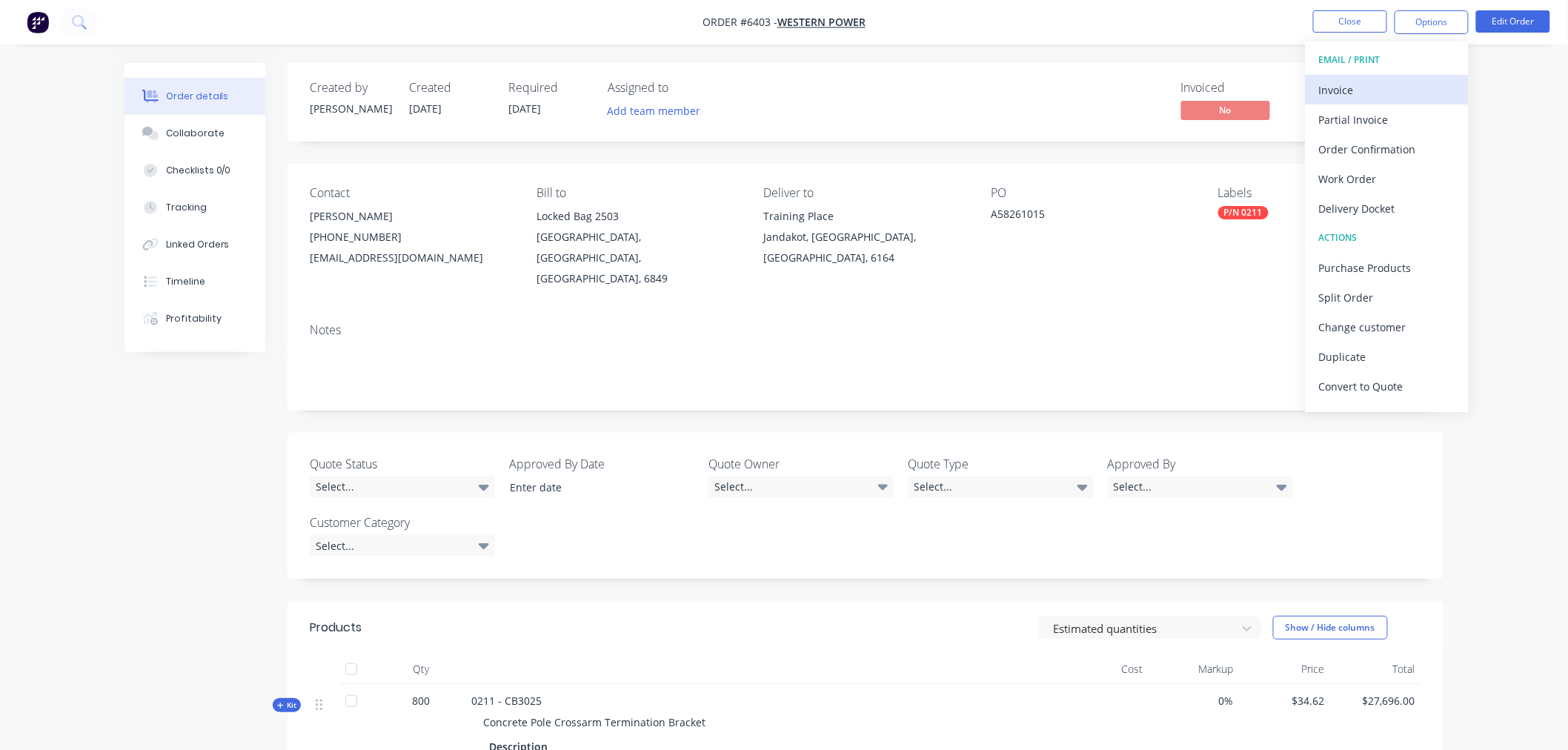
click at [1387, 84] on div "Invoice" at bounding box center [1387, 90] width 136 height 22
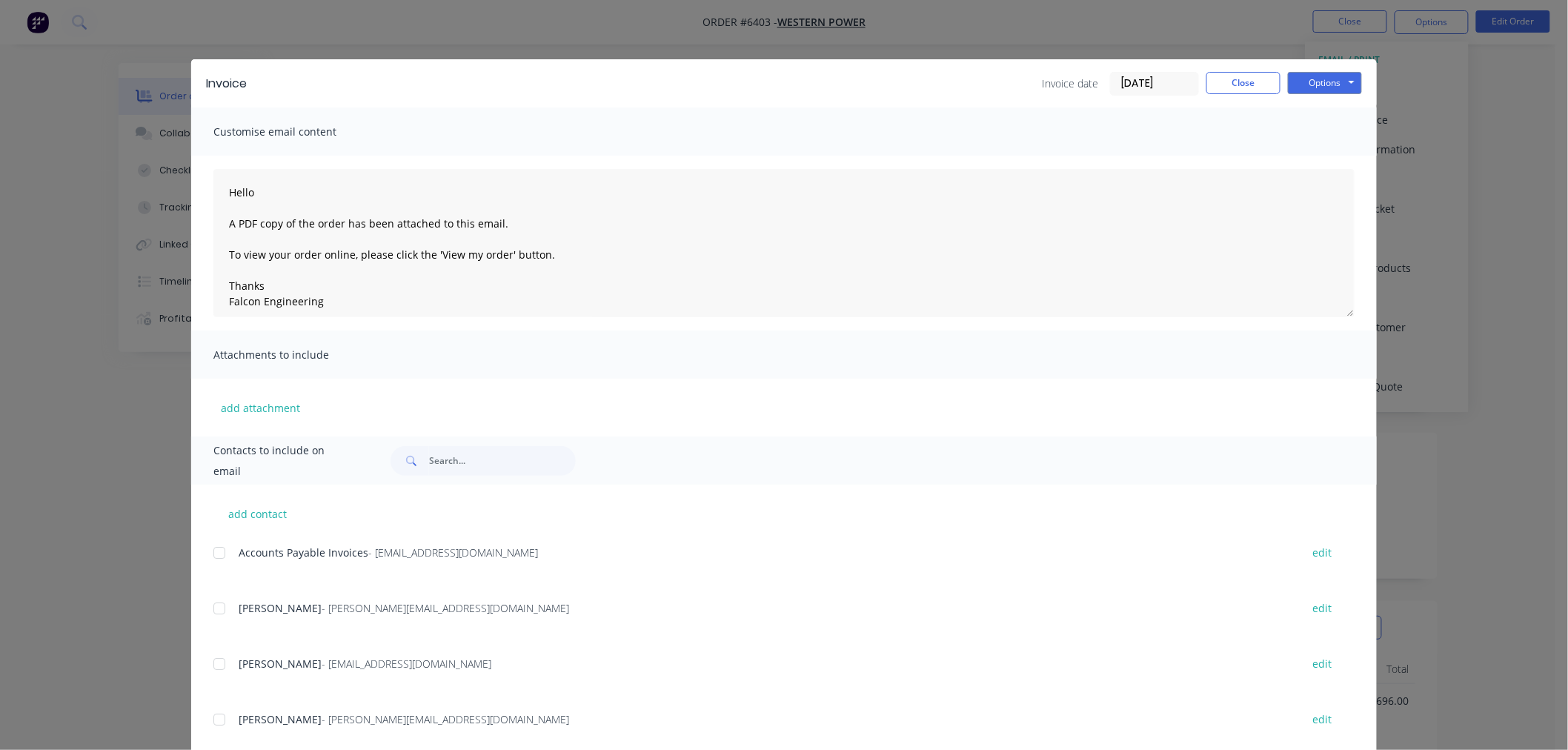
click at [212, 556] on div at bounding box center [219, 552] width 29 height 29
click at [1293, 71] on button "Options" at bounding box center [1325, 82] width 74 height 23
click at [1306, 154] on button "Email" at bounding box center [1335, 158] width 95 height 24
type textarea "Hello A PDF copy of the order has been attached to this email. To view your ord…"
click at [1243, 89] on button "Close" at bounding box center [1244, 82] width 74 height 23
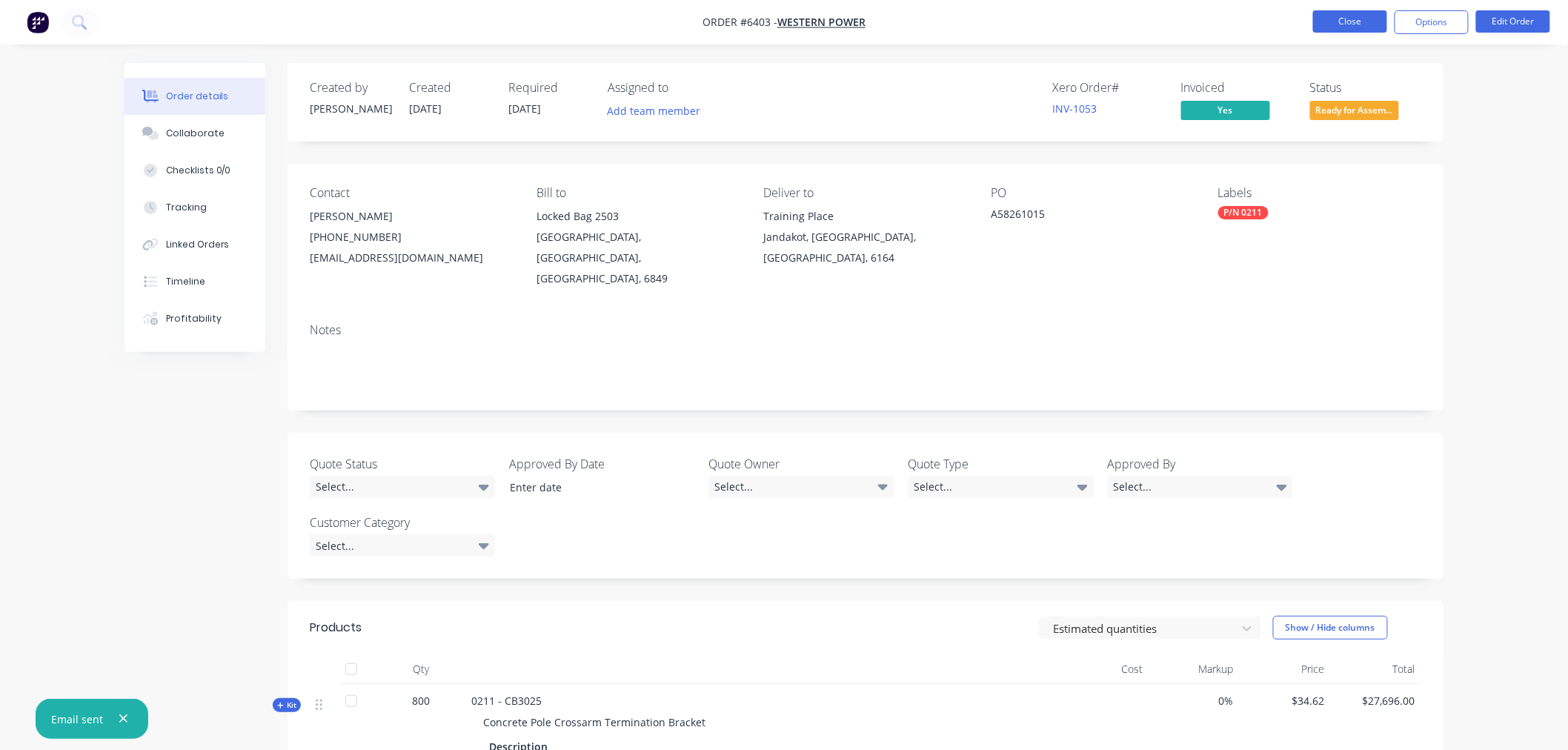
click at [1348, 11] on button "Close" at bounding box center [1351, 22] width 74 height 23
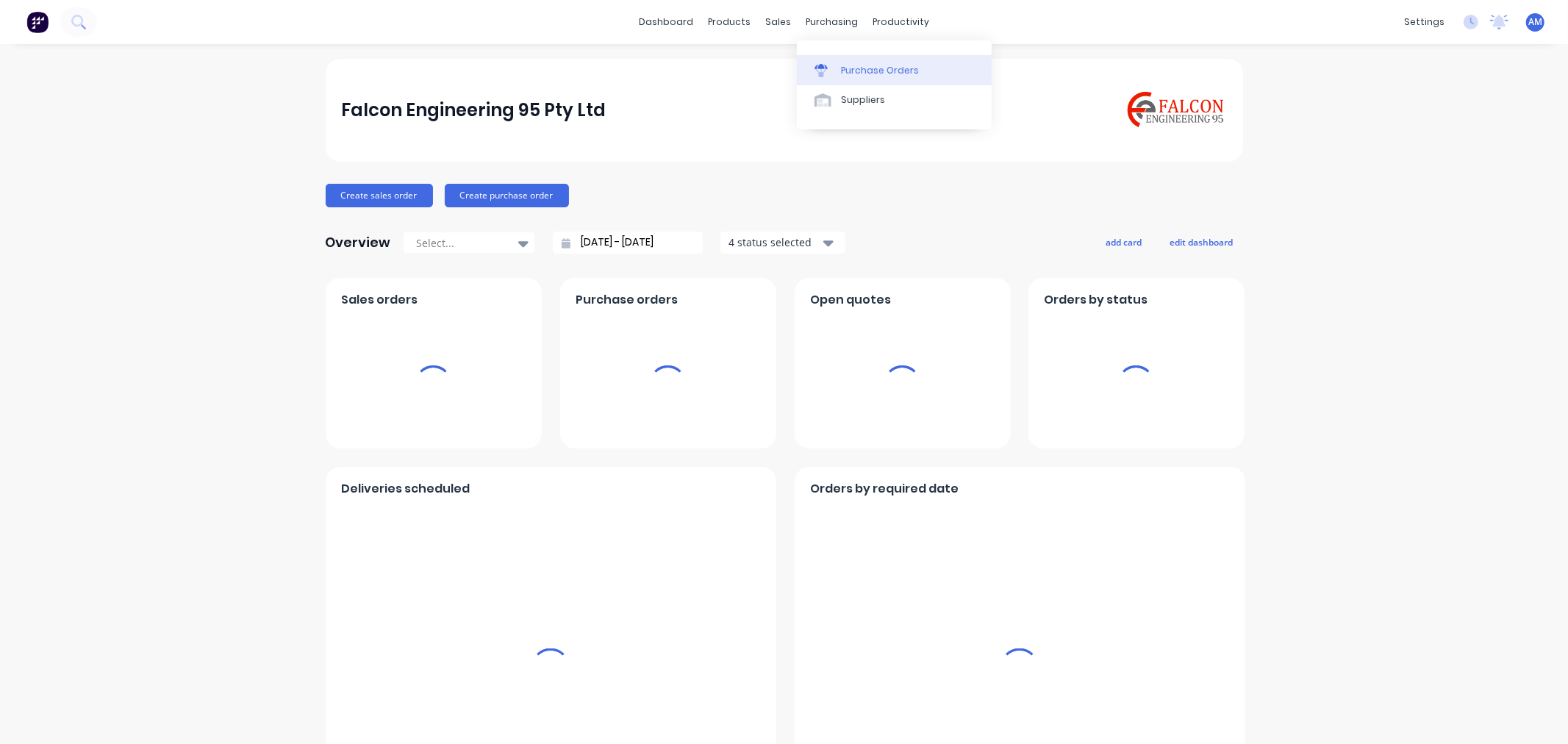
click at [858, 75] on div "Purchase Orders" at bounding box center [880, 71] width 78 height 14
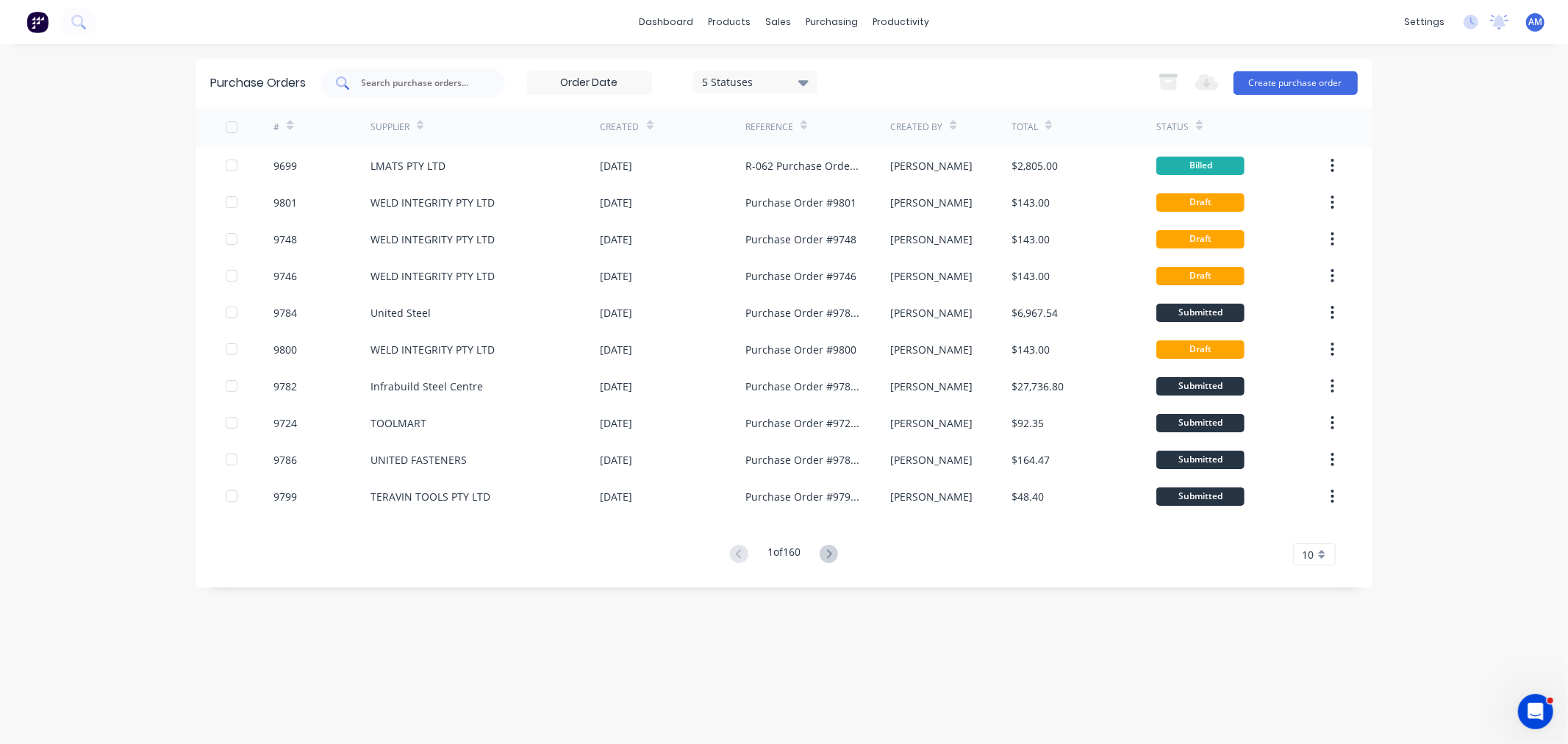
click at [405, 88] on input "text" at bounding box center [422, 83] width 122 height 15
type input "9782"
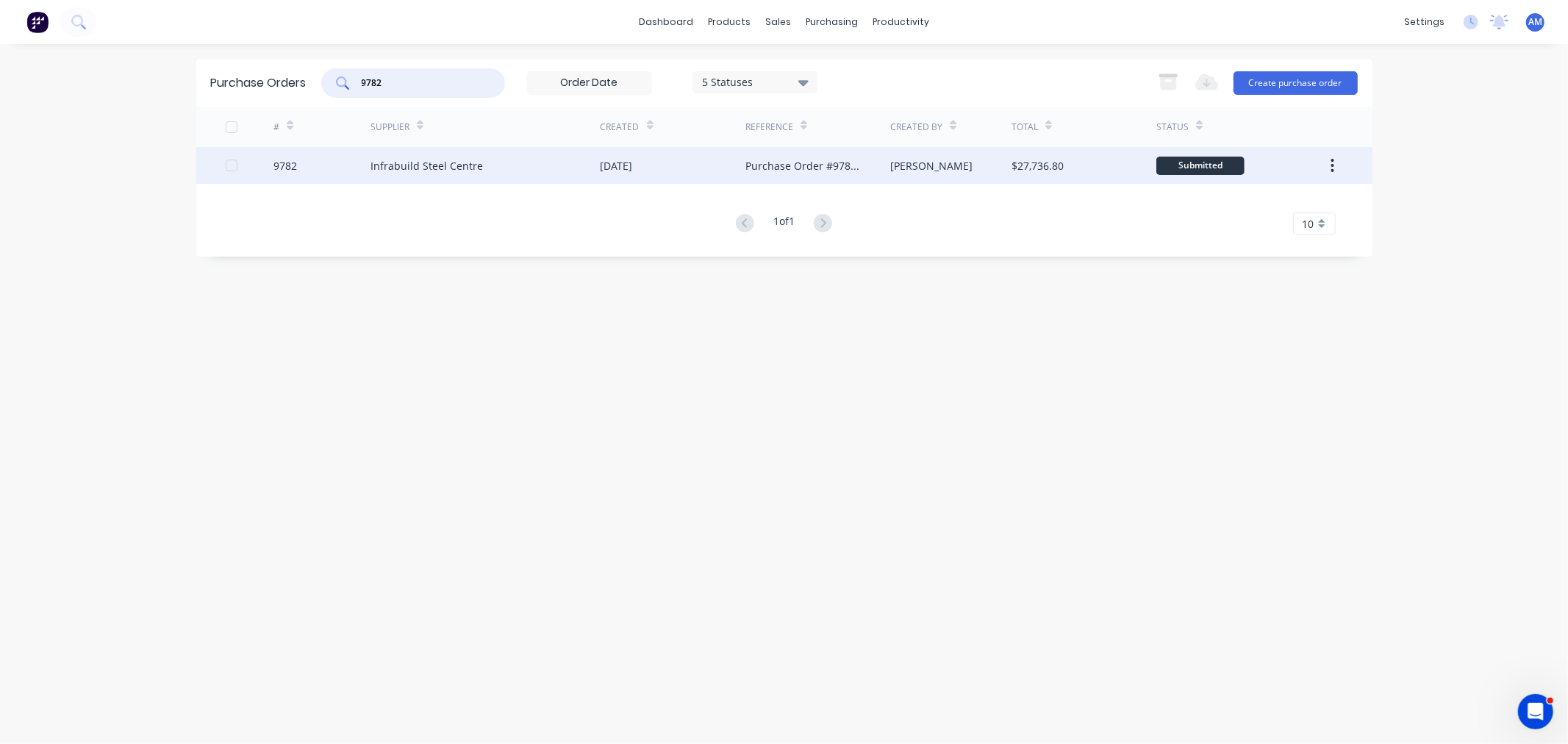
click at [336, 170] on div "9782" at bounding box center [322, 165] width 97 height 37
